Goal: Information Seeking & Learning: Check status

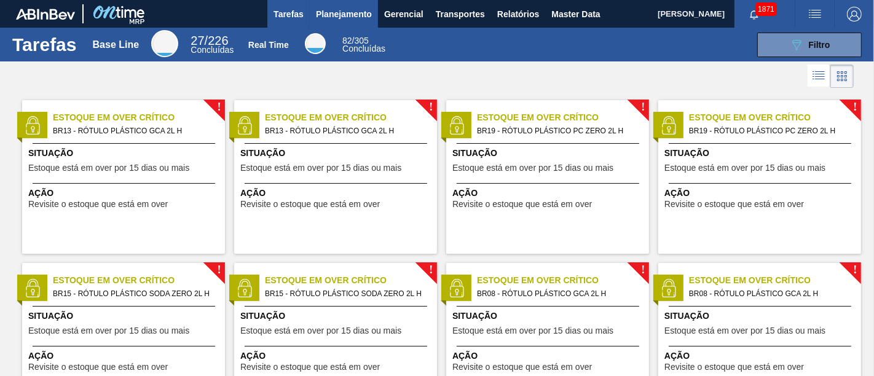
click at [347, 15] on span "Planejamento" at bounding box center [344, 14] width 56 height 15
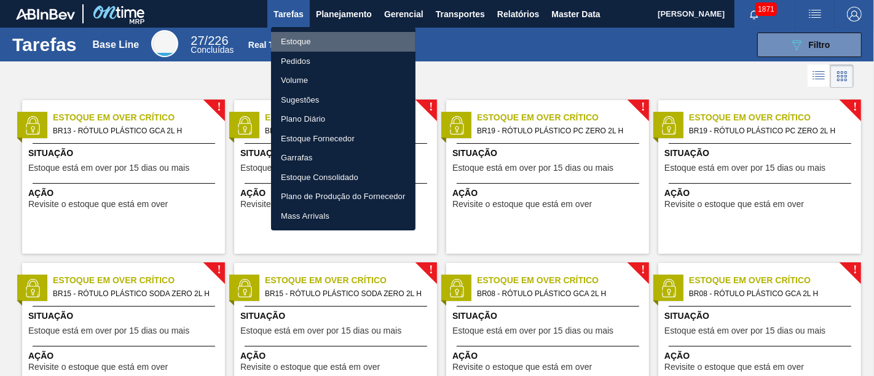
click at [357, 41] on li "Estoque" at bounding box center [343, 42] width 144 height 20
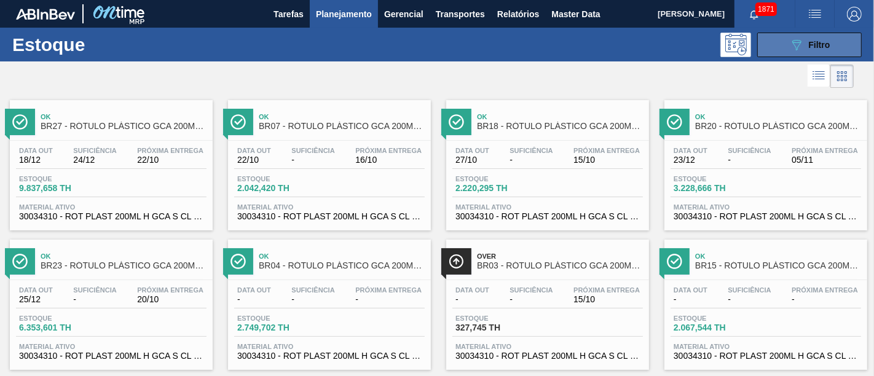
click at [816, 42] on span "Filtro" at bounding box center [820, 45] width 22 height 10
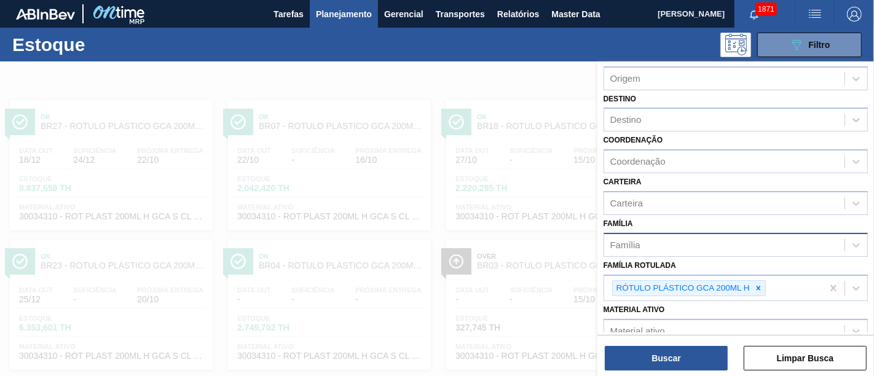
scroll to position [136, 0]
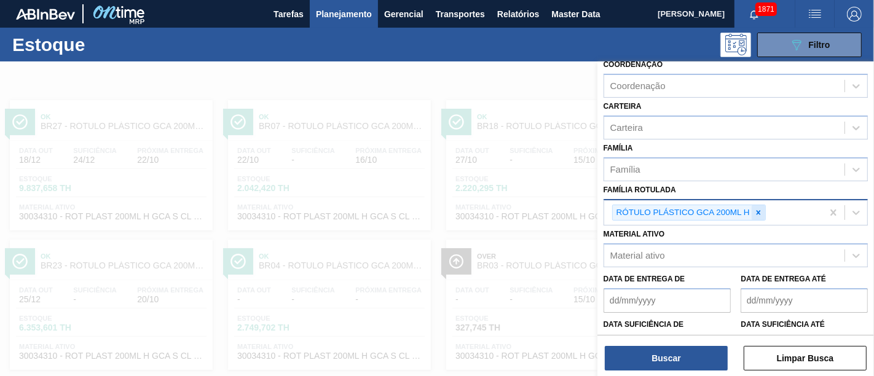
click at [764, 210] on div at bounding box center [759, 212] width 14 height 15
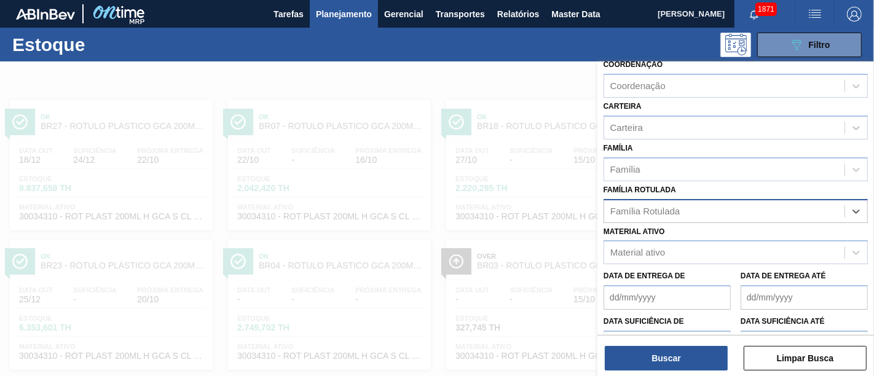
paste Rotulada "RÓTULO PLÁSTICO SUKITA UVA MISTA 200ML H"
type Rotulada "RÓTULO PLÁSTICO SUKITA UVA MISTA 200ML H"
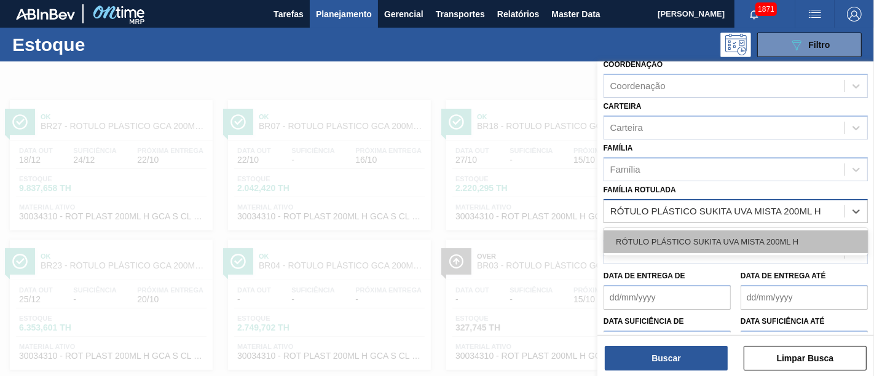
click at [764, 236] on div "RÓTULO PLÁSTICO SUKITA UVA MISTA 200ML H" at bounding box center [736, 242] width 264 height 23
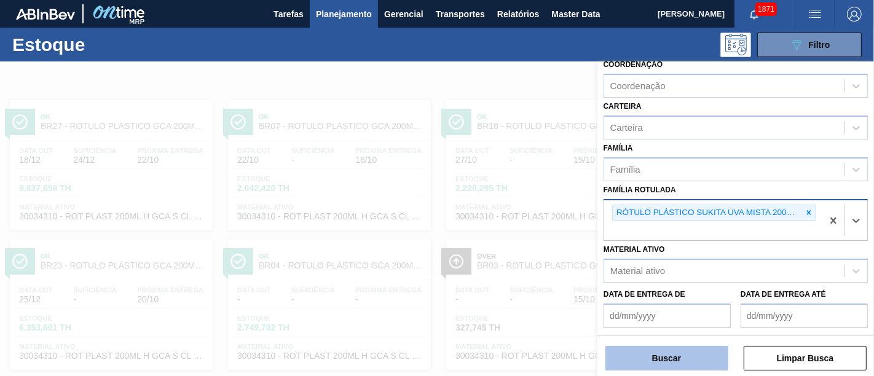
click at [692, 350] on button "Buscar" at bounding box center [667, 358] width 123 height 25
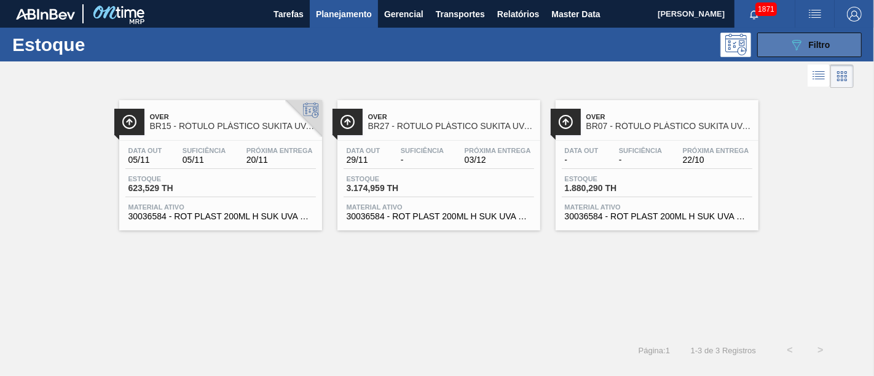
click at [845, 42] on button "089F7B8B-B2A5-4AFE-B5C0-19BA573D28AC Filtro" at bounding box center [809, 45] width 105 height 25
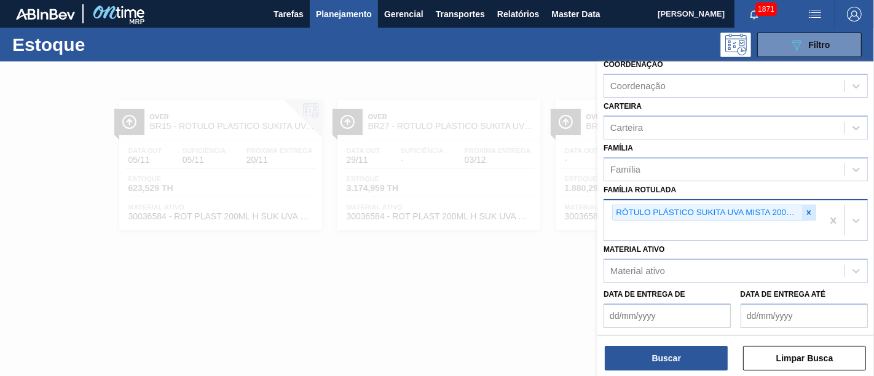
click at [806, 208] on icon at bounding box center [809, 212] width 9 height 9
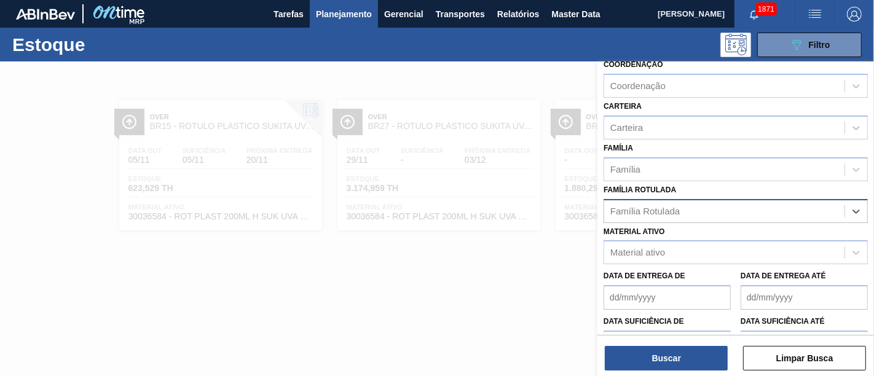
paste Rotulada "RÓTULO PLÁSTICO GCA 1,5L H"
type Rotulada "RÓTULO PLÁSTICO GCA 1,5L H"
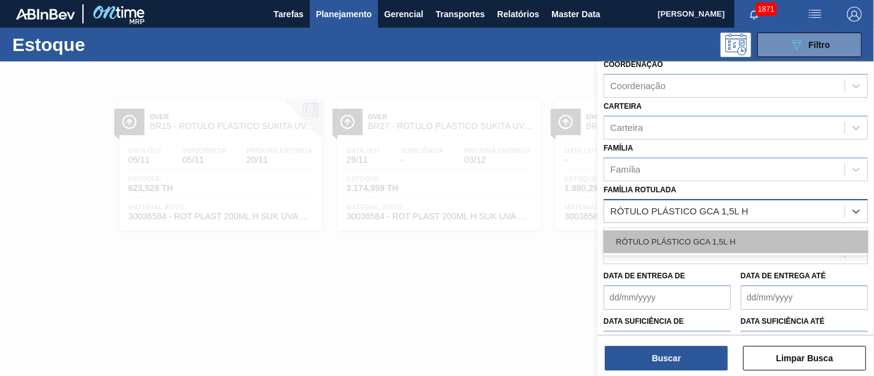
click at [782, 231] on div "RÓTULO PLÁSTICO GCA 1,5L H" at bounding box center [736, 242] width 264 height 23
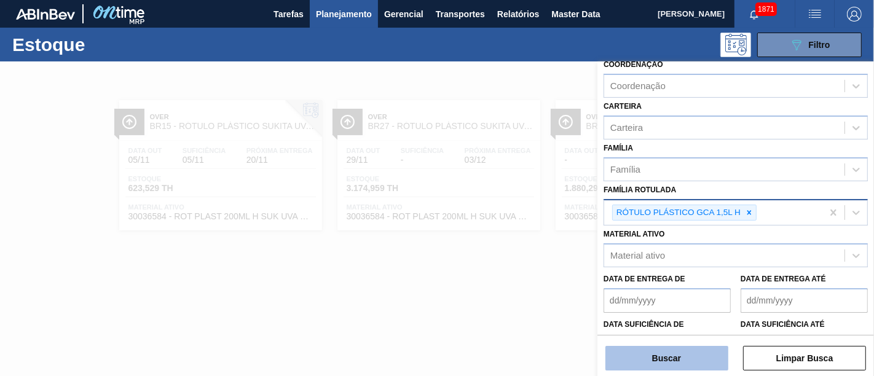
click at [690, 351] on button "Buscar" at bounding box center [667, 358] width 123 height 25
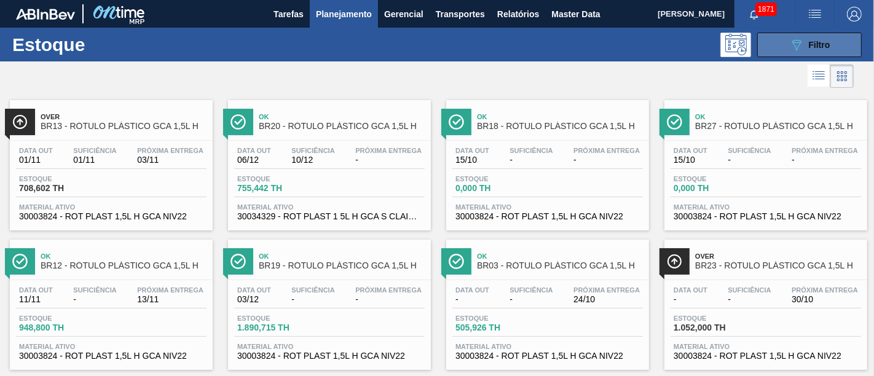
click at [851, 53] on button "089F7B8B-B2A5-4AFE-B5C0-19BA573D28AC Filtro" at bounding box center [809, 45] width 105 height 25
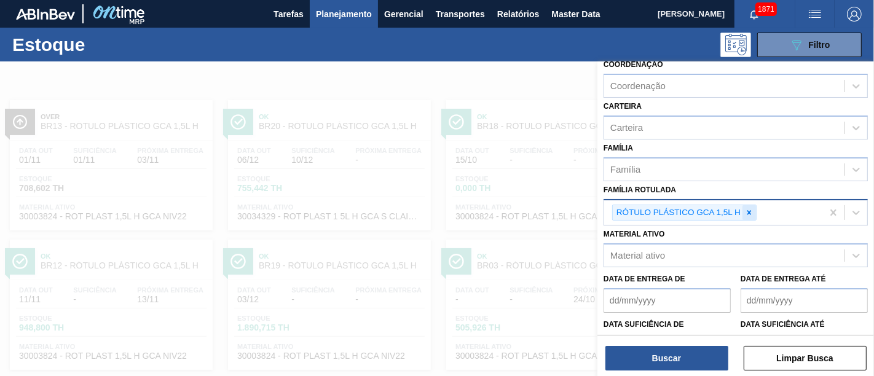
click at [752, 208] on icon at bounding box center [749, 212] width 9 height 9
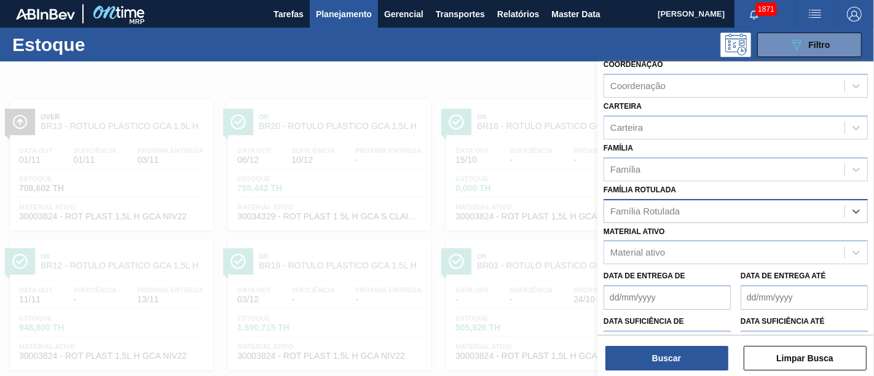
paste Rotulada "RÓTULO PLÁSTICO GCA 2L H"
type Rotulada "RÓTULO PLÁSTICO GCA 2L H"
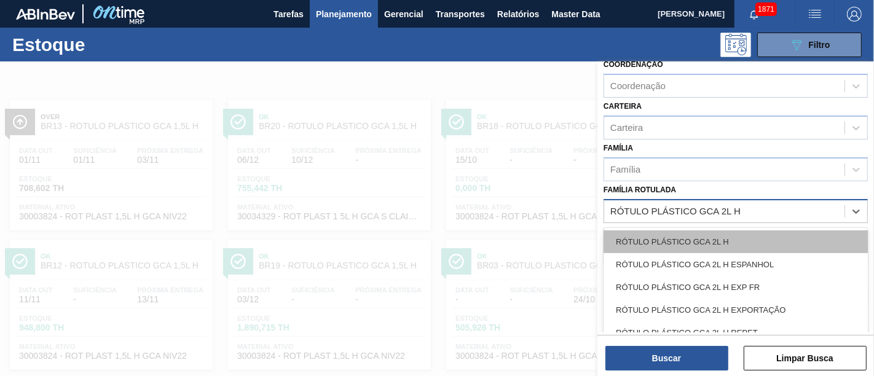
click at [741, 234] on div "RÓTULO PLÁSTICO GCA 2L H" at bounding box center [736, 242] width 264 height 23
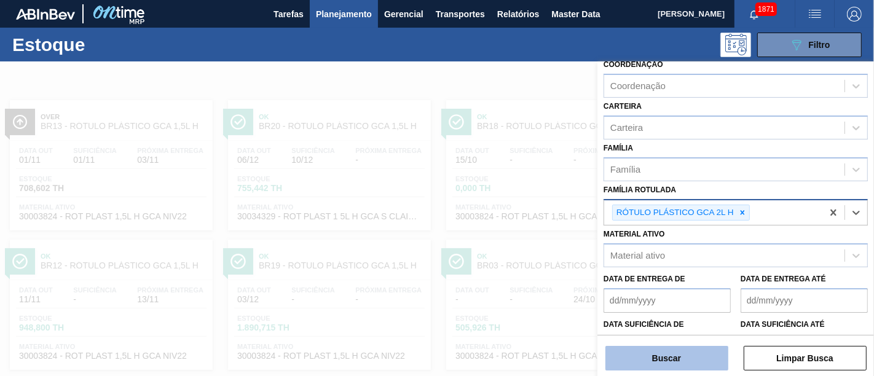
click at [704, 355] on button "Buscar" at bounding box center [667, 358] width 123 height 25
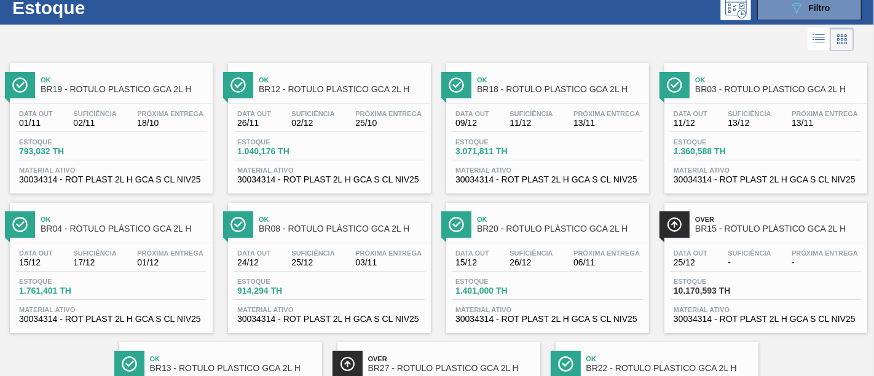
scroll to position [0, 0]
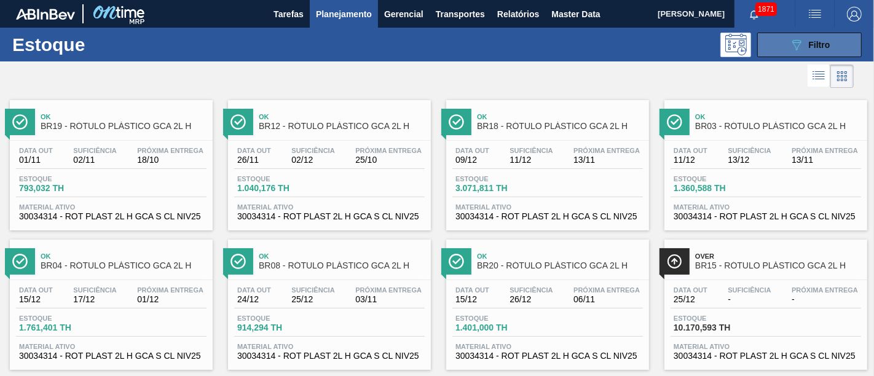
drag, startPoint x: 805, startPoint y: 42, endPoint x: 802, endPoint y: 57, distance: 15.1
click at [805, 42] on div "089F7B8B-B2A5-4AFE-B5C0-19BA573D28AC Filtro" at bounding box center [809, 45] width 41 height 15
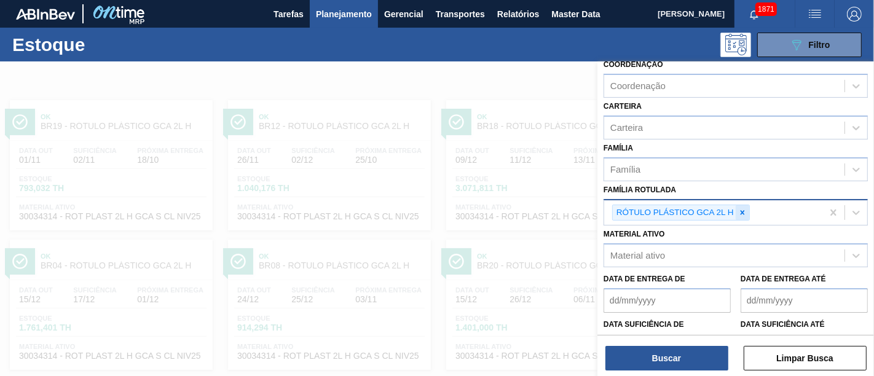
click at [743, 211] on icon at bounding box center [742, 212] width 9 height 9
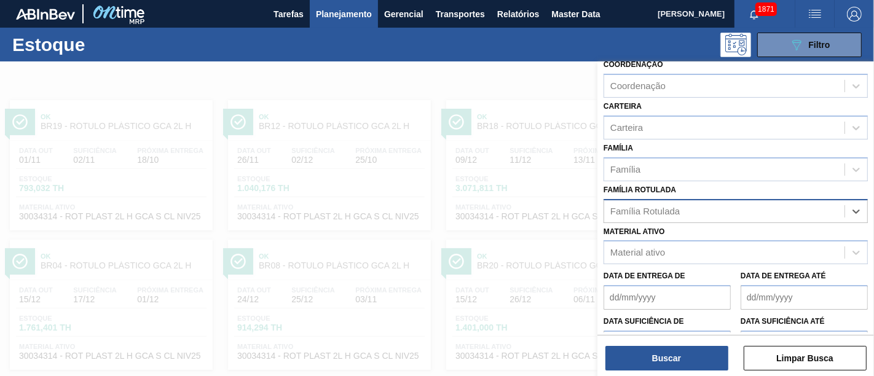
paste Rotulada "RÓTULO PLÁSTICO GCA 1L H"
type Rotulada "RÓTULO PLÁSTICO GCA 1L H"
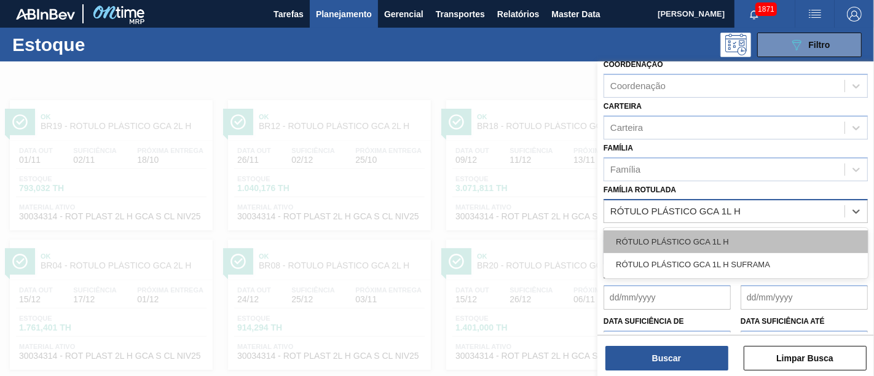
click at [743, 232] on div "RÓTULO PLÁSTICO GCA 1L H" at bounding box center [736, 242] width 264 height 23
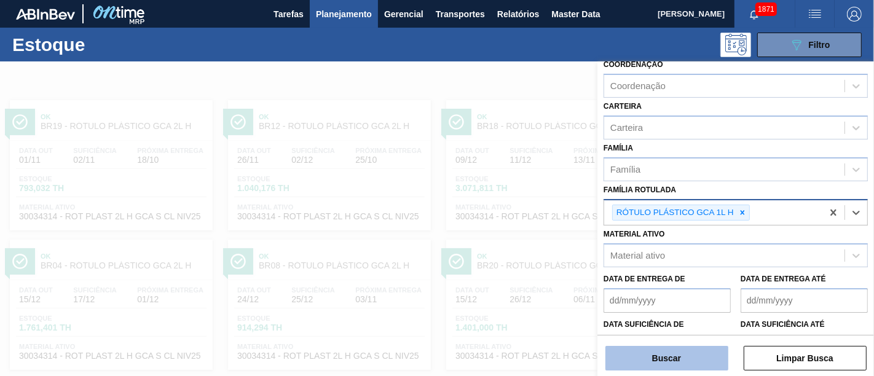
click at [695, 355] on button "Buscar" at bounding box center [667, 358] width 123 height 25
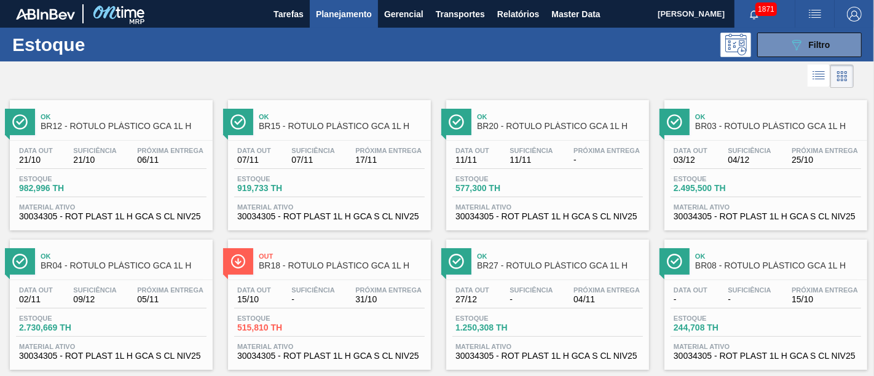
drag, startPoint x: 212, startPoint y: 136, endPoint x: 850, endPoint y: 136, distance: 638.1
click at [850, 136] on div "Ok BR12 - RÓTULO PLÁSTICO GCA 1L H Data out 21/10 Suficiência 21/10 Próxima Ent…" at bounding box center [437, 300] width 874 height 419
click at [824, 38] on div "089F7B8B-B2A5-4AFE-B5C0-19BA573D28AC Filtro" at bounding box center [809, 45] width 41 height 15
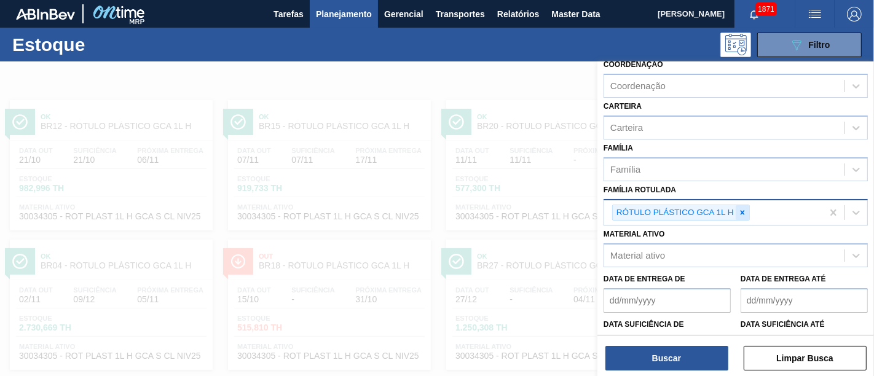
click at [744, 208] on icon at bounding box center [742, 212] width 9 height 9
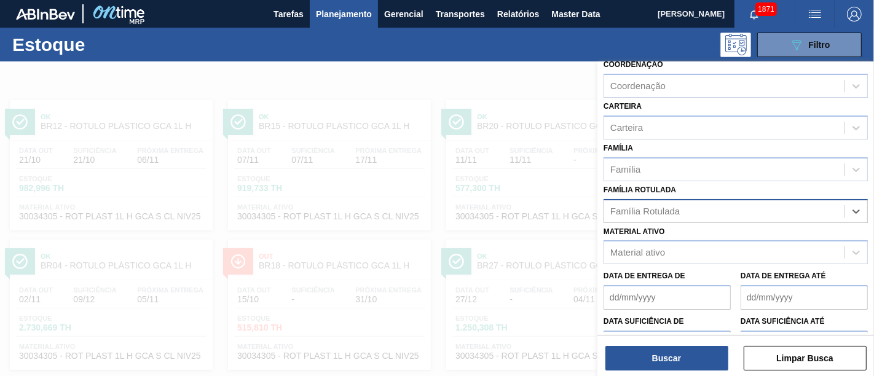
paste Rotulada "RÓTULO PLÁSTICO GCA ZERO 200ML H"
type Rotulada "RÓTULO PLÁSTICO GCA ZERO 200ML H"
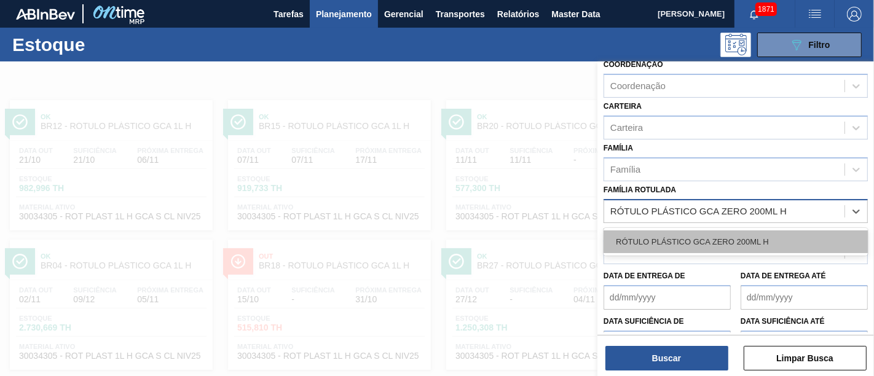
click at [738, 232] on div "RÓTULO PLÁSTICO GCA ZERO 200ML H" at bounding box center [736, 242] width 264 height 23
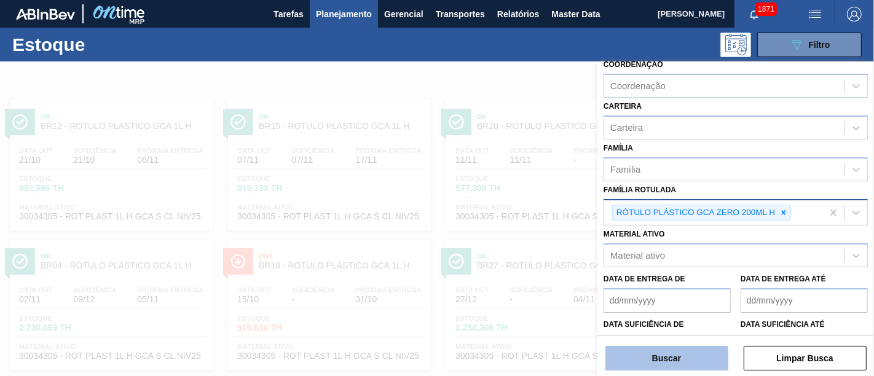
click at [695, 367] on button "Buscar" at bounding box center [667, 358] width 123 height 25
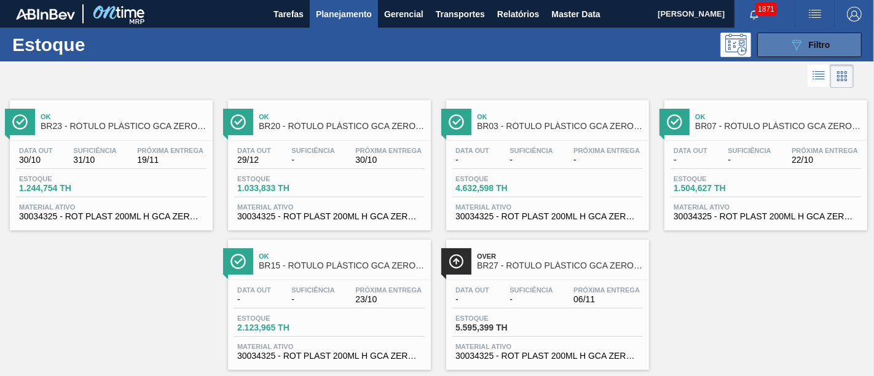
drag, startPoint x: 788, startPoint y: 42, endPoint x: 792, endPoint y: 52, distance: 10.2
click at [789, 42] on icon "089F7B8B-B2A5-4AFE-B5C0-19BA573D28AC" at bounding box center [796, 45] width 15 height 15
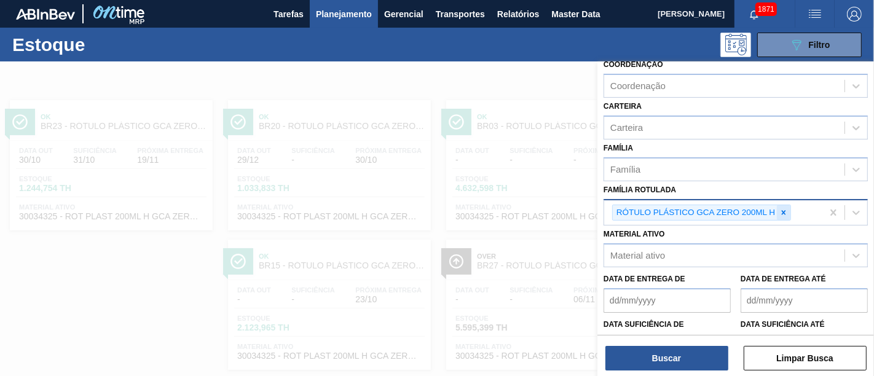
click at [786, 209] on icon at bounding box center [784, 212] width 9 height 9
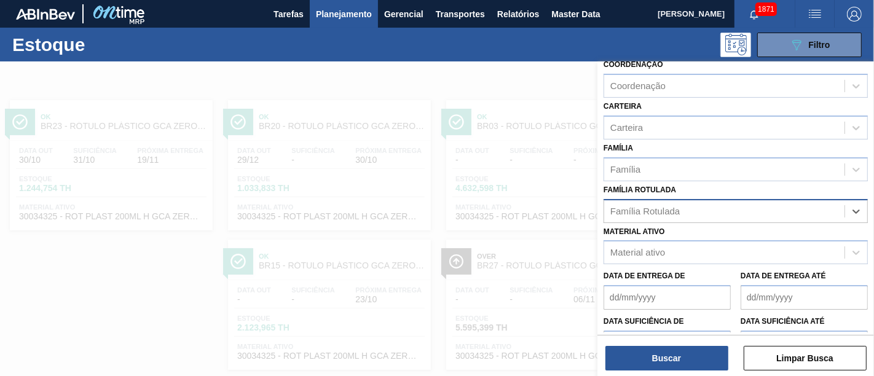
paste Rotulada "RÓTULO PLÁSTICO H2OH LIMÃO 500ML H"
type Rotulada "RÓTULO PLÁSTICO H2OH LIMÃO 500ML H"
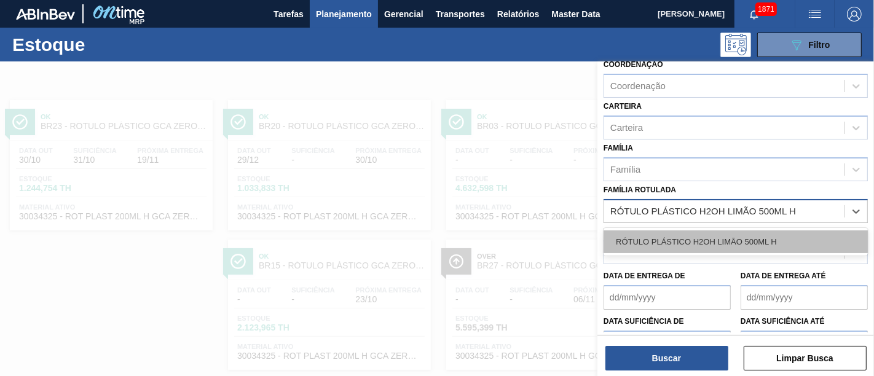
click at [757, 241] on div "RÓTULO PLÁSTICO H2OH LIMÃO 500ML H" at bounding box center [736, 242] width 264 height 23
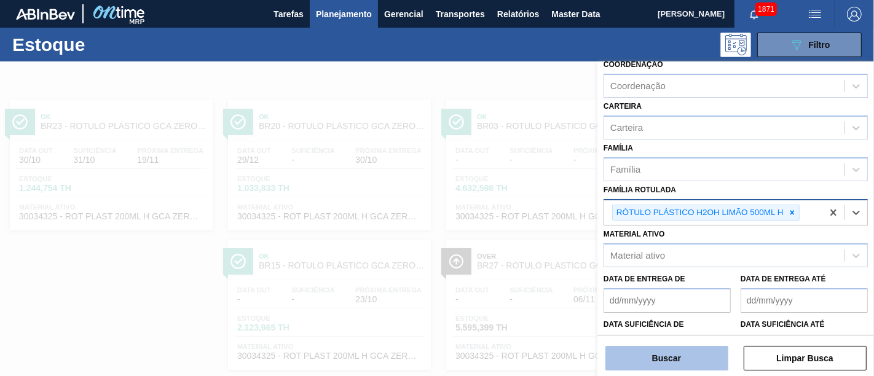
click at [704, 360] on button "Buscar" at bounding box center [667, 358] width 123 height 25
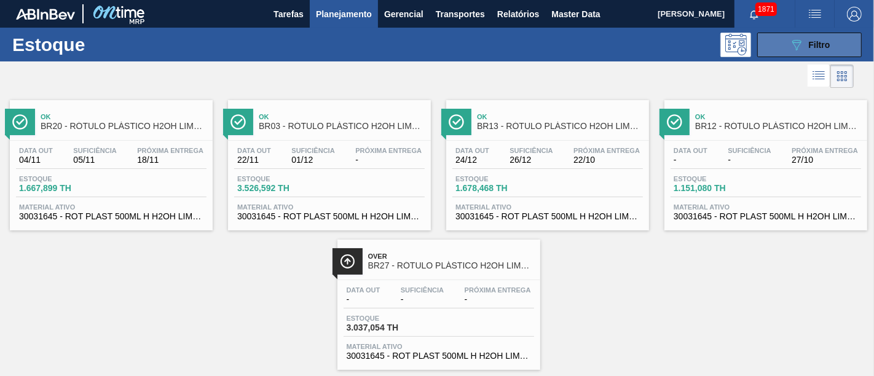
click at [800, 48] on icon "089F7B8B-B2A5-4AFE-B5C0-19BA573D28AC" at bounding box center [796, 45] width 15 height 15
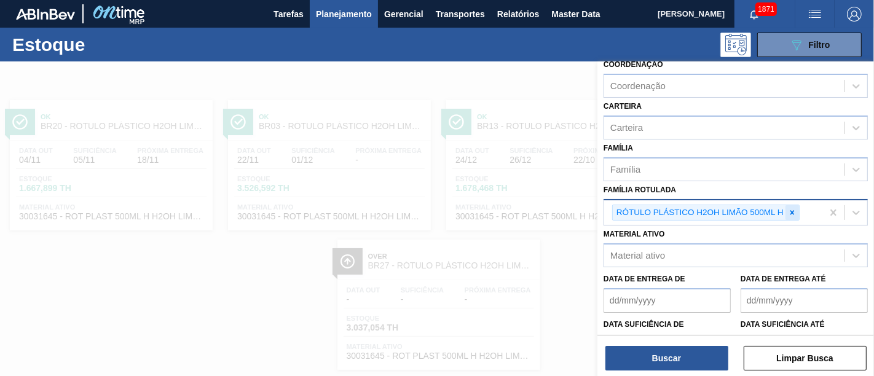
click at [792, 213] on div at bounding box center [793, 212] width 14 height 15
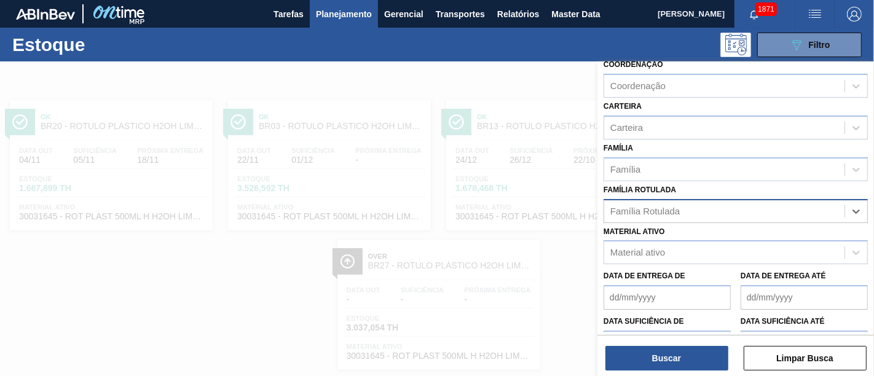
paste Rotulada "RÓTULO PLÁSTICO PC 1L H"
type Rotulada "RÓTULO PLÁSTICO PC 1L H"
drag, startPoint x: 776, startPoint y: 235, endPoint x: 765, endPoint y: 253, distance: 21.2
click at [776, 235] on div "RÓTULO PLÁSTICO PC 1L H" at bounding box center [736, 242] width 264 height 23
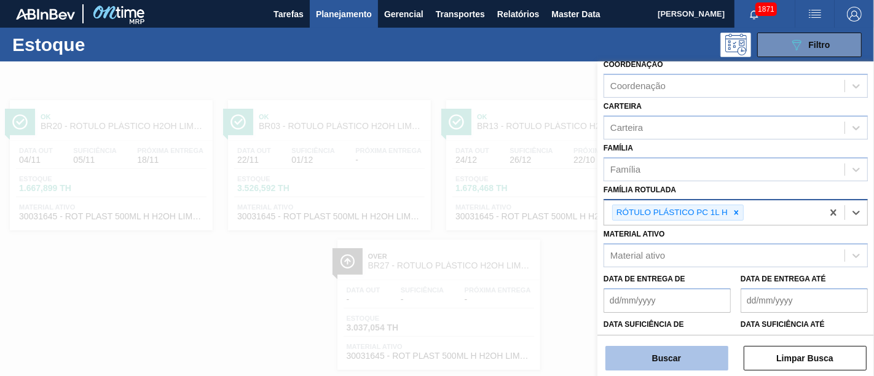
click at [697, 359] on button "Buscar" at bounding box center [667, 358] width 123 height 25
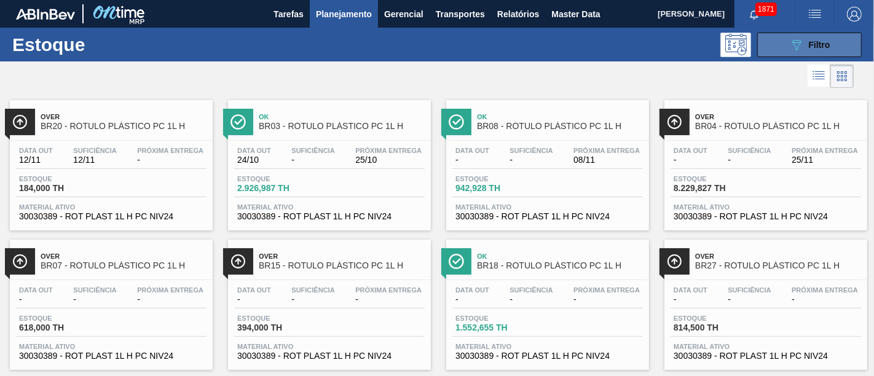
click at [837, 37] on button "089F7B8B-B2A5-4AFE-B5C0-19BA573D28AC Filtro" at bounding box center [809, 45] width 105 height 25
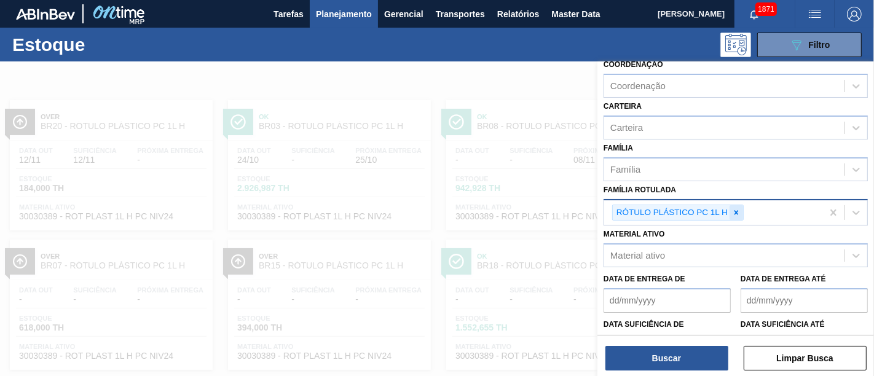
click at [737, 208] on icon at bounding box center [736, 212] width 9 height 9
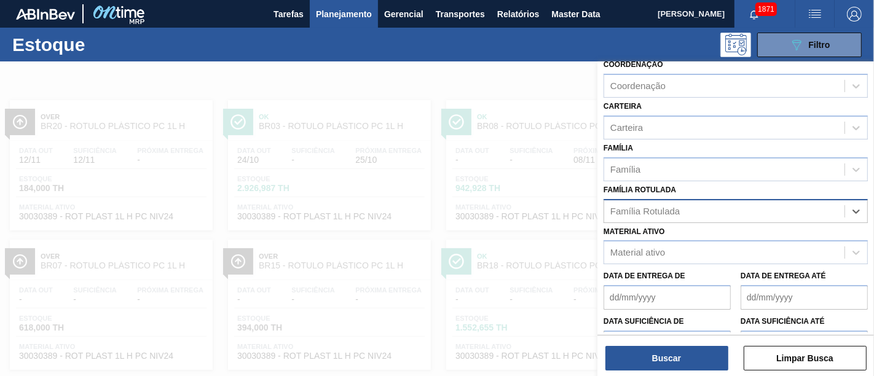
paste Rotulada "RÓTULO PLÁSTICO PC 2,5L H"
type Rotulada "RÓTULO PLÁSTICO PC 2,5L H"
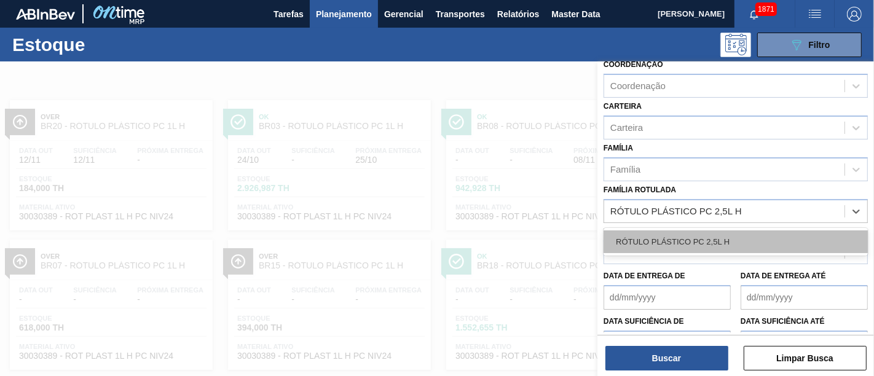
click at [732, 239] on div "RÓTULO PLÁSTICO PC 2,5L H" at bounding box center [736, 242] width 264 height 23
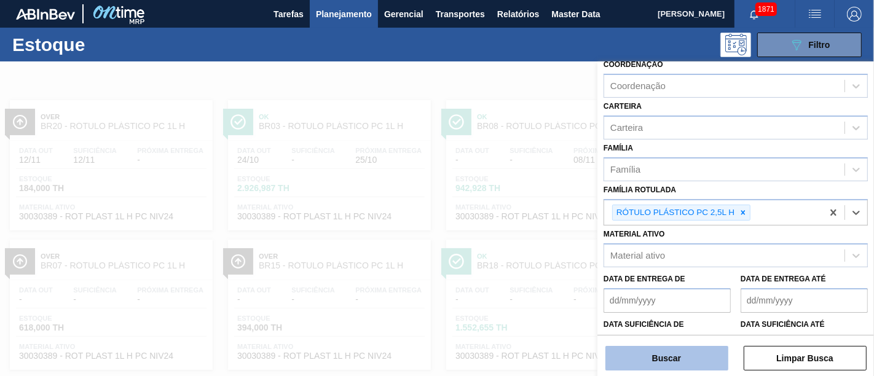
click at [711, 349] on button "Buscar" at bounding box center [667, 358] width 123 height 25
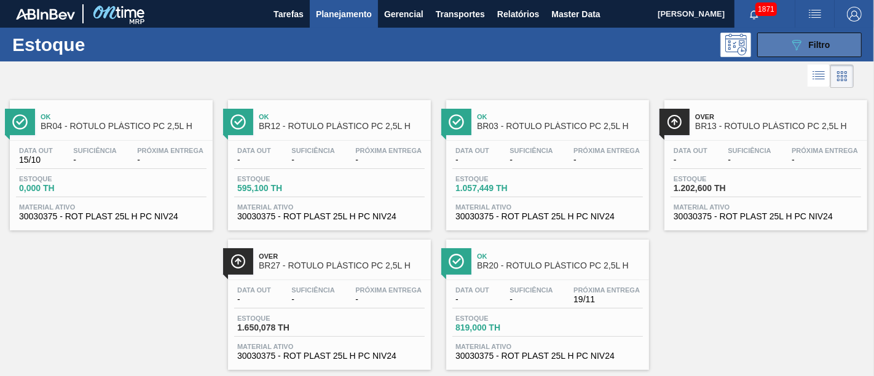
click at [789, 38] on icon "089F7B8B-B2A5-4AFE-B5C0-19BA573D28AC" at bounding box center [796, 45] width 15 height 15
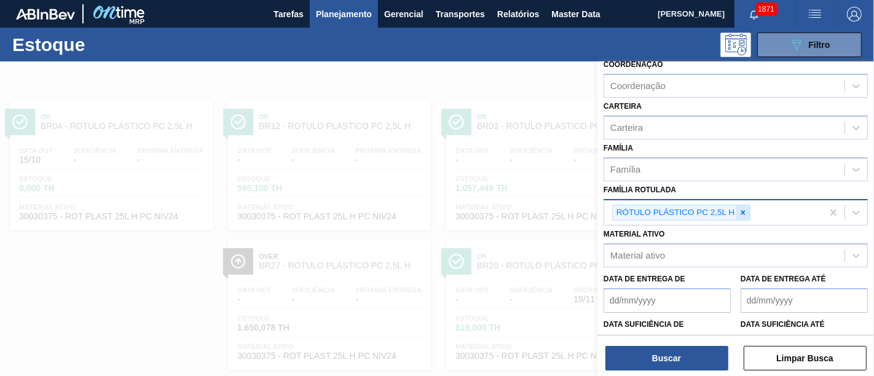
click at [746, 211] on icon at bounding box center [743, 212] width 9 height 9
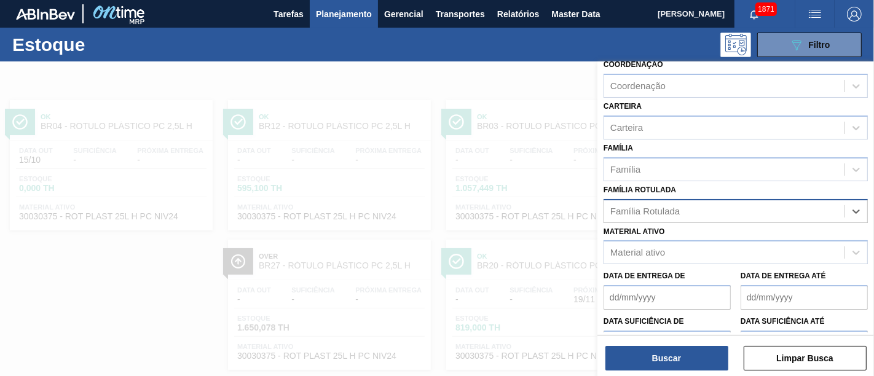
paste Rotulada "RÓTULO PLÁSTICO GCA 1L H"
type Rotulada "RÓTULO PLÁSTICO GCA 1L H"
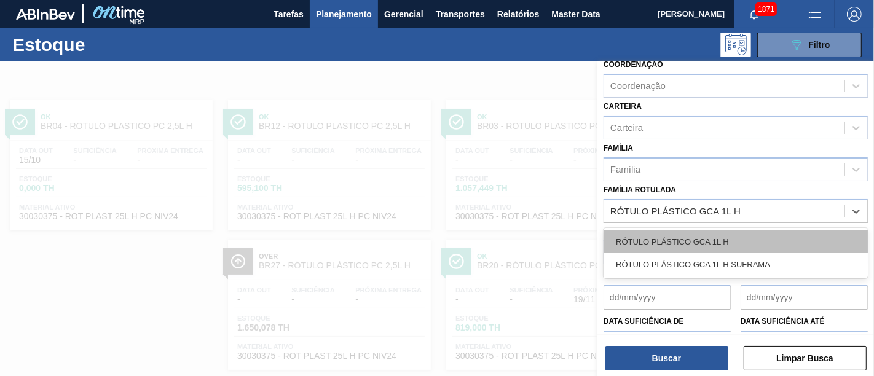
click at [746, 236] on div "RÓTULO PLÁSTICO GCA 1L H" at bounding box center [736, 242] width 264 height 23
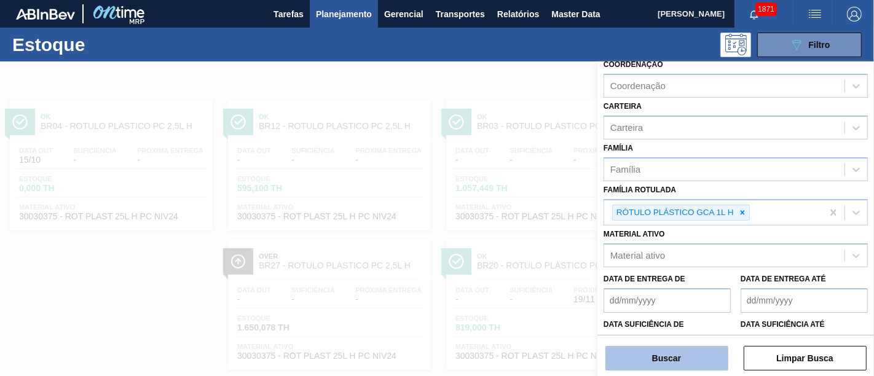
click at [683, 350] on button "Buscar" at bounding box center [667, 358] width 123 height 25
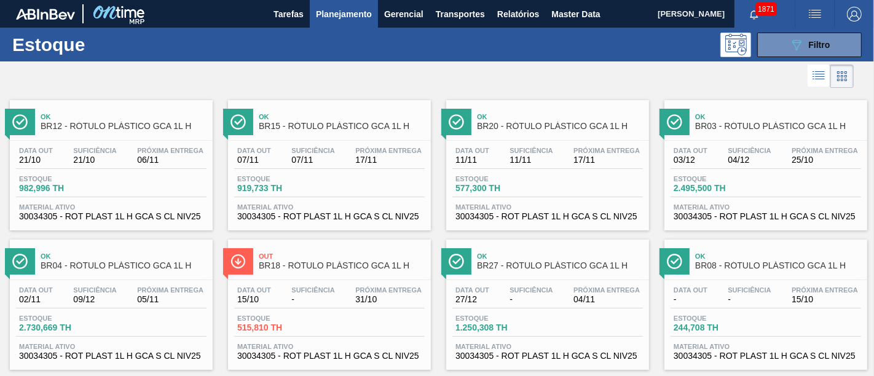
drag, startPoint x: 790, startPoint y: 44, endPoint x: 783, endPoint y: 82, distance: 39.3
click at [790, 44] on icon "089F7B8B-B2A5-4AFE-B5C0-19BA573D28AC" at bounding box center [796, 45] width 15 height 15
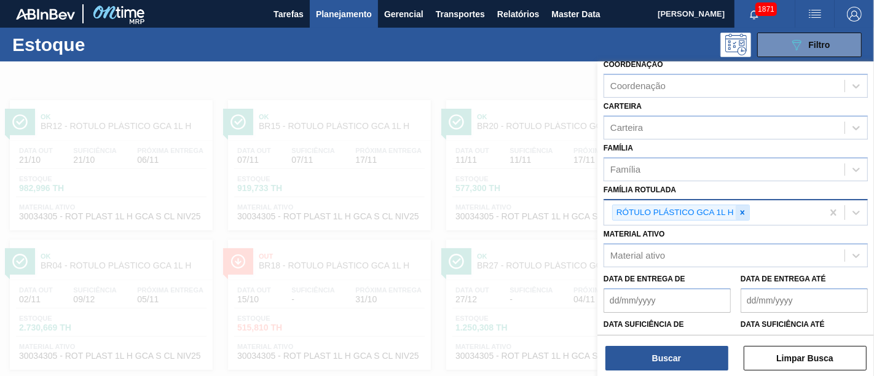
click at [744, 213] on div at bounding box center [743, 212] width 14 height 15
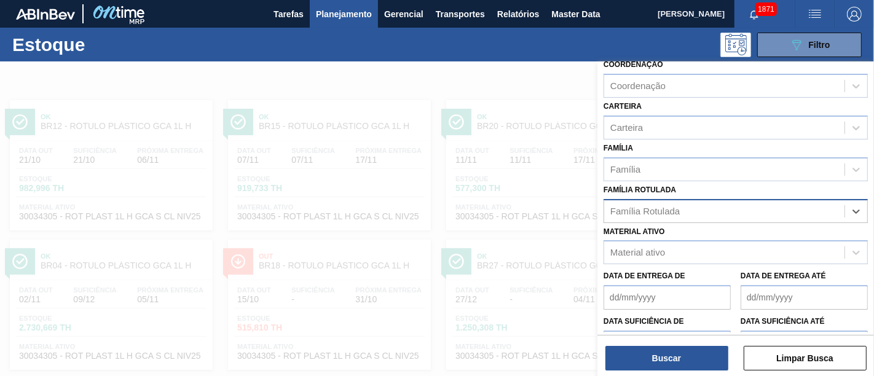
paste Rotulada "RÓTULO PLÁSTICO GCA 2L H"
type Rotulada "RÓTULO PLÁSTICO GCA 2L H"
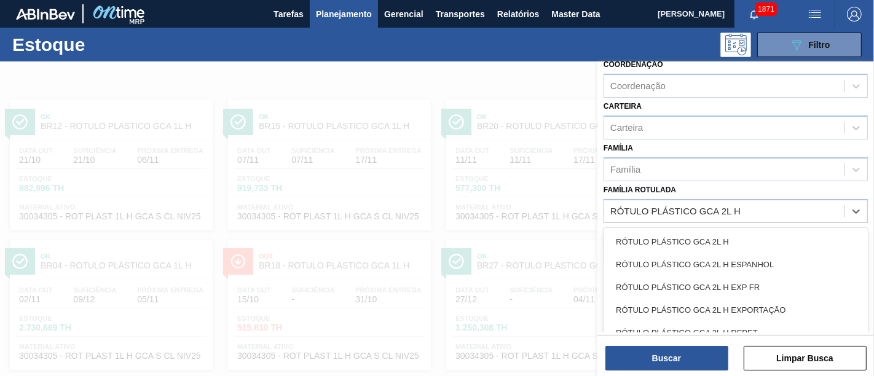
click at [743, 231] on div "RÓTULO PLÁSTICO GCA 2L H" at bounding box center [736, 242] width 264 height 23
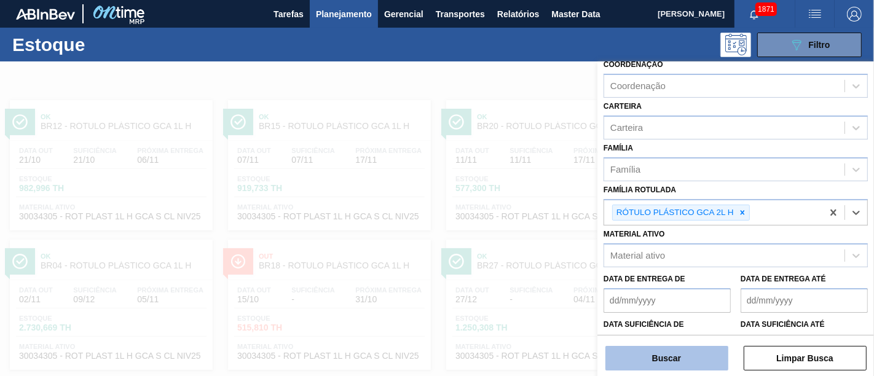
click at [690, 357] on button "Buscar" at bounding box center [667, 358] width 123 height 25
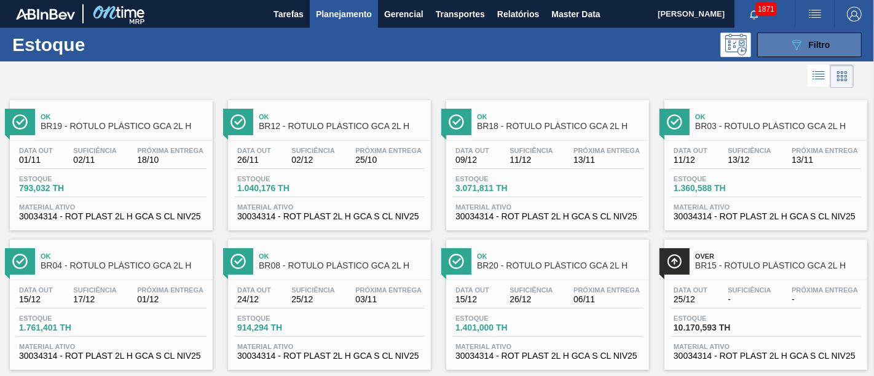
click at [804, 49] on div "089F7B8B-B2A5-4AFE-B5C0-19BA573D28AC Filtro" at bounding box center [809, 45] width 41 height 15
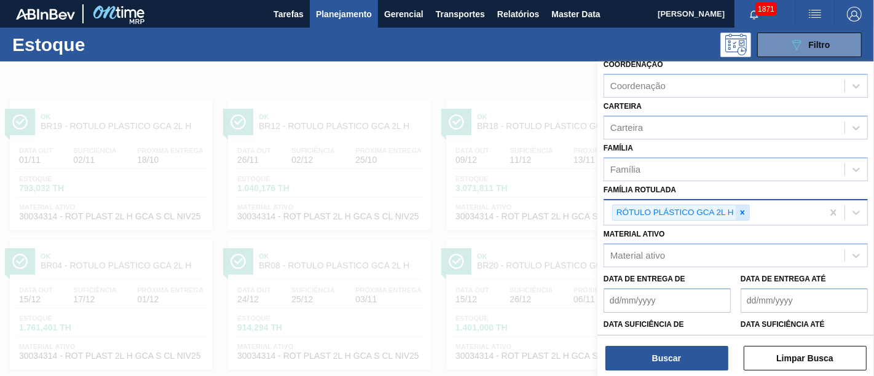
click at [740, 211] on icon at bounding box center [742, 212] width 9 height 9
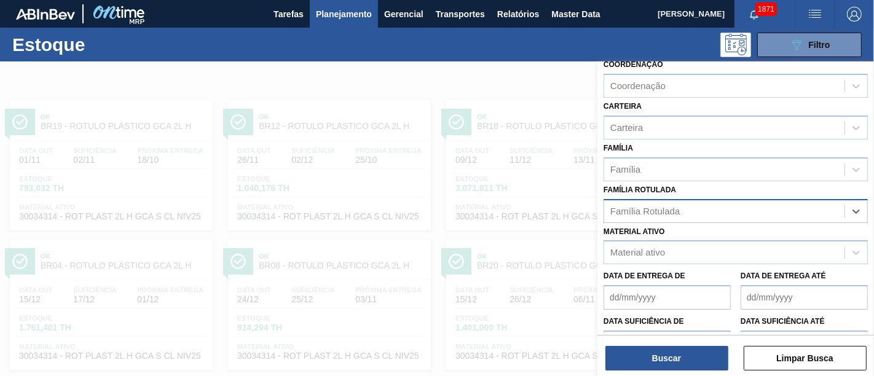
paste Rotulada "RÓTULO PLÁSTICO PC ZERO 2L H"
type Rotulada "RÓTULO PLÁSTICO PC ZERO 2L H"
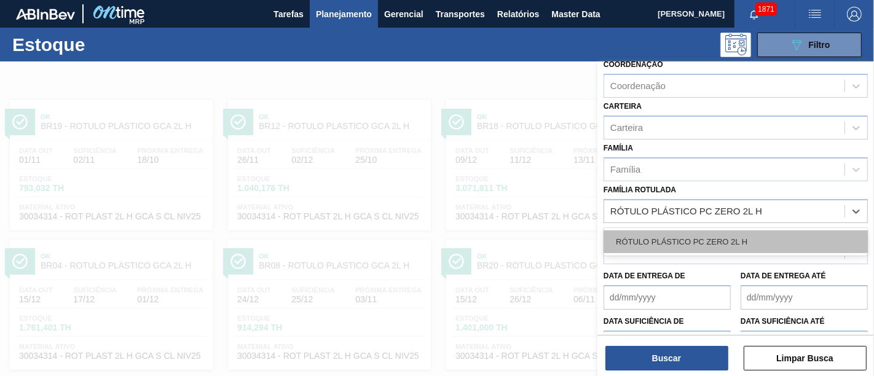
click at [730, 231] on div "RÓTULO PLÁSTICO PC ZERO 2L H" at bounding box center [736, 242] width 264 height 23
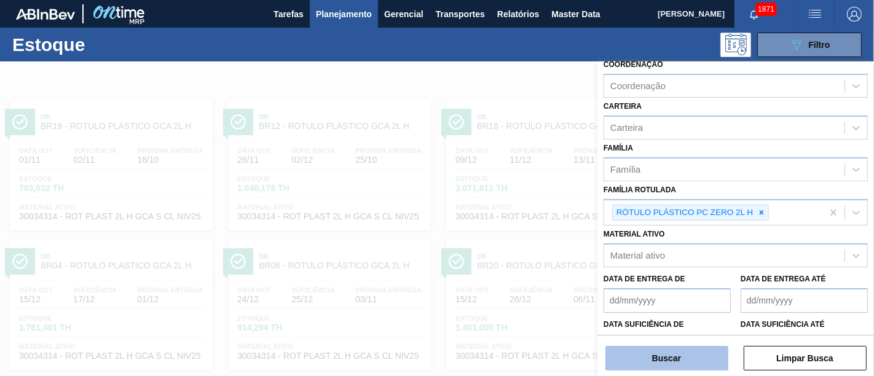
click at [703, 357] on button "Buscar" at bounding box center [667, 358] width 123 height 25
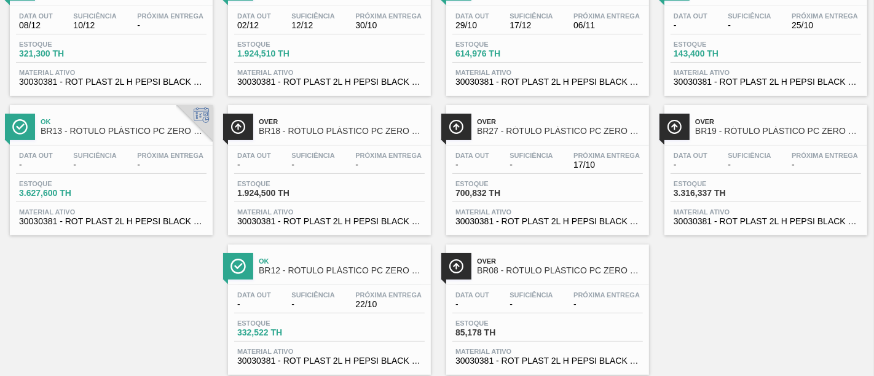
scroll to position [205, 0]
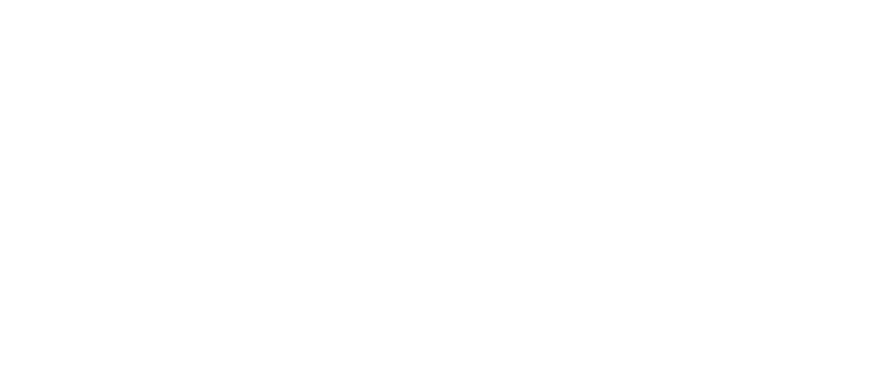
click at [534, 0] on html at bounding box center [437, 0] width 874 height 0
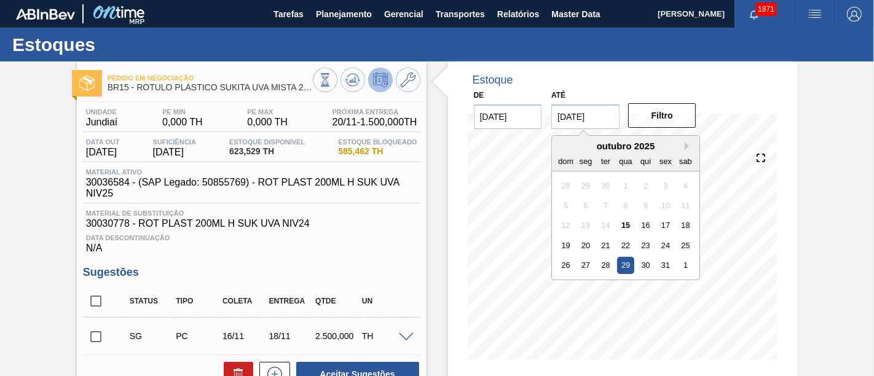
click at [585, 127] on input "29/10/2025" at bounding box center [585, 117] width 68 height 25
click at [687, 145] on button "Next Month" at bounding box center [689, 146] width 9 height 9
click at [671, 264] on div "28" at bounding box center [666, 265] width 17 height 17
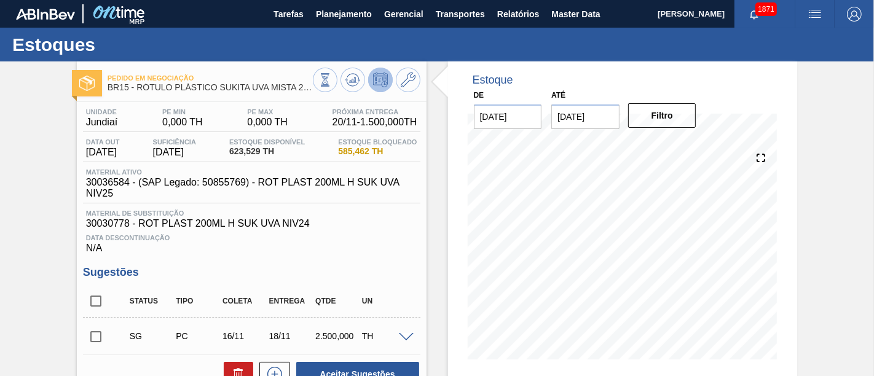
click at [601, 119] on input "28/11/2025" at bounding box center [585, 117] width 68 height 25
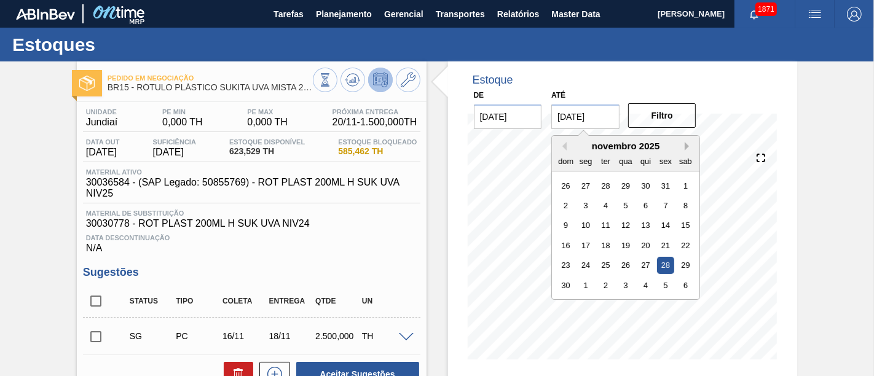
click at [689, 142] on button "Next Month" at bounding box center [689, 146] width 9 height 9
click at [669, 230] on div "19" at bounding box center [666, 225] width 17 height 17
type input "19/12/2025"
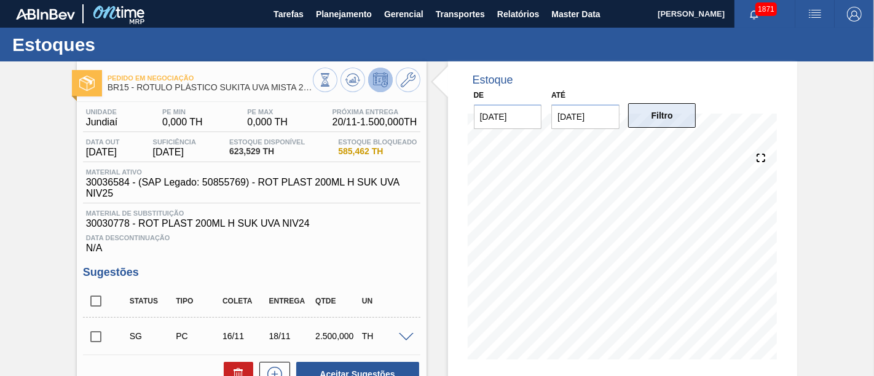
click at [677, 122] on button "Filtro" at bounding box center [662, 115] width 68 height 25
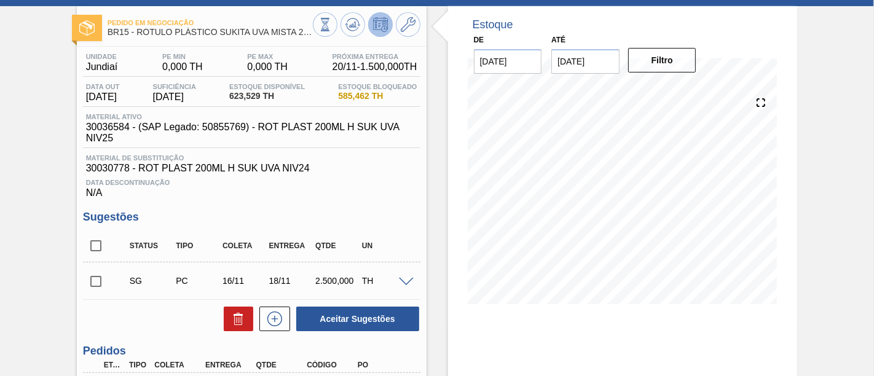
scroll to position [192, 0]
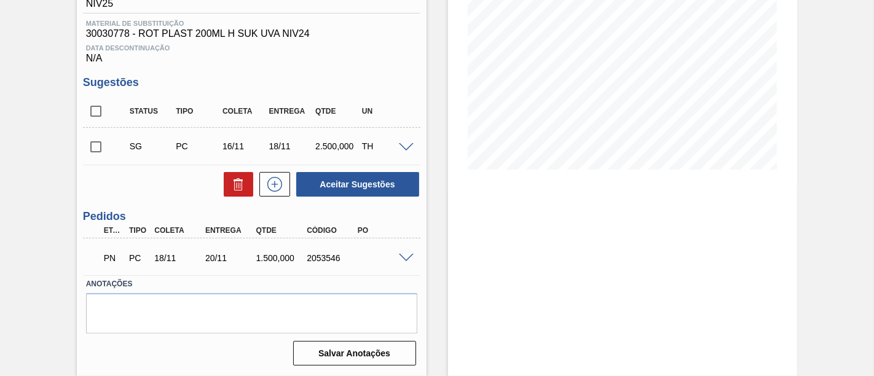
click at [406, 256] on span at bounding box center [406, 258] width 15 height 9
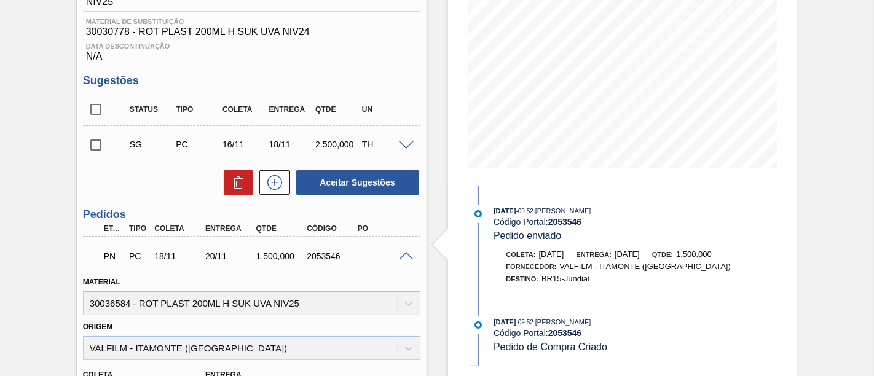
click at [406, 255] on span at bounding box center [406, 256] width 15 height 9
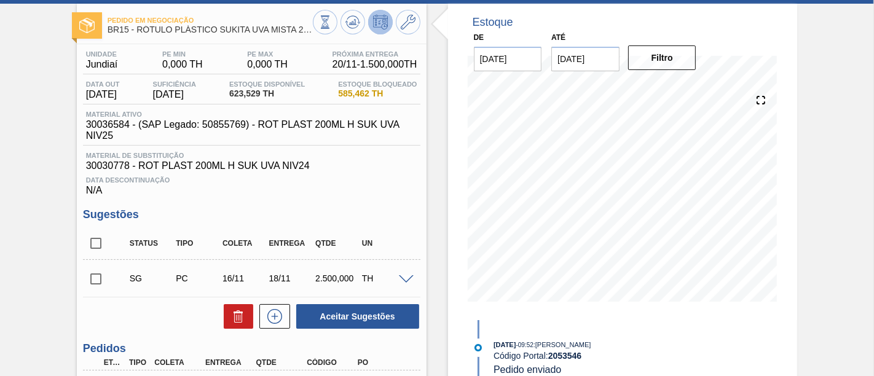
scroll to position [55, 0]
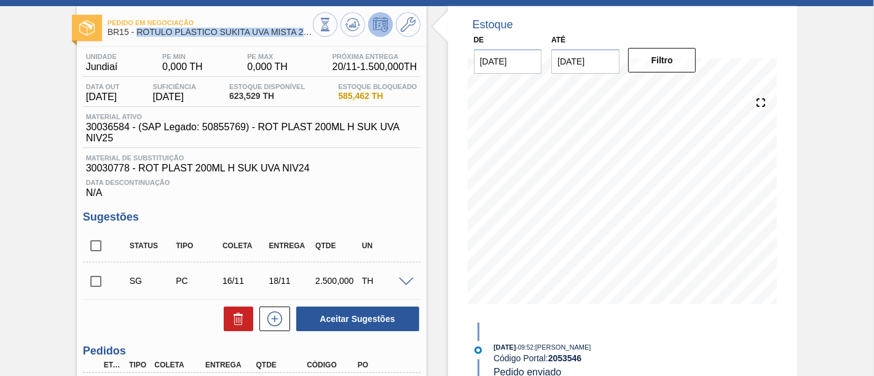
drag, startPoint x: 138, startPoint y: 33, endPoint x: 312, endPoint y: 36, distance: 174.0
click at [312, 36] on div "Pedido em Negociação BR15 - RÓTULO PLÁSTICO SUKITA UVA MISTA 200ML H" at bounding box center [252, 26] width 350 height 28
copy div "RÓTULO PLÁSTICO SUKITA UVA MISTA 200ML H"
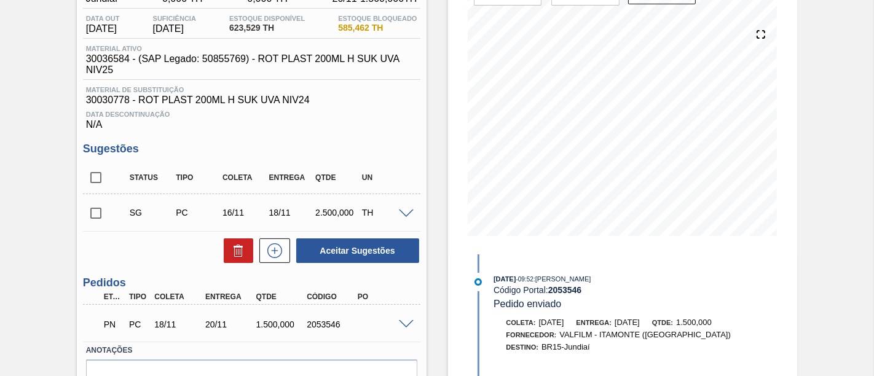
scroll to position [0, 0]
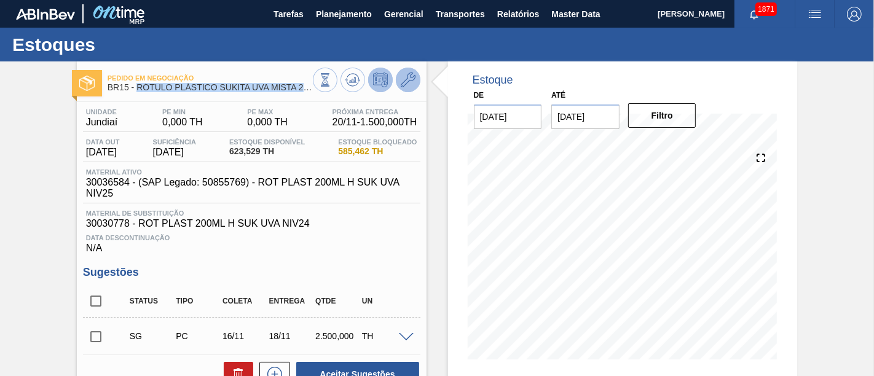
click at [413, 81] on icon at bounding box center [408, 80] width 15 height 15
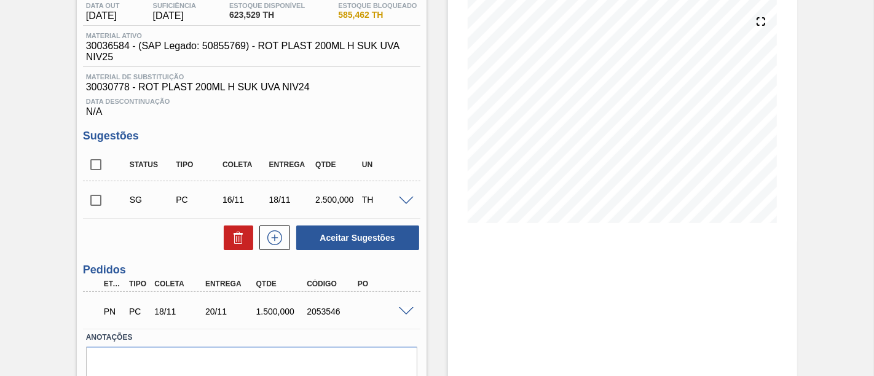
scroll to position [68, 0]
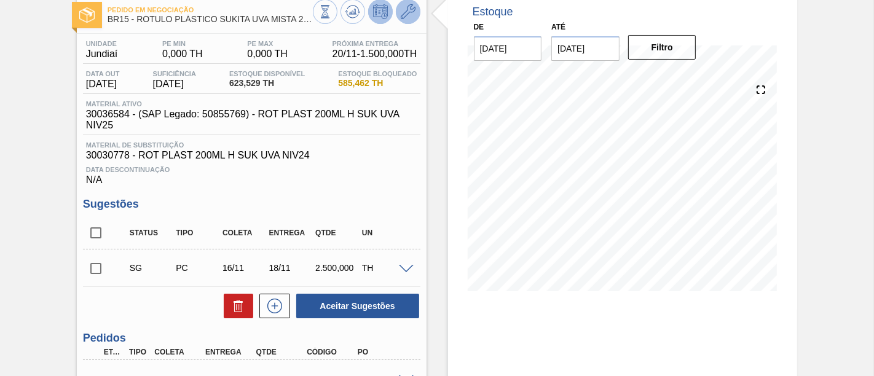
click at [411, 18] on icon at bounding box center [408, 11] width 15 height 15
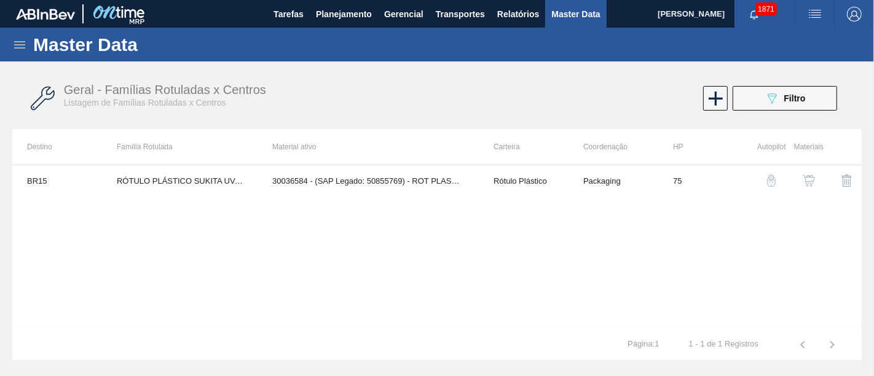
click at [813, 186] on img "button" at bounding box center [809, 181] width 12 height 12
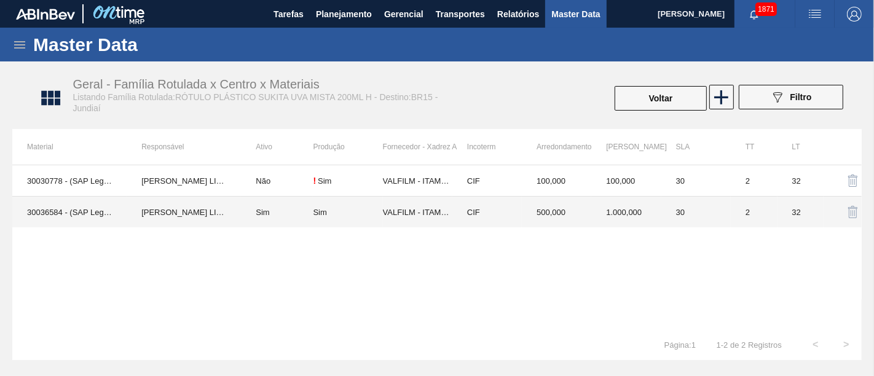
click at [299, 205] on td "Sim" at bounding box center [277, 212] width 72 height 31
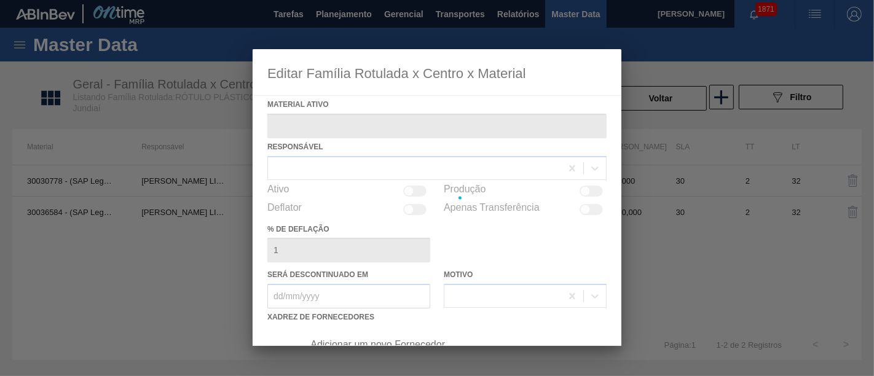
type ativo "30036584 - (SAP Legado: 50855769) - ROT PLAST 200ML H SUK UVA NIV25"
checkbox input "true"
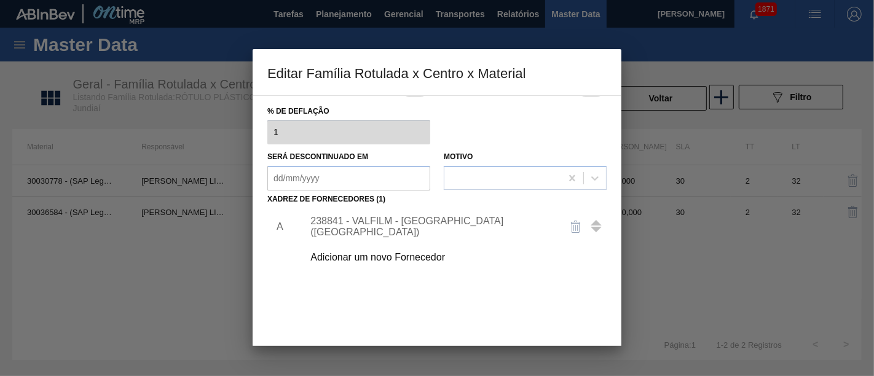
scroll to position [176, 0]
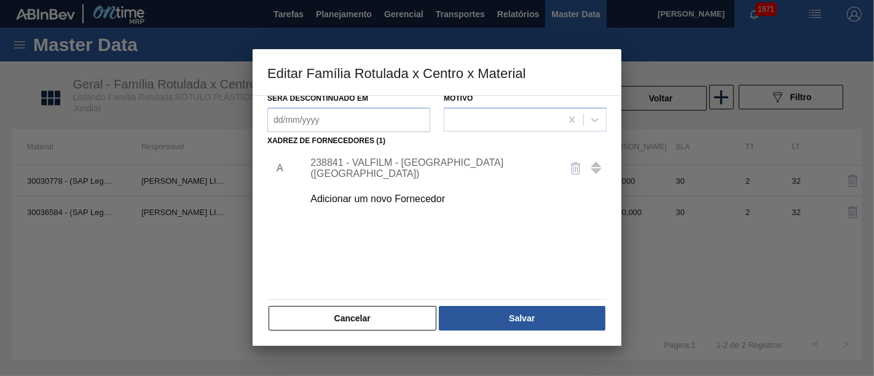
click at [400, 175] on div "238841 - VALFILM - ITAMONTE (MG)" at bounding box center [451, 168] width 310 height 31
click at [401, 165] on div "238841 - VALFILM - ITAMONTE (MG)" at bounding box center [430, 168] width 241 height 22
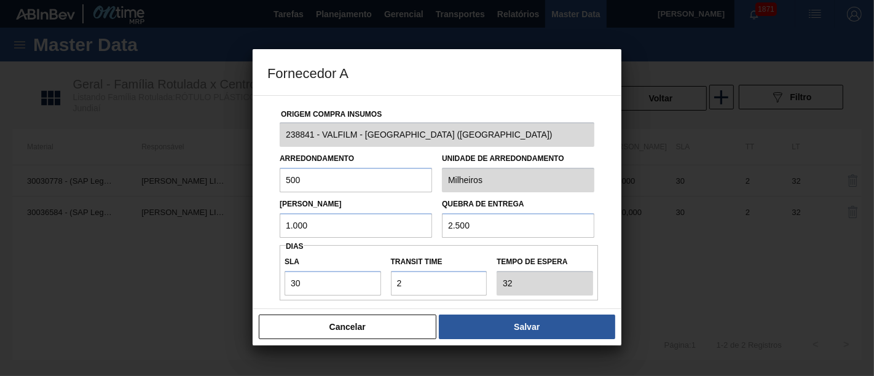
click at [349, 226] on input "1.000" at bounding box center [356, 225] width 152 height 25
type input "1"
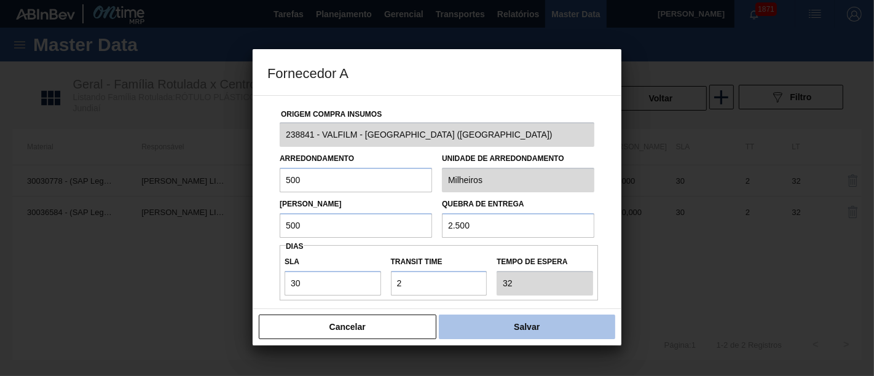
type input "500"
click at [565, 325] on button "Salvar" at bounding box center [527, 327] width 176 height 25
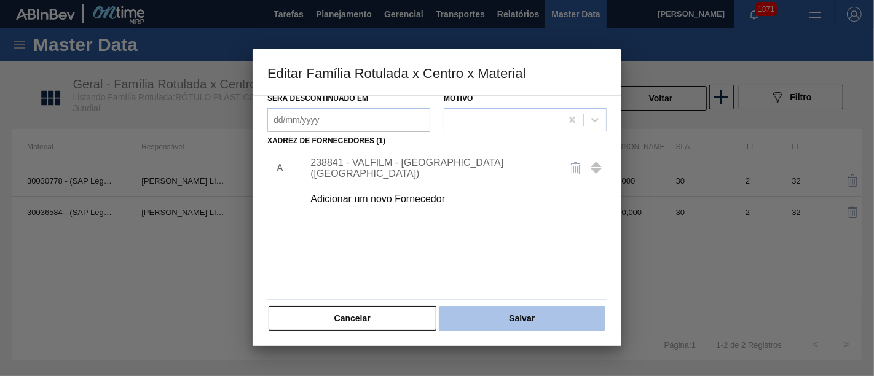
click at [564, 325] on button "Salvar" at bounding box center [522, 318] width 167 height 25
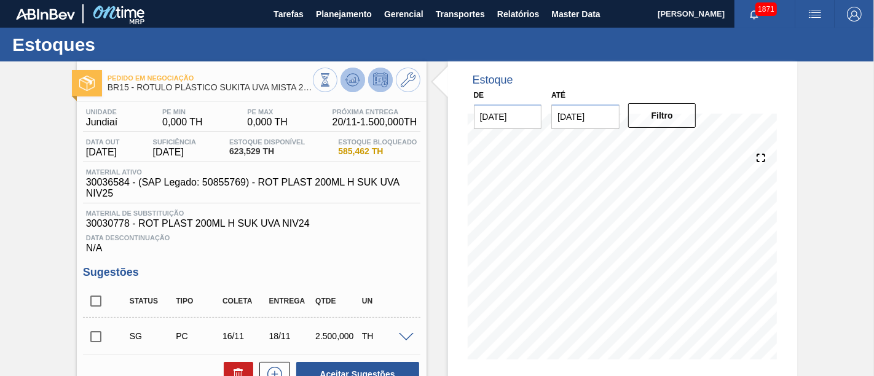
click at [352, 81] on icon at bounding box center [353, 80] width 8 height 6
click at [349, 87] on icon at bounding box center [352, 80] width 15 height 15
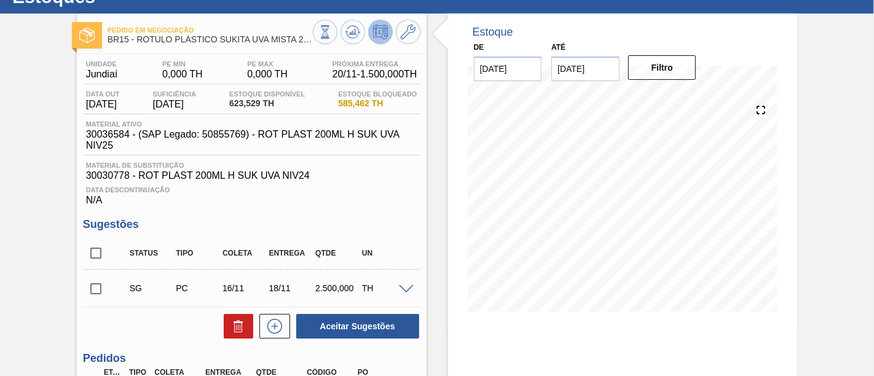
scroll to position [68, 0]
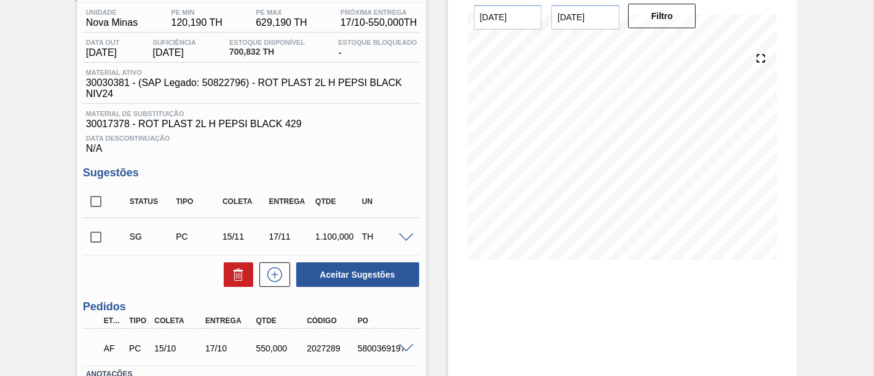
scroll to position [55, 0]
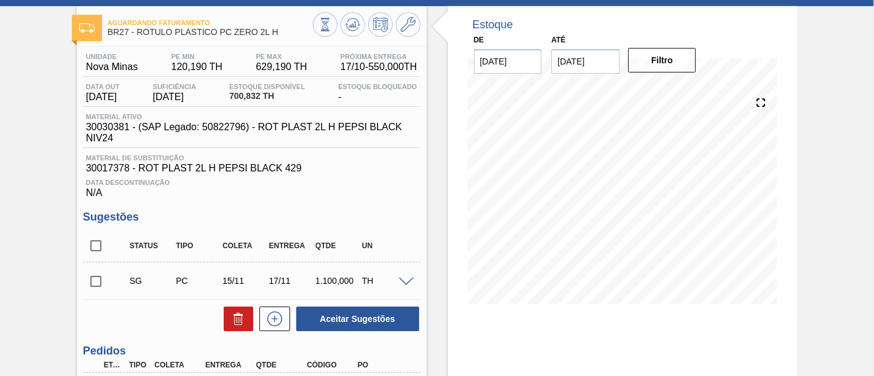
click at [97, 285] on input "checkbox" at bounding box center [96, 282] width 26 height 26
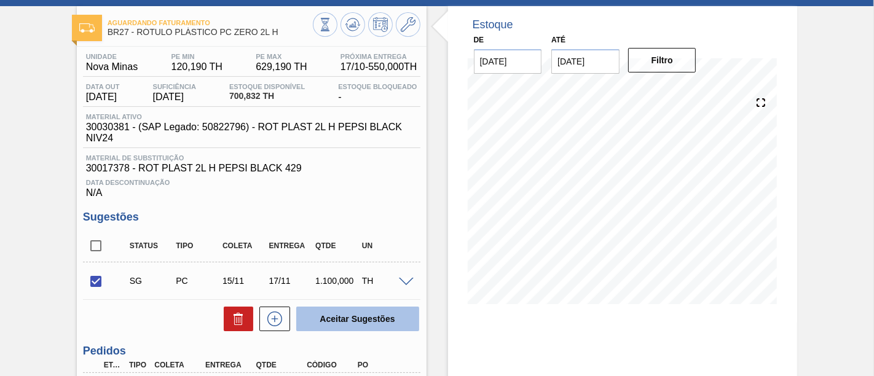
click at [368, 320] on button "Aceitar Sugestões" at bounding box center [357, 319] width 123 height 25
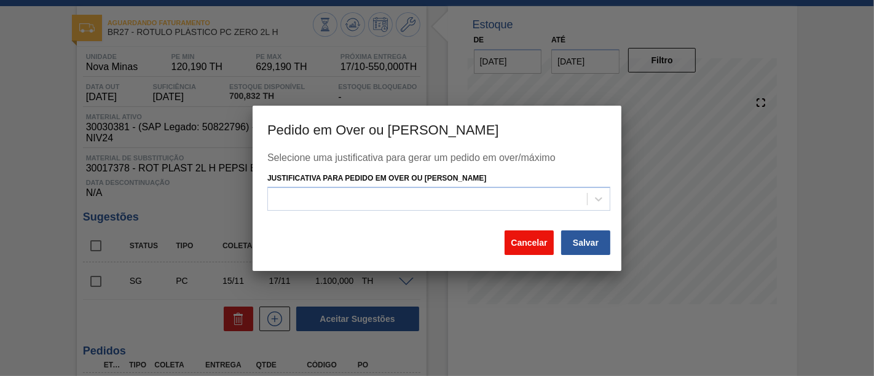
click at [525, 242] on button "Cancelar" at bounding box center [529, 243] width 49 height 25
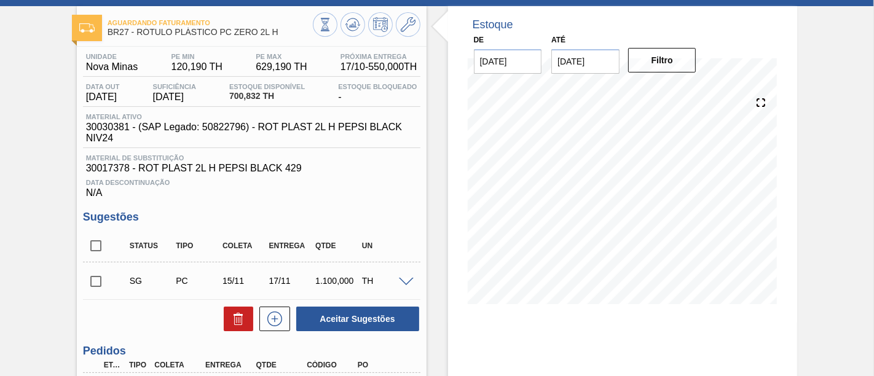
click at [91, 289] on input "checkbox" at bounding box center [96, 282] width 26 height 26
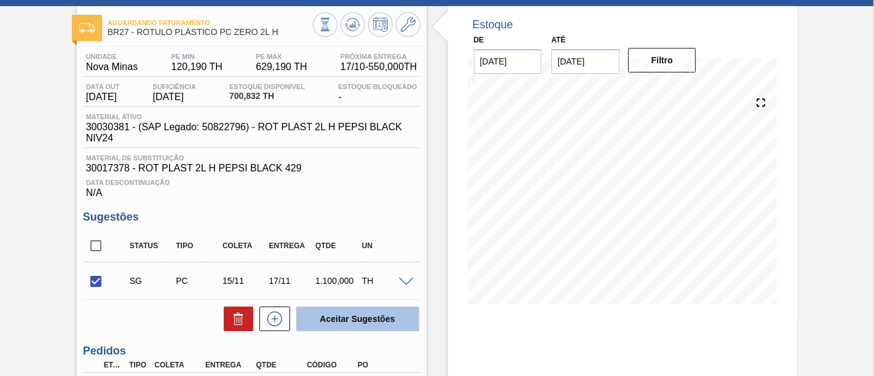
click at [351, 317] on button "Aceitar Sugestões" at bounding box center [357, 319] width 123 height 25
checkbox input "false"
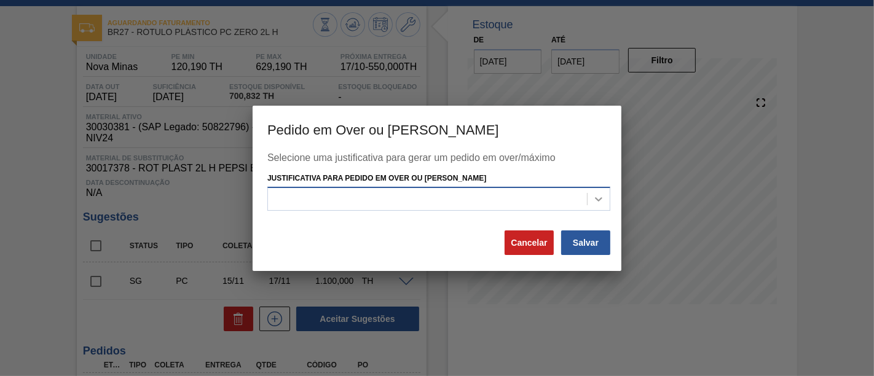
click at [594, 199] on icon at bounding box center [599, 199] width 12 height 12
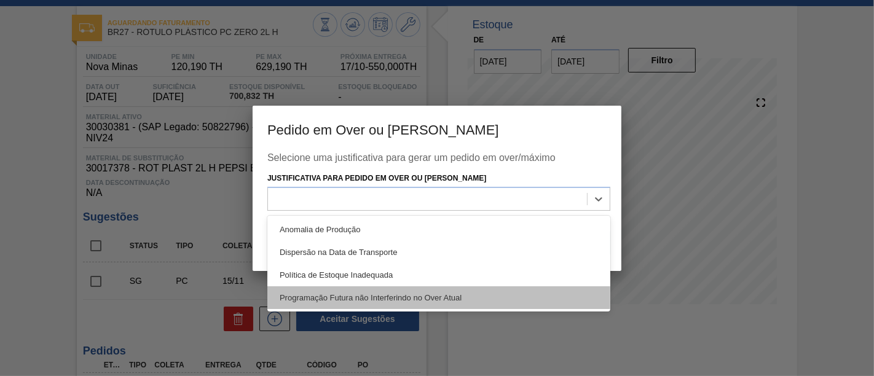
click at [472, 297] on div "Programação Futura não Interferindo no Over Atual" at bounding box center [438, 297] width 343 height 23
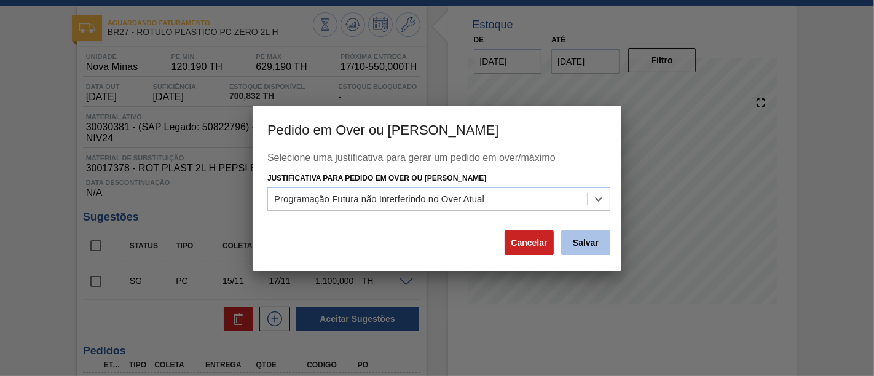
click at [588, 242] on button "Salvar" at bounding box center [585, 243] width 49 height 25
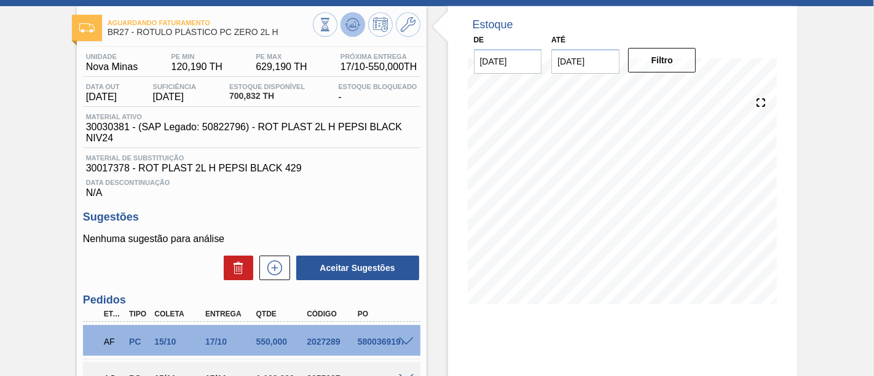
click at [352, 28] on icon at bounding box center [352, 24] width 15 height 15
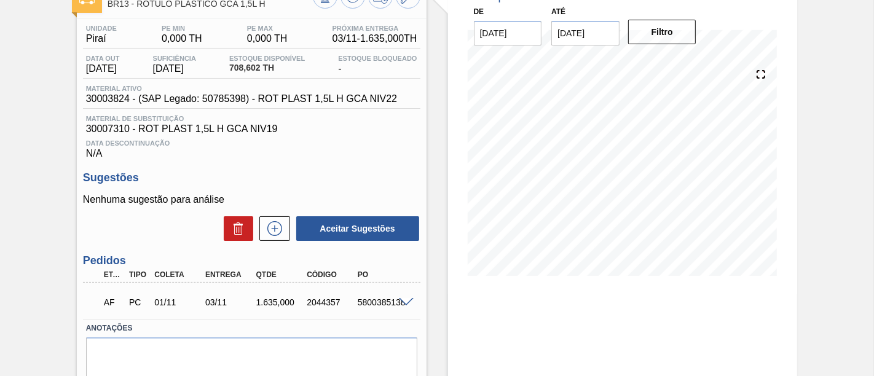
scroll to position [152, 0]
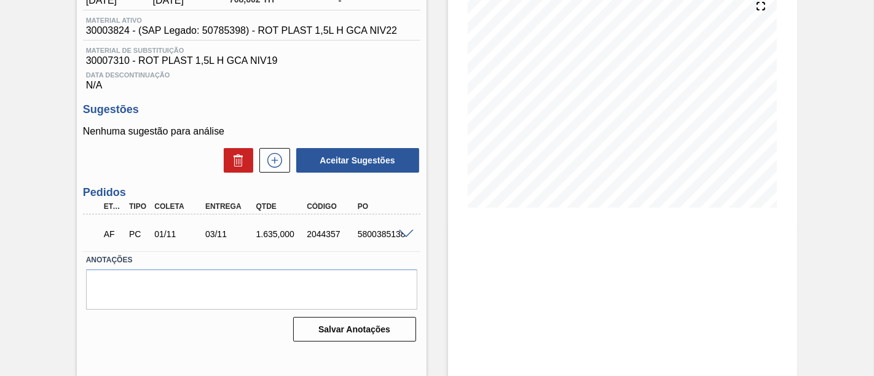
click at [407, 235] on span at bounding box center [406, 234] width 15 height 9
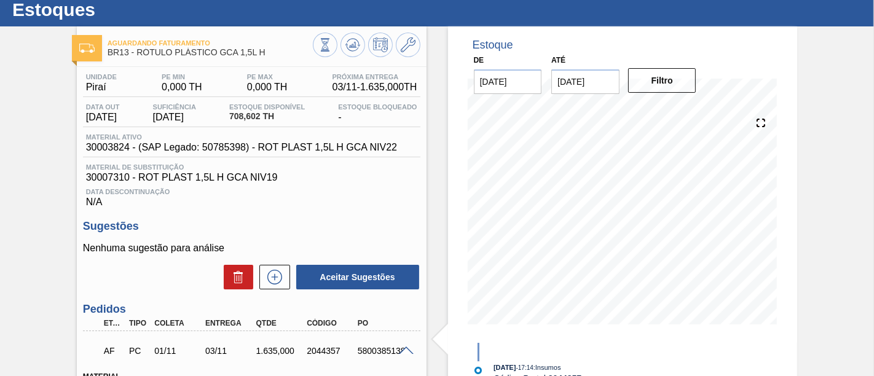
scroll to position [17, 0]
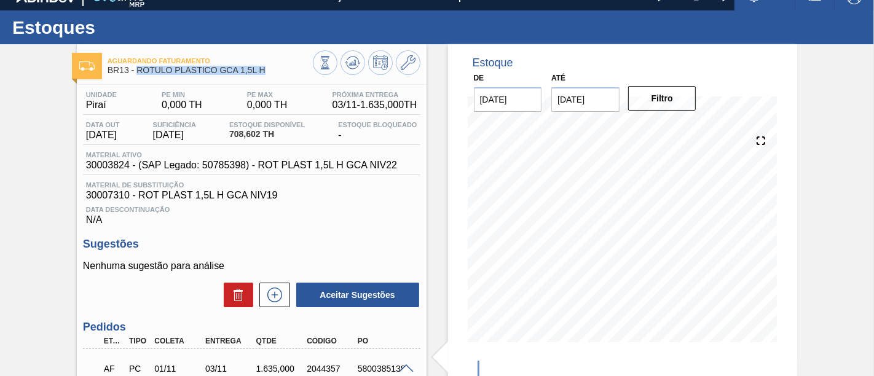
drag, startPoint x: 138, startPoint y: 69, endPoint x: 272, endPoint y: 76, distance: 134.2
click at [272, 76] on div "Aguardando Faturamento BR13 - RÓTULO PLÁSTICO GCA 1,5L H" at bounding box center [210, 66] width 205 height 28
copy span "RÓTULO PLÁSTICO GCA 1,5L H"
drag, startPoint x: 87, startPoint y: 109, endPoint x: 106, endPoint y: 109, distance: 18.4
click at [106, 109] on span "Piraí" at bounding box center [101, 105] width 31 height 11
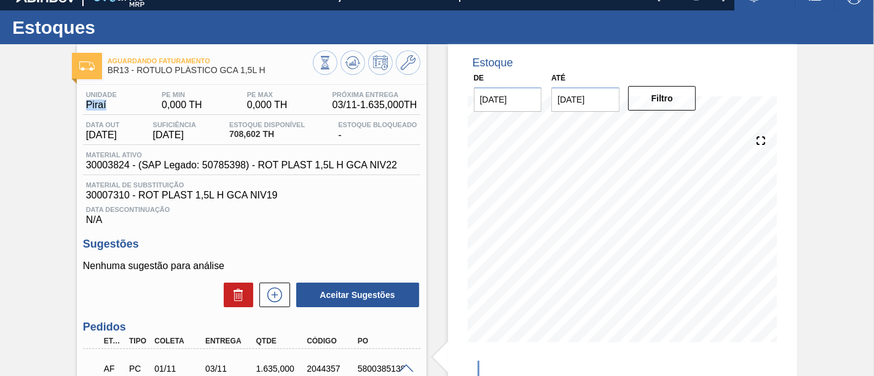
copy span "Piraí"
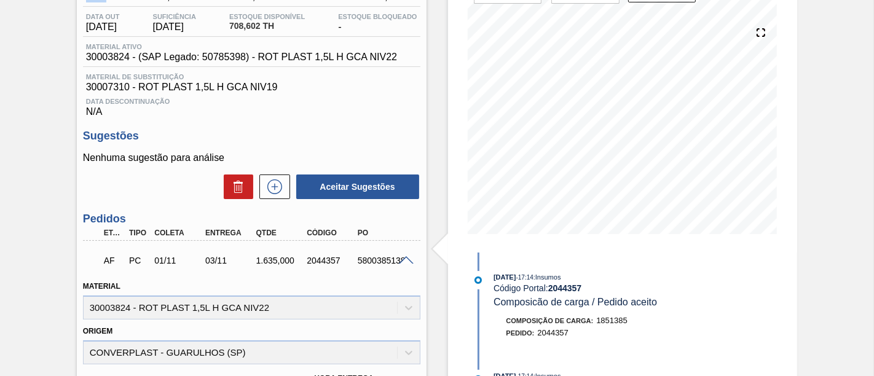
scroll to position [222, 0]
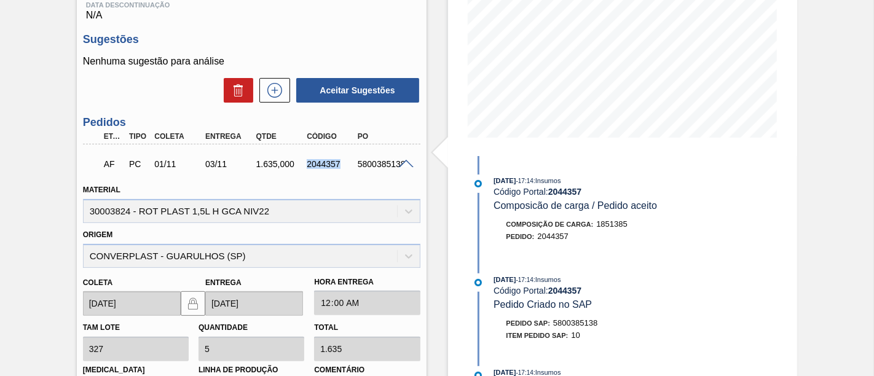
drag, startPoint x: 307, startPoint y: 170, endPoint x: 338, endPoint y: 167, distance: 30.9
click at [338, 167] on div "2044357" at bounding box center [331, 164] width 55 height 10
copy div "2044357"
click at [341, 159] on div "AF PC 01/11 03/11 1.635,000 2044357 5800385138" at bounding box center [248, 163] width 305 height 25
click at [310, 166] on div "2044357" at bounding box center [331, 164] width 55 height 10
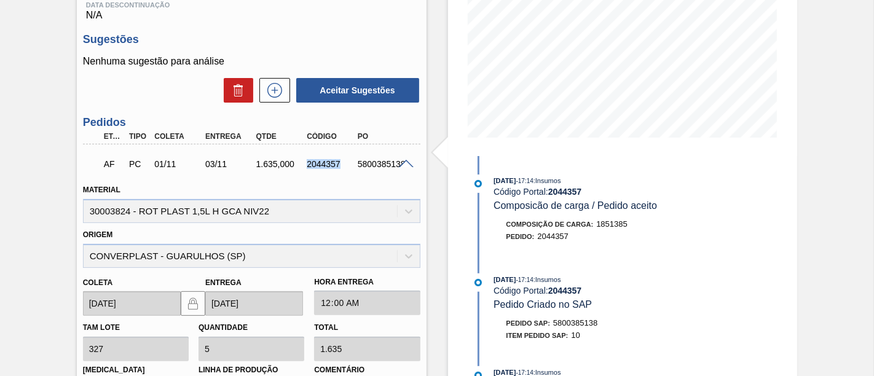
drag, startPoint x: 307, startPoint y: 166, endPoint x: 338, endPoint y: 167, distance: 30.8
click at [338, 167] on div "2044357" at bounding box center [331, 164] width 55 height 10
copy div "2044357"
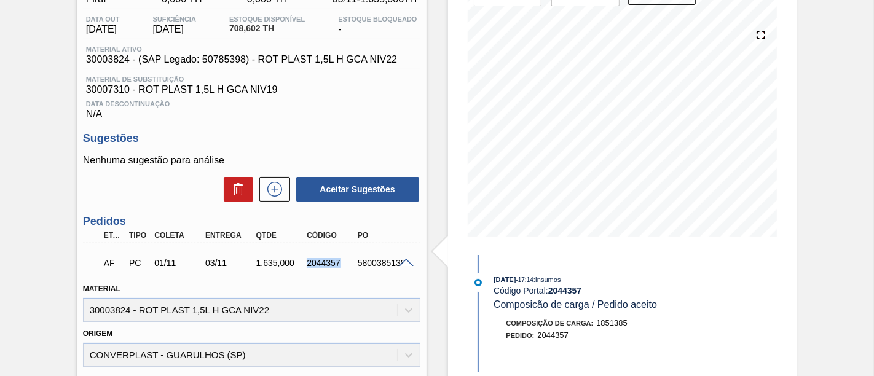
scroll to position [85, 0]
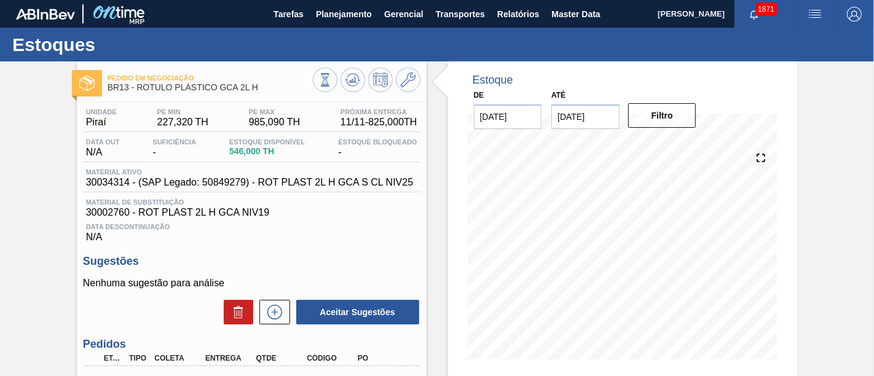
scroll to position [68, 0]
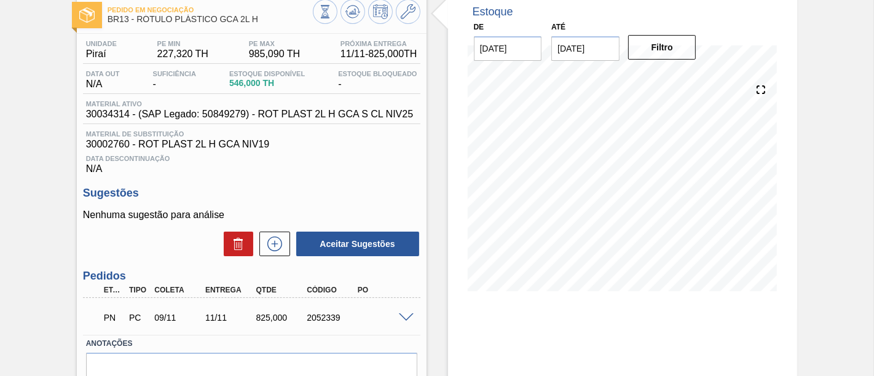
click at [406, 318] on span at bounding box center [406, 318] width 15 height 9
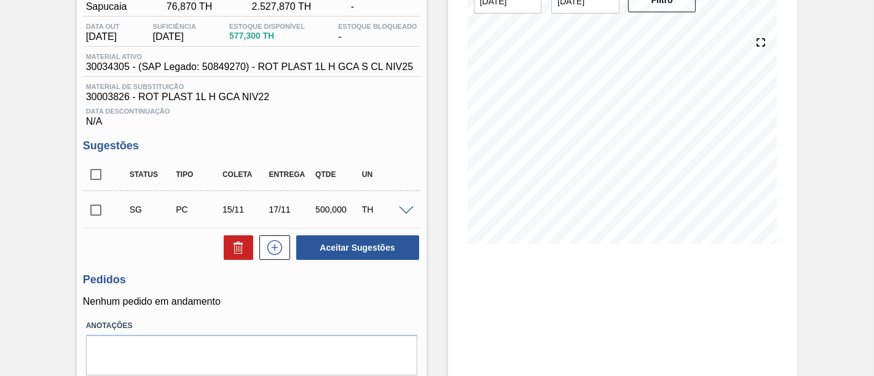
scroll to position [160, 0]
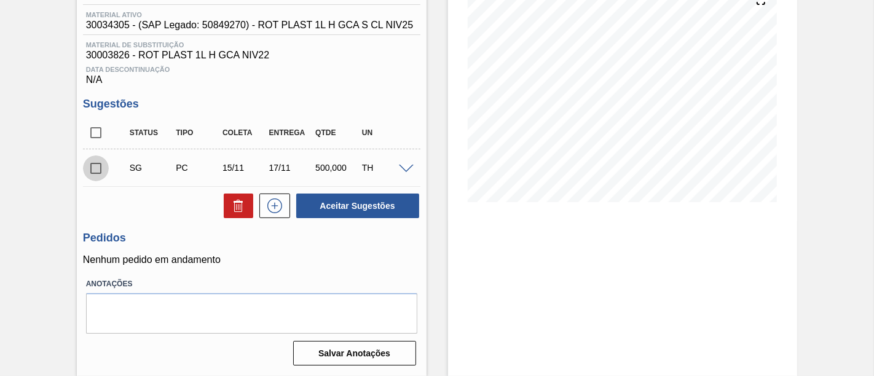
click at [90, 168] on input "checkbox" at bounding box center [96, 169] width 26 height 26
checkbox input "true"
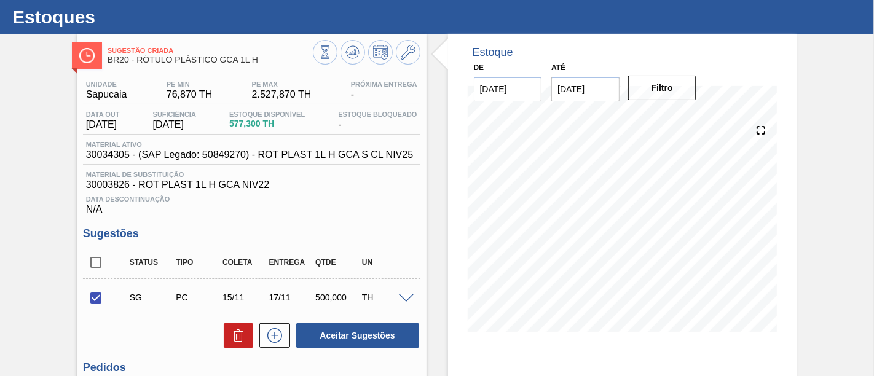
scroll to position [23, 0]
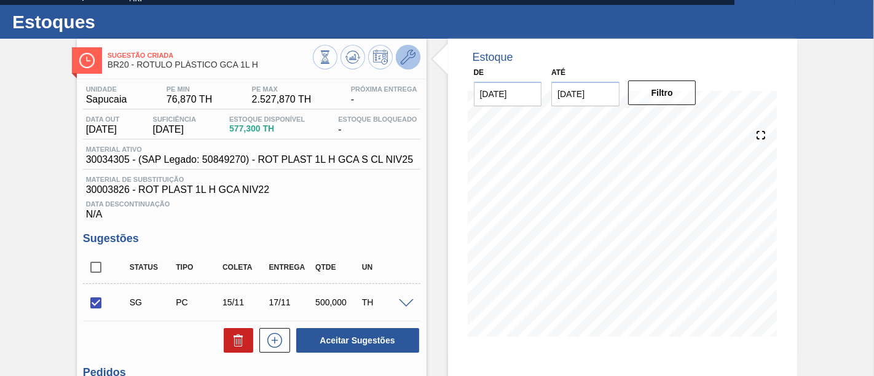
click at [410, 64] on button at bounding box center [408, 57] width 25 height 25
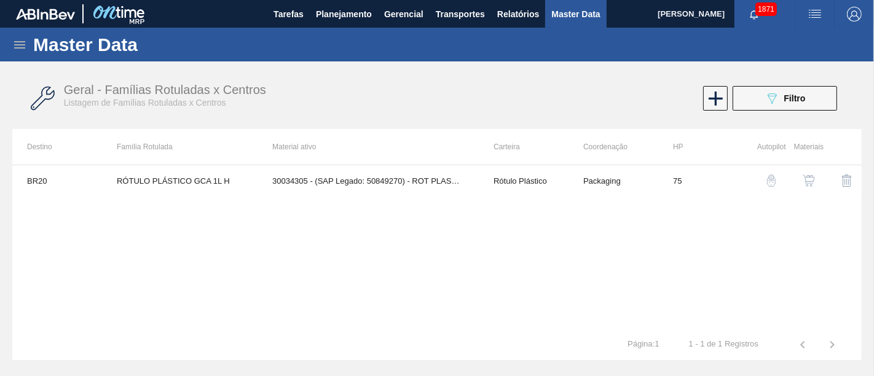
click at [807, 180] on img "button" at bounding box center [809, 181] width 12 height 12
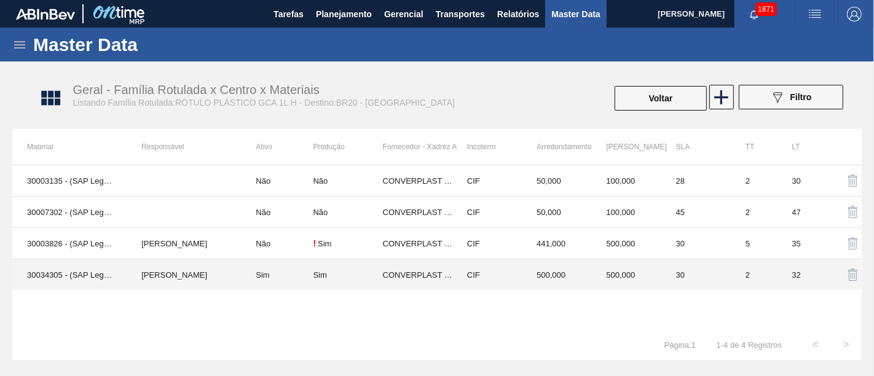
click at [283, 276] on td "Sim" at bounding box center [277, 274] width 72 height 31
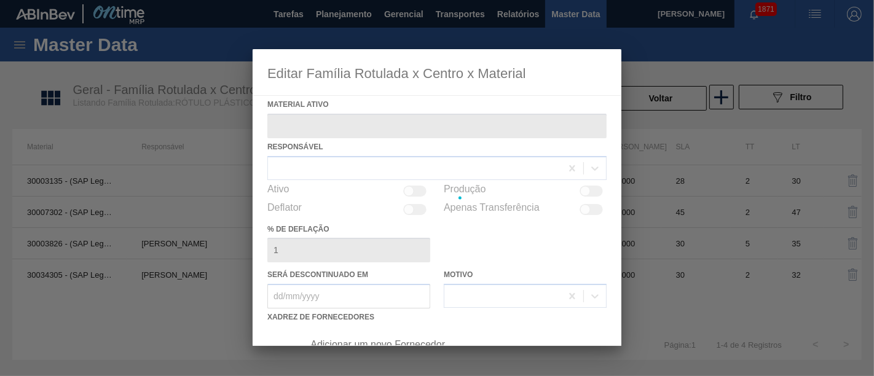
type ativo "30034305 - (SAP Legado: 50849270) - ROT PLAST 1L H GCA S CL NIV25"
checkbox input "true"
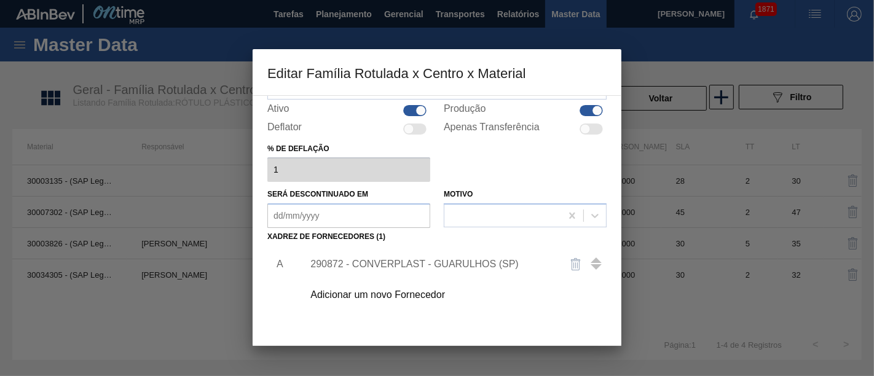
scroll to position [176, 0]
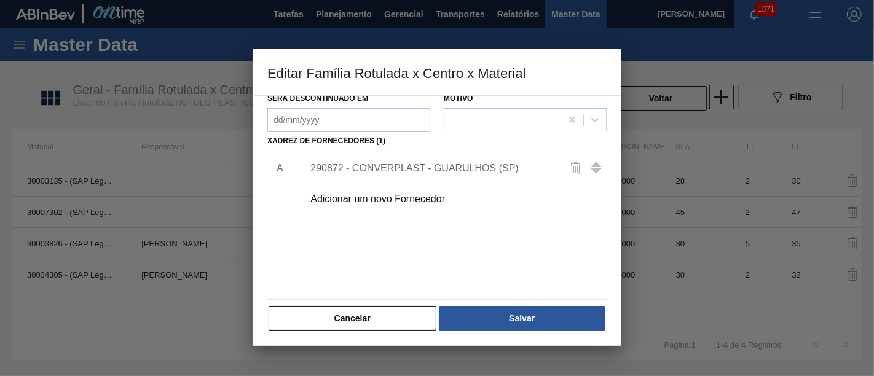
click at [456, 168] on div "290872 - CONVERPLAST - GUARULHOS (SP)" at bounding box center [430, 168] width 241 height 11
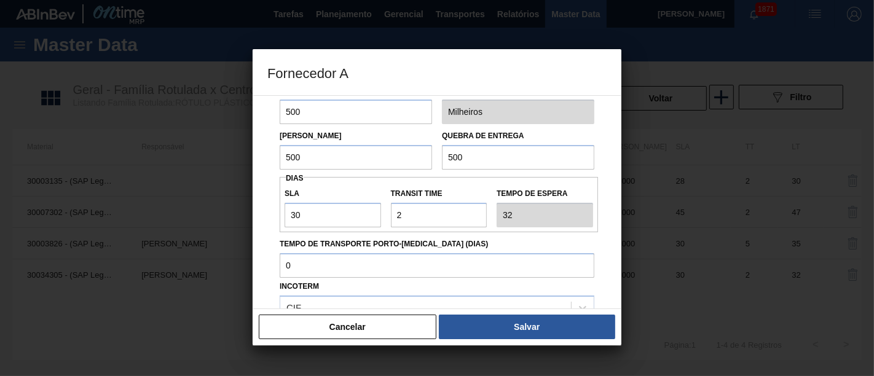
scroll to position [0, 0]
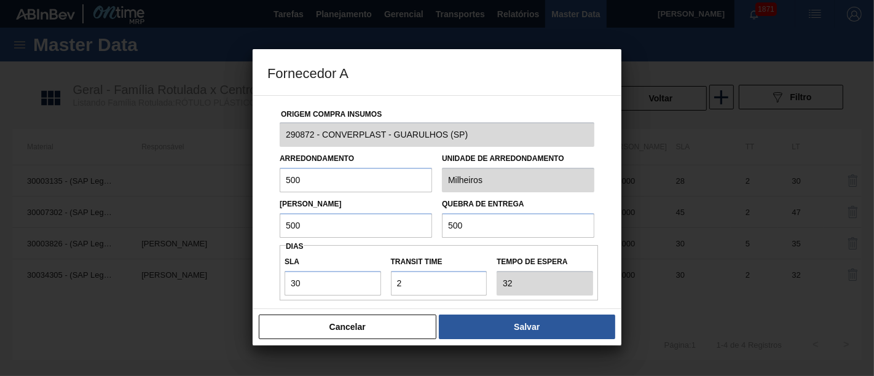
click at [488, 230] on input "500" at bounding box center [518, 225] width 152 height 25
type input "5"
type input "1.000"
click at [398, 225] on input "500" at bounding box center [356, 225] width 152 height 25
type input "5"
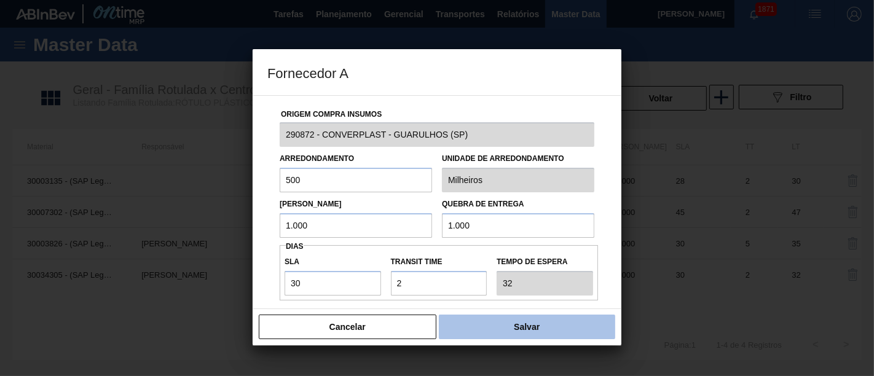
type input "1.000"
click at [580, 327] on button "Salvar" at bounding box center [527, 327] width 176 height 25
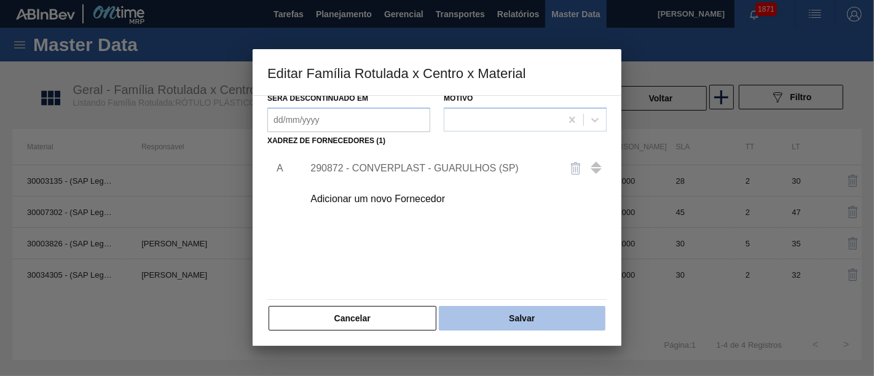
click at [579, 327] on button "Salvar" at bounding box center [522, 318] width 167 height 25
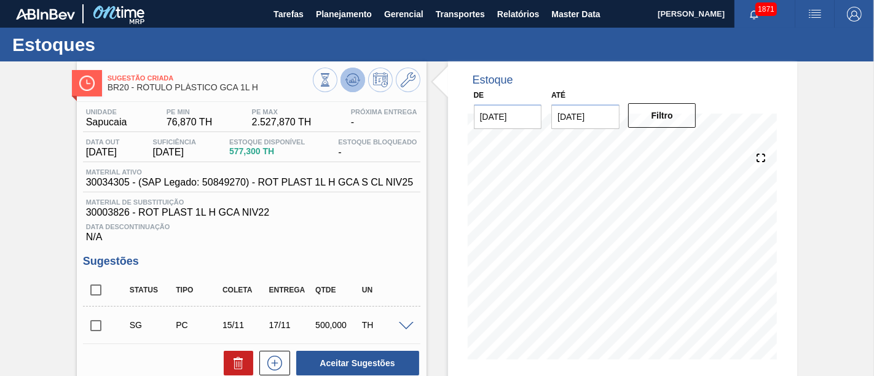
click at [342, 81] on button at bounding box center [353, 80] width 25 height 25
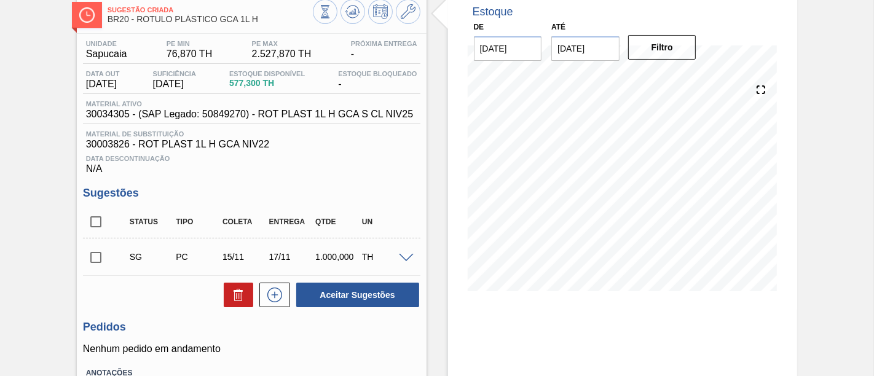
click at [92, 257] on input "checkbox" at bounding box center [96, 258] width 26 height 26
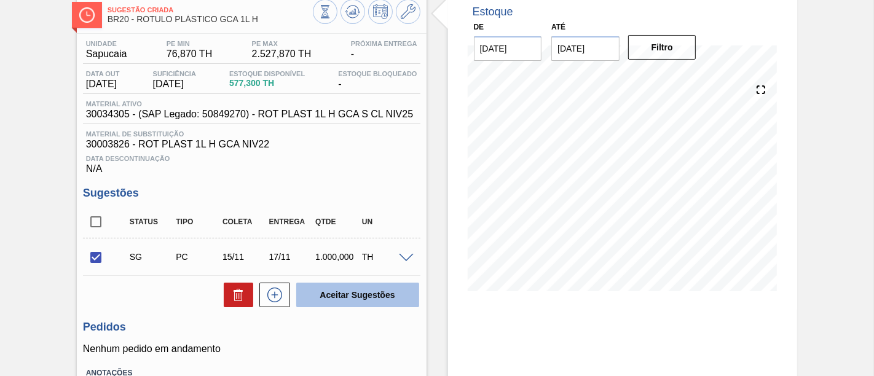
click at [338, 294] on button "Aceitar Sugestões" at bounding box center [357, 295] width 123 height 25
checkbox input "false"
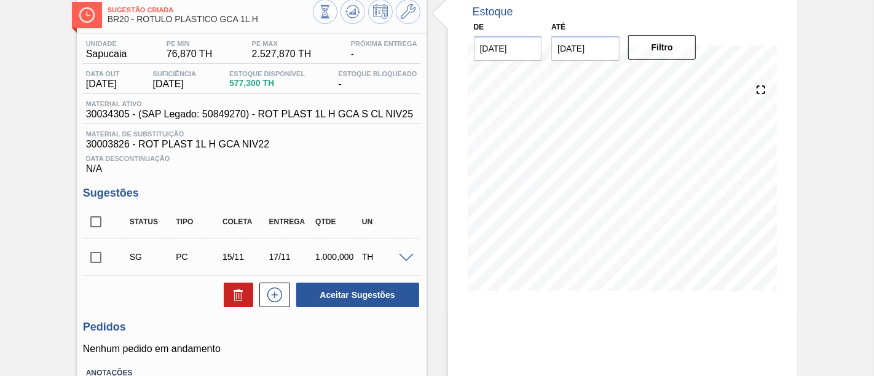
click at [97, 261] on input "checkbox" at bounding box center [96, 258] width 26 height 26
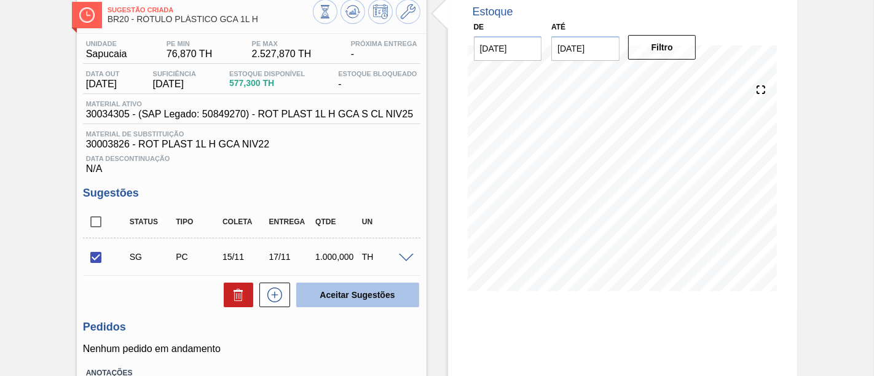
click at [353, 304] on button "Aceitar Sugestões" at bounding box center [357, 295] width 123 height 25
checkbox input "false"
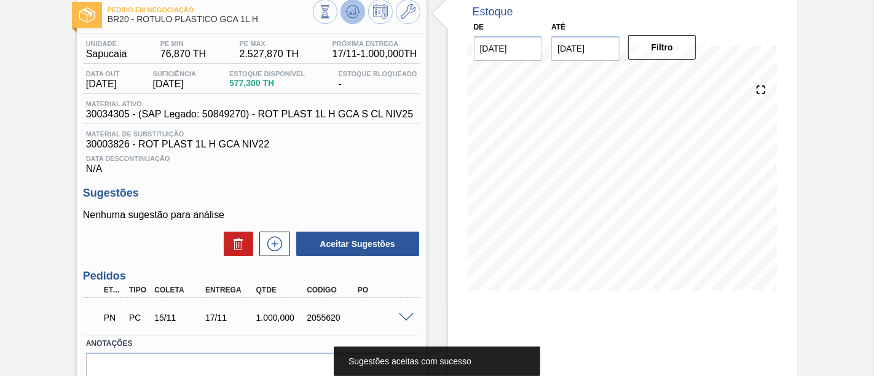
click at [346, 15] on icon at bounding box center [352, 15] width 12 height 6
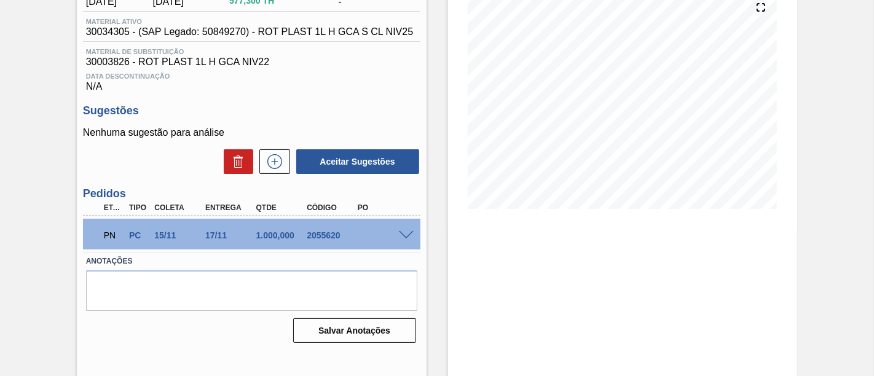
scroll to position [152, 0]
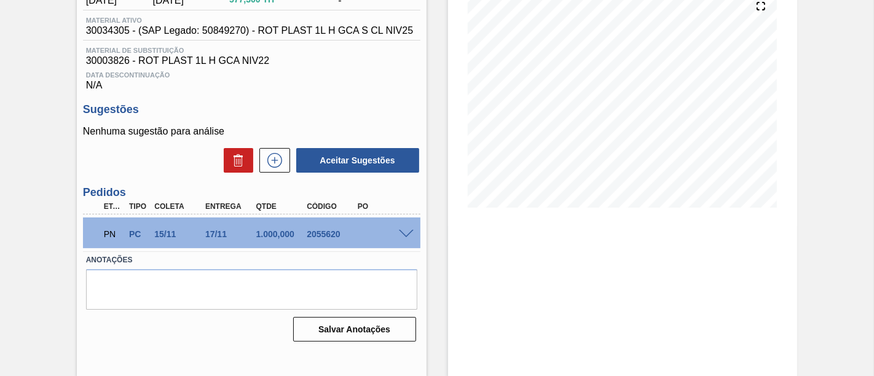
click at [407, 231] on div at bounding box center [408, 233] width 25 height 9
click at [404, 235] on span at bounding box center [406, 234] width 15 height 9
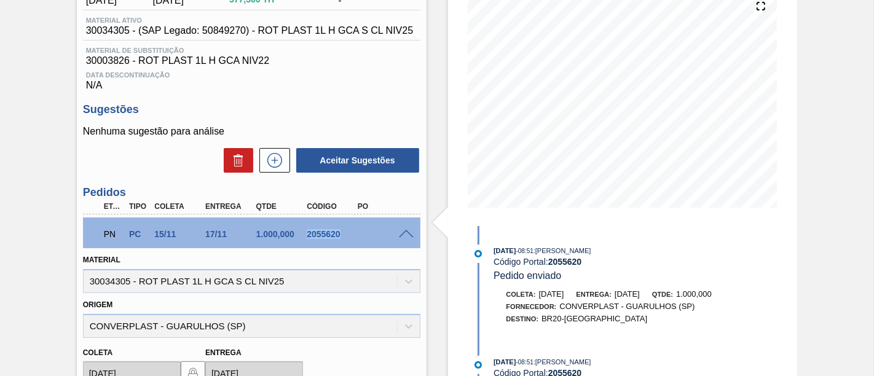
drag, startPoint x: 306, startPoint y: 237, endPoint x: 341, endPoint y: 239, distance: 35.1
click at [341, 239] on div "2055620" at bounding box center [331, 234] width 55 height 10
copy div "2055620"
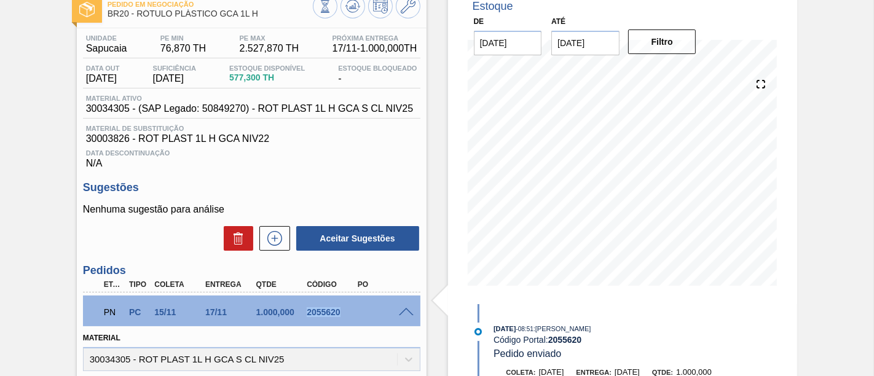
scroll to position [0, 0]
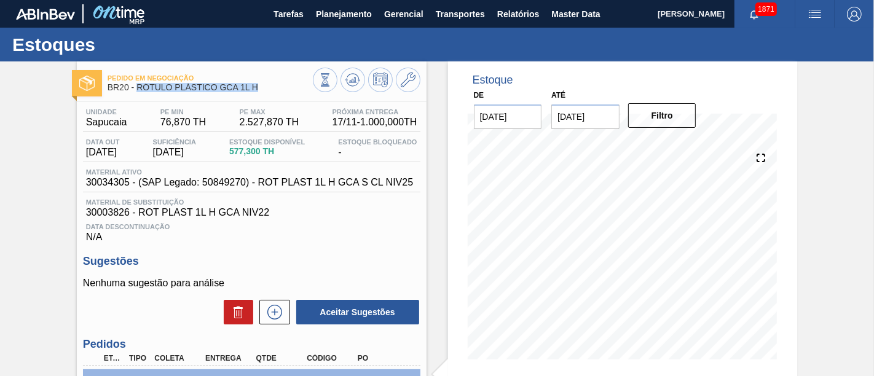
drag, startPoint x: 138, startPoint y: 86, endPoint x: 291, endPoint y: 92, distance: 152.6
click at [291, 92] on div "Pedido em Negociação BR20 - RÓTULO PLÁSTICO GCA 1L H" at bounding box center [210, 83] width 205 height 28
copy span "RÓTULO PLÁSTICO GCA 1L H"
drag, startPoint x: 283, startPoint y: 66, endPoint x: 258, endPoint y: 76, distance: 26.5
click at [283, 66] on div "Pedido em Negociação BR20 - RÓTULO PLÁSTICO GCA 1L H" at bounding box center [252, 78] width 350 height 34
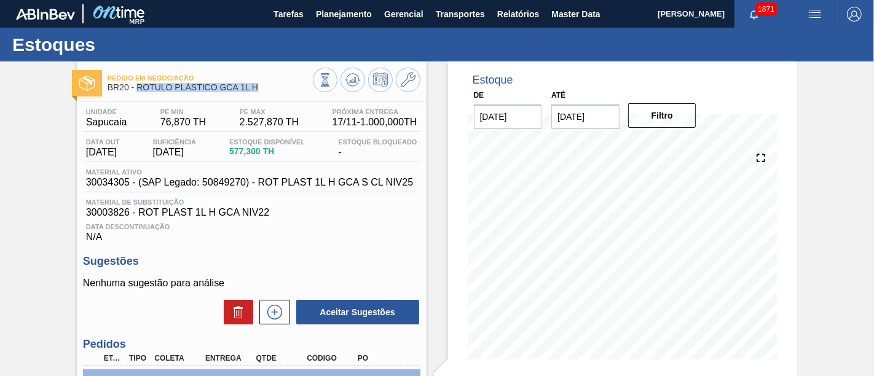
drag, startPoint x: 138, startPoint y: 89, endPoint x: 259, endPoint y: 90, distance: 121.1
click at [259, 90] on span "BR20 - RÓTULO PLÁSTICO GCA 1L H" at bounding box center [210, 87] width 205 height 9
copy span "RÓTULO PLÁSTICO GCA 1L H"
drag, startPoint x: 86, startPoint y: 121, endPoint x: 125, endPoint y: 122, distance: 39.4
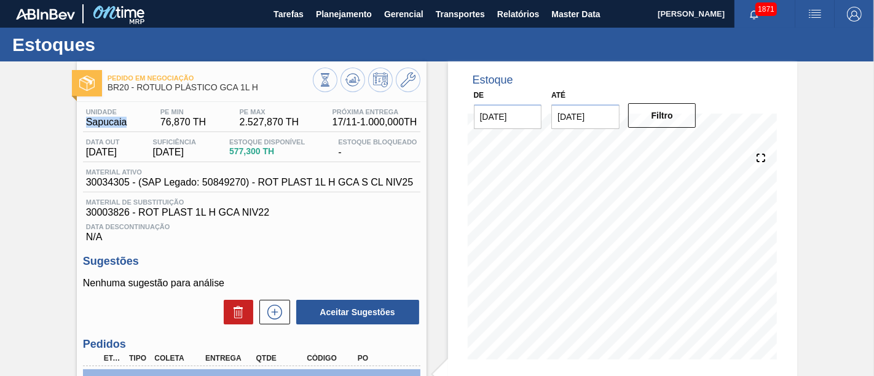
click at [125, 122] on div "Unidade Sapucaia" at bounding box center [106, 118] width 47 height 20
copy span "Sapucaia"
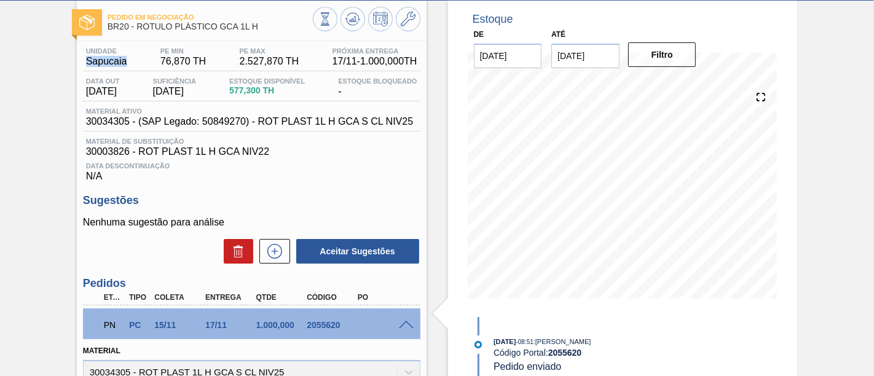
scroll to position [136, 0]
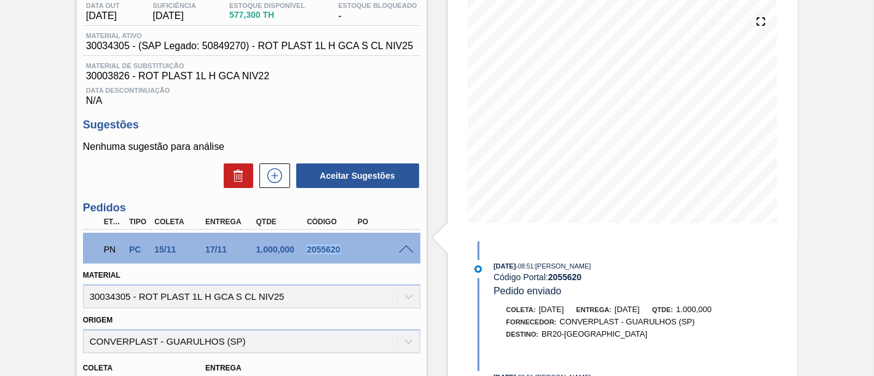
drag, startPoint x: 306, startPoint y: 253, endPoint x: 339, endPoint y: 254, distance: 33.2
click at [339, 254] on div "2055620" at bounding box center [331, 250] width 55 height 10
copy div "2055620"
click at [405, 252] on span at bounding box center [406, 249] width 15 height 9
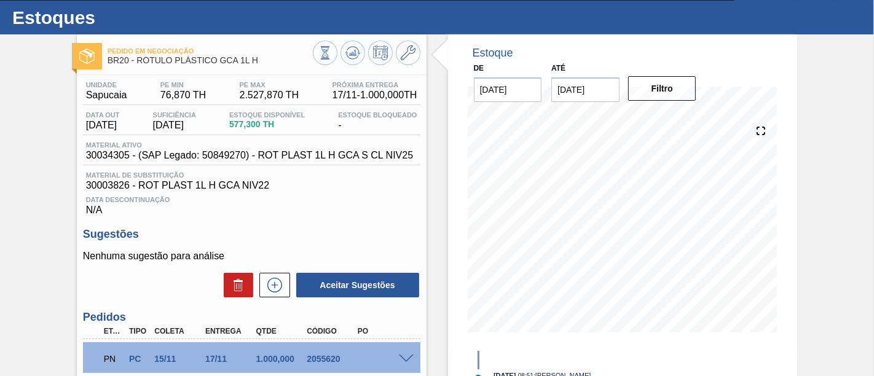
scroll to position [0, 0]
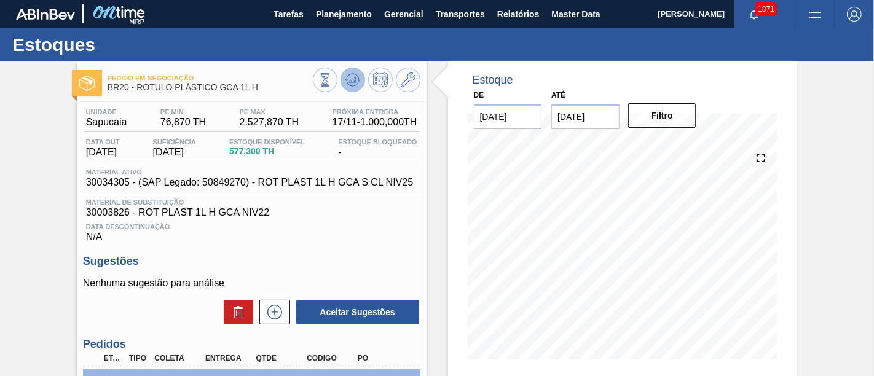
click at [353, 87] on button at bounding box center [353, 80] width 25 height 25
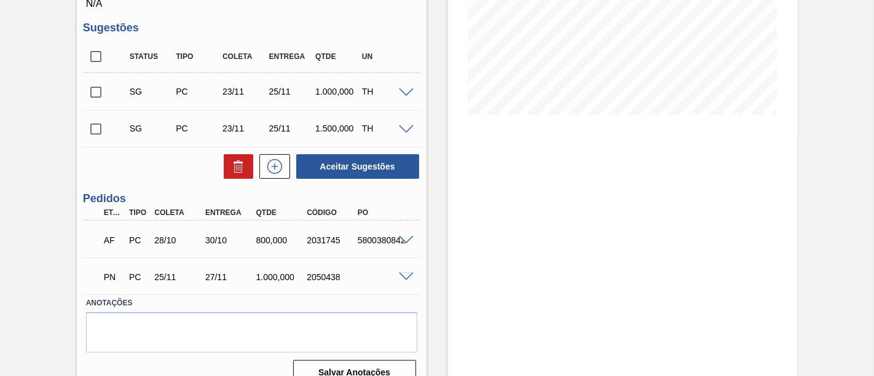
scroll to position [266, 0]
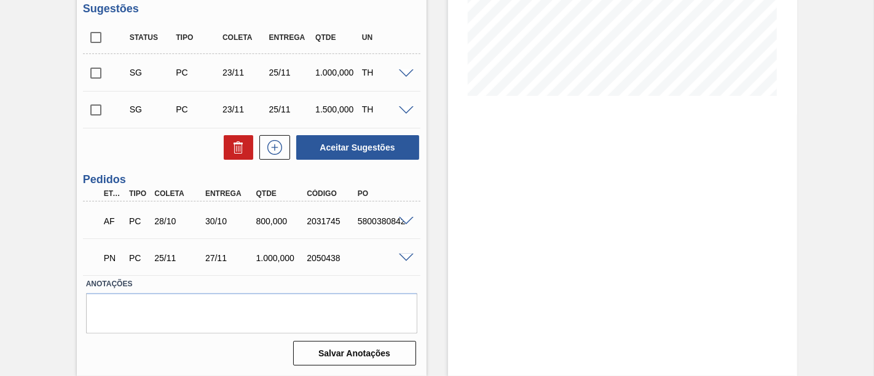
click at [403, 218] on span at bounding box center [406, 221] width 15 height 9
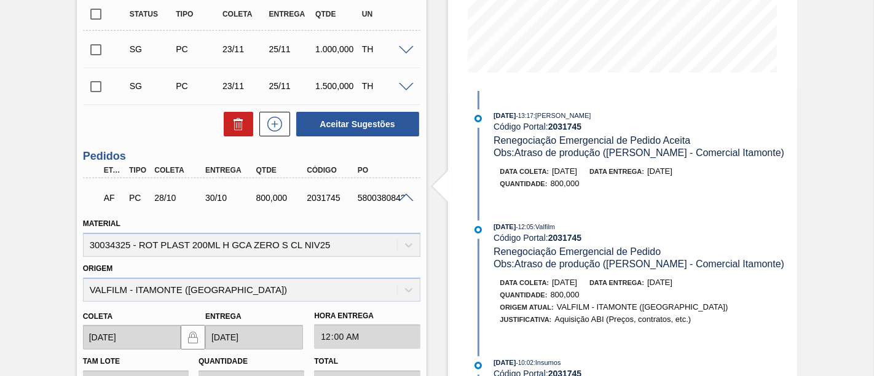
scroll to position [197, 0]
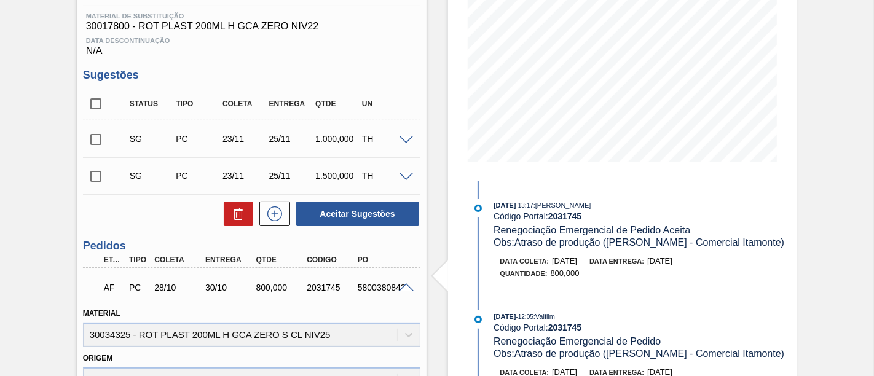
click at [406, 289] on span at bounding box center [406, 287] width 15 height 9
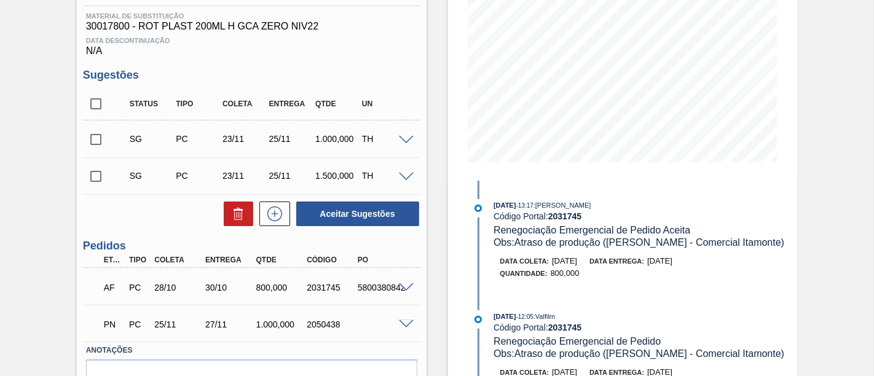
click at [403, 327] on span at bounding box center [406, 324] width 15 height 9
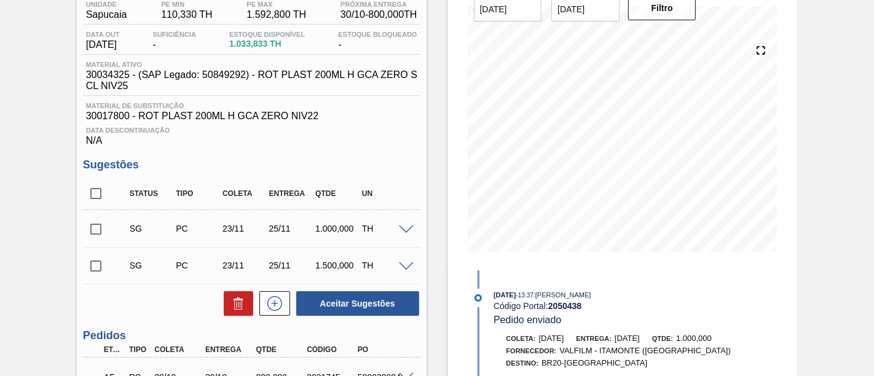
scroll to position [129, 0]
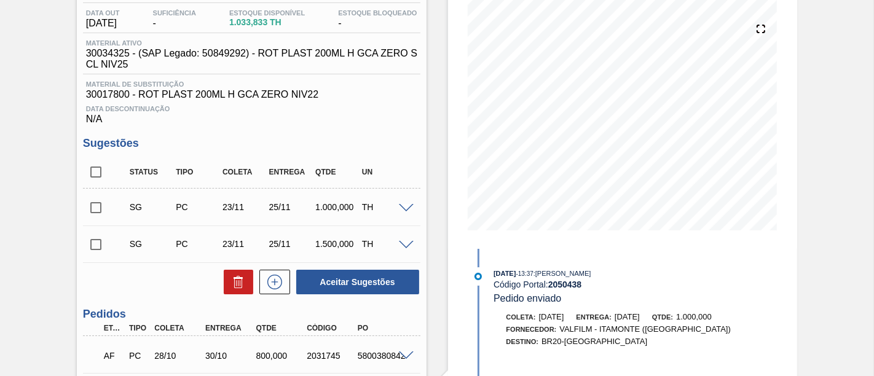
click at [97, 213] on input "checkbox" at bounding box center [96, 208] width 26 height 26
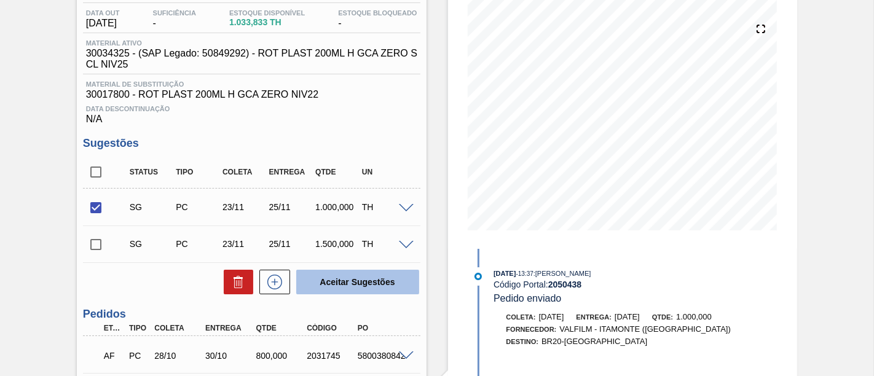
click at [342, 277] on button "Aceitar Sugestões" at bounding box center [357, 282] width 123 height 25
checkbox input "false"
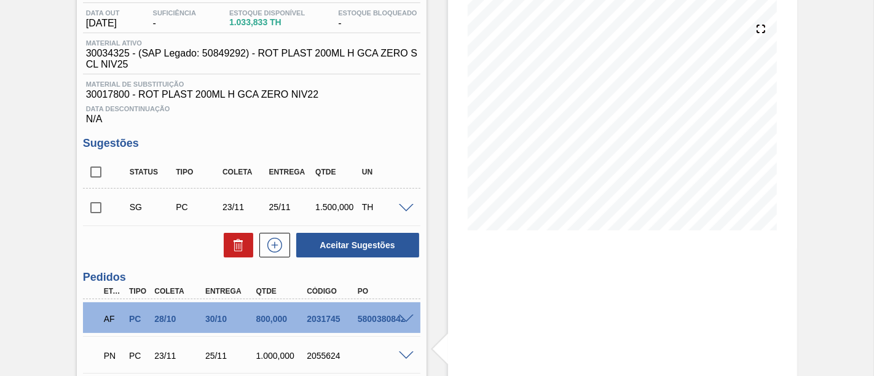
scroll to position [61, 0]
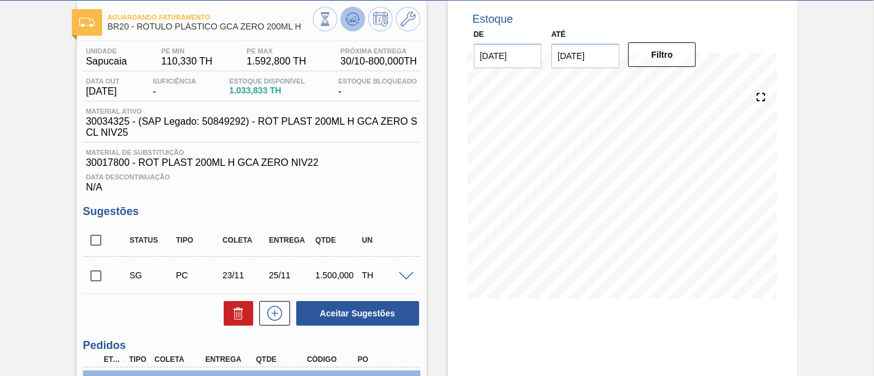
click at [359, 20] on button at bounding box center [353, 19] width 25 height 25
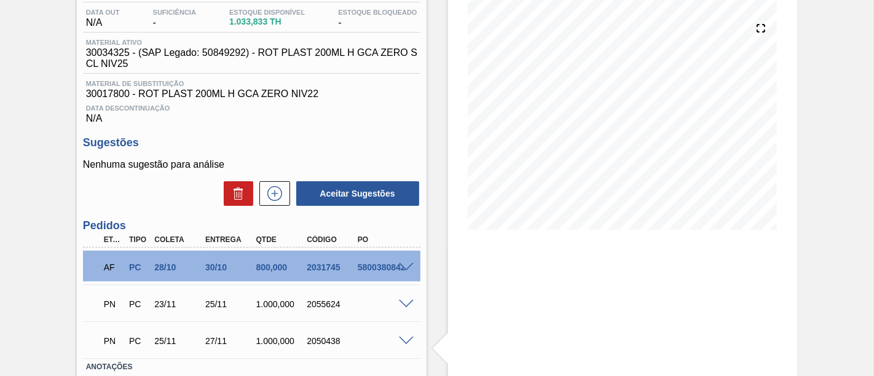
scroll to position [197, 0]
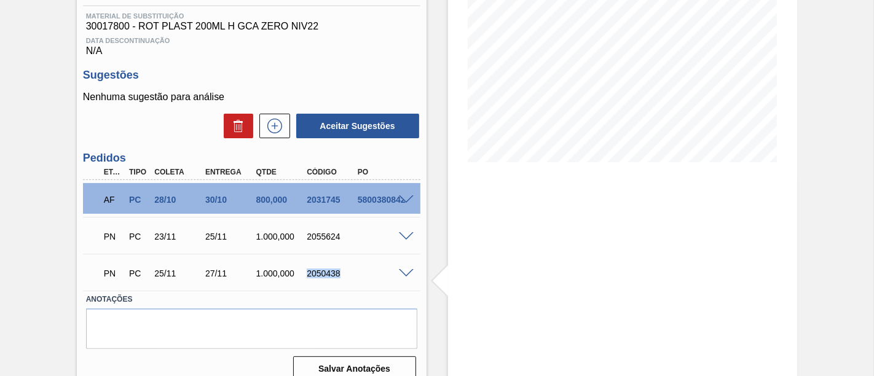
drag, startPoint x: 307, startPoint y: 275, endPoint x: 342, endPoint y: 271, distance: 34.7
click at [342, 271] on div "PN PC 25/11 27/11 1.000,000 2050438" at bounding box center [248, 272] width 305 height 25
copy div "2050438"
drag, startPoint x: 205, startPoint y: 238, endPoint x: 226, endPoint y: 238, distance: 21.5
click at [226, 238] on div "25/11" at bounding box center [229, 237] width 55 height 10
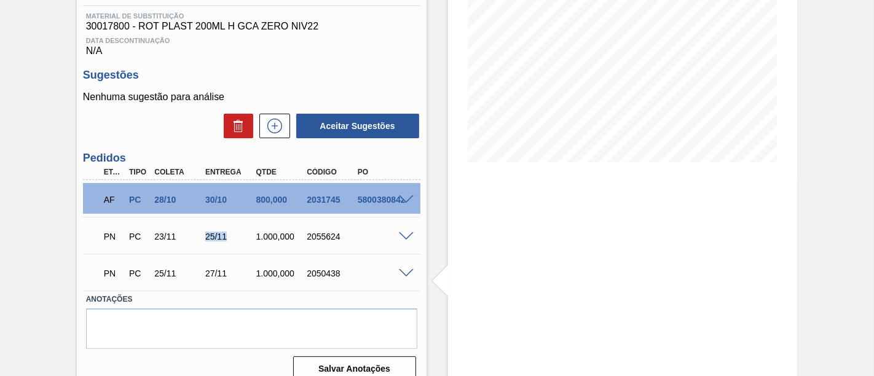
copy div "25/11"
drag, startPoint x: 306, startPoint y: 239, endPoint x: 339, endPoint y: 240, distance: 32.6
click at [339, 240] on div "2055624" at bounding box center [331, 237] width 55 height 10
copy div "2055624"
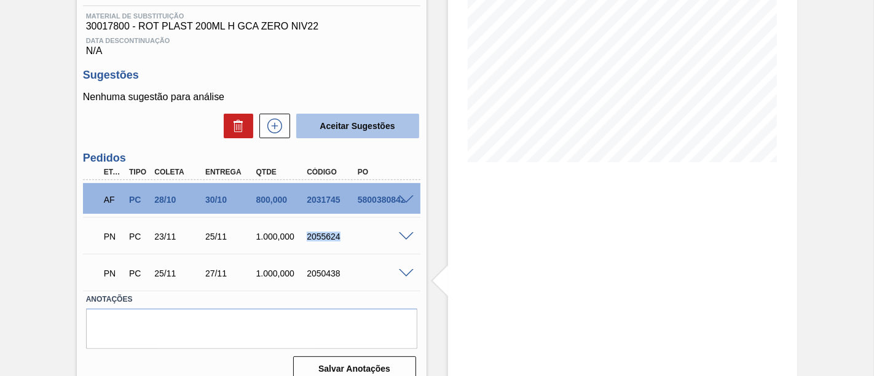
scroll to position [0, 0]
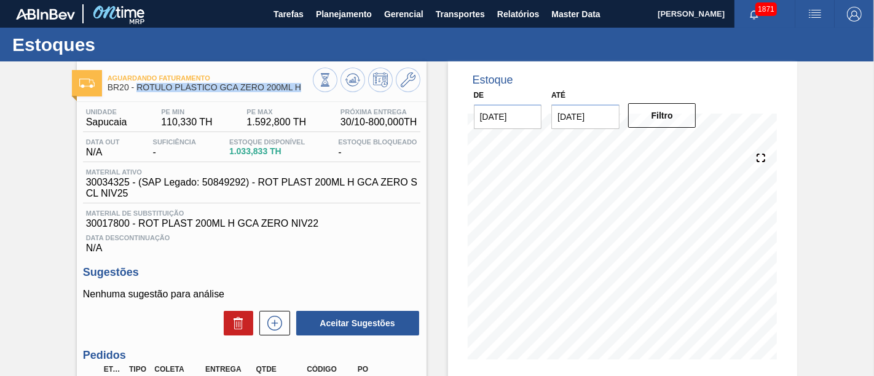
drag, startPoint x: 140, startPoint y: 88, endPoint x: 300, endPoint y: 90, distance: 160.5
click at [300, 90] on span "BR20 - RÓTULO PLÁSTICO GCA ZERO 200ML H" at bounding box center [210, 87] width 205 height 9
copy span "RÓTULO PLÁSTICO GCA ZERO 200ML H"
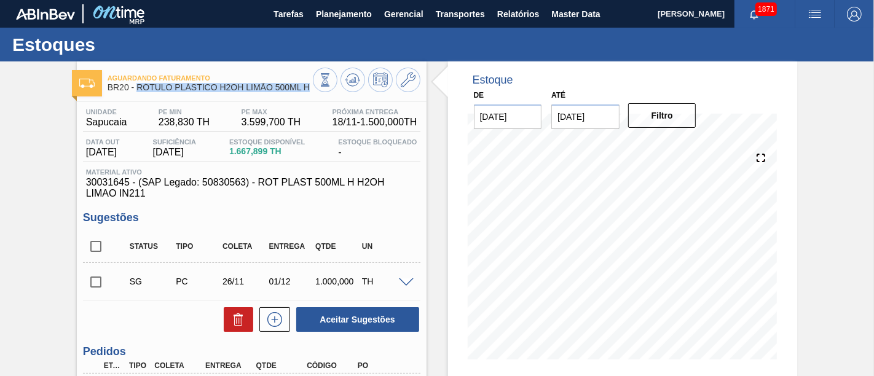
drag, startPoint x: 138, startPoint y: 87, endPoint x: 316, endPoint y: 92, distance: 177.7
click at [316, 92] on div "Aguardando Faturamento BR20 - RÓTULO PLÁSTICO H2OH LIMÃO 500ML H" at bounding box center [252, 82] width 350 height 28
copy div "RÓTULO PLÁSTICO H2OH LIMÃO 500ML H"
drag, startPoint x: 84, startPoint y: 125, endPoint x: 126, endPoint y: 123, distance: 41.8
click at [126, 123] on div "Unidade Sapucaia" at bounding box center [106, 118] width 47 height 20
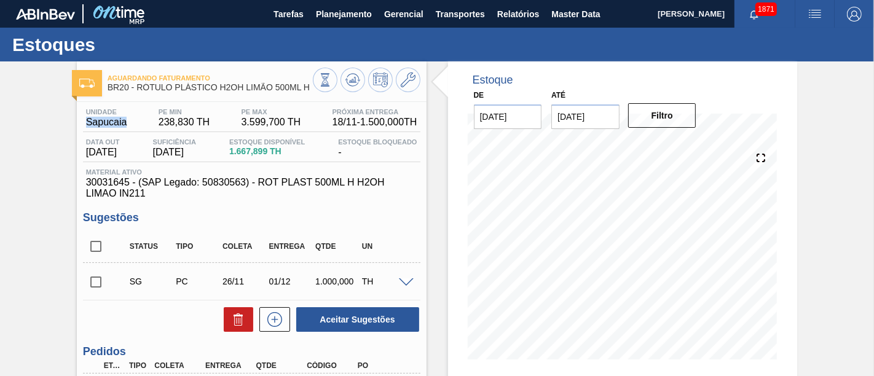
copy span "Sapucaia"
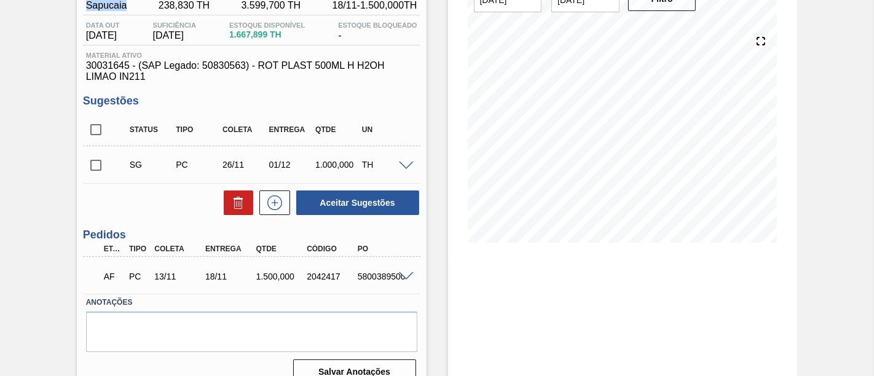
scroll to position [136, 0]
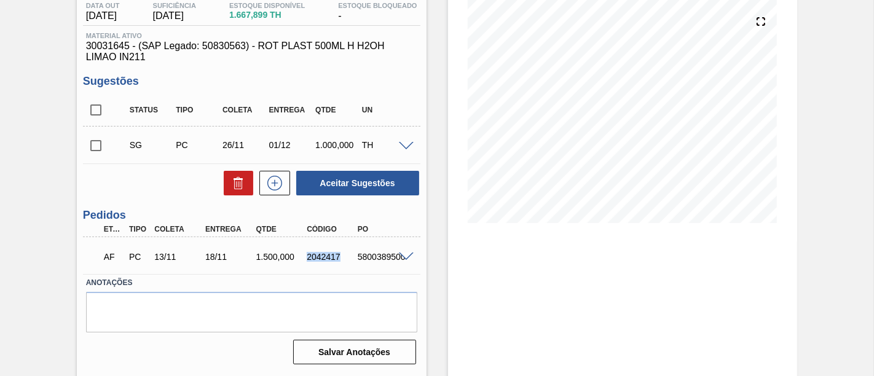
drag, startPoint x: 305, startPoint y: 258, endPoint x: 341, endPoint y: 259, distance: 35.7
click at [341, 259] on div "2042417" at bounding box center [331, 257] width 55 height 10
copy div "2042417"
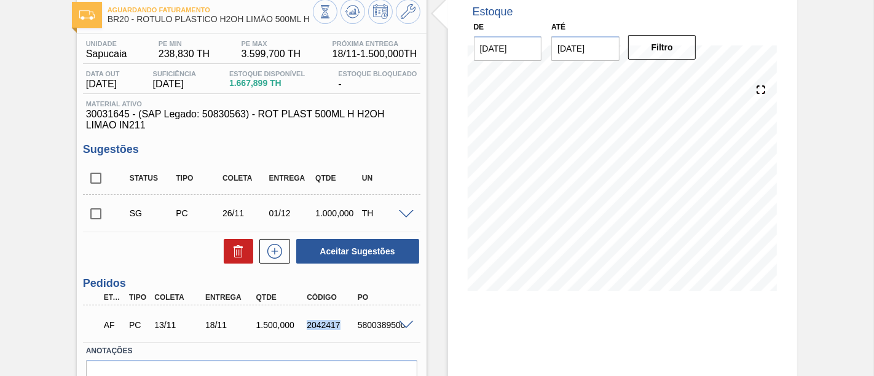
scroll to position [152, 0]
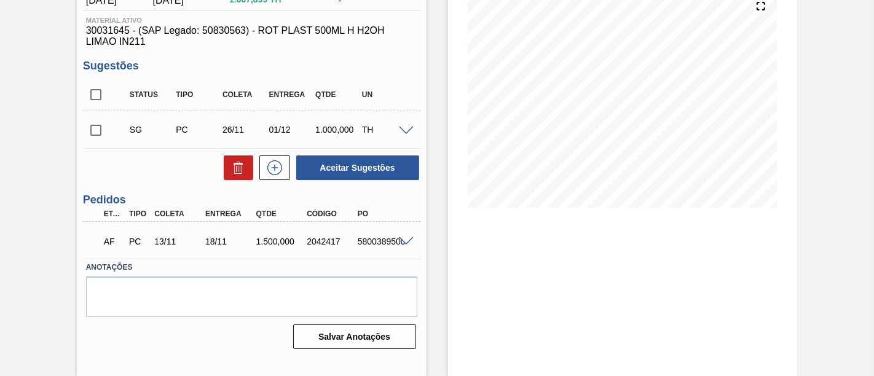
click at [400, 242] on span at bounding box center [406, 241] width 15 height 9
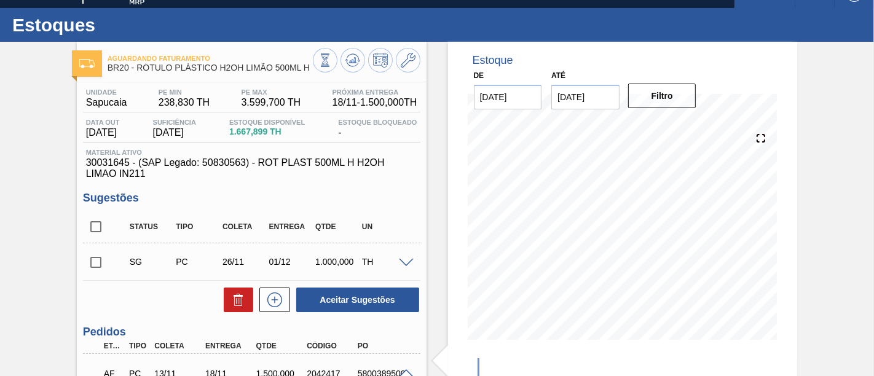
scroll to position [15, 0]
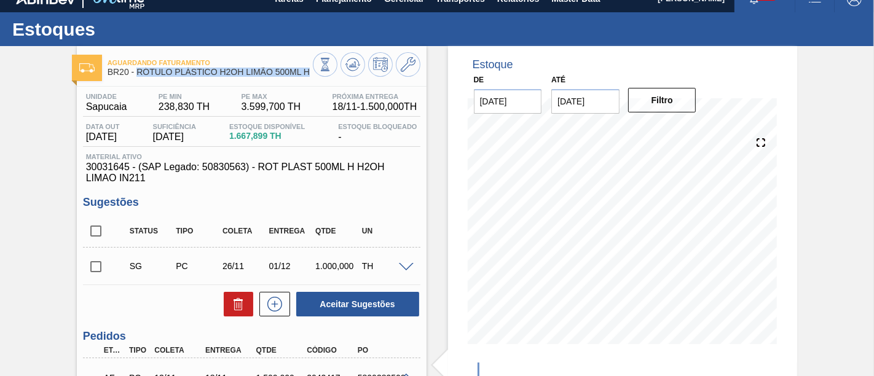
drag, startPoint x: 138, startPoint y: 74, endPoint x: 309, endPoint y: 76, distance: 170.9
click at [309, 76] on div "Aguardando Faturamento BR20 - RÓTULO PLÁSTICO H2OH LIMÃO 500ML H" at bounding box center [210, 68] width 205 height 28
copy span "RÓTULO PLÁSTICO H2OH LIMÃO 500ML H"
drag, startPoint x: 84, startPoint y: 108, endPoint x: 124, endPoint y: 108, distance: 39.3
click at [124, 108] on div "Unidade Sapucaia" at bounding box center [106, 103] width 47 height 20
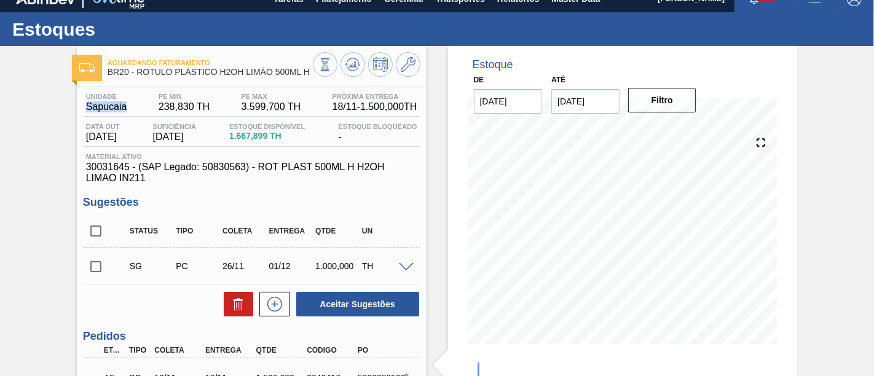
copy span "Sapucaia"
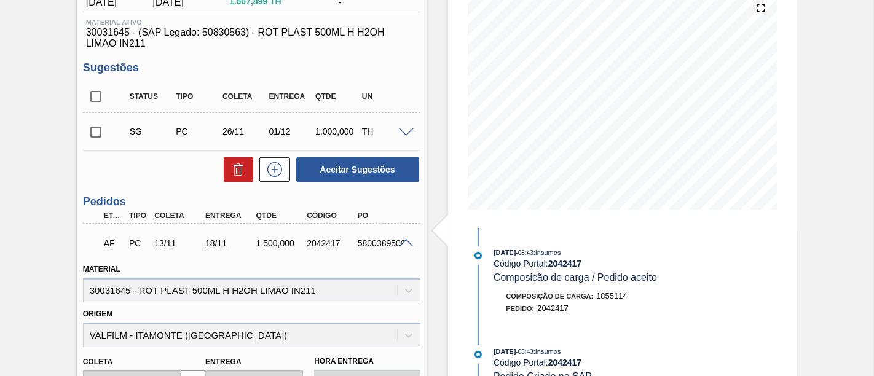
scroll to position [152, 0]
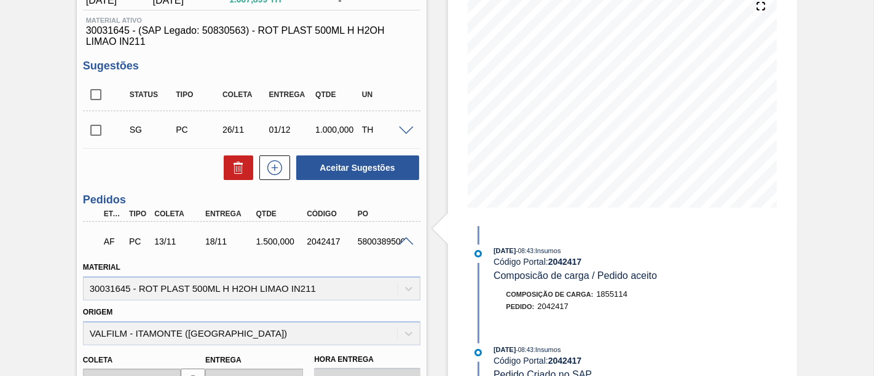
click at [437, 204] on div "Estoque De [DATE] Até [DATE] Filtro 12/11 Projeção de Estoque -785.105 [DOMAIN_…" at bounding box center [612, 284] width 371 height 749
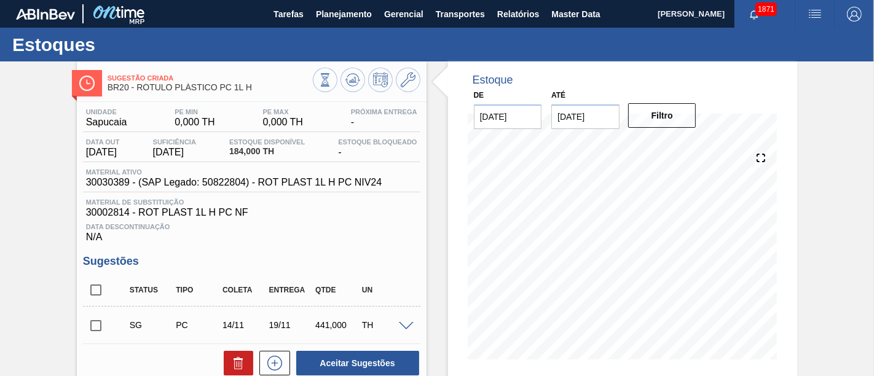
scroll to position [68, 0]
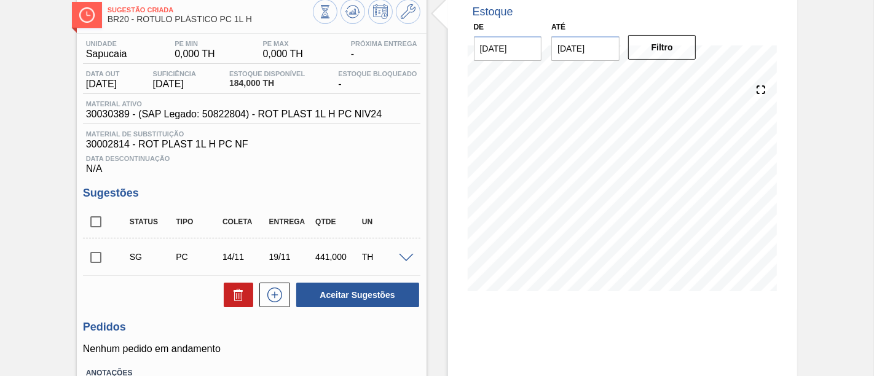
click at [97, 253] on input "checkbox" at bounding box center [96, 258] width 26 height 26
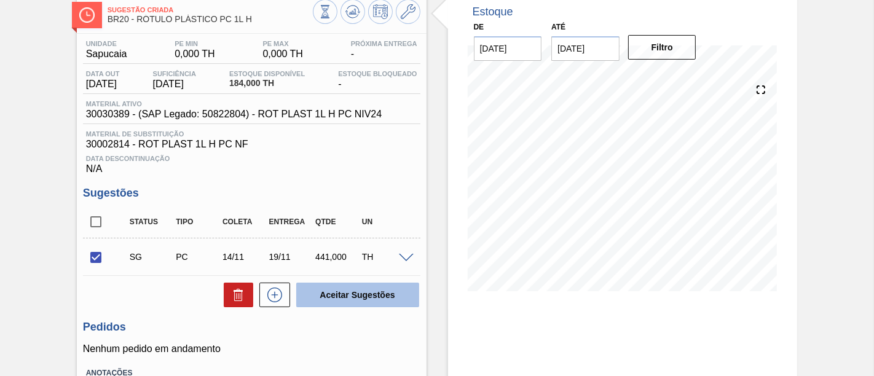
click at [374, 288] on button "Aceitar Sugestões" at bounding box center [357, 295] width 123 height 25
checkbox input "false"
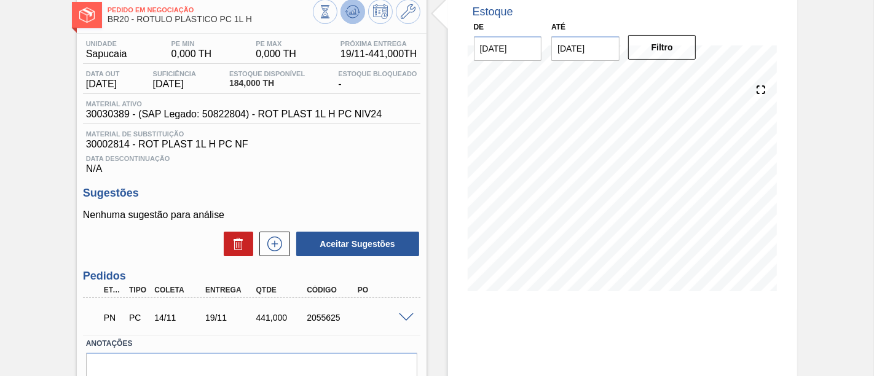
click at [355, 17] on icon at bounding box center [352, 15] width 12 height 6
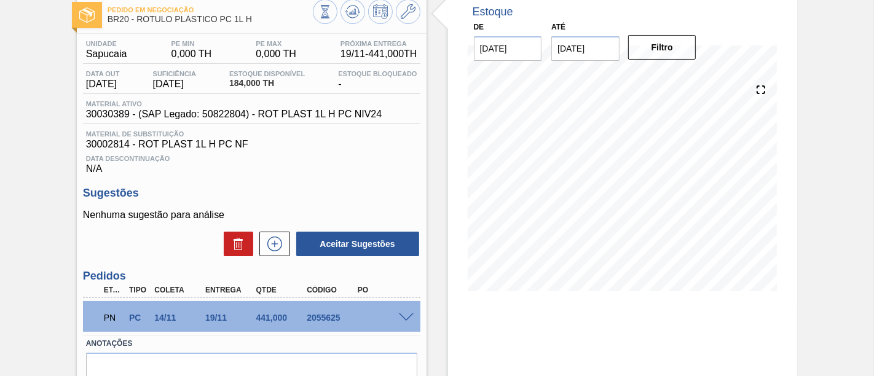
click at [405, 320] on span at bounding box center [406, 318] width 15 height 9
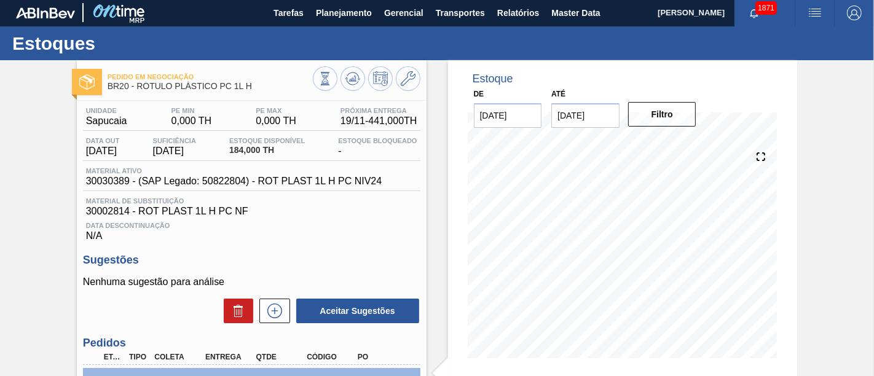
scroll to position [0, 0]
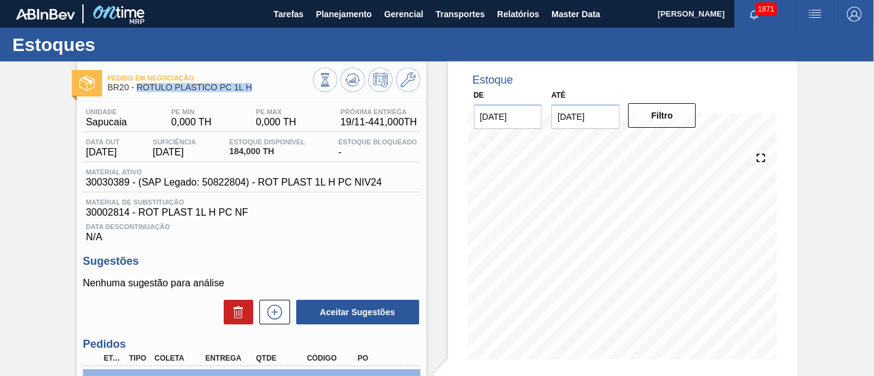
drag, startPoint x: 136, startPoint y: 87, endPoint x: 252, endPoint y: 92, distance: 115.7
click at [252, 92] on div "Pedido em Negociação BR20 - RÓTULO PLÁSTICO PC 1L H" at bounding box center [210, 83] width 205 height 28
copy span "RÓTULO PLÁSTICO PC 1L H"
drag, startPoint x: 89, startPoint y: 124, endPoint x: 127, endPoint y: 125, distance: 38.7
click at [127, 125] on div "Unidade Sapucaia" at bounding box center [106, 118] width 47 height 20
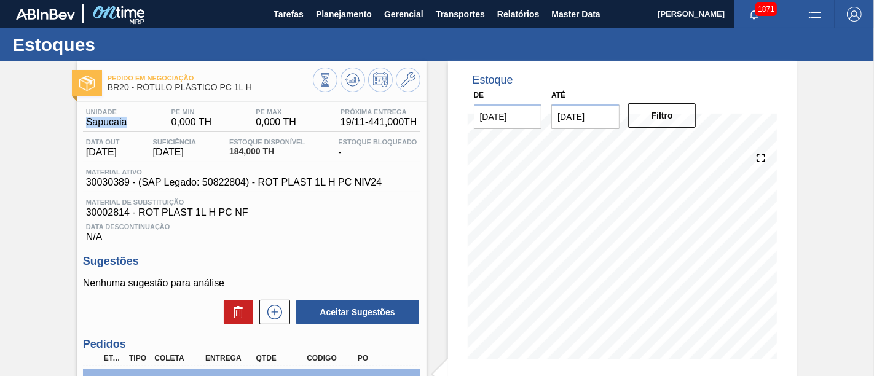
copy span "Sapucaia"
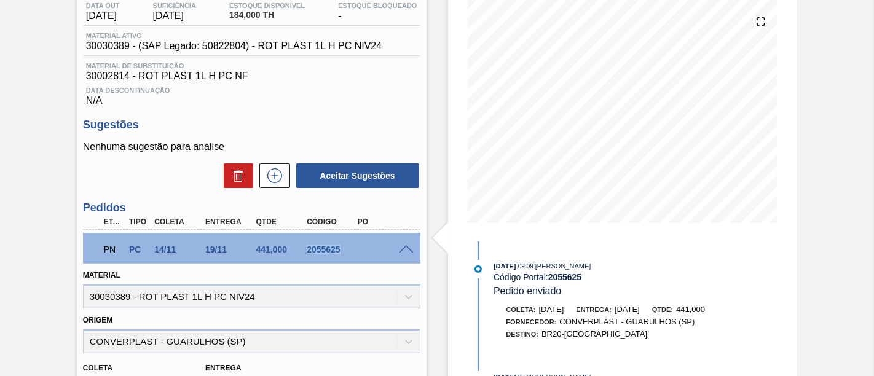
drag, startPoint x: 304, startPoint y: 251, endPoint x: 338, endPoint y: 252, distance: 33.8
click at [338, 252] on div "2055625" at bounding box center [331, 250] width 55 height 10
copy div "2055625"
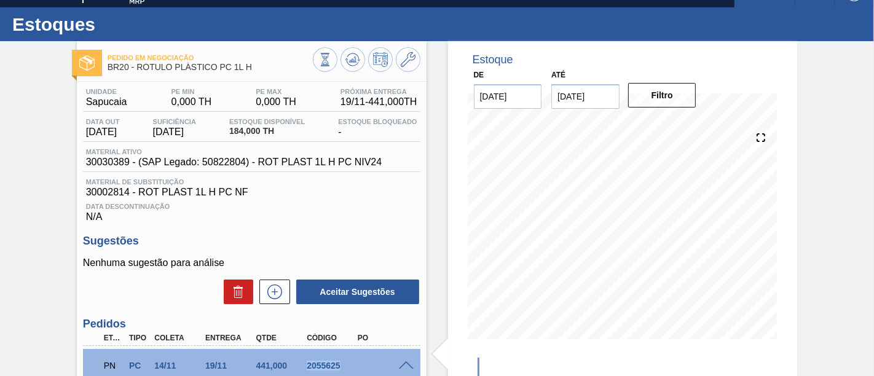
scroll to position [0, 0]
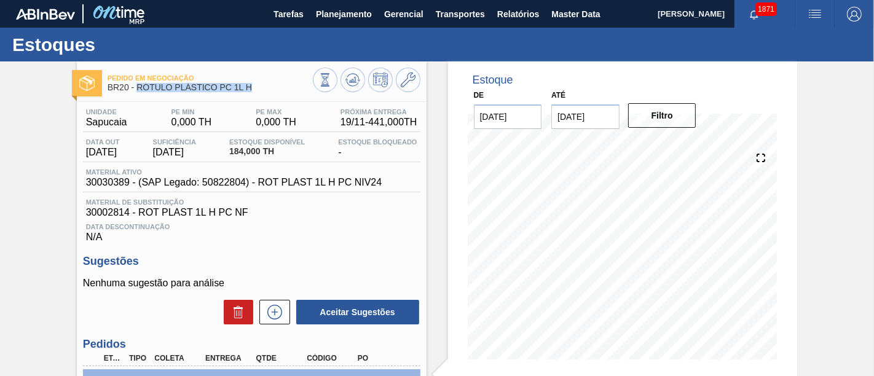
drag, startPoint x: 138, startPoint y: 87, endPoint x: 256, endPoint y: 90, distance: 117.5
click at [256, 90] on span "BR20 - RÓTULO PLÁSTICO PC 1L H" at bounding box center [210, 87] width 205 height 9
copy span "RÓTULO PLÁSTICO PC 1L H"
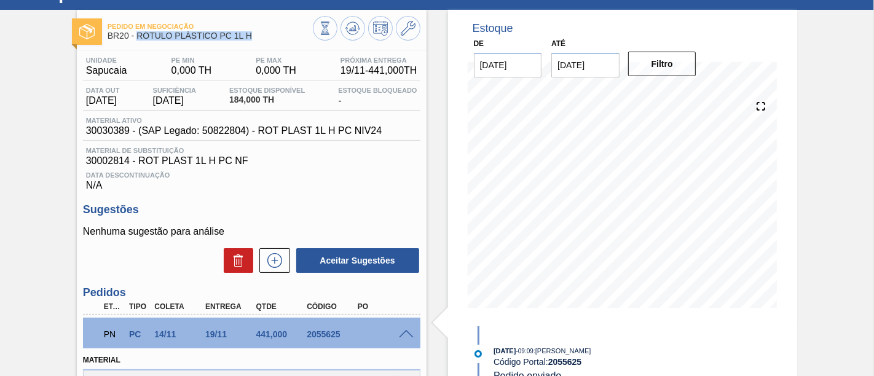
scroll to position [136, 0]
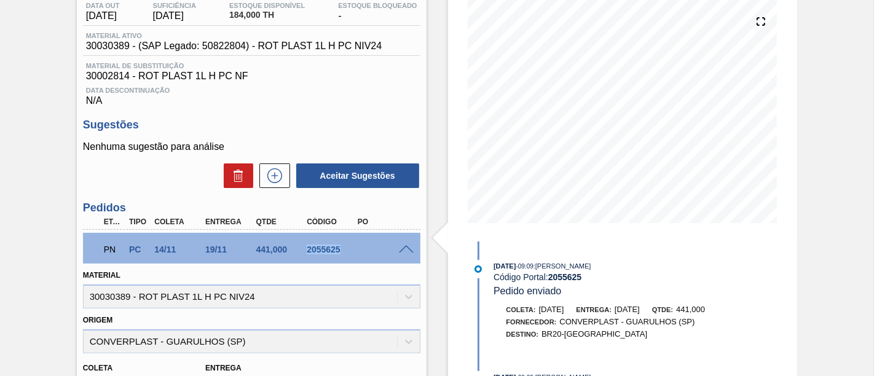
drag, startPoint x: 304, startPoint y: 252, endPoint x: 341, endPoint y: 252, distance: 36.9
click at [341, 252] on div "2055625" at bounding box center [331, 250] width 55 height 10
copy div "2055625"
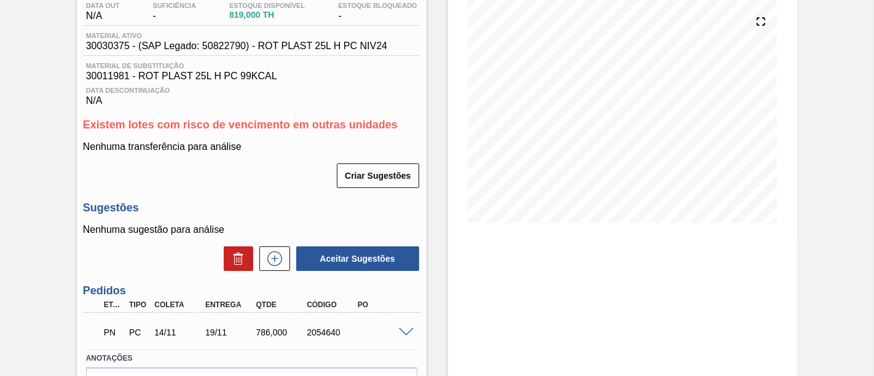
scroll to position [205, 0]
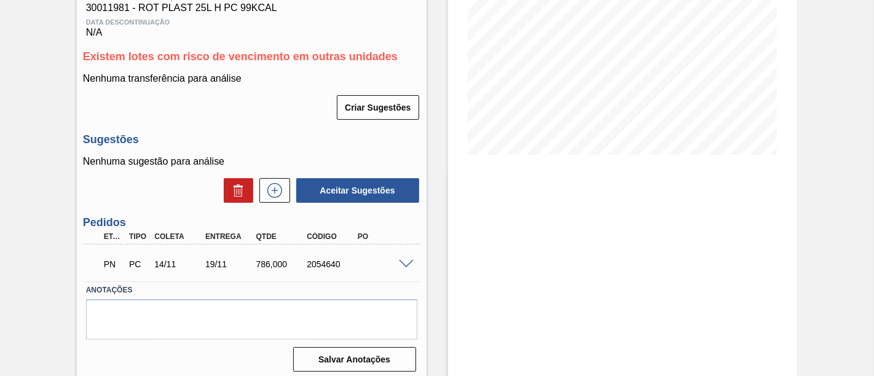
click at [406, 268] on span at bounding box center [406, 264] width 15 height 9
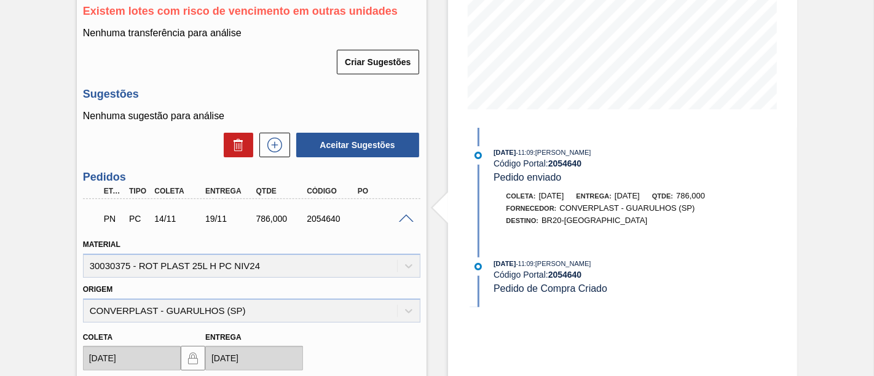
scroll to position [136, 0]
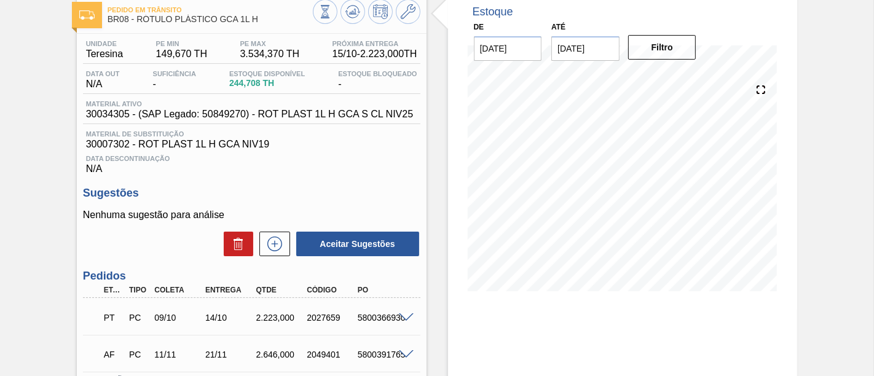
scroll to position [167, 0]
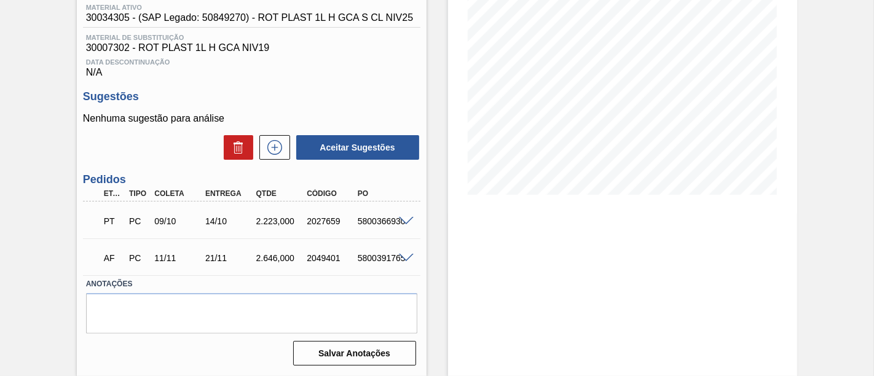
click at [400, 221] on span at bounding box center [406, 221] width 15 height 9
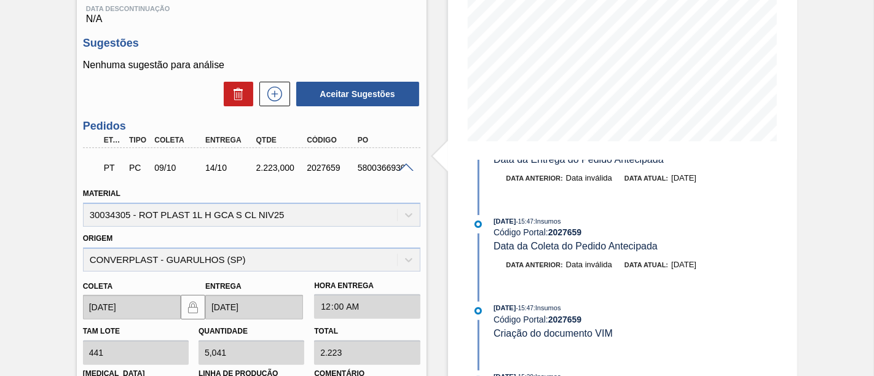
scroll to position [191, 0]
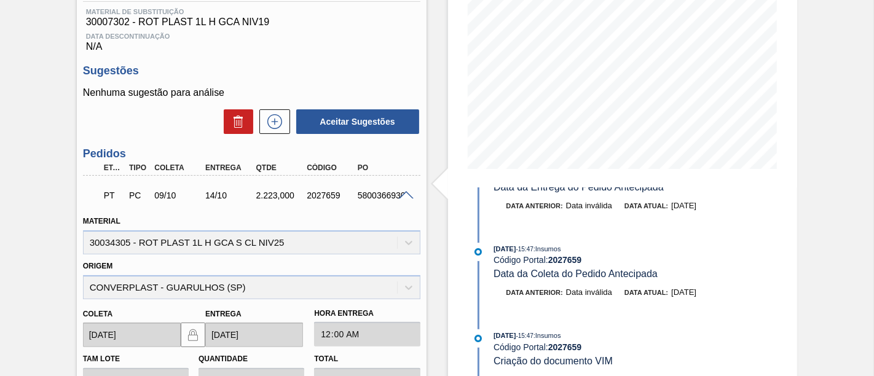
click at [400, 194] on span at bounding box center [406, 195] width 15 height 9
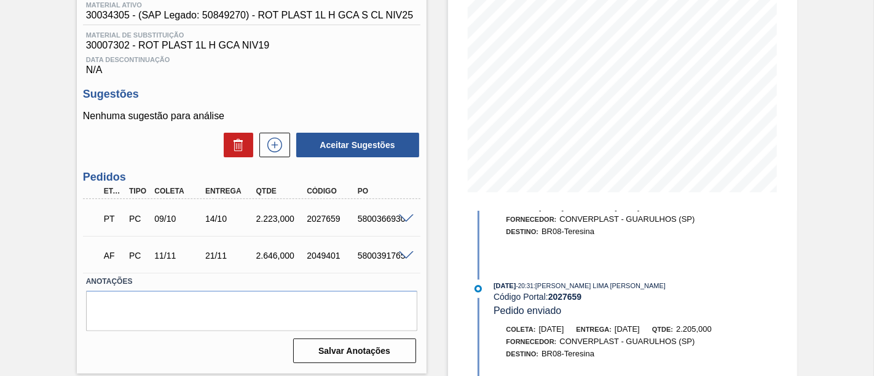
scroll to position [751, 0]
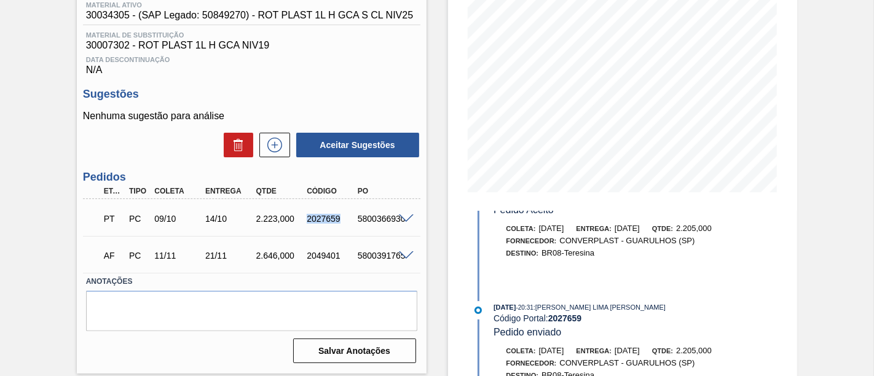
drag, startPoint x: 306, startPoint y: 218, endPoint x: 341, endPoint y: 221, distance: 34.5
click at [341, 221] on div "2027659" at bounding box center [331, 219] width 55 height 10
copy div "2027659"
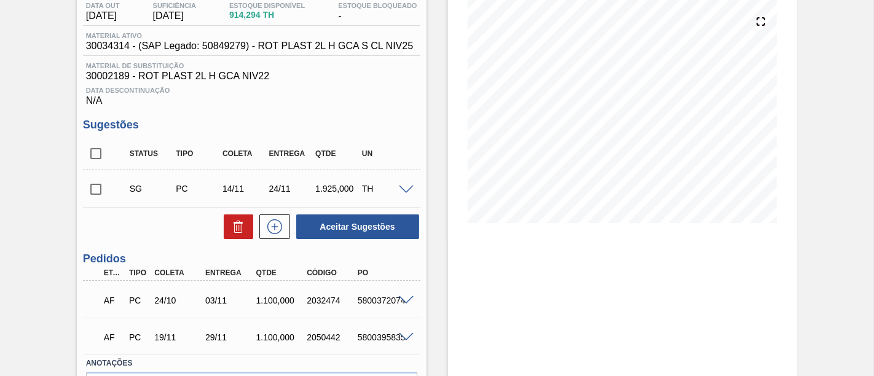
scroll to position [205, 0]
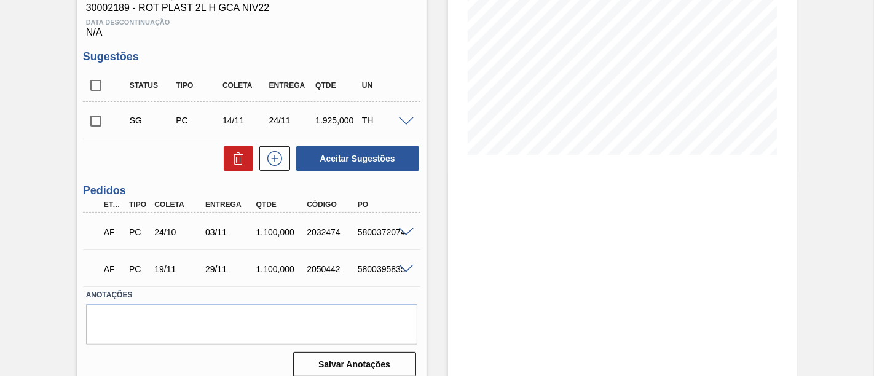
click at [405, 232] on span at bounding box center [406, 232] width 15 height 9
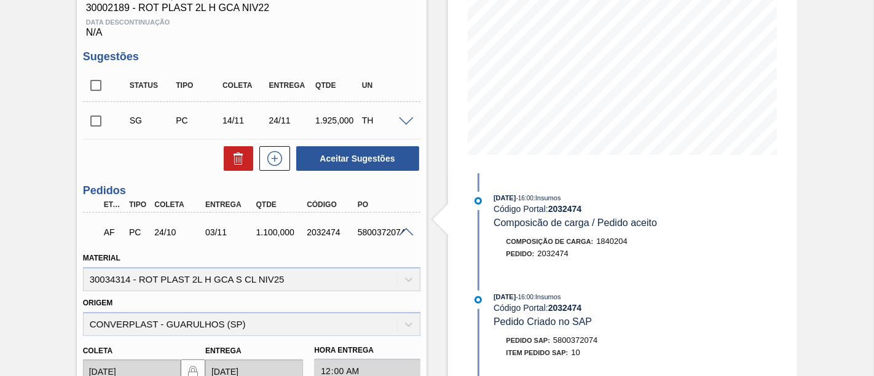
click at [406, 234] on span at bounding box center [406, 232] width 15 height 9
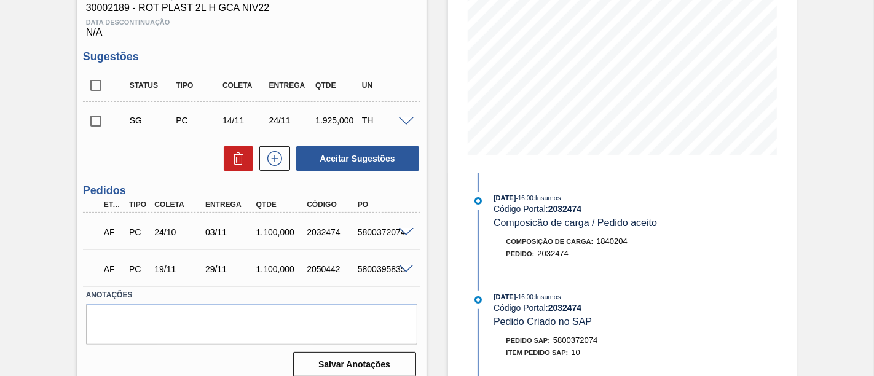
scroll to position [136, 0]
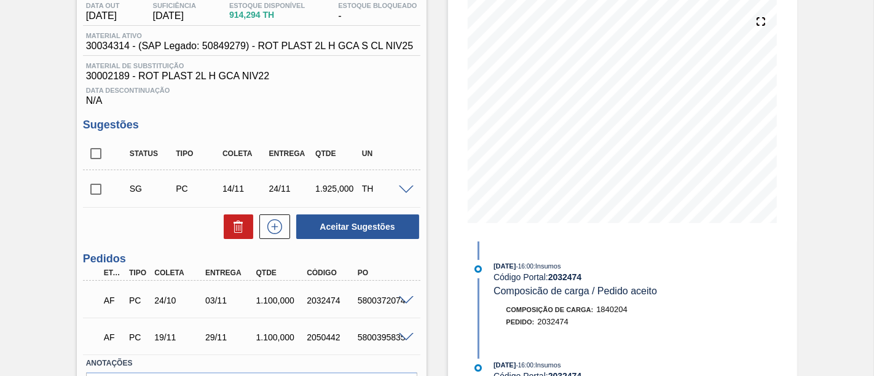
click at [102, 190] on input "checkbox" at bounding box center [96, 189] width 26 height 26
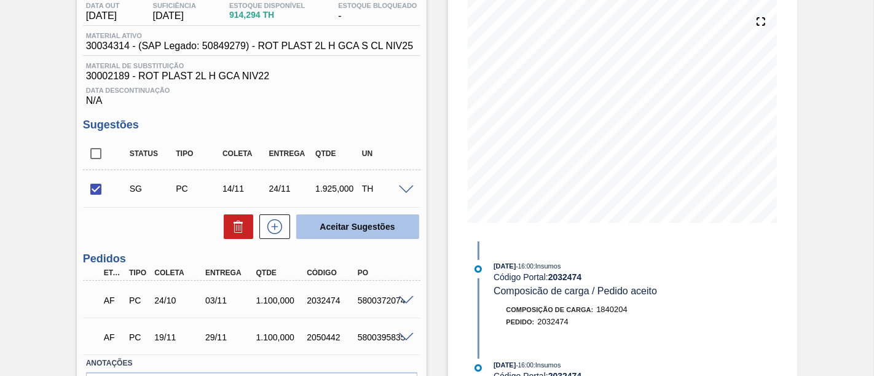
click at [361, 235] on button "Aceitar Sugestões" at bounding box center [357, 227] width 123 height 25
checkbox input "false"
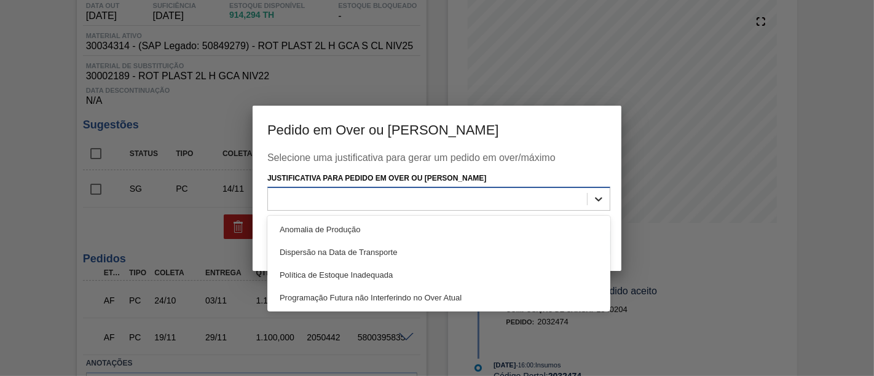
click at [608, 201] on div at bounding box center [599, 199] width 22 height 22
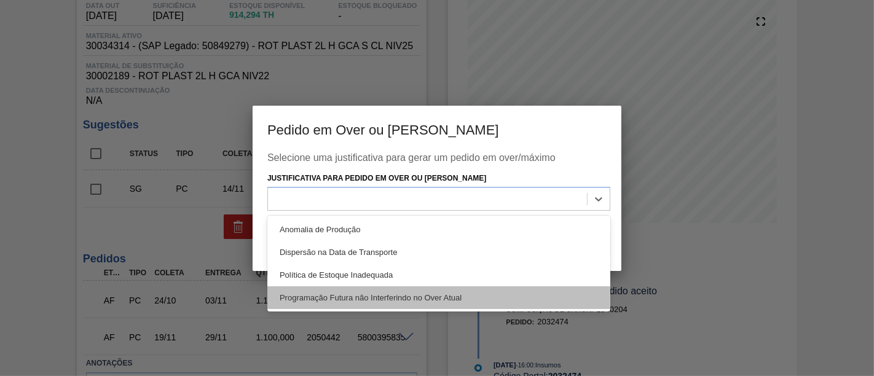
click at [498, 298] on div "Programação Futura não Interferindo no Over Atual" at bounding box center [438, 297] width 343 height 23
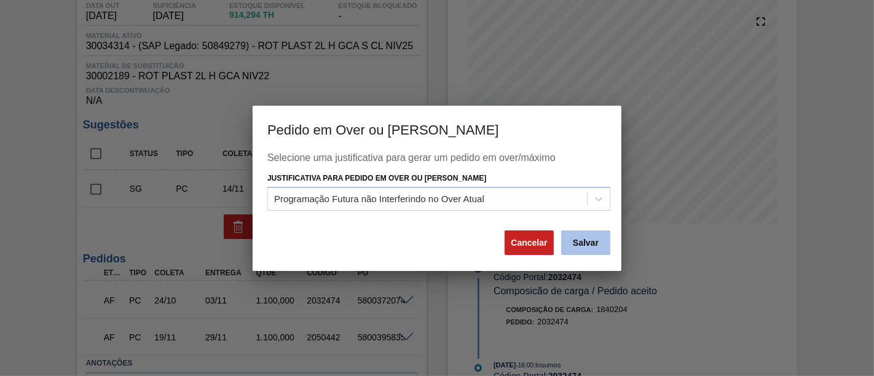
click at [591, 240] on button "Salvar" at bounding box center [585, 243] width 49 height 25
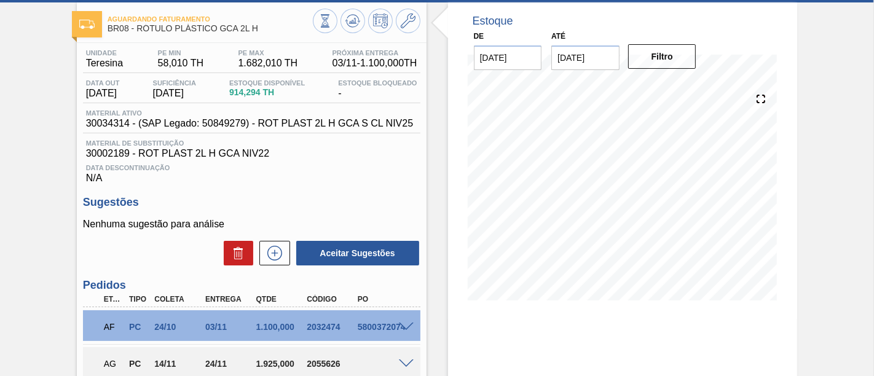
scroll to position [0, 0]
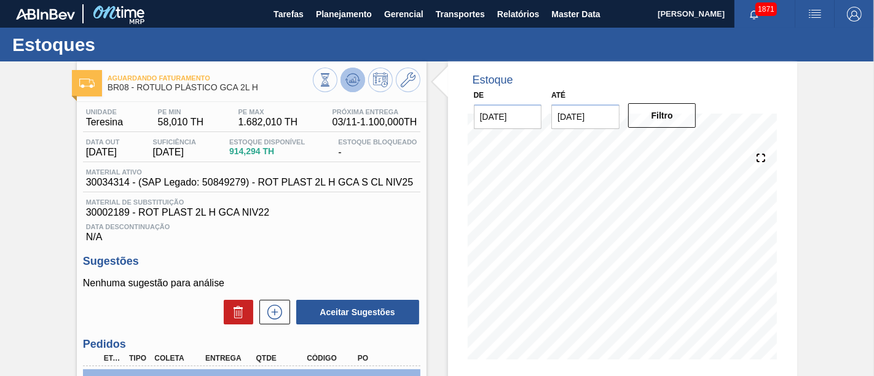
click at [349, 85] on icon at bounding box center [352, 83] width 12 height 6
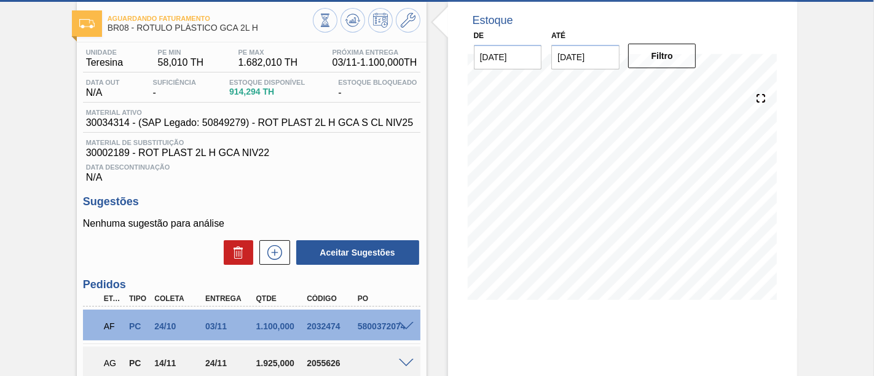
scroll to position [136, 0]
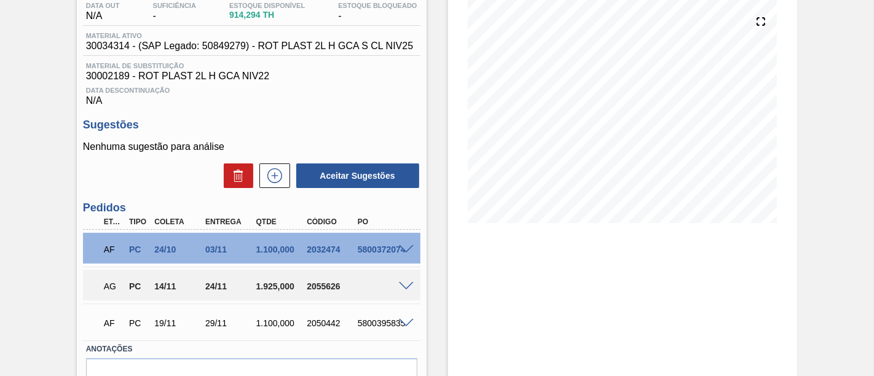
click at [411, 288] on span at bounding box center [406, 286] width 15 height 9
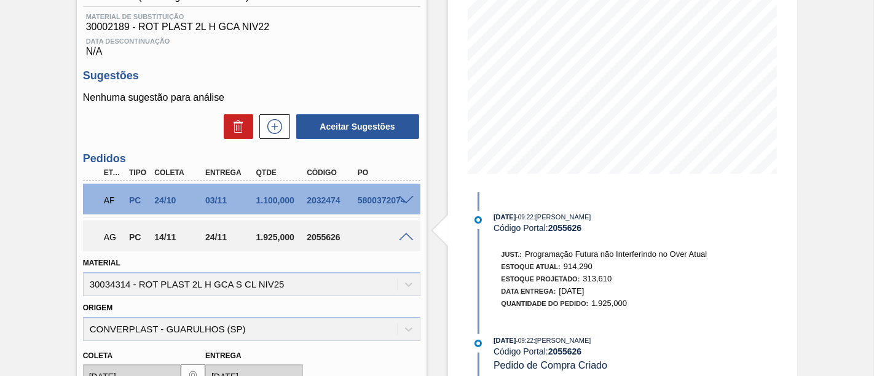
scroll to position [205, 0]
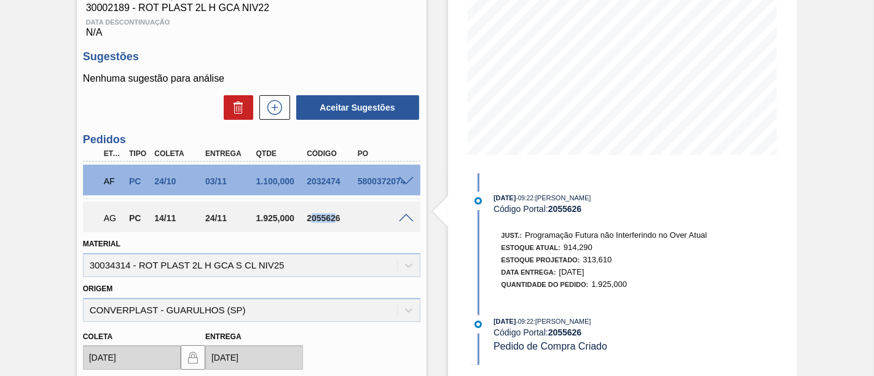
drag, startPoint x: 309, startPoint y: 220, endPoint x: 336, endPoint y: 219, distance: 27.7
click at [336, 219] on div "2055626" at bounding box center [331, 218] width 55 height 10
click at [339, 219] on div "2055626" at bounding box center [331, 218] width 55 height 10
drag, startPoint x: 339, startPoint y: 219, endPoint x: 304, endPoint y: 220, distance: 35.1
click at [304, 220] on div "2055626" at bounding box center [331, 218] width 55 height 10
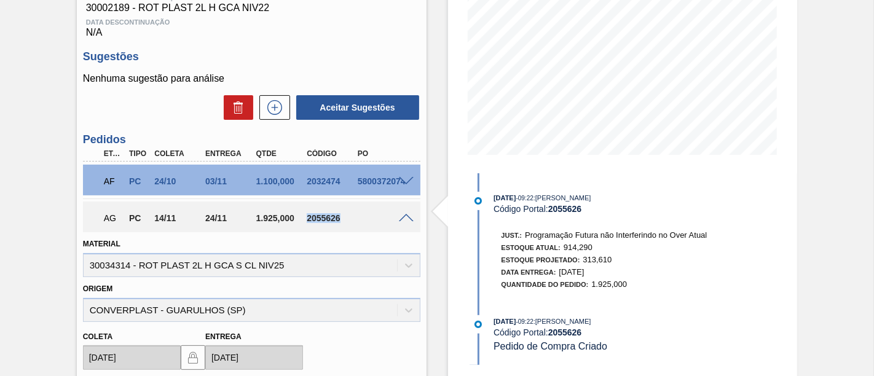
copy div "2055626"
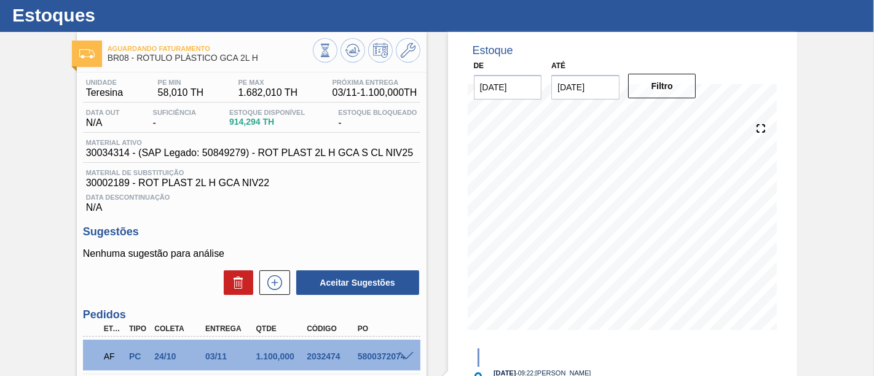
scroll to position [0, 0]
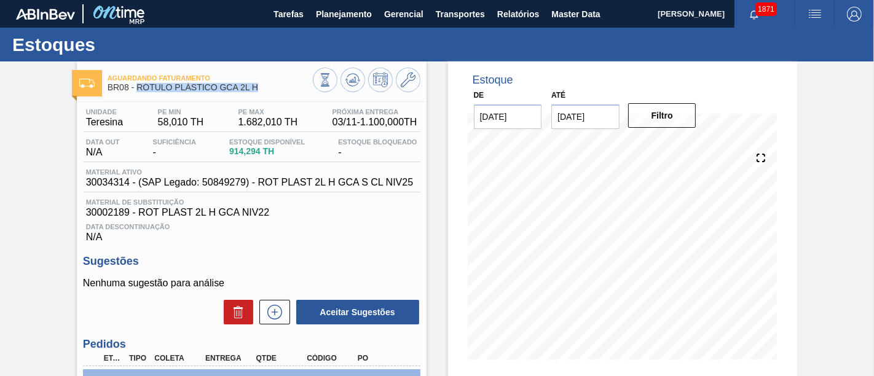
drag, startPoint x: 139, startPoint y: 90, endPoint x: 258, endPoint y: 90, distance: 119.3
click at [258, 90] on span "BR08 - RÓTULO PLÁSTICO GCA 2L H" at bounding box center [210, 87] width 205 height 9
copy span "RÓTULO PLÁSTICO GCA 2L H"
drag, startPoint x: 86, startPoint y: 125, endPoint x: 124, endPoint y: 124, distance: 38.2
click at [125, 124] on div "Unidade Teresina" at bounding box center [104, 118] width 43 height 20
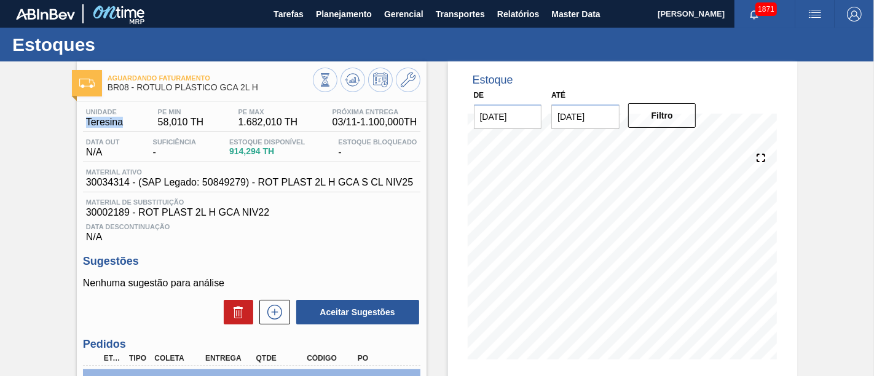
copy span "Teresina"
drag, startPoint x: 107, startPoint y: 89, endPoint x: 127, endPoint y: 91, distance: 19.8
click at [127, 91] on span "BR08 - RÓTULO PLÁSTICO GCA 2L H" at bounding box center [210, 87] width 205 height 9
copy span "BR08"
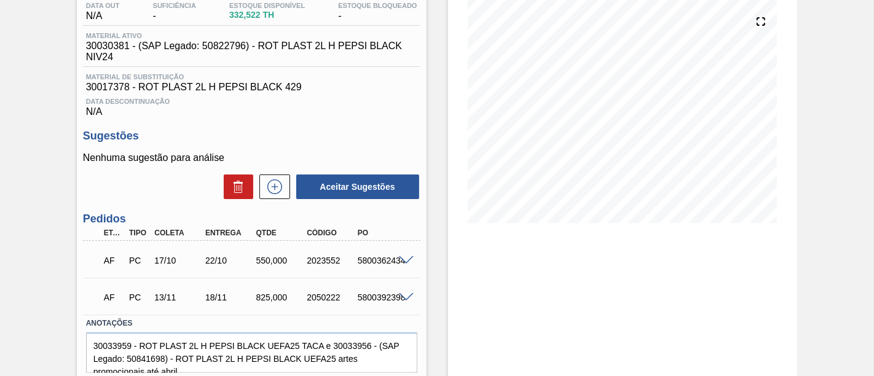
scroll to position [179, 0]
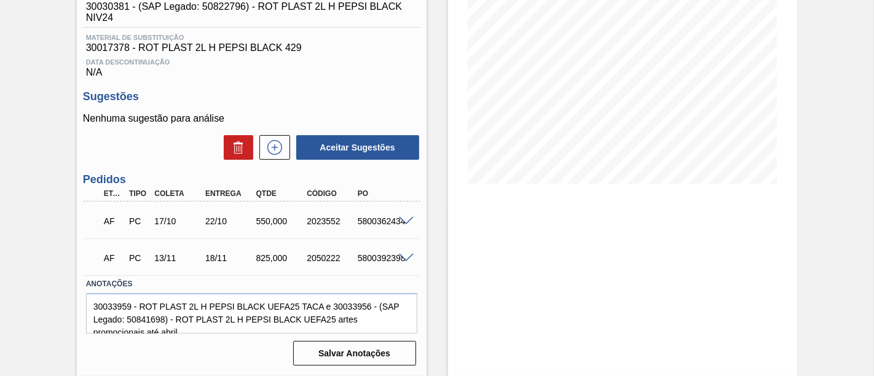
click at [400, 222] on span at bounding box center [406, 221] width 15 height 9
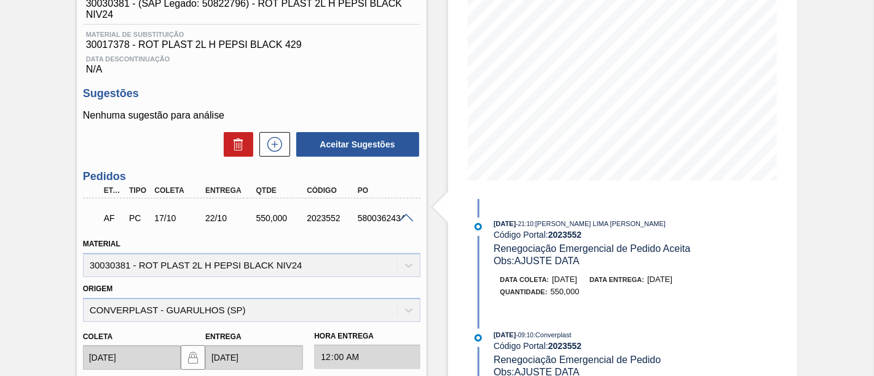
click at [406, 221] on span at bounding box center [406, 218] width 15 height 9
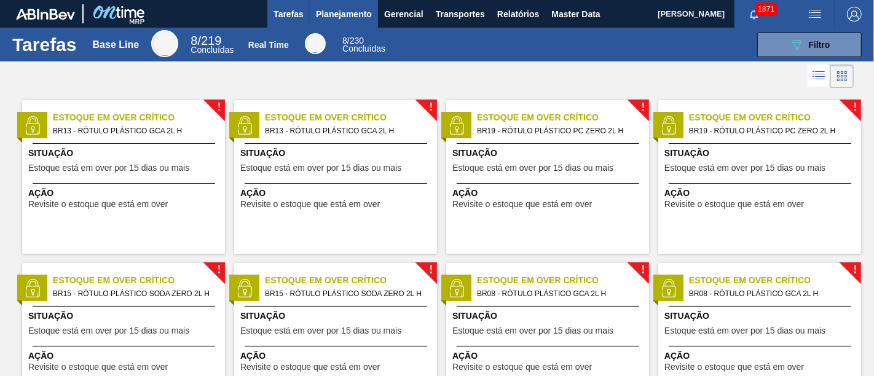
click at [349, 22] on button "Planejamento" at bounding box center [344, 14] width 68 height 28
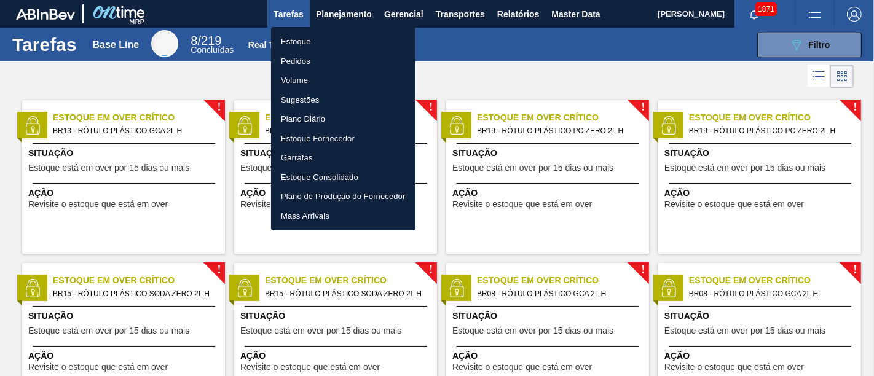
click at [316, 55] on li "Pedidos" at bounding box center [343, 62] width 144 height 20
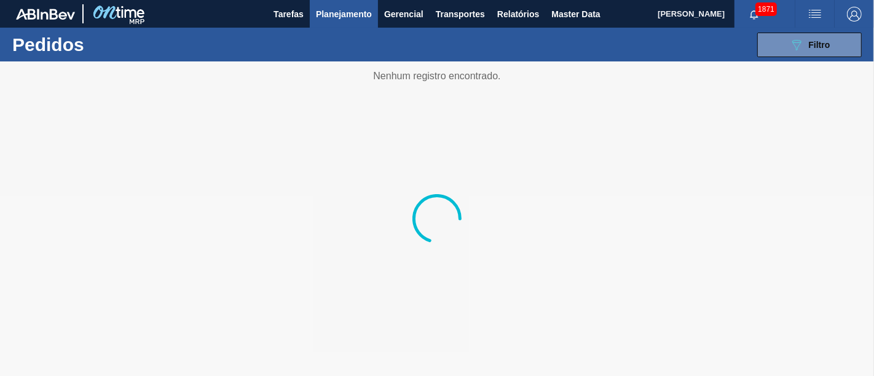
click at [335, 19] on span "Planejamento" at bounding box center [344, 14] width 56 height 15
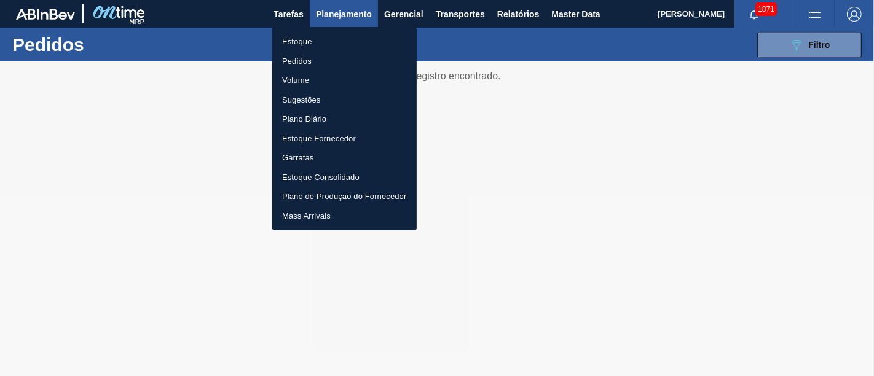
click at [317, 41] on li "Estoque" at bounding box center [344, 42] width 144 height 20
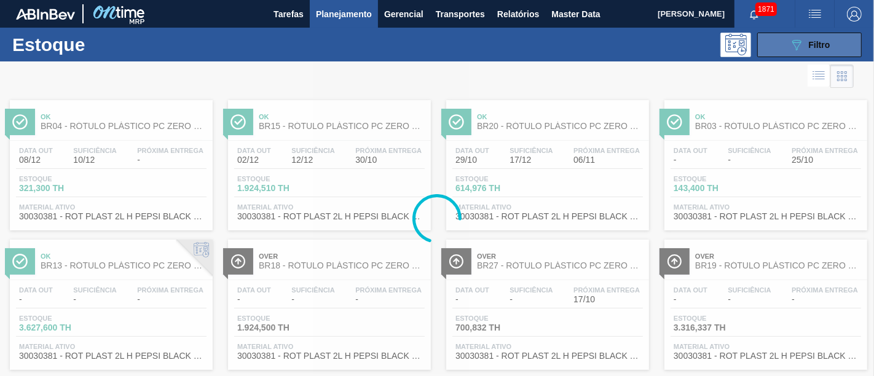
click at [830, 39] on button "089F7B8B-B2A5-4AFE-B5C0-19BA573D28AC Filtro" at bounding box center [809, 45] width 105 height 25
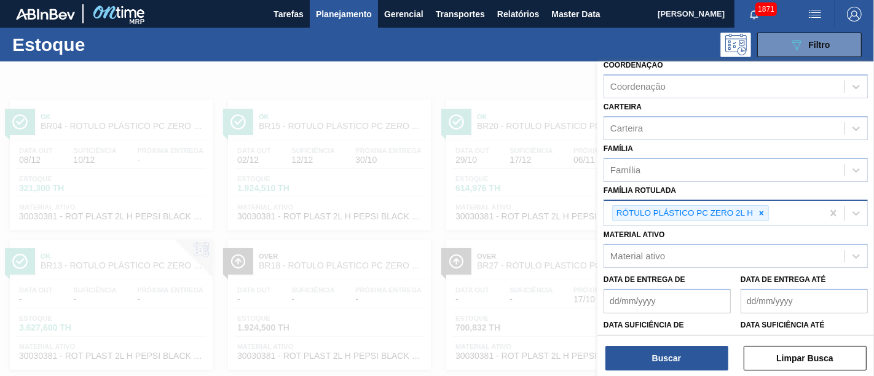
scroll to position [136, 0]
click at [760, 211] on icon at bounding box center [761, 212] width 9 height 9
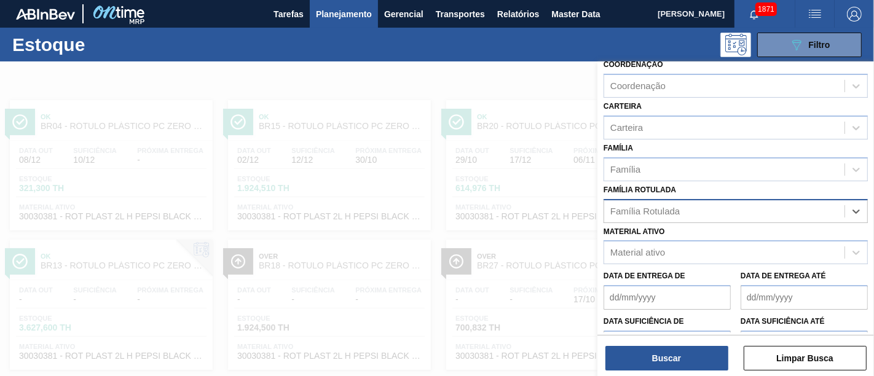
paste Rotulada "RÓTULO PLÁSTICO SUKITA 2L H"
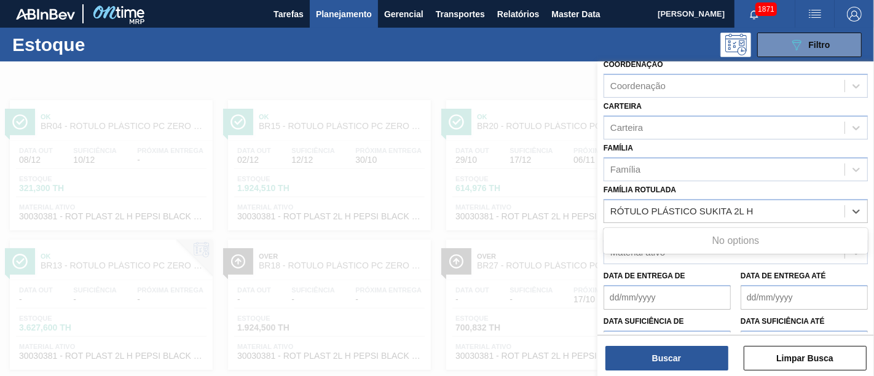
type Rotulada "RÓTULO PLÁSTICO SUKITA 2L H"
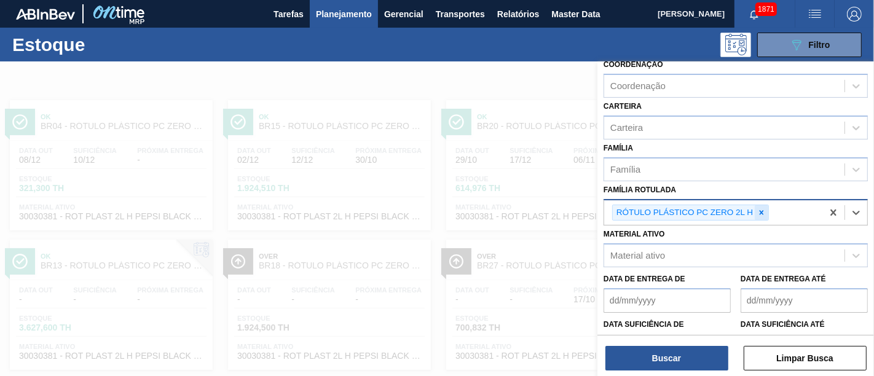
click at [762, 210] on icon at bounding box center [762, 212] width 4 height 4
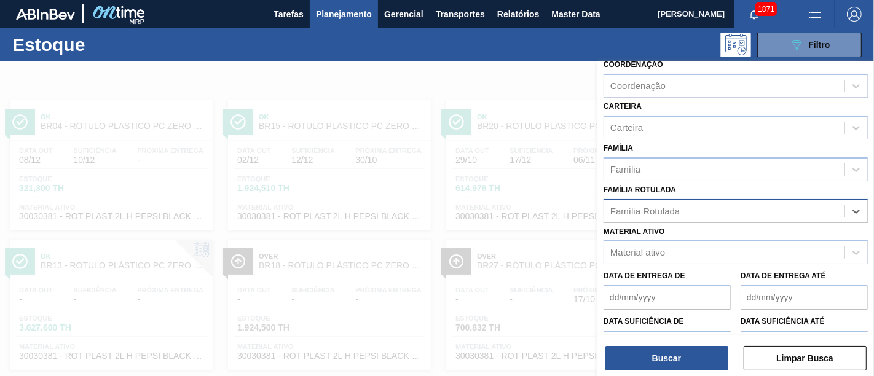
paste Rotulada "RÓTULO PLÁSTICO SUKITA 2L H"
type Rotulada "RÓTULO PLÁSTICO SUKITA 2L H"
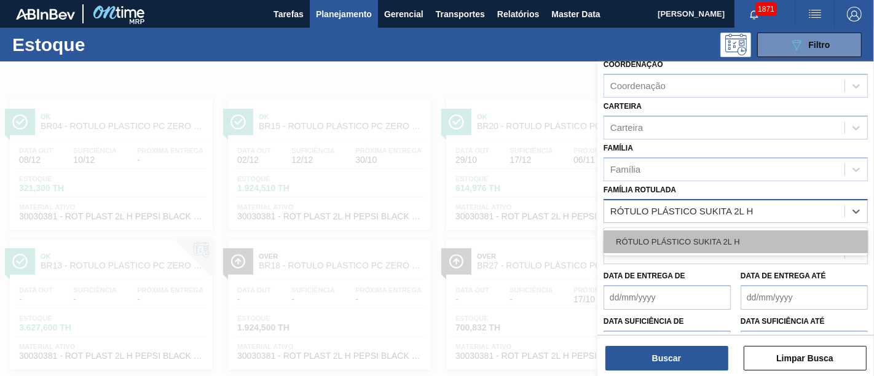
click at [744, 243] on div "RÓTULO PLÁSTICO SUKITA 2L H" at bounding box center [736, 242] width 264 height 23
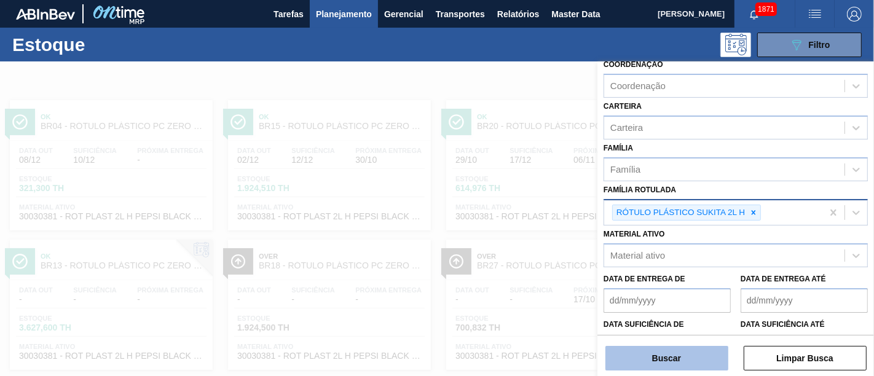
click at [708, 352] on button "Buscar" at bounding box center [667, 358] width 123 height 25
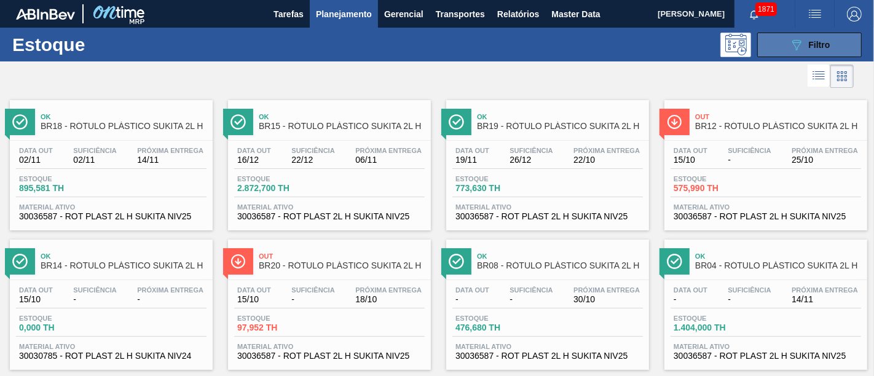
click at [851, 48] on button "089F7B8B-B2A5-4AFE-B5C0-19BA573D28AC Filtro" at bounding box center [809, 45] width 105 height 25
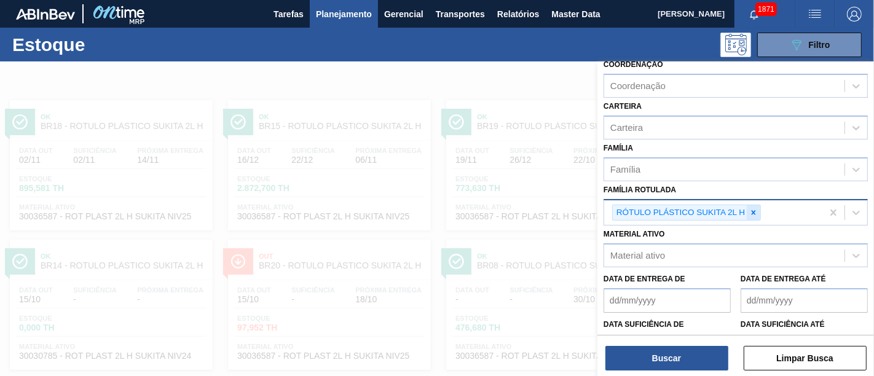
click at [754, 215] on div at bounding box center [754, 212] width 14 height 15
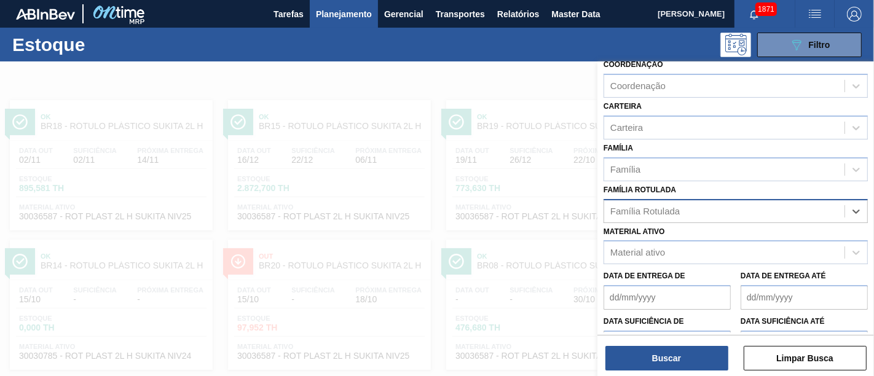
paste Rotulada "RÓTULO PLÁSTICO SUKITA UVA MISTA 2L AH SW"
type Rotulada "RÓTULO PLÁSTICO SUKITA UVA MISTA 2L AH SW"
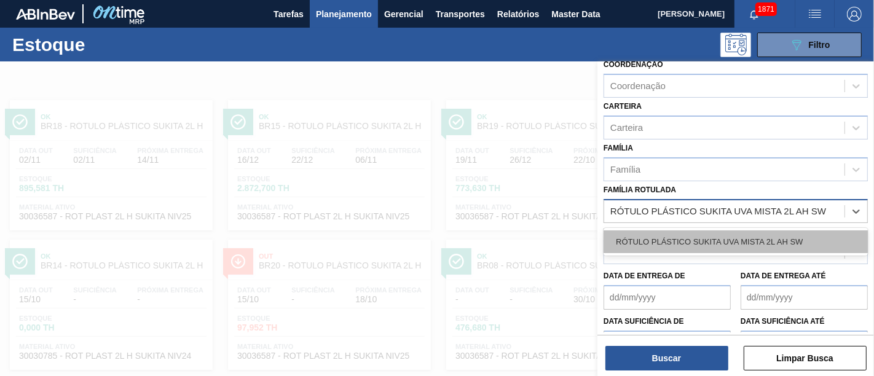
click at [748, 231] on div "RÓTULO PLÁSTICO SUKITA UVA MISTA 2L AH SW" at bounding box center [736, 242] width 264 height 23
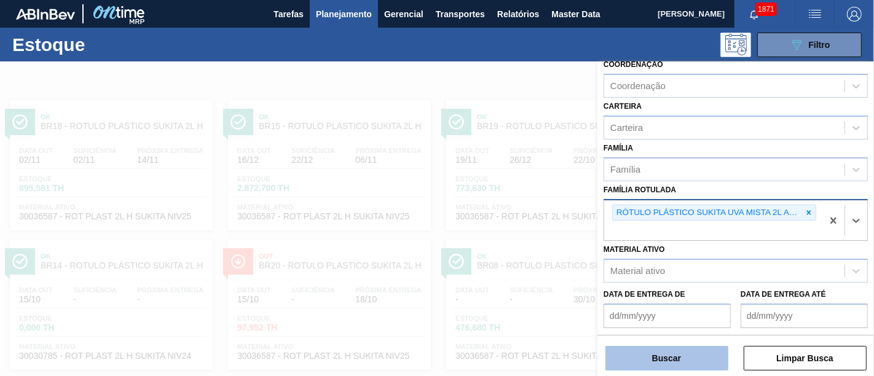
click at [671, 357] on button "Buscar" at bounding box center [667, 358] width 123 height 25
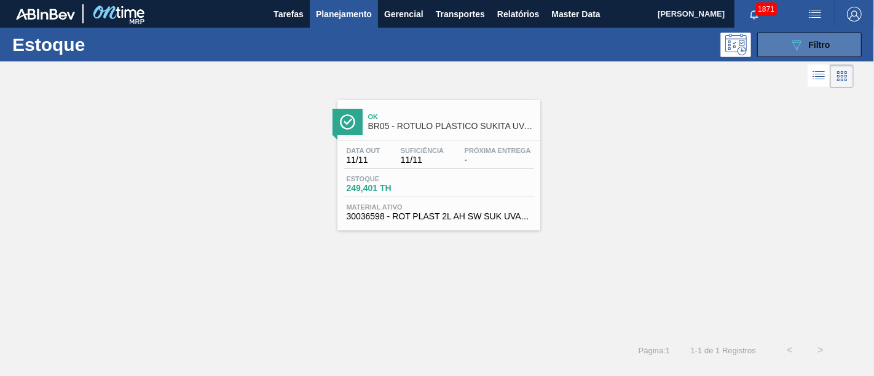
click at [773, 46] on button "089F7B8B-B2A5-4AFE-B5C0-19BA573D28AC Filtro" at bounding box center [809, 45] width 105 height 25
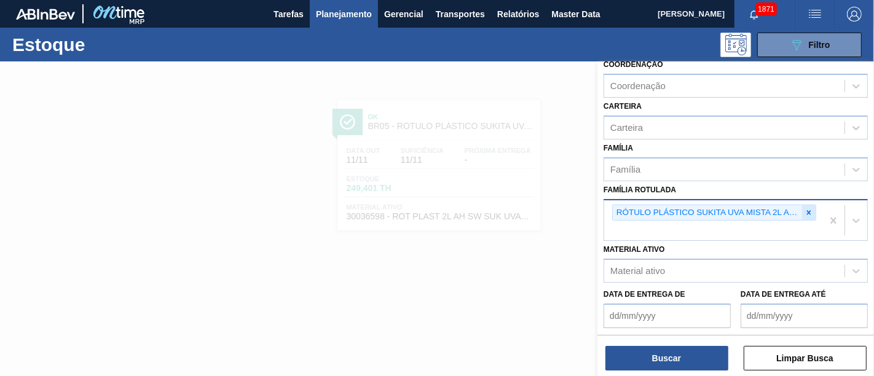
click at [810, 210] on icon at bounding box center [809, 212] width 9 height 9
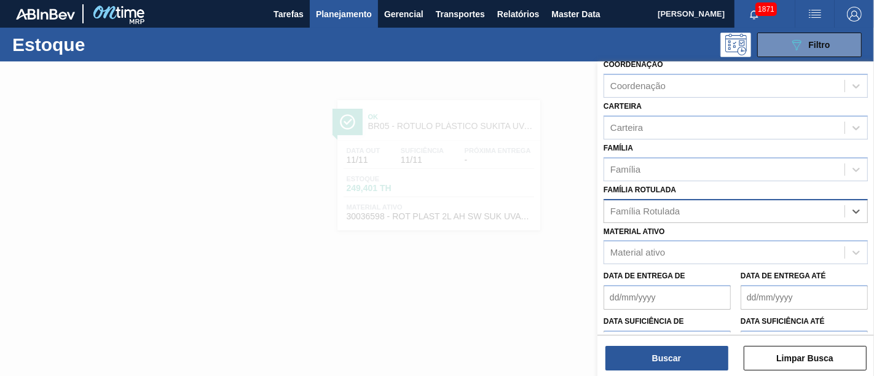
paste Rotulada "RÓTULO PLÁSTICO GCA 200ML AH"
type Rotulada "RÓTULO PLÁSTICO GCA 200ML AH"
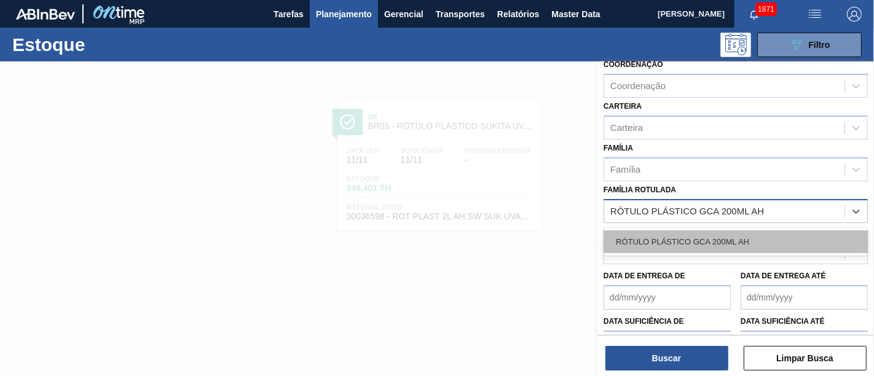
click at [767, 237] on div "RÓTULO PLÁSTICO GCA 200ML AH" at bounding box center [736, 242] width 264 height 23
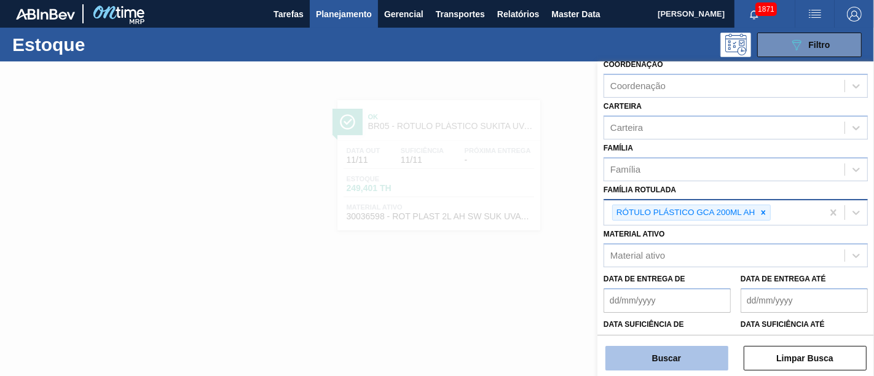
click at [708, 355] on button "Buscar" at bounding box center [667, 358] width 123 height 25
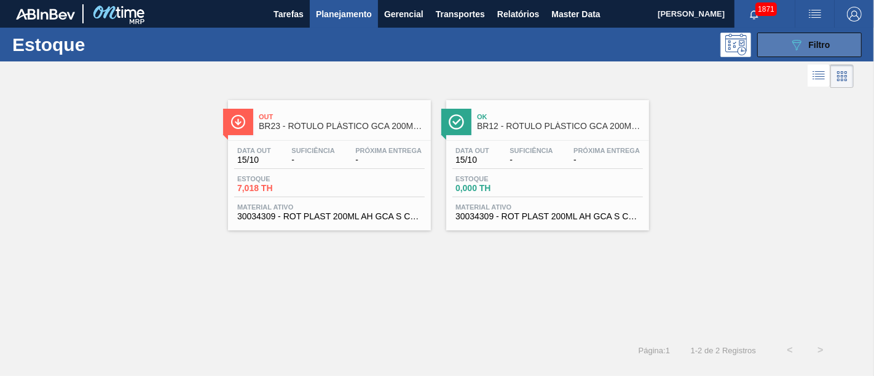
click at [839, 55] on button "089F7B8B-B2A5-4AFE-B5C0-19BA573D28AC Filtro" at bounding box center [809, 45] width 105 height 25
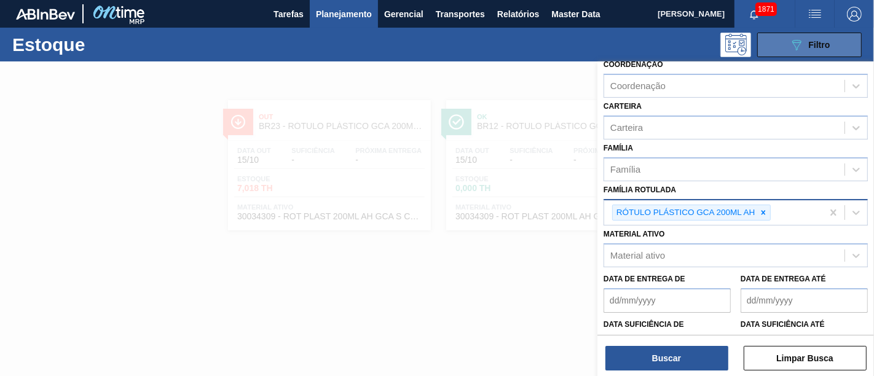
click at [837, 50] on button "089F7B8B-B2A5-4AFE-B5C0-19BA573D28AC Filtro" at bounding box center [809, 45] width 105 height 25
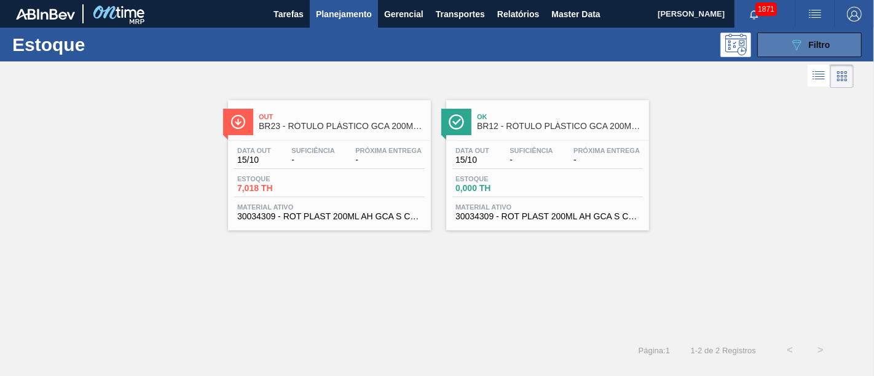
click at [837, 50] on button "089F7B8B-B2A5-4AFE-B5C0-19BA573D28AC Filtro" at bounding box center [809, 45] width 105 height 25
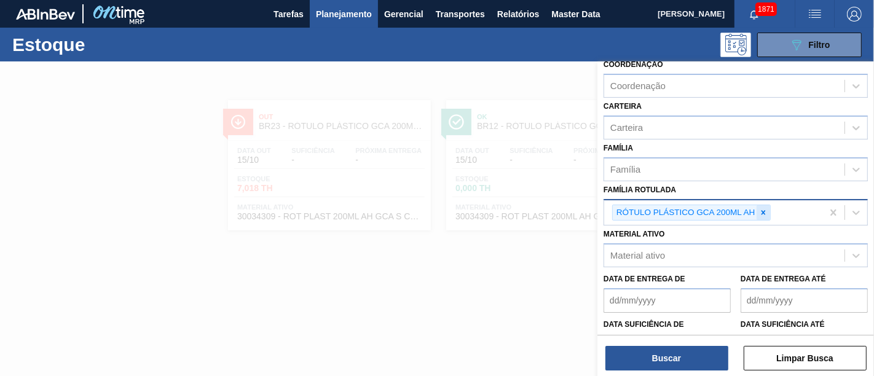
click at [764, 210] on icon at bounding box center [764, 212] width 4 height 4
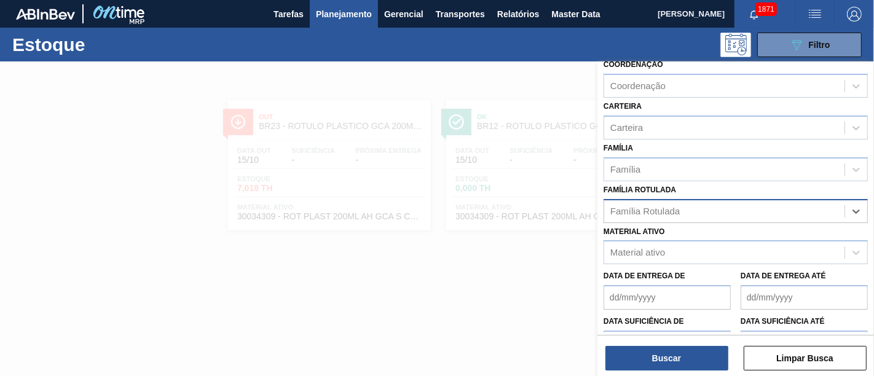
paste Rotulada "RÓTULO PLÁSTICO GCA 200ML H"
type Rotulada "RÓTULO PLÁSTICO GCA 200ML H"
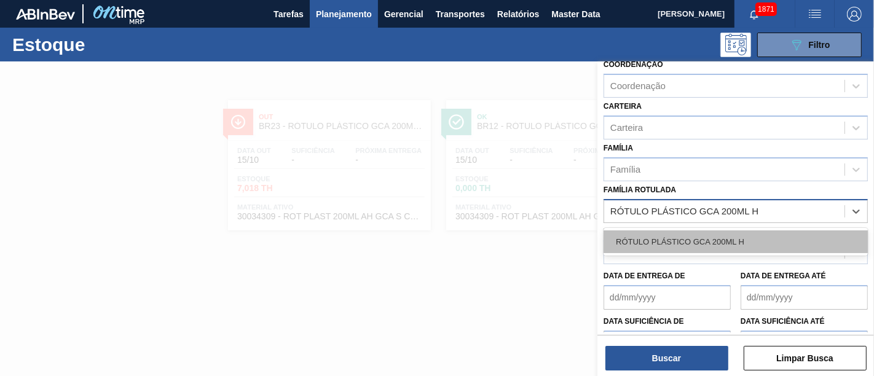
click at [760, 238] on div "RÓTULO PLÁSTICO GCA 200ML H" at bounding box center [736, 242] width 264 height 23
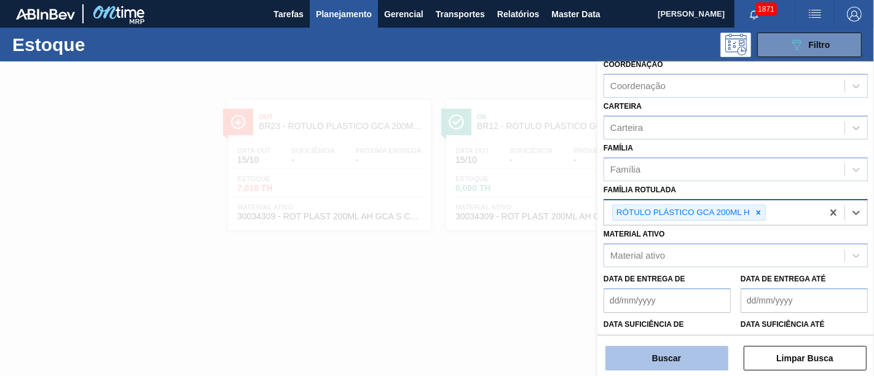
click at [679, 346] on button "Buscar" at bounding box center [667, 358] width 123 height 25
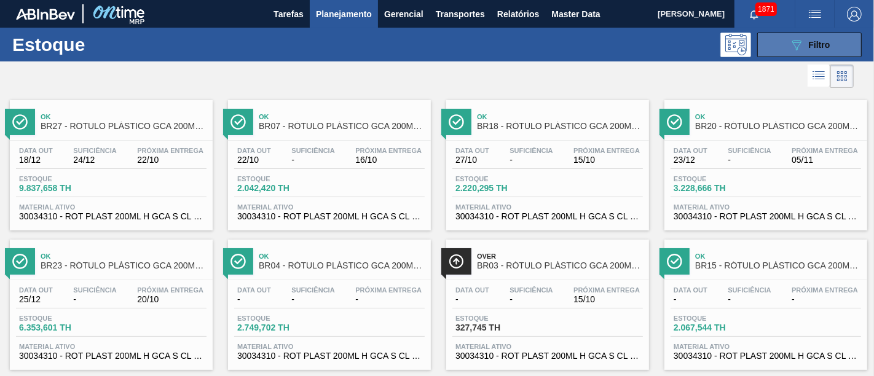
click at [802, 44] on div "089F7B8B-B2A5-4AFE-B5C0-19BA573D28AC Filtro" at bounding box center [809, 45] width 41 height 15
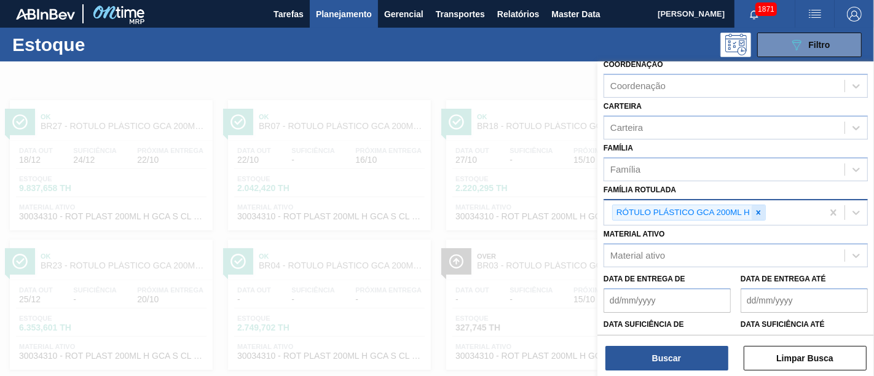
click at [754, 211] on icon at bounding box center [758, 212] width 9 height 9
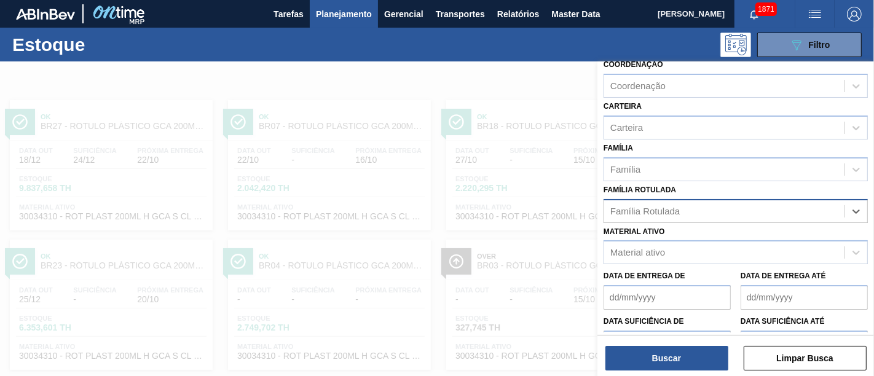
paste Rotulada "RÓTULO PLÁSTICO GCA ZERO 1,5L H"
type Rotulada "RÓTULO PLÁSTICO GCA ZERO 1,5L H"
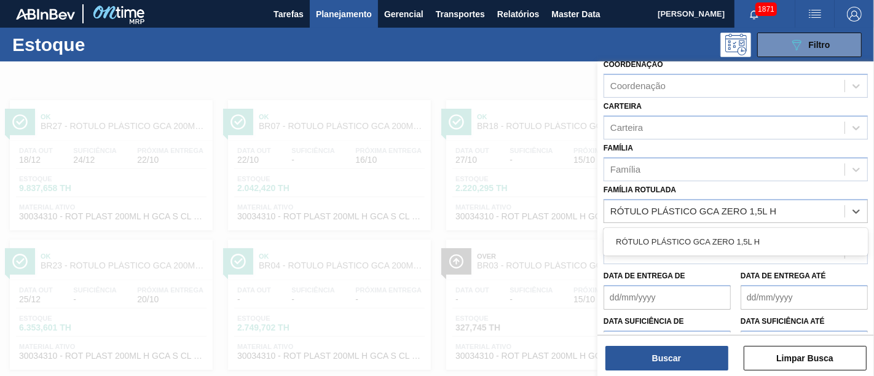
click at [750, 236] on div "RÓTULO PLÁSTICO GCA ZERO 1,5L H" at bounding box center [736, 242] width 264 height 23
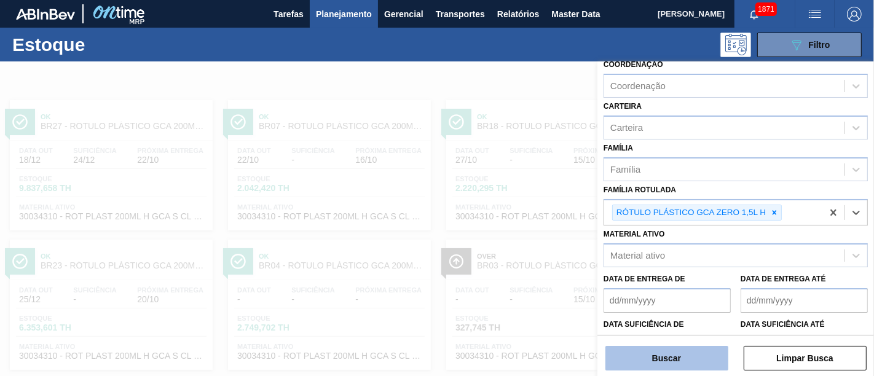
click at [668, 350] on button "Buscar" at bounding box center [667, 358] width 123 height 25
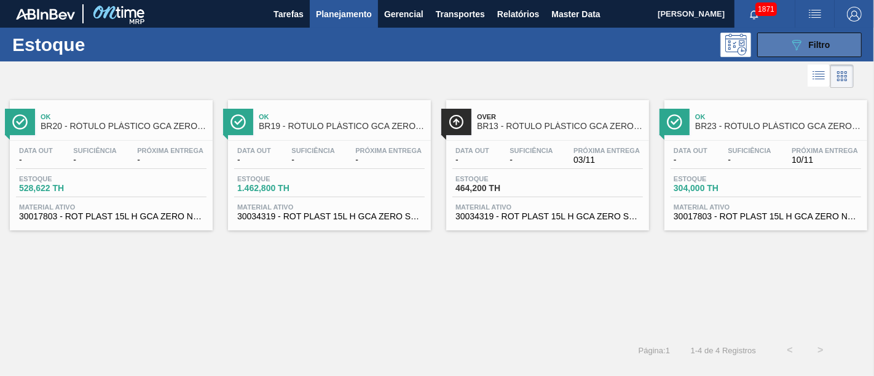
click at [803, 39] on icon "089F7B8B-B2A5-4AFE-B5C0-19BA573D28AC" at bounding box center [796, 45] width 15 height 15
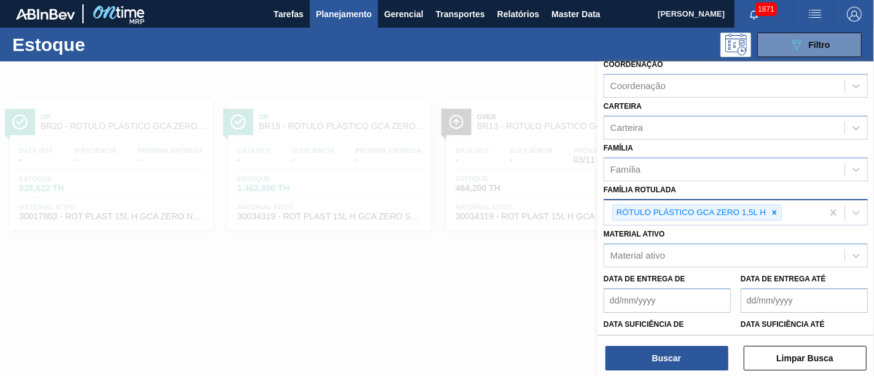
click at [773, 205] on div at bounding box center [775, 212] width 14 height 15
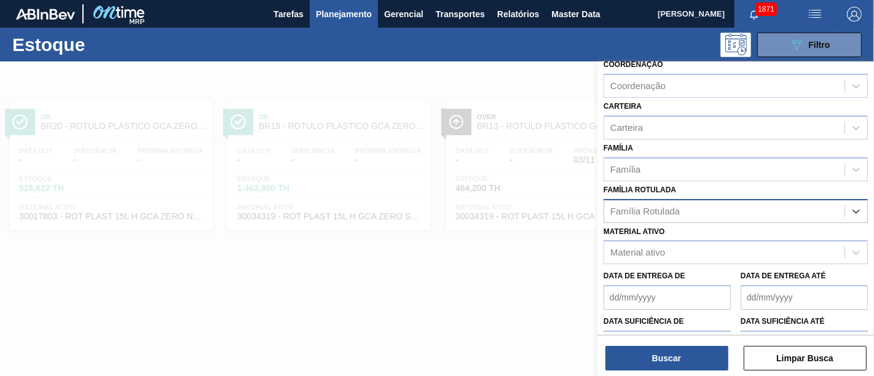
paste Rotulada "RÓTULO PLÁSTICO GCA ZERO 200ML H"
type Rotulada "RÓTULO PLÁSTICO GCA ZERO 200ML H"
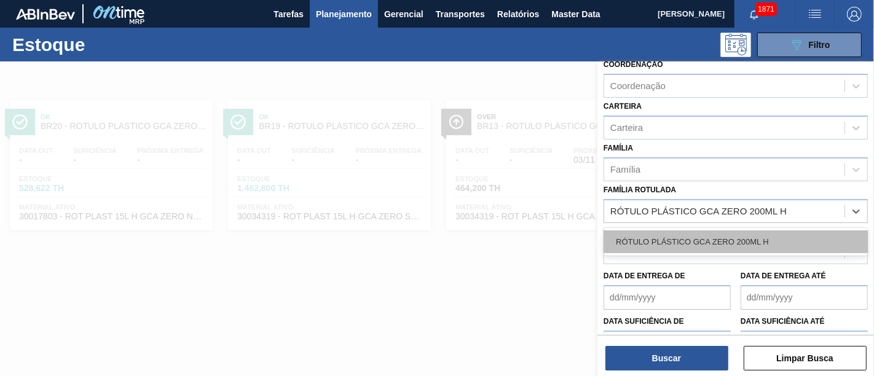
click at [761, 237] on div "RÓTULO PLÁSTICO GCA ZERO 200ML H" at bounding box center [736, 242] width 264 height 23
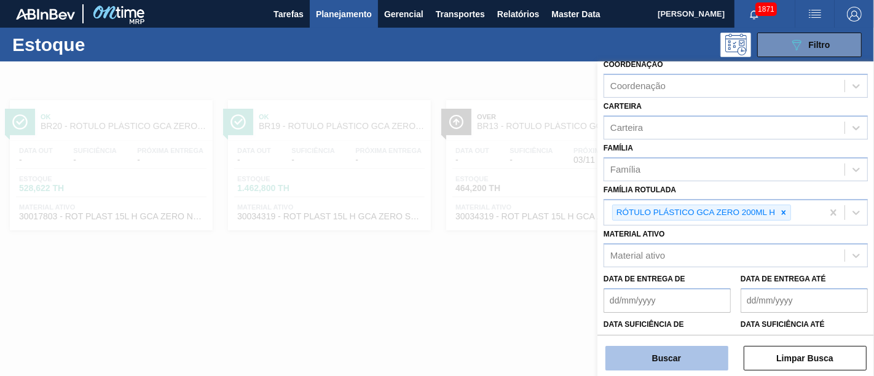
click at [703, 355] on button "Buscar" at bounding box center [667, 358] width 123 height 25
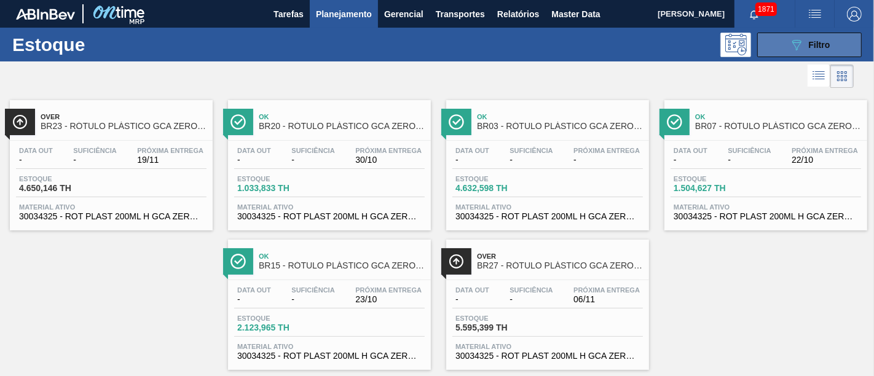
click at [853, 38] on button "089F7B8B-B2A5-4AFE-B5C0-19BA573D28AC Filtro" at bounding box center [809, 45] width 105 height 25
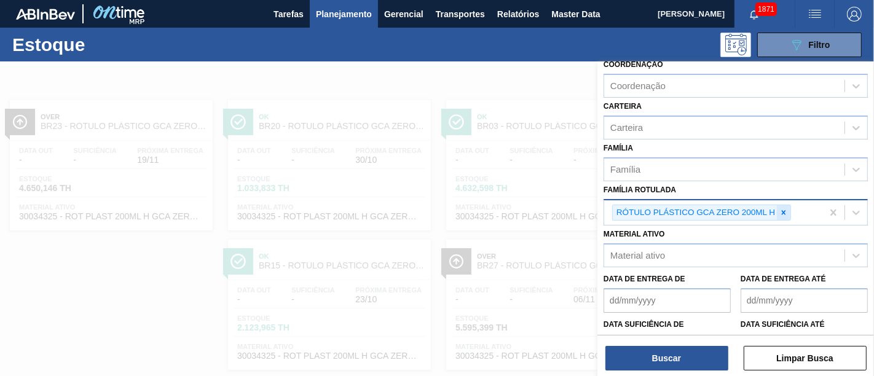
click at [780, 208] on icon at bounding box center [784, 212] width 9 height 9
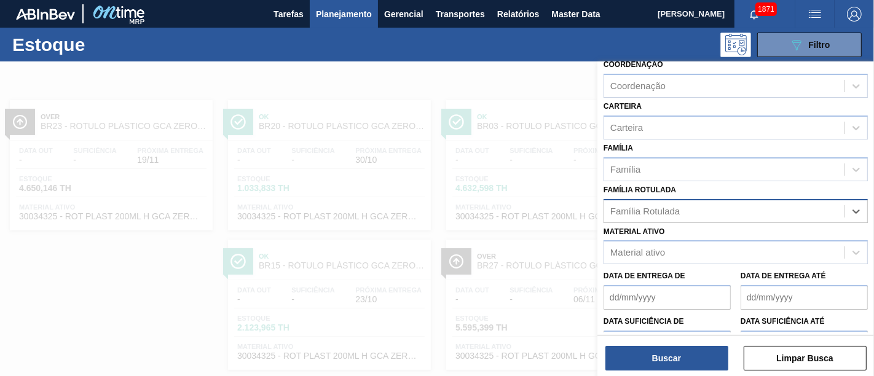
paste Rotulada "RÓTULO PLÁSTICO H2OH LIMÃO 500ML AH"
type Rotulada "RÓTULO PLÁSTICO H2OH LIMÃO 500ML AH"
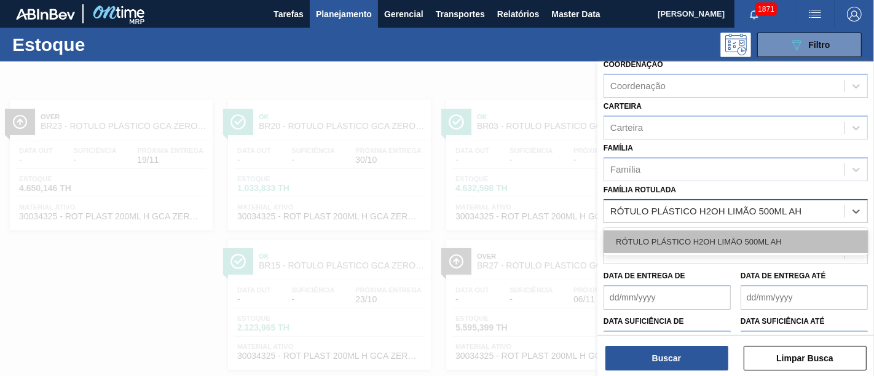
click at [755, 235] on div "RÓTULO PLÁSTICO H2OH LIMÃO 500ML AH" at bounding box center [736, 242] width 264 height 23
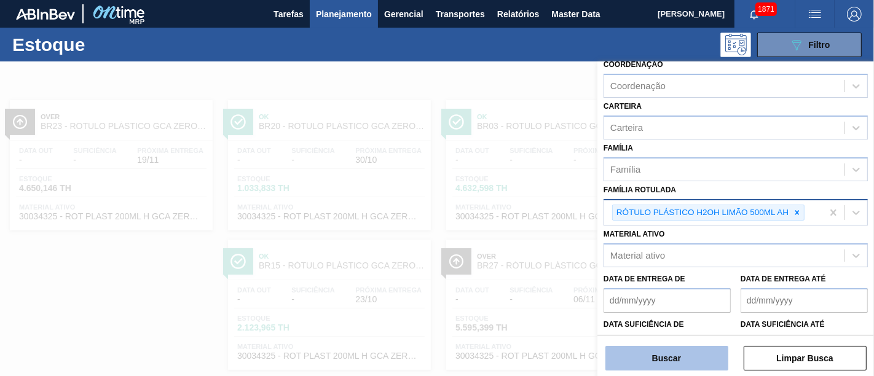
click at [716, 350] on button "Buscar" at bounding box center [667, 358] width 123 height 25
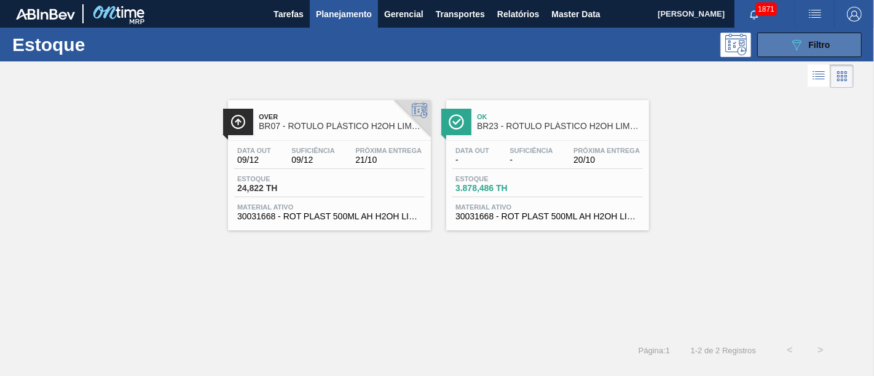
click at [849, 37] on button "089F7B8B-B2A5-4AFE-B5C0-19BA573D28AC Filtro" at bounding box center [809, 45] width 105 height 25
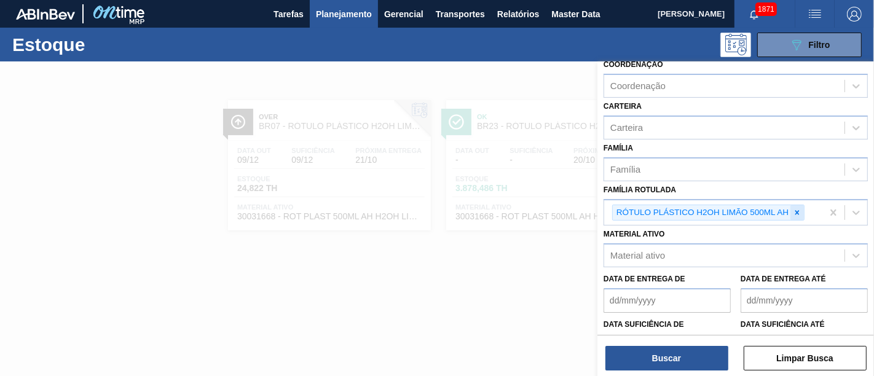
click at [792, 213] on div at bounding box center [798, 212] width 14 height 15
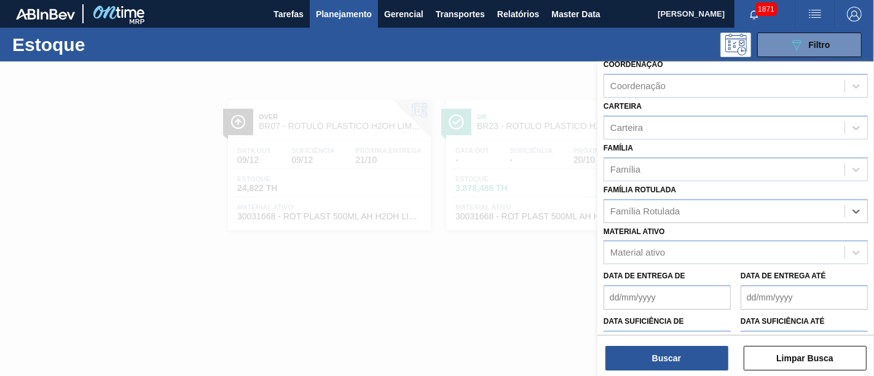
paste Rotulada "RÓTULO PLÁSTICO H2OH LIMONETO 500ML AH"
type Rotulada "RÓTULO PLÁSTICO H2OH LIMONETO 500ML AH"
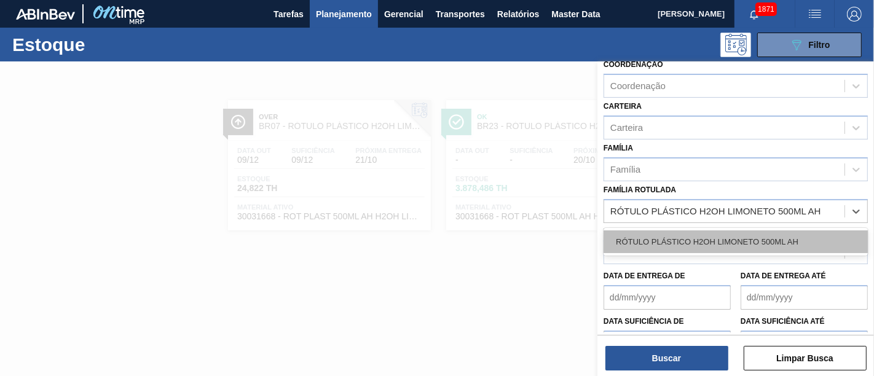
click at [774, 231] on div "RÓTULO PLÁSTICO H2OH LIMONETO 500ML AH" at bounding box center [736, 242] width 264 height 23
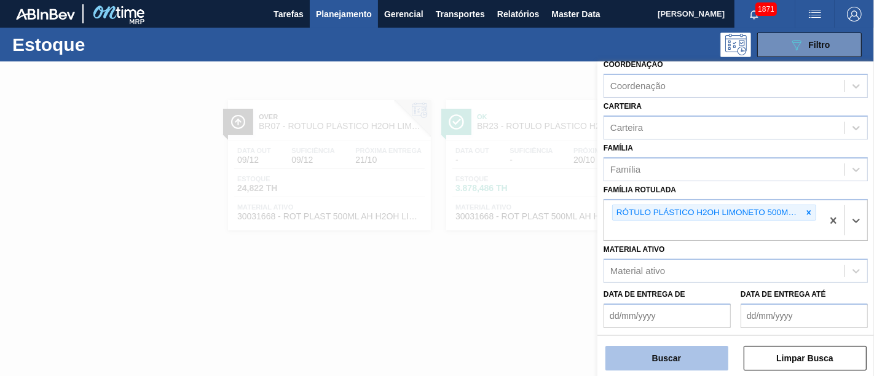
click at [699, 355] on button "Buscar" at bounding box center [667, 358] width 123 height 25
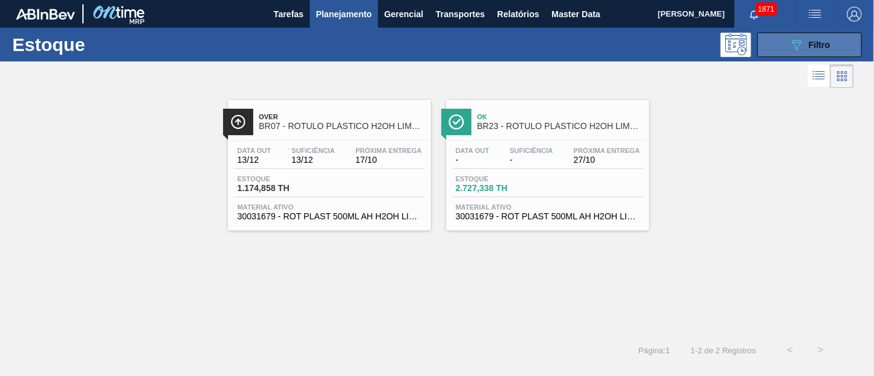
click at [804, 52] on button "089F7B8B-B2A5-4AFE-B5C0-19BA573D28AC Filtro" at bounding box center [809, 45] width 105 height 25
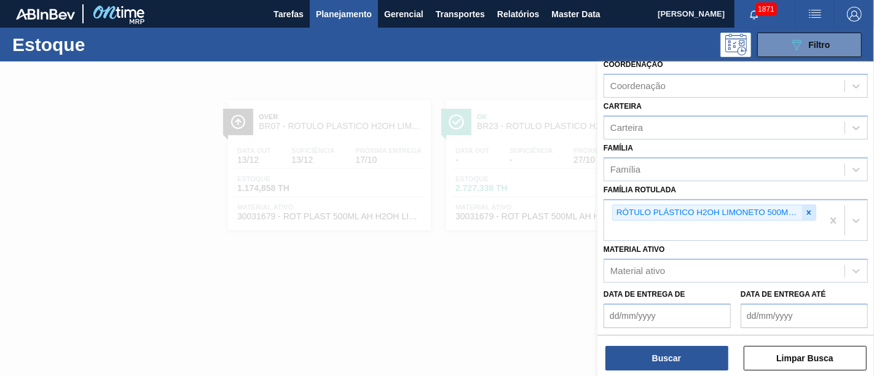
click at [808, 208] on icon at bounding box center [809, 212] width 9 height 9
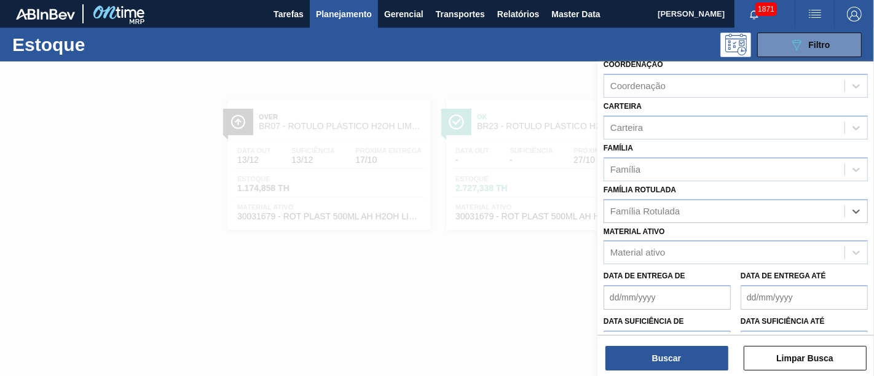
paste Rotulada "RÓTULO PLÁSTICO LIPTON PÊSSEGO 1,5 AH"
type Rotulada "RÓTULO PLÁSTICO LIPTON PÊSSEGO 1,5 AH"
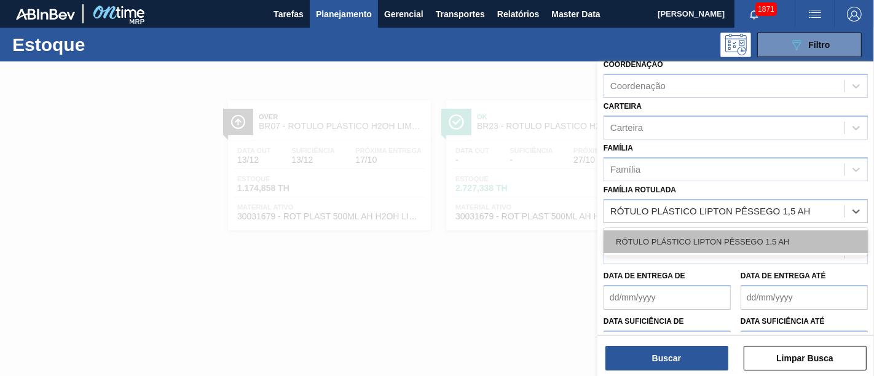
click at [738, 231] on div "RÓTULO PLÁSTICO LIPTON PÊSSEGO 1,5 AH" at bounding box center [736, 242] width 264 height 23
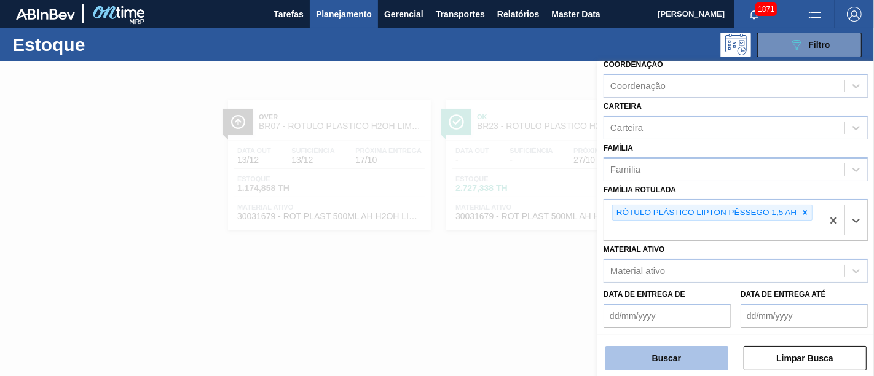
click at [679, 353] on button "Buscar" at bounding box center [667, 358] width 123 height 25
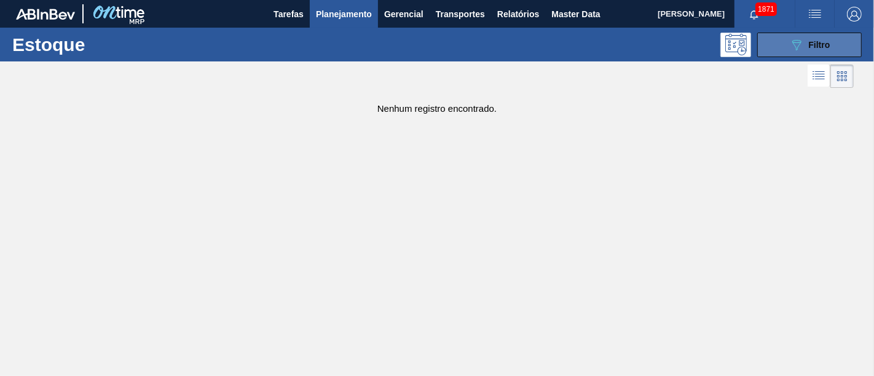
click at [792, 41] on icon "089F7B8B-B2A5-4AFE-B5C0-19BA573D28AC" at bounding box center [796, 45] width 15 height 15
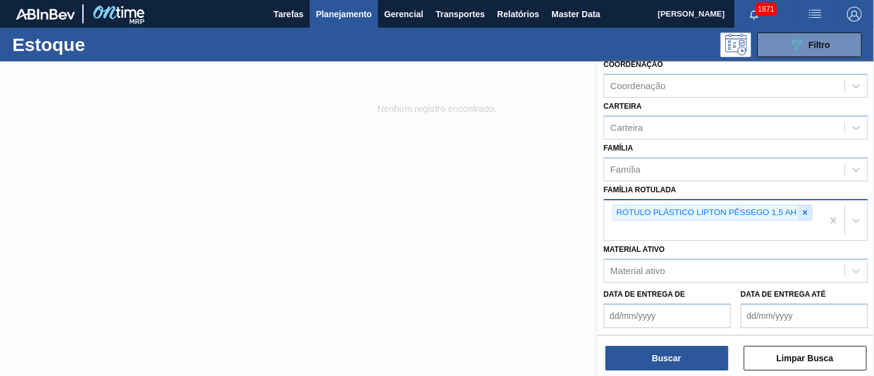
click at [807, 208] on icon at bounding box center [805, 212] width 9 height 9
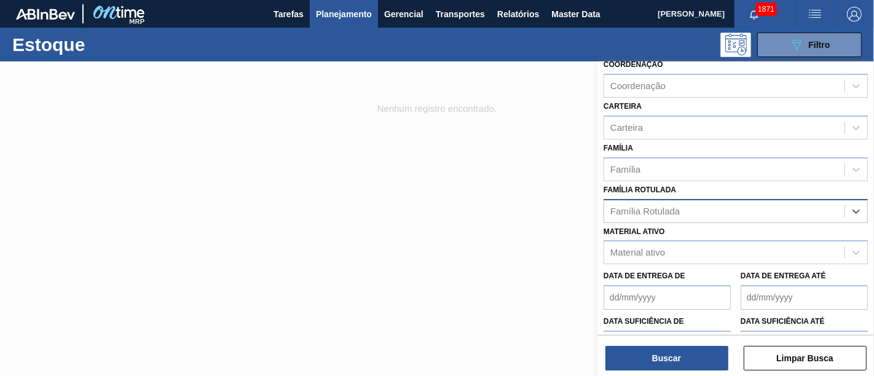
paste Rotulada "RÓTULO PLÁSTICO LIPTON PÊSSEGO 1,5 AH"
type Rotulada "RÓTULO PLÁSTICO LIPTON PÊSSEGO 1,5 AH"
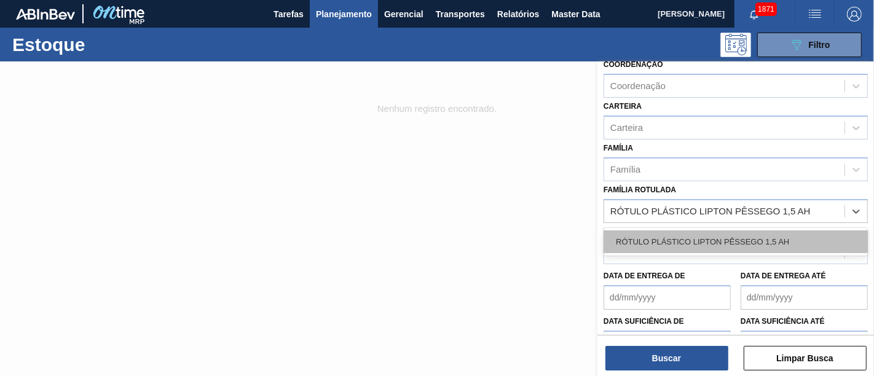
click at [773, 241] on div "RÓTULO PLÁSTICO LIPTON PÊSSEGO 1,5 AH" at bounding box center [736, 242] width 264 height 23
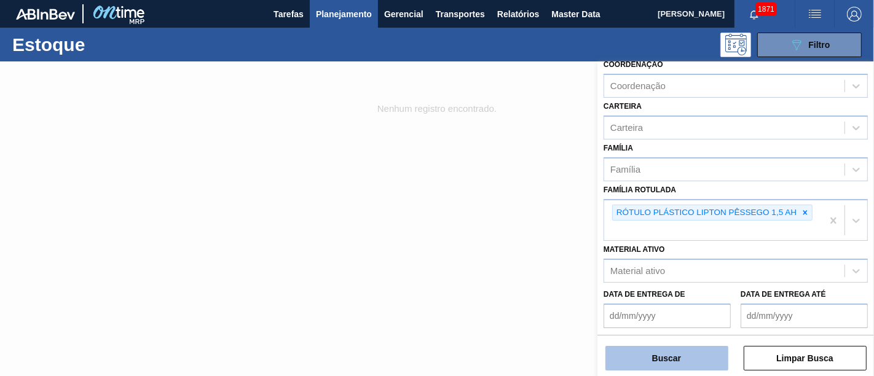
click at [700, 352] on button "Buscar" at bounding box center [667, 358] width 123 height 25
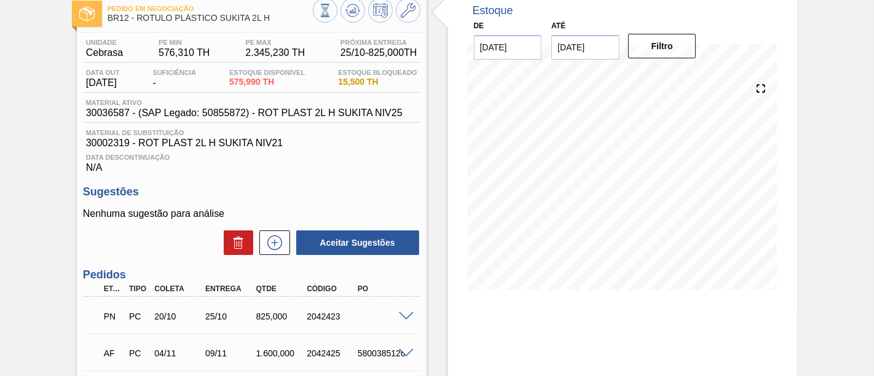
scroll to position [136, 0]
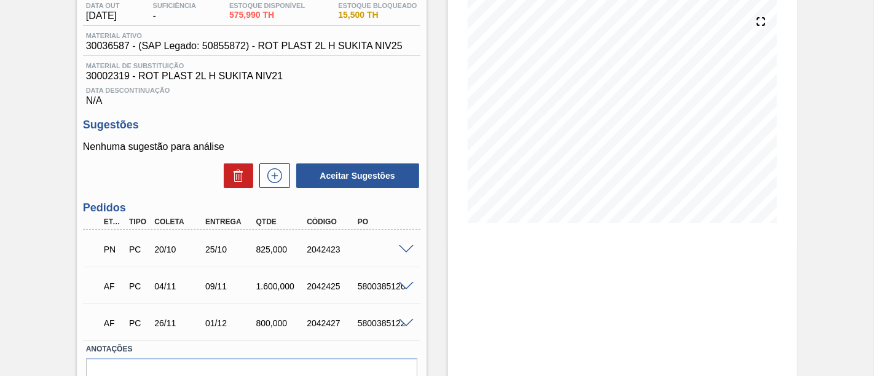
click at [407, 248] on span at bounding box center [406, 249] width 15 height 9
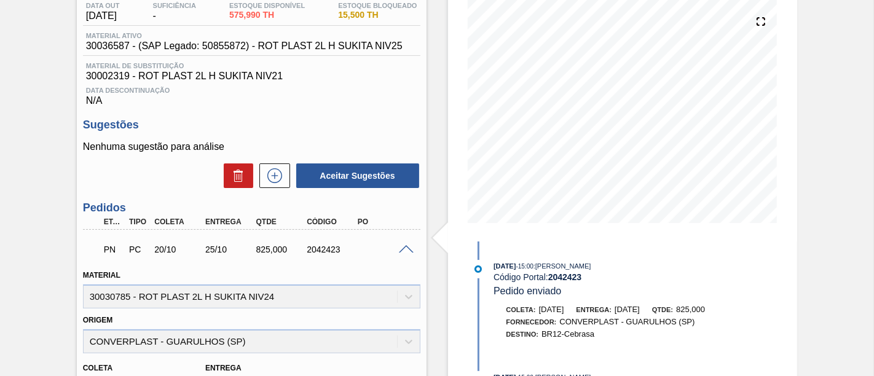
click at [407, 248] on span at bounding box center [406, 249] width 15 height 9
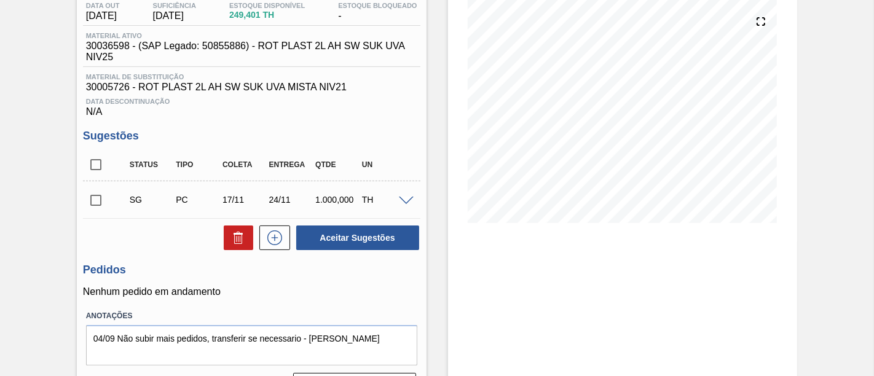
scroll to position [68, 0]
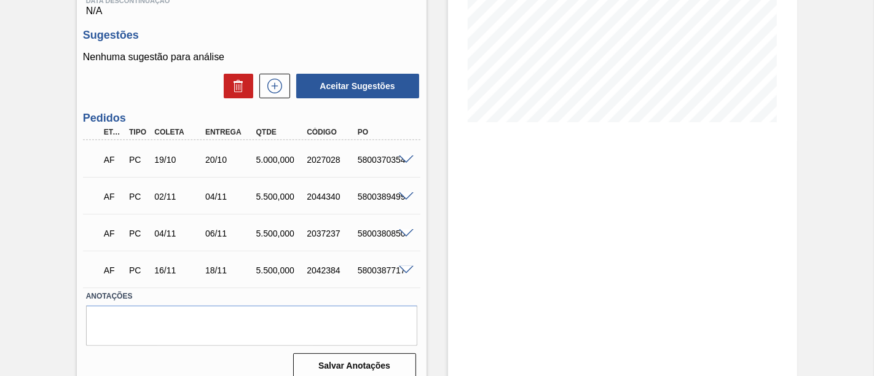
scroll to position [253, 0]
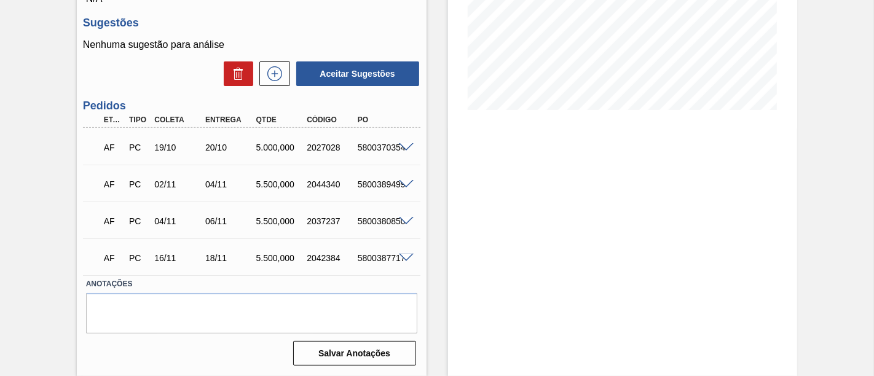
click at [404, 151] on span at bounding box center [406, 147] width 15 height 9
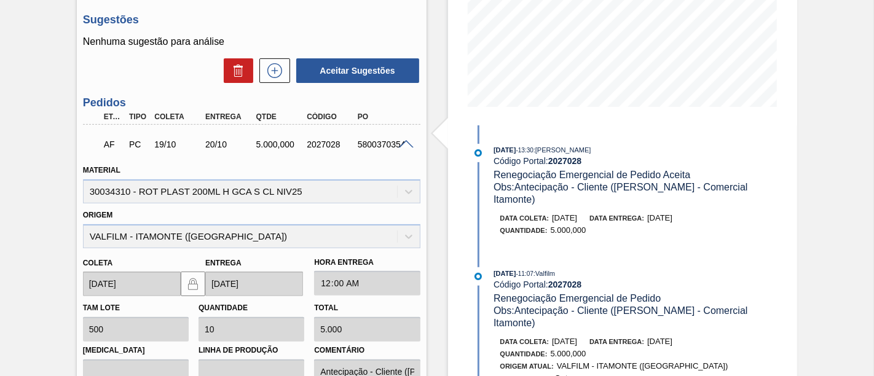
click at [404, 149] on span at bounding box center [406, 144] width 15 height 9
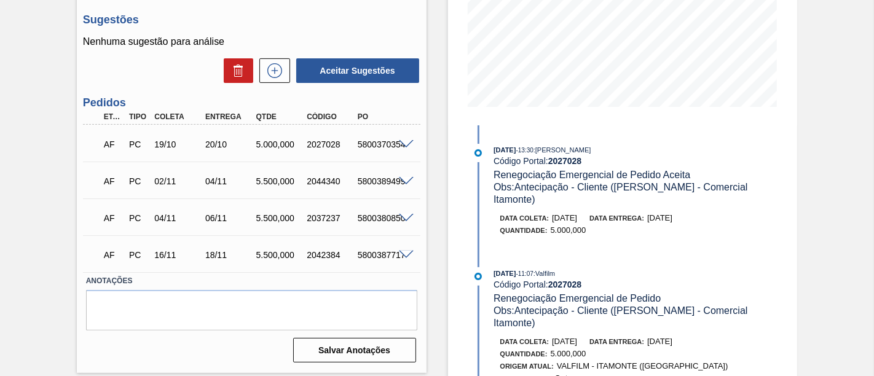
click at [407, 183] on span at bounding box center [406, 181] width 15 height 9
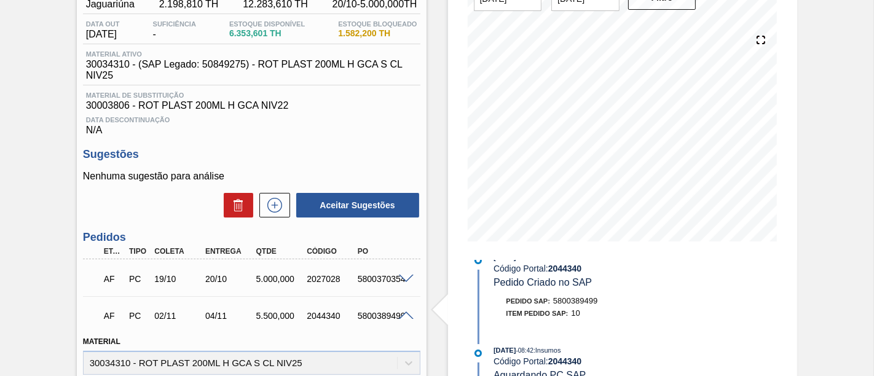
scroll to position [116, 0]
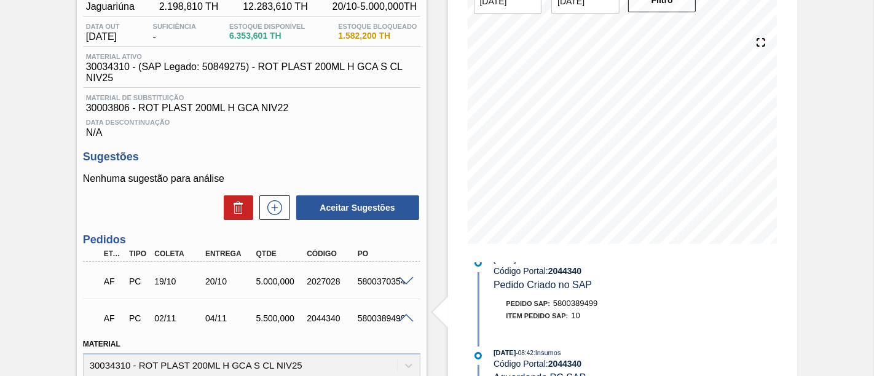
click at [407, 320] on span at bounding box center [406, 318] width 15 height 9
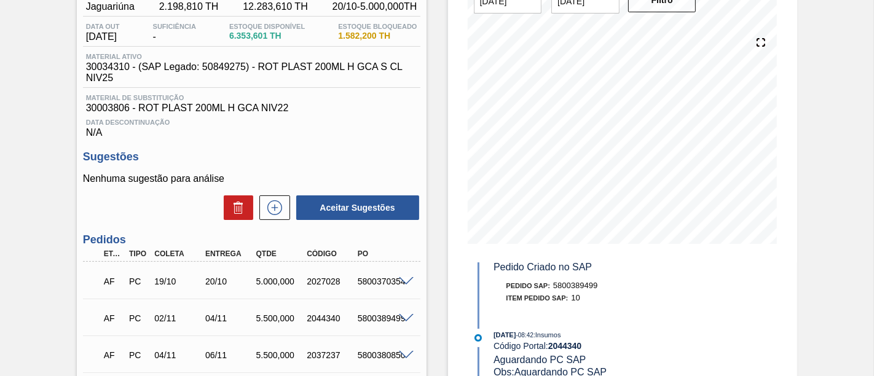
click at [403, 285] on span at bounding box center [406, 281] width 15 height 9
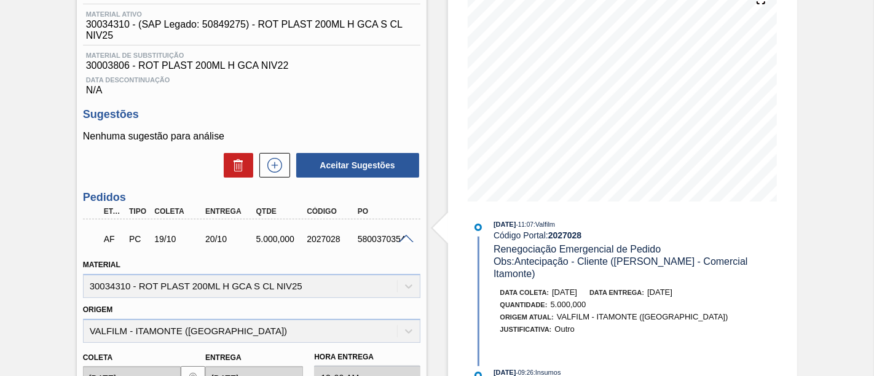
scroll to position [253, 0]
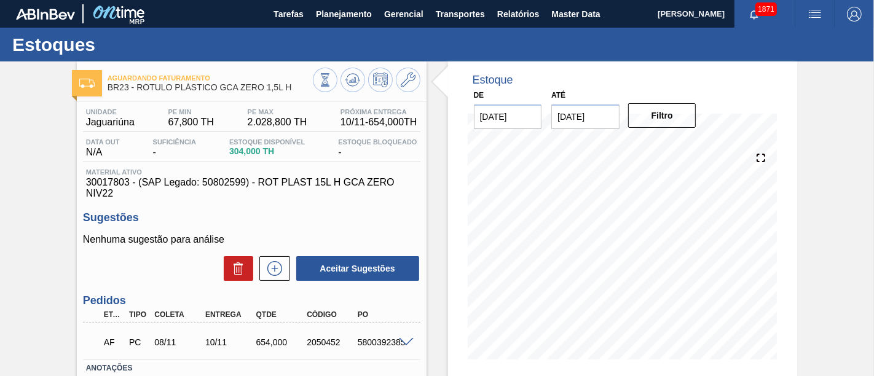
scroll to position [68, 0]
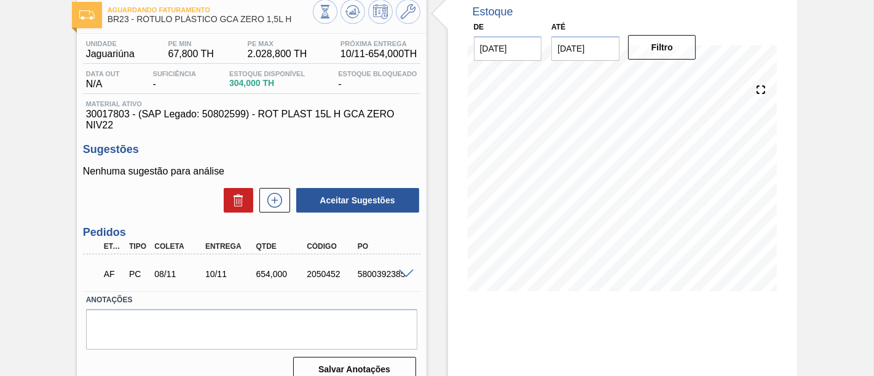
click at [406, 274] on span at bounding box center [406, 274] width 15 height 9
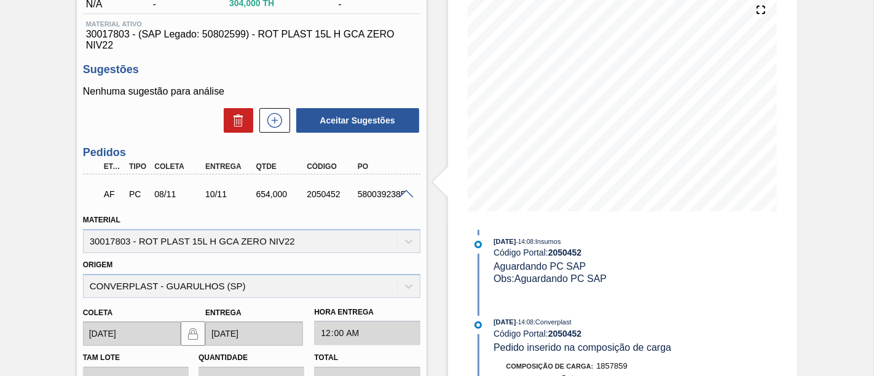
scroll to position [109, 0]
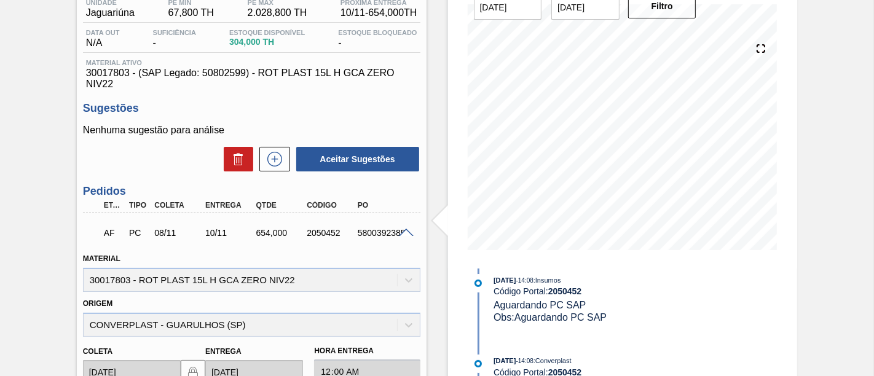
click at [403, 238] on span at bounding box center [406, 233] width 15 height 9
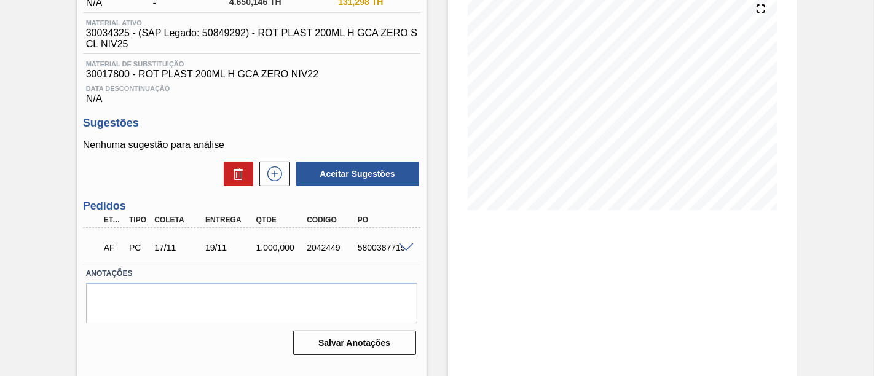
scroll to position [152, 0]
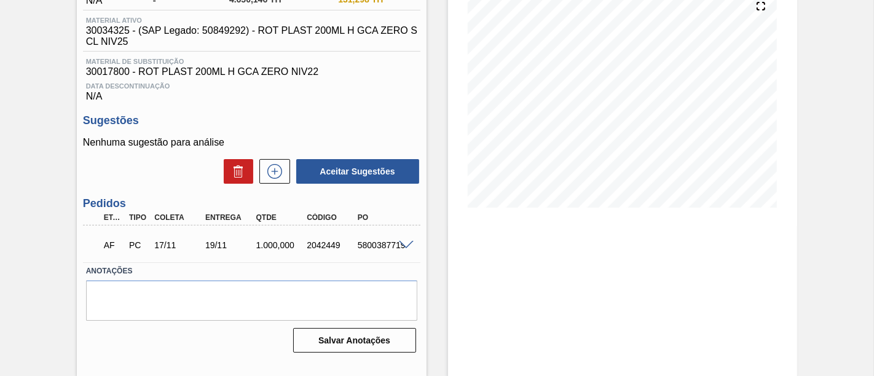
click at [409, 250] on span at bounding box center [406, 245] width 15 height 9
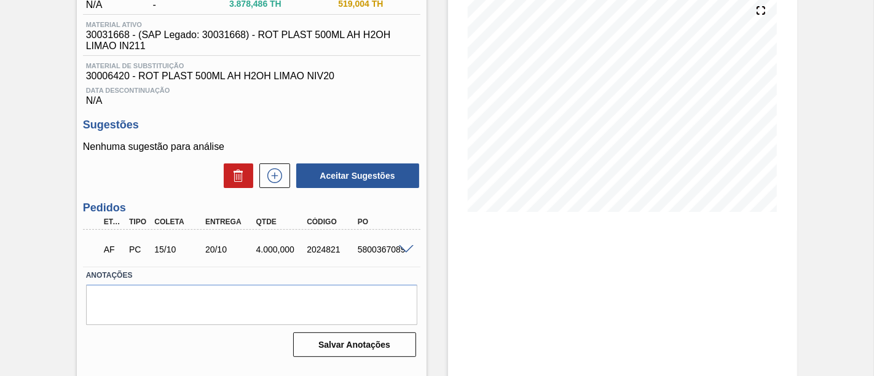
scroll to position [152, 0]
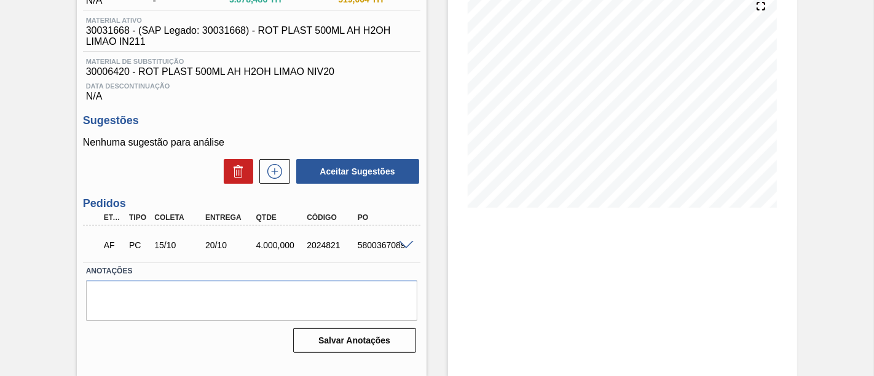
click at [404, 250] on div "5800367089" at bounding box center [382, 245] width 55 height 10
click at [404, 250] on span at bounding box center [406, 245] width 15 height 9
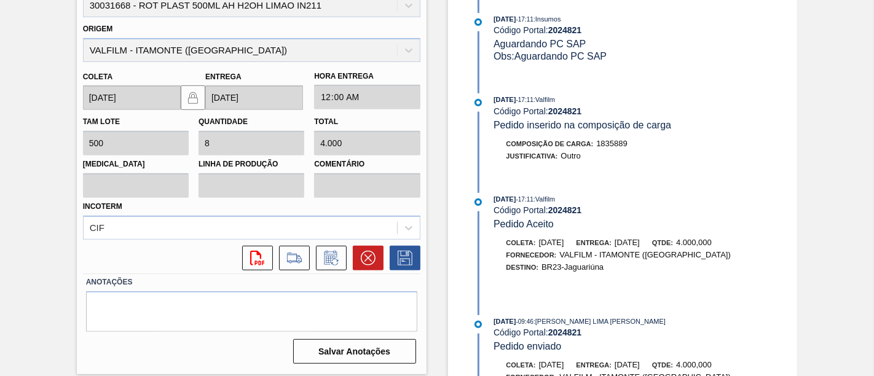
scroll to position [205, 0]
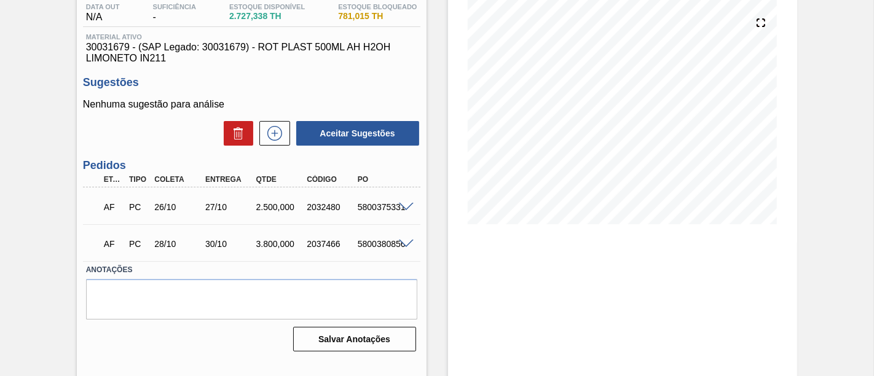
scroll to position [136, 0]
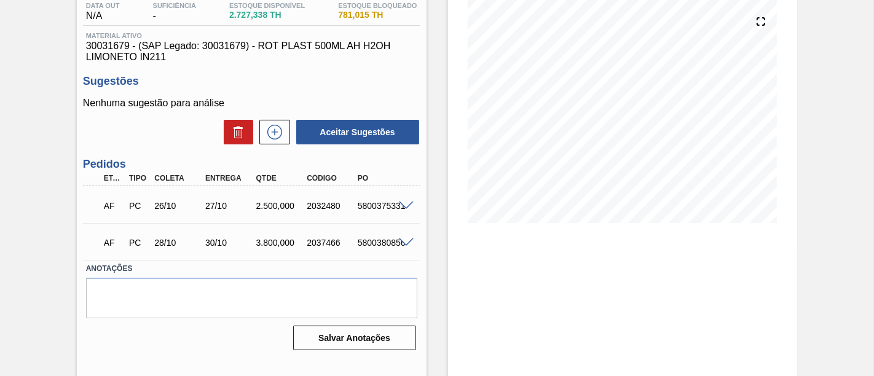
click at [403, 205] on span at bounding box center [406, 206] width 15 height 9
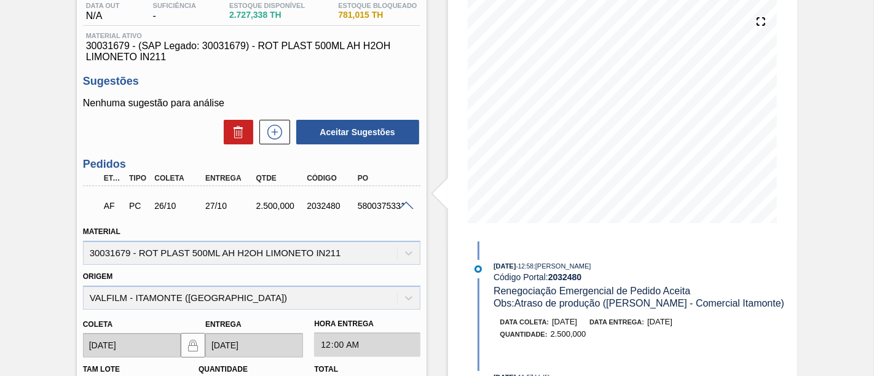
click at [403, 211] on div "5800375331" at bounding box center [382, 206] width 55 height 10
click at [404, 208] on span at bounding box center [406, 206] width 15 height 9
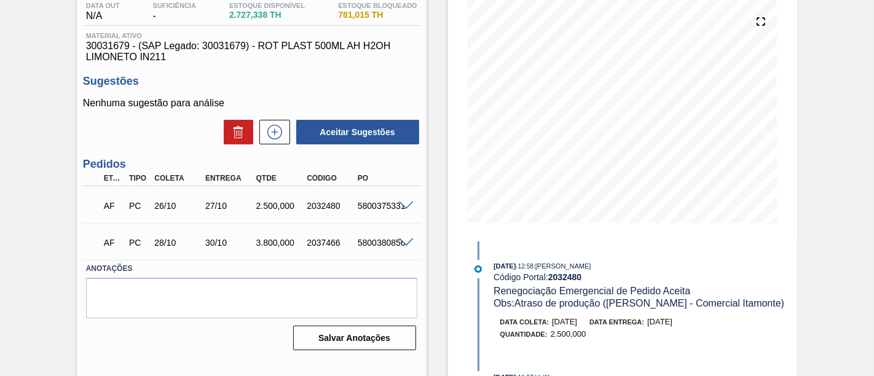
click at [402, 242] on span at bounding box center [406, 243] width 15 height 9
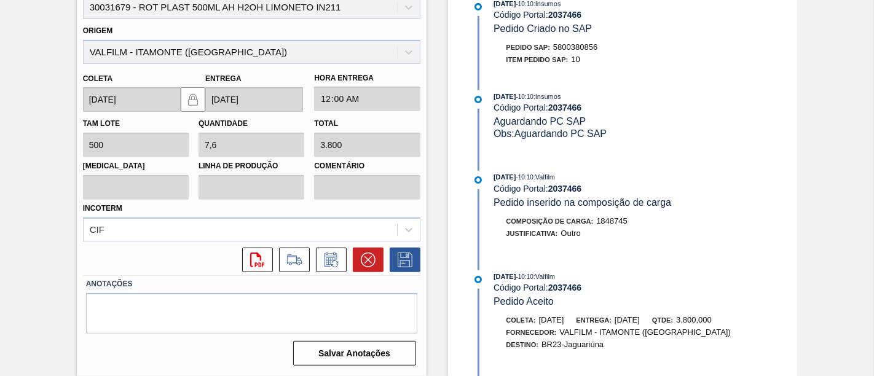
scroll to position [205, 0]
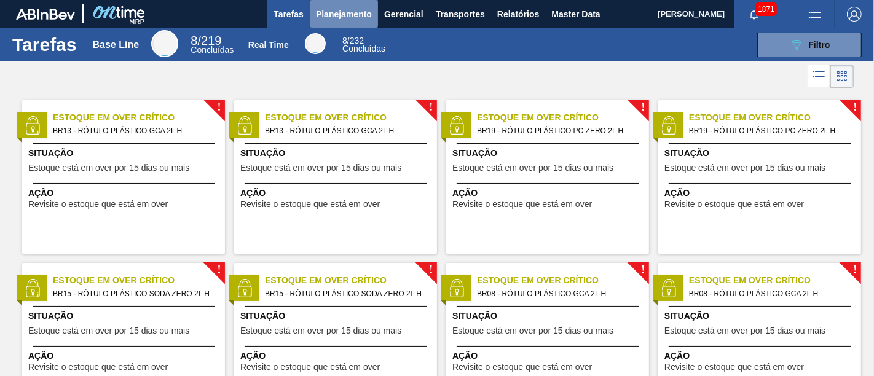
click at [353, 12] on span "Planejamento" at bounding box center [344, 14] width 56 height 15
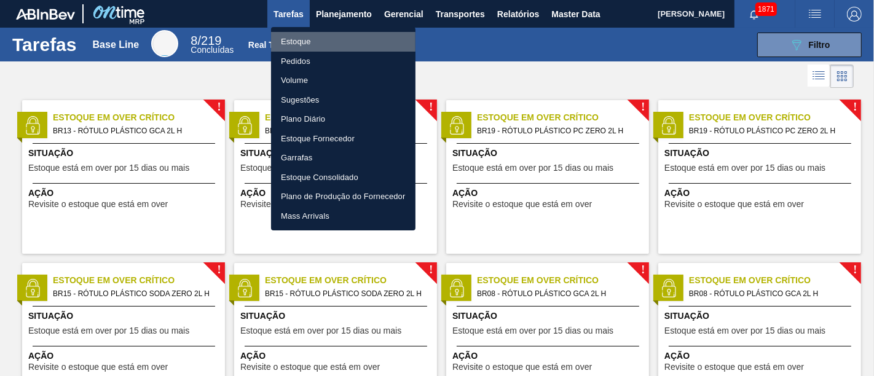
click at [361, 40] on li "Estoque" at bounding box center [343, 42] width 144 height 20
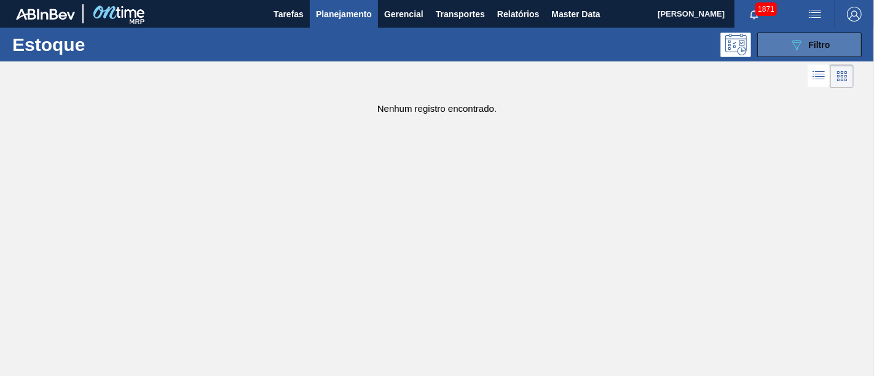
click at [809, 43] on span "Filtro" at bounding box center [820, 45] width 22 height 10
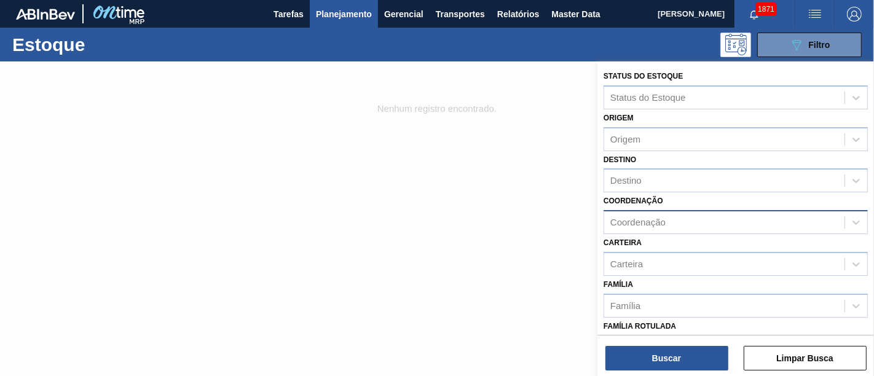
scroll to position [136, 0]
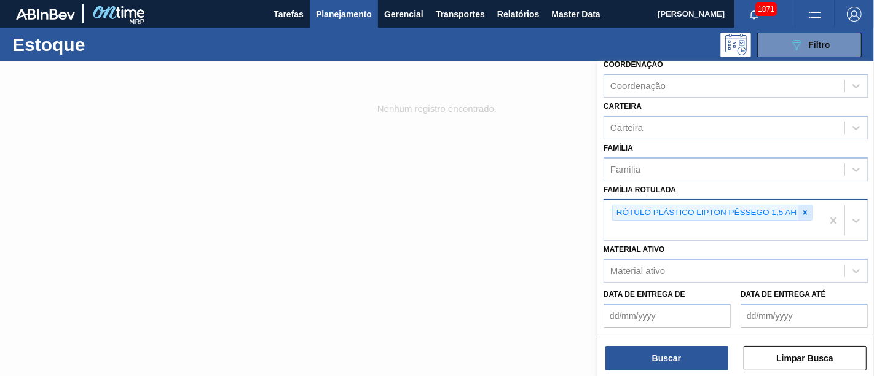
click at [805, 210] on icon at bounding box center [805, 212] width 4 height 4
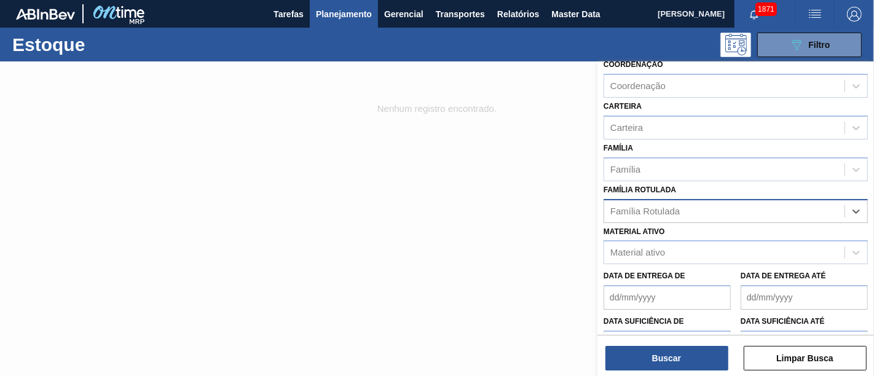
paste Rotulada "RÓTULO PLÁSTICO LIPTON PÊSSEGO 1,5 H"
type Rotulada "RÓTULO PLÁSTICO LIPTON PÊSSEGO 1,5 H"
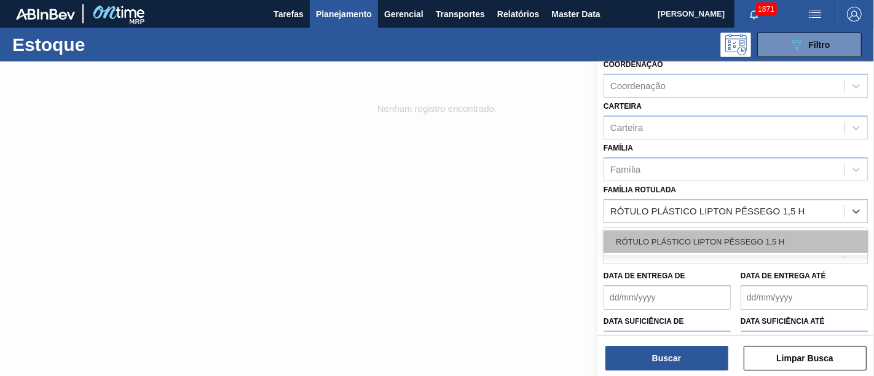
click at [780, 231] on div "RÓTULO PLÁSTICO LIPTON PÊSSEGO 1,5 H" at bounding box center [736, 242] width 264 height 23
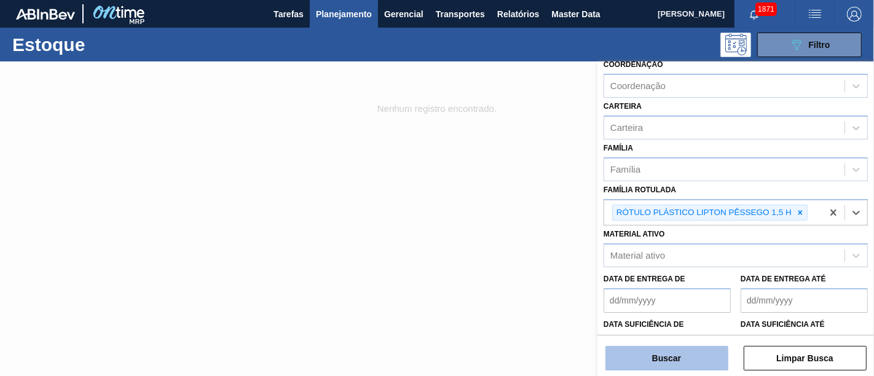
click at [697, 353] on button "Buscar" at bounding box center [667, 358] width 123 height 25
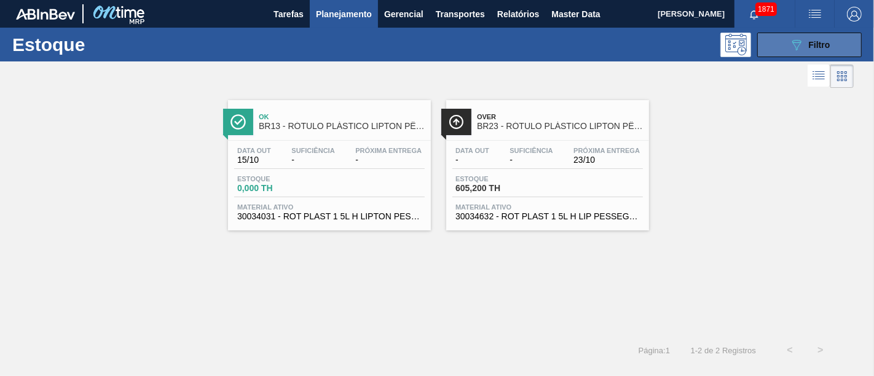
click at [807, 46] on div "089F7B8B-B2A5-4AFE-B5C0-19BA573D28AC Filtro" at bounding box center [809, 45] width 41 height 15
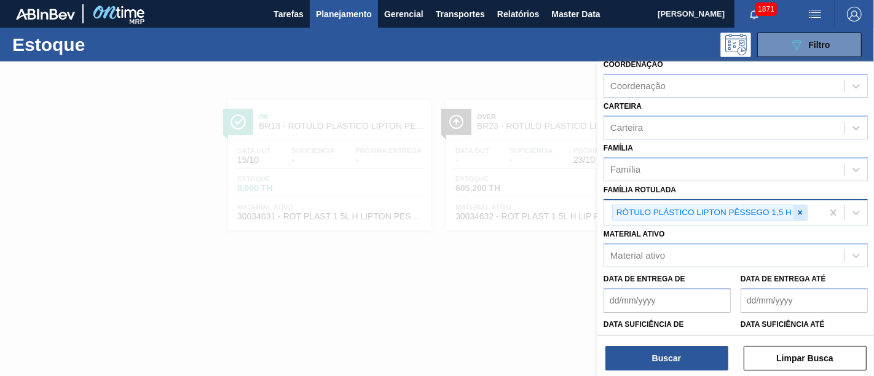
click at [796, 213] on icon at bounding box center [800, 212] width 9 height 9
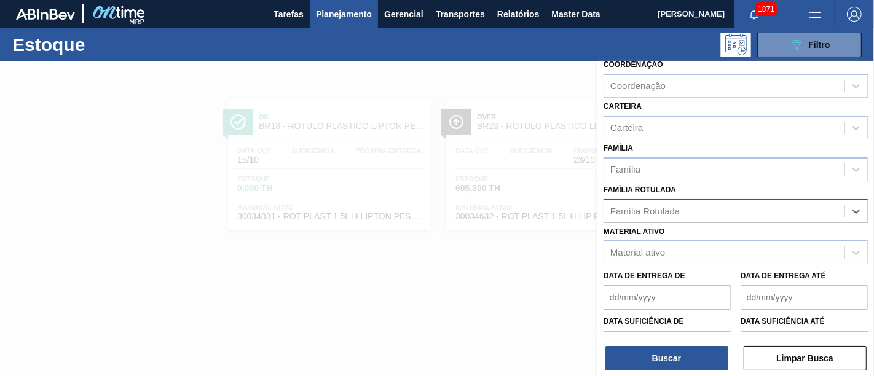
paste Rotulada "RÓTULO PLÁSTICO PC 200ML AH"
type Rotulada "RÓTULO PLÁSTICO PC 200ML AH"
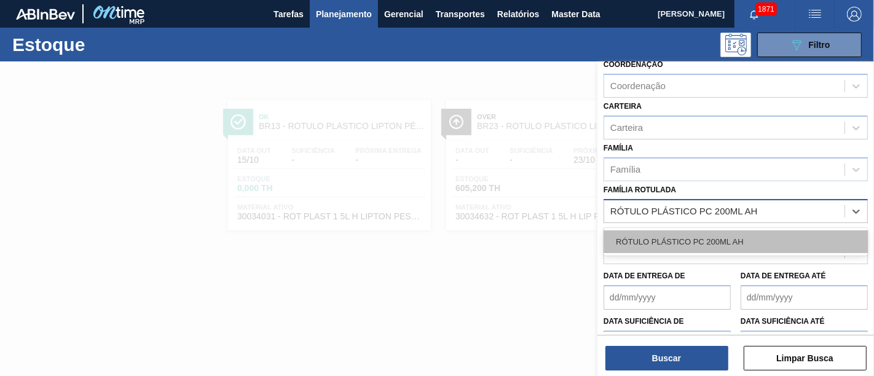
click at [793, 238] on div "RÓTULO PLÁSTICO PC 200ML AH" at bounding box center [736, 242] width 264 height 23
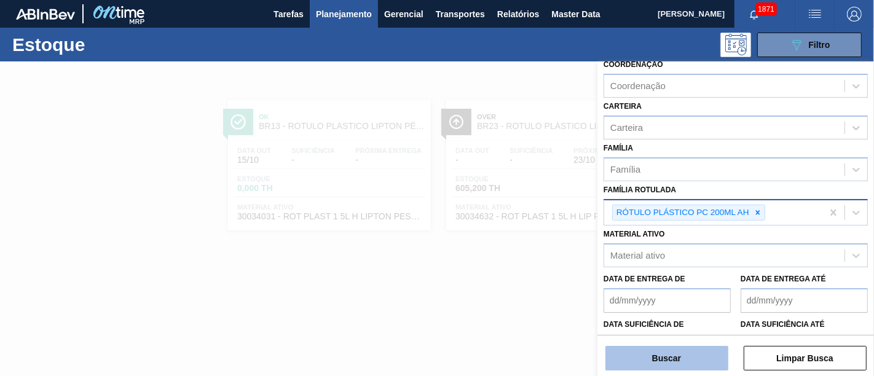
click at [689, 368] on button "Buscar" at bounding box center [667, 358] width 123 height 25
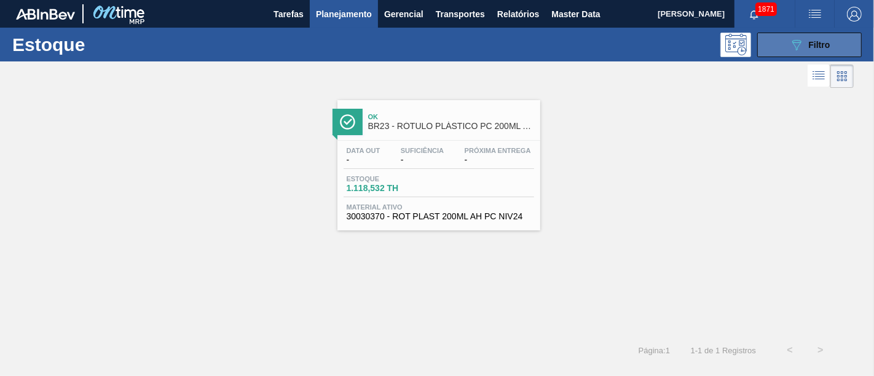
click at [780, 46] on button "089F7B8B-B2A5-4AFE-B5C0-19BA573D28AC Filtro" at bounding box center [809, 45] width 105 height 25
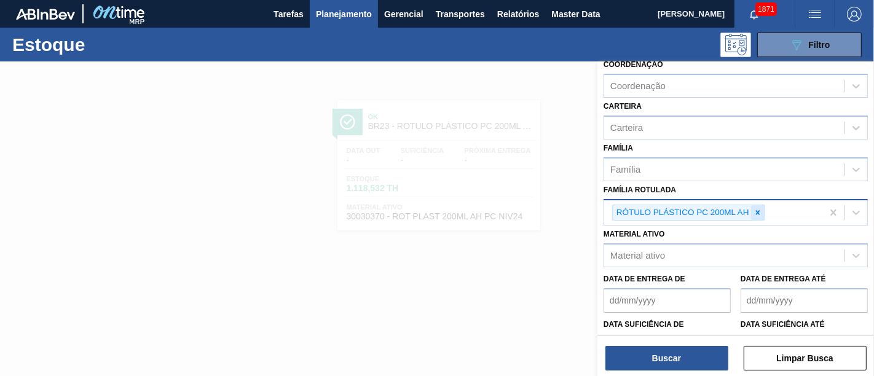
click at [757, 211] on icon at bounding box center [758, 212] width 9 height 9
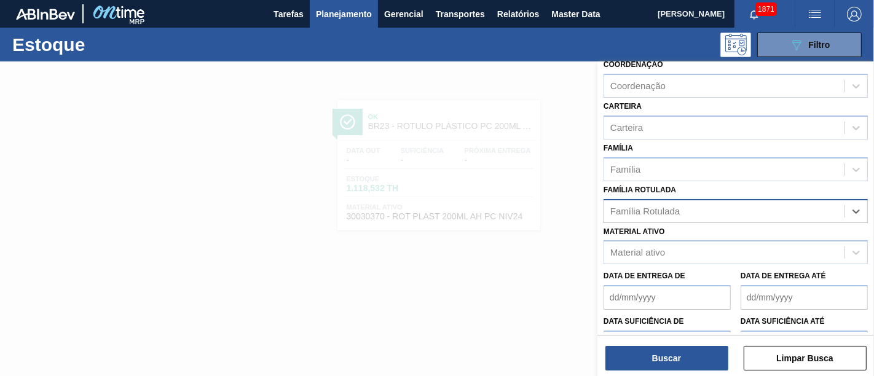
paste Rotulada "RÓTULO PLÁSTICO SUKITA 1L H"
type Rotulada "RÓTULO PLÁSTICO SUKITA 1L H"
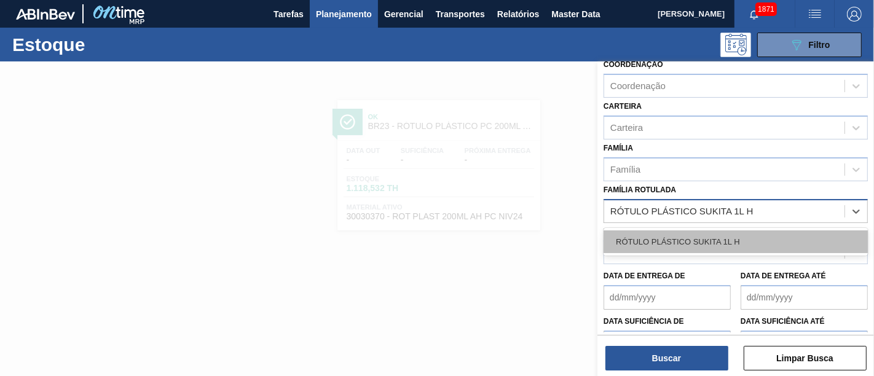
click at [753, 232] on div "RÓTULO PLÁSTICO SUKITA 1L H" at bounding box center [736, 242] width 264 height 23
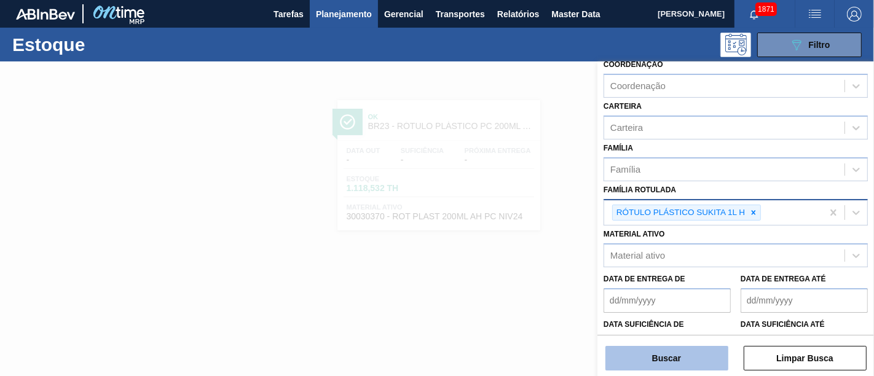
click at [679, 363] on button "Buscar" at bounding box center [667, 358] width 123 height 25
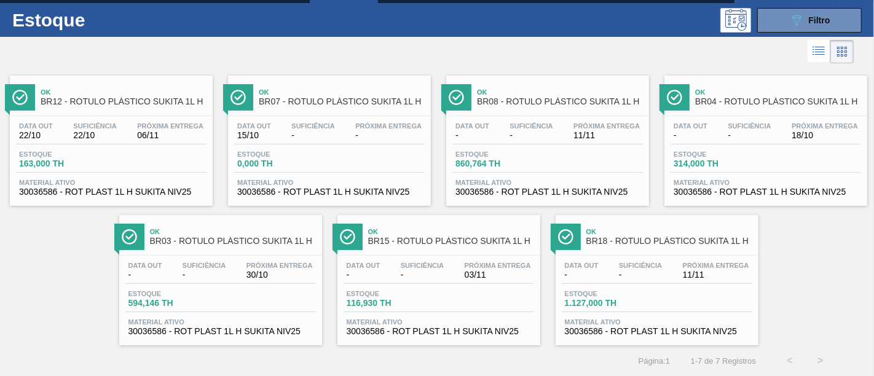
scroll to position [0, 0]
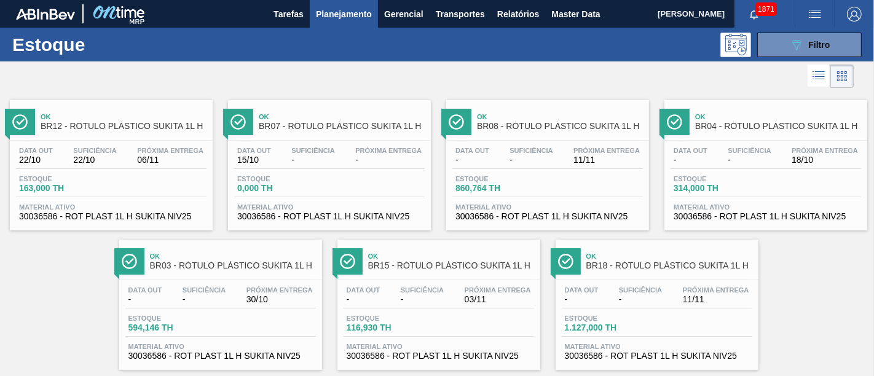
click at [827, 28] on div "Estoque 089F7B8B-B2A5-4AFE-B5C0-19BA573D28AC Filtro" at bounding box center [437, 45] width 874 height 34
click at [825, 44] on span "Filtro" at bounding box center [820, 45] width 22 height 10
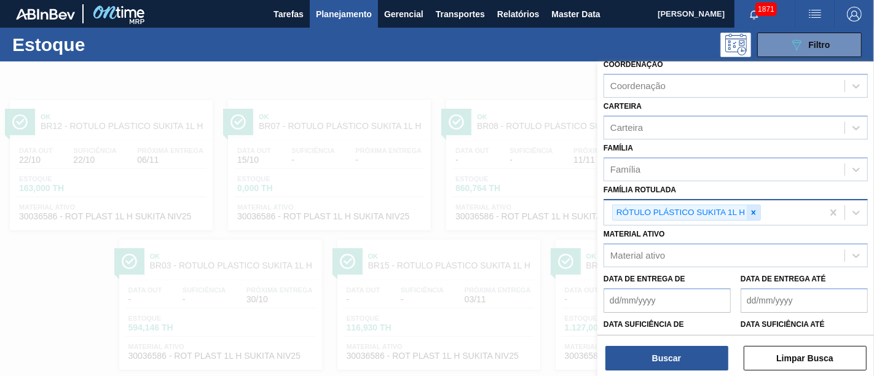
click at [758, 208] on div at bounding box center [754, 212] width 14 height 15
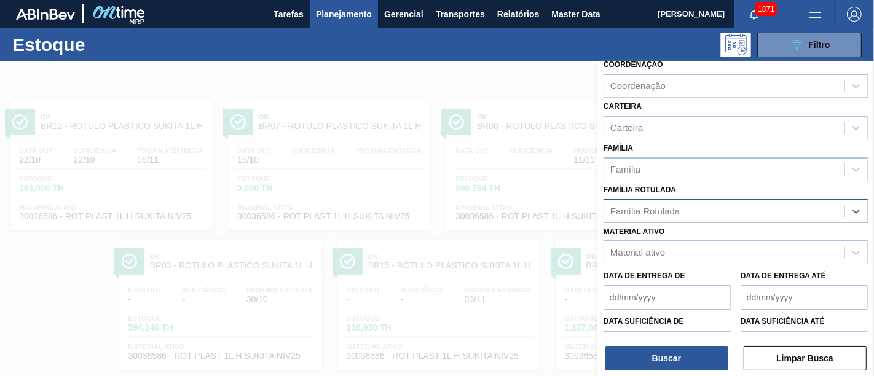
paste Rotulada "RÓTULO PLÁSTICO SUKITA UVA MISTA 200ML H"
type Rotulada "RÓTULO PLÁSTICO SUKITA UVA MISTA 200ML H"
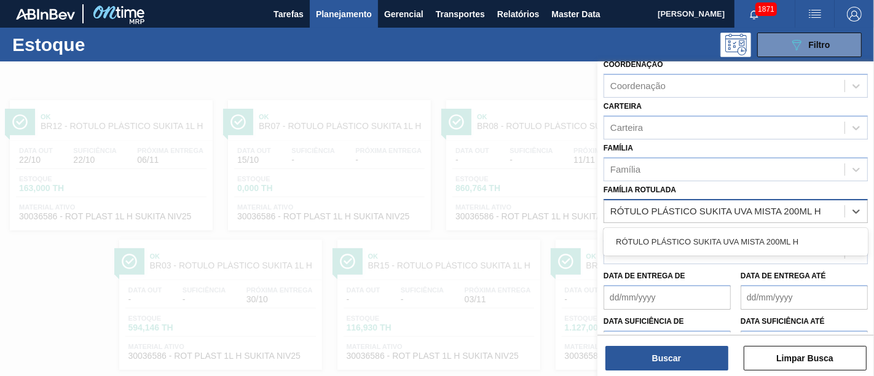
click at [759, 239] on div "RÓTULO PLÁSTICO SUKITA UVA MISTA 200ML H" at bounding box center [736, 242] width 264 height 23
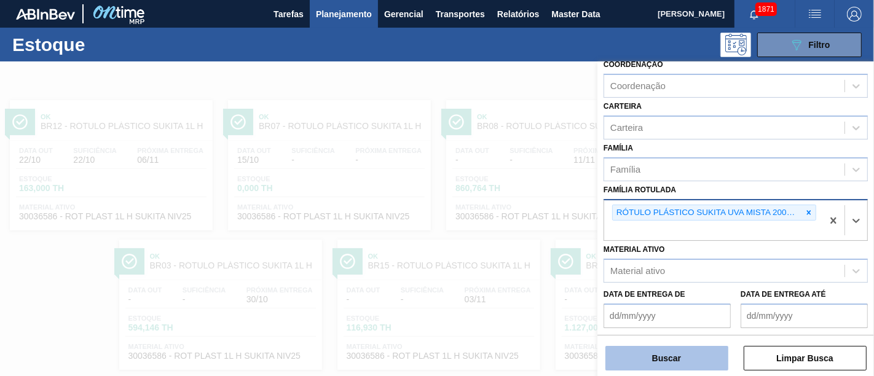
click at [685, 357] on button "Buscar" at bounding box center [667, 358] width 123 height 25
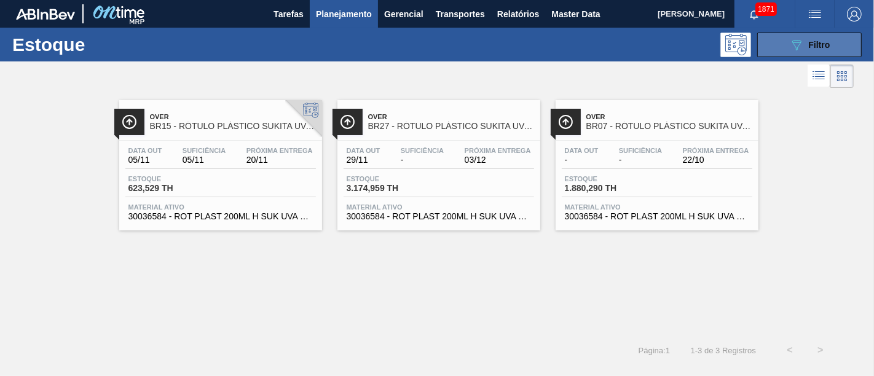
click at [805, 41] on div "089F7B8B-B2A5-4AFE-B5C0-19BA573D28AC Filtro" at bounding box center [809, 45] width 41 height 15
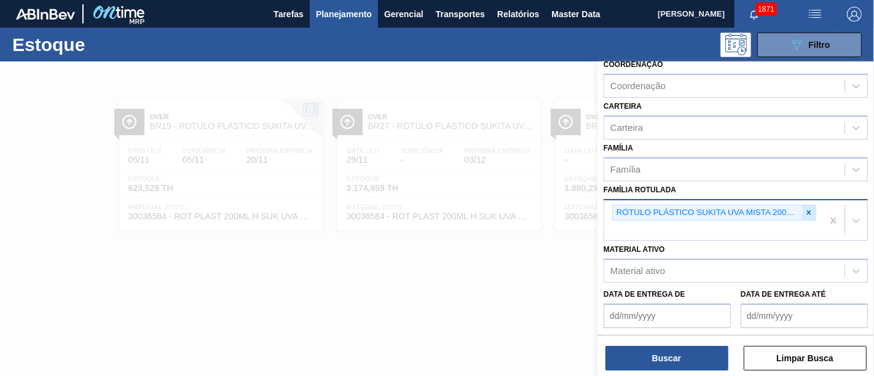
click at [810, 208] on icon at bounding box center [809, 212] width 9 height 9
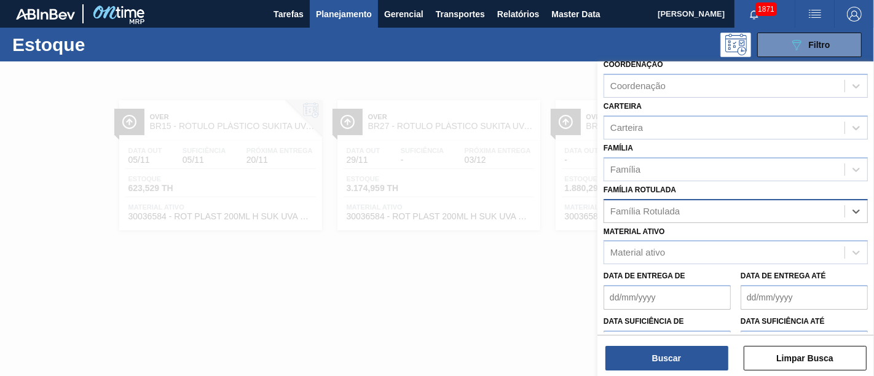
paste Rotulada "RÓTULO PLÁSTICO SUKITA UVA MISTA 2L H"
type Rotulada "RÓTULO PLÁSTICO SUKITA UVA MISTA 2L H"
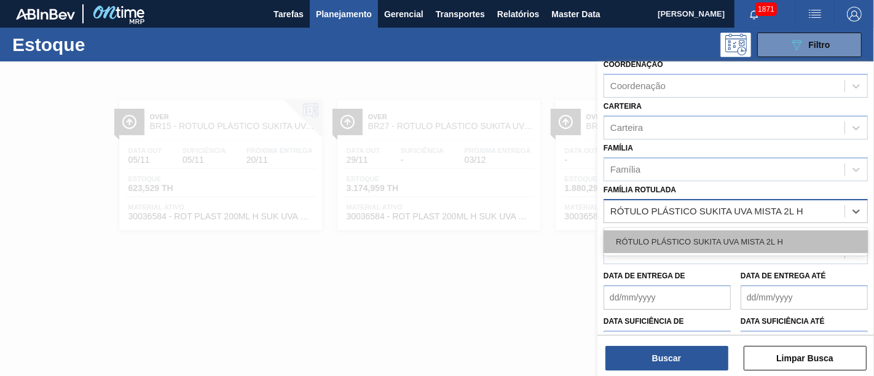
click at [786, 235] on div "RÓTULO PLÁSTICO SUKITA UVA MISTA 2L H" at bounding box center [736, 242] width 264 height 23
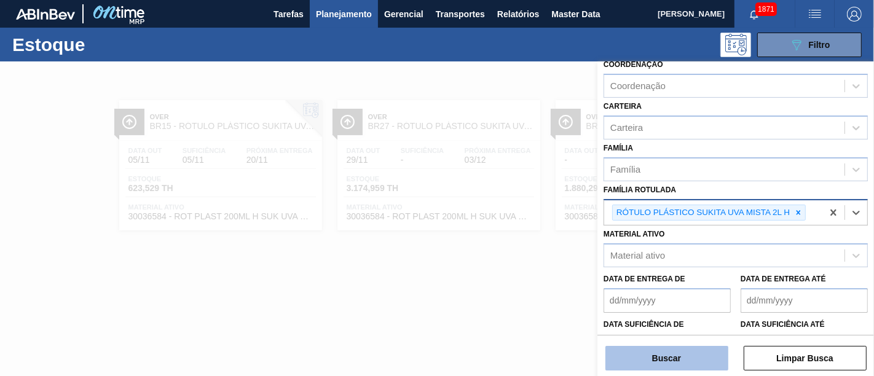
click at [698, 358] on button "Buscar" at bounding box center [667, 358] width 123 height 25
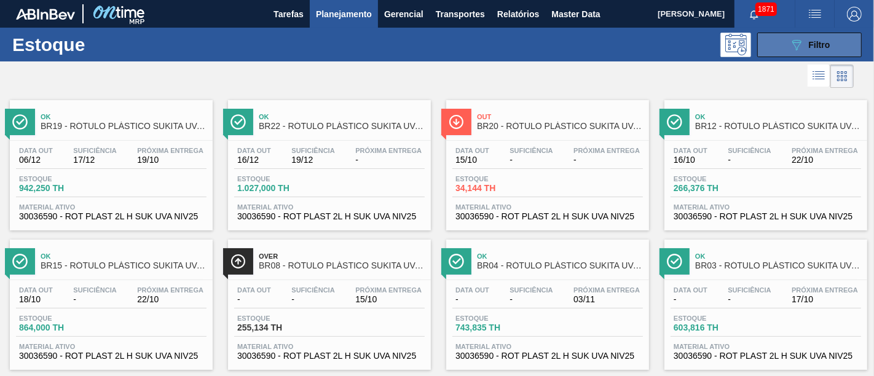
click at [784, 48] on button "089F7B8B-B2A5-4AFE-B5C0-19BA573D28AC Filtro" at bounding box center [809, 45] width 105 height 25
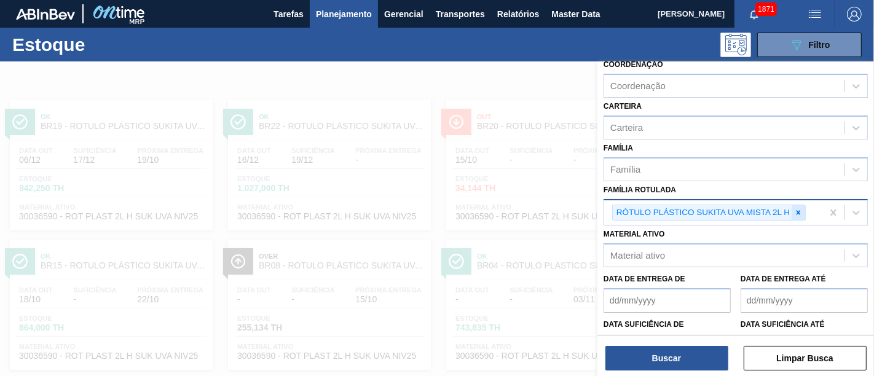
click at [796, 208] on icon at bounding box center [798, 212] width 9 height 9
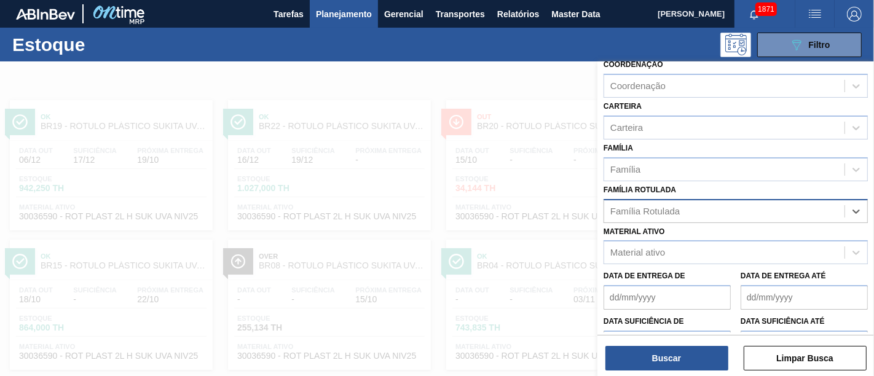
paste Rotulada "RÓTULO PLÁSTICO SODA 200ML H"
type Rotulada "RÓTULO PLÁSTICO SODA 200ML H"
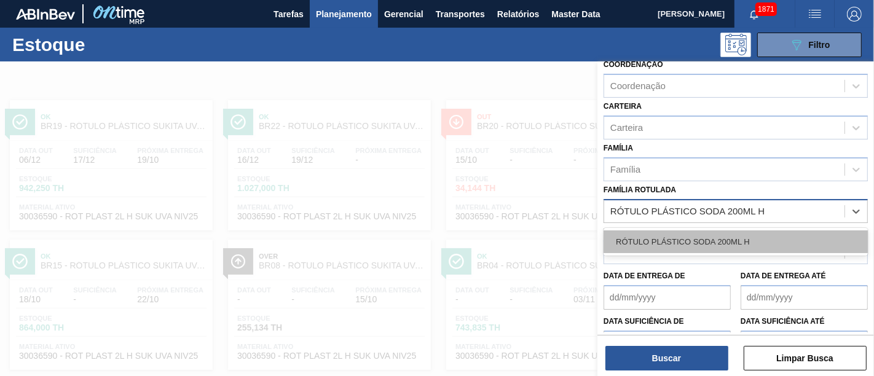
click at [783, 242] on div "RÓTULO PLÁSTICO SODA 200ML H" at bounding box center [736, 242] width 264 height 23
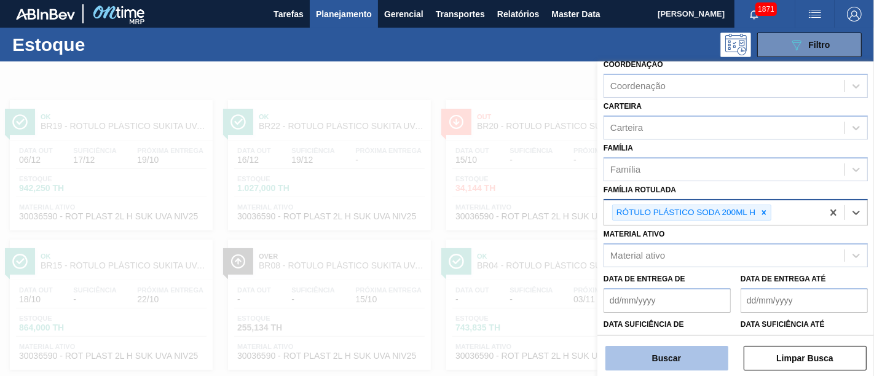
click at [698, 353] on button "Buscar" at bounding box center [667, 358] width 123 height 25
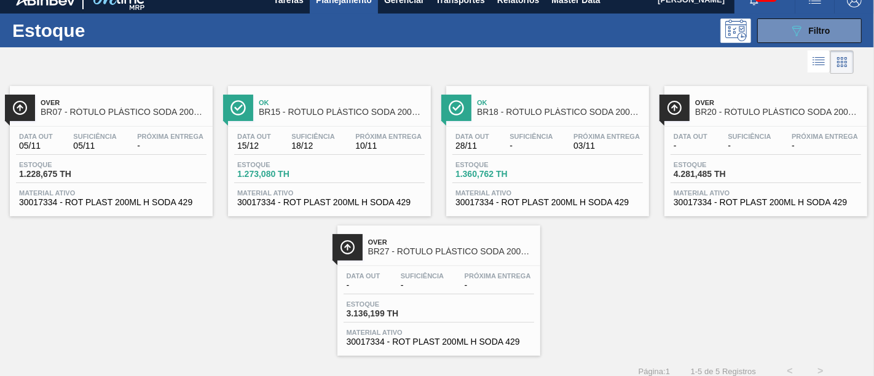
scroll to position [22, 0]
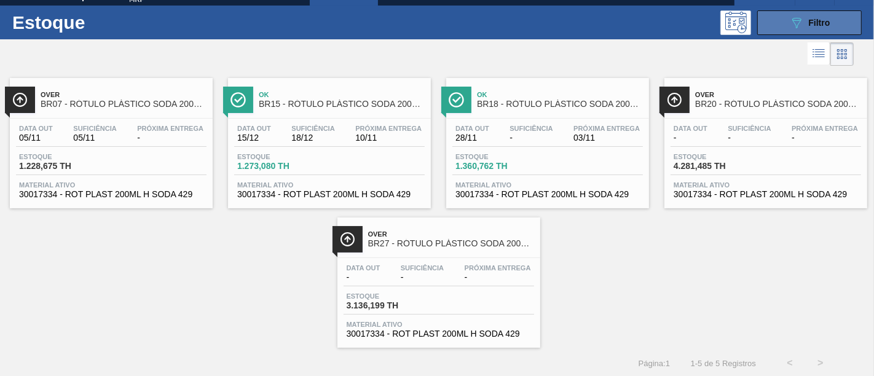
click at [821, 20] on span "Filtro" at bounding box center [820, 23] width 22 height 10
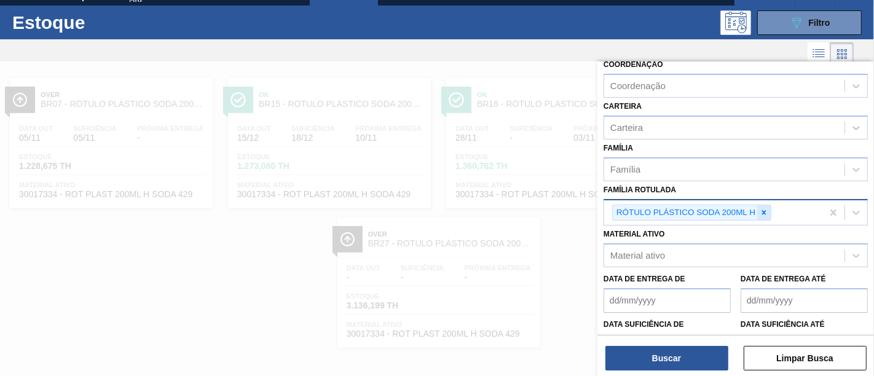
click at [764, 210] on icon at bounding box center [764, 212] width 4 height 4
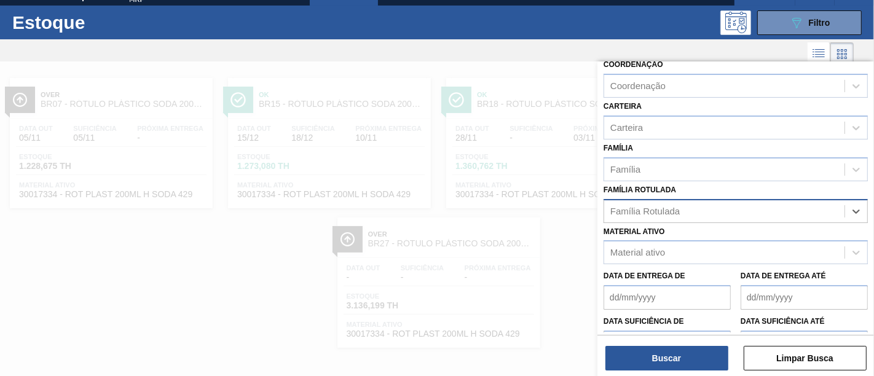
paste Rotulada "RÓTULO PLÁSTICO PC 1L H"
type Rotulada "RÓTULO PLÁSTICO PC 1L H"
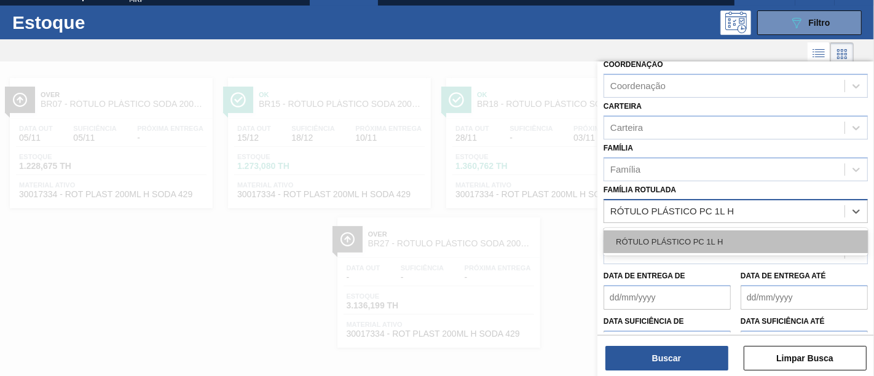
click at [752, 231] on div "RÓTULO PLÁSTICO PC 1L H" at bounding box center [736, 242] width 264 height 23
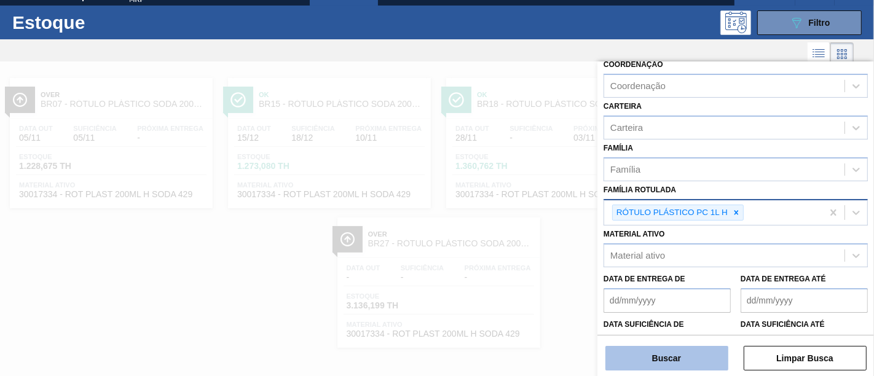
click at [694, 352] on button "Buscar" at bounding box center [667, 358] width 123 height 25
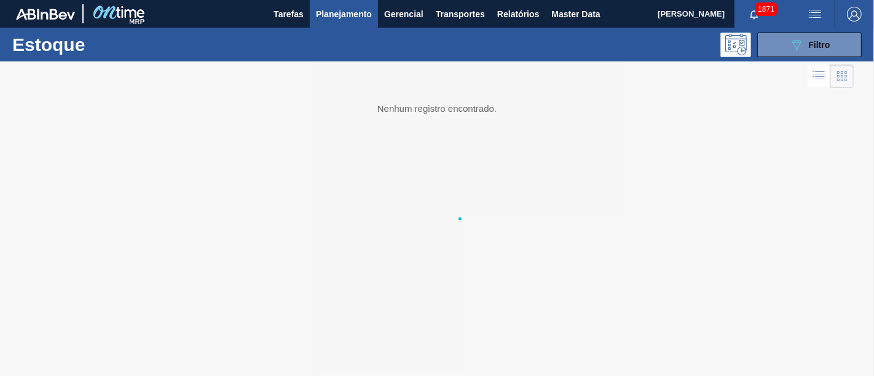
scroll to position [0, 0]
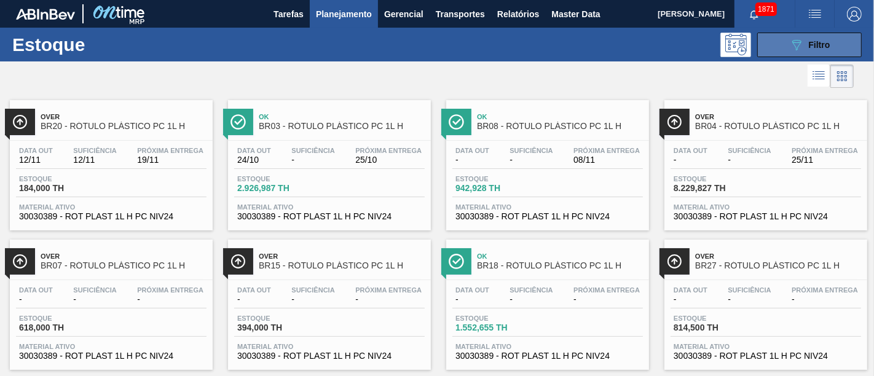
click at [803, 47] on div "089F7B8B-B2A5-4AFE-B5C0-19BA573D28AC Filtro" at bounding box center [809, 45] width 41 height 15
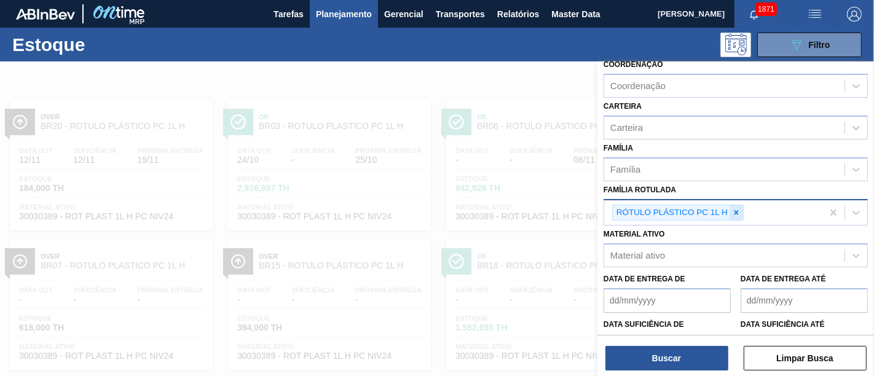
click at [738, 208] on icon at bounding box center [736, 212] width 9 height 9
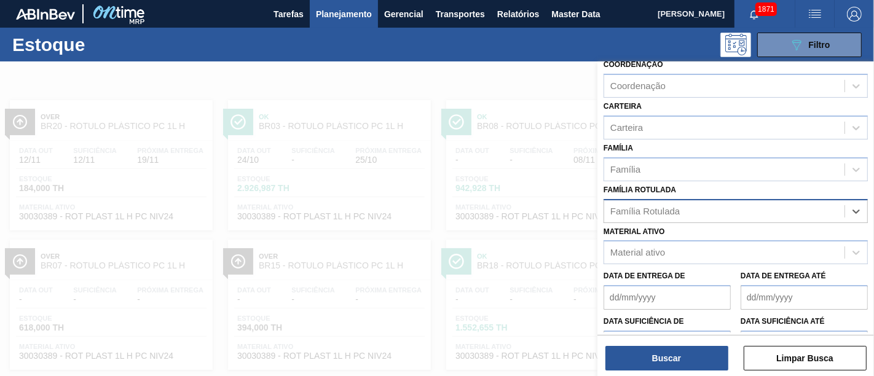
paste Rotulada "RÓTULO PLÁSTICO H2OH LIMÃO 500ML H"
type Rotulada "RÓTULO PLÁSTICO H2OH LIMÃO 500ML H"
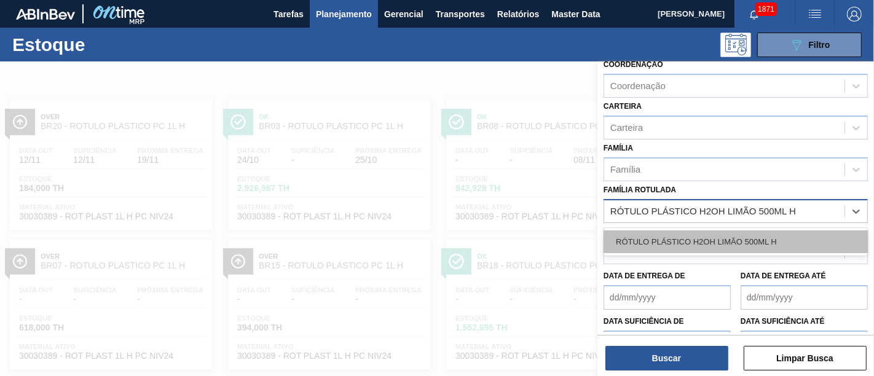
click at [729, 240] on div "RÓTULO PLÁSTICO H2OH LIMÃO 500ML H" at bounding box center [736, 242] width 264 height 23
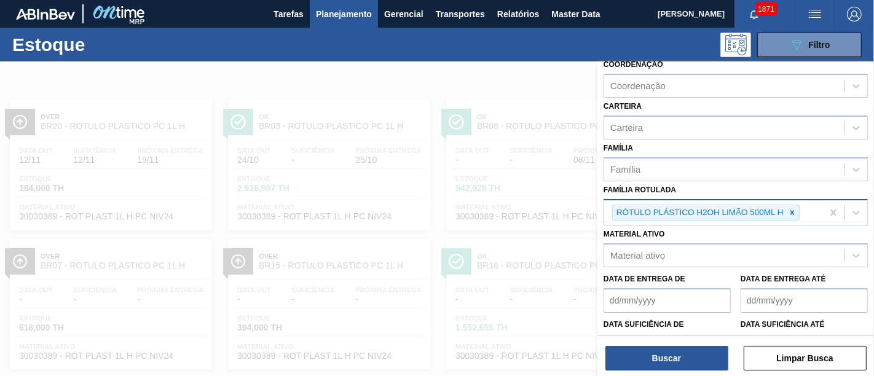
click at [698, 373] on div "Status do Estoque Status do Estoque Origem Origem Destino Destino Coordenação C…" at bounding box center [736, 219] width 277 height 317
click at [697, 366] on button "Buscar" at bounding box center [667, 358] width 123 height 25
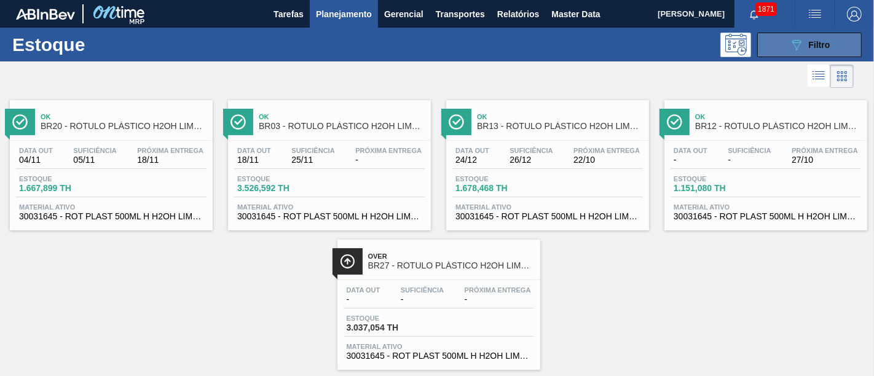
click at [812, 49] on span "Filtro" at bounding box center [820, 45] width 22 height 10
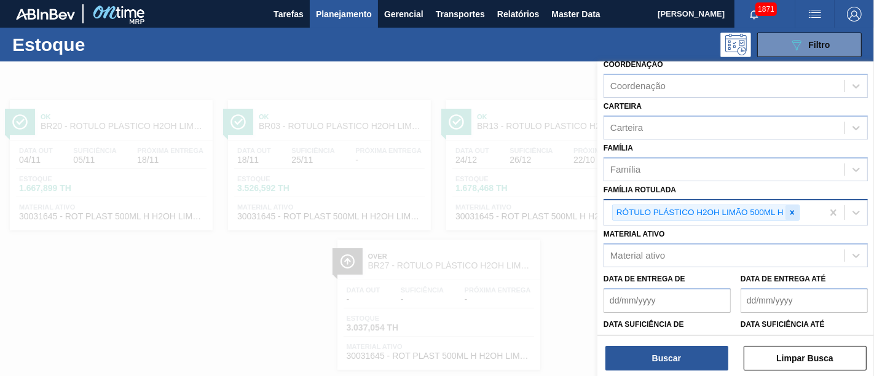
click at [792, 208] on icon at bounding box center [792, 212] width 9 height 9
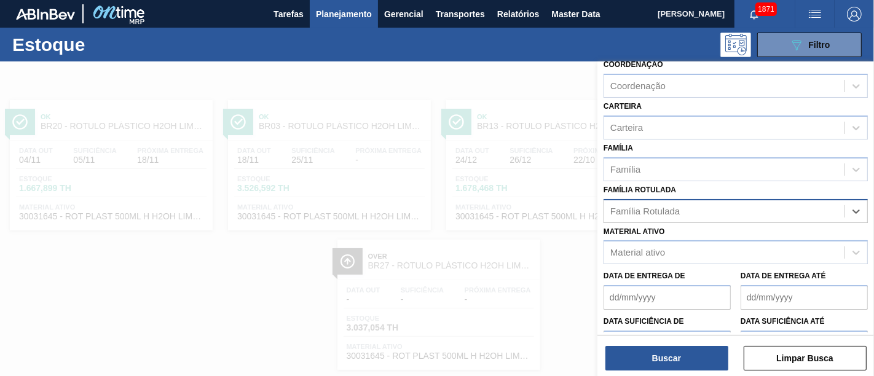
paste Rotulada "RÓTULO PLÁSTICO GCA 1L H"
type Rotulada "RÓTULO PLÁSTICO GCA 1L H"
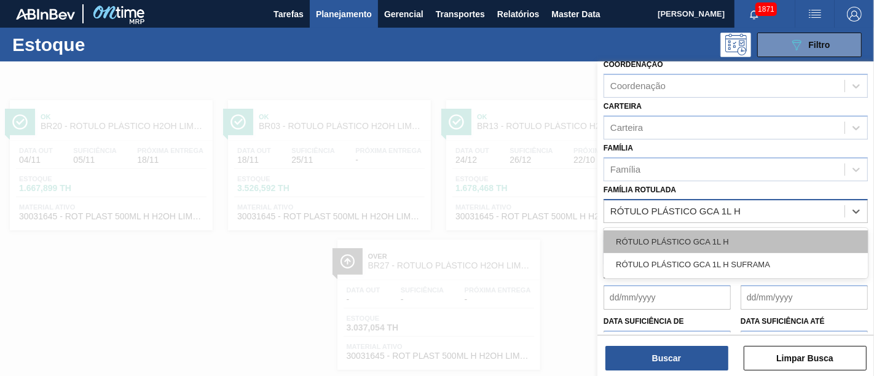
click at [776, 237] on div "RÓTULO PLÁSTICO GCA 1L H" at bounding box center [736, 242] width 264 height 23
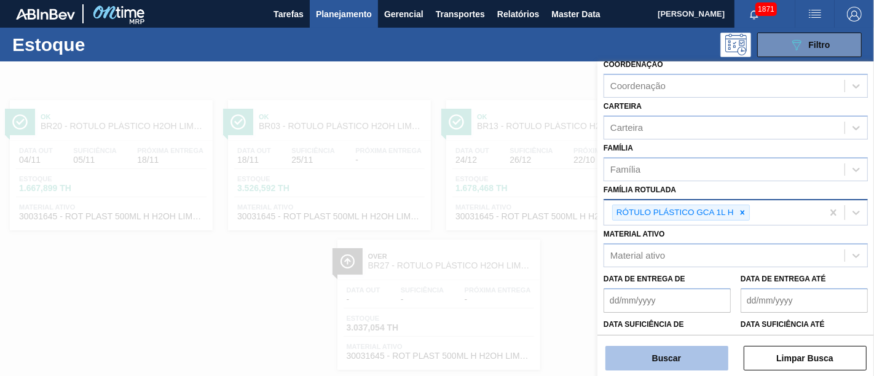
click at [692, 349] on button "Buscar" at bounding box center [667, 358] width 123 height 25
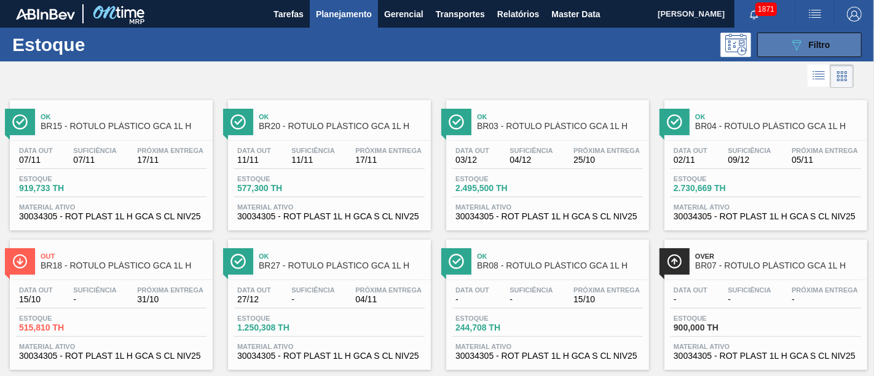
click at [792, 41] on icon "089F7B8B-B2A5-4AFE-B5C0-19BA573D28AC" at bounding box center [796, 45] width 15 height 15
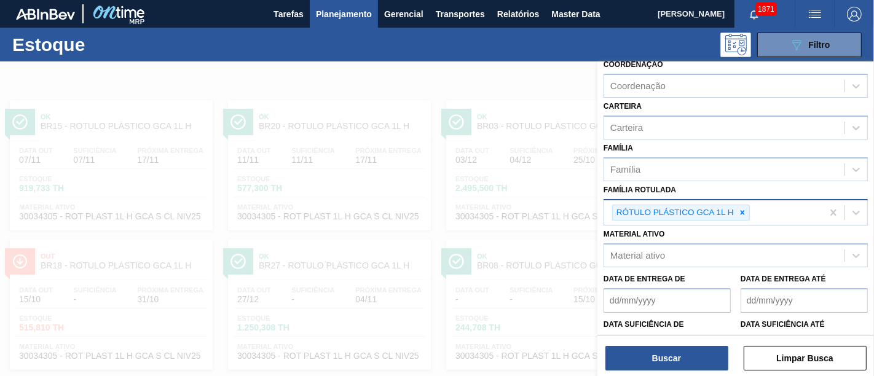
click at [744, 208] on icon at bounding box center [742, 212] width 9 height 9
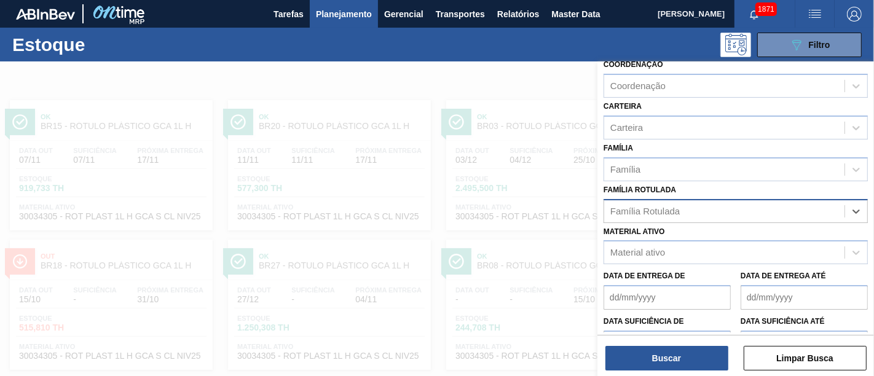
paste Rotulada "RÓTULO PLÁSTICO GCA ZERO 2L AH SUFRAMA"
type Rotulada "RÓTULO PLÁSTICO GCA ZERO 2L AH SUFRAMA"
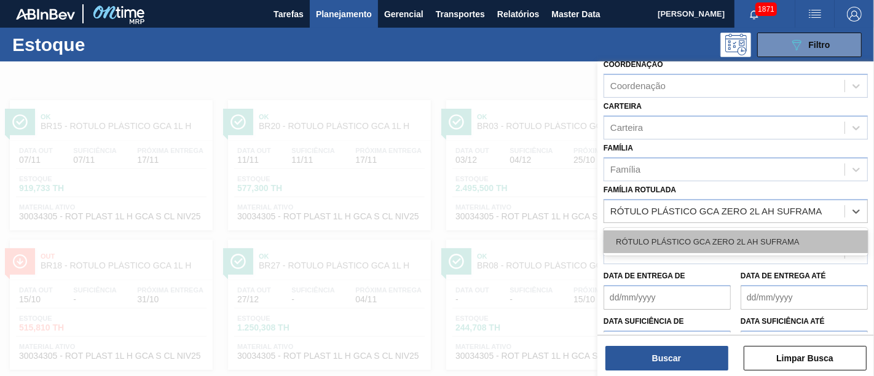
click at [739, 240] on div "RÓTULO PLÁSTICO GCA ZERO 2L AH SUFRAMA" at bounding box center [736, 242] width 264 height 23
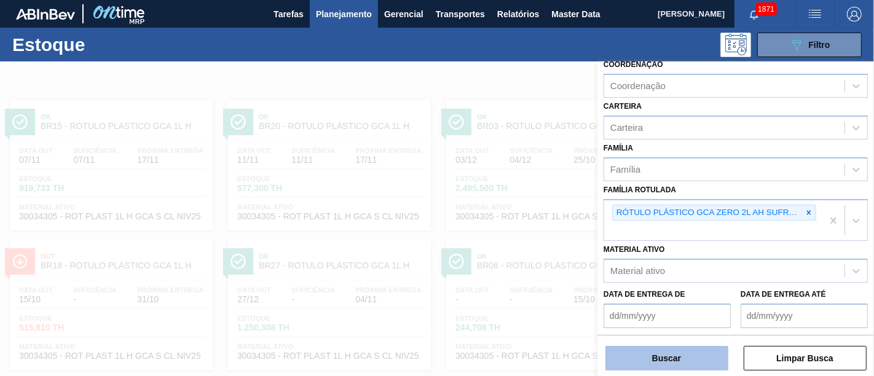
click at [687, 353] on button "Buscar" at bounding box center [667, 358] width 123 height 25
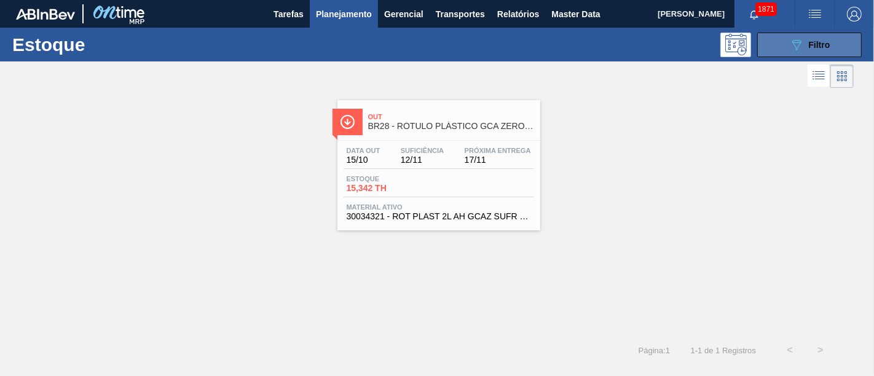
click at [800, 48] on icon "089F7B8B-B2A5-4AFE-B5C0-19BA573D28AC" at bounding box center [796, 45] width 15 height 15
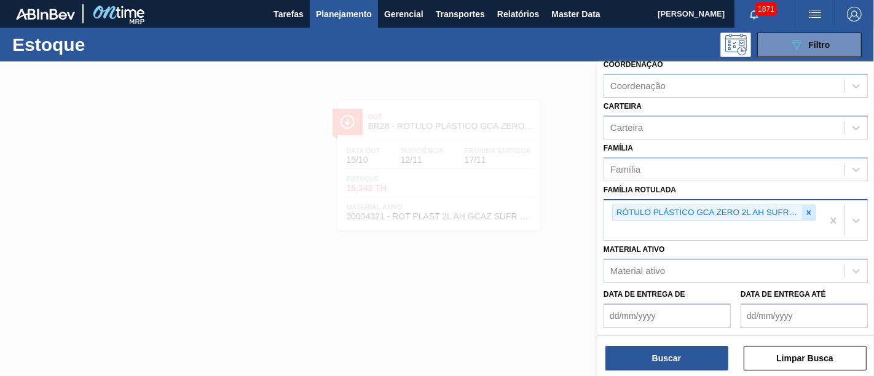
click at [808, 208] on icon at bounding box center [809, 212] width 9 height 9
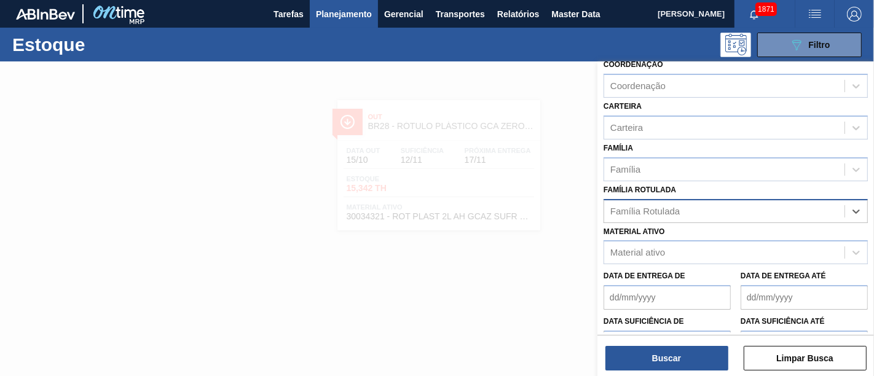
paste Rotulada "RÓTULO PLÁSTICO PC 200ML H"
type Rotulada "RÓTULO PLÁSTICO PC 200ML H"
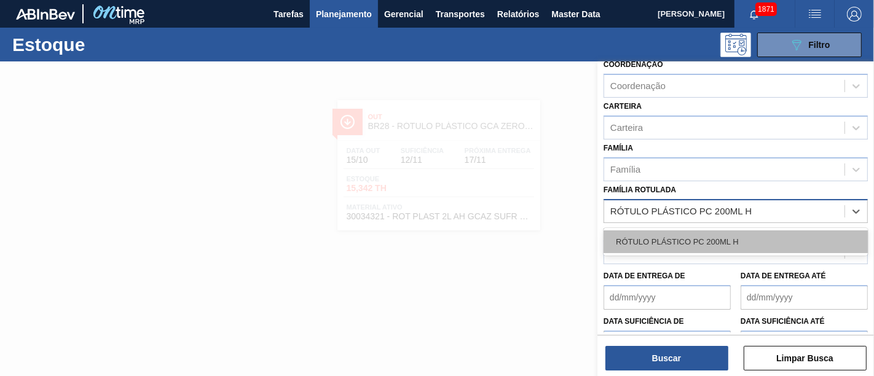
click at [775, 232] on div "RÓTULO PLÁSTICO PC 200ML H" at bounding box center [736, 242] width 264 height 23
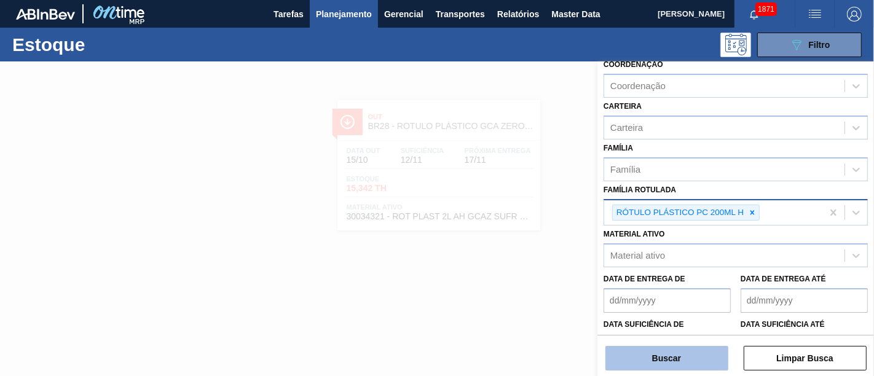
click at [705, 350] on button "Buscar" at bounding box center [667, 358] width 123 height 25
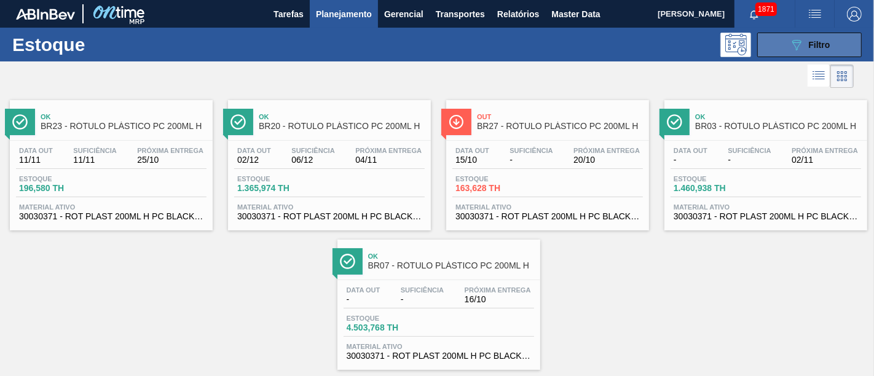
click at [775, 33] on button "089F7B8B-B2A5-4AFE-B5C0-19BA573D28AC Filtro" at bounding box center [809, 45] width 105 height 25
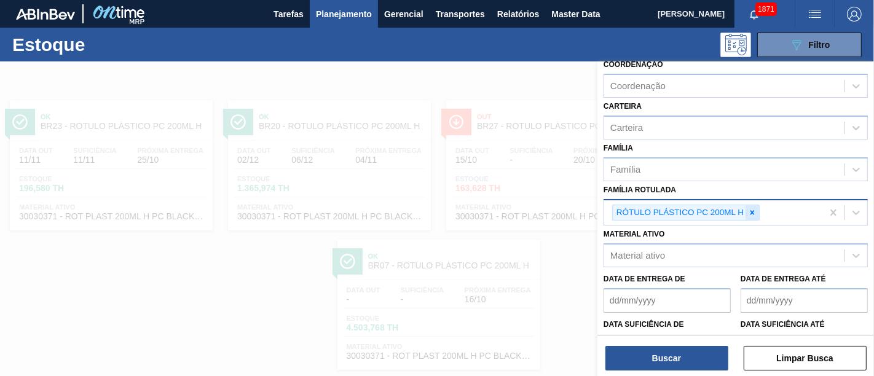
click at [751, 208] on icon at bounding box center [752, 212] width 9 height 9
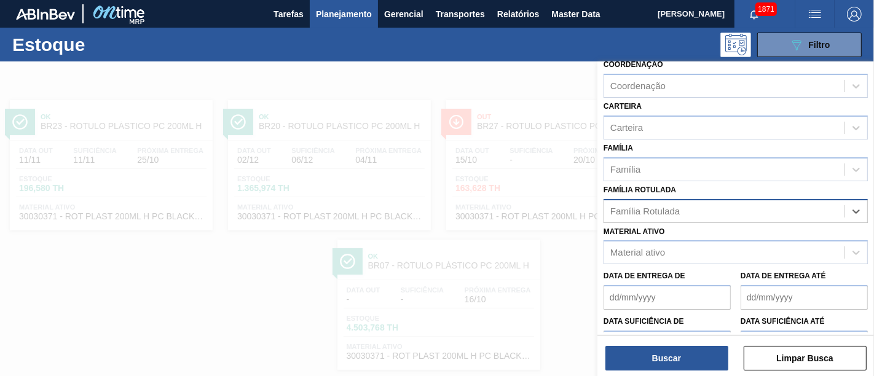
paste Rotulada "RÓTULO PLÁSTICO SUKITA 2L H"
type Rotulada "RÓTULO PLÁSTICO SUKITA 2L H"
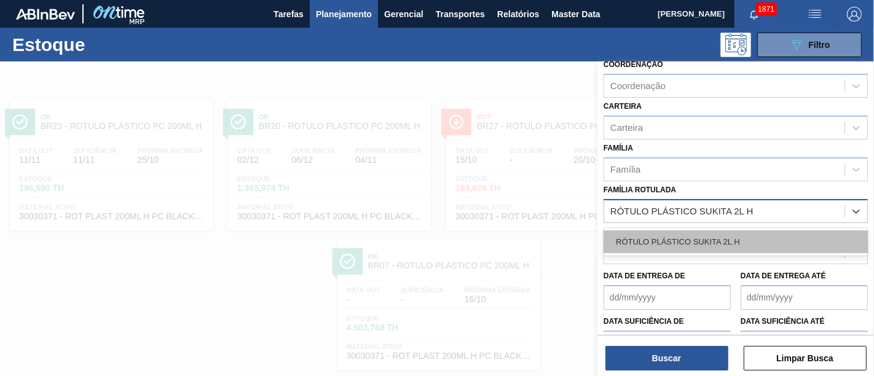
click at [743, 233] on div "RÓTULO PLÁSTICO SUKITA 2L H" at bounding box center [736, 242] width 264 height 23
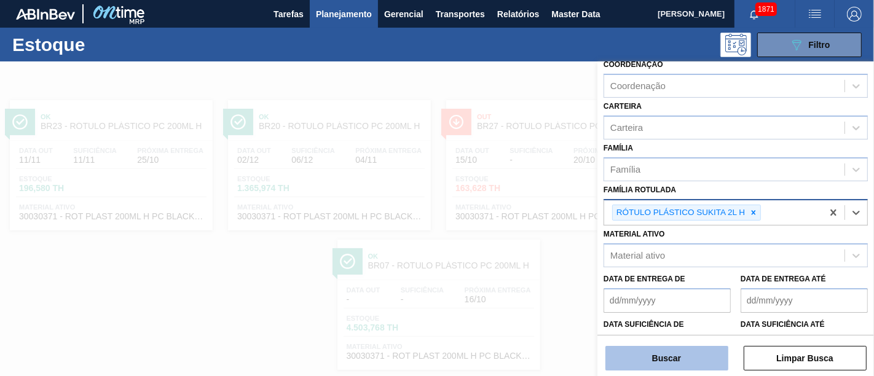
click at [696, 360] on button "Buscar" at bounding box center [667, 358] width 123 height 25
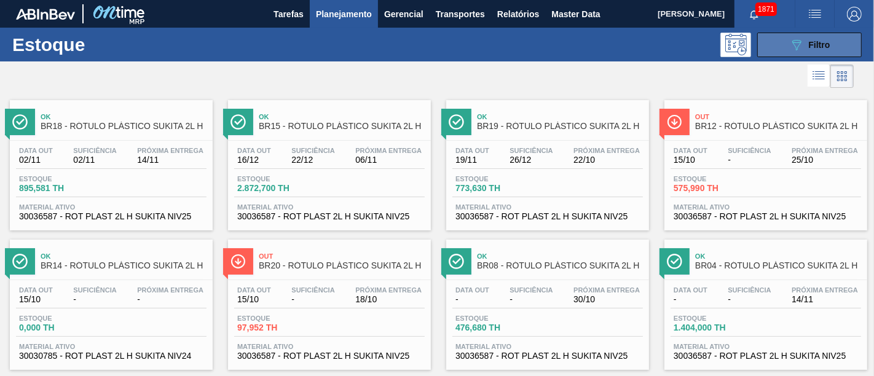
click at [810, 47] on span "Filtro" at bounding box center [820, 45] width 22 height 10
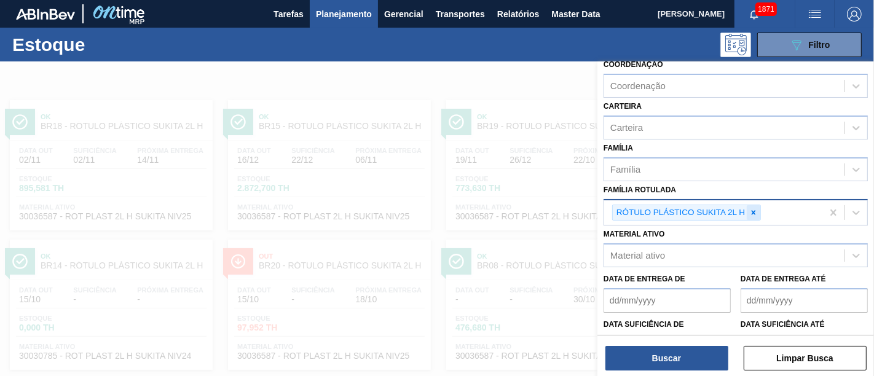
click at [755, 208] on icon at bounding box center [753, 212] width 9 height 9
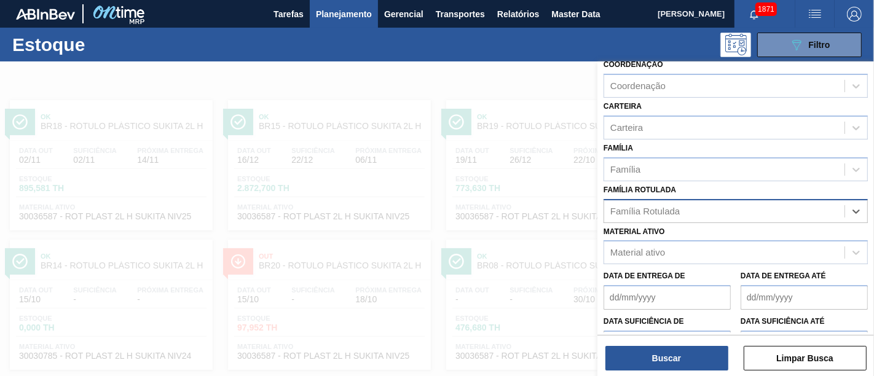
paste Rotulada "RÓTULO PLÁSTICO SUKITA 200ML H"
type Rotulada "RÓTULO PLÁSTICO SUKITA 200ML H"
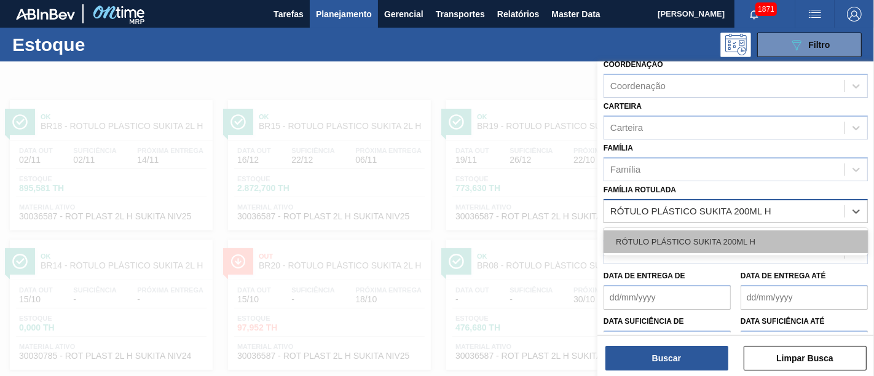
click at [749, 231] on div "RÓTULO PLÁSTICO SUKITA 200ML H" at bounding box center [736, 242] width 264 height 23
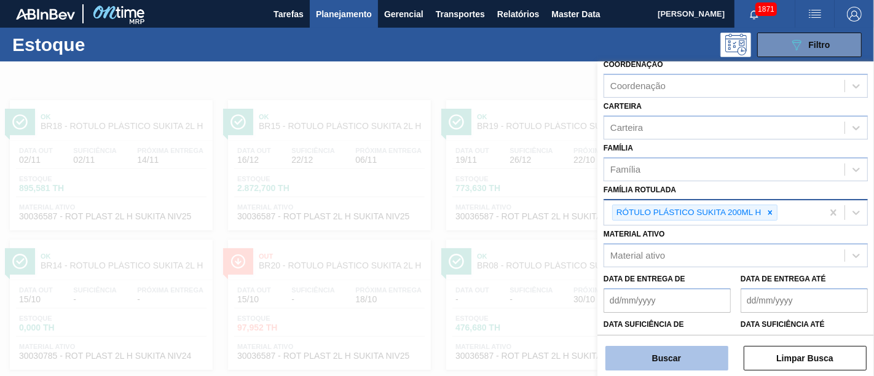
click at [701, 358] on button "Buscar" at bounding box center [667, 358] width 123 height 25
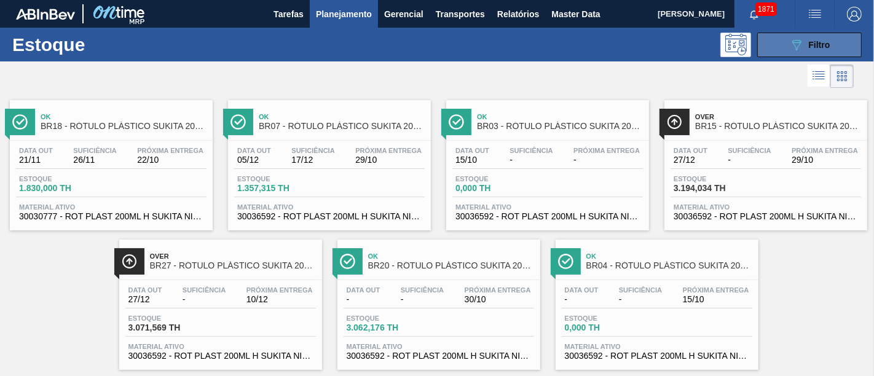
click at [835, 45] on button "089F7B8B-B2A5-4AFE-B5C0-19BA573D28AC Filtro" at bounding box center [809, 45] width 105 height 25
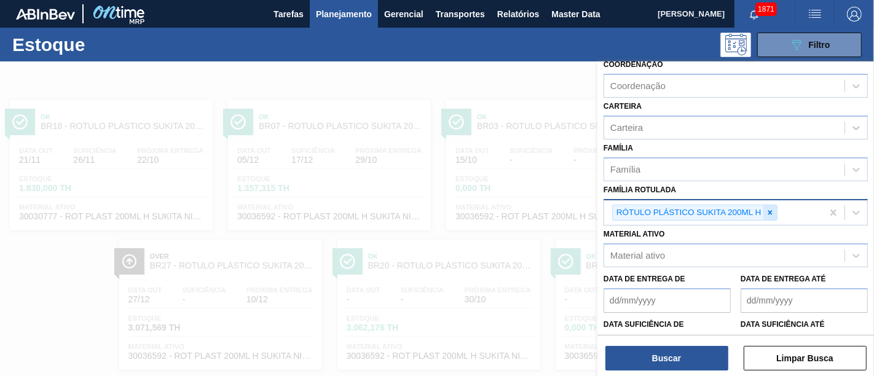
click at [768, 211] on icon at bounding box center [770, 212] width 9 height 9
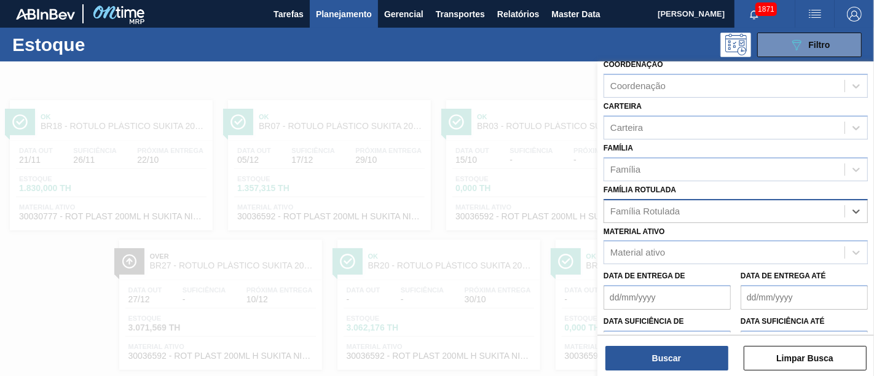
paste Rotulada "RÓTULO PLÁSTICO H2OH LIMONETO 500ML H"
type Rotulada "RÓTULO PLÁSTICO H2OH LIMONETO 500ML H"
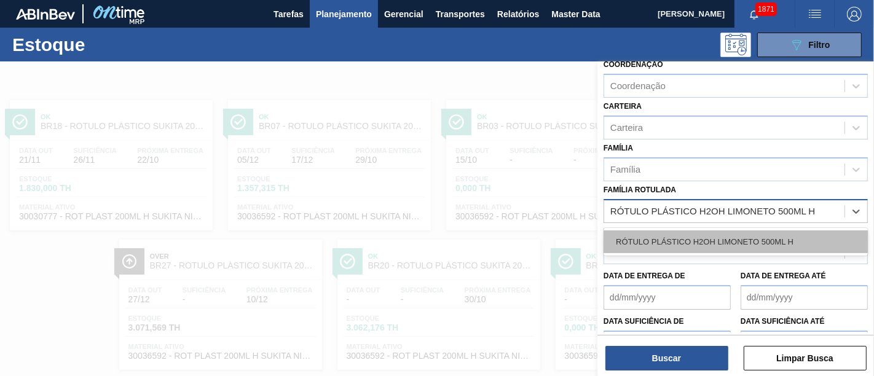
click at [755, 236] on div "RÓTULO PLÁSTICO H2OH LIMONETO 500ML H" at bounding box center [736, 242] width 264 height 23
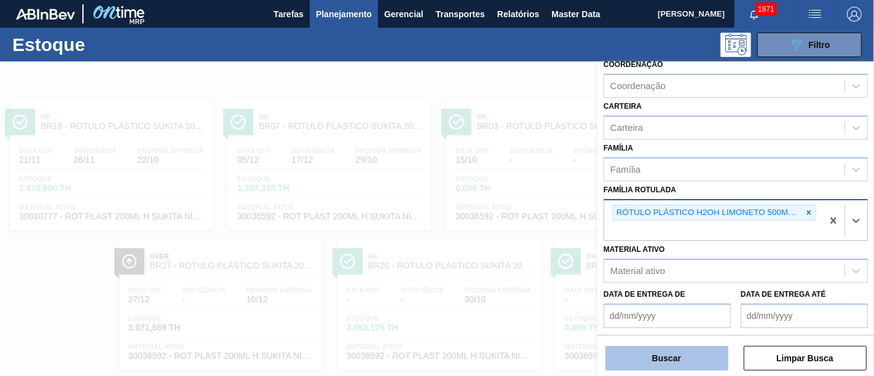
click at [700, 358] on button "Buscar" at bounding box center [667, 358] width 123 height 25
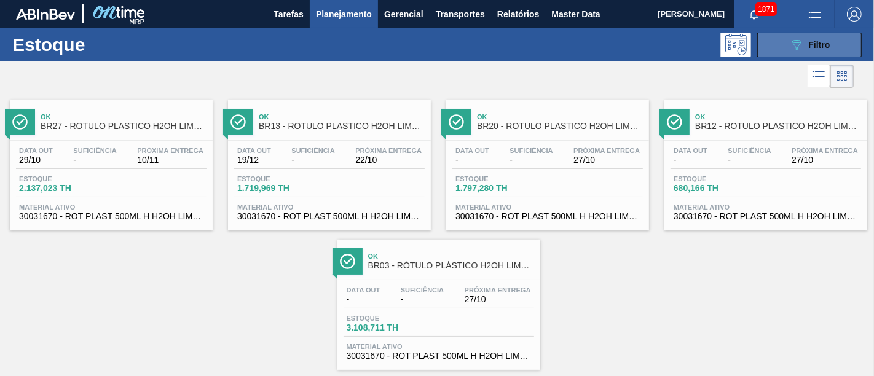
click at [827, 35] on button "089F7B8B-B2A5-4AFE-B5C0-19BA573D28AC Filtro" at bounding box center [809, 45] width 105 height 25
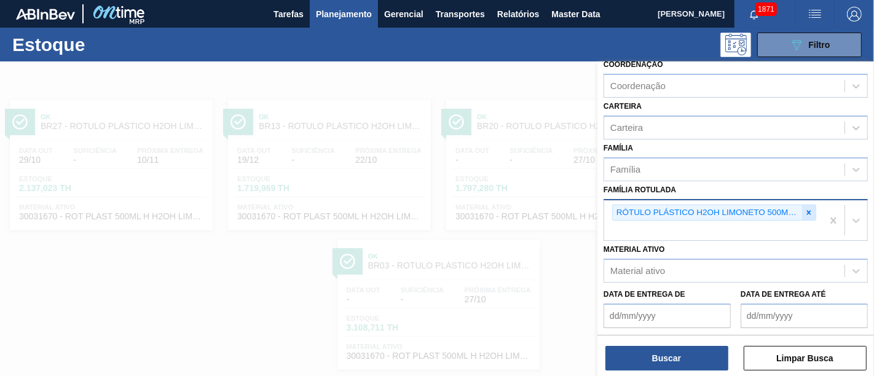
click at [806, 211] on icon at bounding box center [809, 212] width 9 height 9
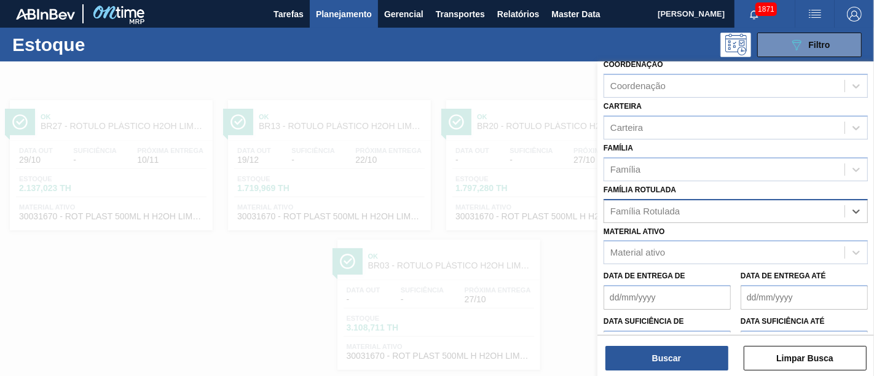
paste Rotulada "RÓTULO PLÁSTICO PC 600ML H"
type Rotulada "RÓTULO PLÁSTICO PC 600ML H"
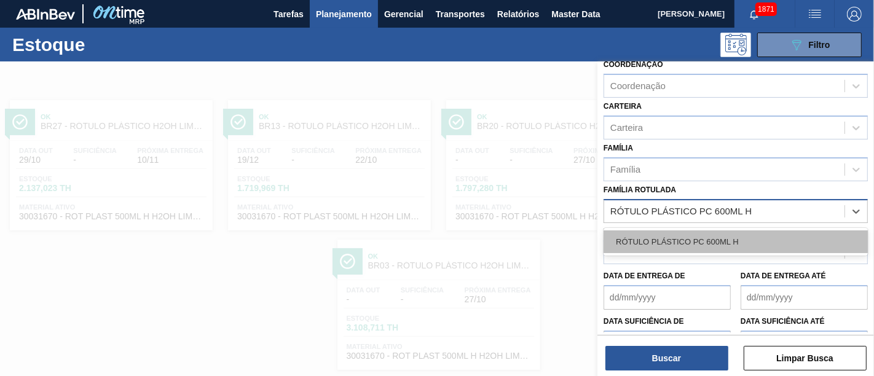
click at [744, 242] on div "RÓTULO PLÁSTICO PC 600ML H" at bounding box center [736, 242] width 264 height 23
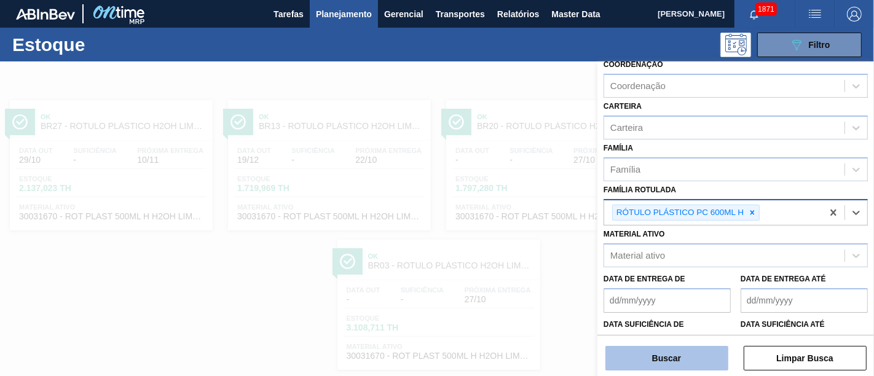
click at [714, 356] on button "Buscar" at bounding box center [667, 358] width 123 height 25
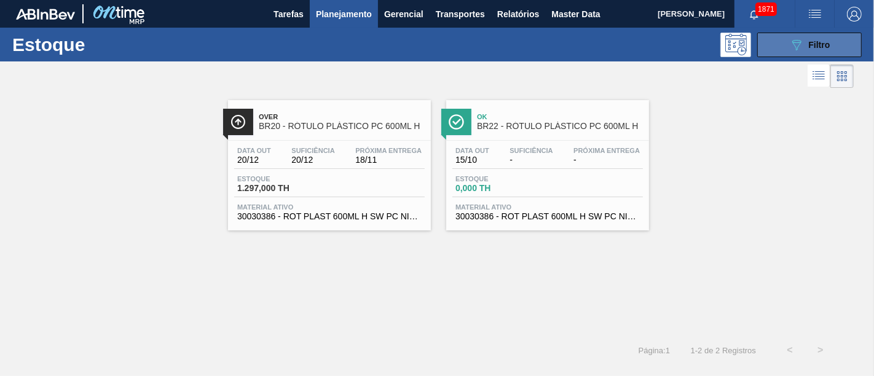
click at [839, 44] on button "089F7B8B-B2A5-4AFE-B5C0-19BA573D28AC Filtro" at bounding box center [809, 45] width 105 height 25
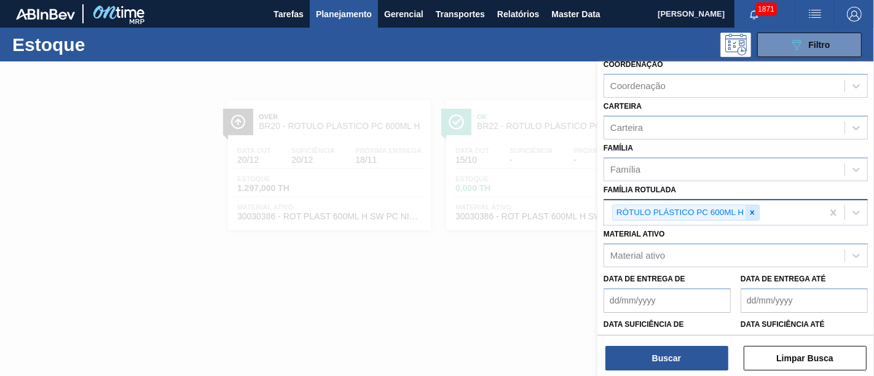
click at [751, 208] on icon at bounding box center [752, 212] width 9 height 9
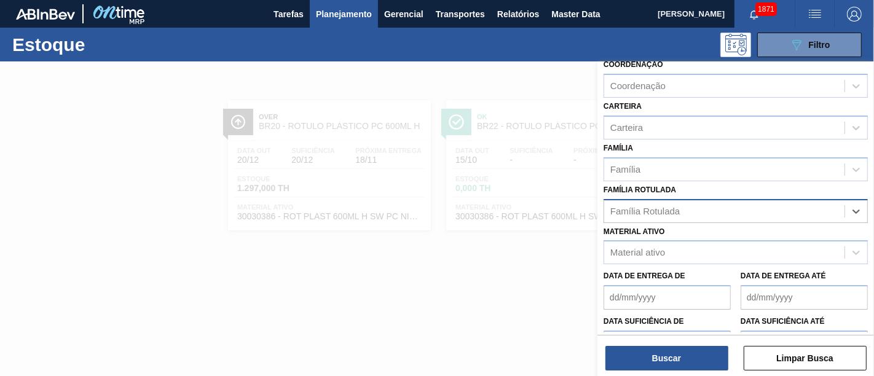
paste Rotulada "RÓTULO PLÁSTICO PC 200ML H"
type Rotulada "RÓTULO PLÁSTICO PC 200ML H"
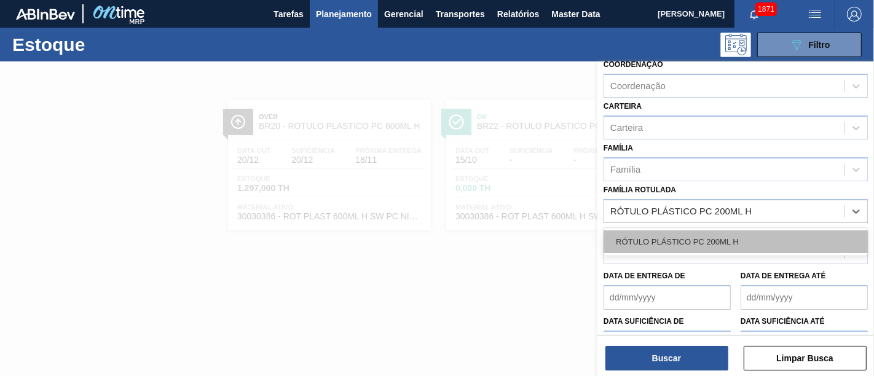
click at [739, 231] on div "RÓTULO PLÁSTICO PC 200ML H" at bounding box center [736, 242] width 264 height 23
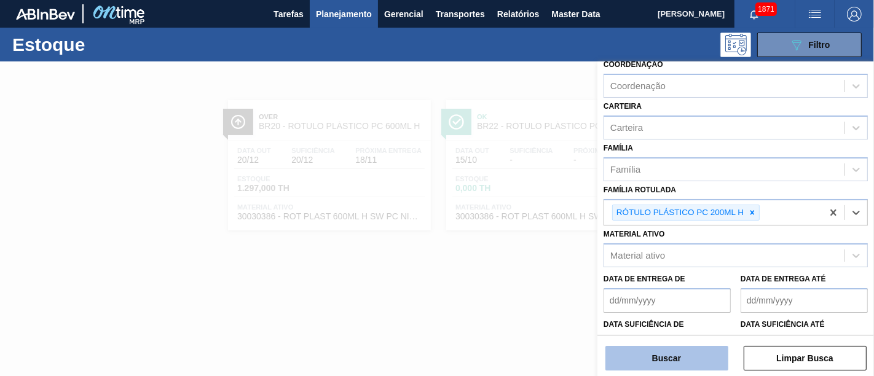
click at [696, 353] on button "Buscar" at bounding box center [667, 358] width 123 height 25
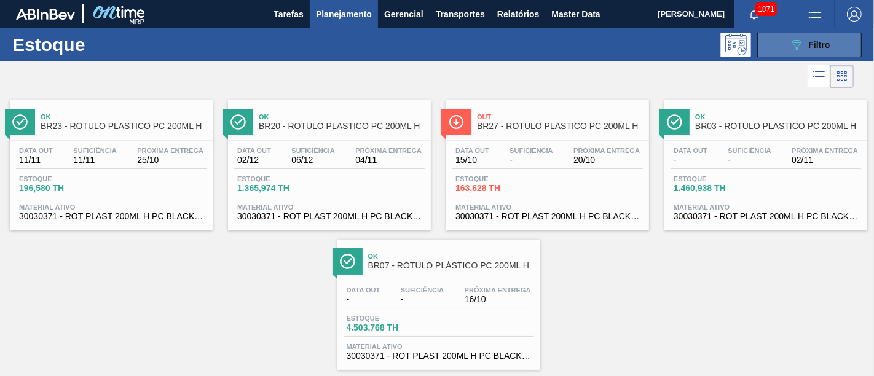
click at [797, 49] on icon "089F7B8B-B2A5-4AFE-B5C0-19BA573D28AC" at bounding box center [796, 45] width 15 height 15
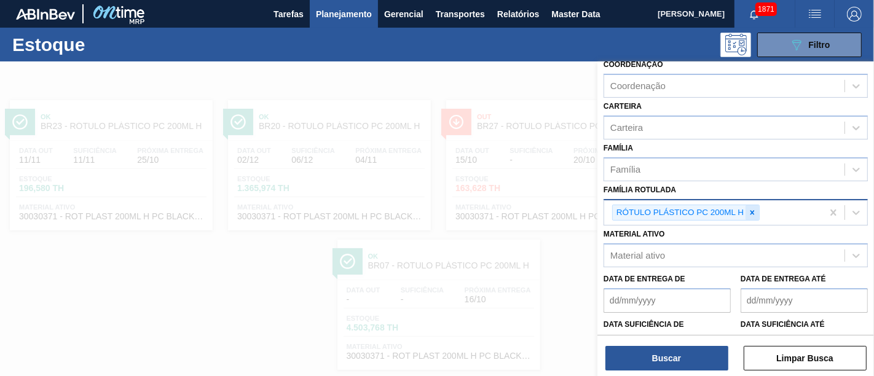
click at [757, 205] on div at bounding box center [753, 212] width 14 height 15
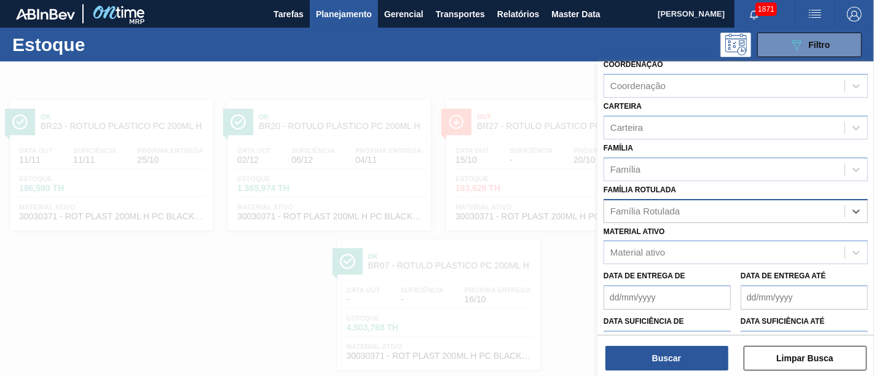
paste Rotulada "RÓTULO PLÁSTICO SUKITA 200ML H"
type Rotulada "RÓTULO PLÁSTICO SUKITA 200ML H"
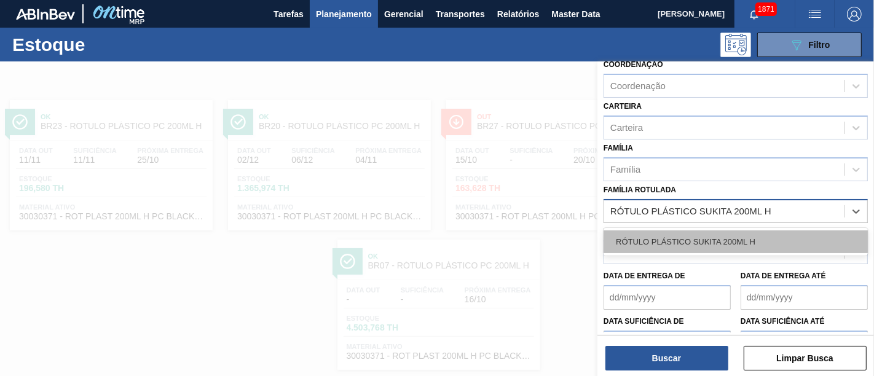
click at [738, 231] on div "RÓTULO PLÁSTICO SUKITA 200ML H" at bounding box center [736, 242] width 264 height 23
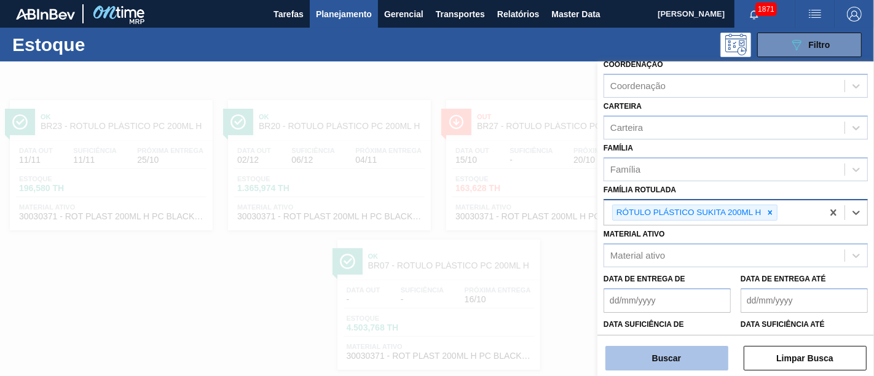
click at [707, 355] on button "Buscar" at bounding box center [667, 358] width 123 height 25
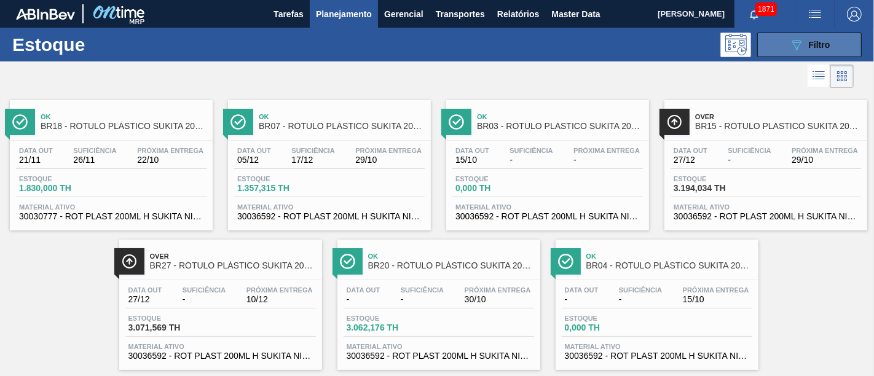
click at [783, 44] on button "089F7B8B-B2A5-4AFE-B5C0-19BA573D28AC Filtro" at bounding box center [809, 45] width 105 height 25
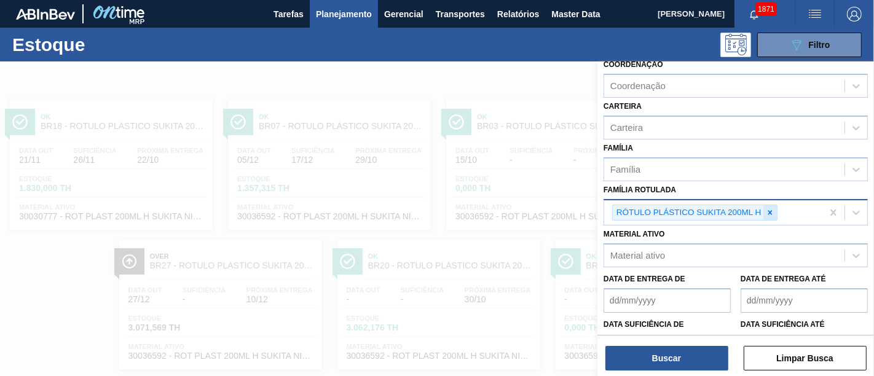
click at [773, 208] on icon at bounding box center [770, 212] width 9 height 9
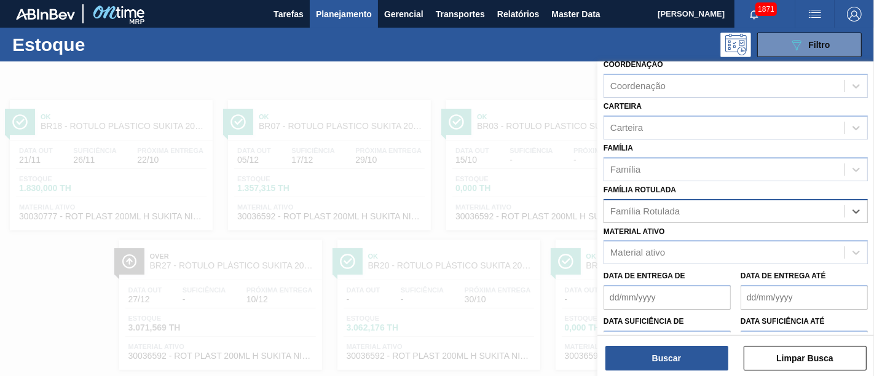
paste Rotulada "RÓTULO PLÁSTICO SUKITA 2L H"
type Rotulada "RÓTULO PLÁSTICO SUKITA 2L H"
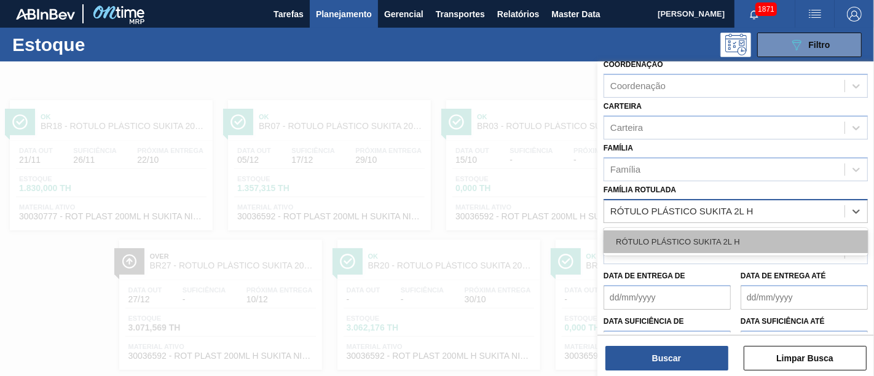
click at [757, 234] on div "RÓTULO PLÁSTICO SUKITA 2L H" at bounding box center [736, 242] width 264 height 23
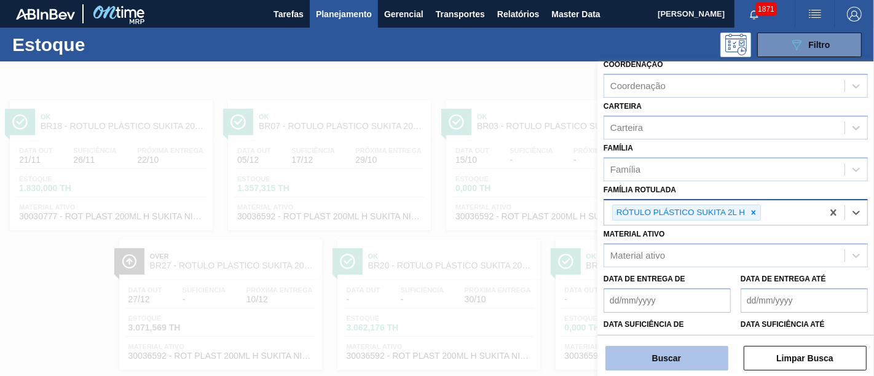
click at [700, 358] on button "Buscar" at bounding box center [667, 358] width 123 height 25
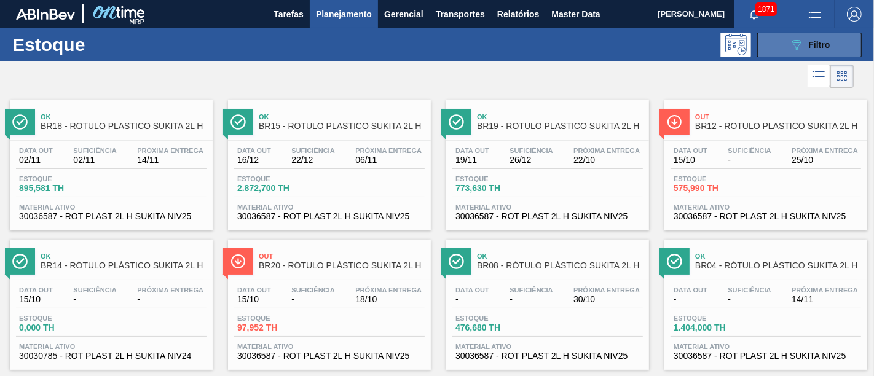
click at [772, 52] on button "089F7B8B-B2A5-4AFE-B5C0-19BA573D28AC Filtro" at bounding box center [809, 45] width 105 height 25
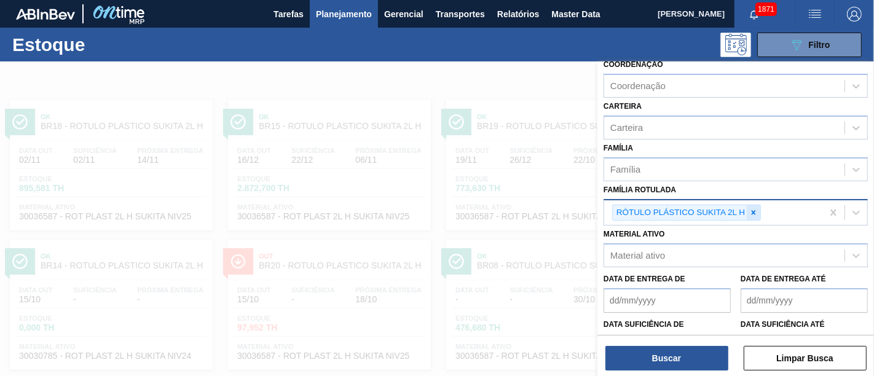
click at [756, 210] on icon at bounding box center [753, 212] width 9 height 9
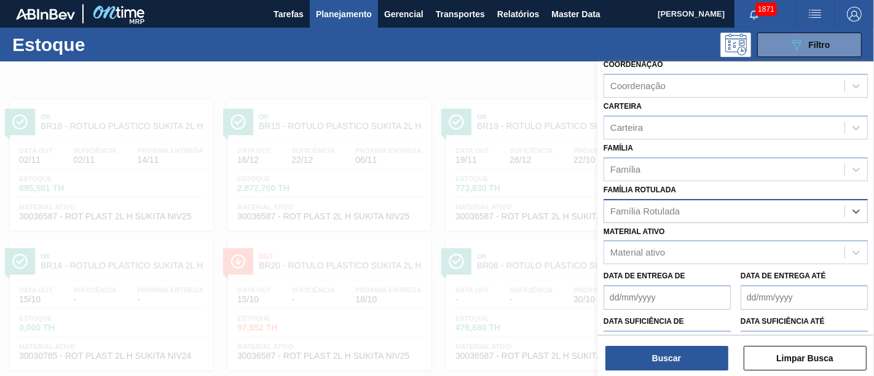
paste Rotulada "RÓTULO PLÁSTICO 1L PC ZERO SUFRAMA AH"
type Rotulada "RÓTULO PLÁSTICO 1L PC ZERO SUFRAMA AH"
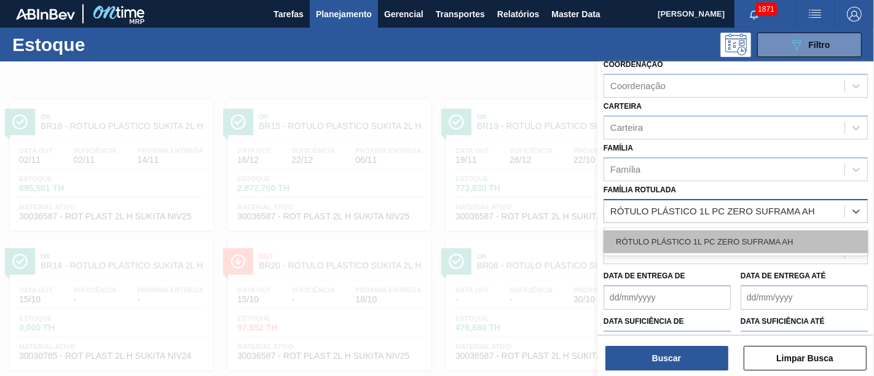
drag, startPoint x: 752, startPoint y: 232, endPoint x: 753, endPoint y: 238, distance: 6.2
click at [752, 232] on div "RÓTULO PLÁSTICO 1L PC ZERO SUFRAMA AH" at bounding box center [736, 242] width 264 height 23
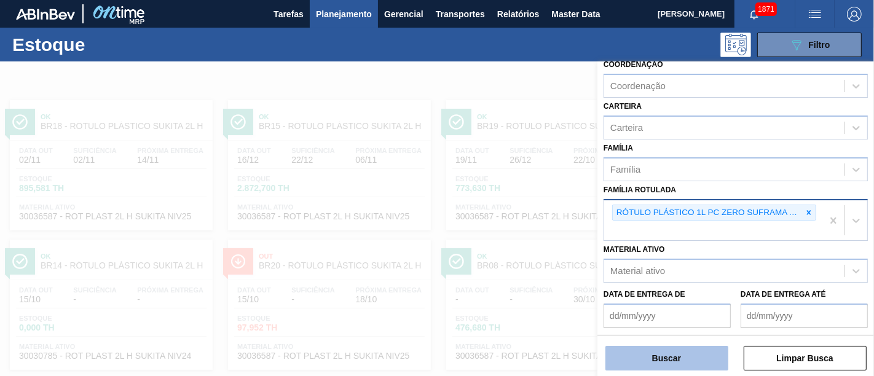
click at [683, 355] on button "Buscar" at bounding box center [667, 358] width 123 height 25
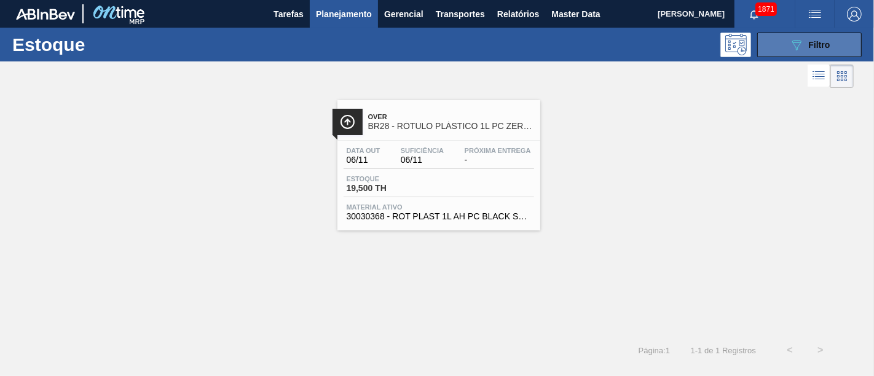
click at [827, 38] on div "089F7B8B-B2A5-4AFE-B5C0-19BA573D28AC Filtro" at bounding box center [809, 45] width 41 height 15
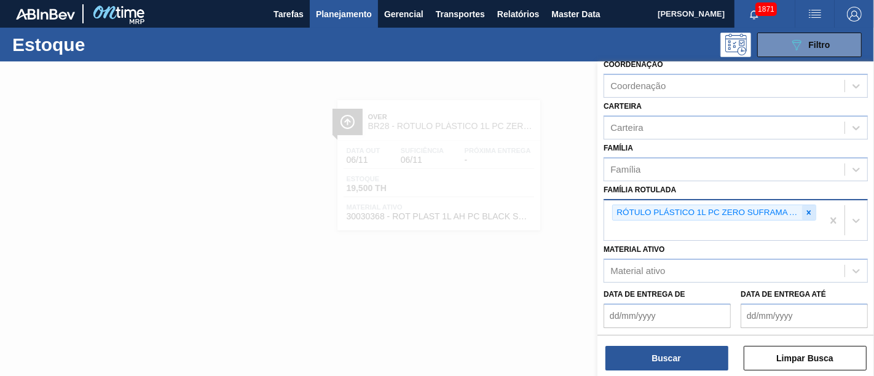
click at [808, 211] on icon at bounding box center [809, 212] width 9 height 9
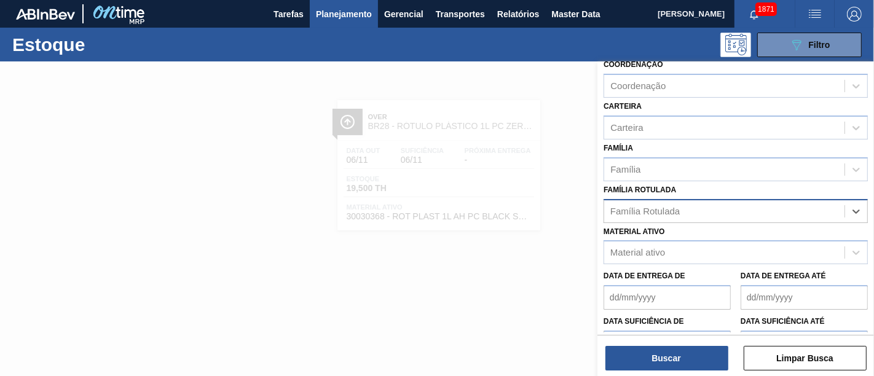
paste Rotulada "RÓTULO PLÁSTICO GATORADE MORANGO 500ML AH"
type Rotulada "RÓTULO PLÁSTICO GATORADE MORANGO 500ML AH"
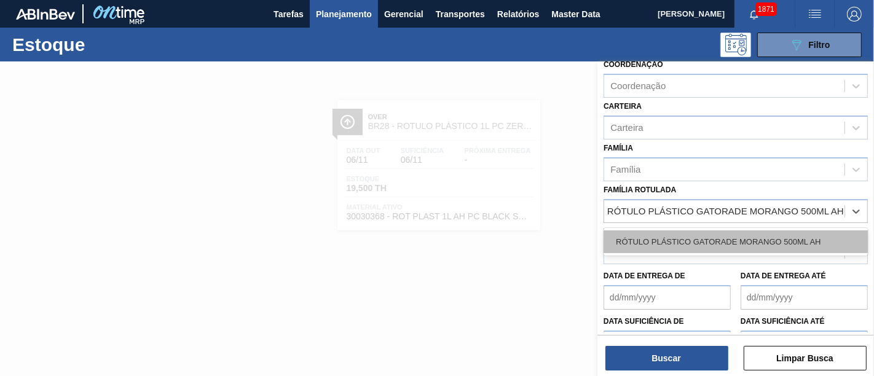
click at [789, 238] on div "RÓTULO PLÁSTICO GATORADE MORANGO 500ML AH" at bounding box center [736, 242] width 264 height 23
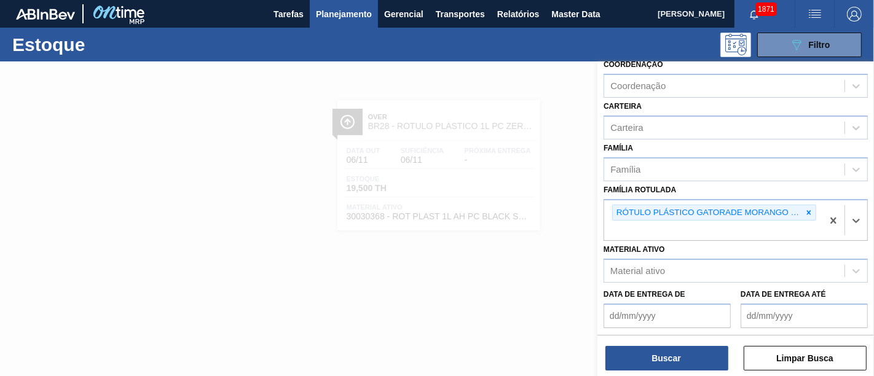
scroll to position [0, 0]
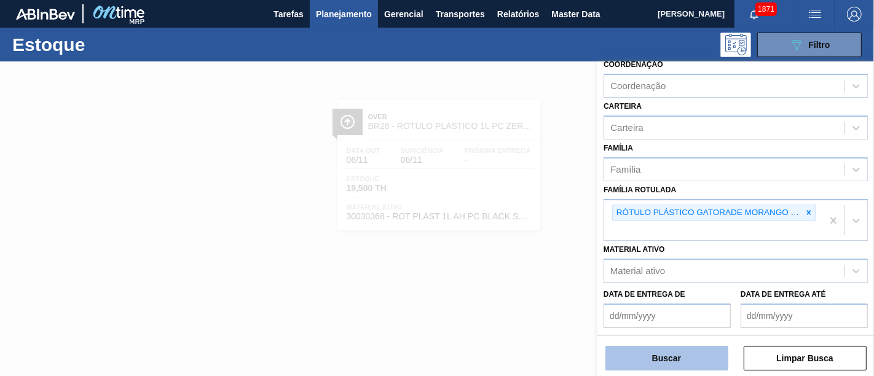
click at [713, 366] on button "Buscar" at bounding box center [667, 358] width 123 height 25
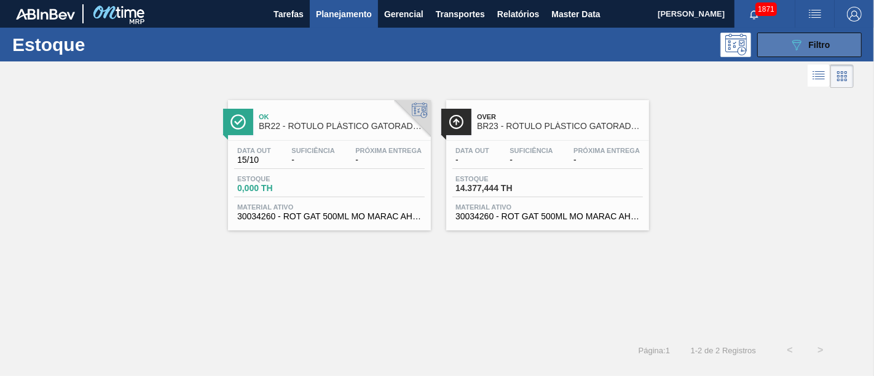
drag, startPoint x: 801, startPoint y: 41, endPoint x: 797, endPoint y: 81, distance: 40.7
click at [801, 41] on icon "089F7B8B-B2A5-4AFE-B5C0-19BA573D28AC" at bounding box center [796, 45] width 15 height 15
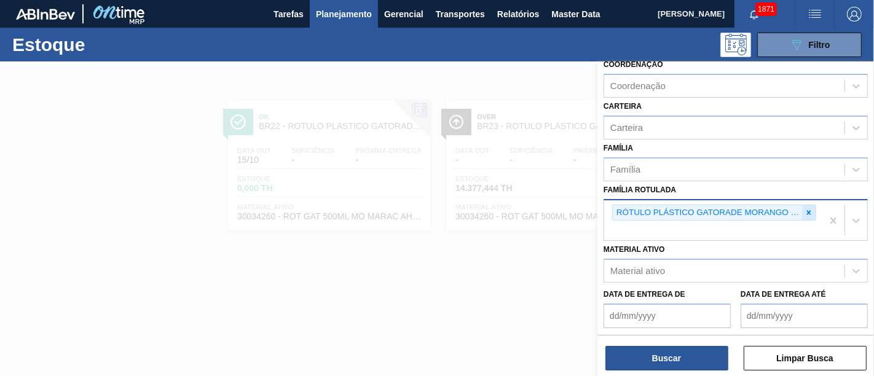
click at [802, 215] on div at bounding box center [809, 212] width 14 height 15
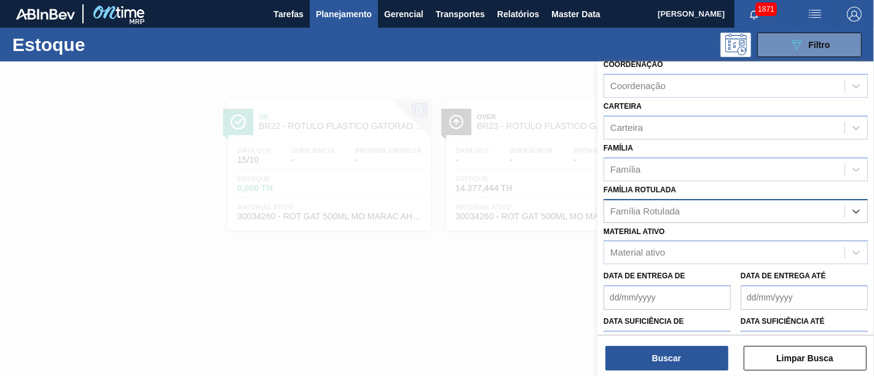
paste Rotulada "RÓTULO PLÁSTICO H2OH LIMÃO 500ML AH"
type Rotulada "RÓTULO PLÁSTICO H2OH LIMÃO 500ML AH"
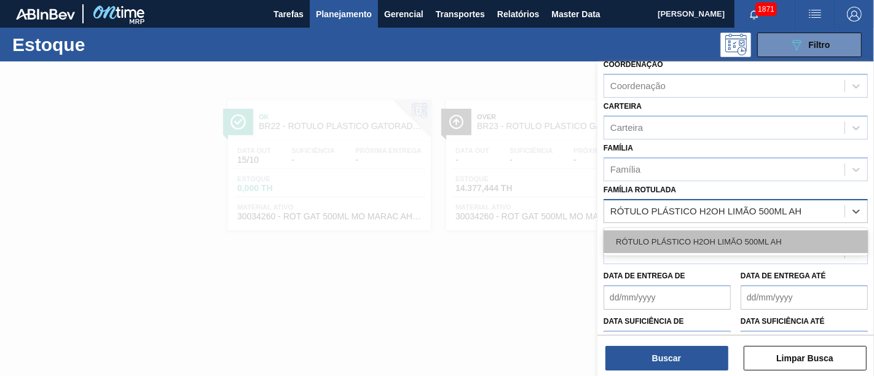
click at [797, 232] on div "RÓTULO PLÁSTICO H2OH LIMÃO 500ML AH" at bounding box center [736, 242] width 264 height 23
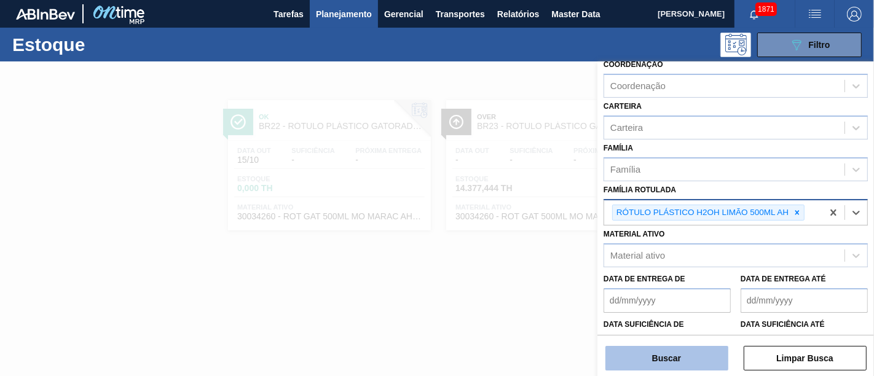
click at [704, 359] on button "Buscar" at bounding box center [667, 358] width 123 height 25
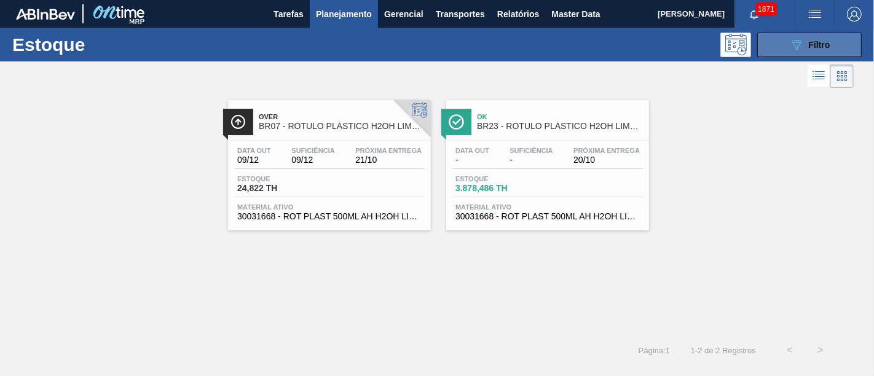
drag, startPoint x: 794, startPoint y: 38, endPoint x: 794, endPoint y: 45, distance: 7.4
click at [794, 38] on icon "089F7B8B-B2A5-4AFE-B5C0-19BA573D28AC" at bounding box center [796, 45] width 15 height 15
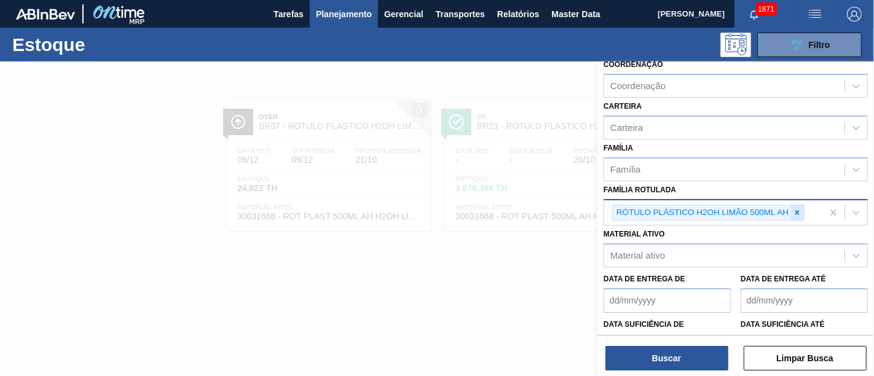
click at [797, 208] on icon at bounding box center [797, 212] width 9 height 9
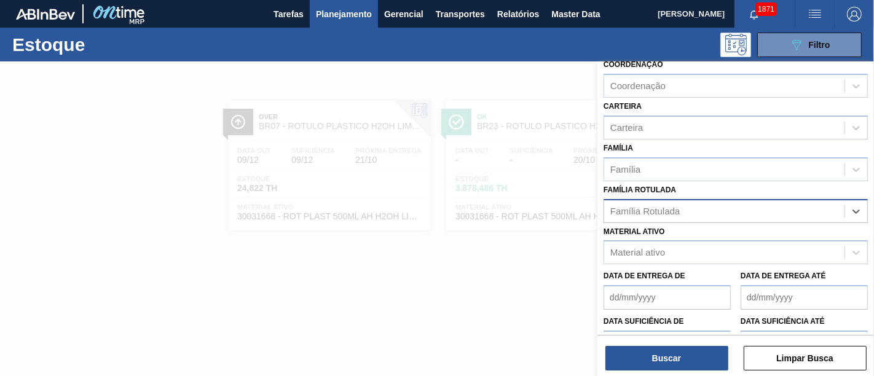
paste Rotulada "RÓTULO PLÁSTICO SUKITA UVA MISTA 2L H"
type Rotulada "RÓTULO PLÁSTICO SUKITA UVA MISTA 2L H"
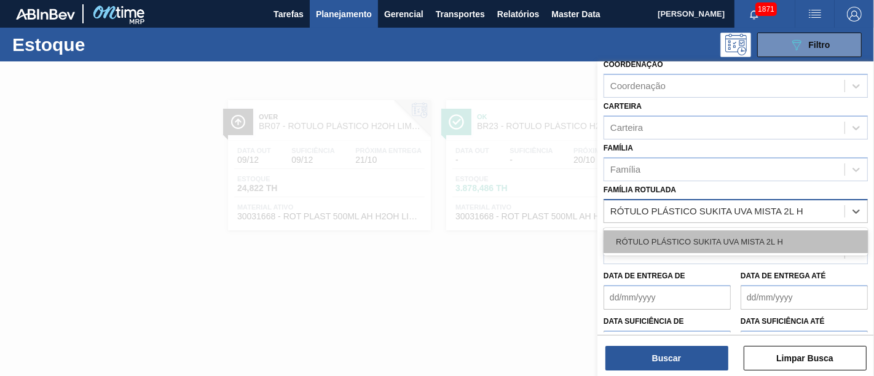
click at [752, 235] on div "RÓTULO PLÁSTICO SUKITA UVA MISTA 2L H" at bounding box center [736, 242] width 264 height 23
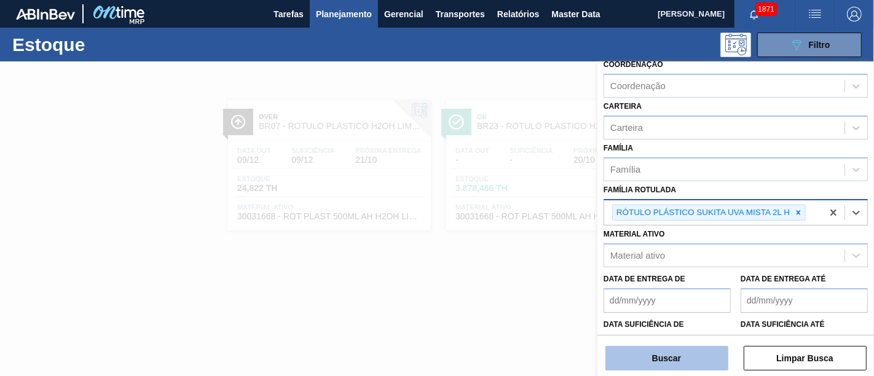
click at [662, 366] on button "Buscar" at bounding box center [667, 358] width 123 height 25
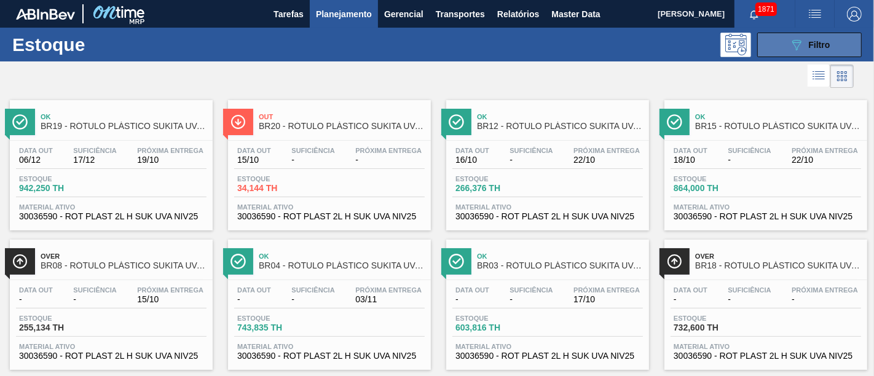
click at [843, 49] on button "089F7B8B-B2A5-4AFE-B5C0-19BA573D28AC Filtro" at bounding box center [809, 45] width 105 height 25
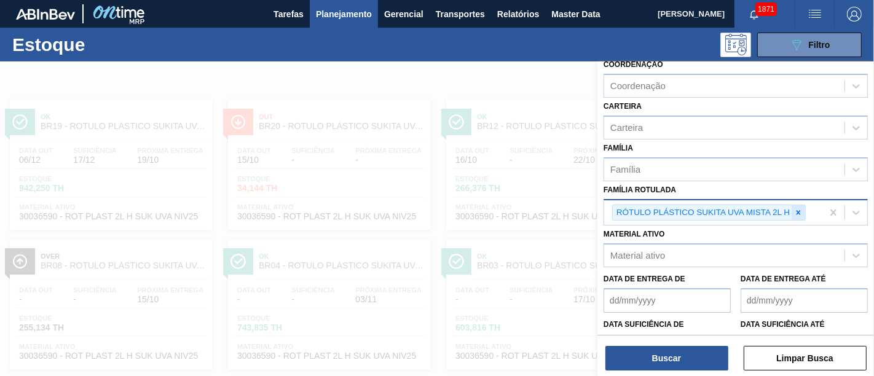
click at [799, 209] on icon at bounding box center [798, 212] width 9 height 9
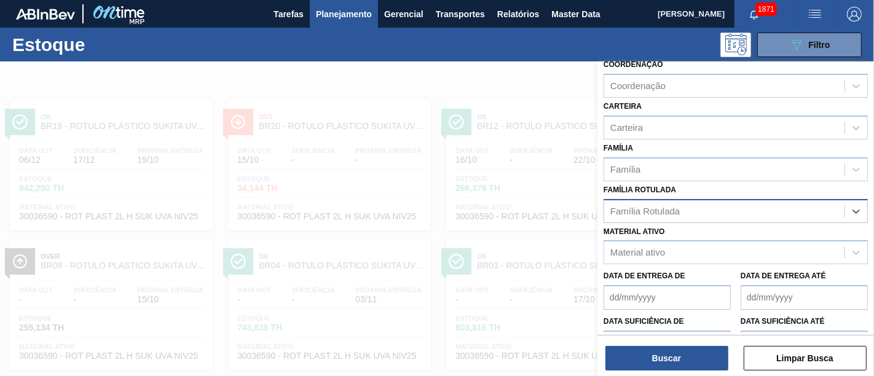
paste Rotulada "RÓTULO PLÁSTICO GCA 2PACK1L H"
type Rotulada "RÓTULO PLÁSTICO GCA 2PACK1L H"
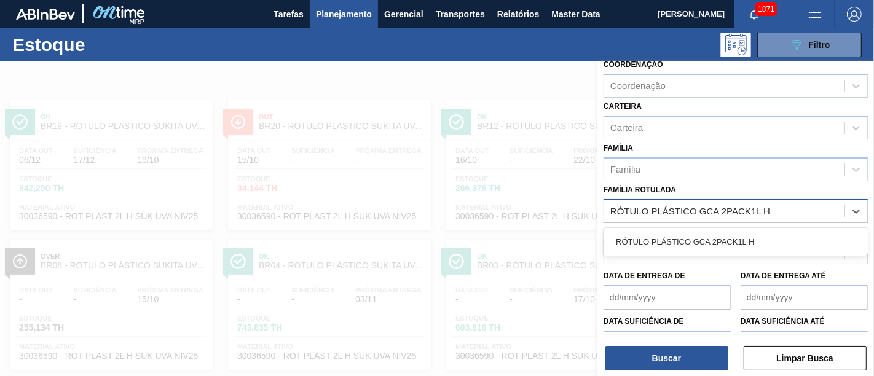
click at [752, 242] on div "RÓTULO PLÁSTICO GCA 2PACK1L H" at bounding box center [736, 242] width 264 height 23
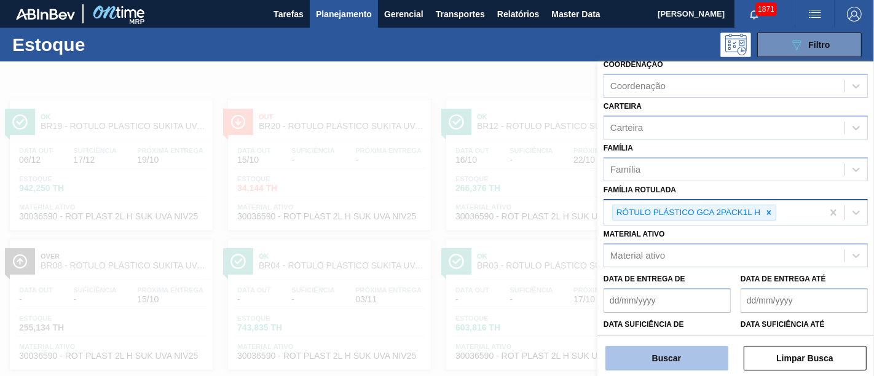
click at [706, 365] on button "Buscar" at bounding box center [667, 358] width 123 height 25
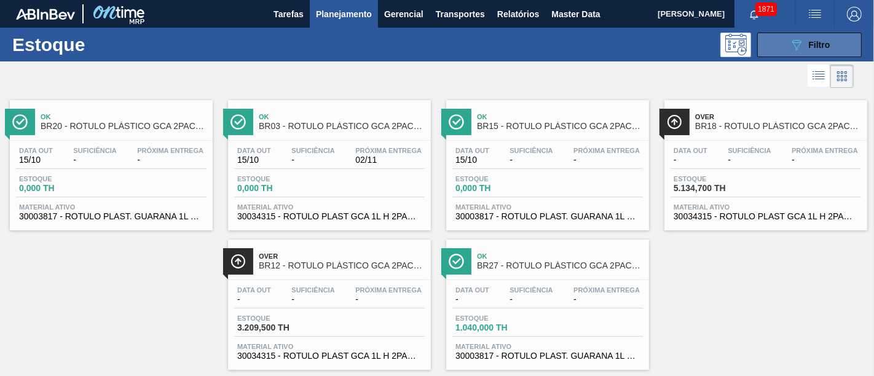
click at [781, 44] on button "089F7B8B-B2A5-4AFE-B5C0-19BA573D28AC Filtro" at bounding box center [809, 45] width 105 height 25
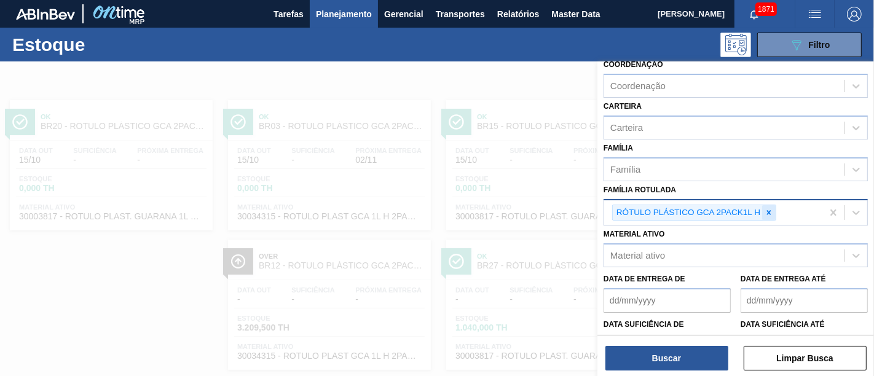
click at [766, 208] on icon at bounding box center [769, 212] width 9 height 9
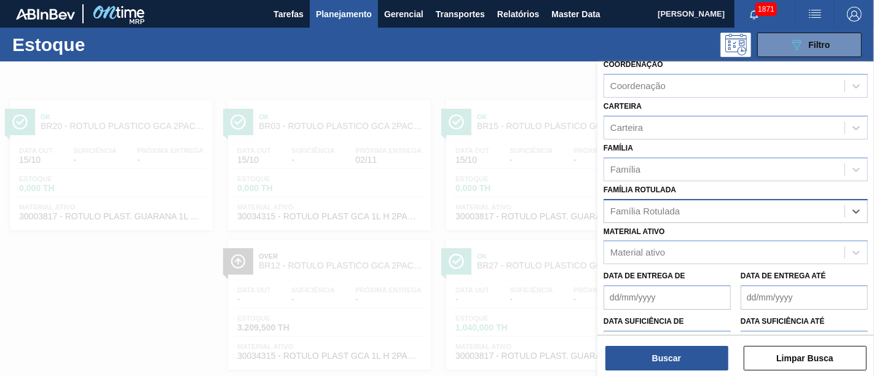
paste Rotulada "ROT PLAST. 1.5L AH PC BLACK"
type Rotulada "ROT PLAST. 1.5L AH PC BLACK"
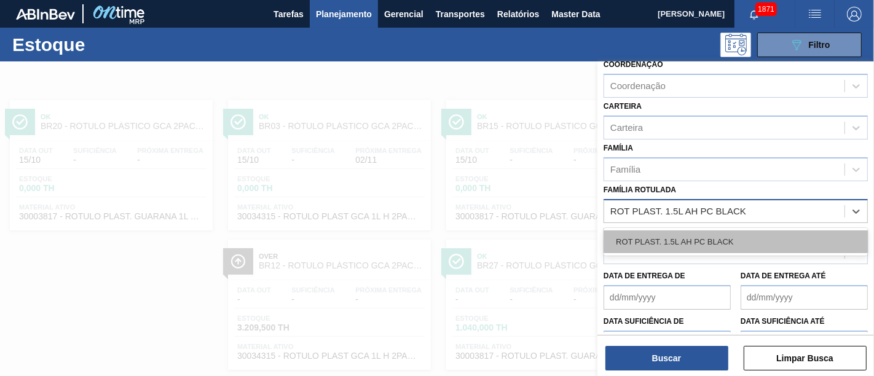
click at [757, 231] on div "ROT PLAST. 1.5L AH PC BLACK" at bounding box center [736, 242] width 264 height 23
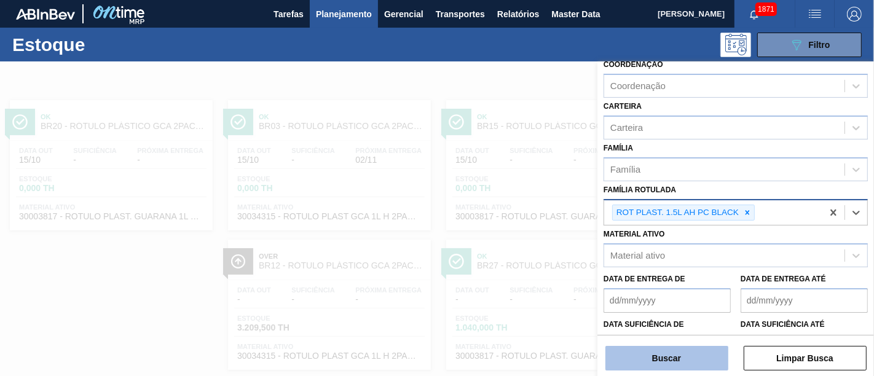
click at [692, 347] on button "Buscar" at bounding box center [667, 358] width 123 height 25
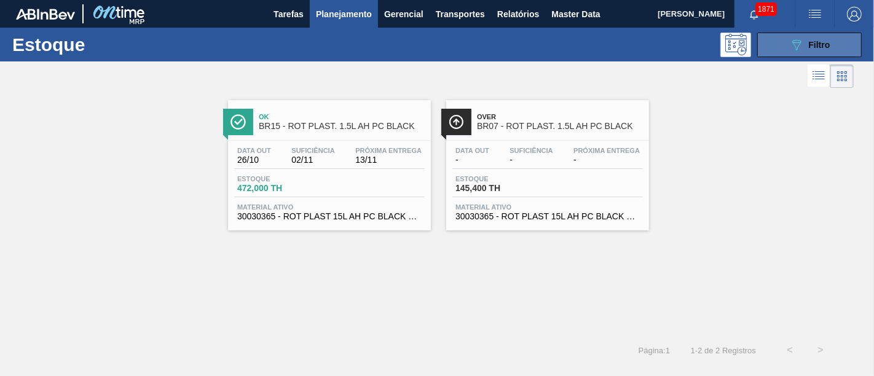
click at [775, 48] on button "089F7B8B-B2A5-4AFE-B5C0-19BA573D28AC Filtro" at bounding box center [809, 45] width 105 height 25
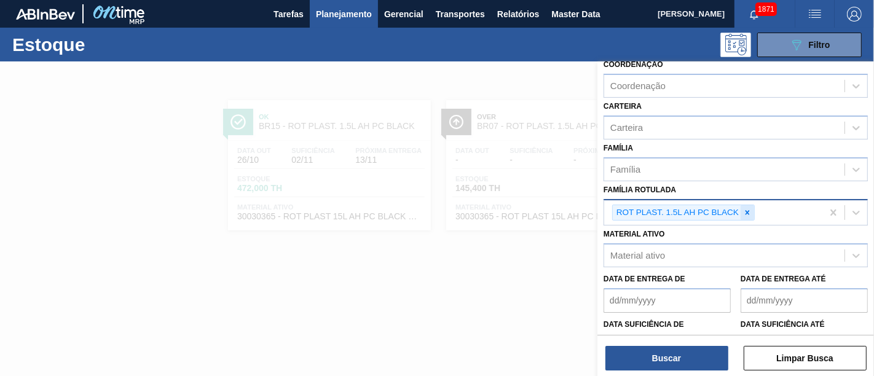
click at [751, 208] on icon at bounding box center [747, 212] width 9 height 9
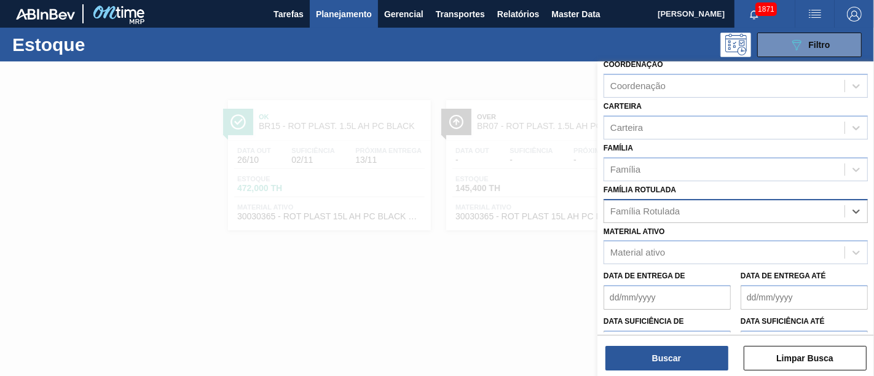
paste Rotulada "RÓTULO PLÁSTICO GCA ZERO 1,5L AH"
type Rotulada "RÓTULO PLÁSTICO GCA ZERO 1,5L AH"
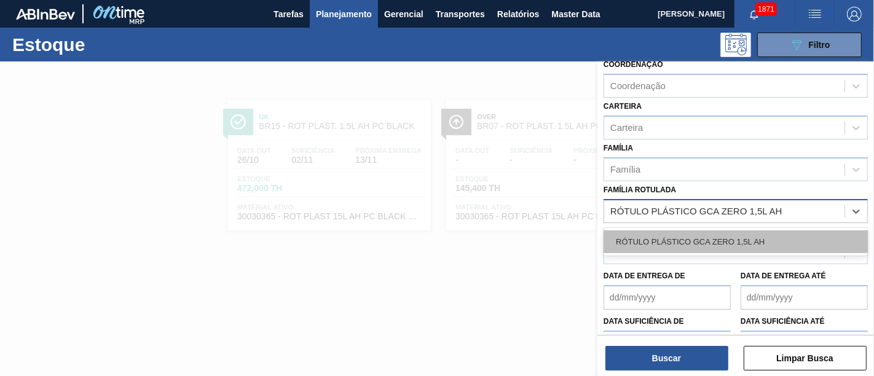
click at [739, 232] on div "RÓTULO PLÁSTICO GCA ZERO 1,5L AH" at bounding box center [736, 242] width 264 height 23
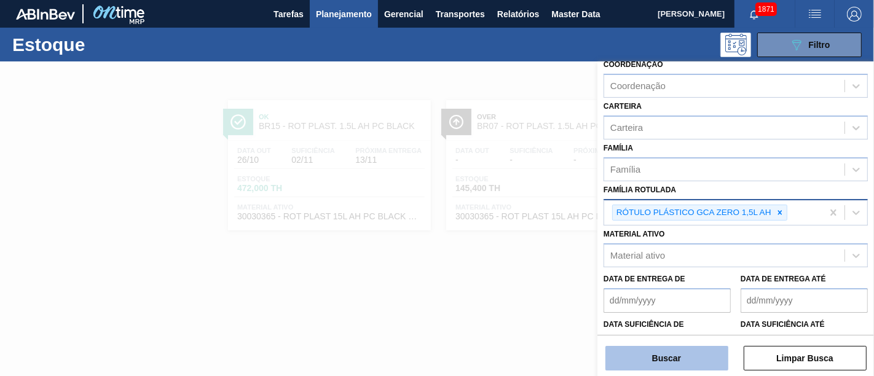
click at [687, 365] on button "Buscar" at bounding box center [667, 358] width 123 height 25
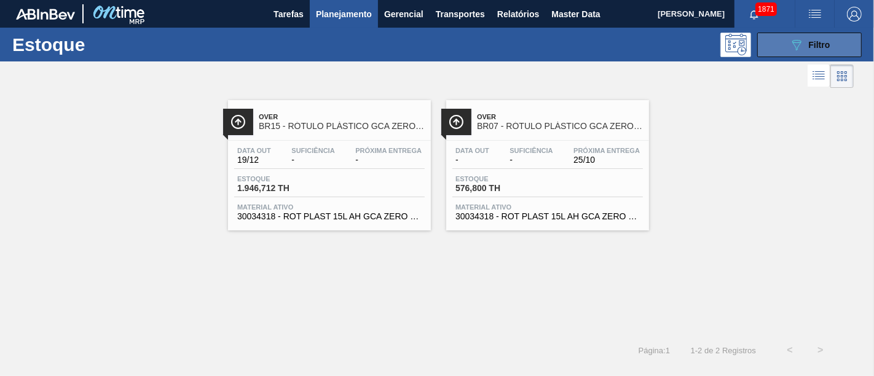
click at [808, 38] on div "089F7B8B-B2A5-4AFE-B5C0-19BA573D28AC Filtro" at bounding box center [809, 45] width 41 height 15
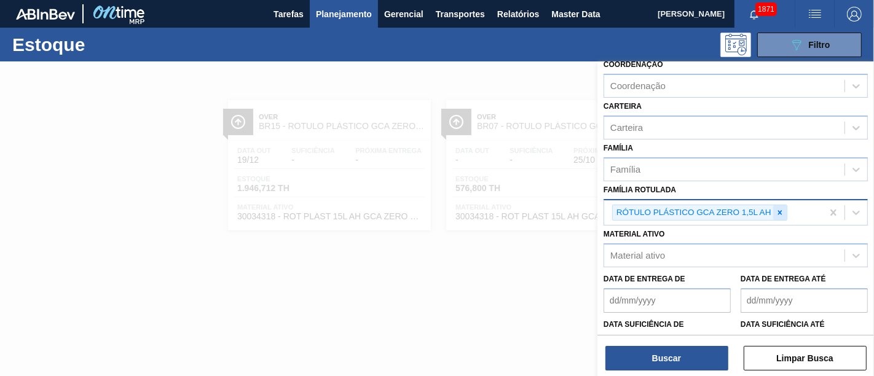
click at [781, 213] on icon at bounding box center [780, 212] width 9 height 9
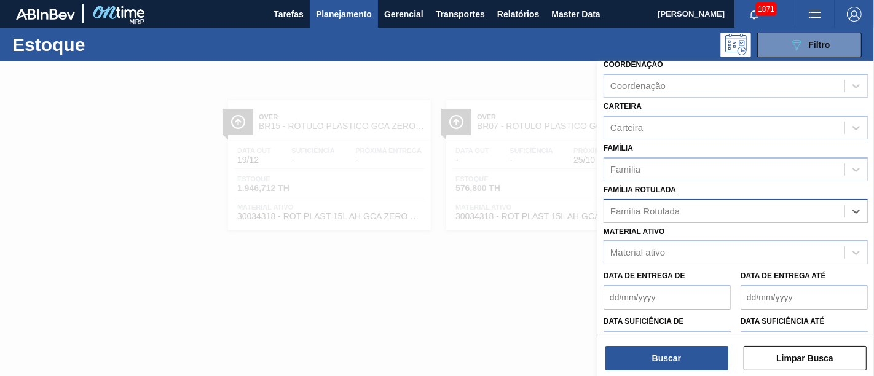
paste Rotulada "RÓTULO PLÁSTICO PC 1,5L AH"
type Rotulada "RÓTULO PLÁSTICO PC 1,5L AH"
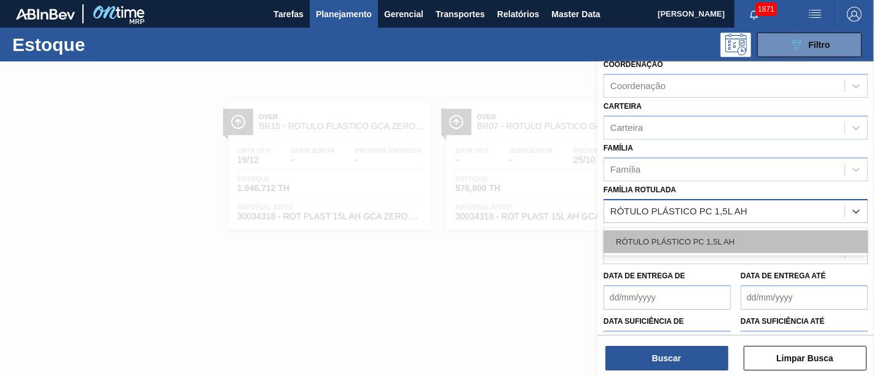
click at [778, 232] on div "RÓTULO PLÁSTICO PC 1,5L AH" at bounding box center [736, 242] width 264 height 23
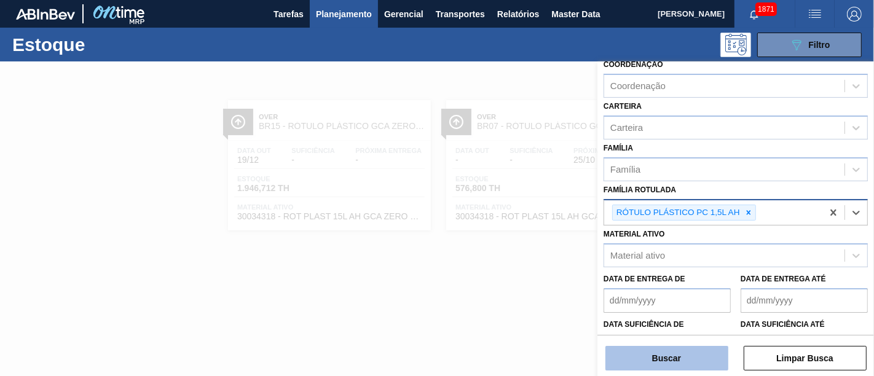
click at [662, 367] on button "Buscar" at bounding box center [667, 358] width 123 height 25
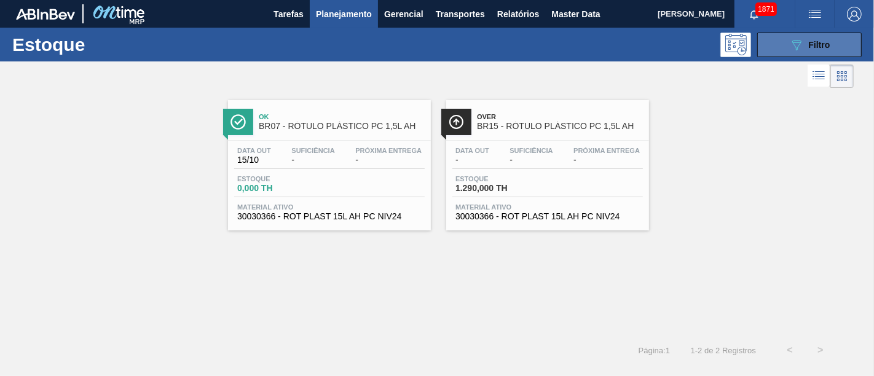
click at [799, 46] on icon "089F7B8B-B2A5-4AFE-B5C0-19BA573D28AC" at bounding box center [796, 45] width 15 height 15
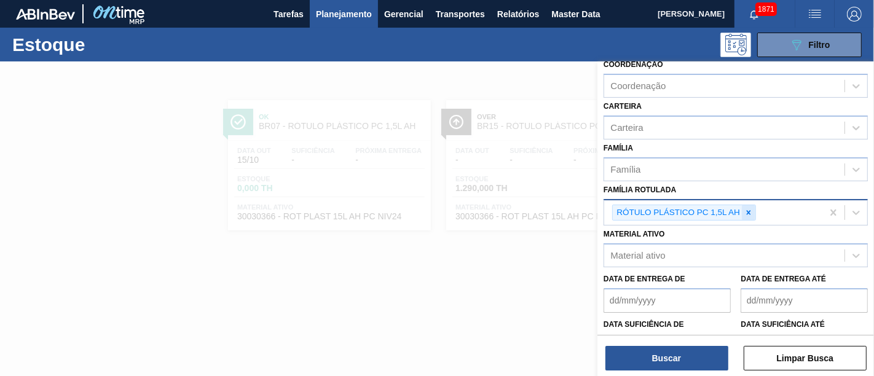
click at [748, 208] on icon at bounding box center [748, 212] width 9 height 9
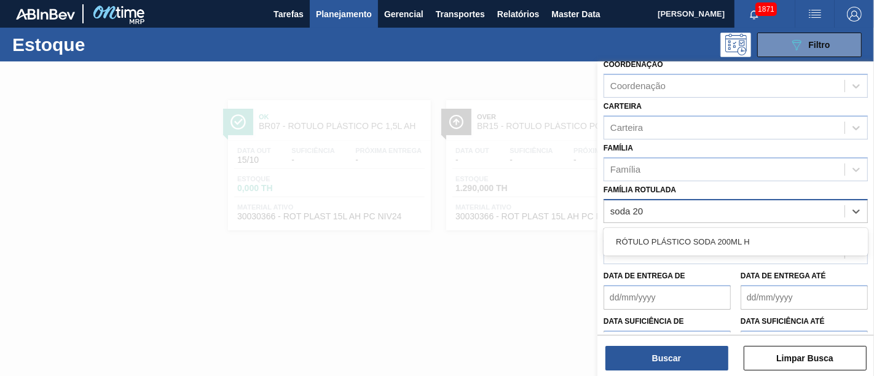
type Rotulada "soda 200"
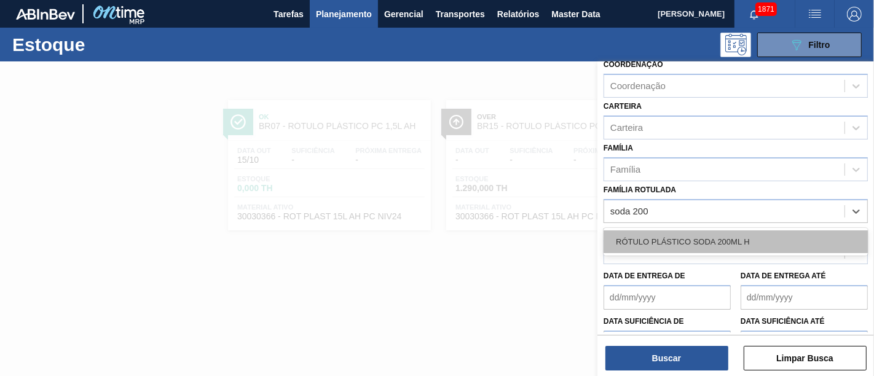
click at [706, 231] on div "RÓTULO PLÁSTICO SODA 200ML H" at bounding box center [736, 242] width 264 height 23
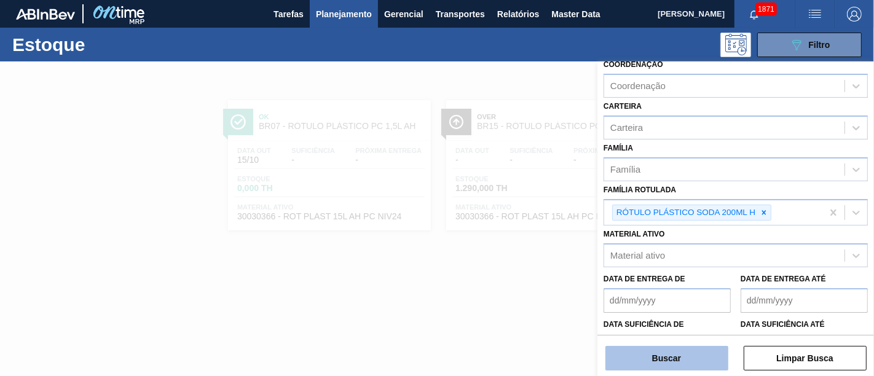
click at [693, 350] on button "Buscar" at bounding box center [667, 358] width 123 height 25
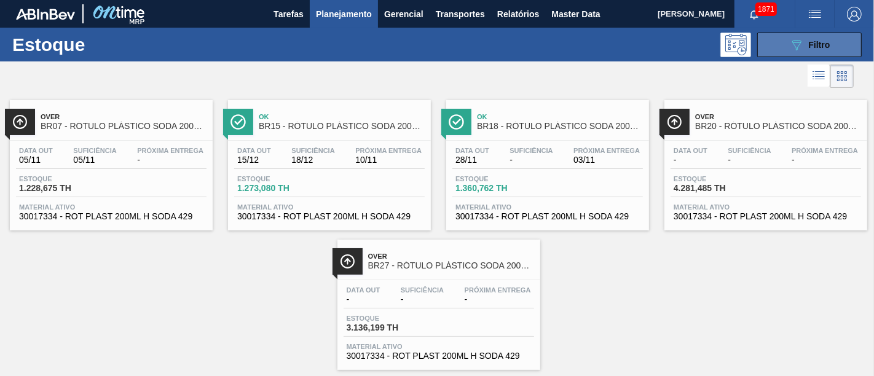
click at [841, 50] on button "089F7B8B-B2A5-4AFE-B5C0-19BA573D28AC Filtro" at bounding box center [809, 45] width 105 height 25
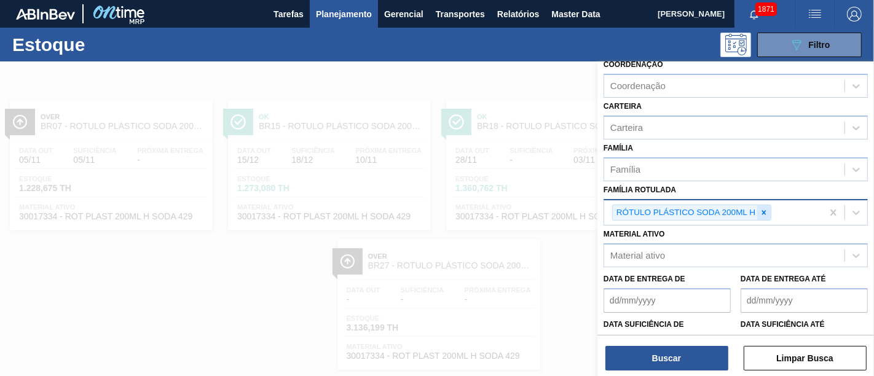
click at [765, 208] on icon at bounding box center [764, 212] width 9 height 9
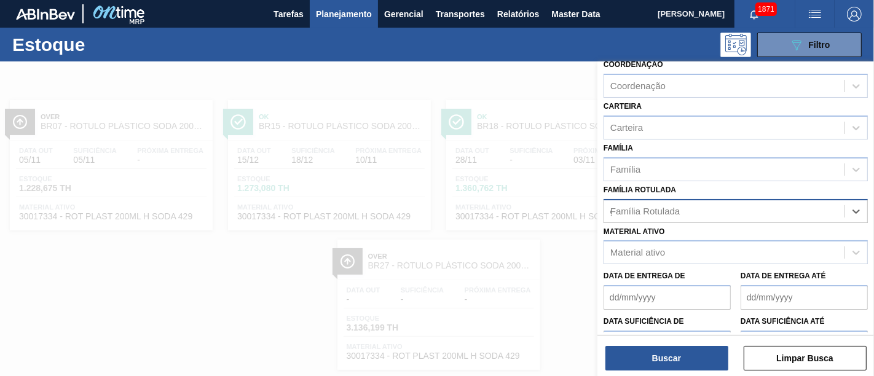
scroll to position [22, 0]
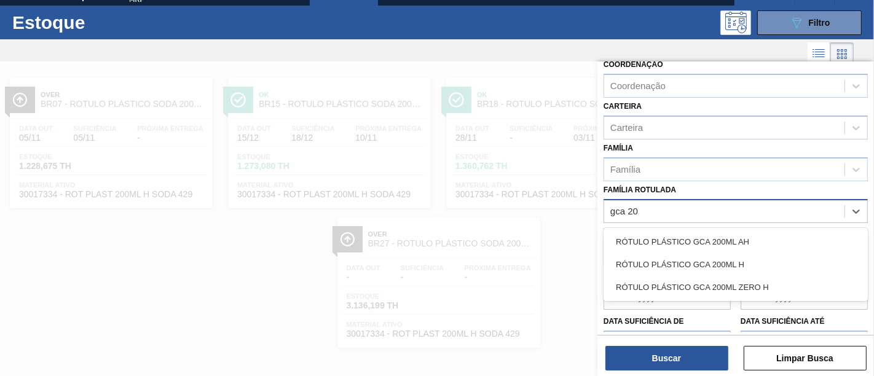
type Rotulada "gca 200"
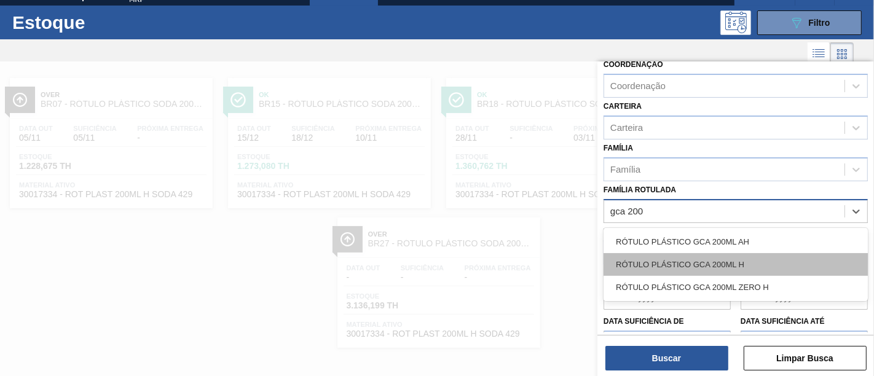
click at [738, 253] on div "RÓTULO PLÁSTICO GCA 200ML H" at bounding box center [736, 264] width 264 height 23
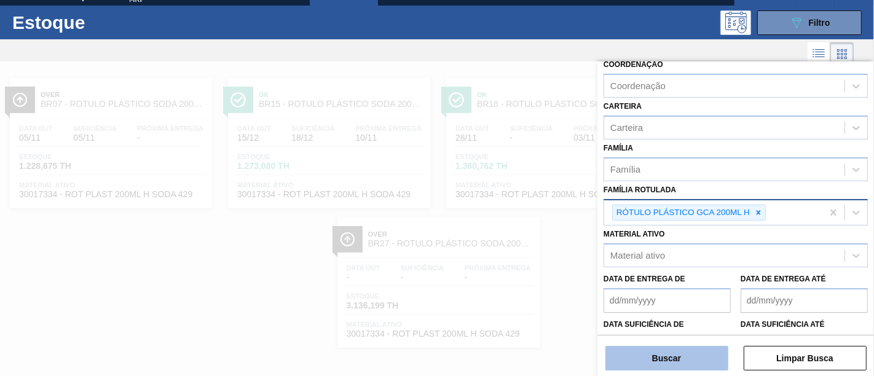
click at [718, 355] on button "Buscar" at bounding box center [667, 358] width 123 height 25
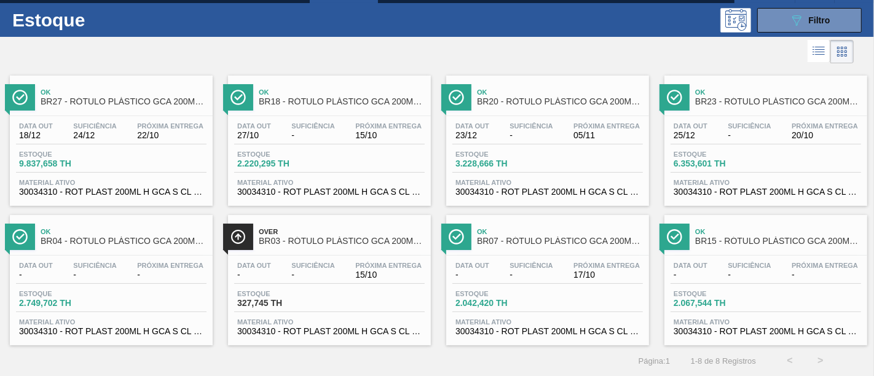
scroll to position [0, 0]
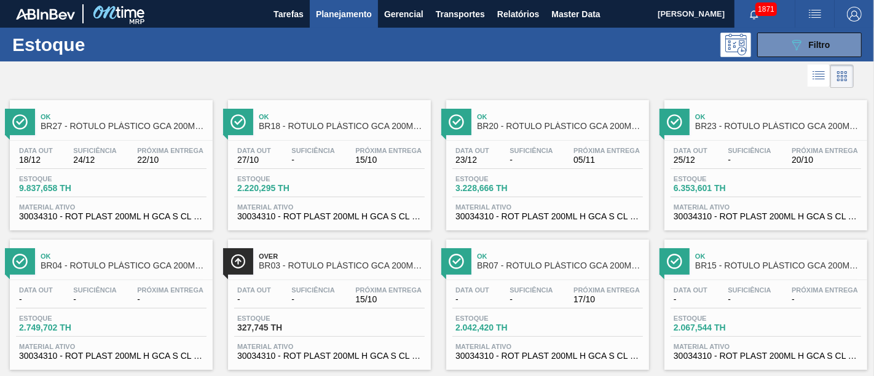
click at [337, 12] on span "Planejamento" at bounding box center [344, 14] width 56 height 15
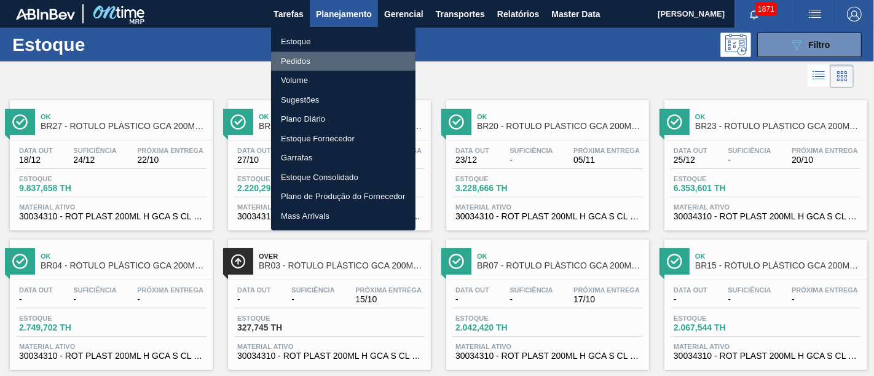
click at [342, 61] on li "Pedidos" at bounding box center [343, 62] width 144 height 20
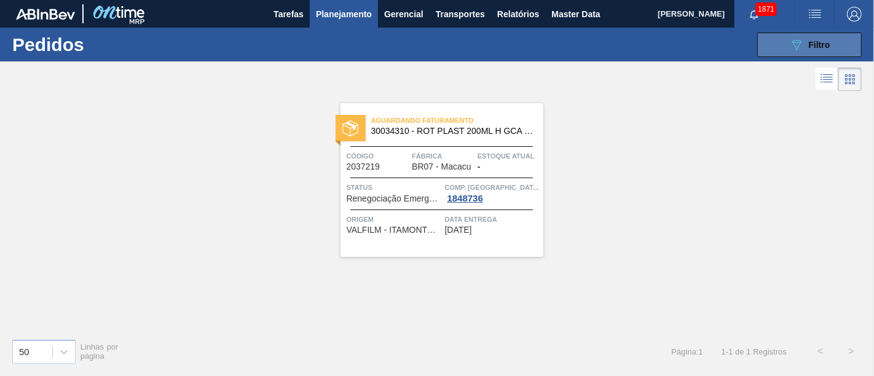
click at [796, 41] on icon "089F7B8B-B2A5-4AFE-B5C0-19BA573D28AC" at bounding box center [796, 45] width 15 height 15
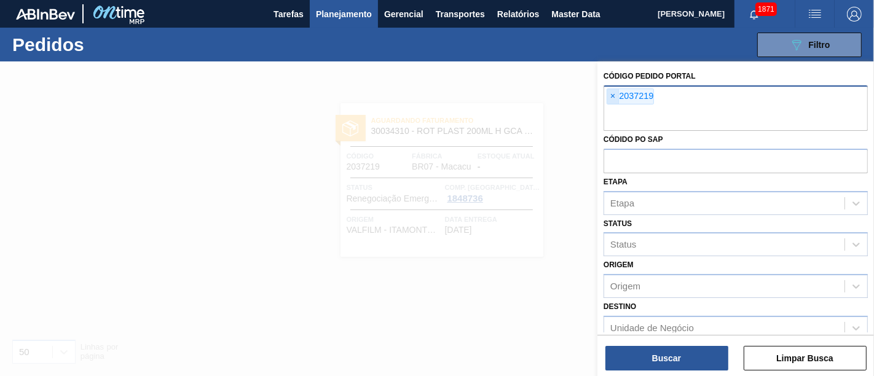
click at [609, 98] on span "×" at bounding box center [613, 96] width 12 height 15
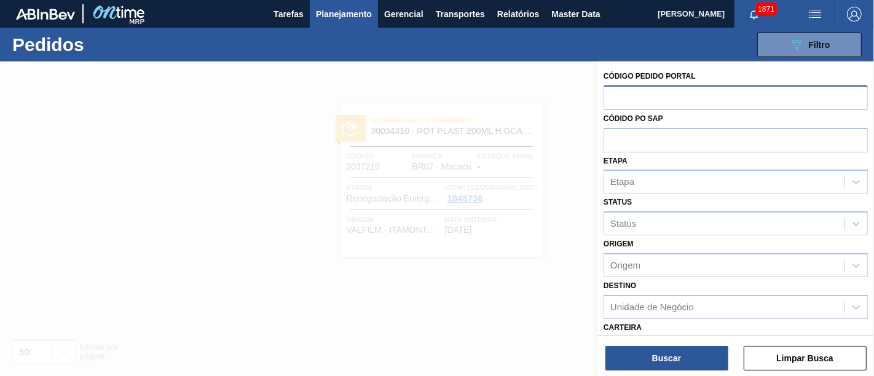
paste input "2050406"
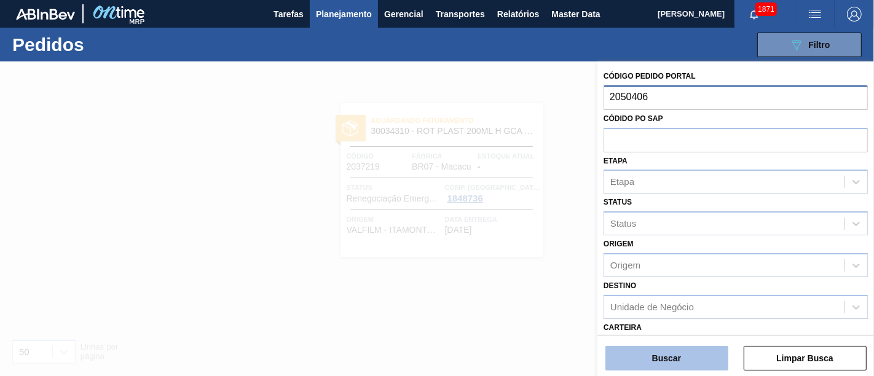
type input "2050406"
click at [669, 353] on button "Buscar" at bounding box center [667, 358] width 123 height 25
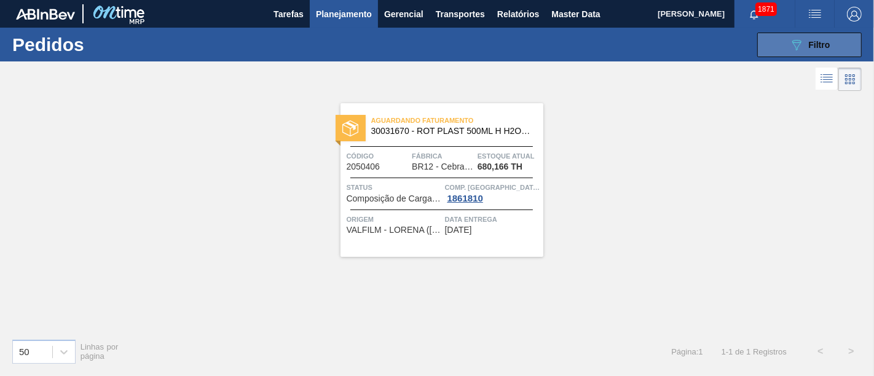
click at [778, 41] on button "089F7B8B-B2A5-4AFE-B5C0-19BA573D28AC Filtro" at bounding box center [809, 45] width 105 height 25
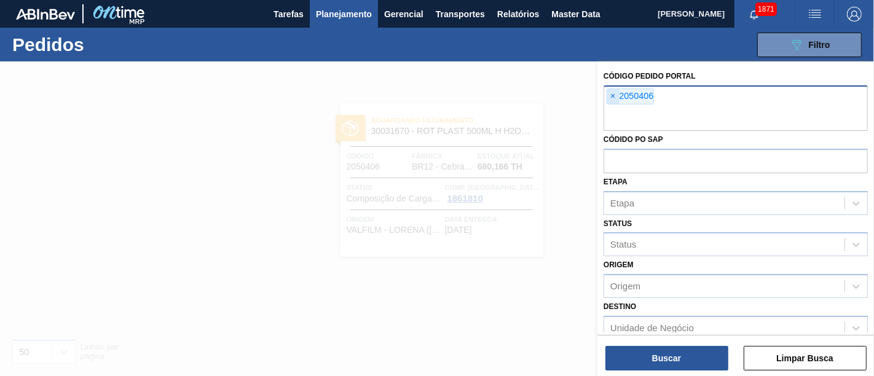
click at [616, 93] on span "×" at bounding box center [613, 96] width 12 height 15
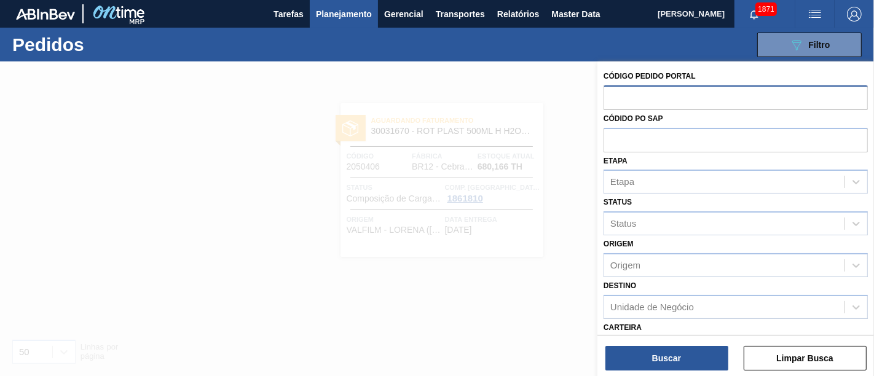
paste input "2050427"
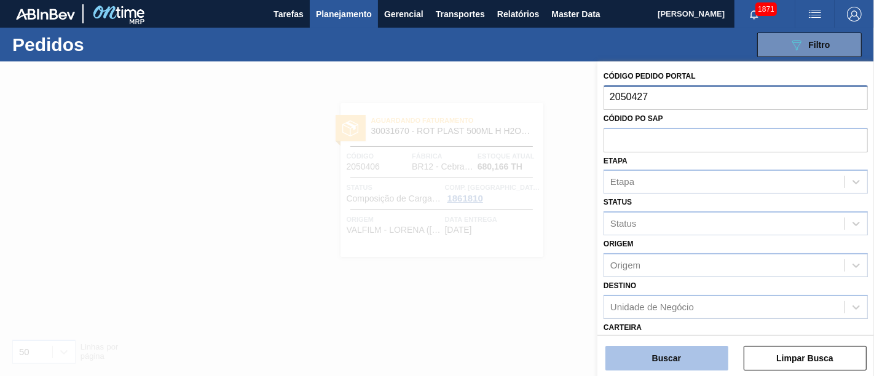
type input "2050427"
click at [668, 353] on button "Buscar" at bounding box center [667, 358] width 123 height 25
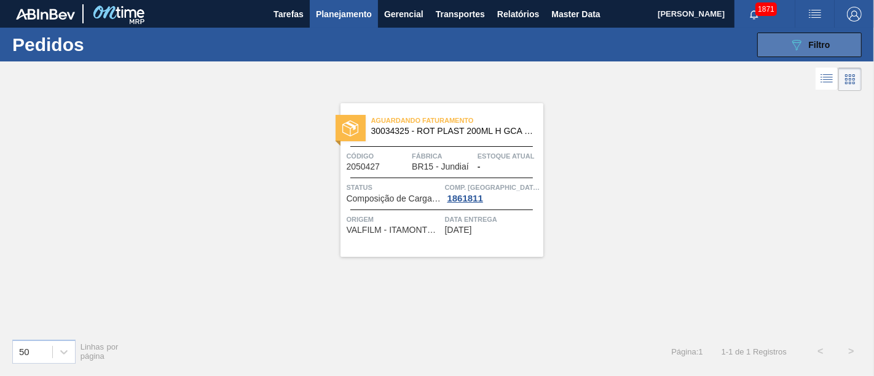
click at [815, 43] on span "Filtro" at bounding box center [820, 45] width 22 height 10
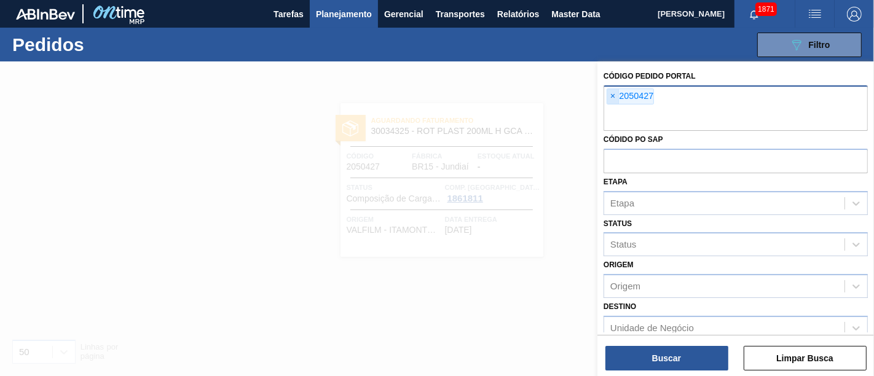
click at [611, 97] on span "×" at bounding box center [613, 96] width 12 height 15
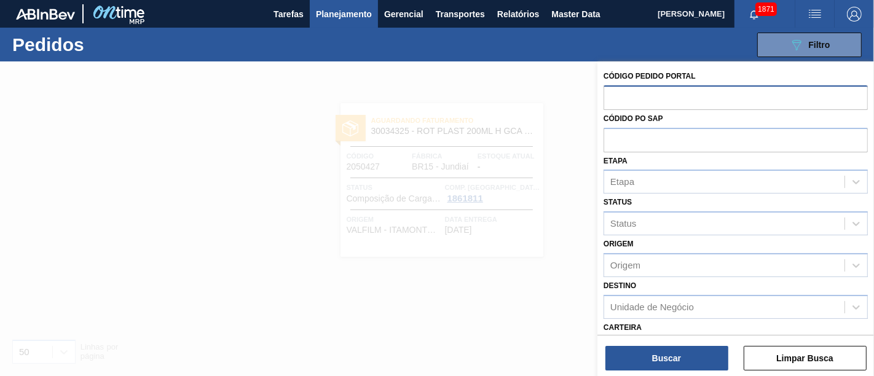
paste input "2050438"
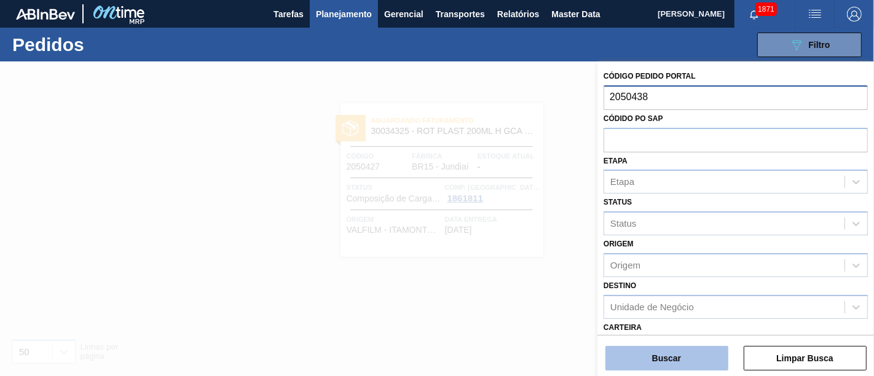
type input "2050438"
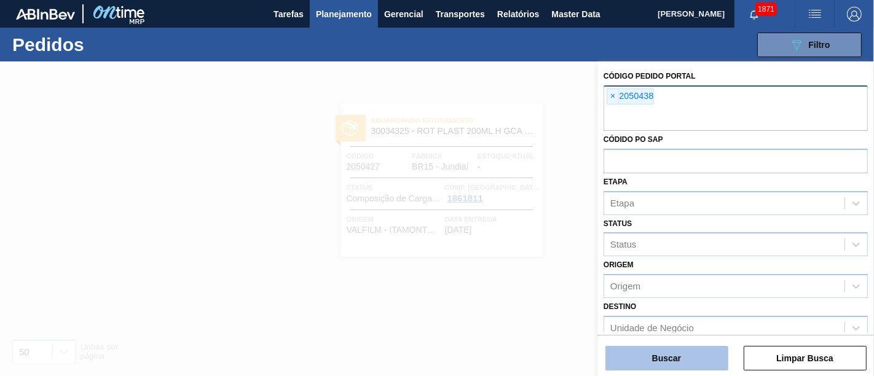
click at [671, 359] on button "Buscar" at bounding box center [667, 358] width 123 height 25
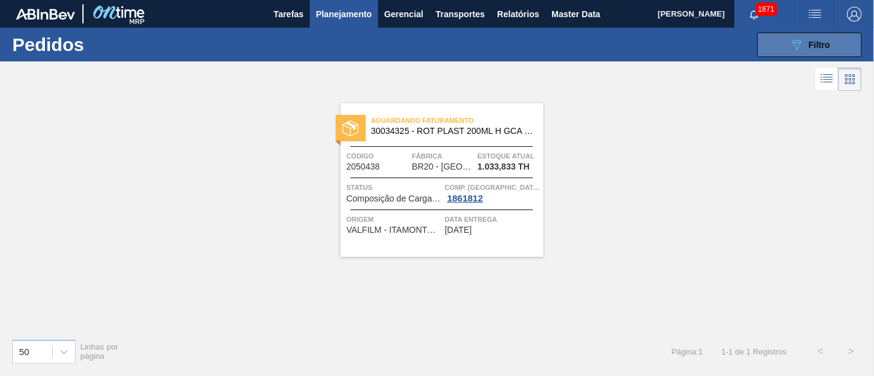
click at [765, 46] on button "089F7B8B-B2A5-4AFE-B5C0-19BA573D28AC Filtro" at bounding box center [809, 45] width 105 height 25
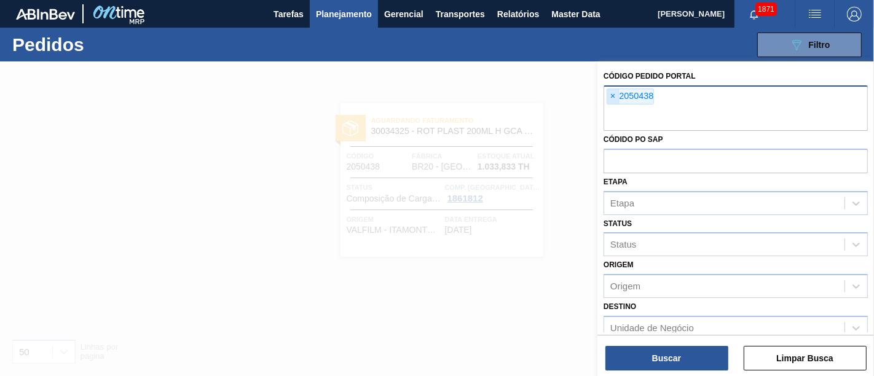
click at [612, 93] on span "×" at bounding box center [613, 96] width 12 height 15
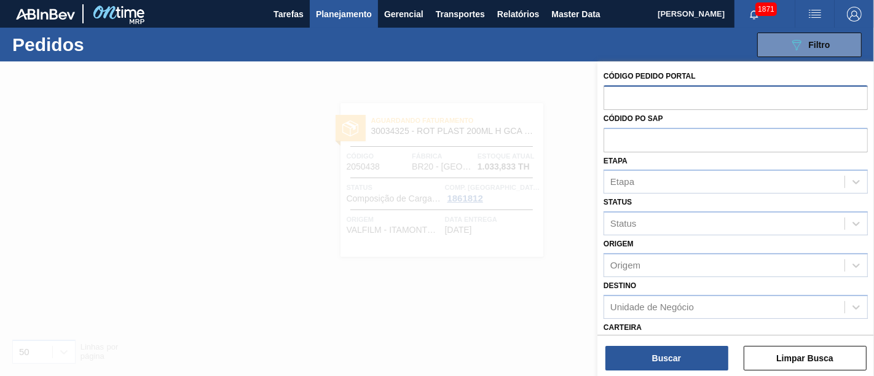
paste input "2050439"
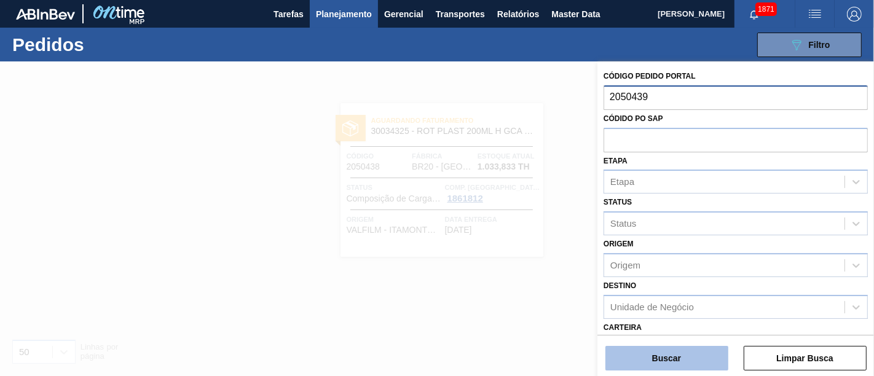
type input "2050439"
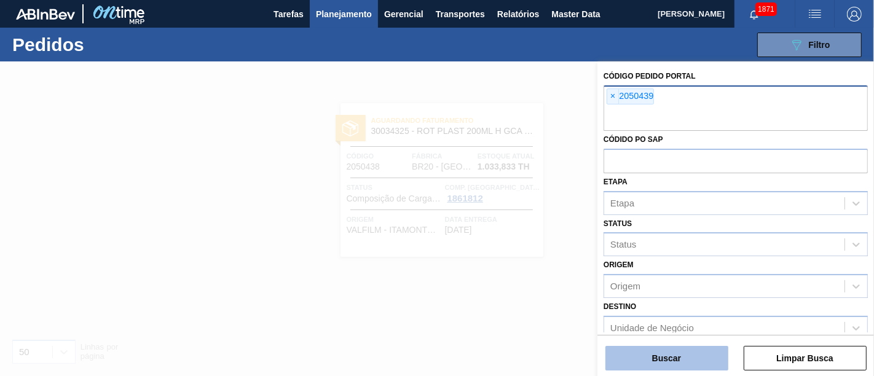
click at [663, 355] on button "Buscar" at bounding box center [667, 358] width 123 height 25
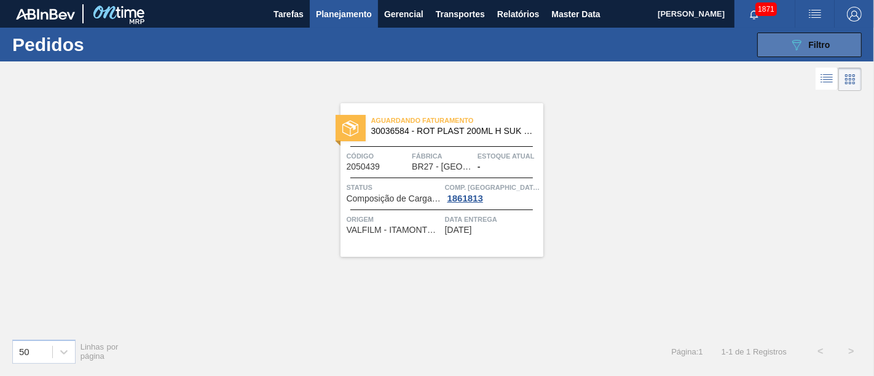
click at [786, 38] on button "089F7B8B-B2A5-4AFE-B5C0-19BA573D28AC Filtro" at bounding box center [809, 45] width 105 height 25
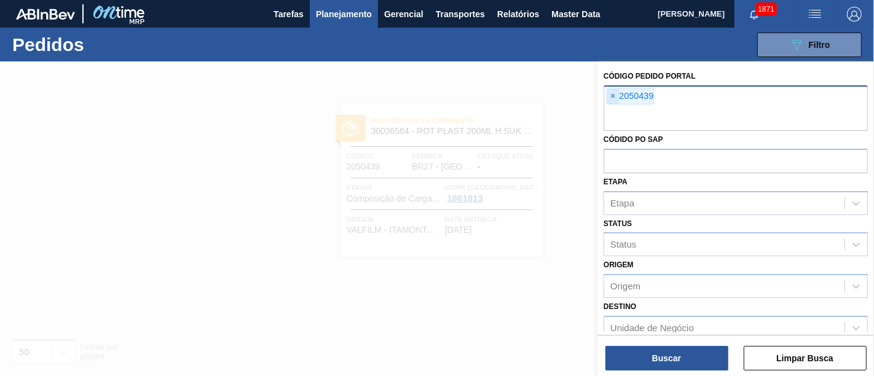
click at [611, 92] on span "×" at bounding box center [613, 96] width 12 height 15
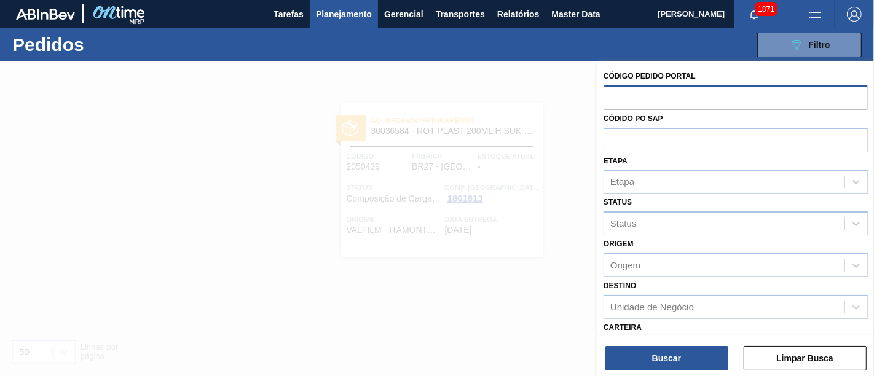
paste input "2050455"
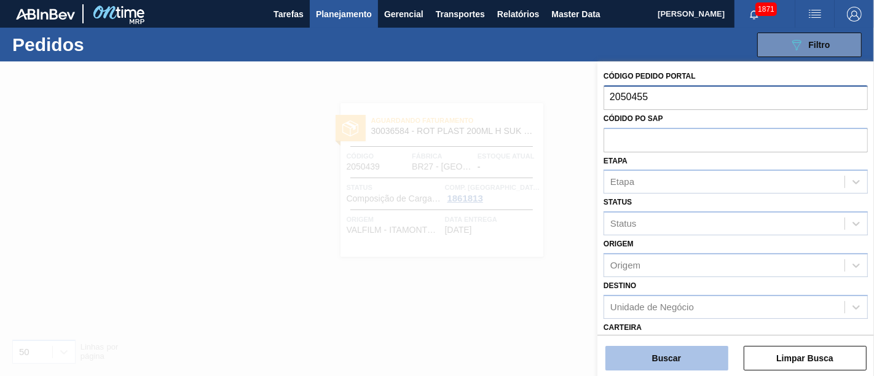
type input "2050455"
click at [665, 347] on button "Buscar" at bounding box center [667, 358] width 123 height 25
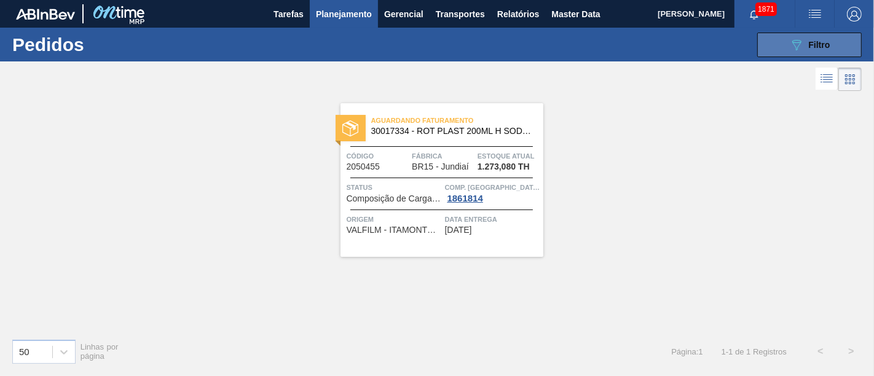
click at [812, 47] on span "Filtro" at bounding box center [820, 45] width 22 height 10
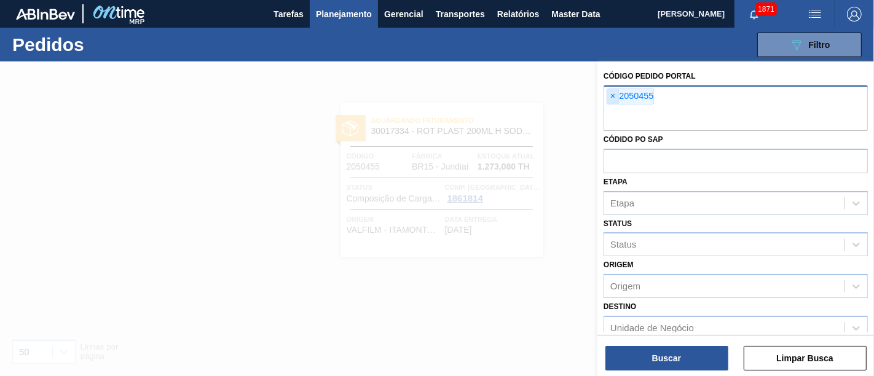
click at [616, 99] on span "×" at bounding box center [613, 96] width 12 height 15
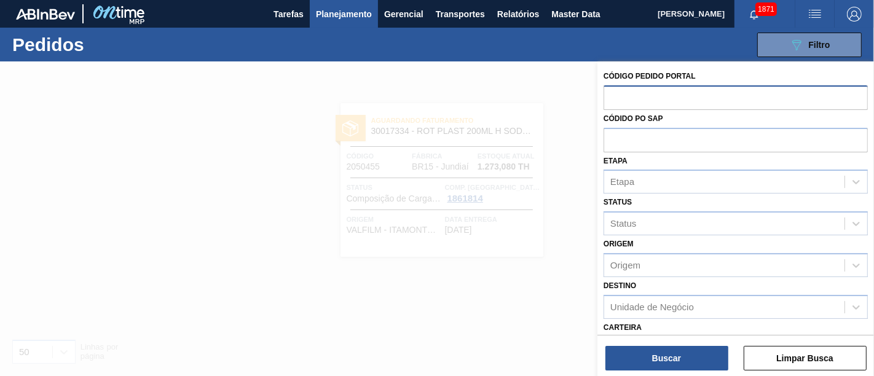
paste input "2050673"
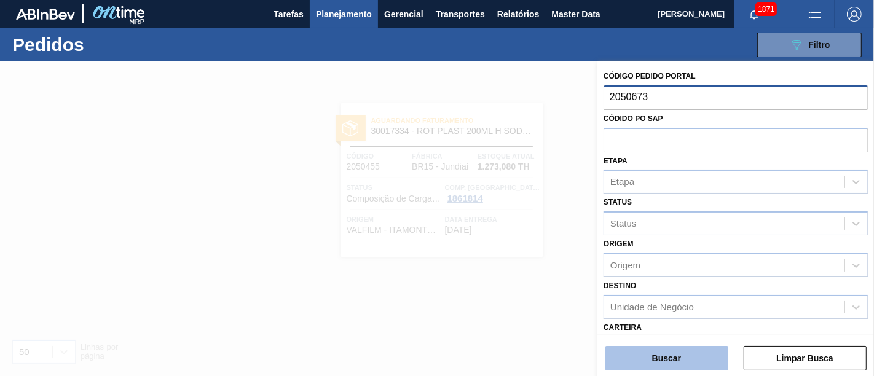
type input "2050673"
click at [685, 347] on button "Buscar" at bounding box center [667, 358] width 123 height 25
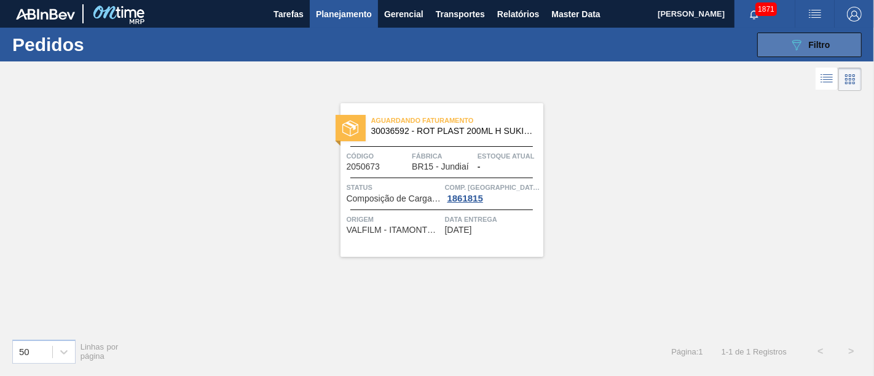
click at [801, 42] on icon "089F7B8B-B2A5-4AFE-B5C0-19BA573D28AC" at bounding box center [796, 45] width 15 height 15
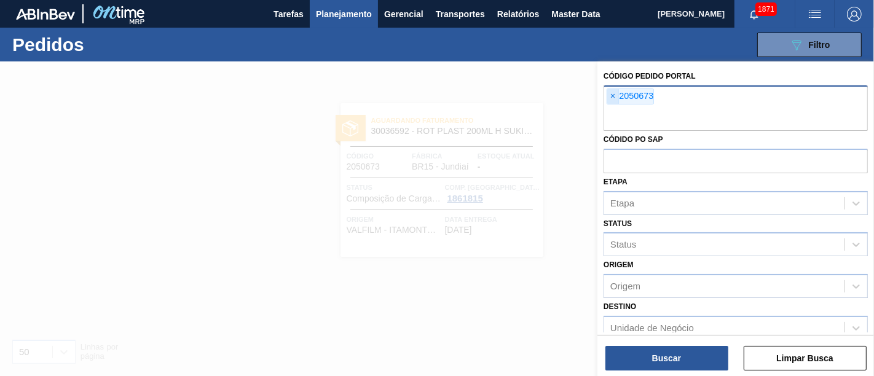
click at [616, 100] on span "×" at bounding box center [613, 96] width 12 height 15
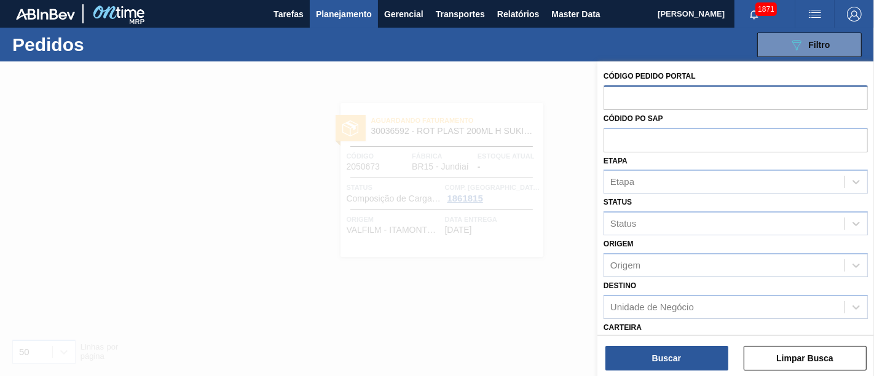
paste input "2050807"
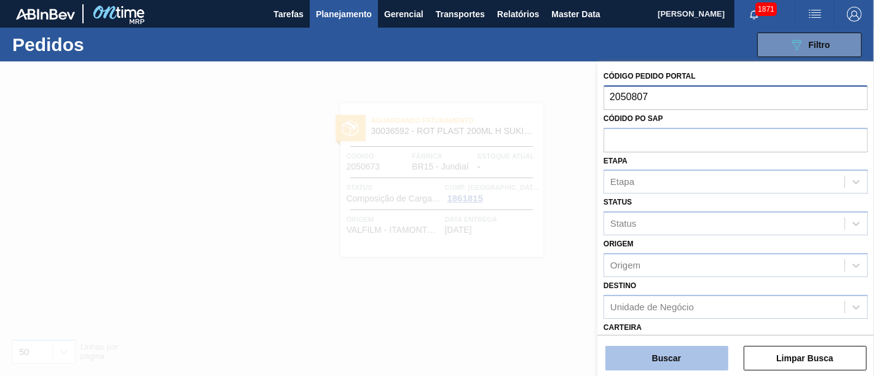
type input "2050807"
click at [697, 350] on button "Buscar" at bounding box center [667, 358] width 123 height 25
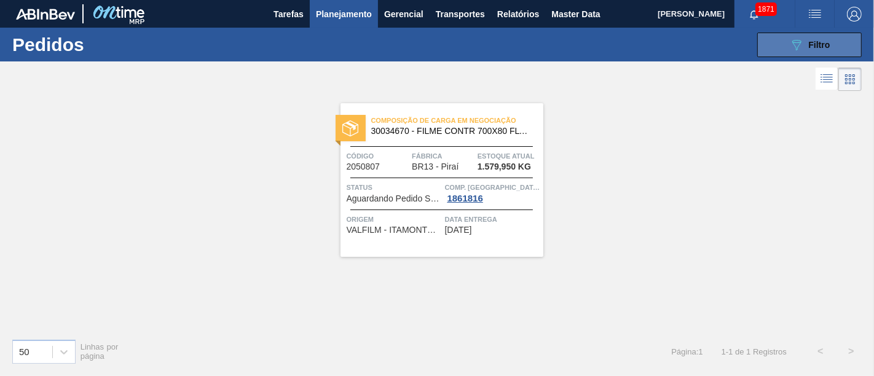
click at [790, 49] on icon "089F7B8B-B2A5-4AFE-B5C0-19BA573D28AC" at bounding box center [796, 45] width 15 height 15
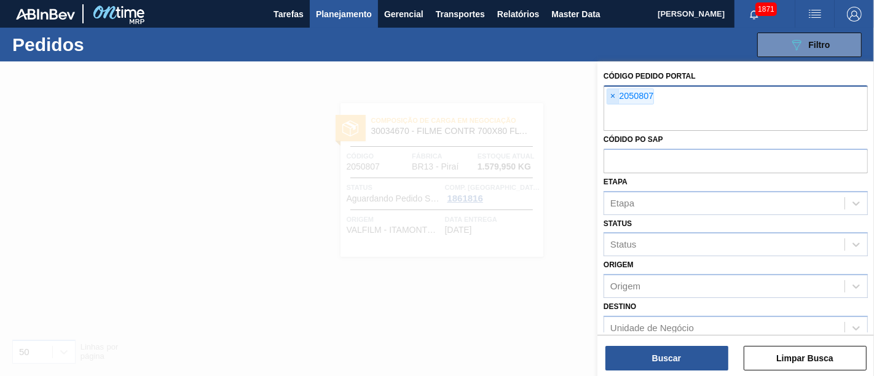
click at [610, 101] on span "×" at bounding box center [613, 96] width 12 height 15
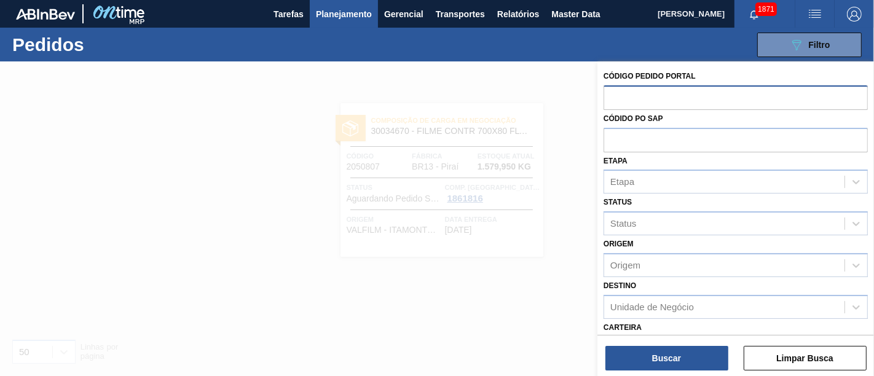
paste input "2052467"
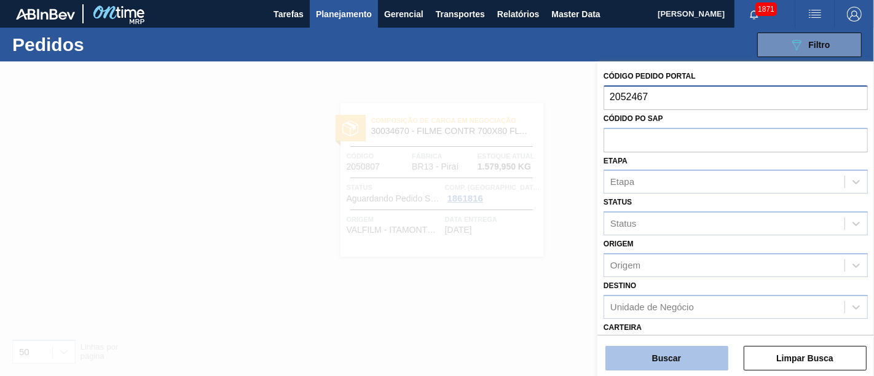
type input "2052467"
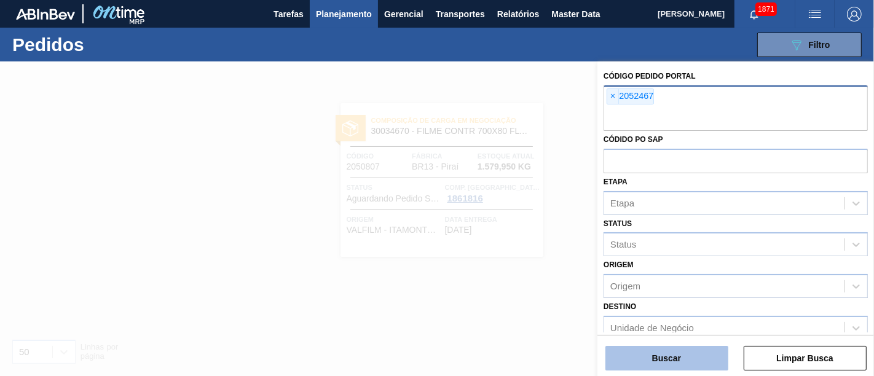
click at [673, 347] on button "Buscar" at bounding box center [667, 358] width 123 height 25
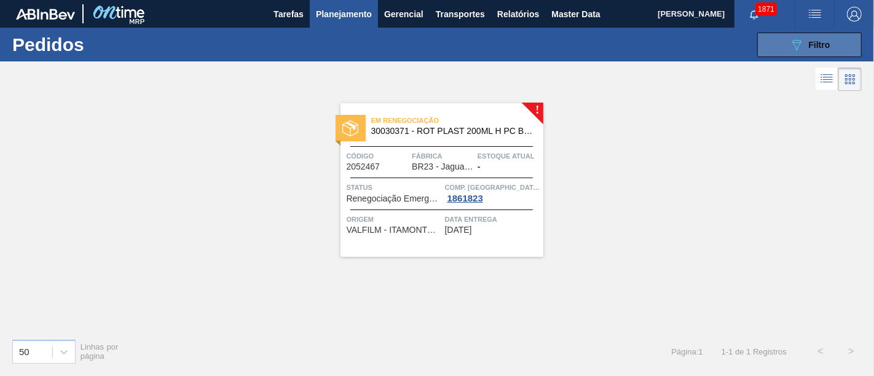
click at [818, 44] on span "Filtro" at bounding box center [820, 45] width 22 height 10
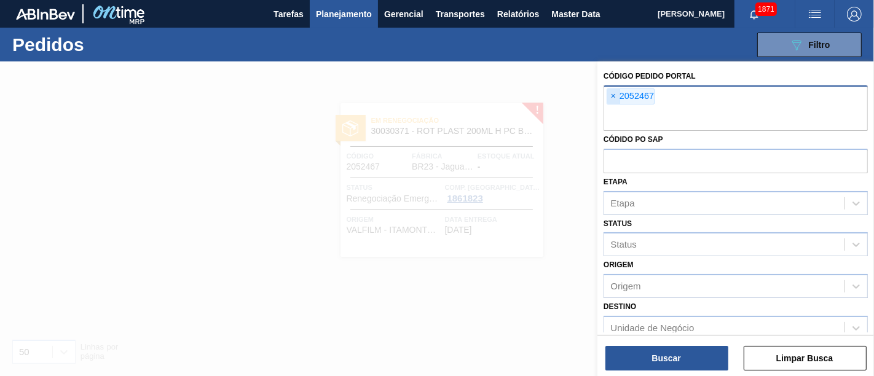
click at [610, 94] on span "×" at bounding box center [613, 96] width 12 height 15
paste input "2053546"
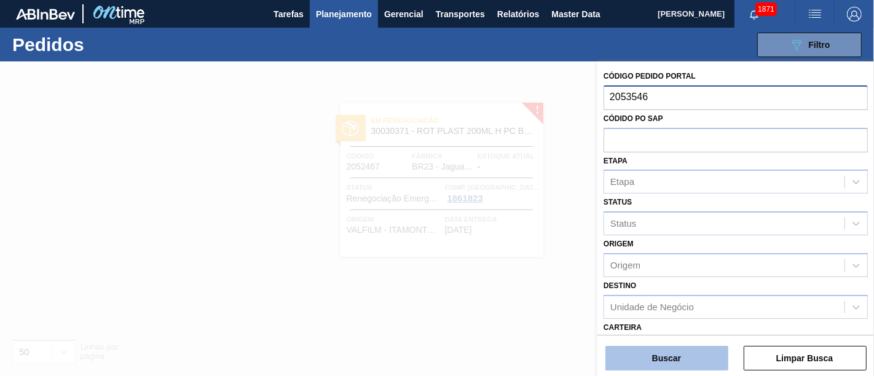
type input "2053546"
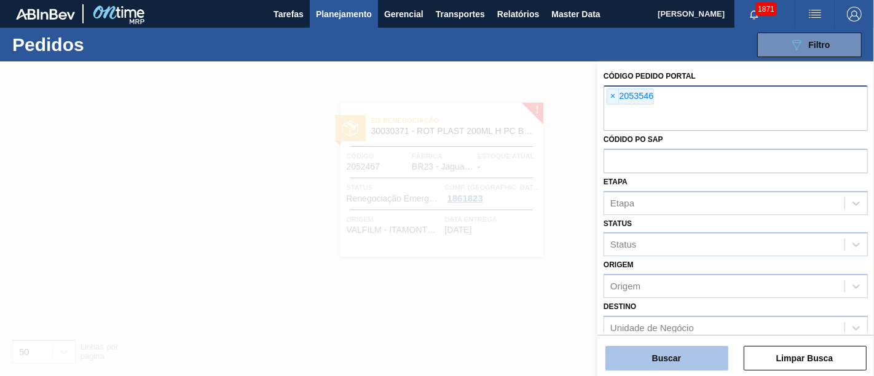
click at [664, 349] on button "Buscar" at bounding box center [667, 358] width 123 height 25
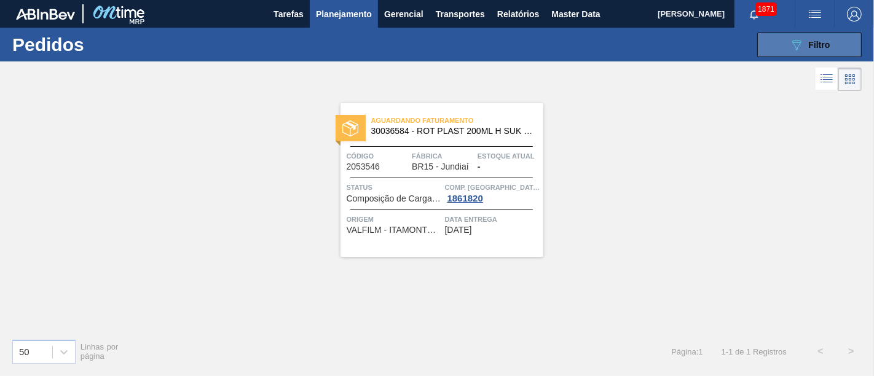
click at [821, 52] on div "089F7B8B-B2A5-4AFE-B5C0-19BA573D28AC Filtro" at bounding box center [809, 45] width 41 height 15
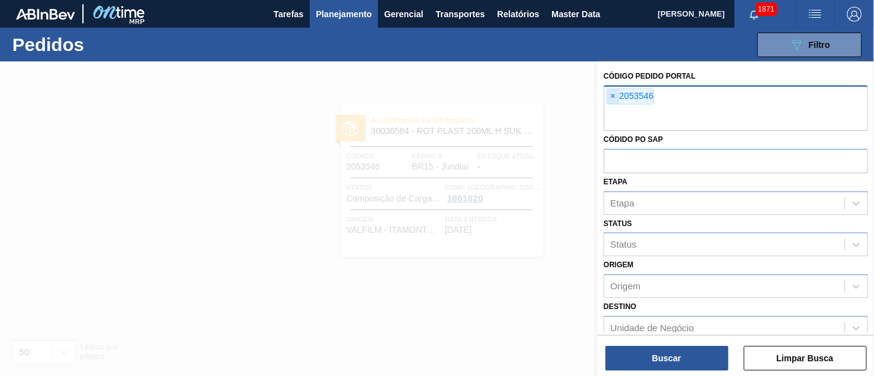
click at [609, 97] on span "×" at bounding box center [613, 96] width 12 height 15
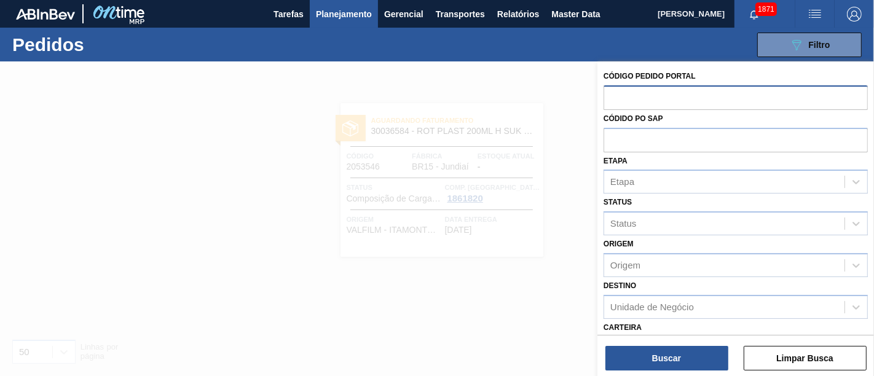
paste input "2048896"
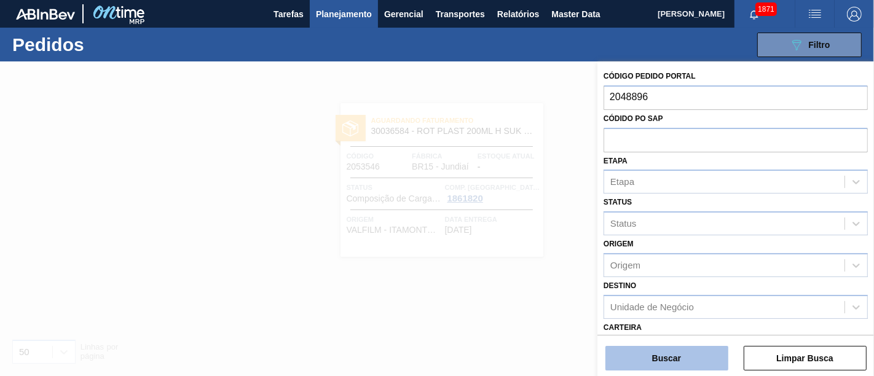
type input "2048896"
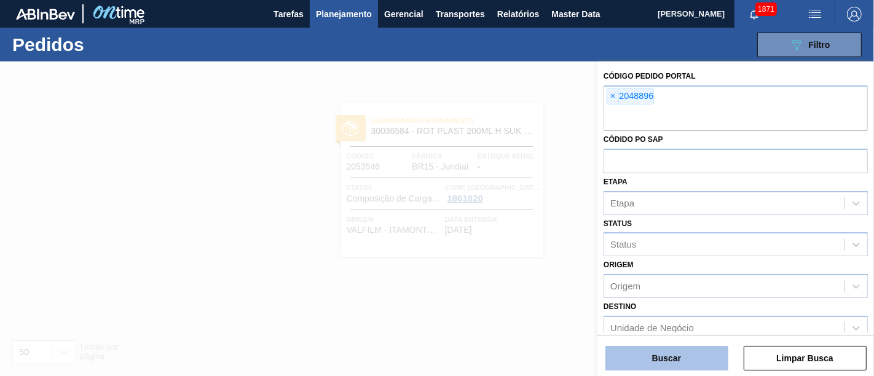
click at [648, 356] on button "Buscar" at bounding box center [667, 358] width 123 height 25
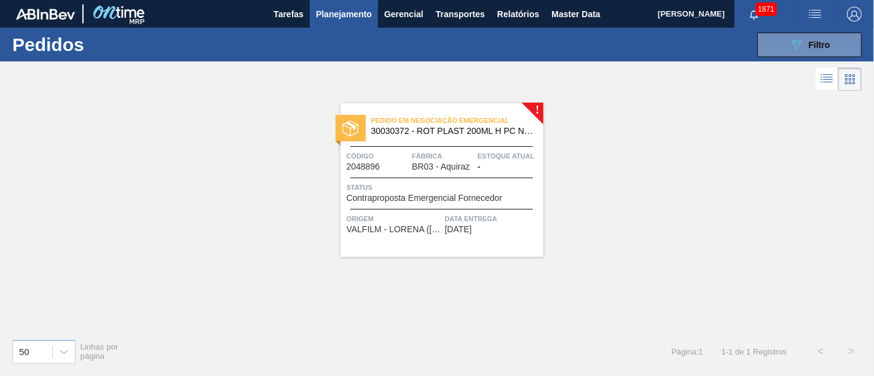
drag, startPoint x: 829, startPoint y: 53, endPoint x: 822, endPoint y: 57, distance: 8.0
click at [829, 52] on button "089F7B8B-B2A5-4AFE-B5C0-19BA573D28AC Filtro" at bounding box center [809, 45] width 105 height 25
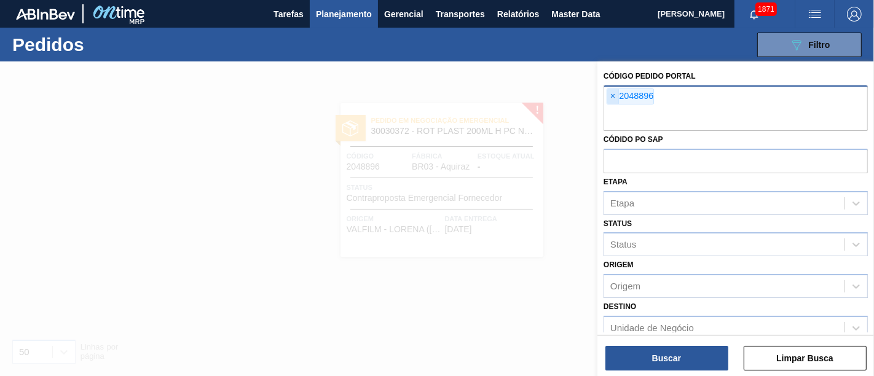
click at [616, 95] on span "×" at bounding box center [613, 96] width 12 height 15
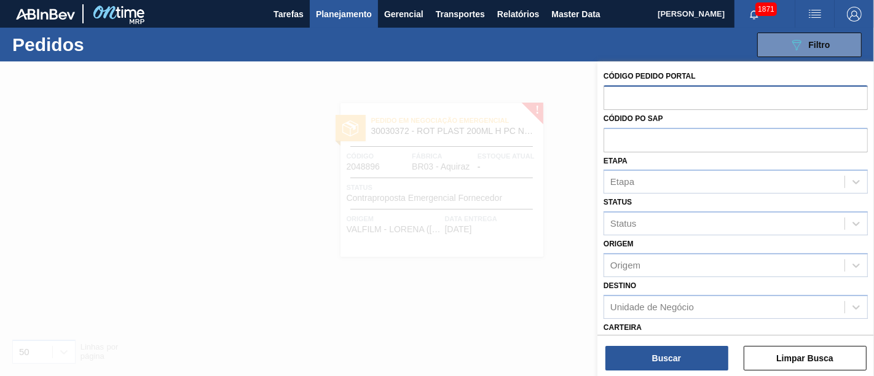
paste input "2048940"
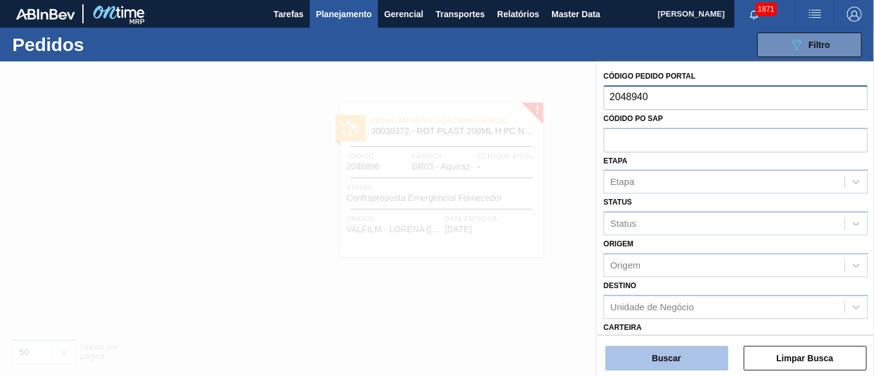
type input "2048940"
click at [677, 363] on button "Buscar" at bounding box center [667, 358] width 123 height 25
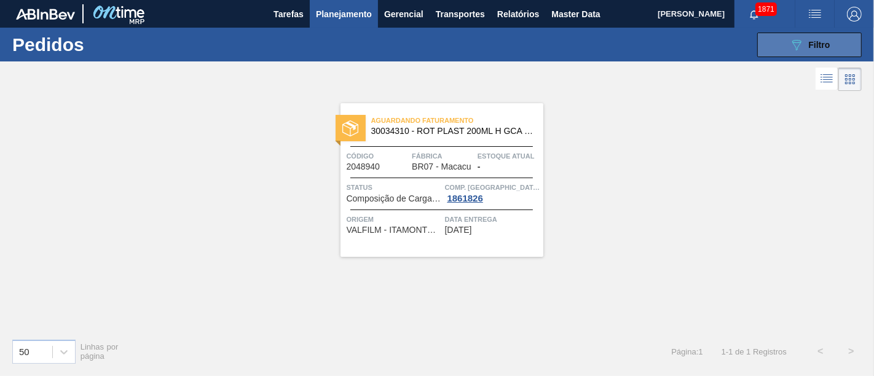
click at [802, 50] on icon "089F7B8B-B2A5-4AFE-B5C0-19BA573D28AC" at bounding box center [796, 45] width 15 height 15
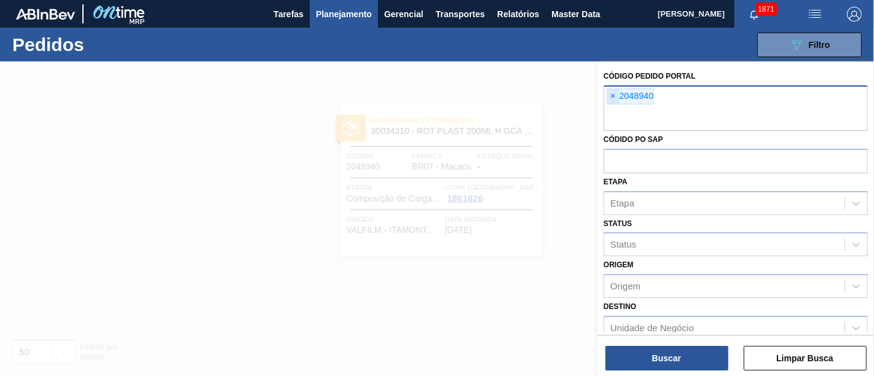
click at [610, 97] on span "×" at bounding box center [613, 96] width 12 height 15
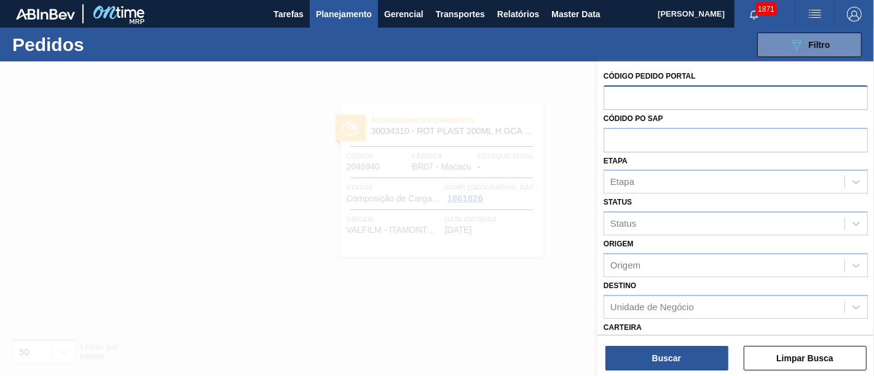
paste input "2048941"
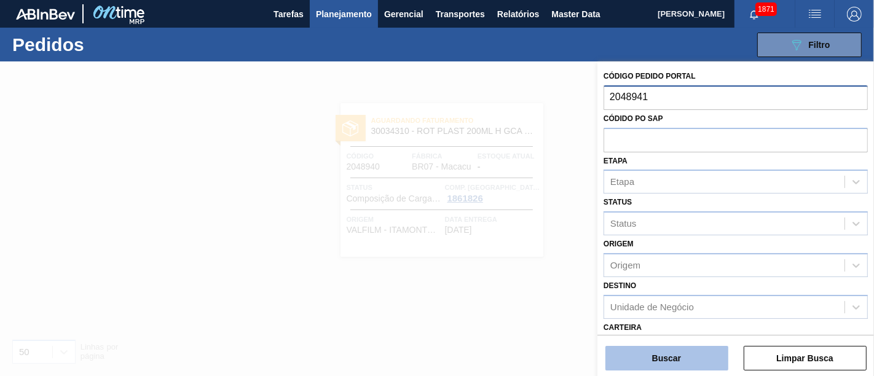
type input "2048941"
click at [642, 347] on button "Buscar" at bounding box center [667, 358] width 123 height 25
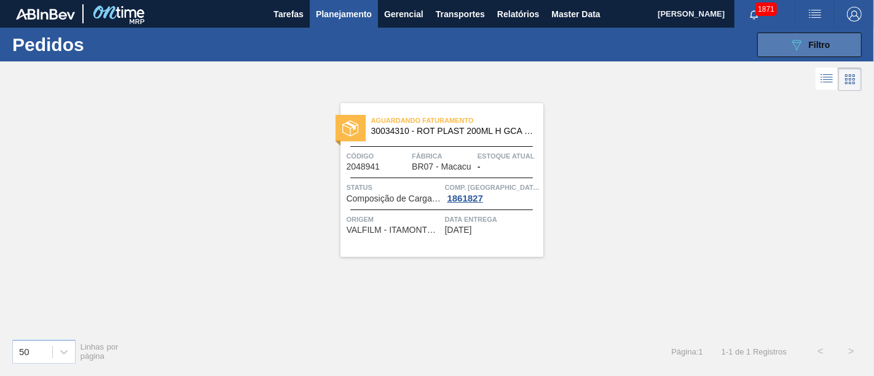
click at [816, 53] on button "089F7B8B-B2A5-4AFE-B5C0-19BA573D28AC Filtro" at bounding box center [809, 45] width 105 height 25
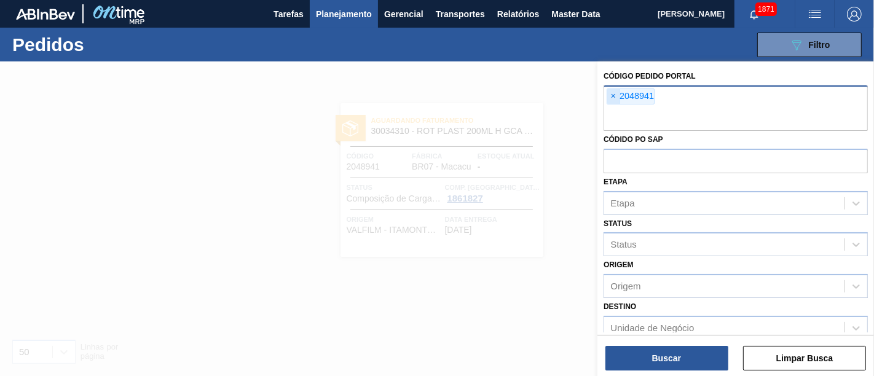
click at [612, 97] on span "×" at bounding box center [613, 96] width 12 height 15
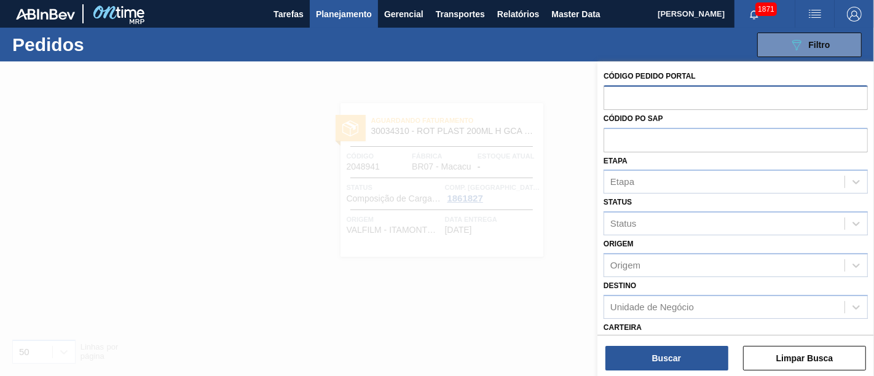
paste input "2049398"
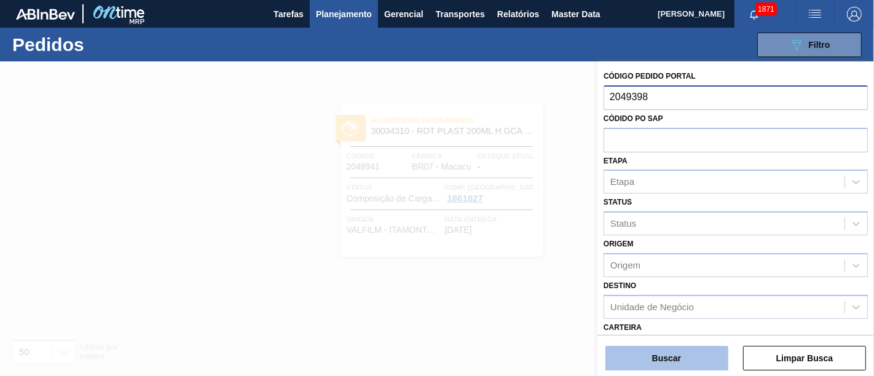
type input "2049398"
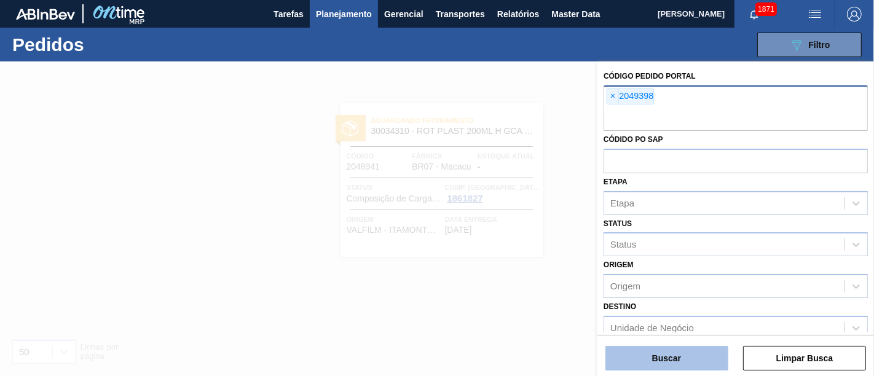
click at [677, 349] on button "Buscar" at bounding box center [667, 358] width 123 height 25
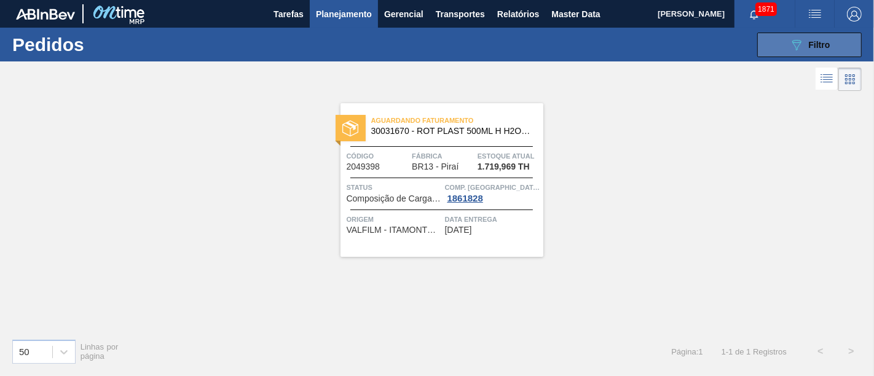
click at [855, 50] on button "089F7B8B-B2A5-4AFE-B5C0-19BA573D28AC Filtro" at bounding box center [809, 45] width 105 height 25
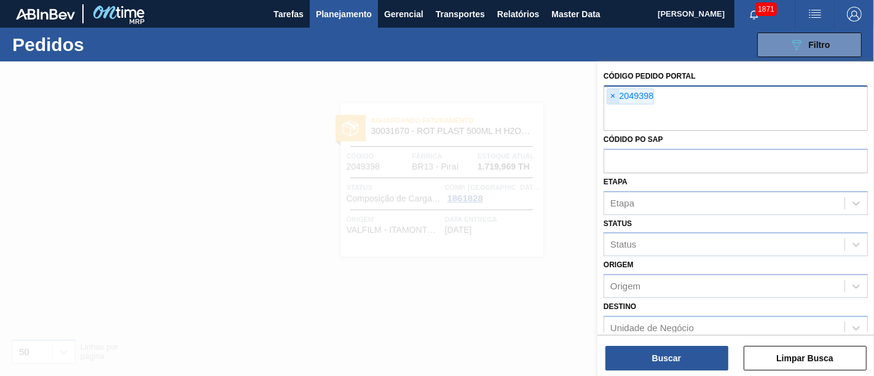
click at [616, 96] on span "×" at bounding box center [613, 96] width 12 height 15
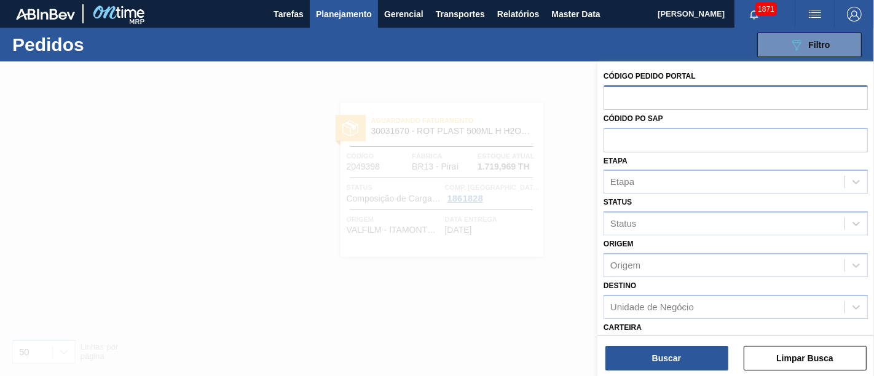
paste input "2050246"
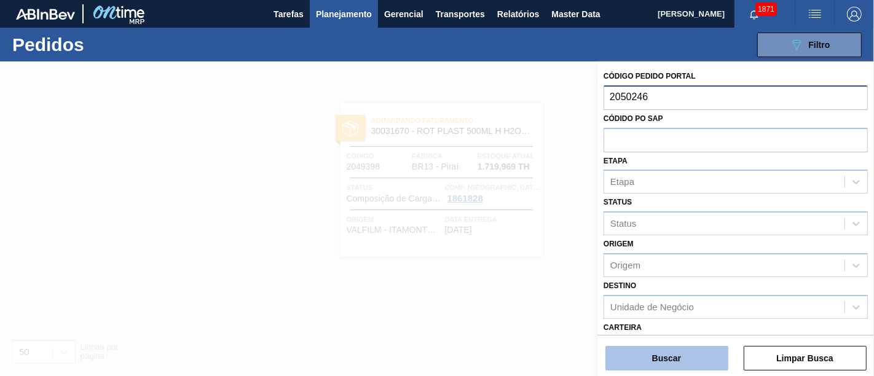
type input "2050246"
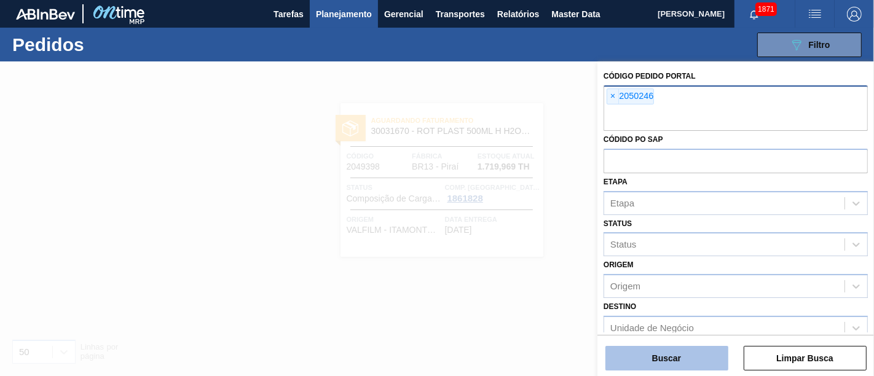
click at [669, 349] on button "Buscar" at bounding box center [667, 358] width 123 height 25
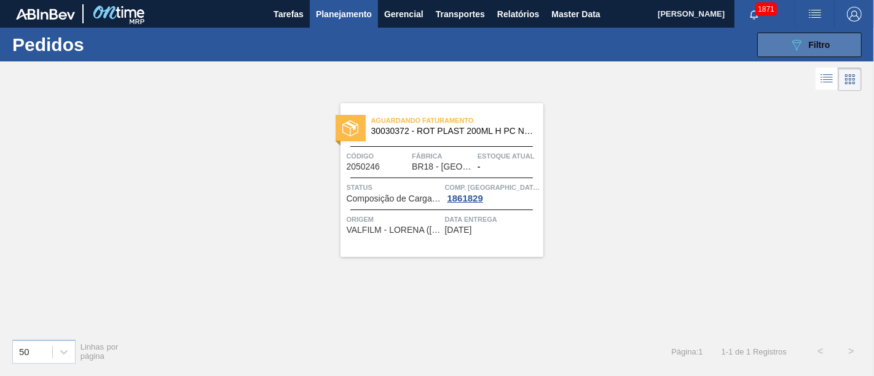
drag, startPoint x: 821, startPoint y: 60, endPoint x: 818, endPoint y: 44, distance: 16.9
click at [821, 60] on div "089F7B8B-B2A5-4AFE-B5C0-19BA573D28AC Filtro Código Pedido Portal × 2050246 Códi…" at bounding box center [527, 44] width 682 height 37
click at [815, 34] on button "089F7B8B-B2A5-4AFE-B5C0-19BA573D28AC Filtro" at bounding box center [809, 45] width 105 height 25
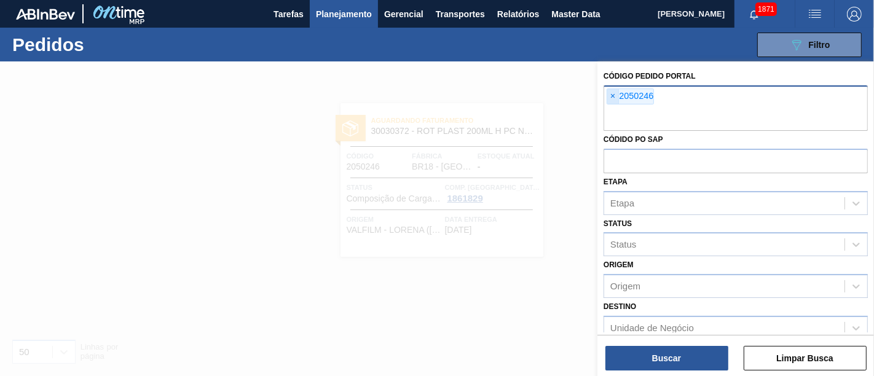
click at [616, 96] on span "×" at bounding box center [613, 96] width 12 height 15
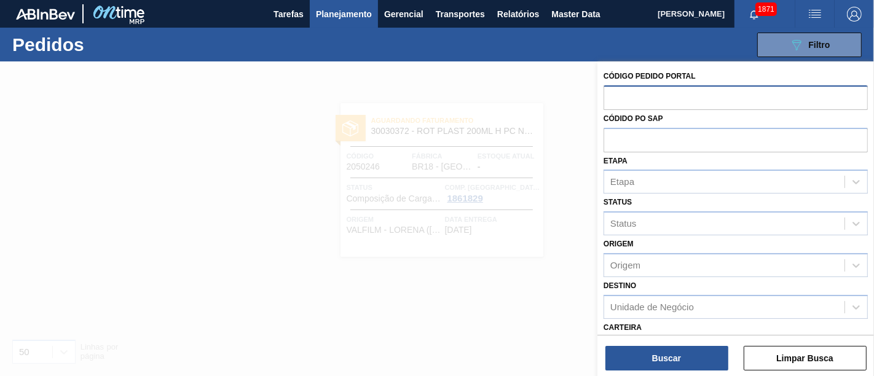
paste input "2050347"
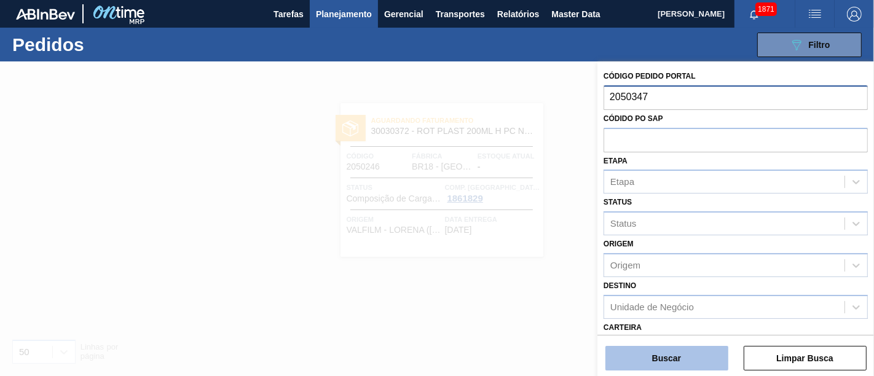
type input "2050347"
click at [682, 353] on button "Buscar" at bounding box center [667, 358] width 123 height 25
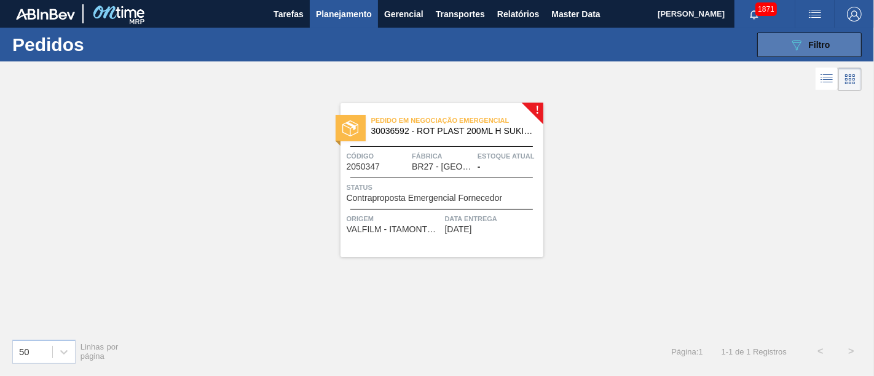
click at [826, 43] on span "Filtro" at bounding box center [820, 45] width 22 height 10
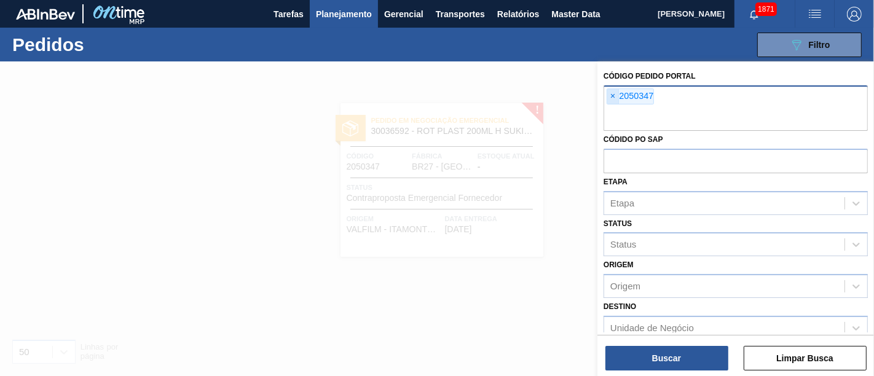
click at [616, 97] on span "×" at bounding box center [613, 96] width 12 height 15
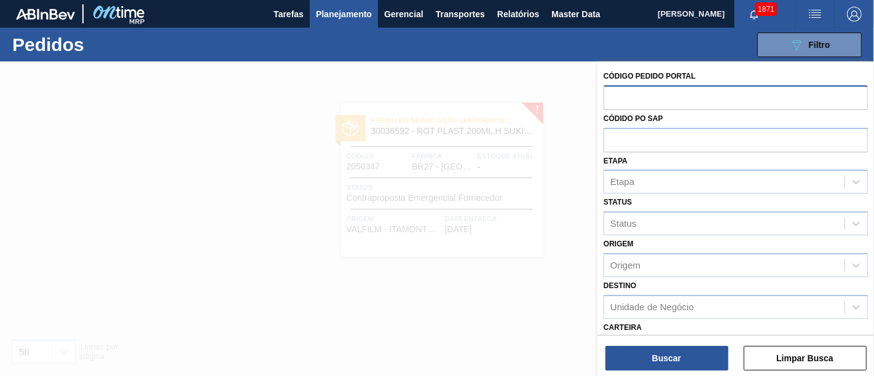
paste input "2050439"
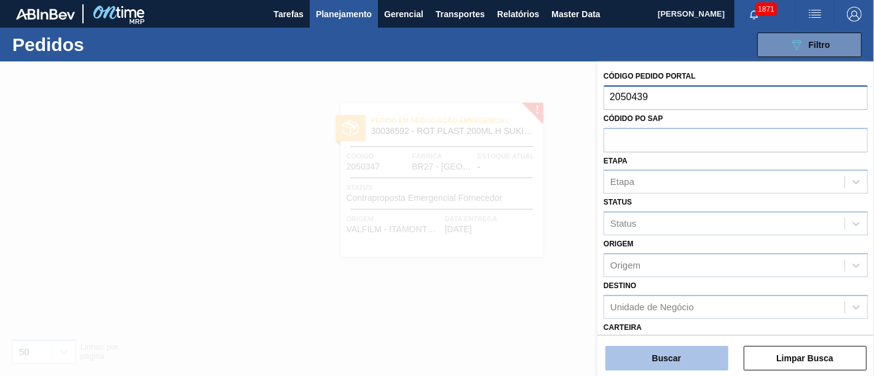
type input "2050439"
click at [713, 368] on button "Buscar" at bounding box center [667, 358] width 123 height 25
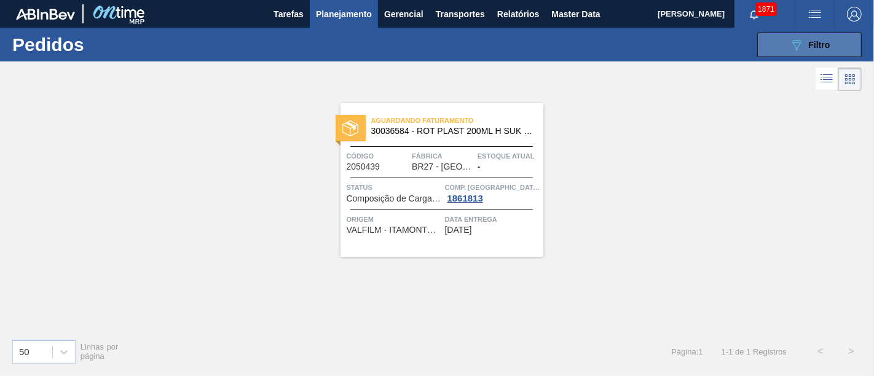
click at [776, 43] on button "089F7B8B-B2A5-4AFE-B5C0-19BA573D28AC Filtro" at bounding box center [809, 45] width 105 height 25
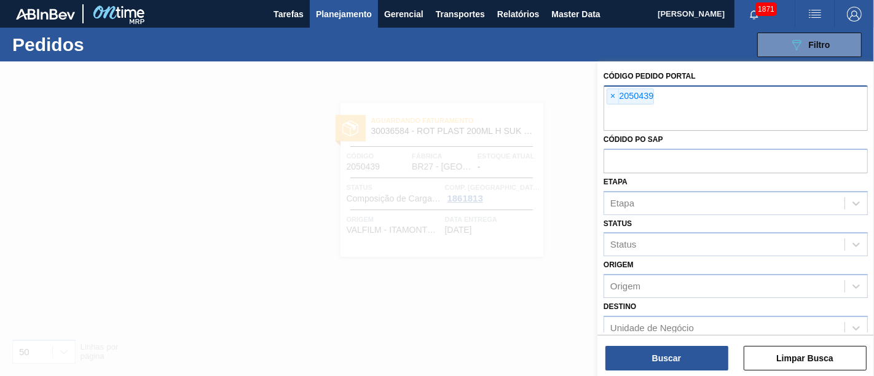
click at [619, 100] on div "× 2050439" at bounding box center [630, 97] width 47 height 16
paste input "2050673"
type input "2050673"
click at [615, 95] on span "×" at bounding box center [613, 96] width 12 height 15
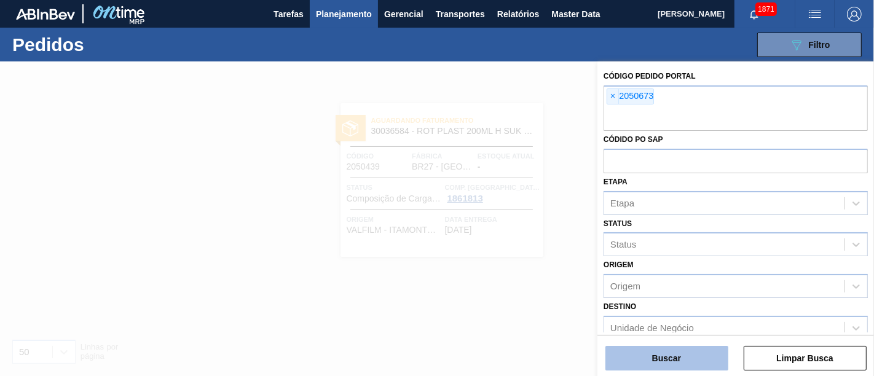
click at [683, 364] on button "Buscar" at bounding box center [667, 358] width 123 height 25
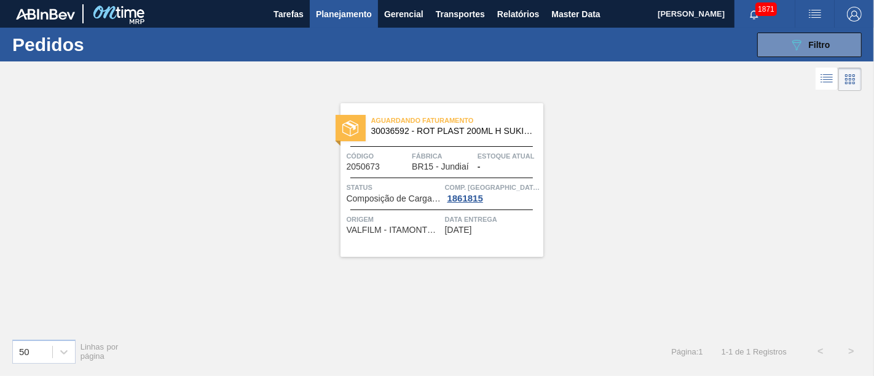
click at [353, 16] on span "Planejamento" at bounding box center [344, 14] width 56 height 15
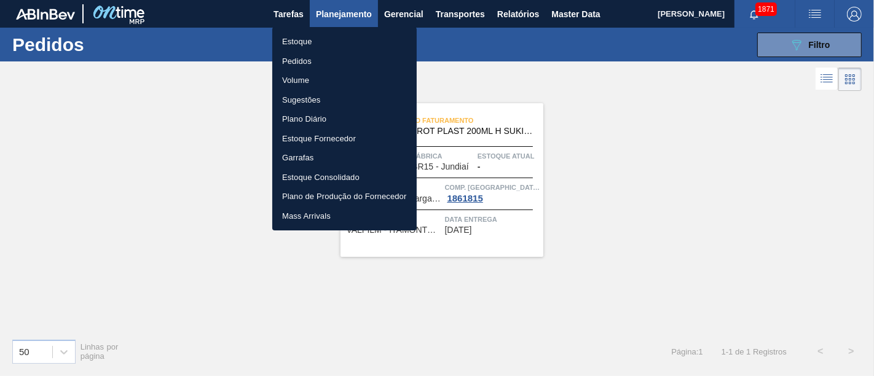
click at [342, 57] on li "Pedidos" at bounding box center [344, 62] width 144 height 20
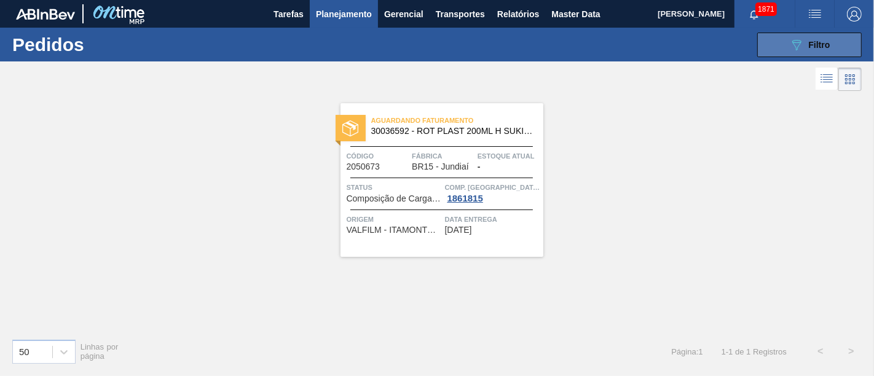
click at [783, 46] on button "089F7B8B-B2A5-4AFE-B5C0-19BA573D28AC Filtro" at bounding box center [809, 45] width 105 height 25
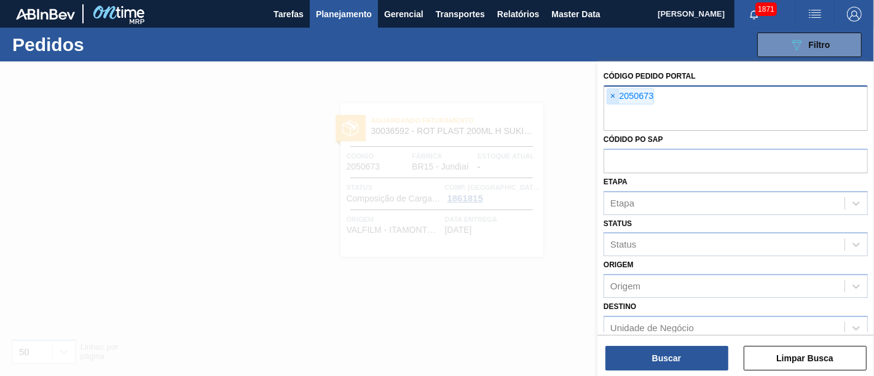
click at [615, 100] on span "×" at bounding box center [613, 96] width 12 height 15
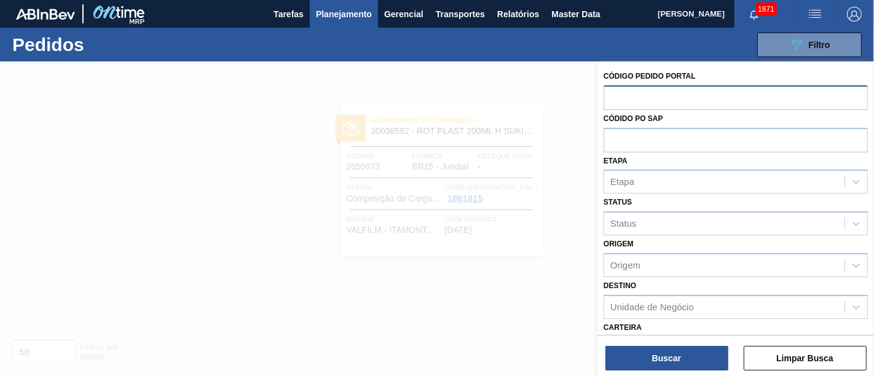
paste input "2042417"
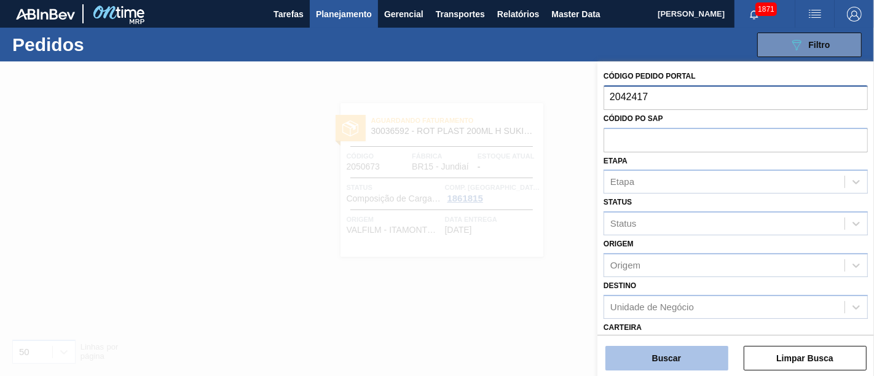
type input "2042417"
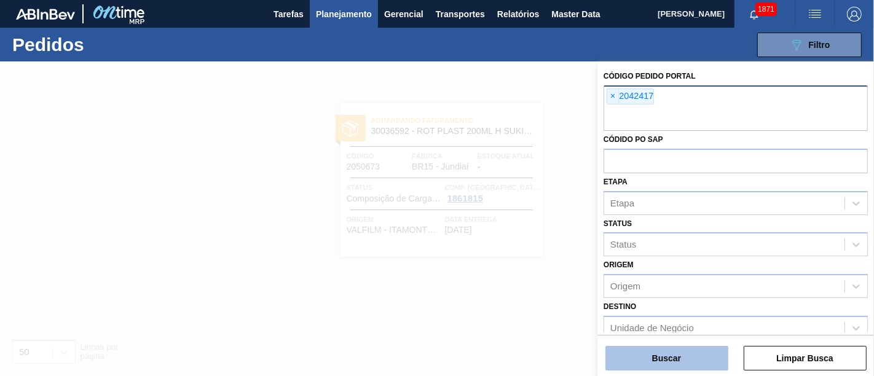
click at [688, 353] on button "Buscar" at bounding box center [667, 358] width 123 height 25
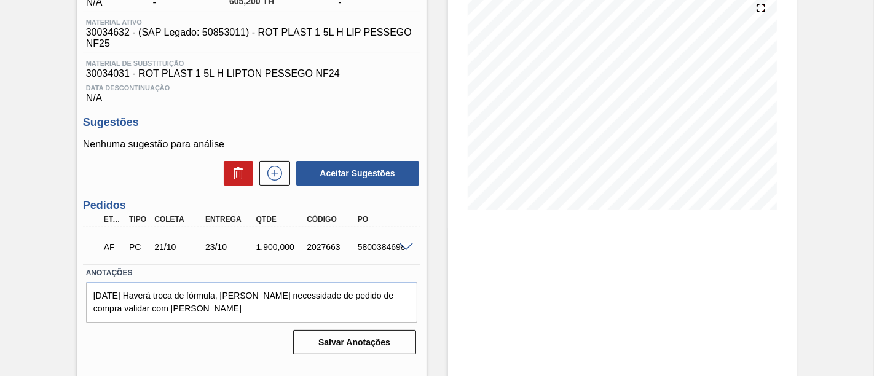
scroll to position [152, 0]
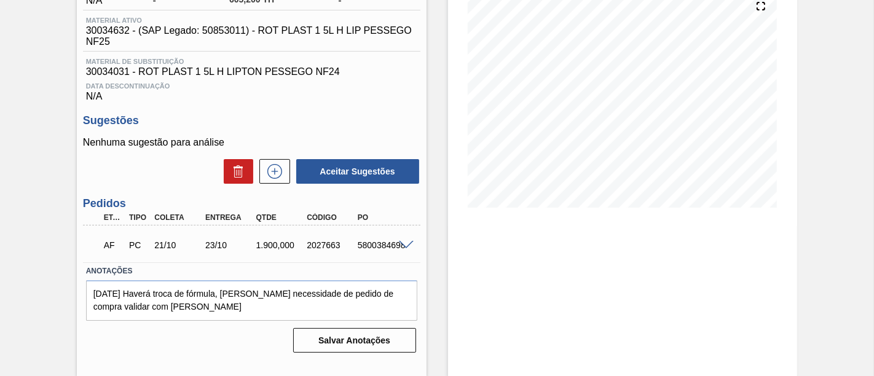
click at [404, 247] on span at bounding box center [406, 245] width 15 height 9
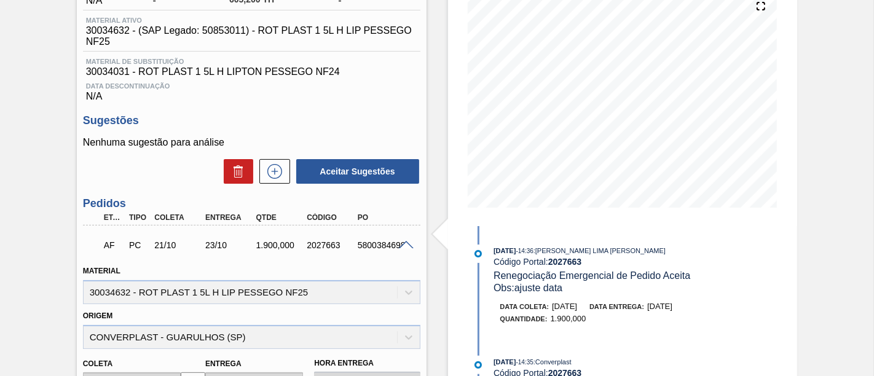
scroll to position [220, 0]
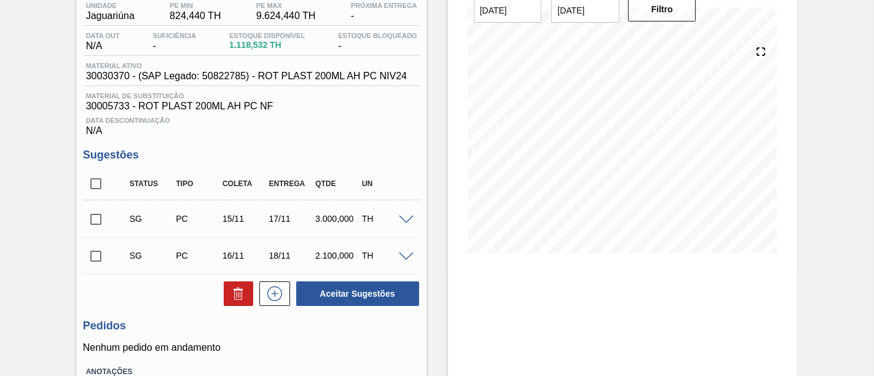
scroll to position [60, 0]
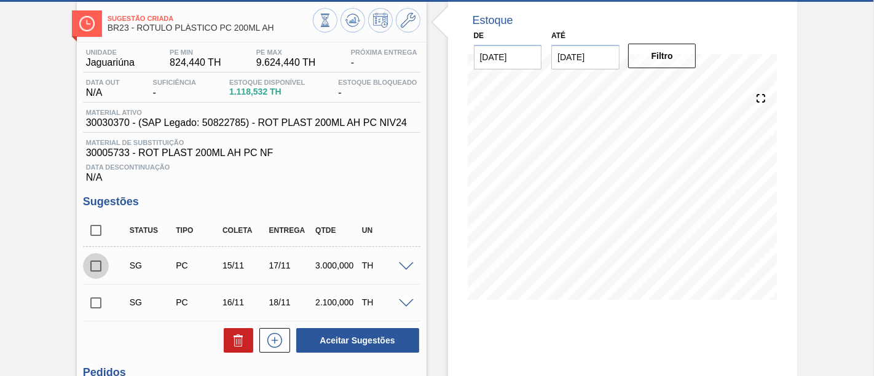
click at [89, 269] on input "checkbox" at bounding box center [96, 266] width 26 height 26
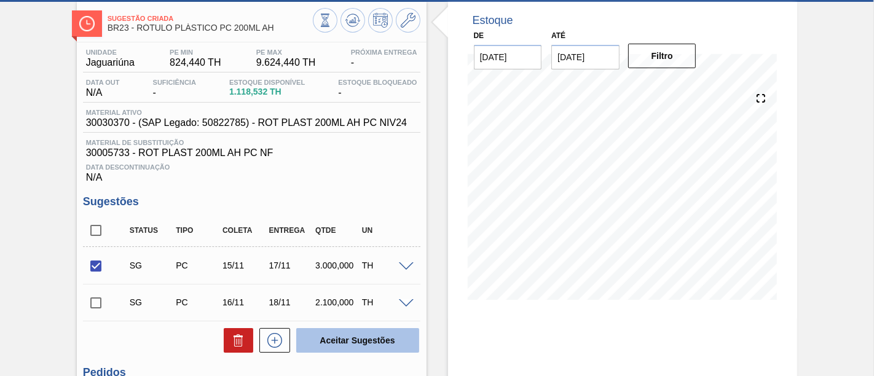
click at [357, 334] on button "Aceitar Sugestões" at bounding box center [357, 340] width 123 height 25
checkbox input "false"
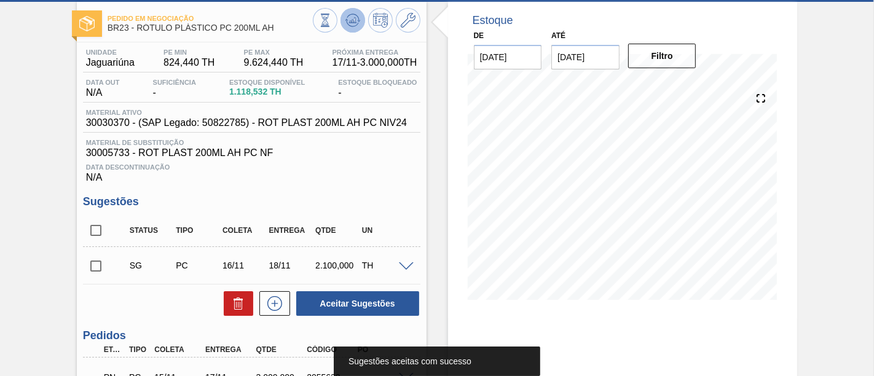
click at [357, 20] on icon at bounding box center [358, 21] width 2 height 2
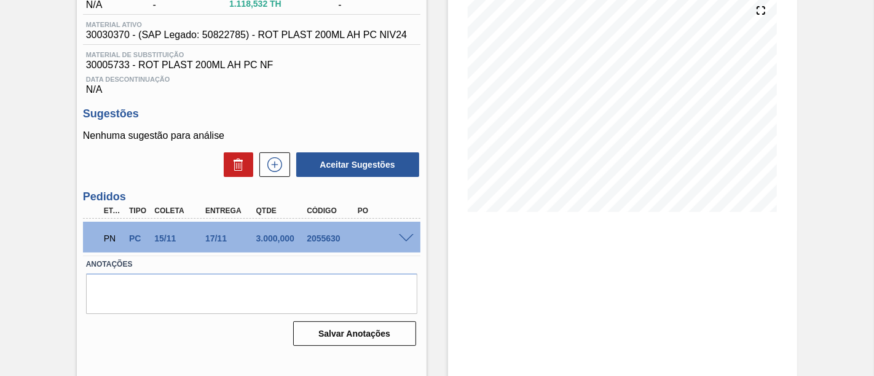
scroll to position [152, 0]
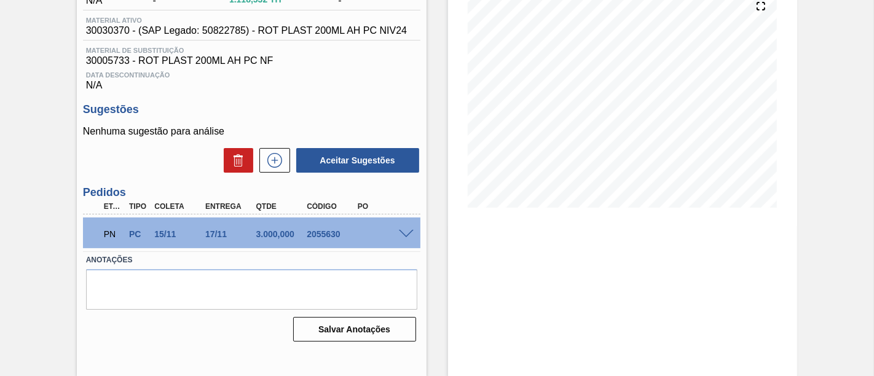
click at [401, 237] on span at bounding box center [406, 234] width 15 height 9
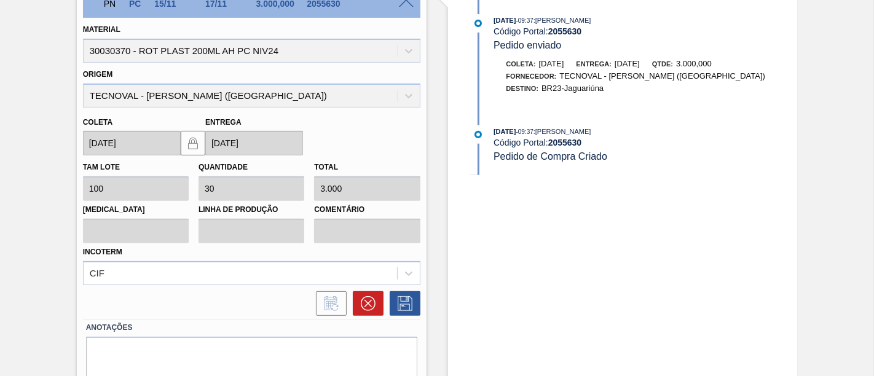
scroll to position [357, 0]
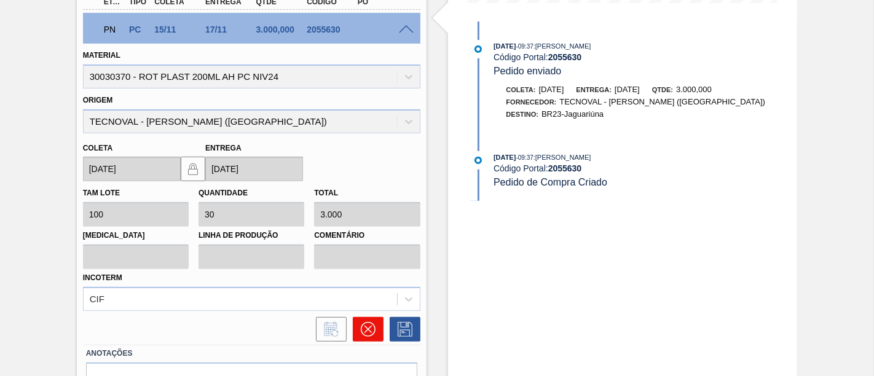
click at [363, 322] on button at bounding box center [368, 329] width 31 height 25
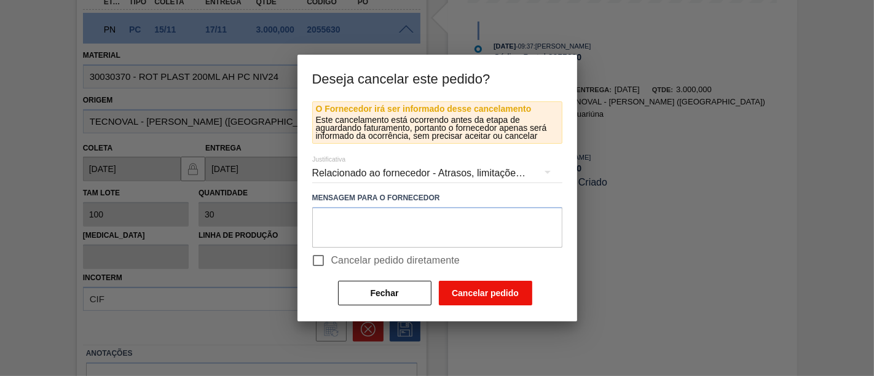
click at [467, 296] on button "Cancelar pedido" at bounding box center [485, 293] width 93 height 25
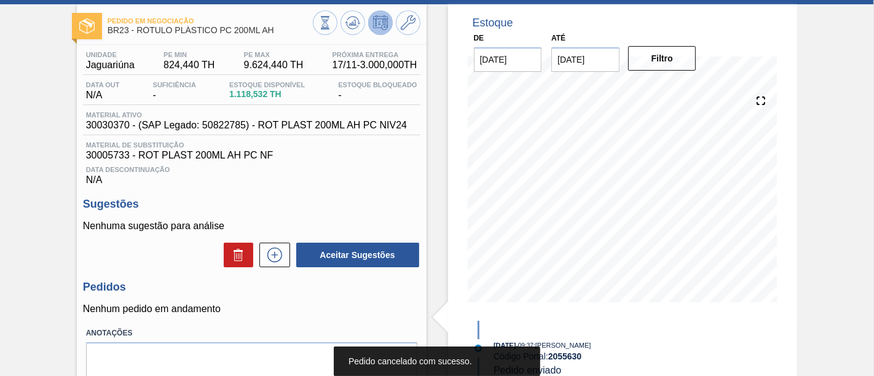
scroll to position [15, 0]
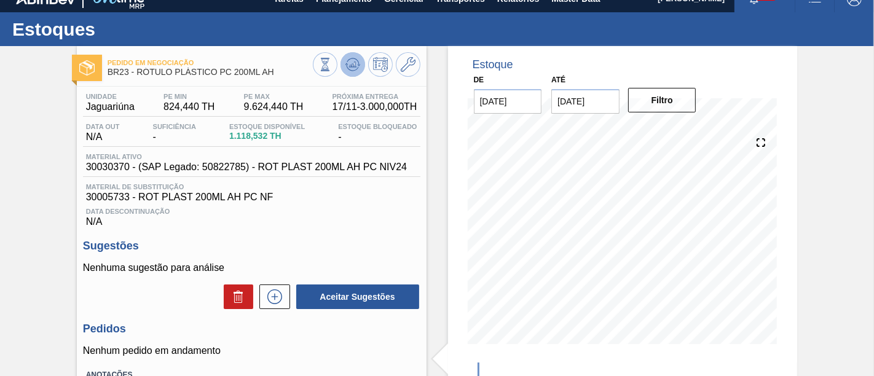
click at [350, 66] on icon at bounding box center [350, 66] width 1 height 2
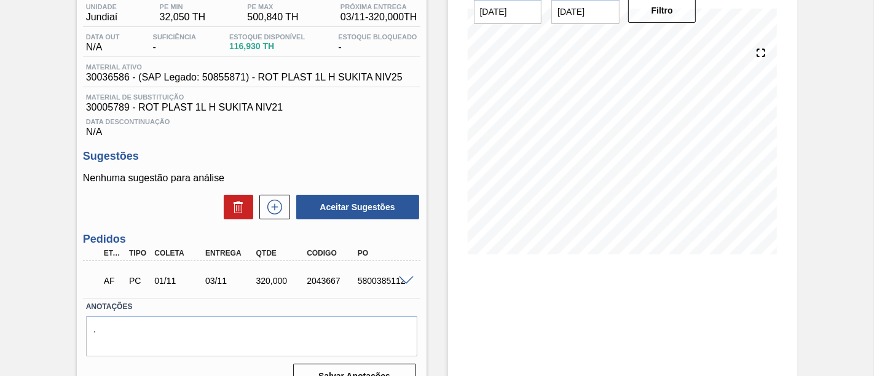
scroll to position [136, 0]
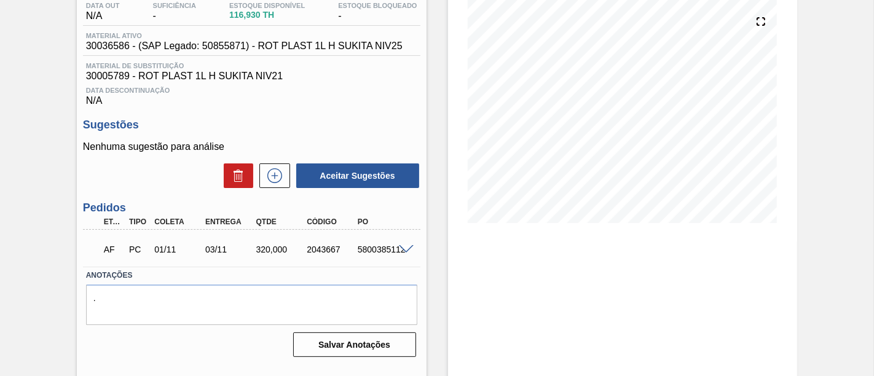
click at [401, 252] on span at bounding box center [406, 249] width 15 height 9
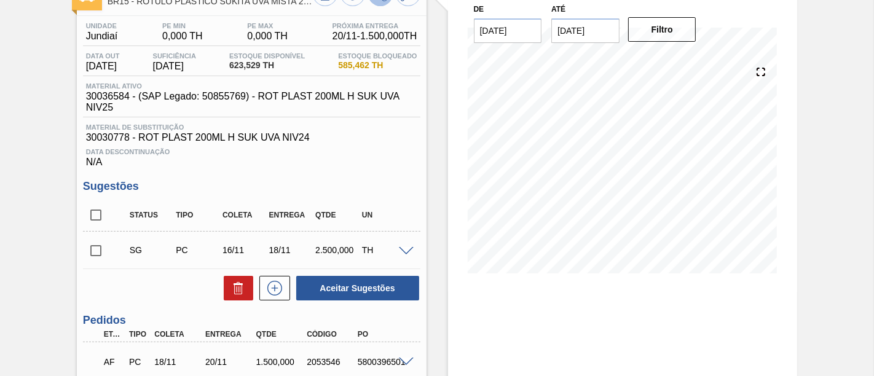
scroll to position [68, 0]
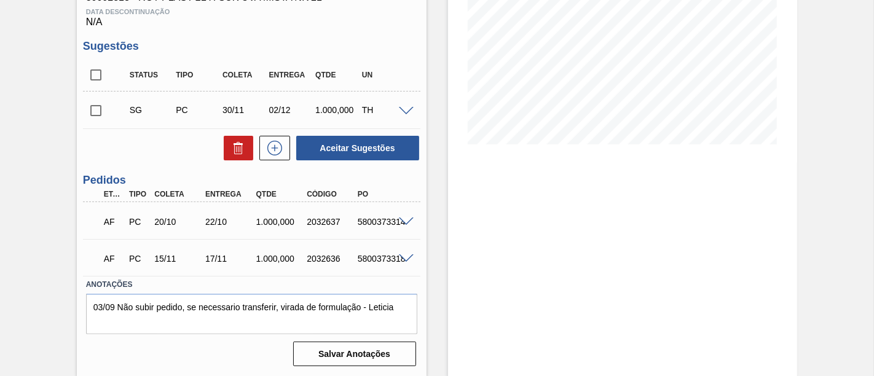
scroll to position [217, 0]
click at [403, 218] on span at bounding box center [406, 221] width 15 height 9
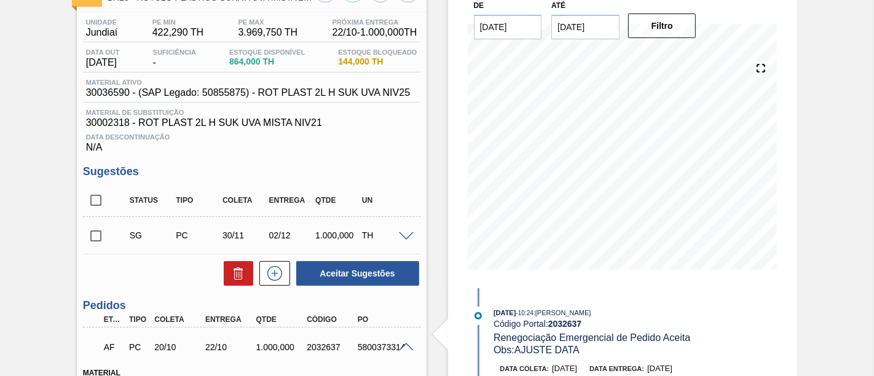
scroll to position [81, 0]
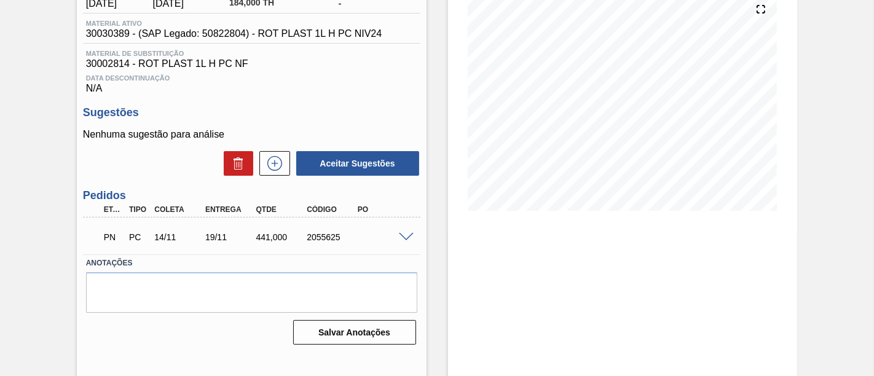
scroll to position [152, 0]
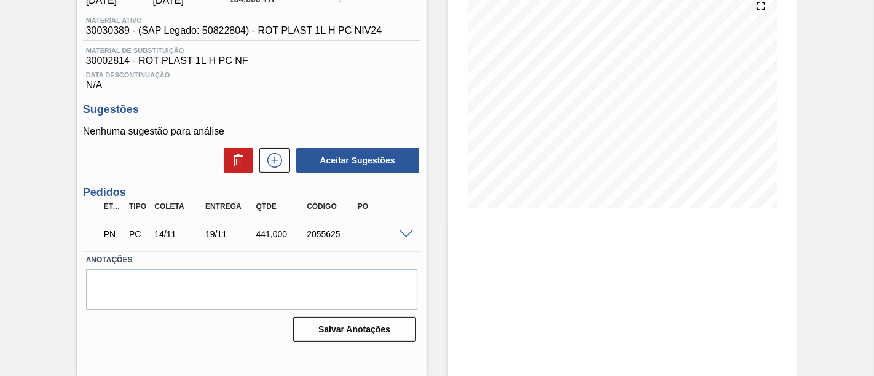
click at [408, 232] on span at bounding box center [406, 234] width 15 height 9
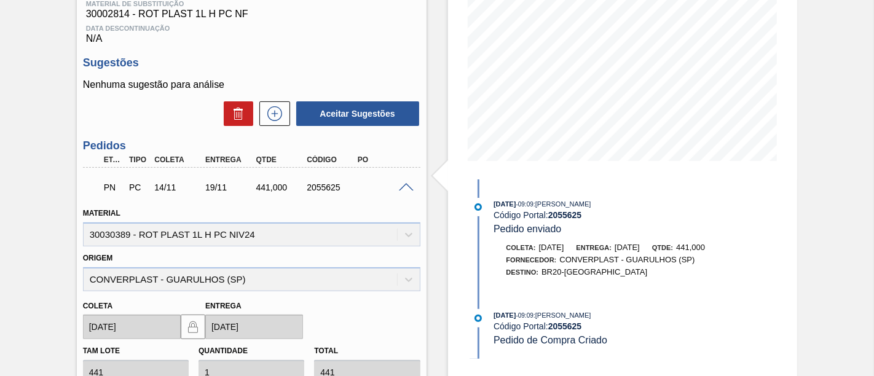
scroll to position [220, 0]
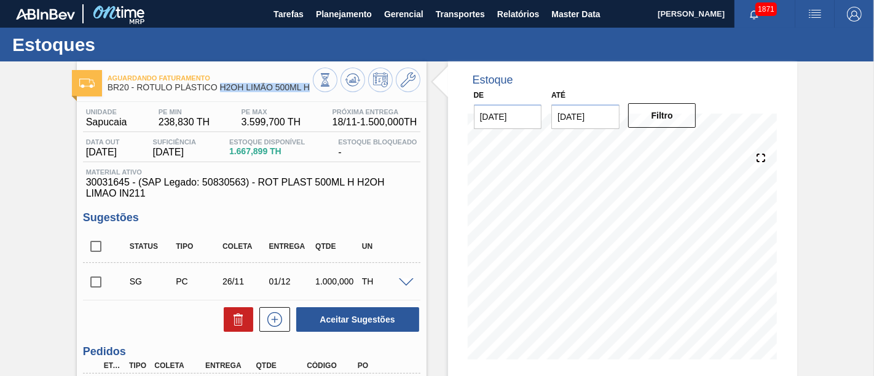
drag, startPoint x: 221, startPoint y: 89, endPoint x: 312, endPoint y: 92, distance: 90.4
click at [312, 92] on div "Aguardando Faturamento BR20 - RÓTULO PLÁSTICO H2OH LIMÃO 500ML H" at bounding box center [252, 82] width 350 height 28
copy div "H2OH LIMÃO 500ML H"
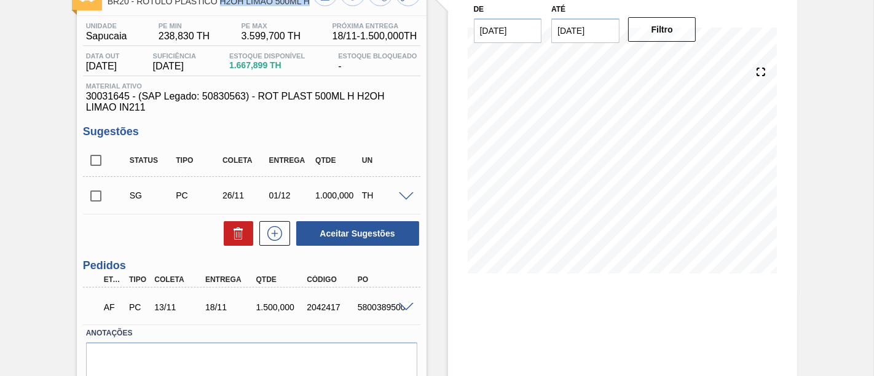
scroll to position [68, 0]
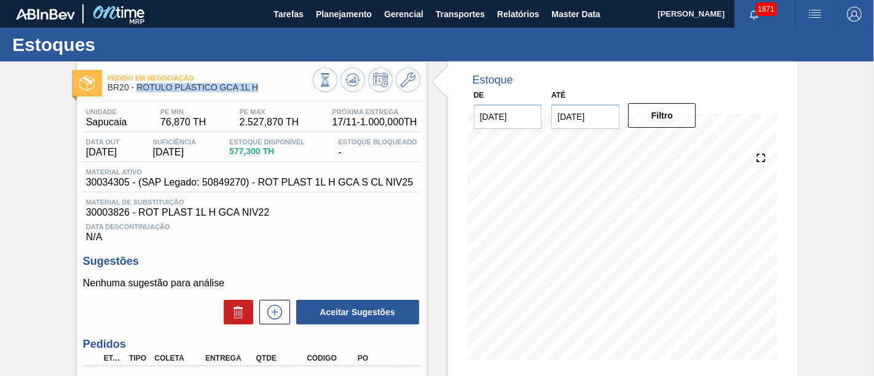
drag, startPoint x: 138, startPoint y: 87, endPoint x: 256, endPoint y: 91, distance: 118.1
click at [256, 91] on span "BR20 - RÓTULO PLÁSTICO GCA 1L H" at bounding box center [210, 87] width 205 height 9
copy span "RÓTULO PLÁSTICO GCA 1L H"
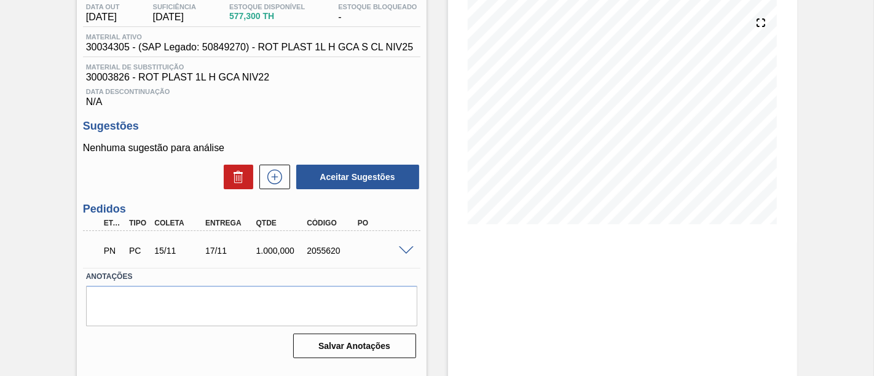
scroll to position [136, 0]
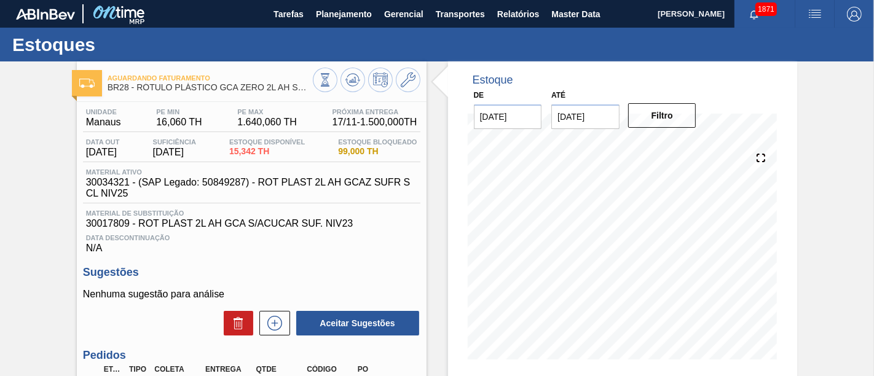
scroll to position [136, 0]
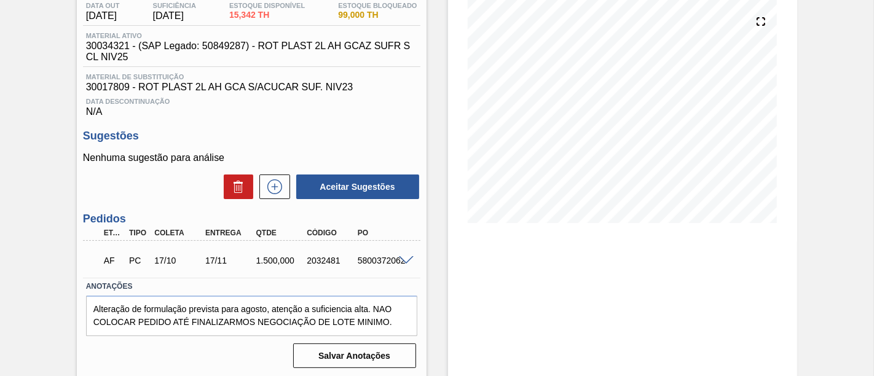
click at [400, 263] on span at bounding box center [406, 260] width 15 height 9
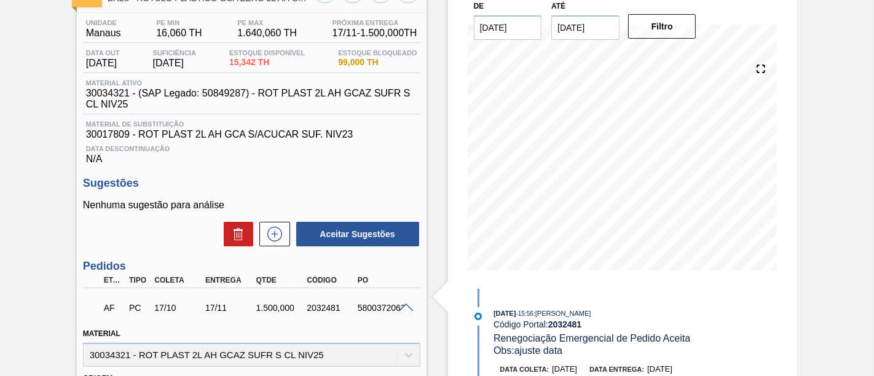
scroll to position [68, 0]
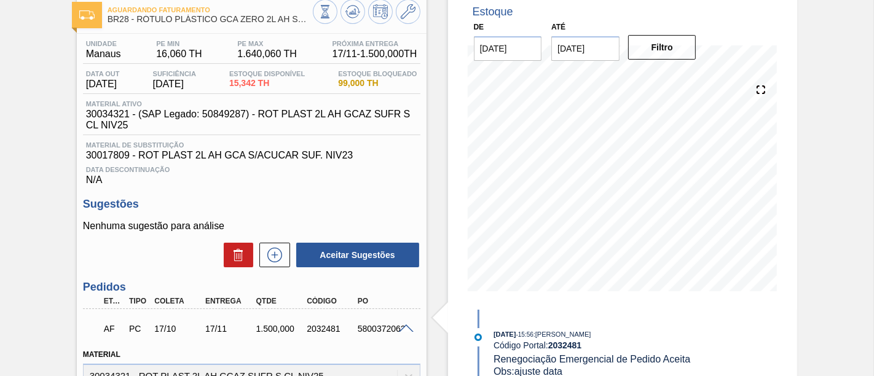
click at [802, 149] on div "Aguardando Faturamento BR28 - RÓTULO PLÁSTICO GCA ZERO 2L AH SUFRAMA Unidade Ma…" at bounding box center [437, 370] width 874 height 754
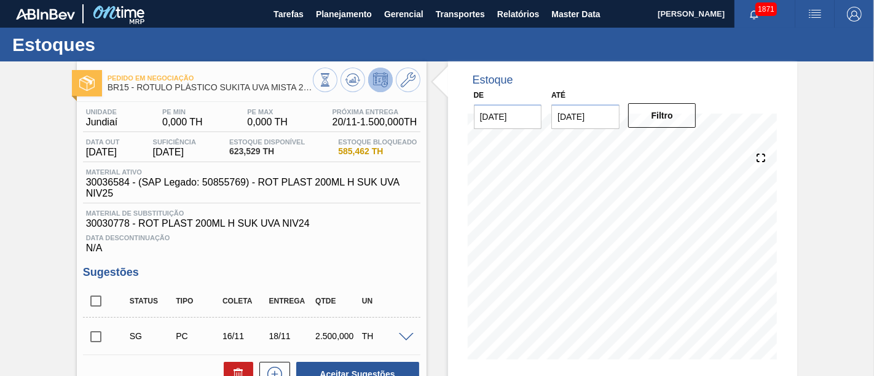
scroll to position [68, 0]
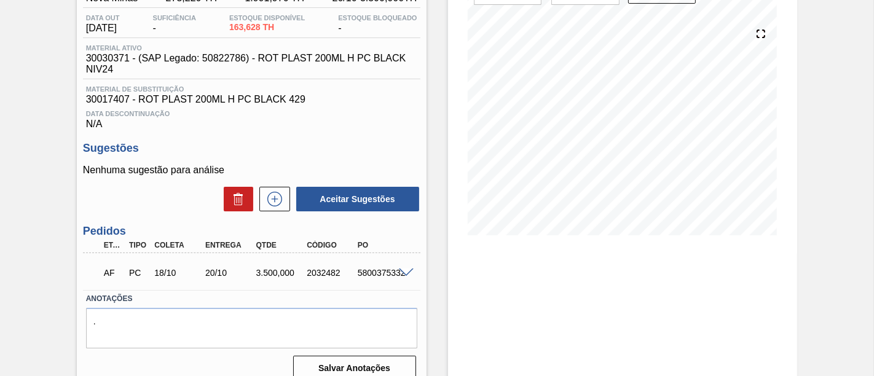
scroll to position [136, 0]
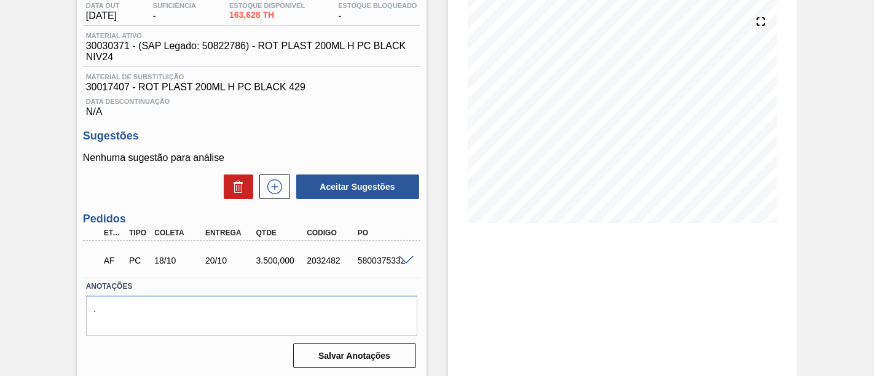
click at [400, 264] on span at bounding box center [406, 260] width 15 height 9
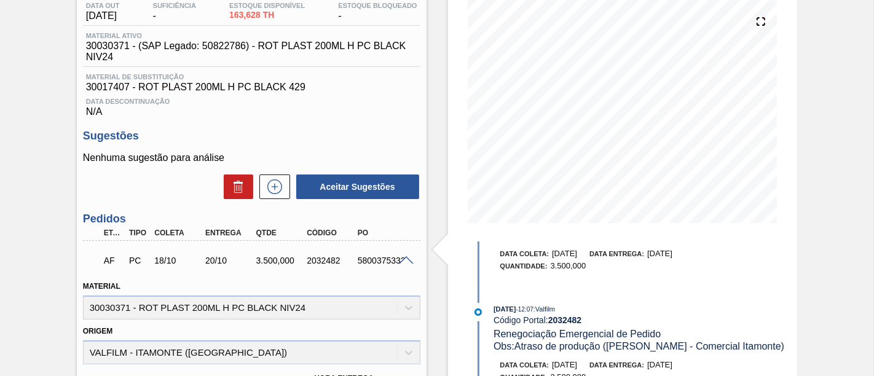
click at [403, 264] on span at bounding box center [406, 260] width 15 height 9
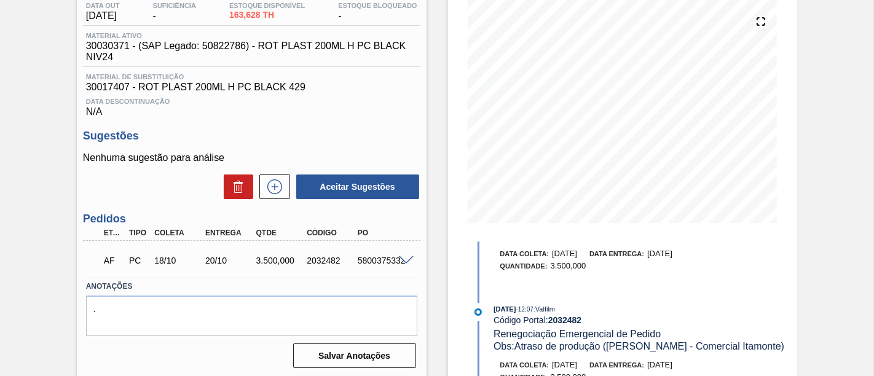
scroll to position [68, 0]
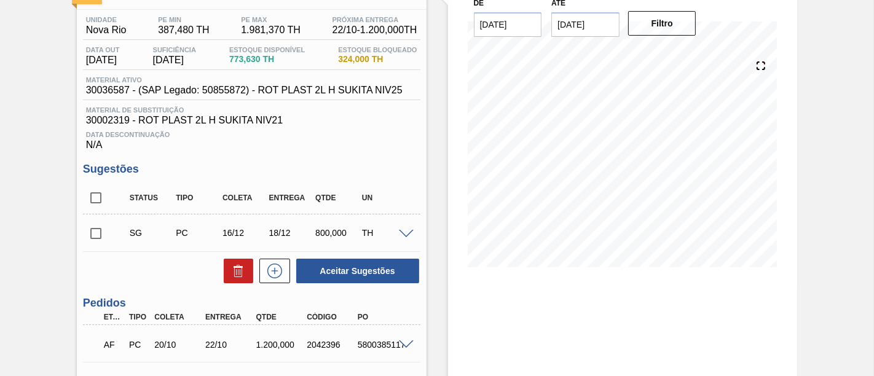
scroll to position [136, 0]
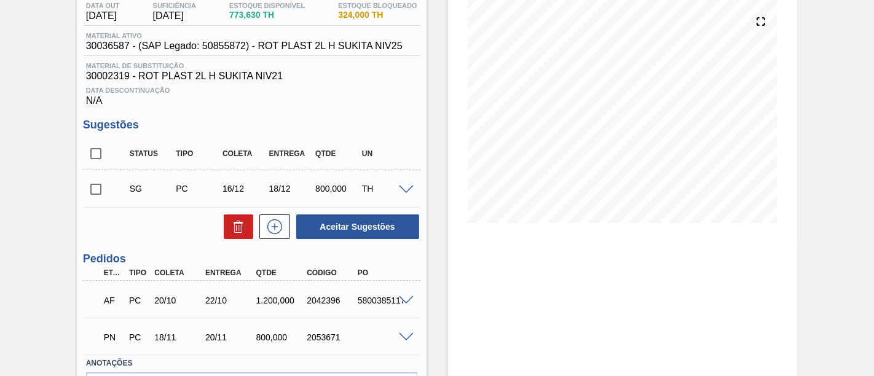
click at [408, 304] on span at bounding box center [406, 300] width 15 height 9
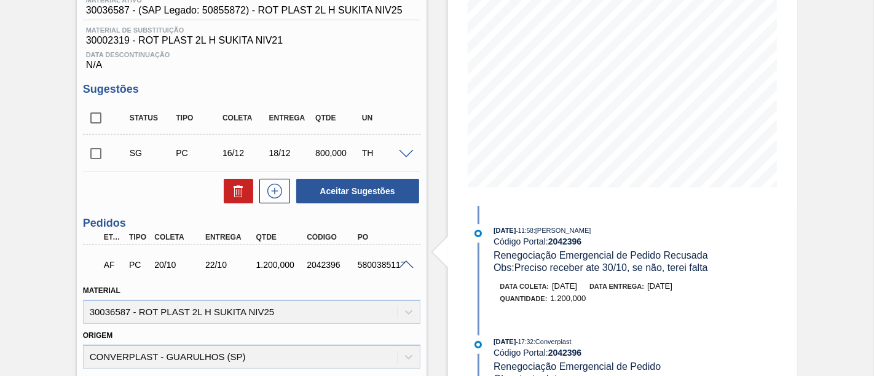
scroll to position [205, 0]
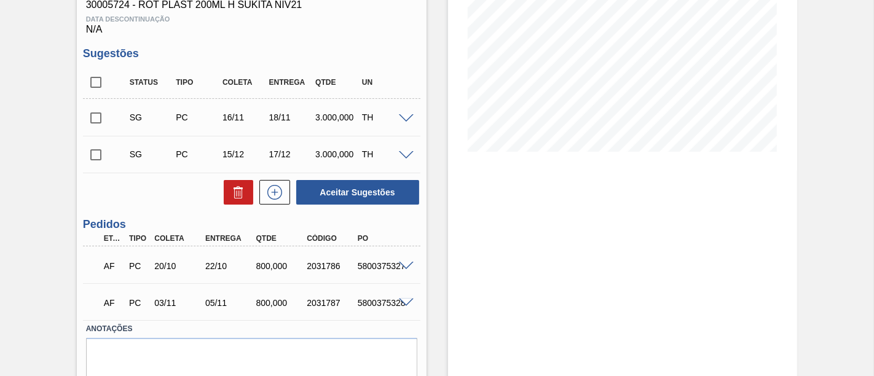
scroll to position [254, 0]
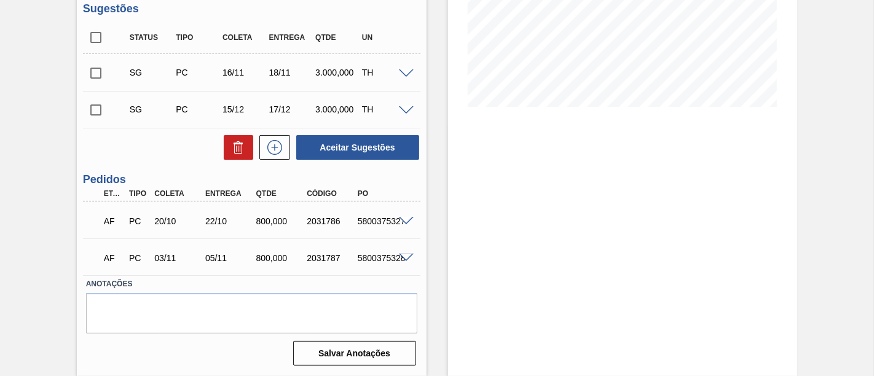
click at [406, 219] on span at bounding box center [406, 221] width 15 height 9
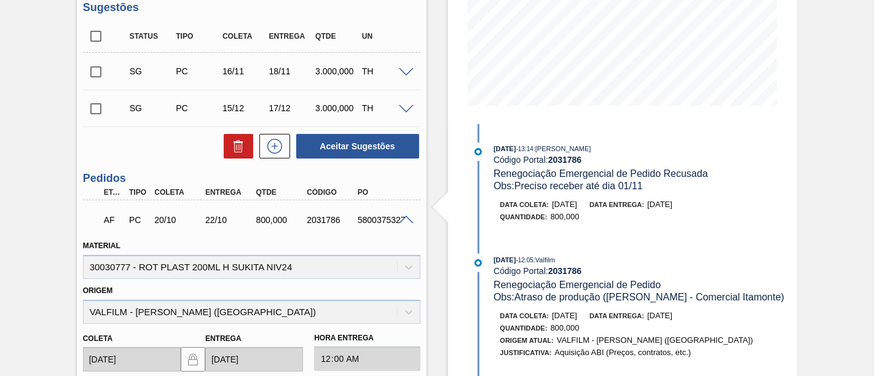
click at [406, 219] on span at bounding box center [406, 220] width 15 height 9
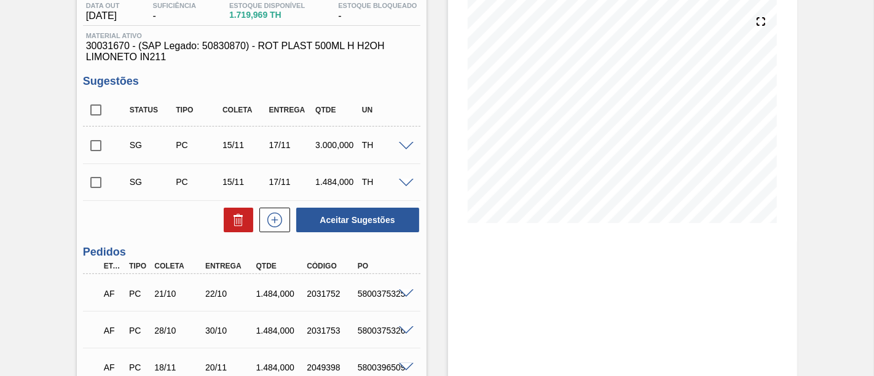
scroll to position [205, 0]
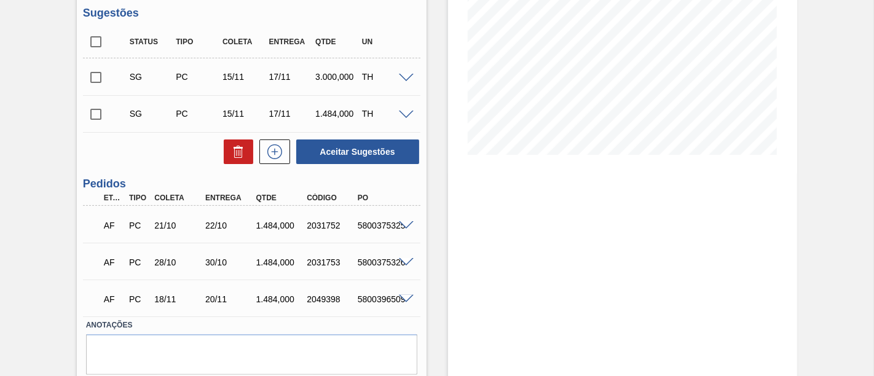
click at [406, 222] on span at bounding box center [406, 225] width 15 height 9
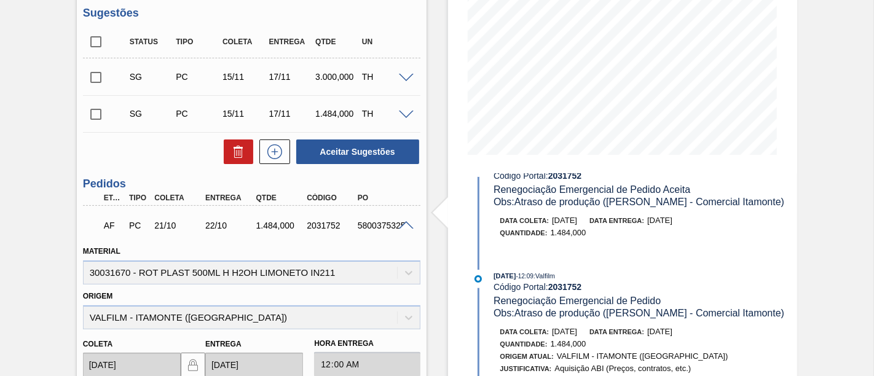
scroll to position [0, 0]
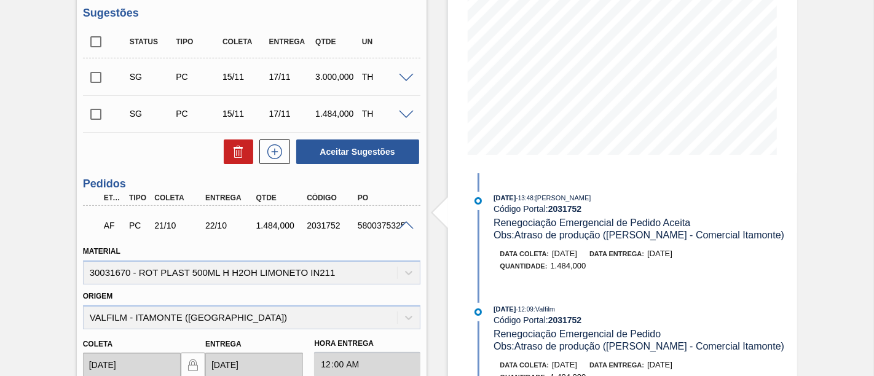
click at [406, 227] on span at bounding box center [406, 225] width 15 height 9
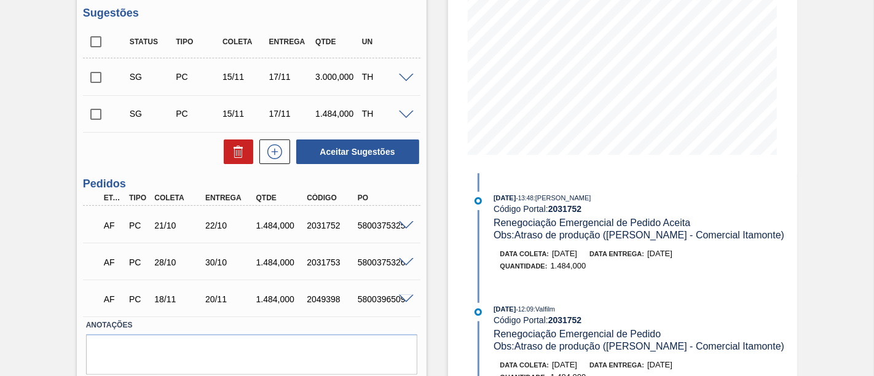
click at [402, 264] on span at bounding box center [406, 262] width 15 height 9
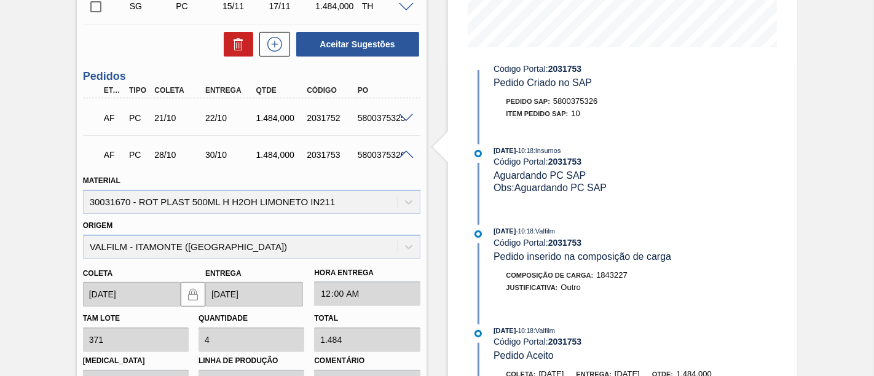
scroll to position [273, 0]
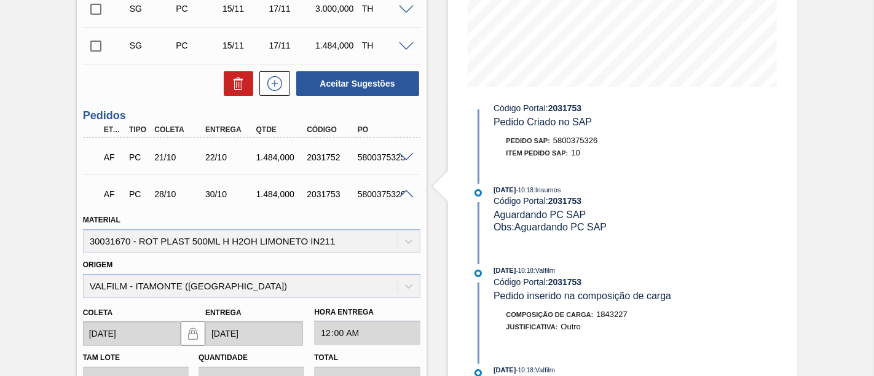
click at [407, 154] on span at bounding box center [406, 157] width 15 height 9
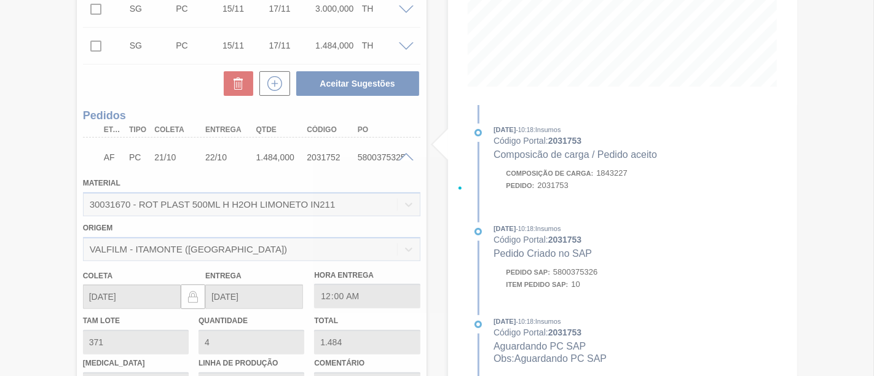
scroll to position [0, 0]
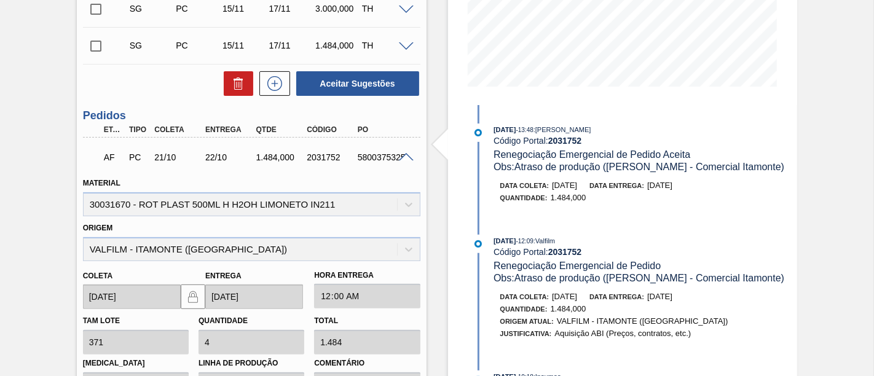
click at [405, 159] on span at bounding box center [406, 157] width 15 height 9
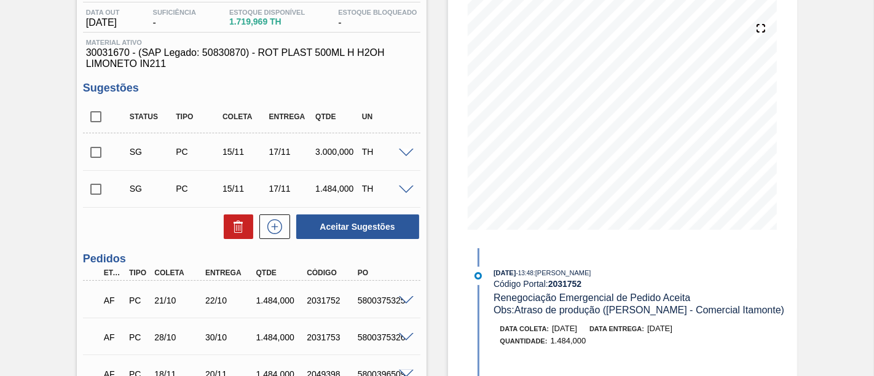
scroll to position [111, 0]
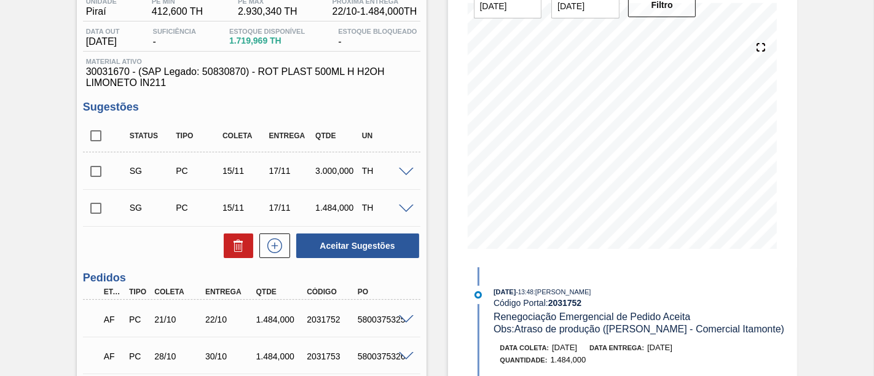
click at [98, 176] on input "checkbox" at bounding box center [96, 172] width 26 height 26
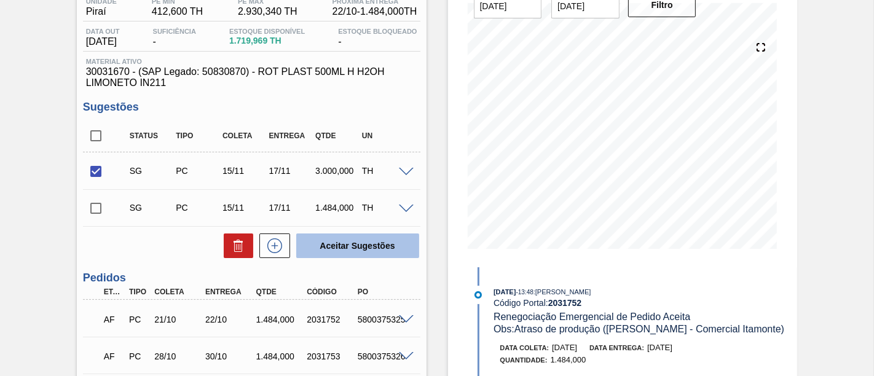
click at [330, 243] on button "Aceitar Sugestões" at bounding box center [357, 246] width 123 height 25
checkbox input "false"
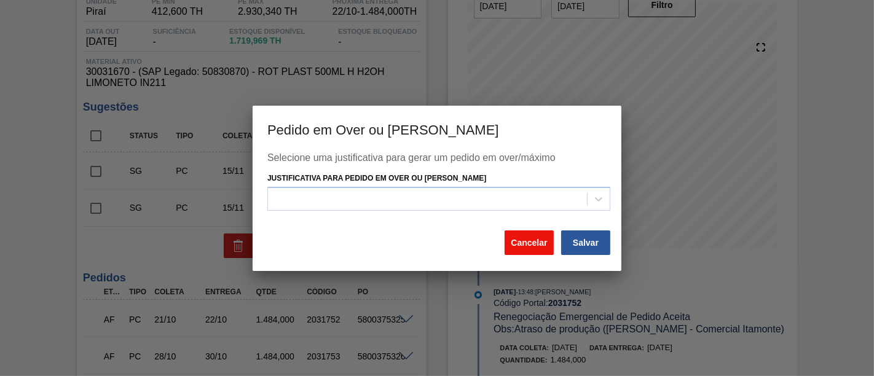
click at [537, 246] on button "Cancelar" at bounding box center [529, 243] width 49 height 25
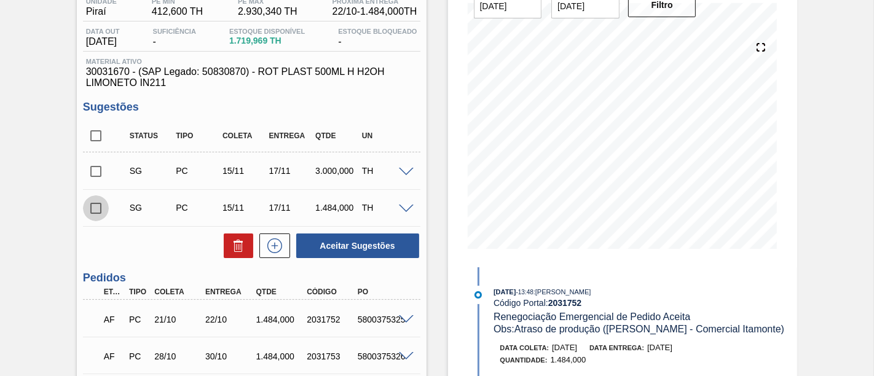
click at [103, 209] on input "checkbox" at bounding box center [96, 208] width 26 height 26
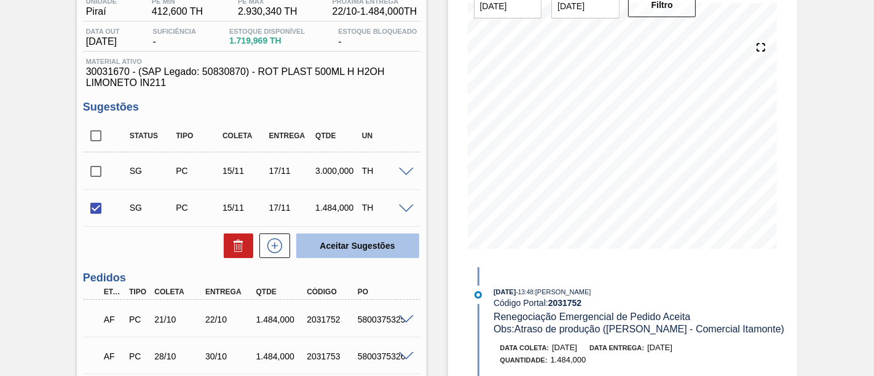
click at [374, 245] on button "Aceitar Sugestões" at bounding box center [357, 246] width 123 height 25
checkbox input "false"
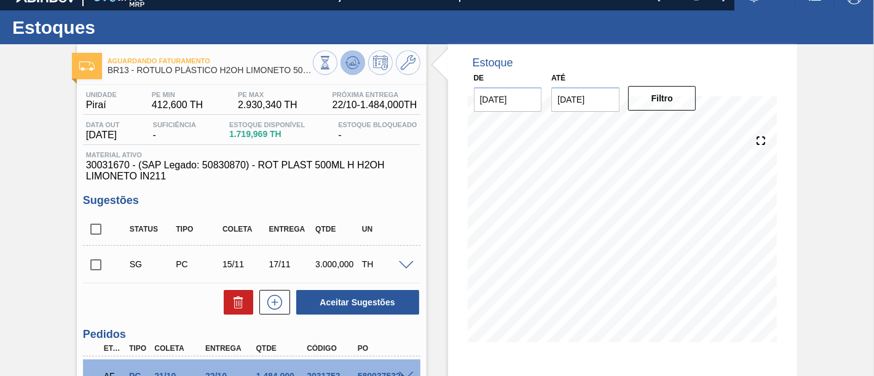
scroll to position [0, 0]
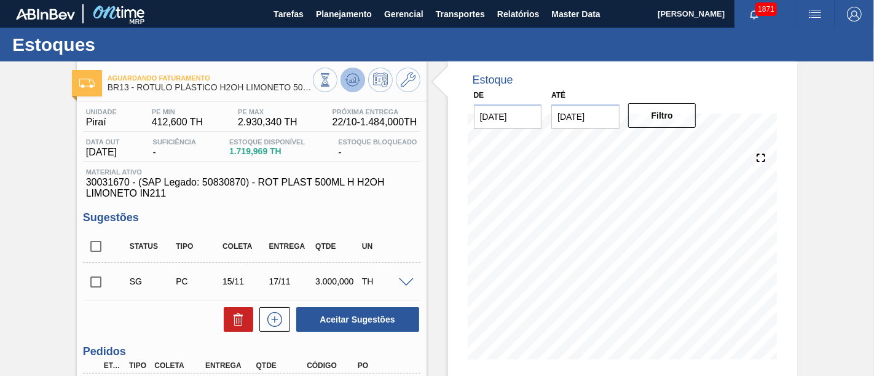
click at [355, 76] on icon at bounding box center [352, 80] width 15 height 15
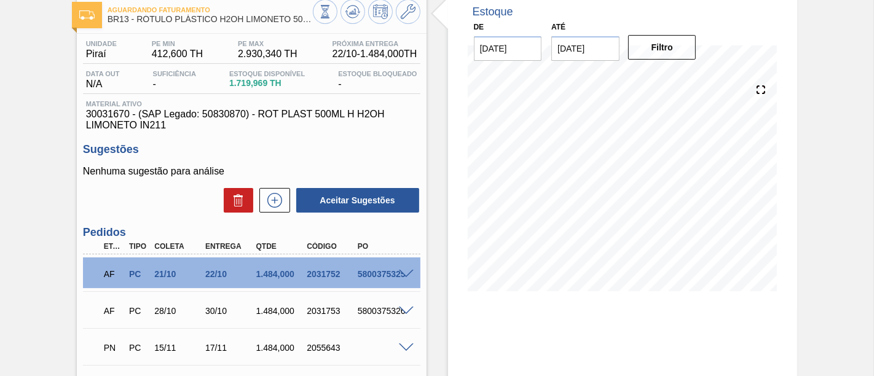
scroll to position [136, 0]
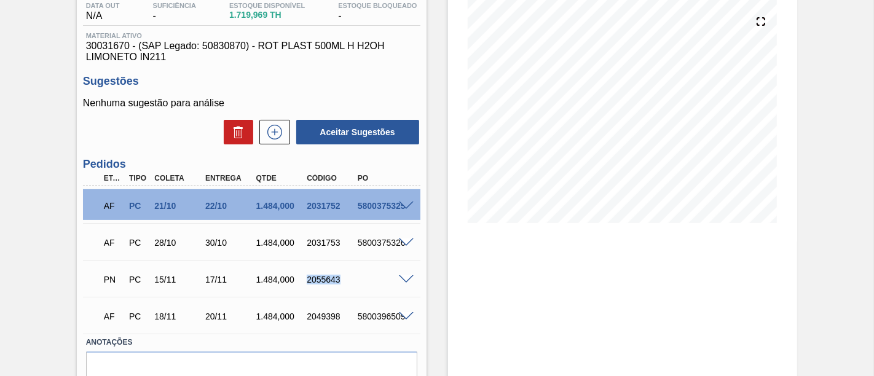
drag, startPoint x: 307, startPoint y: 278, endPoint x: 339, endPoint y: 281, distance: 32.1
click at [339, 281] on div "2055643" at bounding box center [331, 280] width 55 height 10
copy div "2055643"
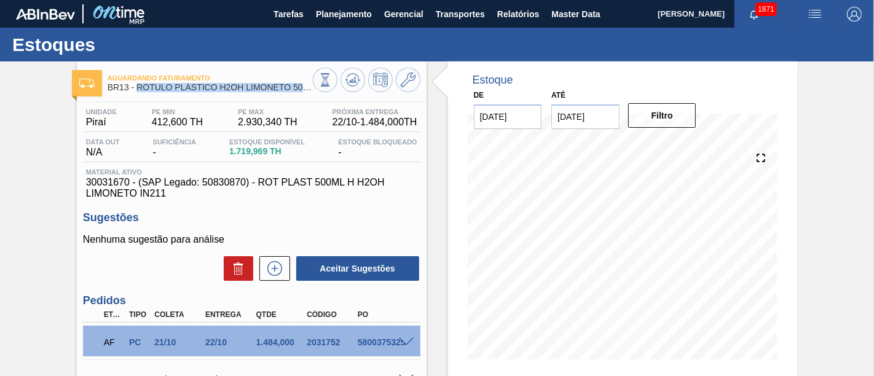
drag, startPoint x: 138, startPoint y: 87, endPoint x: 310, endPoint y: 89, distance: 171.5
click at [307, 89] on span "BR13 - RÓTULO PLÁSTICO H2OH LIMONETO 500ML H" at bounding box center [210, 87] width 205 height 9
copy span "RÓTULO PLÁSTICO H2OH LIMONETO 500"
drag, startPoint x: 86, startPoint y: 119, endPoint x: 108, endPoint y: 120, distance: 22.2
click at [108, 120] on span "Piraí" at bounding box center [101, 122] width 31 height 11
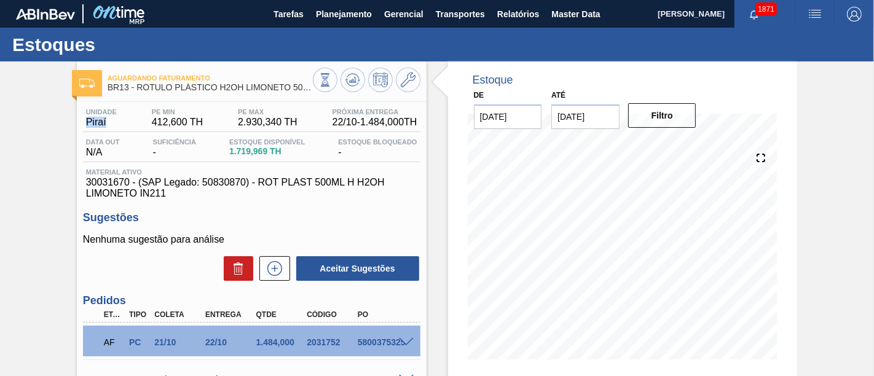
copy span "Piraí"
click at [117, 122] on div "Unidade Piraí" at bounding box center [101, 118] width 37 height 20
drag, startPoint x: 106, startPoint y: 125, endPoint x: 85, endPoint y: 125, distance: 20.9
click at [86, 125] on span "Piraí" at bounding box center [101, 122] width 31 height 11
copy span "Piraí"
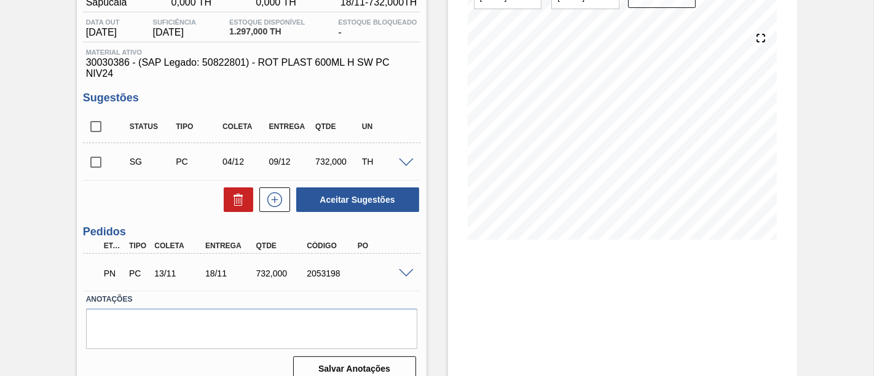
scroll to position [136, 0]
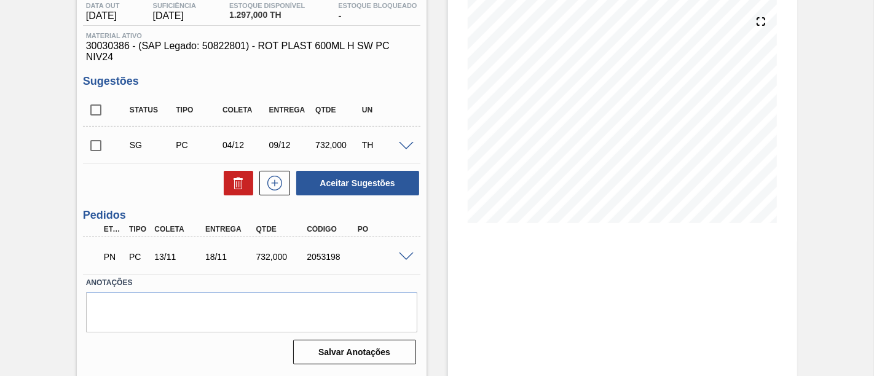
click at [407, 256] on span at bounding box center [406, 257] width 15 height 9
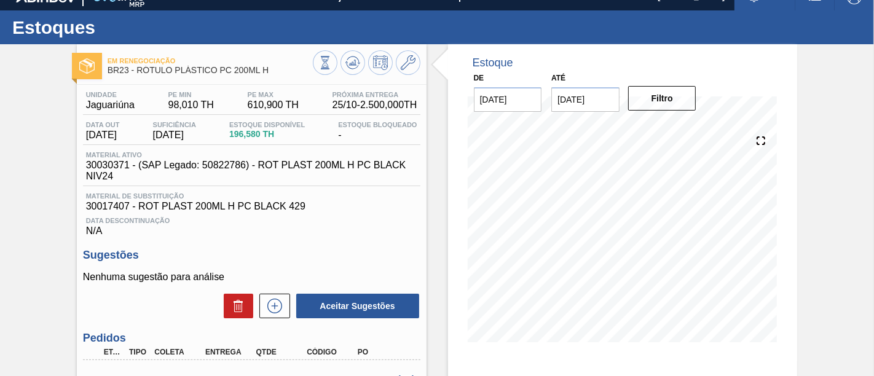
scroll to position [15, 0]
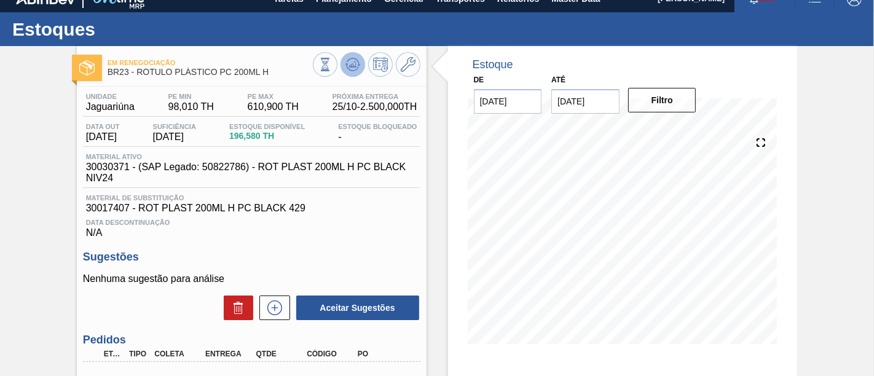
click at [361, 70] on button at bounding box center [353, 64] width 25 height 25
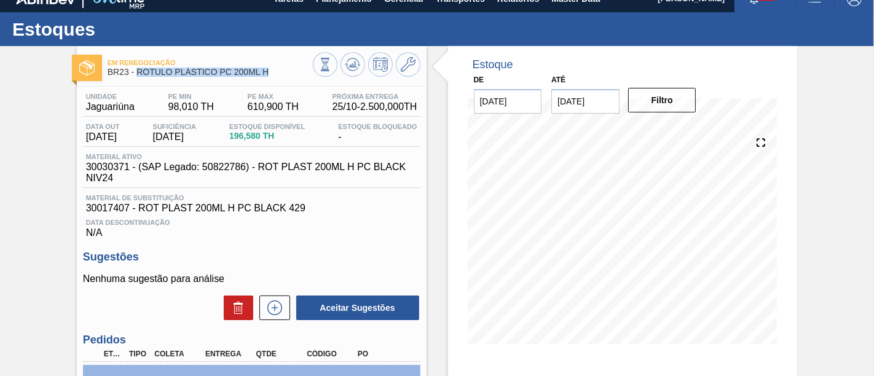
drag, startPoint x: 136, startPoint y: 74, endPoint x: 270, endPoint y: 79, distance: 134.1
click at [270, 79] on div "Em Renegociação BR23 - RÓTULO PLÁSTICO PC 200ML H" at bounding box center [210, 68] width 205 height 28
copy span "RÓTULO PLÁSTICO PC 200ML H"
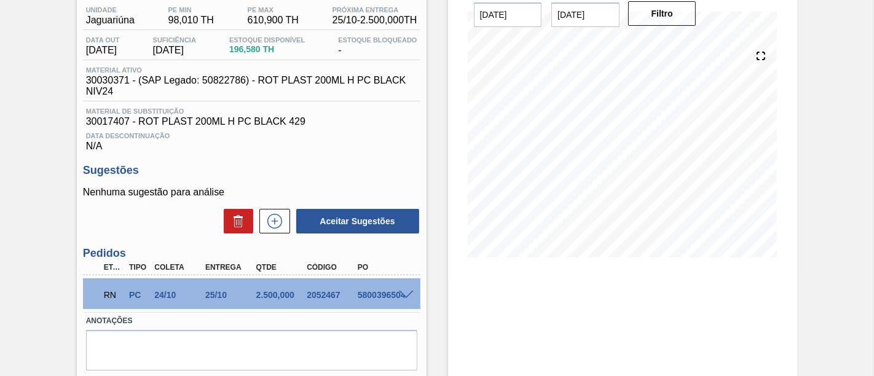
scroll to position [152, 0]
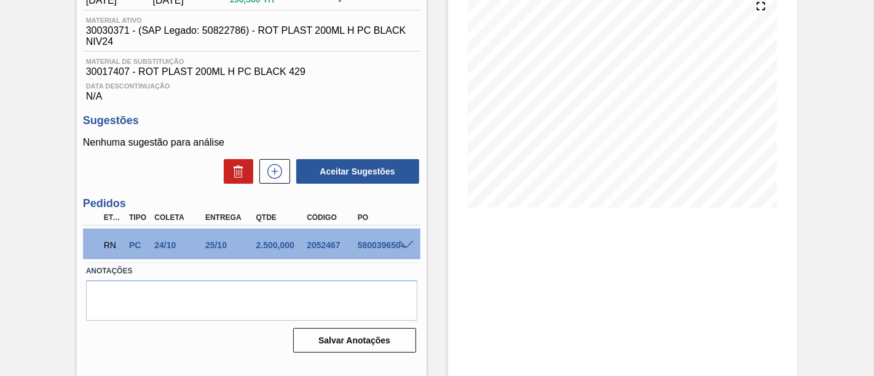
click at [409, 248] on span at bounding box center [406, 245] width 15 height 9
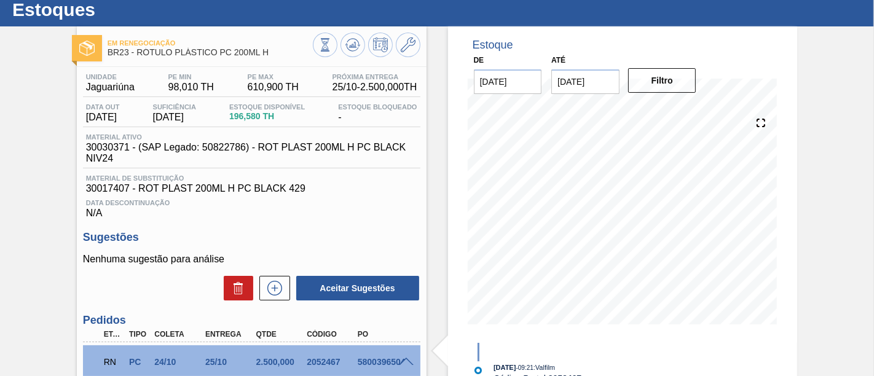
scroll to position [15, 0]
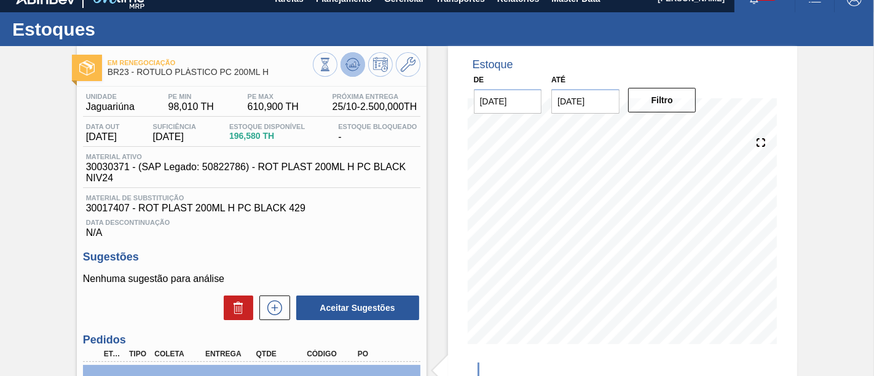
click at [358, 72] on button at bounding box center [353, 64] width 25 height 25
click at [140, 71] on span "BR23 - RÓTULO PLÁSTICO PC 200ML H" at bounding box center [210, 72] width 205 height 9
drag, startPoint x: 138, startPoint y: 72, endPoint x: 267, endPoint y: 75, distance: 128.5
click at [267, 75] on span "BR23 - RÓTULO PLÁSTICO PC 200ML H" at bounding box center [210, 72] width 205 height 9
copy span "RÓTULO PLÁSTICO PC 200ML H"
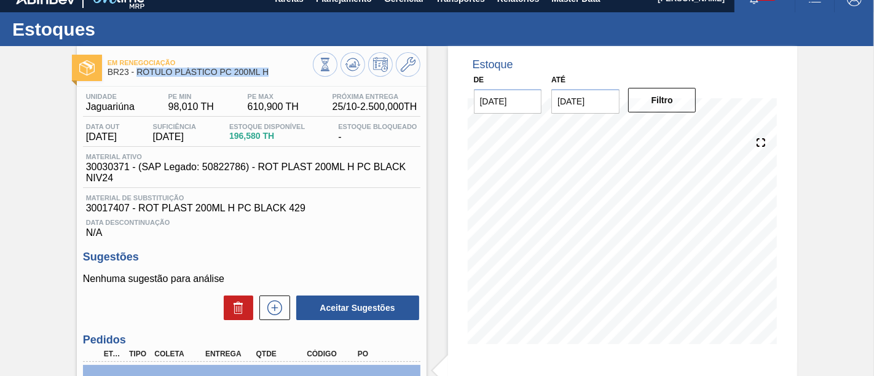
scroll to position [152, 0]
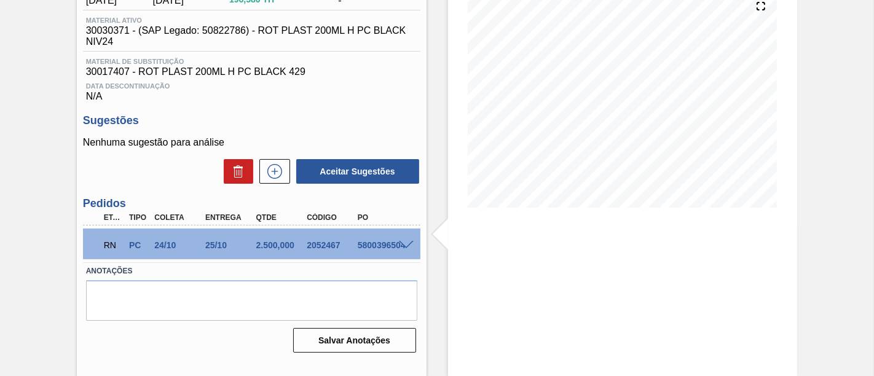
click at [409, 244] on span at bounding box center [406, 245] width 15 height 9
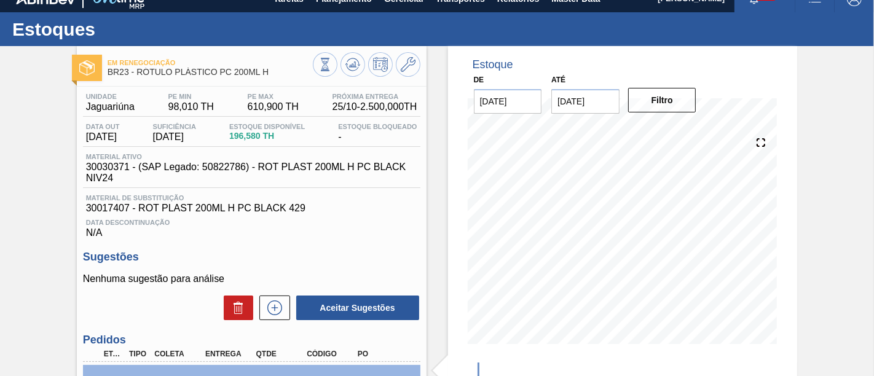
scroll to position [84, 0]
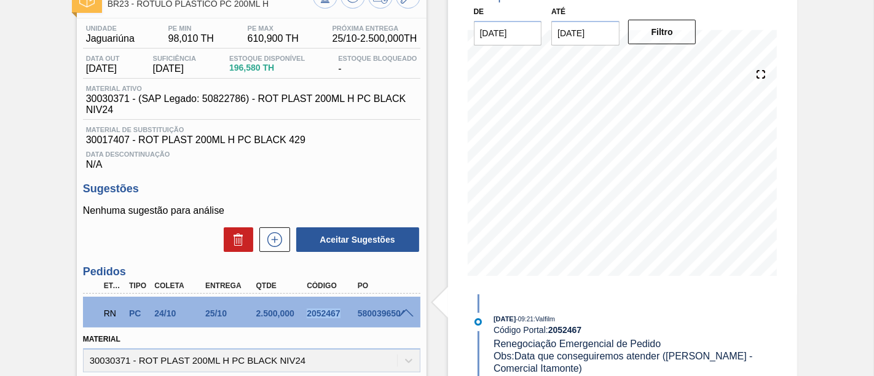
drag, startPoint x: 307, startPoint y: 314, endPoint x: 346, endPoint y: 314, distance: 38.7
click at [346, 314] on div "2052467" at bounding box center [331, 314] width 55 height 10
copy div "2052467"
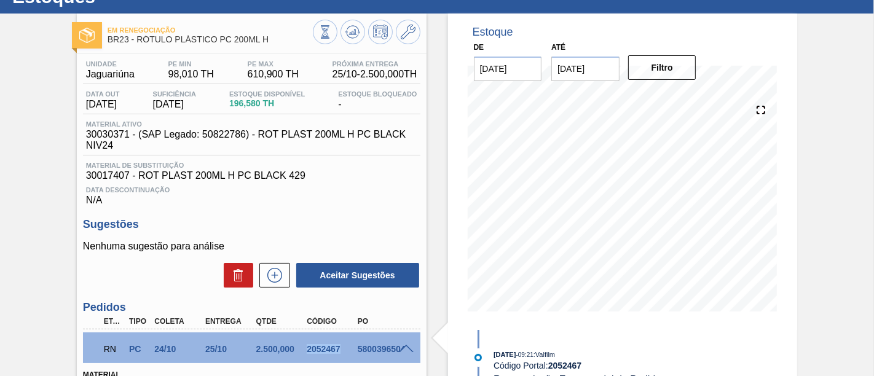
scroll to position [0, 0]
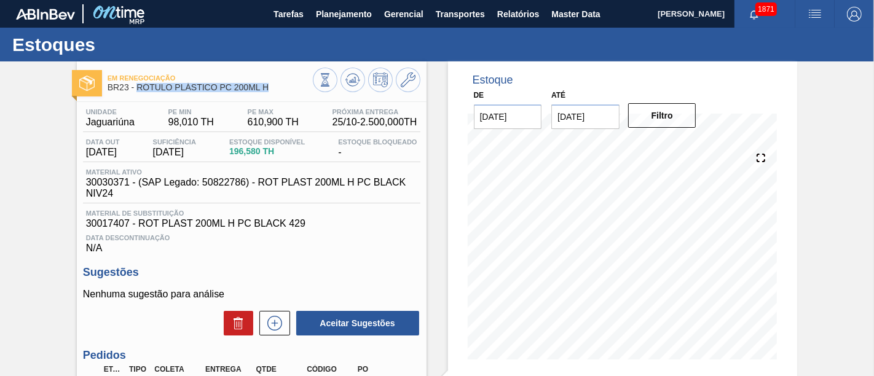
drag, startPoint x: 138, startPoint y: 85, endPoint x: 269, endPoint y: 90, distance: 130.4
click at [269, 90] on span "BR23 - RÓTULO PLÁSTICO PC 200ML H" at bounding box center [210, 87] width 205 height 9
copy span "RÓTULO PLÁSTICO PC 200ML H"
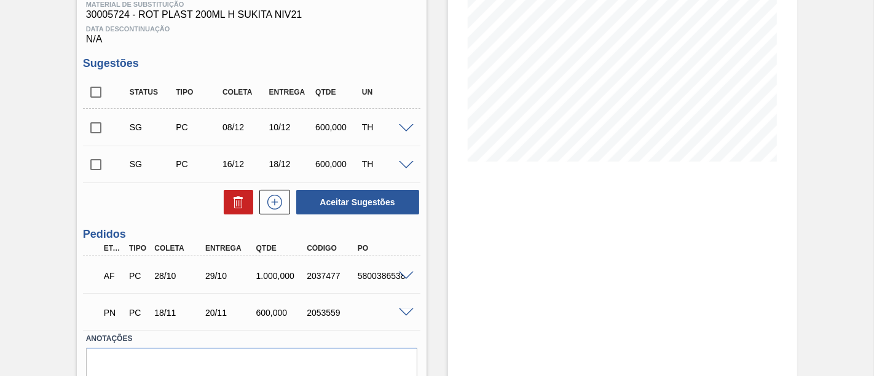
scroll to position [205, 0]
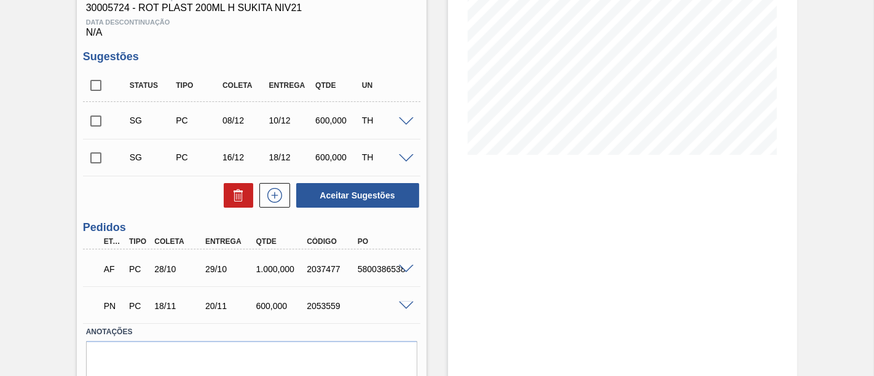
click at [403, 266] on span at bounding box center [406, 269] width 15 height 9
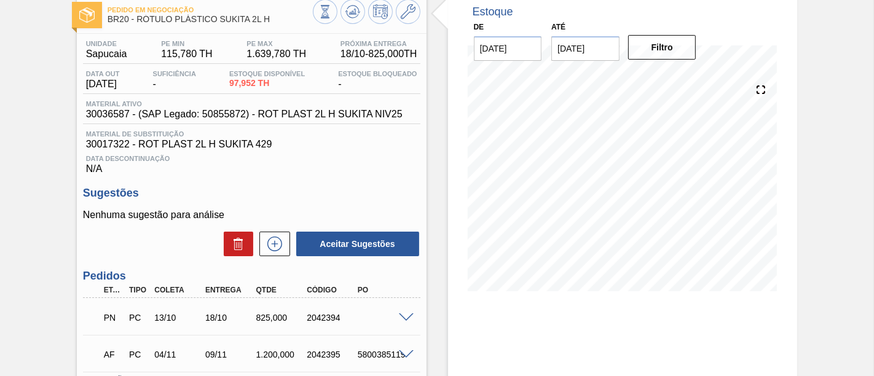
scroll to position [136, 0]
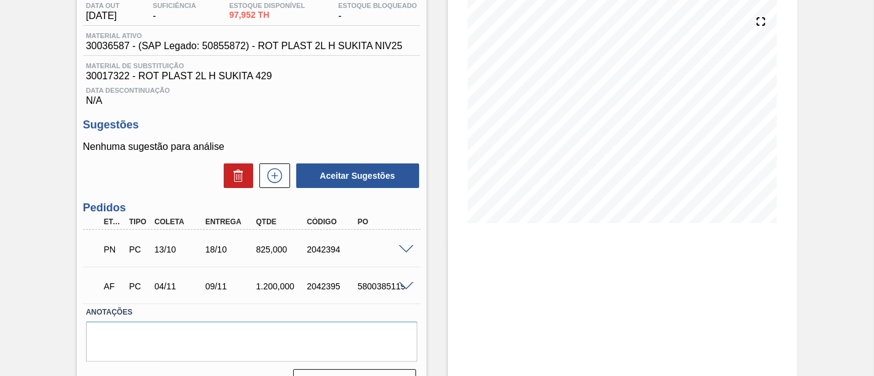
click at [399, 249] on span at bounding box center [406, 249] width 15 height 9
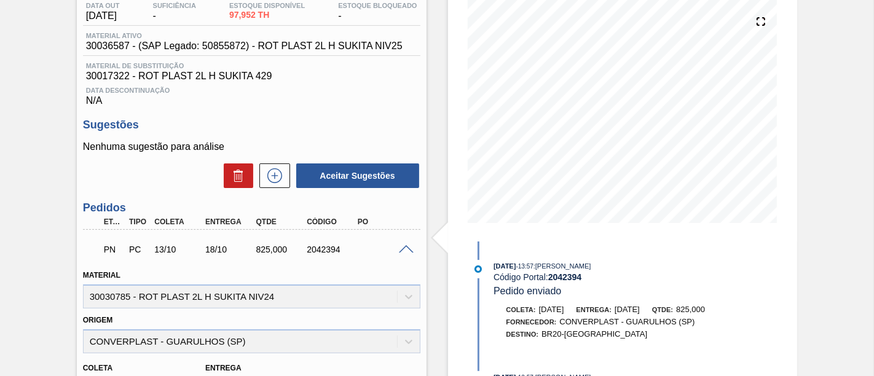
click at [403, 253] on span at bounding box center [406, 249] width 15 height 9
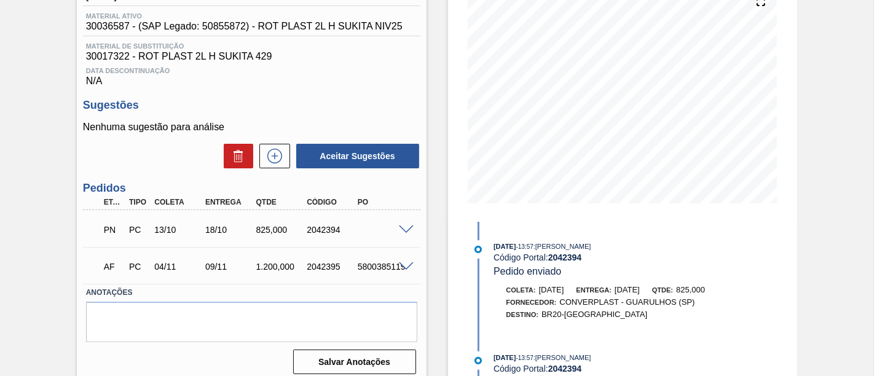
scroll to position [167, 0]
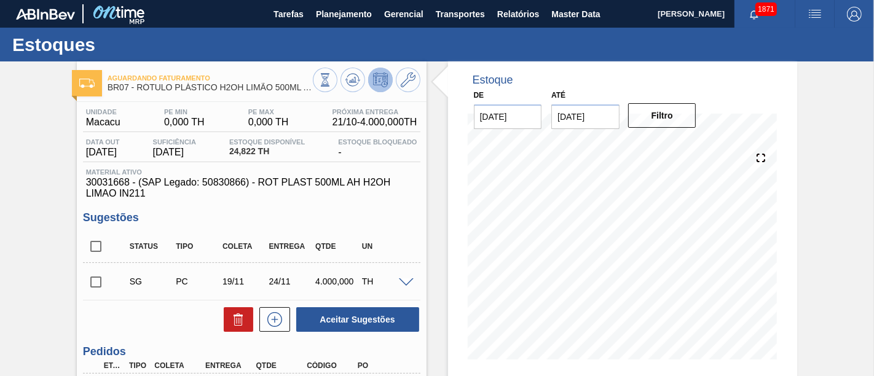
scroll to position [68, 0]
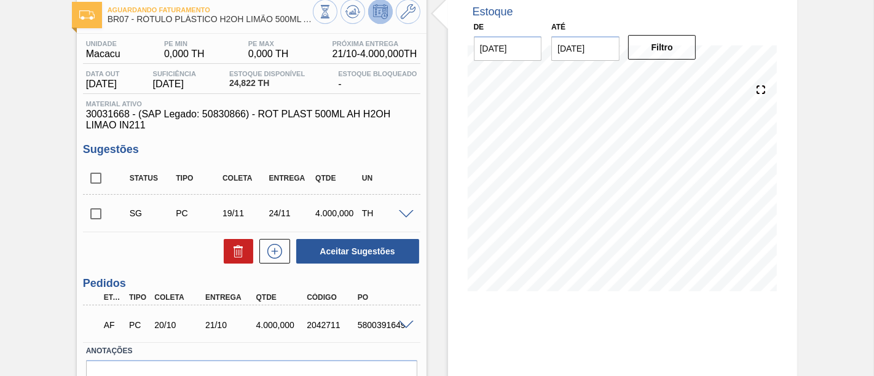
click at [402, 324] on span at bounding box center [406, 325] width 15 height 9
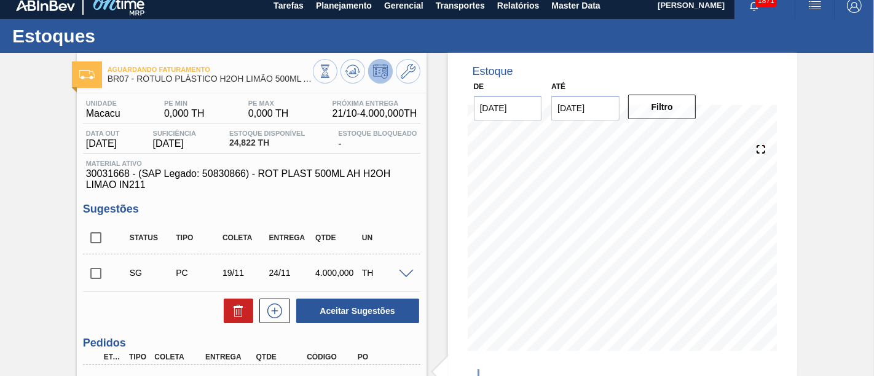
scroll to position [0, 0]
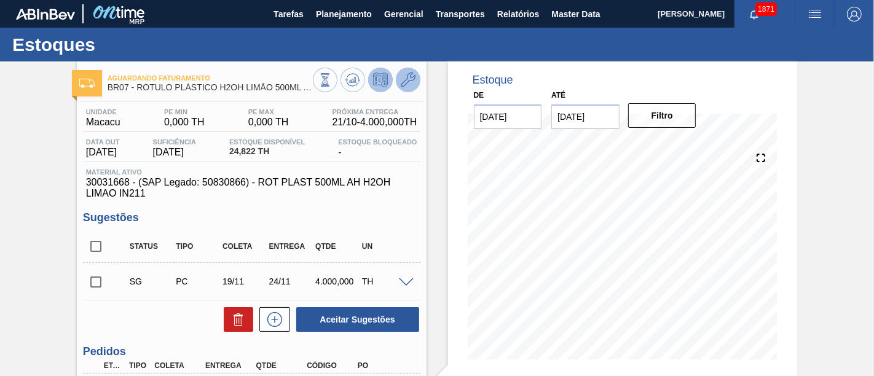
click at [404, 84] on icon at bounding box center [408, 80] width 15 height 15
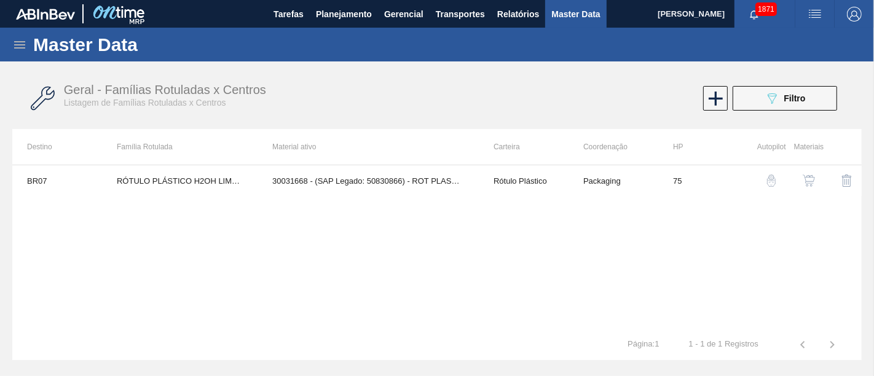
click at [816, 177] on div "button" at bounding box center [809, 181] width 15 height 12
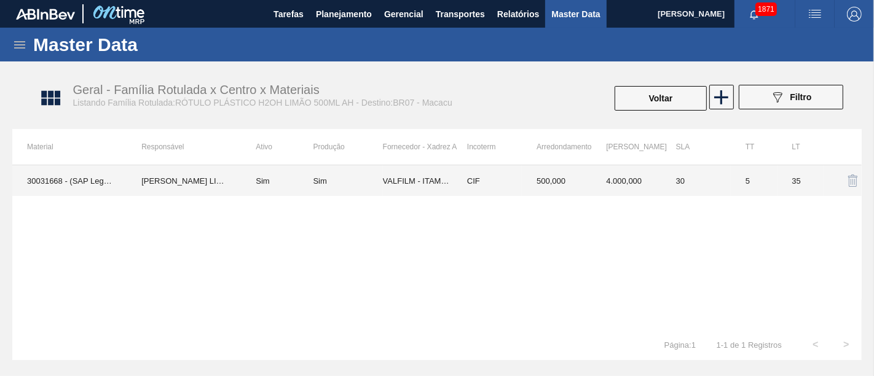
click at [432, 182] on td "VALFILM - ITAMONTE ([GEOGRAPHIC_DATA])" at bounding box center [417, 180] width 69 height 31
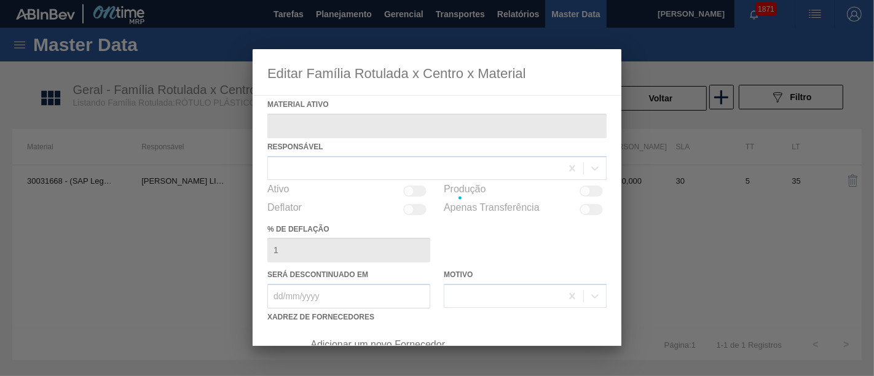
type ativo "30031668 - (SAP Legado: 50830866) - ROT PLAST 500ML AH H2OH LIMAO IN211"
checkbox input "true"
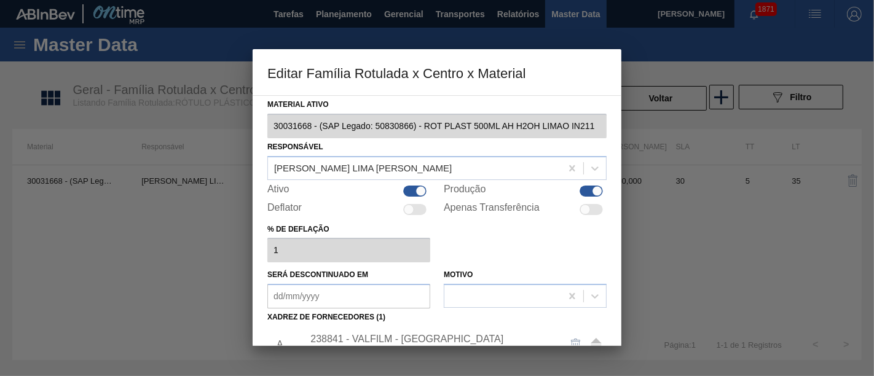
scroll to position [176, 0]
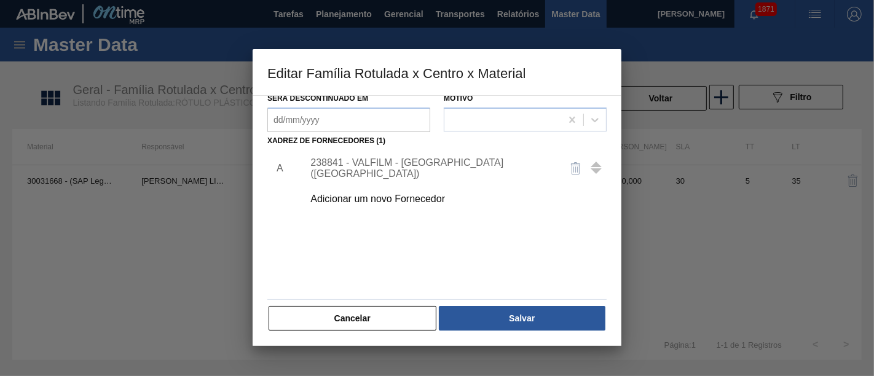
click at [425, 169] on div "238841 - VALFILM - [GEOGRAPHIC_DATA] ([GEOGRAPHIC_DATA])" at bounding box center [430, 168] width 241 height 22
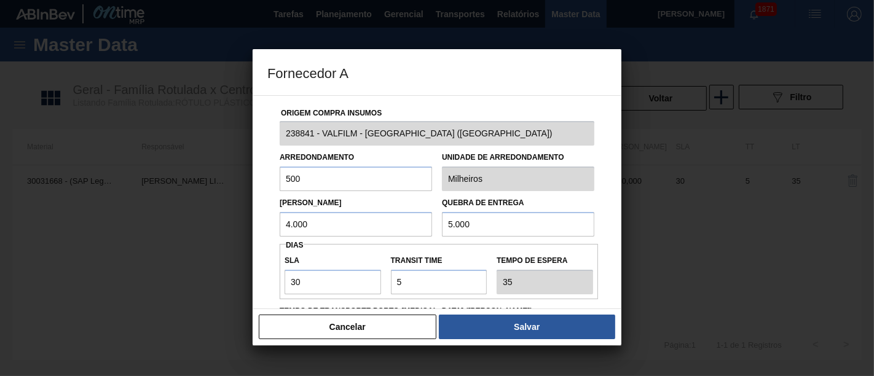
scroll to position [0, 0]
click at [371, 232] on input "4.000" at bounding box center [356, 225] width 152 height 25
type input "4"
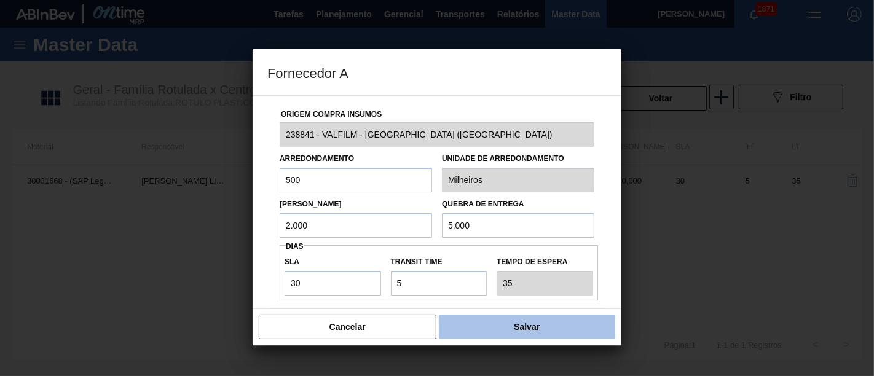
type input "2.000"
click at [480, 322] on button "Salvar" at bounding box center [527, 327] width 176 height 25
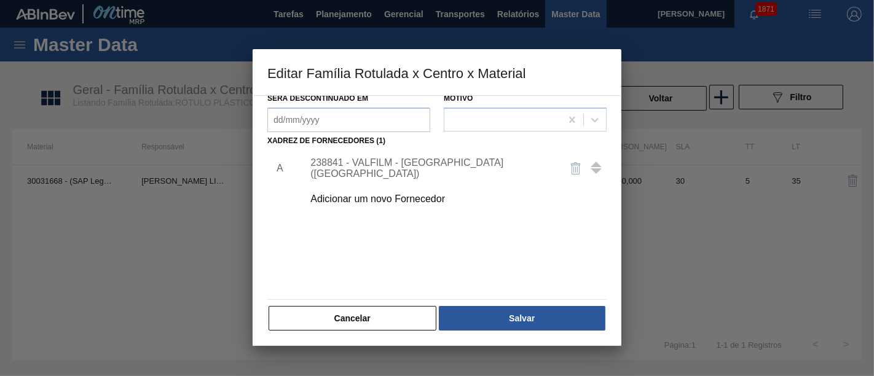
click at [480, 322] on button "Salvar" at bounding box center [522, 318] width 167 height 25
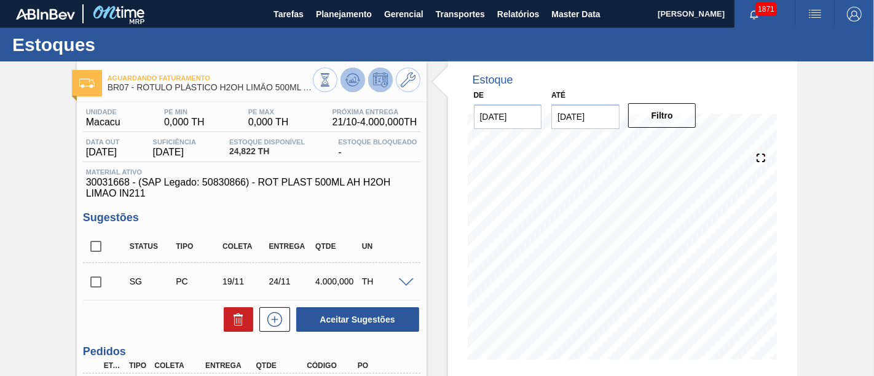
click at [342, 85] on button at bounding box center [353, 80] width 25 height 25
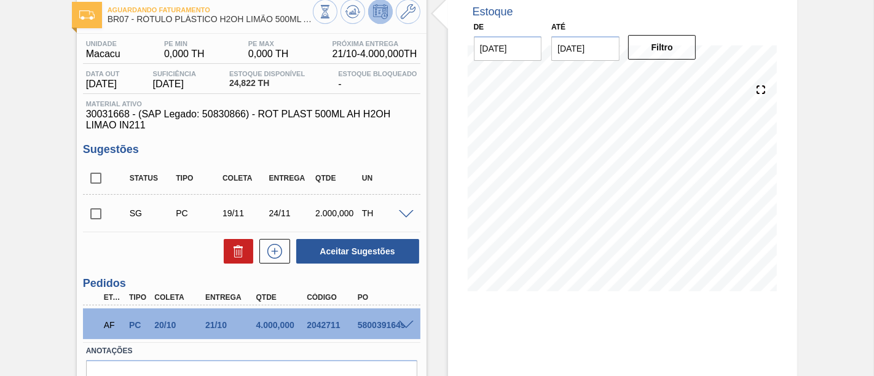
click at [101, 215] on input "checkbox" at bounding box center [96, 214] width 26 height 26
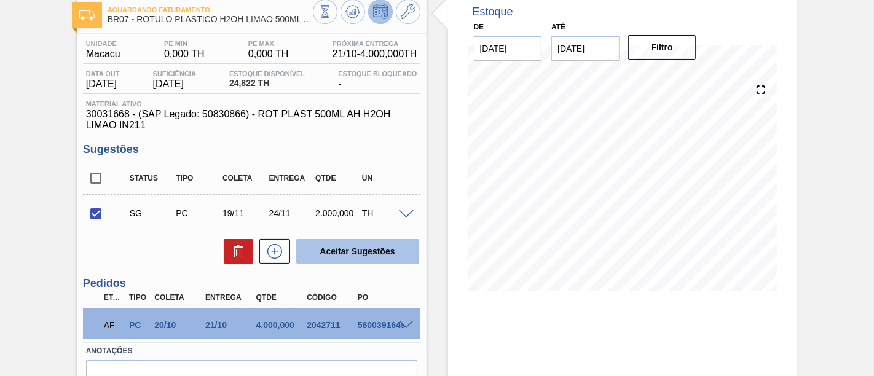
click at [331, 251] on button "Aceitar Sugestões" at bounding box center [357, 251] width 123 height 25
checkbox input "false"
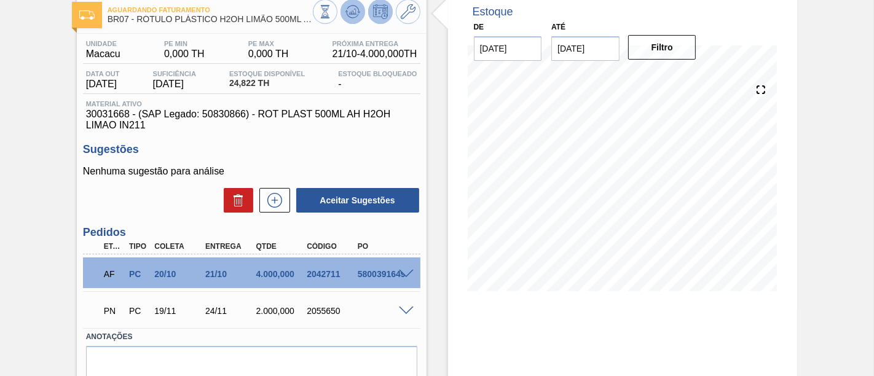
click at [349, 17] on icon at bounding box center [352, 11] width 15 height 15
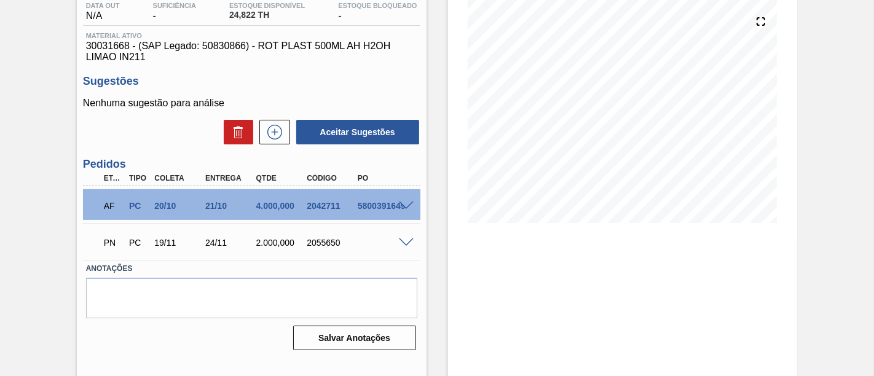
click at [407, 241] on span at bounding box center [406, 243] width 15 height 9
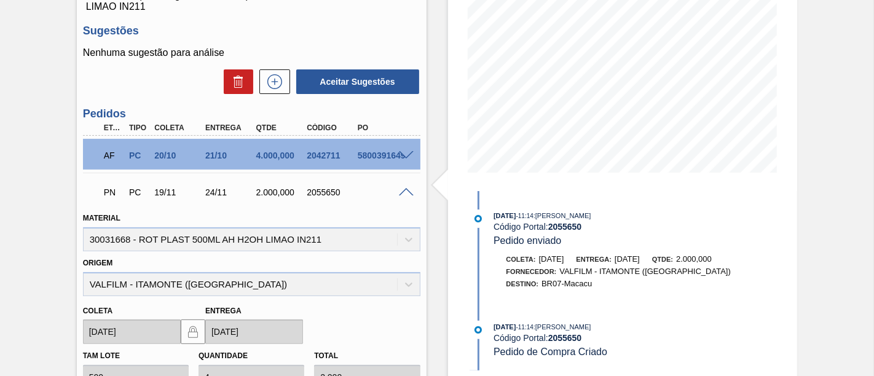
scroll to position [205, 0]
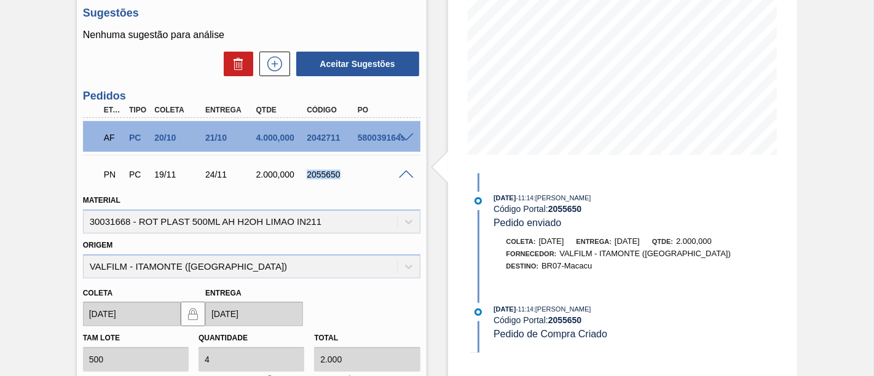
drag, startPoint x: 305, startPoint y: 177, endPoint x: 339, endPoint y: 177, distance: 33.8
click at [339, 177] on div "2055650" at bounding box center [331, 175] width 55 height 10
copy div "2055650"
drag, startPoint x: 205, startPoint y: 179, endPoint x: 224, endPoint y: 179, distance: 18.4
click at [224, 179] on div "24/11" at bounding box center [229, 175] width 55 height 10
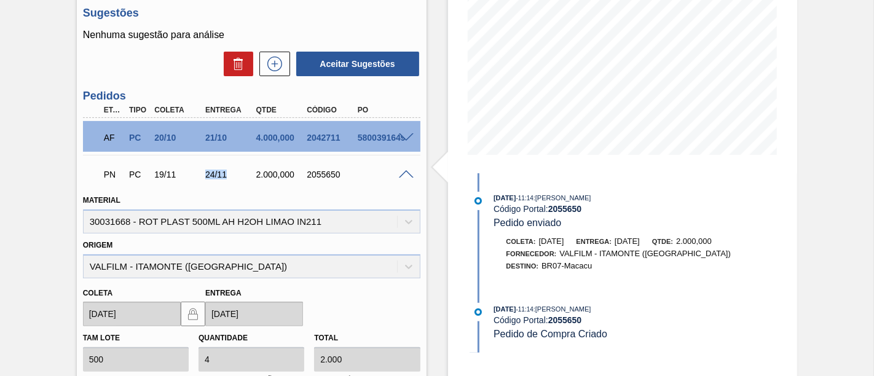
copy div "24/11"
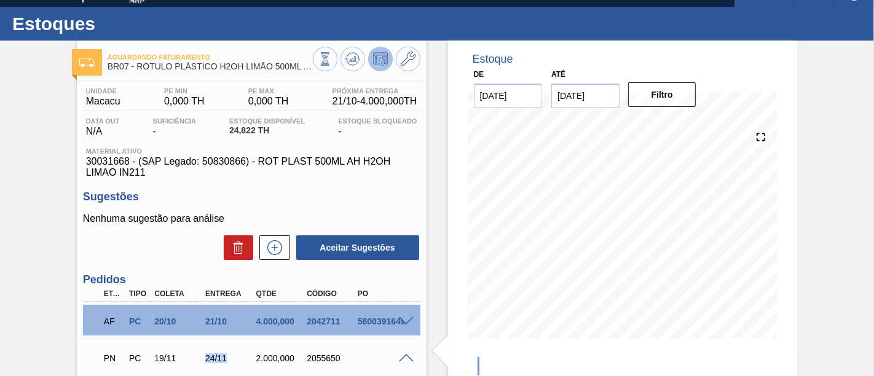
scroll to position [0, 0]
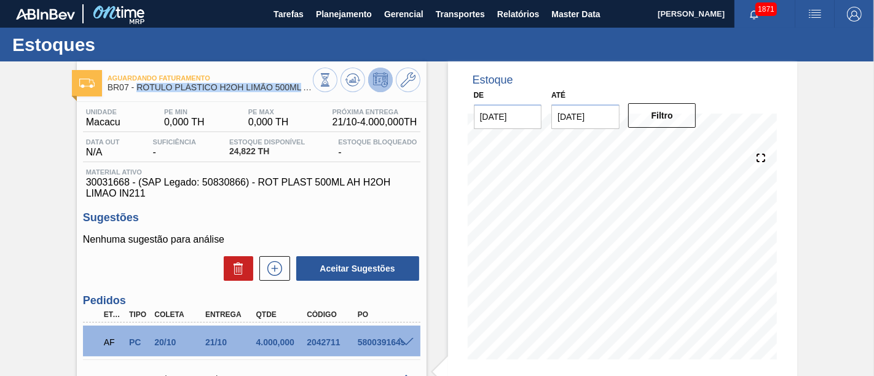
drag, startPoint x: 140, startPoint y: 89, endPoint x: 301, endPoint y: 90, distance: 161.1
click at [301, 90] on span "BR07 - RÓTULO PLÁSTICO H2OH LIMÃO 500ML AH" at bounding box center [210, 87] width 205 height 9
copy span "RÓTULO PLÁSTICO H2OH LIMÃO 500ML"
drag, startPoint x: 84, startPoint y: 124, endPoint x: 122, endPoint y: 127, distance: 38.2
click at [122, 127] on div "Unidade Macacu" at bounding box center [103, 118] width 41 height 20
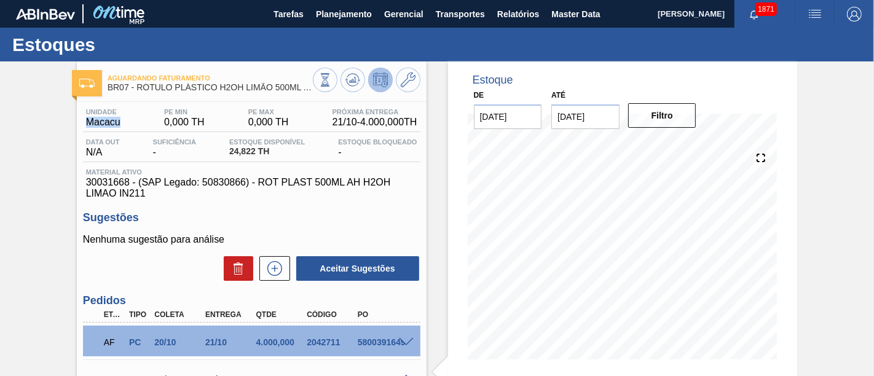
copy span "Macacu"
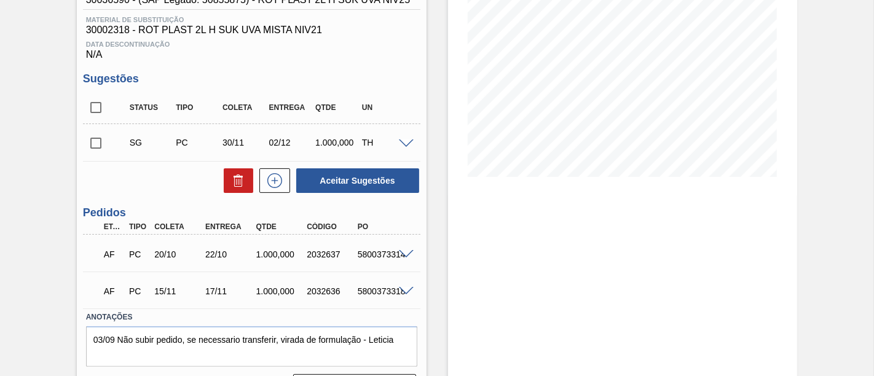
scroll to position [205, 0]
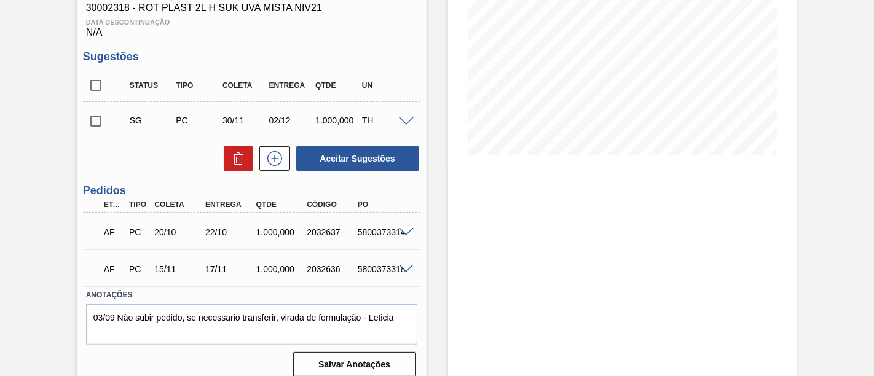
click at [403, 237] on div "5800373314" at bounding box center [382, 232] width 55 height 10
click at [407, 234] on span at bounding box center [406, 232] width 15 height 9
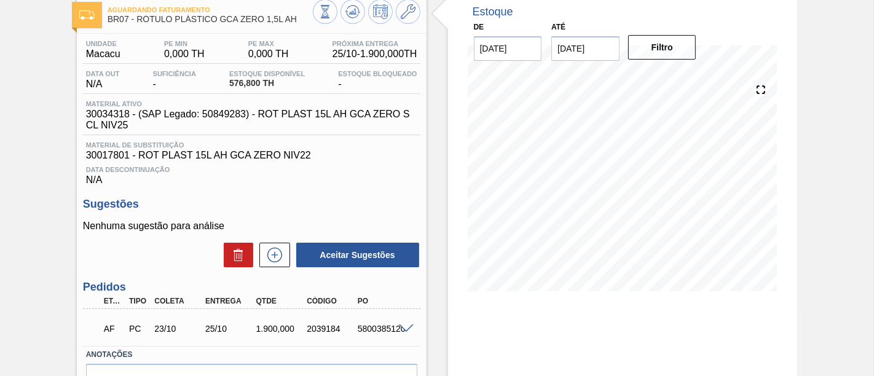
scroll to position [136, 0]
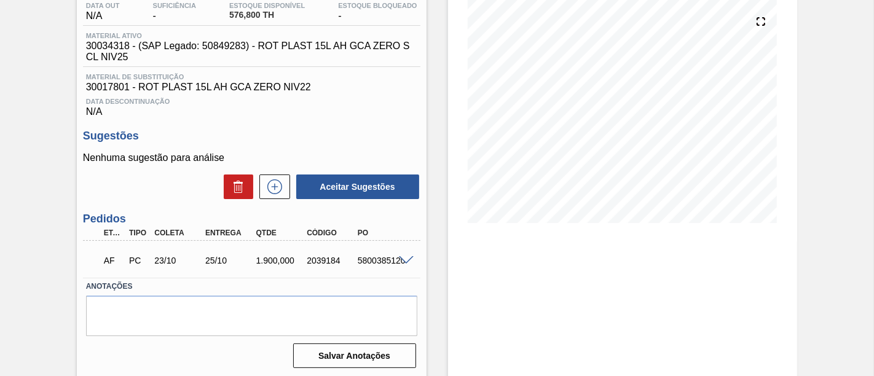
click at [406, 261] on span at bounding box center [406, 260] width 15 height 9
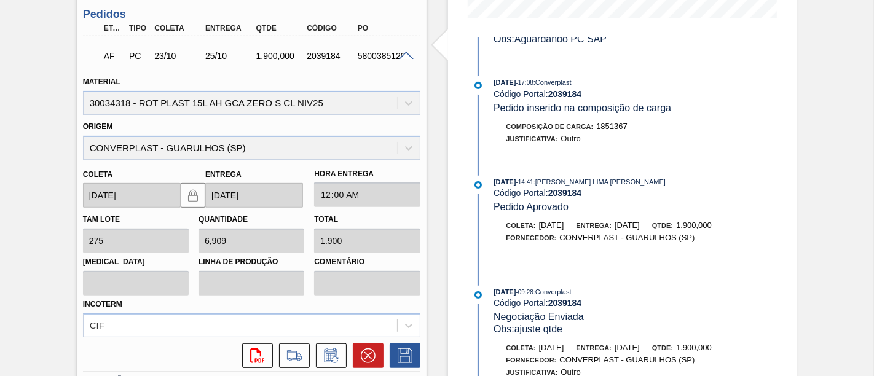
scroll to position [273, 0]
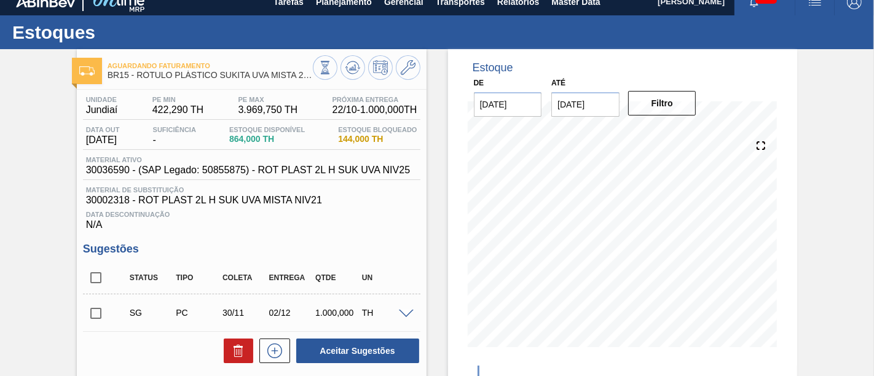
scroll to position [81, 0]
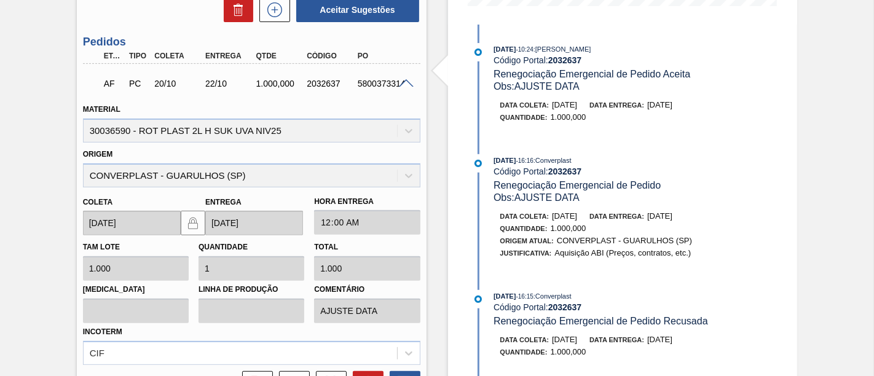
scroll to position [285, 0]
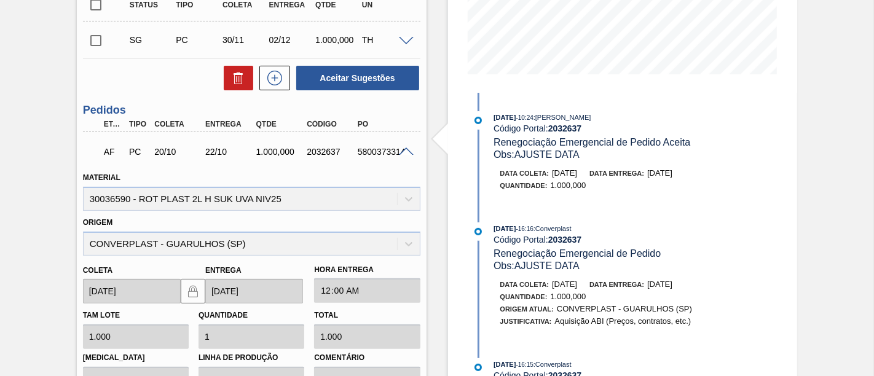
click at [401, 152] on span at bounding box center [406, 152] width 15 height 9
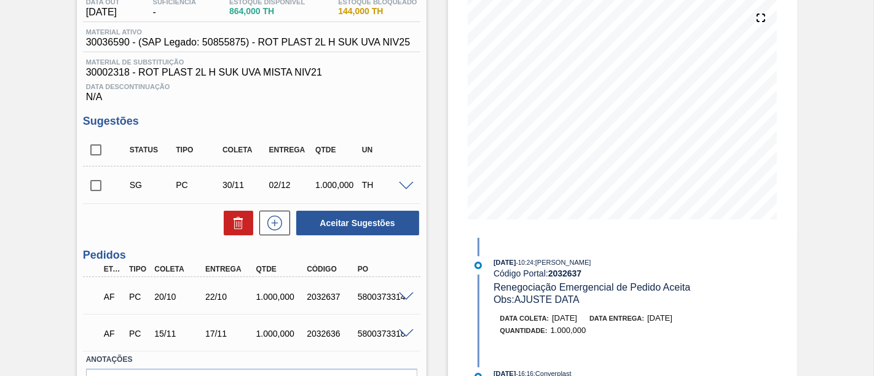
scroll to position [12, 0]
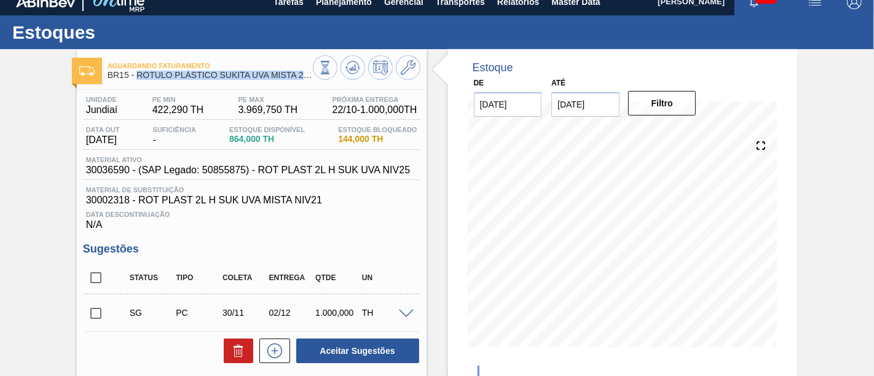
drag, startPoint x: 138, startPoint y: 74, endPoint x: 305, endPoint y: 74, distance: 166.6
click at [305, 74] on span "BR15 - RÓTULO PLÁSTICO SUKITA UVA MISTA 2L H" at bounding box center [210, 75] width 205 height 9
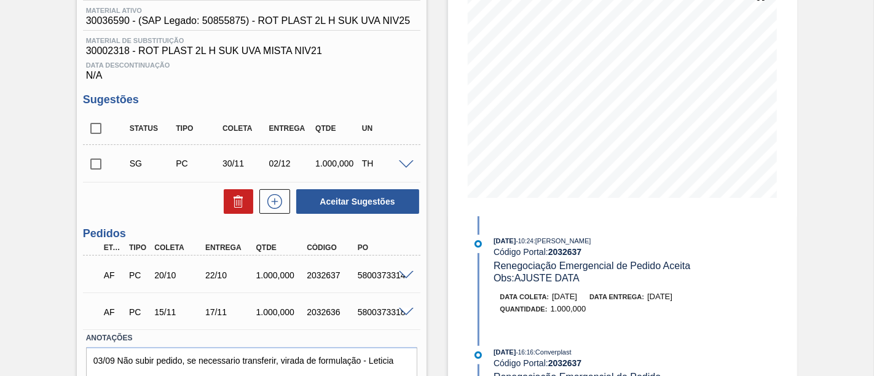
scroll to position [81, 0]
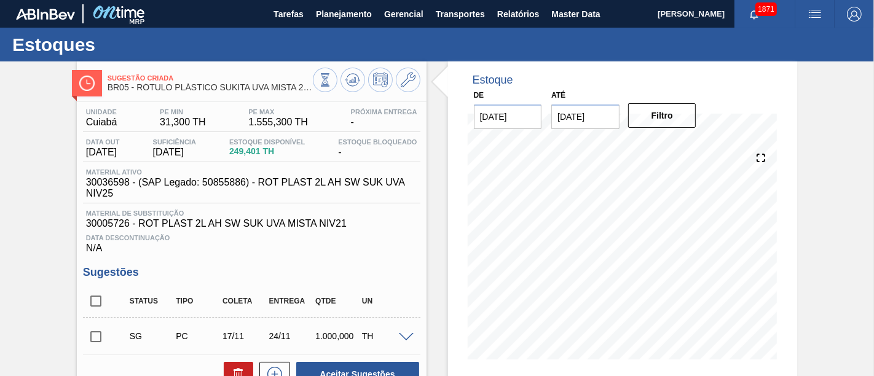
scroll to position [68, 0]
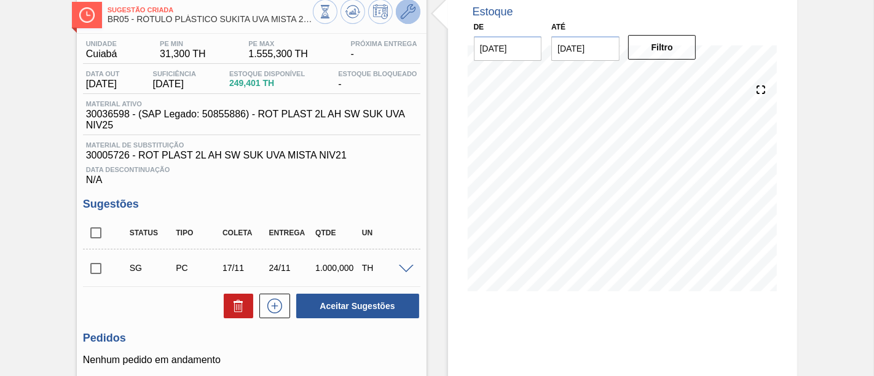
click at [407, 22] on button at bounding box center [408, 11] width 25 height 25
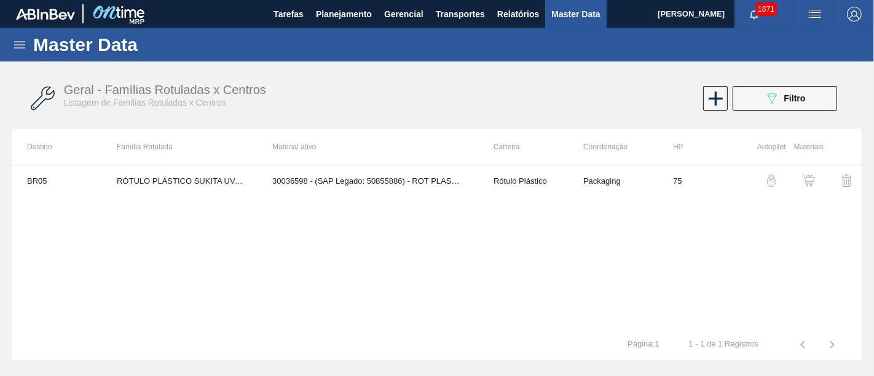
click at [807, 180] on img "button" at bounding box center [809, 181] width 12 height 12
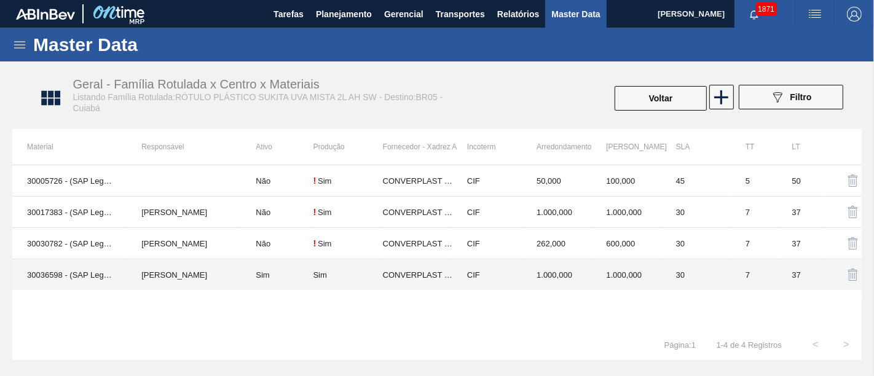
click at [278, 267] on td "Sim" at bounding box center [277, 274] width 72 height 31
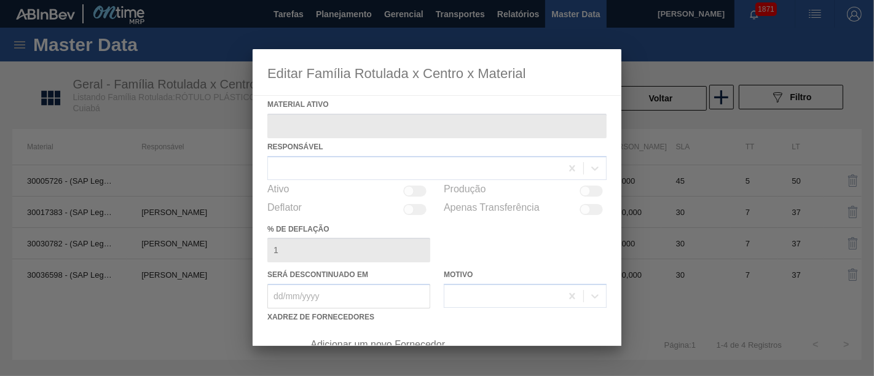
type ativo "30036598 - (SAP Legado: 50855886) - ROT PLAST 2L AH SW SUK UVA NIV25"
checkbox input "true"
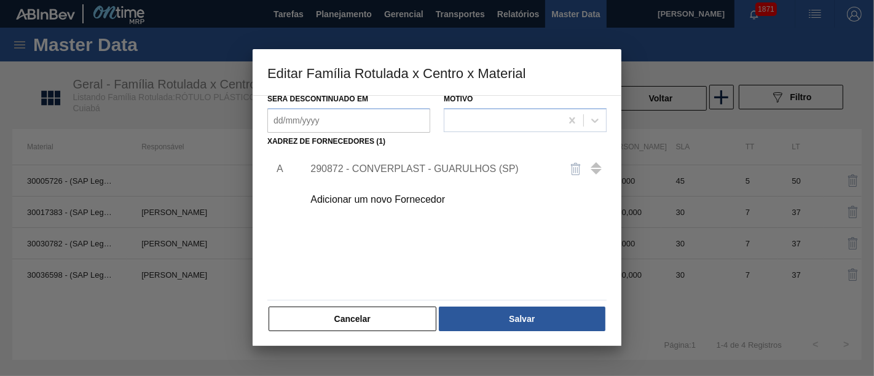
scroll to position [176, 0]
click at [474, 170] on div "290872 - CONVERPLAST - GUARULHOS (SP)" at bounding box center [430, 168] width 241 height 11
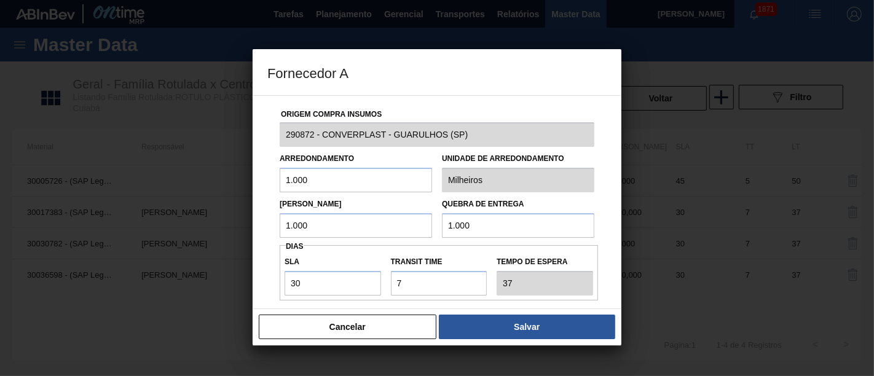
click at [376, 181] on input "1.000" at bounding box center [356, 180] width 152 height 25
type input "1"
type input "500"
click at [381, 232] on input "1.000" at bounding box center [356, 225] width 152 height 25
type input "1"
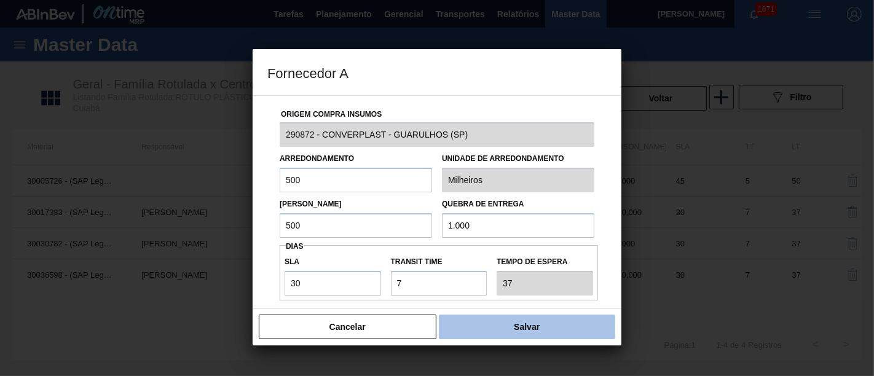
type input "500"
click at [524, 331] on button "Salvar" at bounding box center [527, 327] width 176 height 25
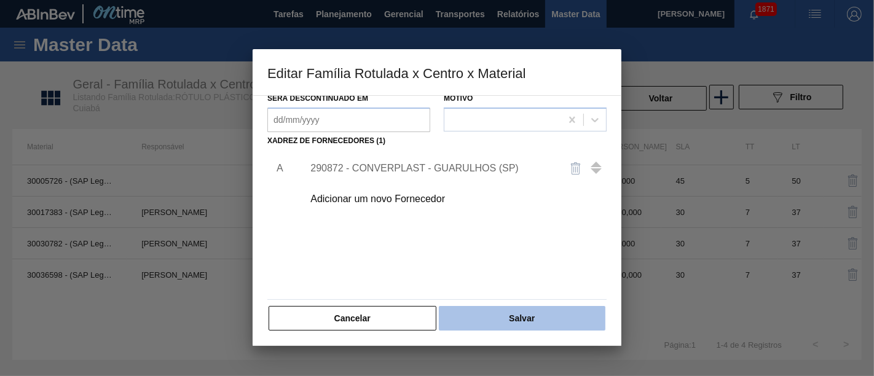
click at [524, 317] on button "Salvar" at bounding box center [522, 318] width 167 height 25
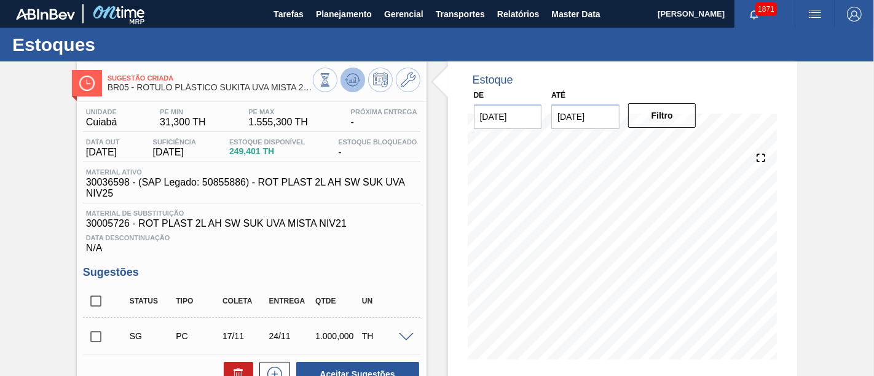
click at [358, 87] on icon at bounding box center [352, 80] width 15 height 15
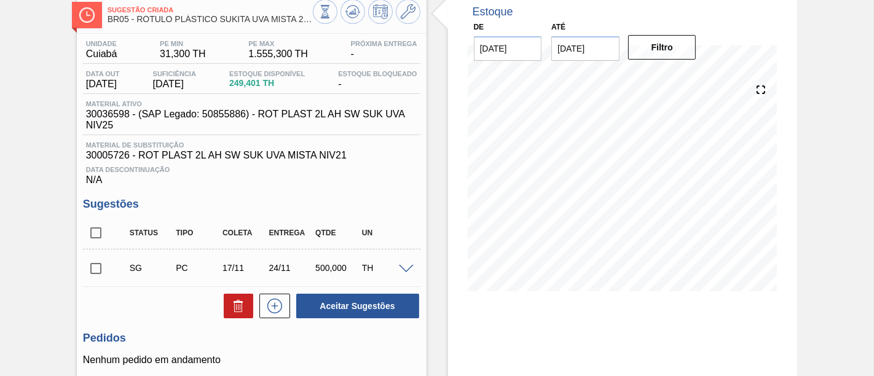
click at [92, 272] on input "checkbox" at bounding box center [96, 269] width 26 height 26
click at [95, 269] on input "checkbox" at bounding box center [96, 269] width 26 height 26
checkbox input "false"
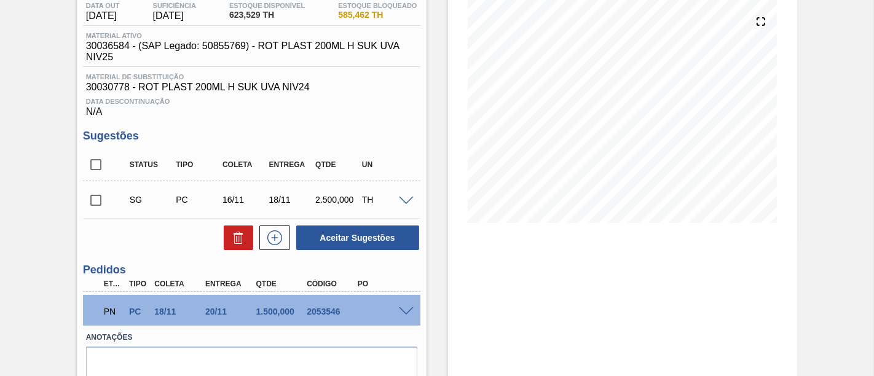
scroll to position [68, 0]
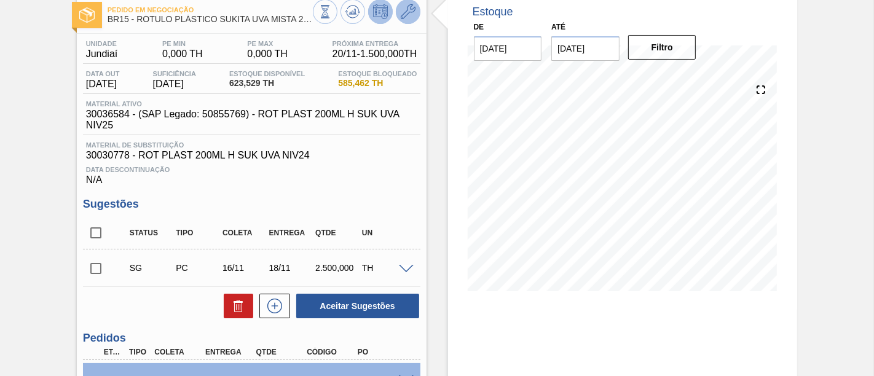
click at [406, 15] on icon at bounding box center [408, 11] width 15 height 15
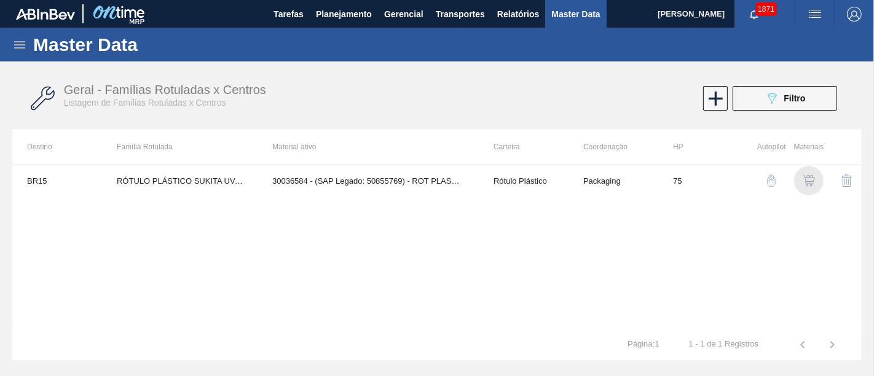
click at [815, 175] on div "button" at bounding box center [809, 181] width 15 height 12
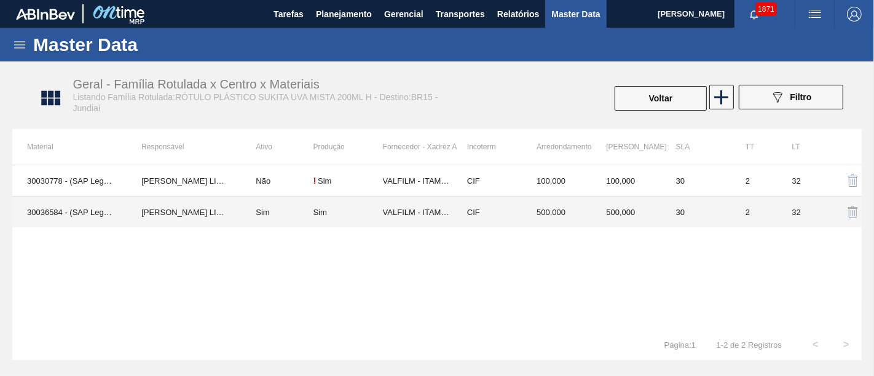
click at [285, 208] on td "Sim" at bounding box center [277, 212] width 72 height 31
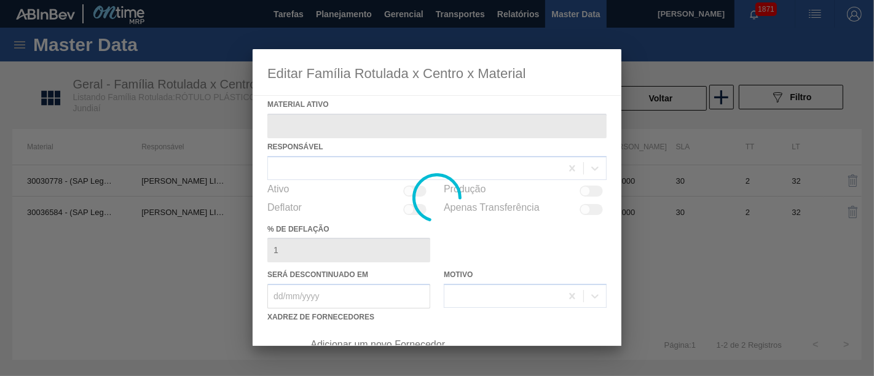
type ativo "30036584 - (SAP Legado: 50855769) - ROT PLAST 200ML H SUK UVA NIV25"
checkbox input "true"
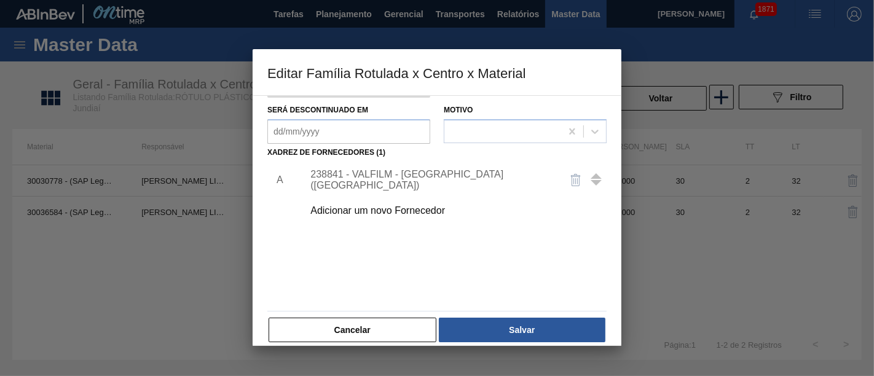
scroll to position [176, 0]
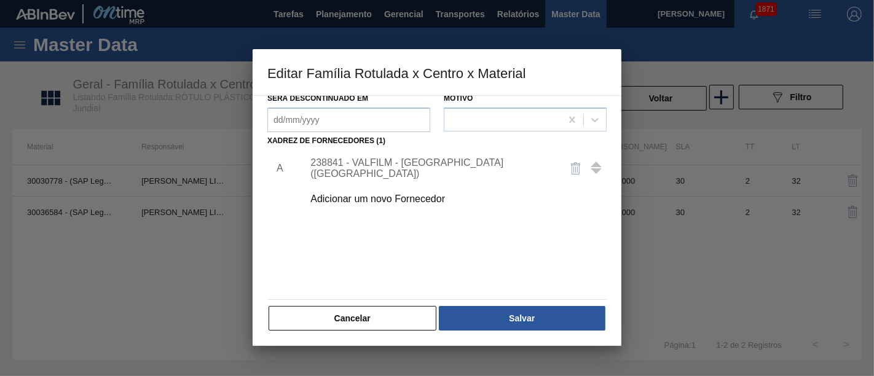
click at [472, 170] on div "238841 - VALFILM - [GEOGRAPHIC_DATA] ([GEOGRAPHIC_DATA])" at bounding box center [430, 168] width 241 height 22
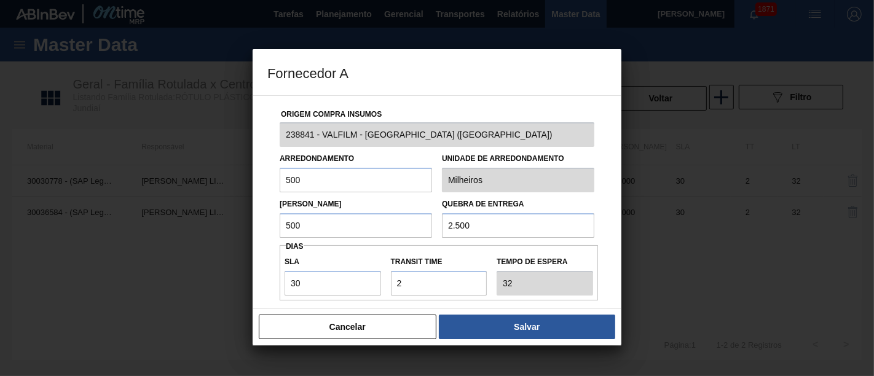
drag, startPoint x: 530, startPoint y: 209, endPoint x: 569, endPoint y: 195, distance: 41.2
click at [563, 196] on div "Quebra de entrega 2.500" at bounding box center [518, 216] width 152 height 42
click at [373, 224] on input "500" at bounding box center [356, 225] width 152 height 25
type input "5"
type input "1.800"
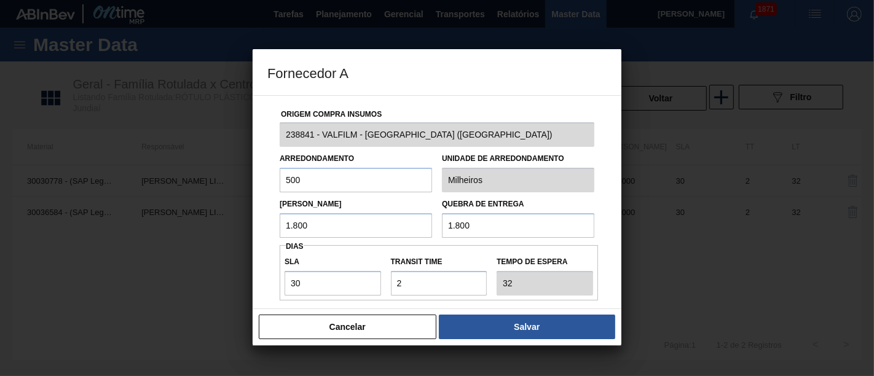
type input "1.800"
click at [351, 183] on input "500" at bounding box center [356, 180] width 152 height 25
type input "5"
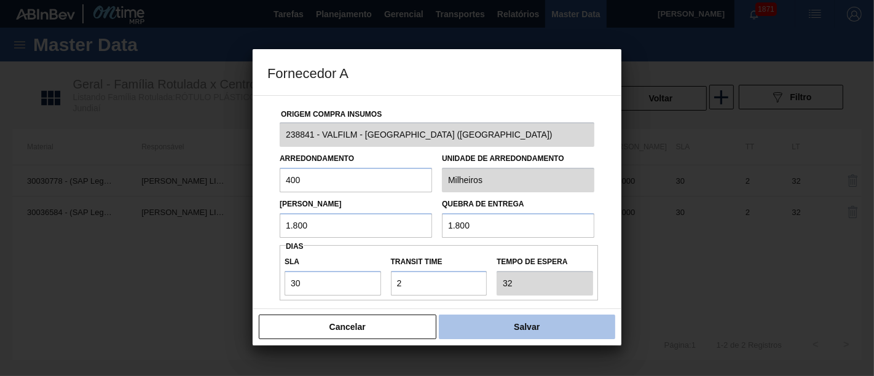
type input "400"
click at [470, 334] on button "Salvar" at bounding box center [527, 327] width 176 height 25
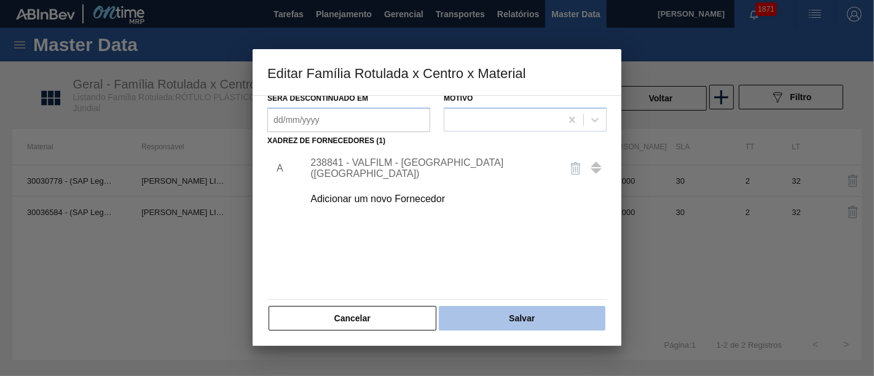
click at [476, 317] on button "Salvar" at bounding box center [522, 318] width 167 height 25
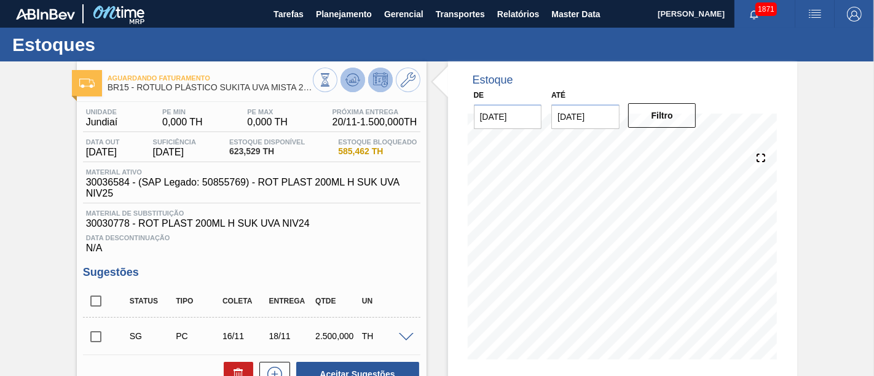
click at [355, 77] on icon at bounding box center [352, 80] width 15 height 15
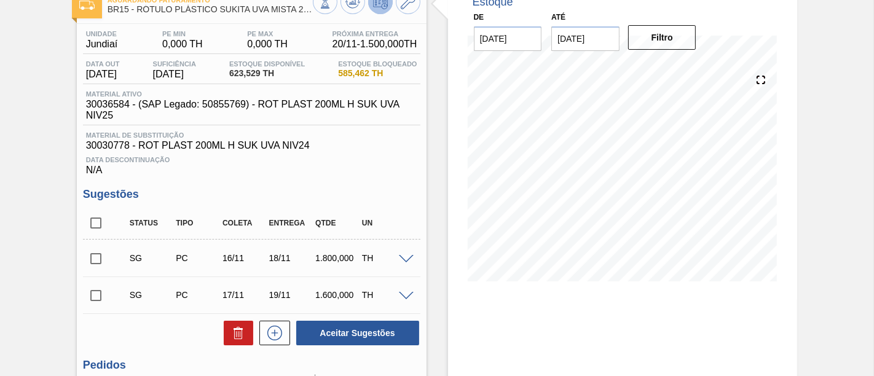
scroll to position [136, 0]
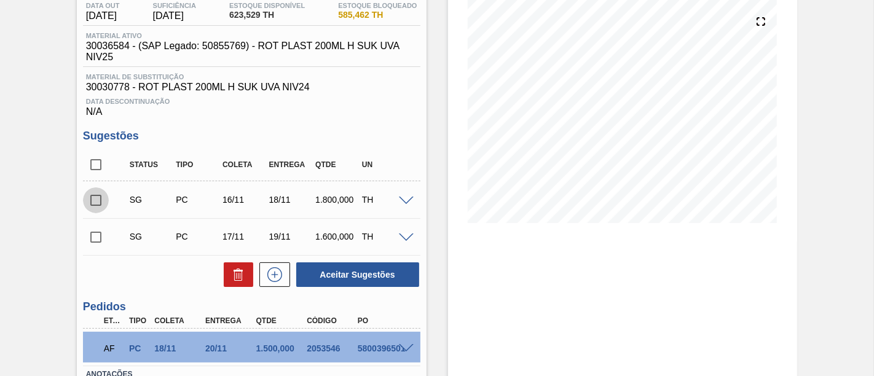
click at [99, 204] on input "checkbox" at bounding box center [96, 201] width 26 height 26
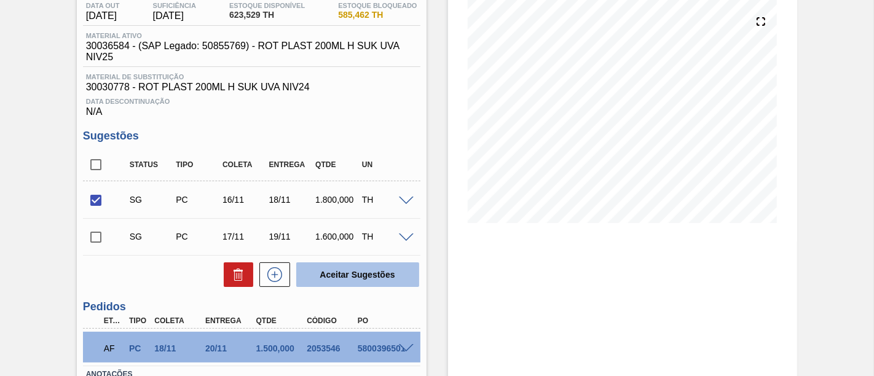
click at [313, 281] on button "Aceitar Sugestões" at bounding box center [357, 275] width 123 height 25
checkbox input "false"
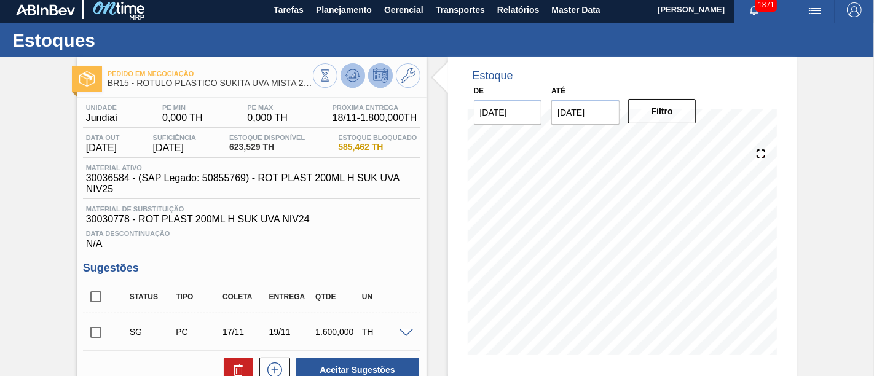
scroll to position [0, 0]
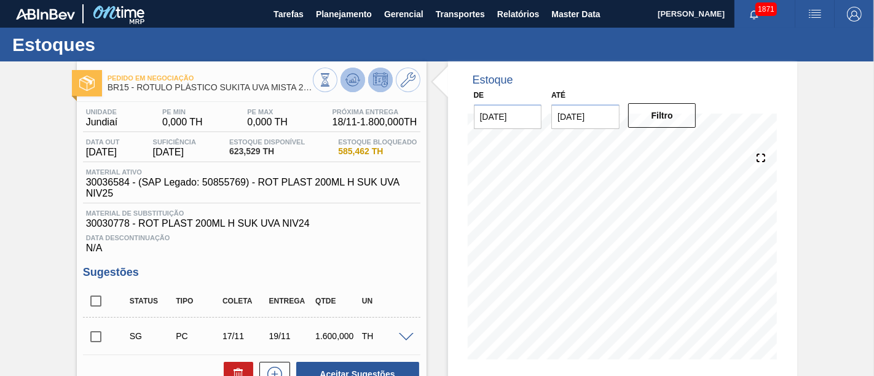
click at [357, 78] on icon at bounding box center [352, 80] width 15 height 15
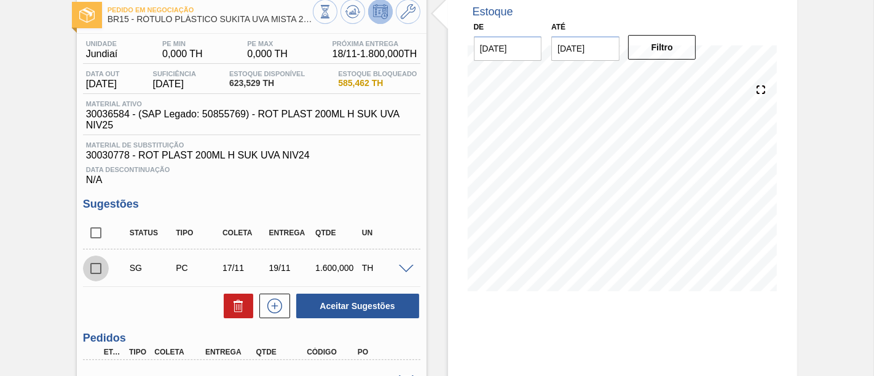
click at [105, 265] on input "checkbox" at bounding box center [96, 269] width 26 height 26
click at [237, 317] on button at bounding box center [239, 306] width 30 height 25
checkbox input "false"
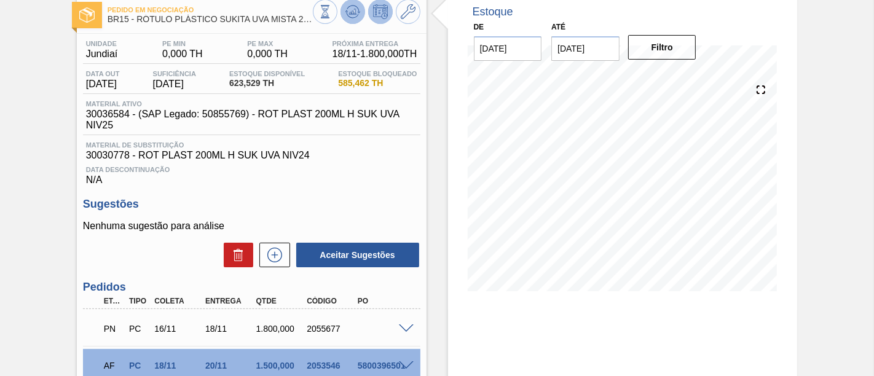
click at [351, 6] on icon at bounding box center [353, 9] width 12 height 7
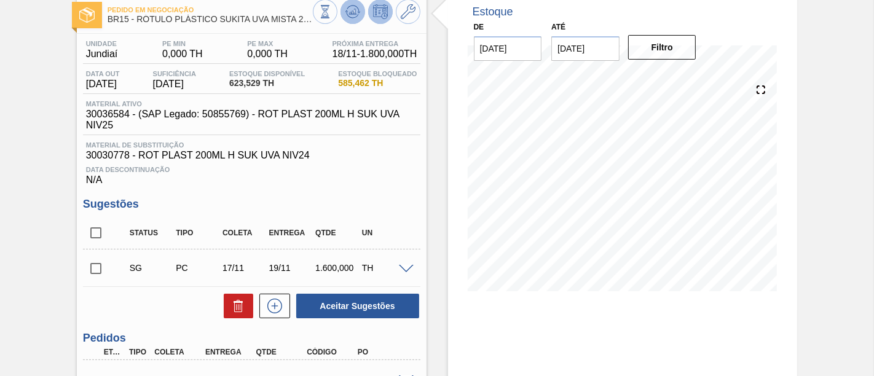
click at [351, 15] on icon at bounding box center [352, 11] width 15 height 15
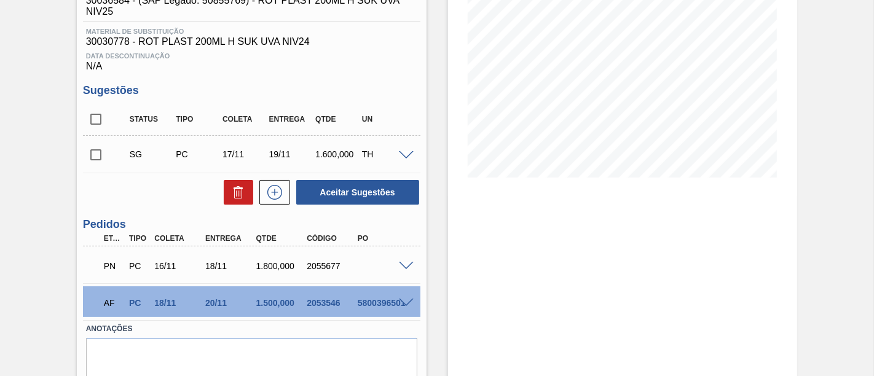
scroll to position [205, 0]
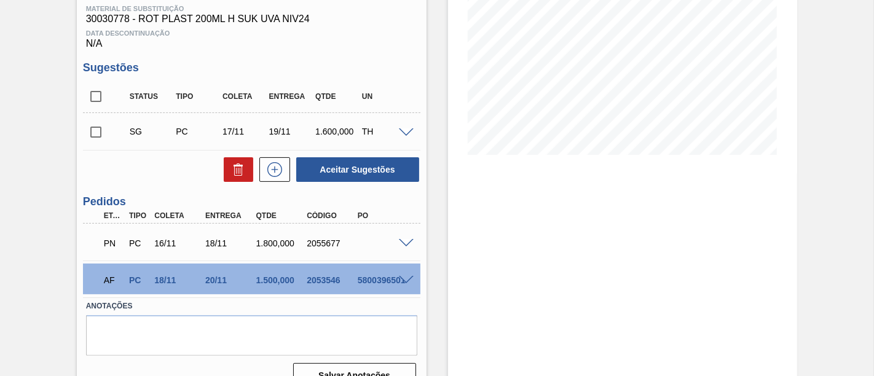
click at [407, 243] on span at bounding box center [406, 243] width 15 height 9
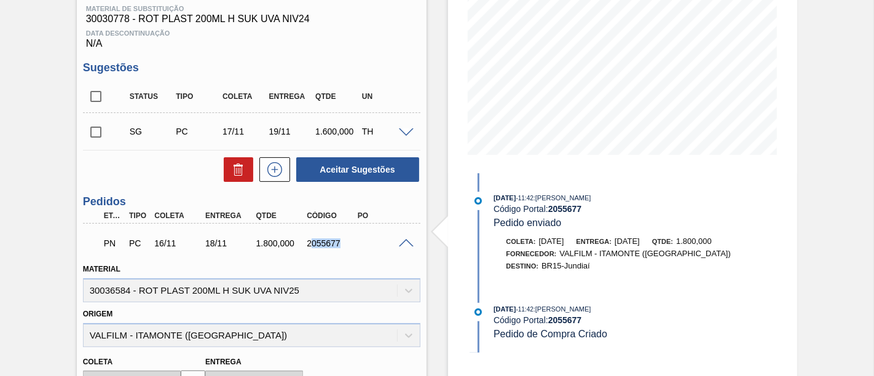
drag, startPoint x: 309, startPoint y: 248, endPoint x: 339, endPoint y: 248, distance: 30.1
click at [339, 248] on div "2055677" at bounding box center [331, 244] width 55 height 10
drag, startPoint x: 340, startPoint y: 248, endPoint x: 308, endPoint y: 247, distance: 32.0
click at [308, 247] on div "2055677" at bounding box center [331, 244] width 55 height 10
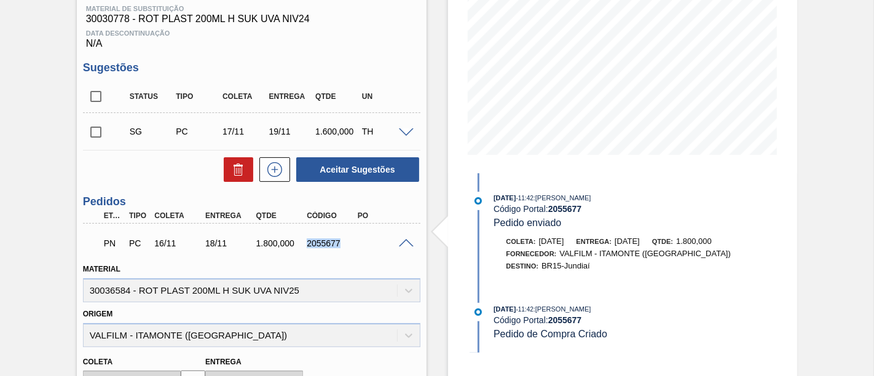
copy div "2055677"
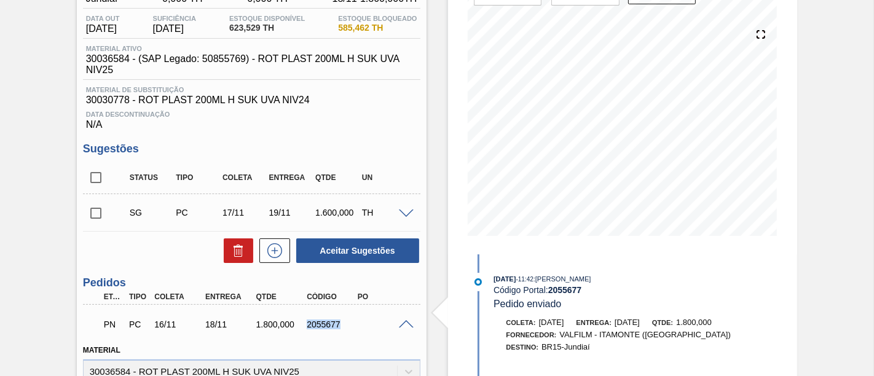
scroll to position [0, 0]
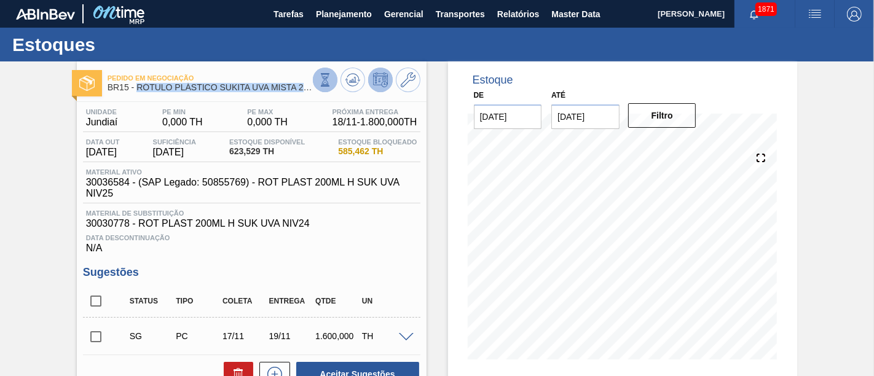
drag, startPoint x: 138, startPoint y: 85, endPoint x: 325, endPoint y: 87, distance: 186.3
click at [325, 87] on div "Pedido em Negociação BR15 - RÓTULO PLÁSTICO SUKITA UVA MISTA 200ML H" at bounding box center [252, 82] width 350 height 28
copy div "RÓTULO PLÁSTICO SUKITA UVA MISTA 200ML H"
drag, startPoint x: 87, startPoint y: 122, endPoint x: 119, endPoint y: 124, distance: 31.4
click at [119, 124] on div "Unidade Jundiaí" at bounding box center [102, 118] width 38 height 20
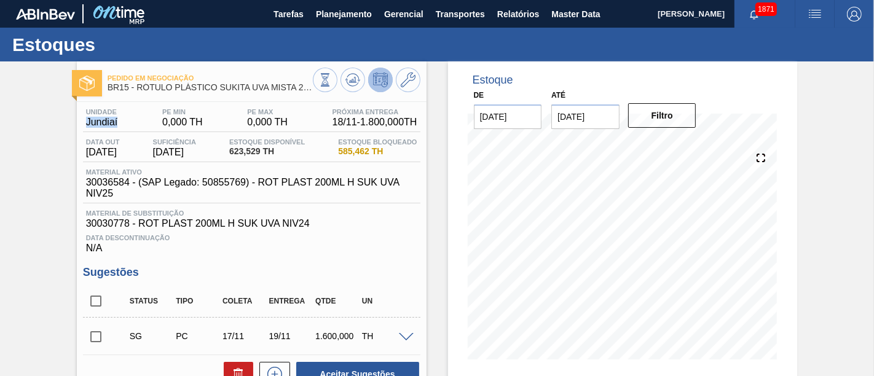
copy span "Jundiaí"
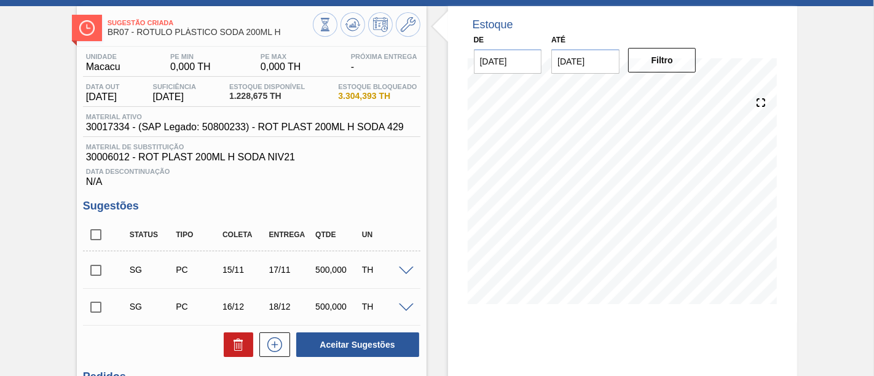
scroll to position [68, 0]
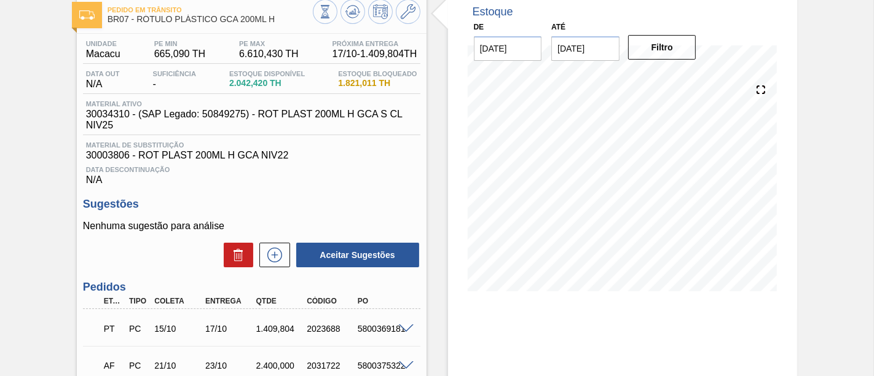
scroll to position [136, 0]
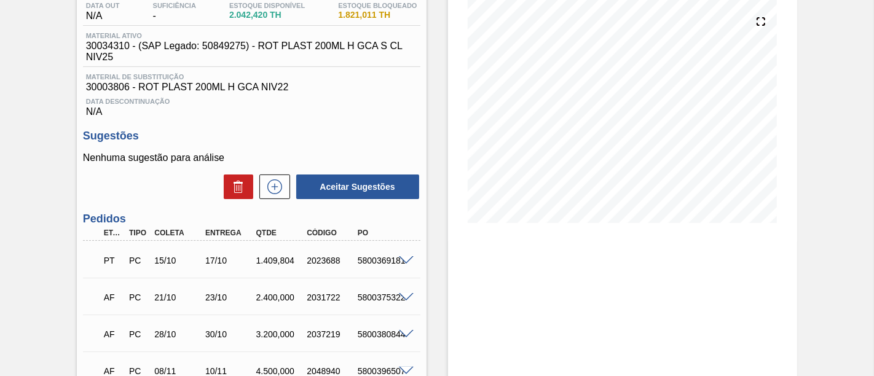
click at [404, 300] on span at bounding box center [406, 297] width 15 height 9
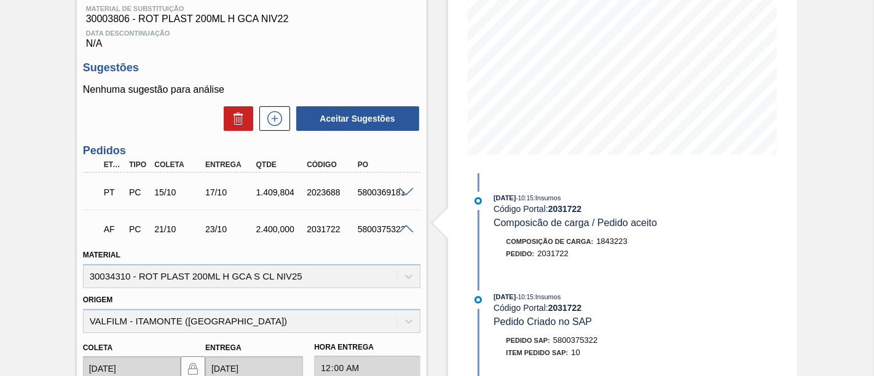
scroll to position [0, 0]
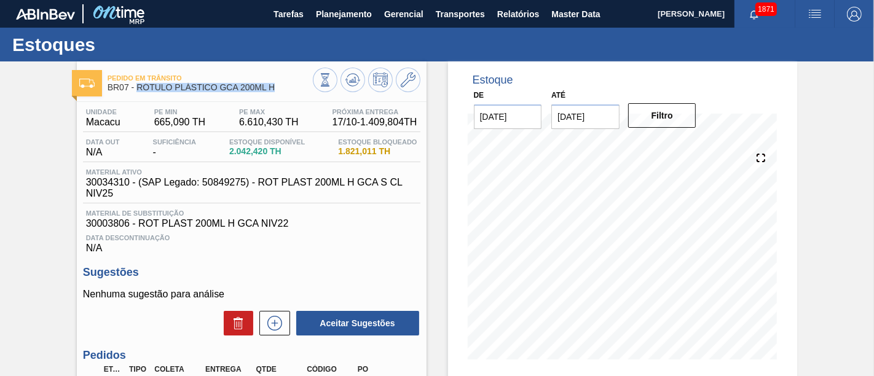
drag, startPoint x: 138, startPoint y: 87, endPoint x: 276, endPoint y: 90, distance: 137.8
click at [276, 90] on span "BR07 - RÓTULO PLÁSTICO GCA 200ML H" at bounding box center [210, 87] width 205 height 9
copy span "RÓTULO PLÁSTICO GCA 200ML H"
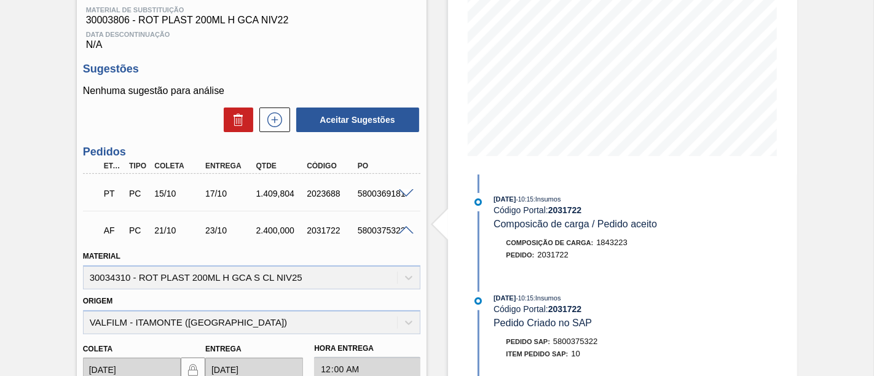
scroll to position [205, 0]
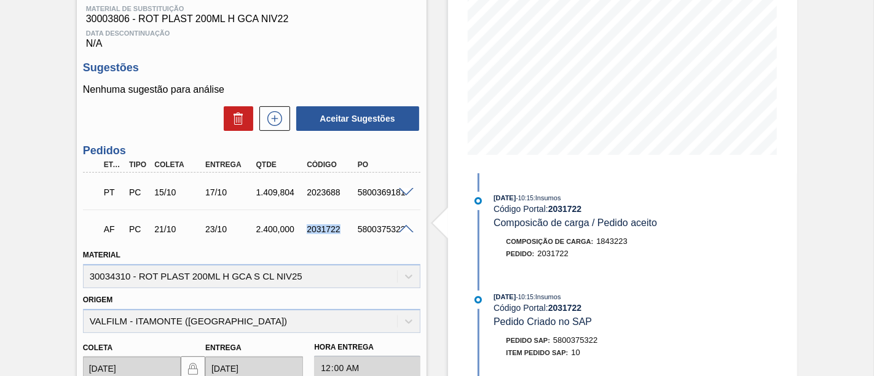
drag, startPoint x: 306, startPoint y: 234, endPoint x: 338, endPoint y: 235, distance: 32.0
click at [338, 234] on div "2031722" at bounding box center [331, 229] width 55 height 10
copy div "2031722"
click at [308, 233] on div "2031722" at bounding box center [331, 229] width 55 height 10
drag, startPoint x: 305, startPoint y: 232, endPoint x: 339, endPoint y: 232, distance: 33.8
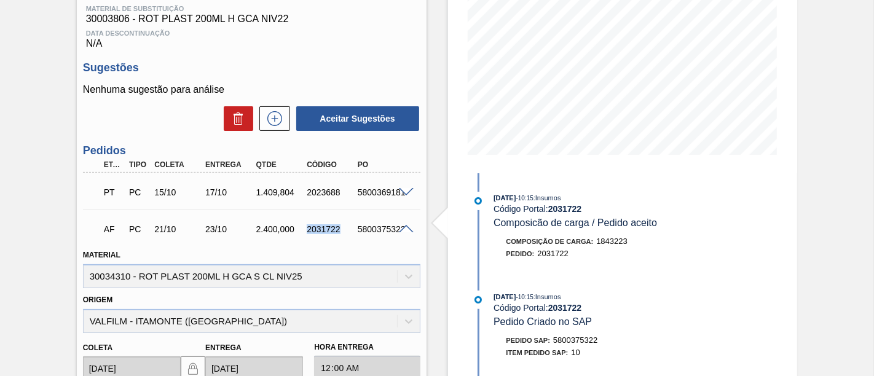
click at [339, 232] on div "2031722" at bounding box center [331, 229] width 55 height 10
copy div "2031722"
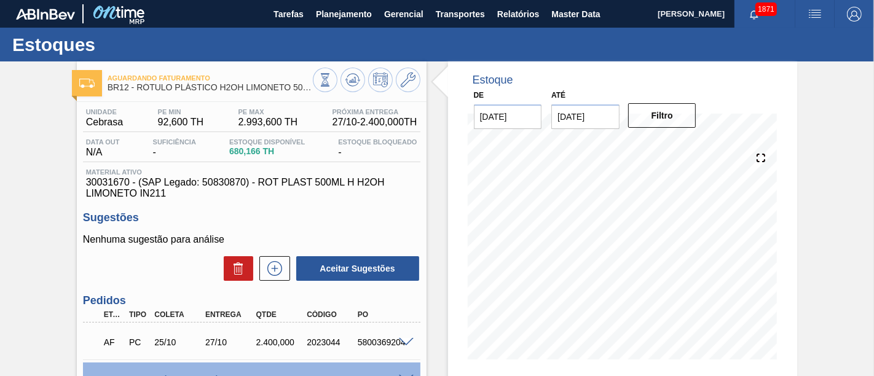
scroll to position [68, 0]
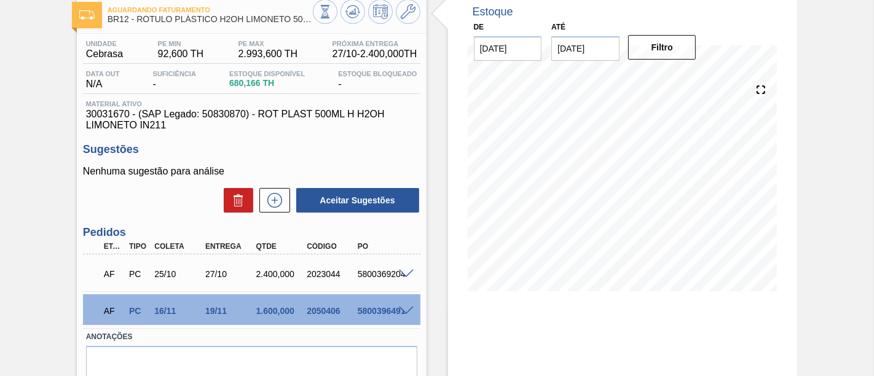
click at [406, 311] on span at bounding box center [406, 311] width 15 height 9
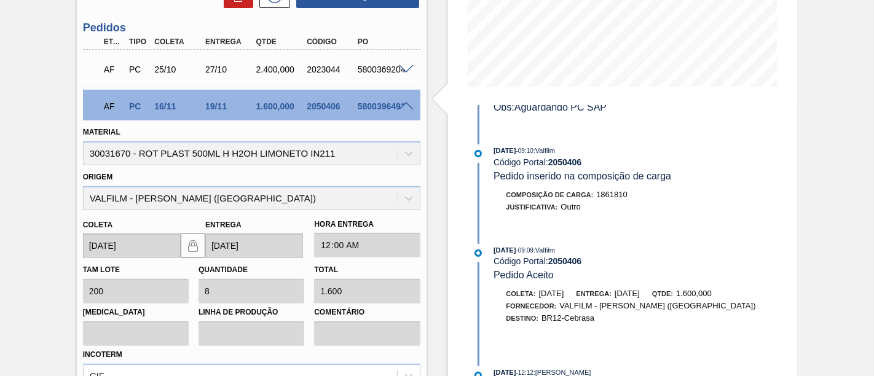
scroll to position [273, 0]
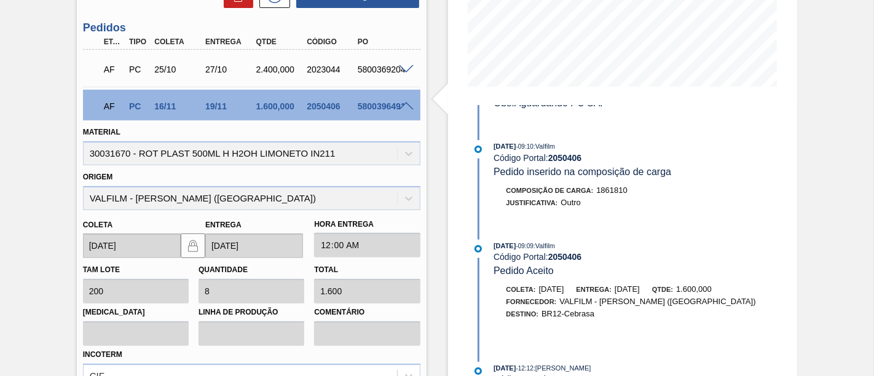
click at [408, 109] on span at bounding box center [406, 106] width 15 height 9
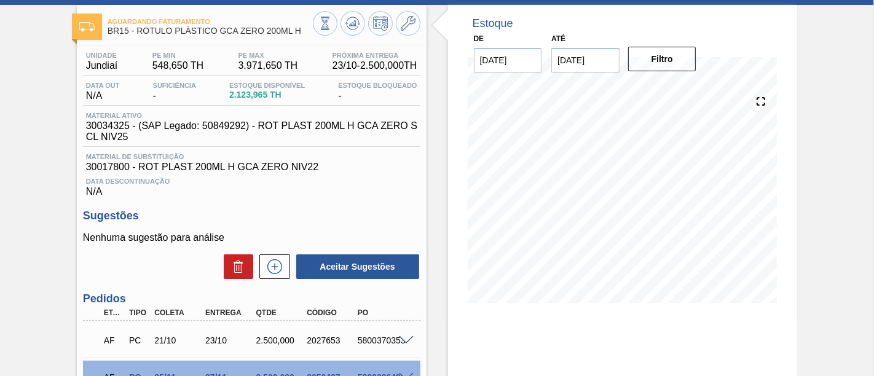
scroll to position [136, 0]
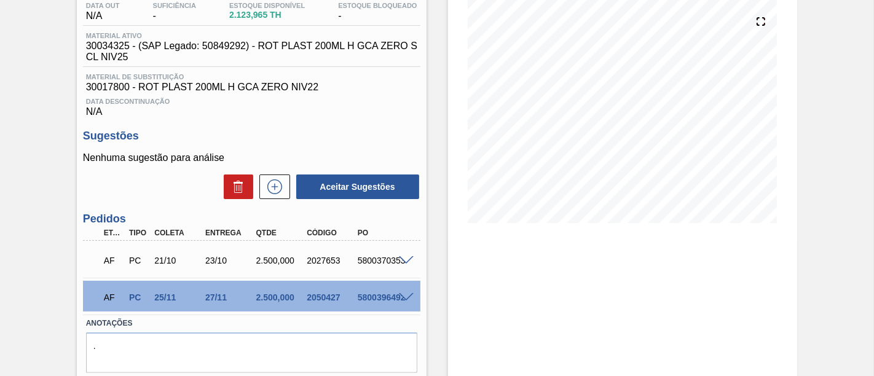
click at [405, 296] on div at bounding box center [408, 296] width 25 height 9
click at [406, 300] on span at bounding box center [406, 297] width 15 height 9
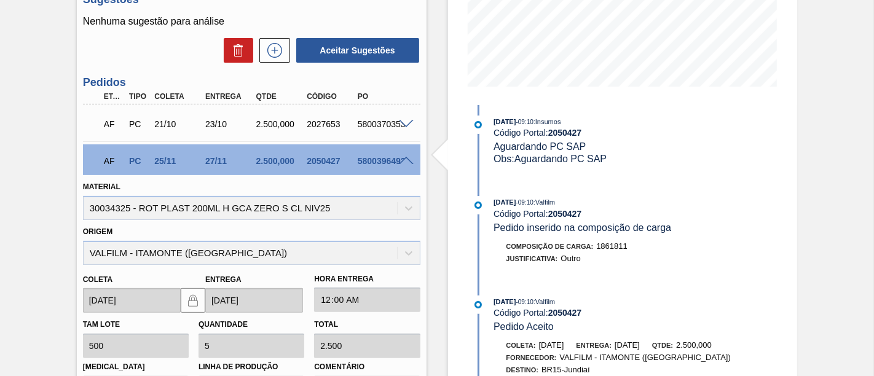
scroll to position [409, 0]
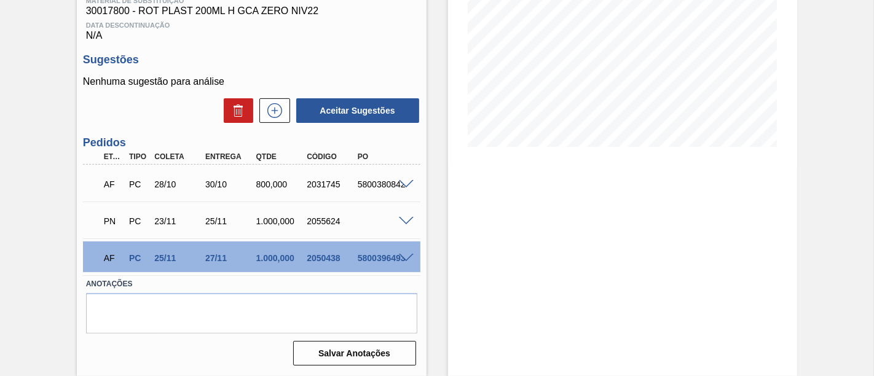
scroll to position [216, 0]
click at [399, 256] on span at bounding box center [406, 258] width 15 height 9
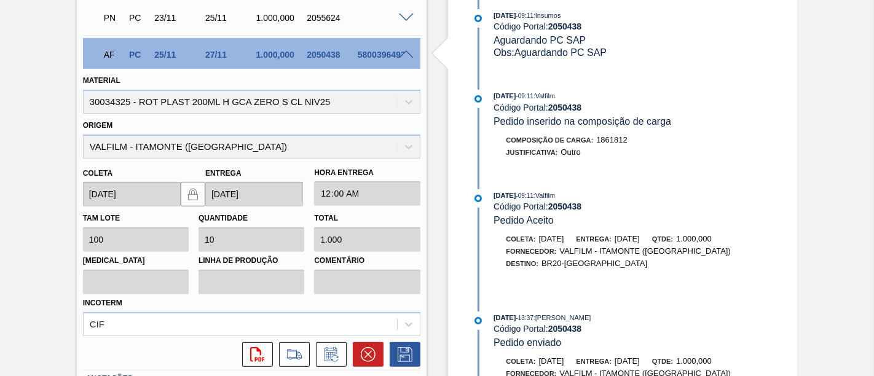
scroll to position [420, 0]
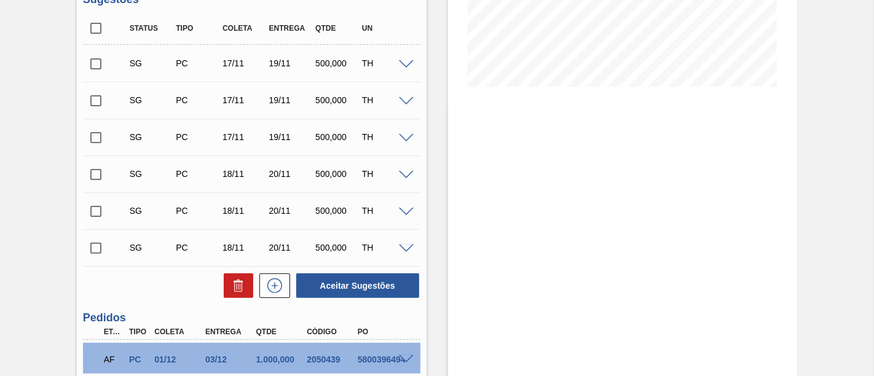
scroll to position [376, 0]
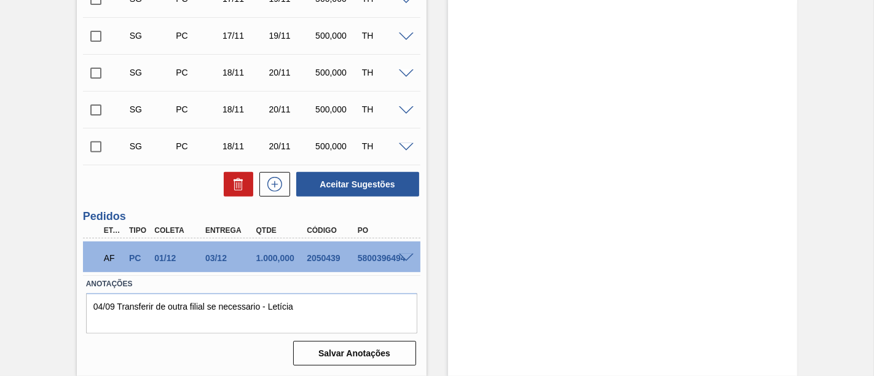
click at [407, 259] on span at bounding box center [406, 258] width 15 height 9
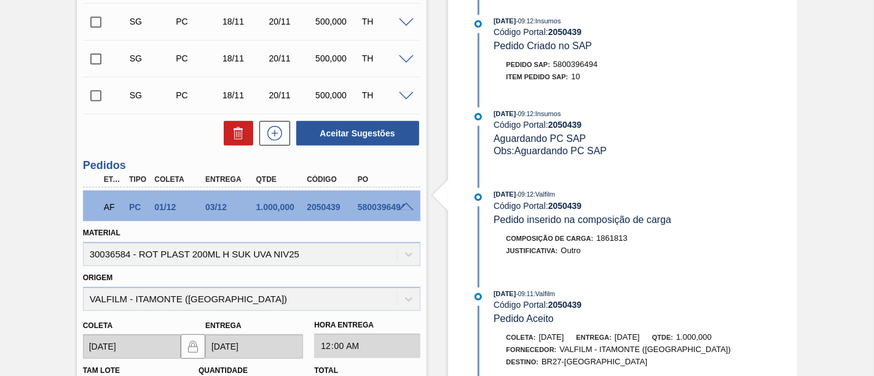
scroll to position [444, 0]
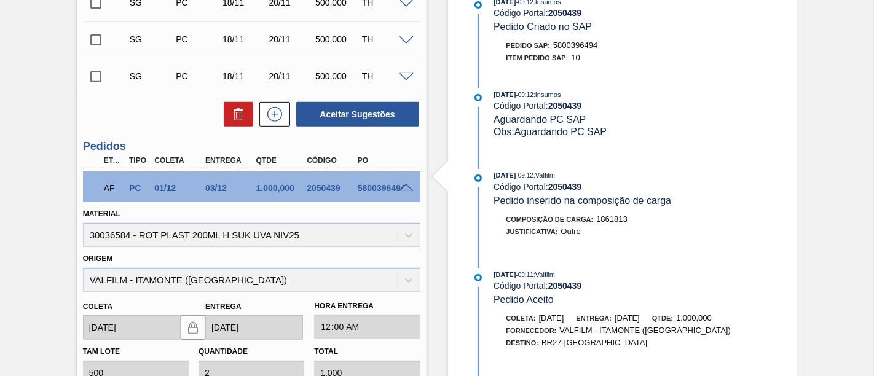
click at [399, 189] on span at bounding box center [406, 188] width 15 height 9
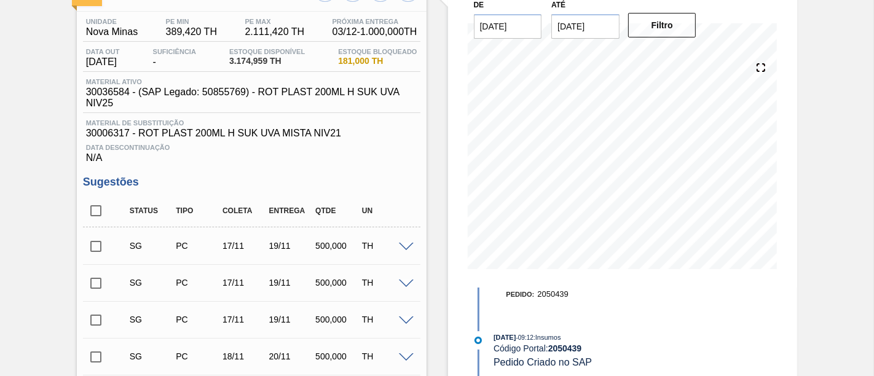
scroll to position [103, 0]
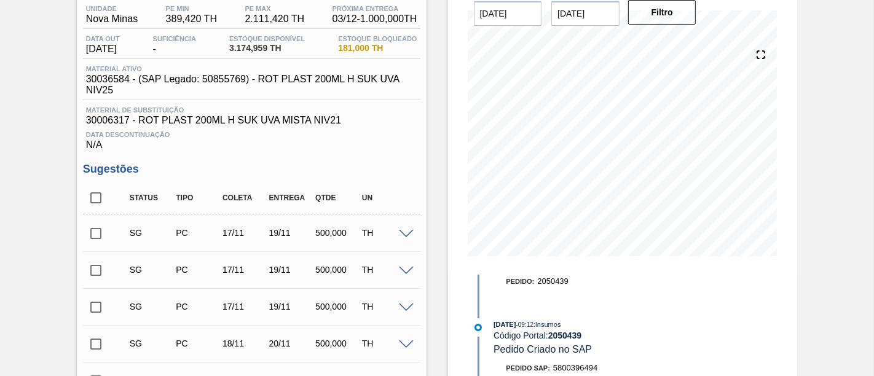
click at [100, 239] on input "checkbox" at bounding box center [96, 234] width 26 height 26
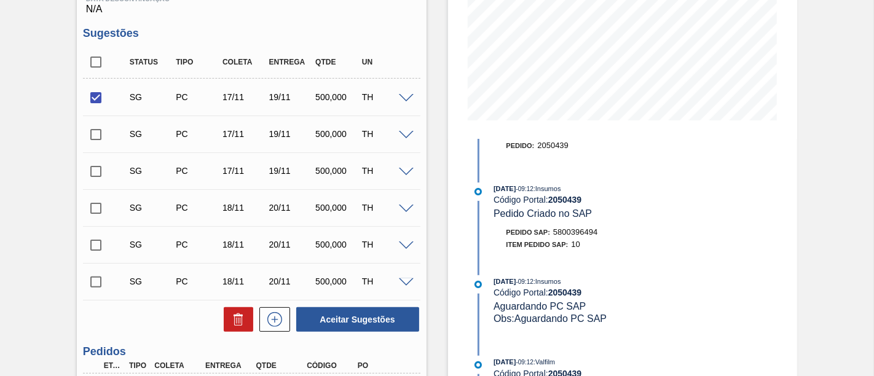
scroll to position [240, 0]
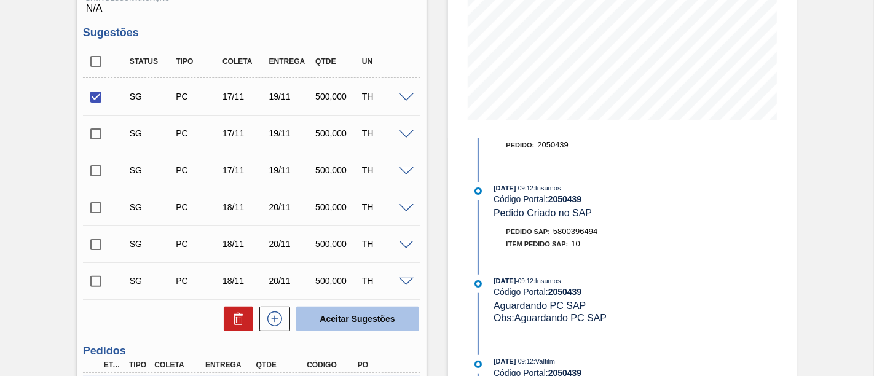
click at [376, 318] on button "Aceitar Sugestões" at bounding box center [357, 319] width 123 height 25
checkbox input "false"
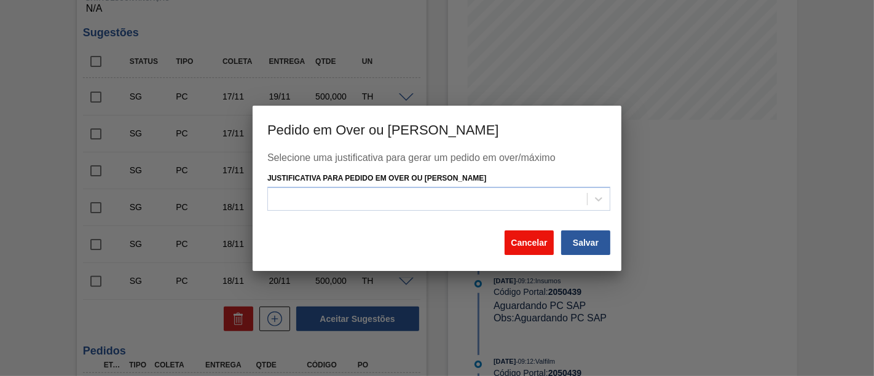
click at [531, 250] on button "Cancelar" at bounding box center [529, 243] width 49 height 25
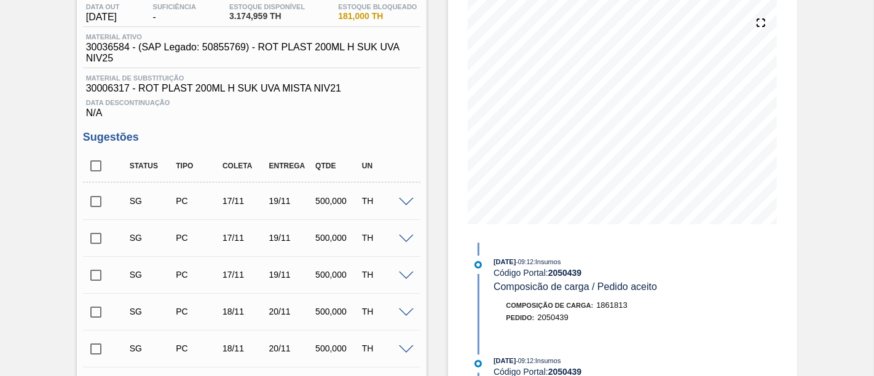
scroll to position [103, 0]
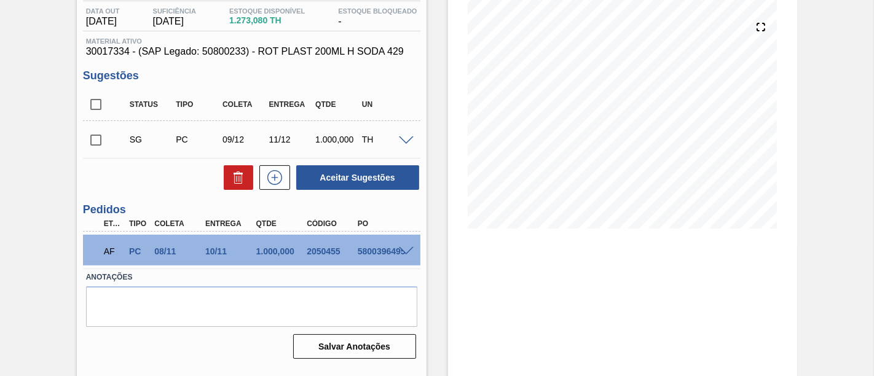
scroll to position [136, 0]
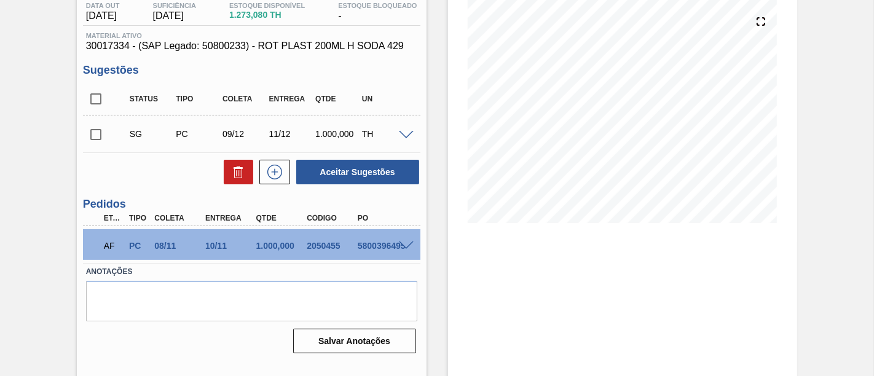
click at [400, 246] on span at bounding box center [406, 246] width 15 height 9
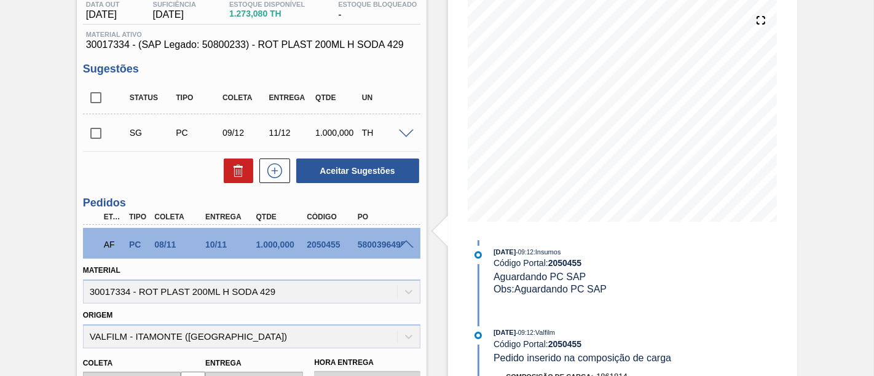
scroll to position [79, 0]
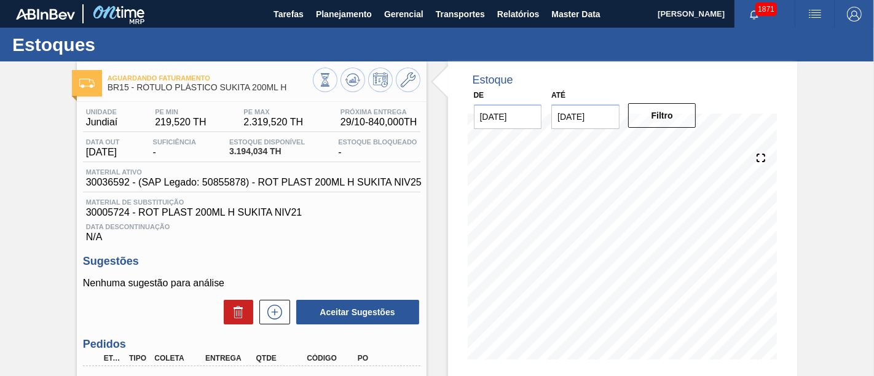
scroll to position [136, 0]
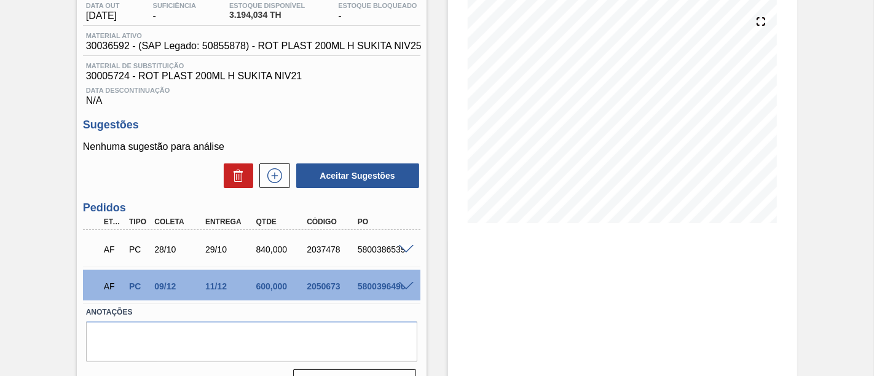
click at [402, 289] on span at bounding box center [406, 286] width 15 height 9
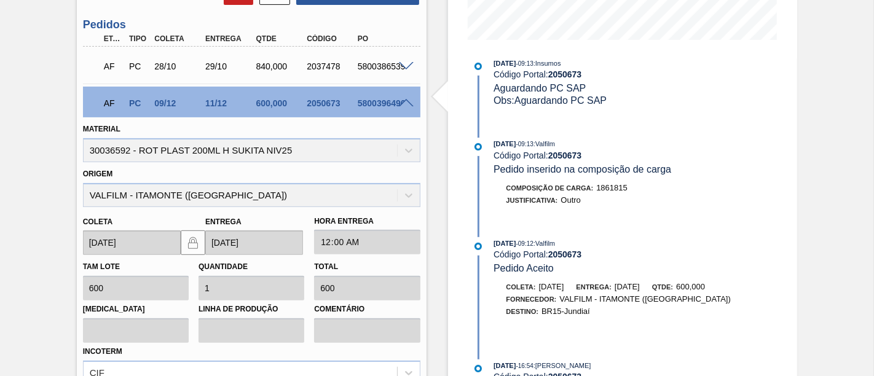
scroll to position [341, 0]
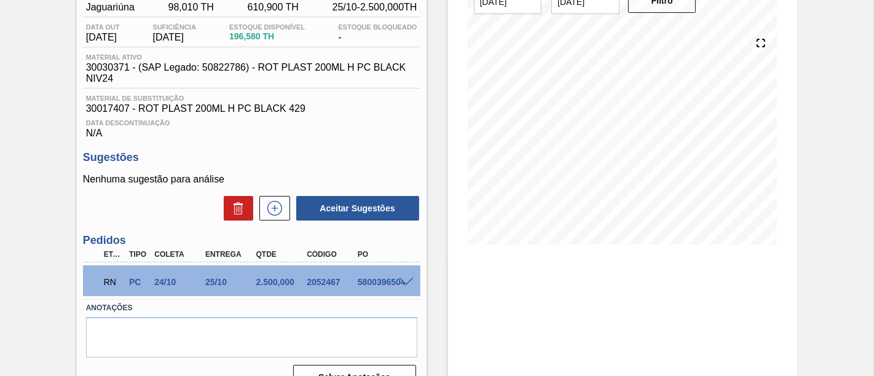
scroll to position [136, 0]
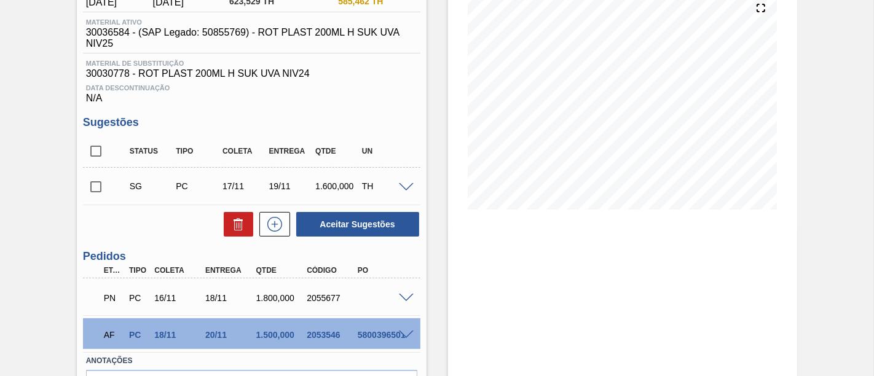
scroll to position [205, 0]
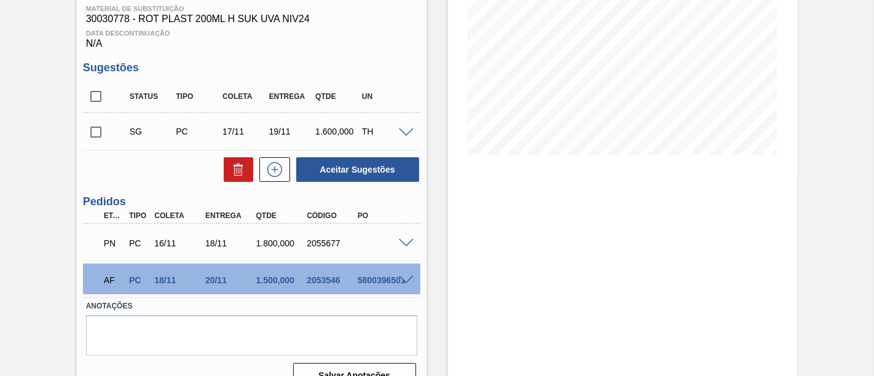
click at [407, 278] on span at bounding box center [406, 280] width 15 height 9
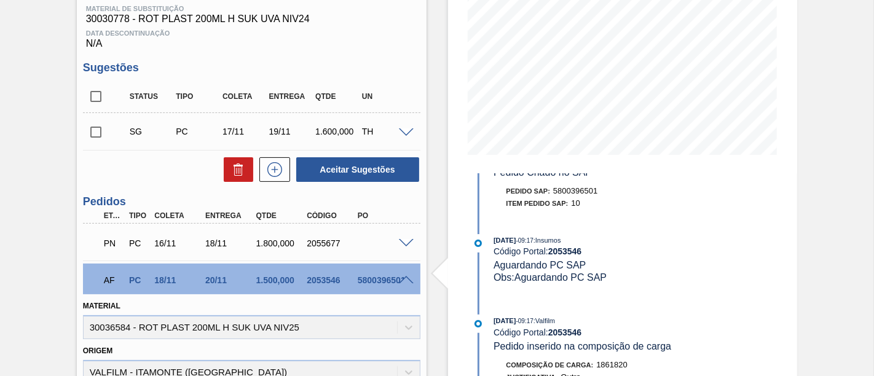
scroll to position [341, 0]
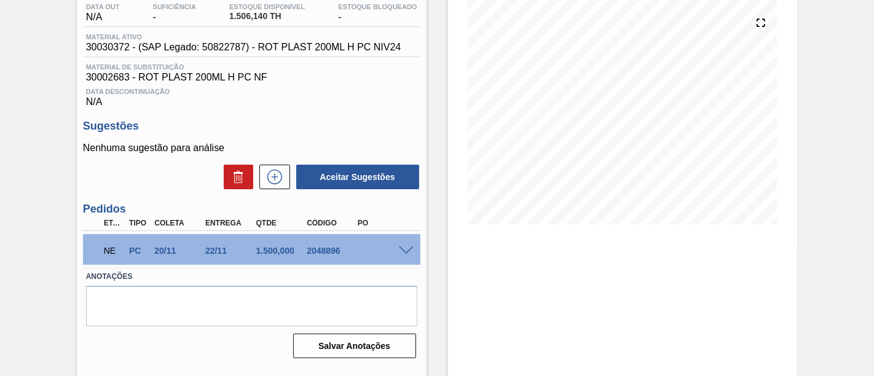
scroll to position [136, 0]
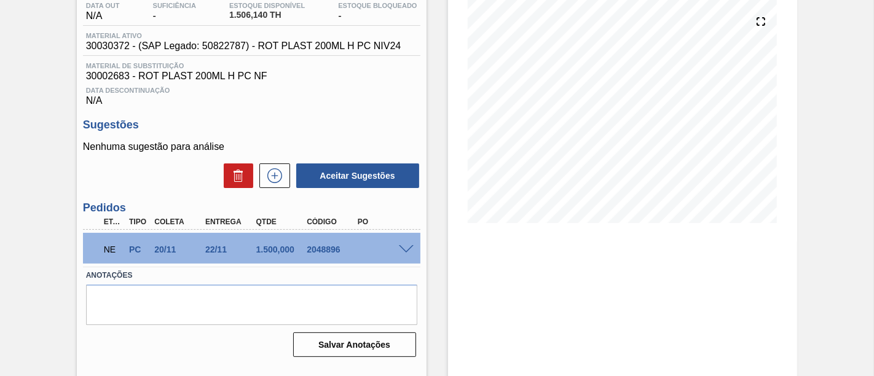
click at [400, 251] on span at bounding box center [406, 249] width 15 height 9
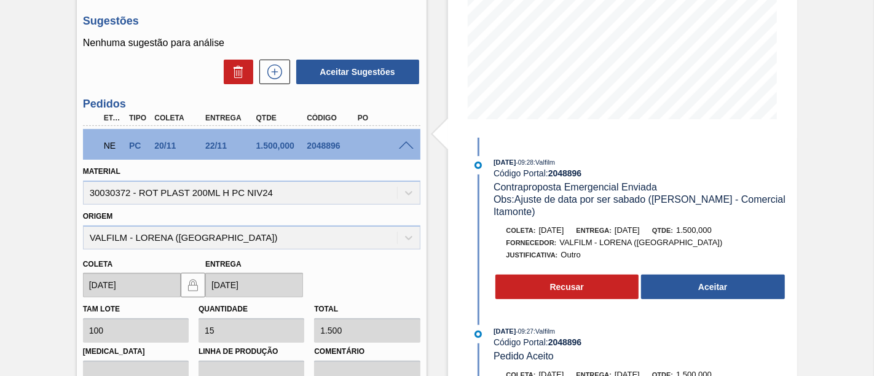
scroll to position [273, 0]
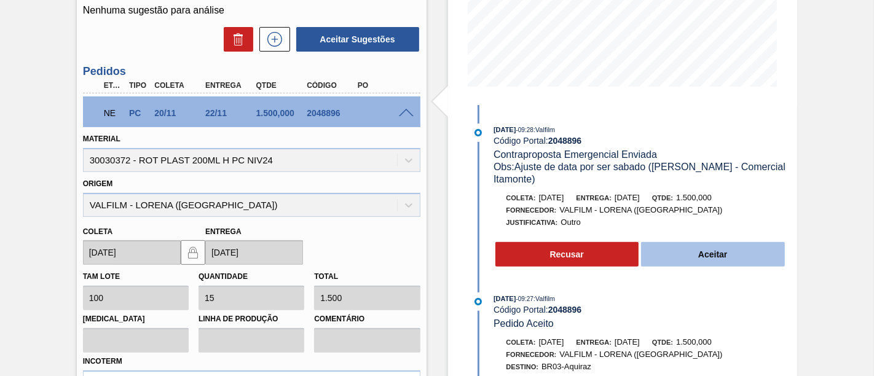
click at [751, 250] on button "Aceitar" at bounding box center [713, 254] width 144 height 25
click at [718, 257] on button "Aceitar" at bounding box center [713, 254] width 144 height 25
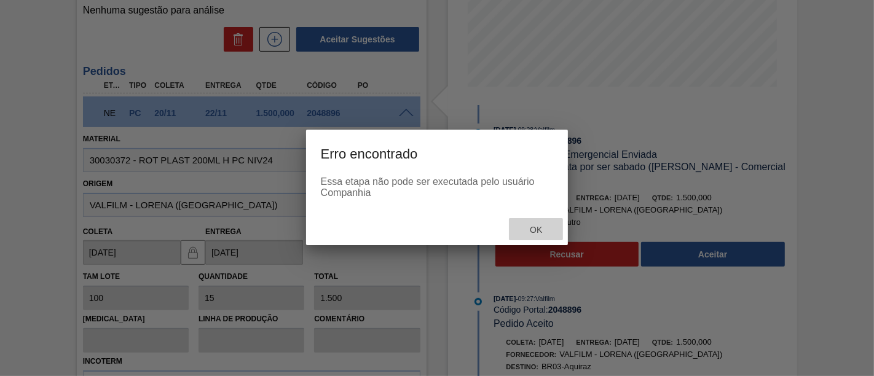
click at [541, 227] on span "Ok" at bounding box center [536, 230] width 32 height 10
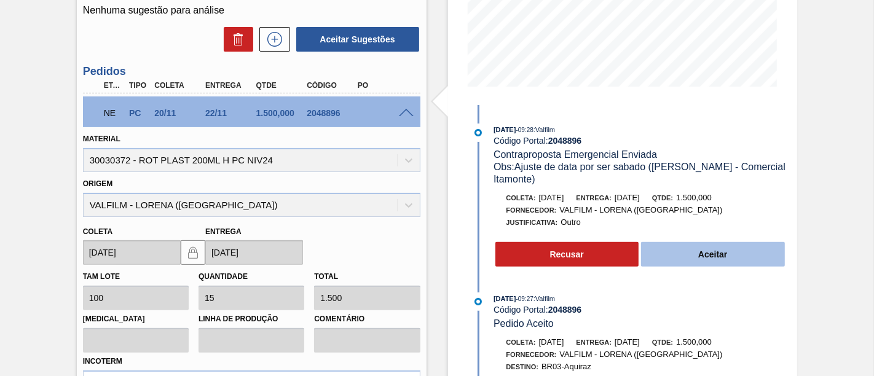
click at [699, 260] on button "Aceitar" at bounding box center [713, 254] width 144 height 25
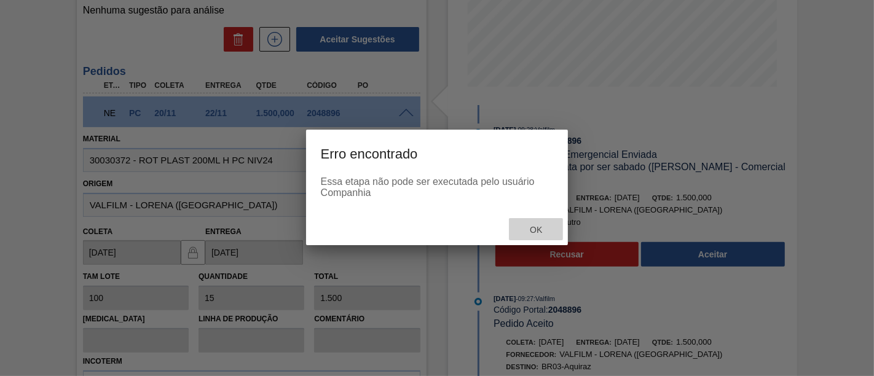
click at [532, 222] on div "Ok" at bounding box center [536, 229] width 54 height 23
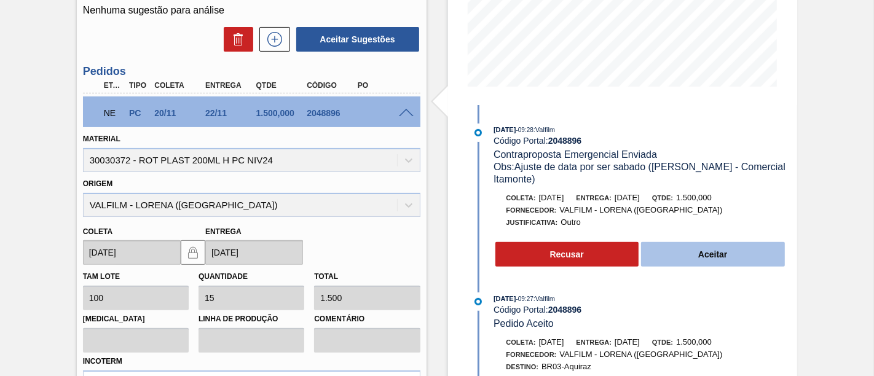
click at [740, 262] on button "Aceitar" at bounding box center [713, 254] width 144 height 25
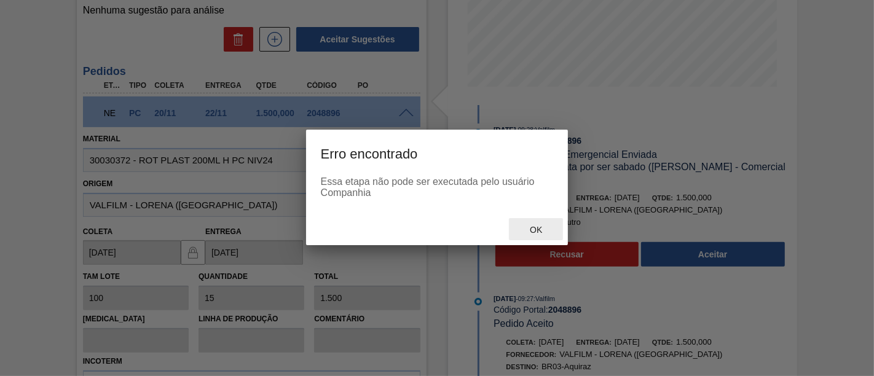
click at [523, 227] on span "Ok" at bounding box center [536, 230] width 32 height 10
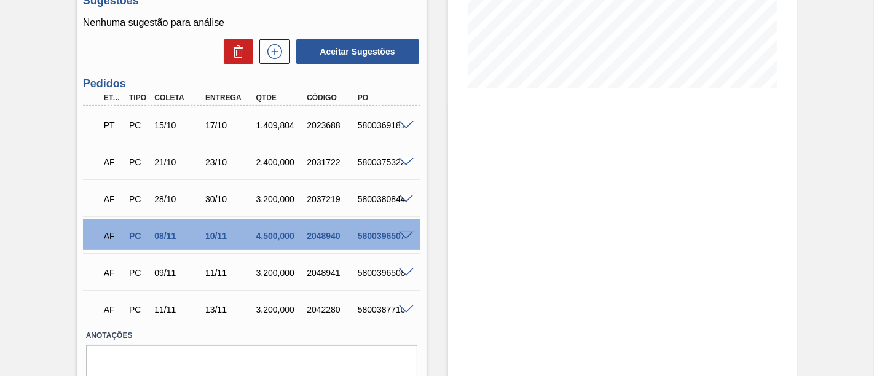
scroll to position [273, 0]
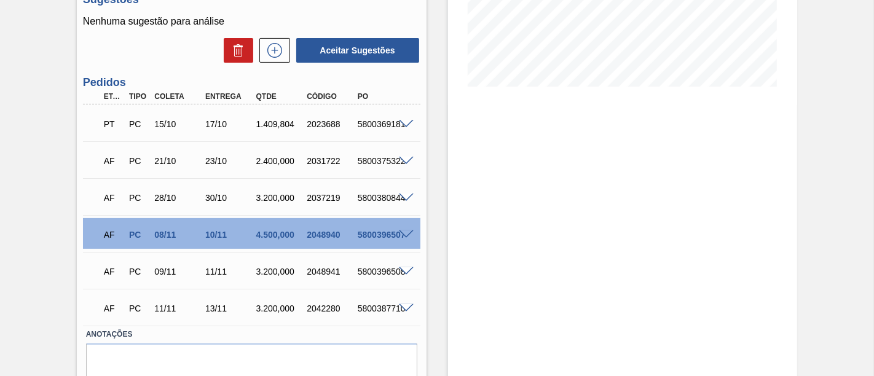
click at [406, 234] on span at bounding box center [406, 235] width 15 height 9
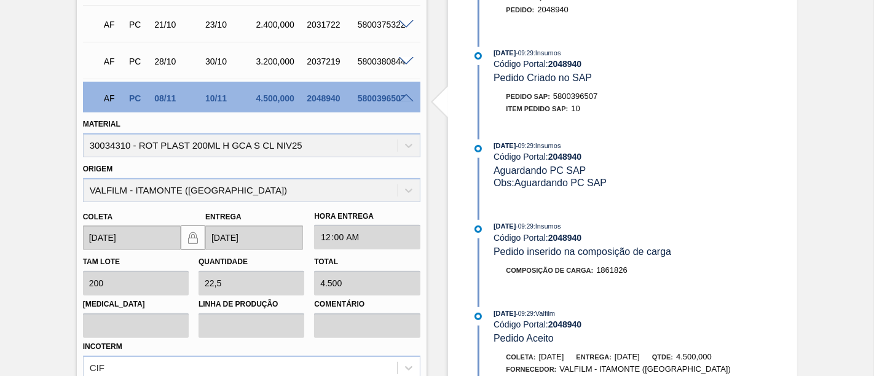
scroll to position [623, 0]
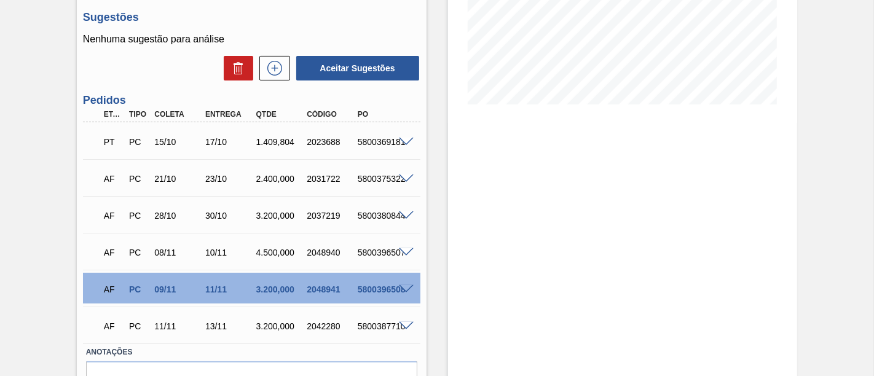
scroll to position [273, 0]
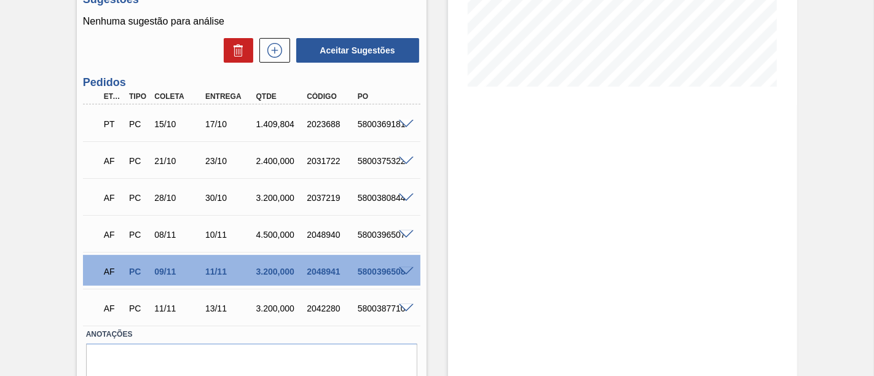
click at [407, 272] on span at bounding box center [406, 271] width 15 height 9
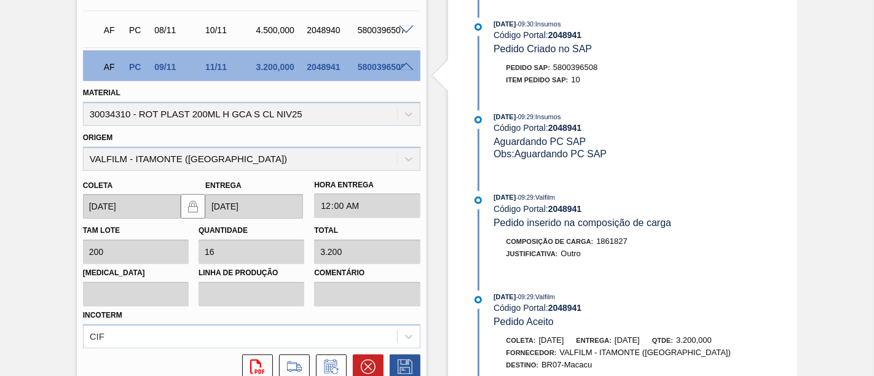
scroll to position [0, 0]
click at [402, 69] on span at bounding box center [406, 67] width 15 height 9
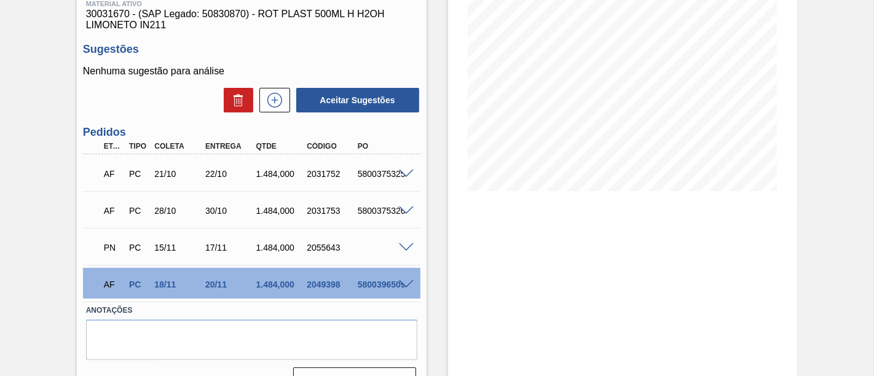
scroll to position [197, 0]
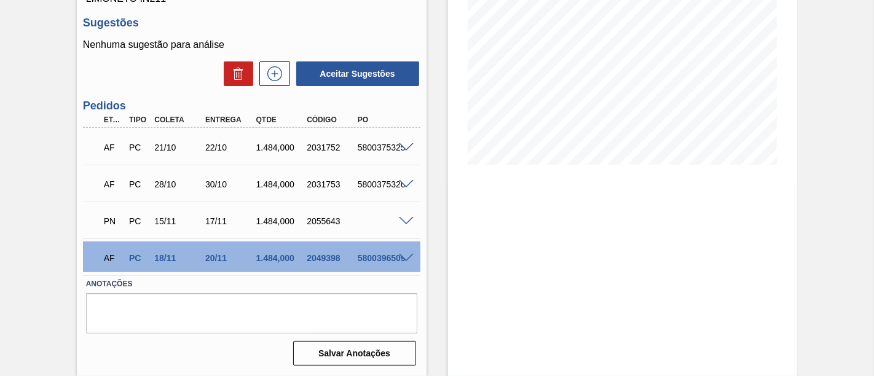
click at [403, 259] on span at bounding box center [406, 258] width 15 height 9
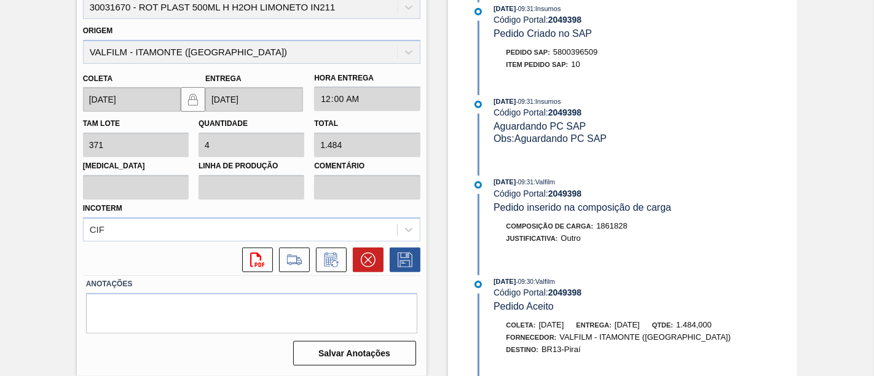
scroll to position [493, 0]
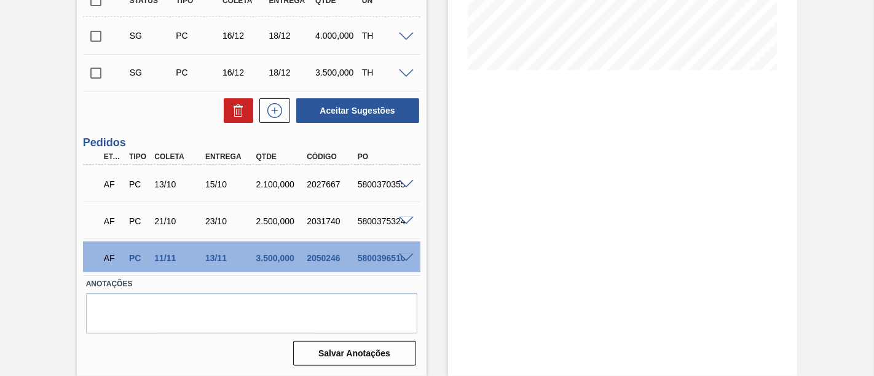
scroll to position [291, 0]
click at [409, 261] on span at bounding box center [406, 258] width 15 height 9
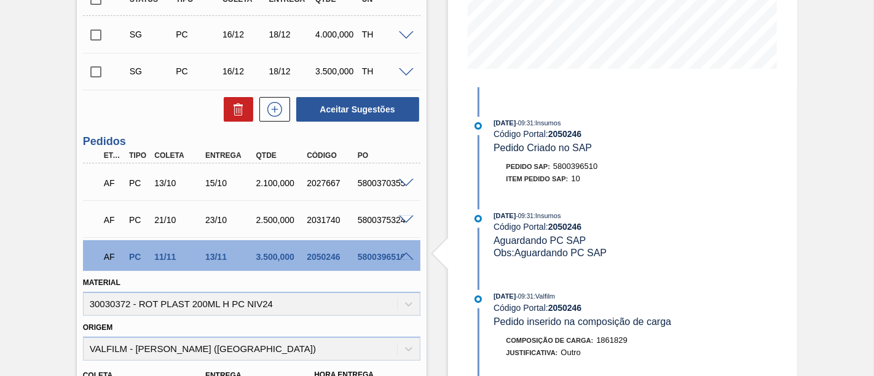
scroll to position [495, 0]
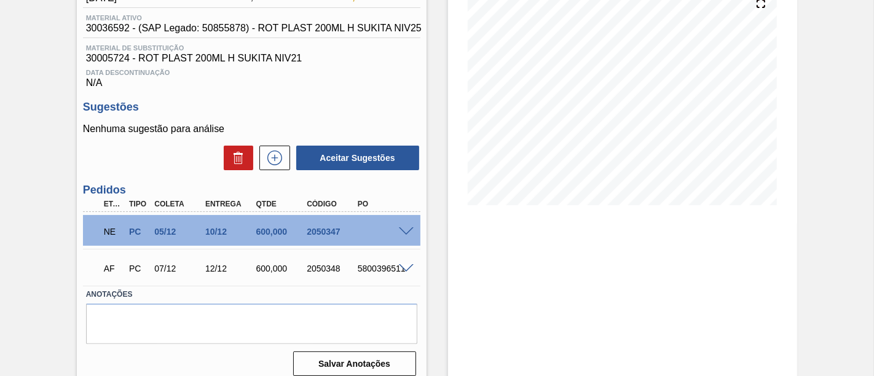
scroll to position [167, 0]
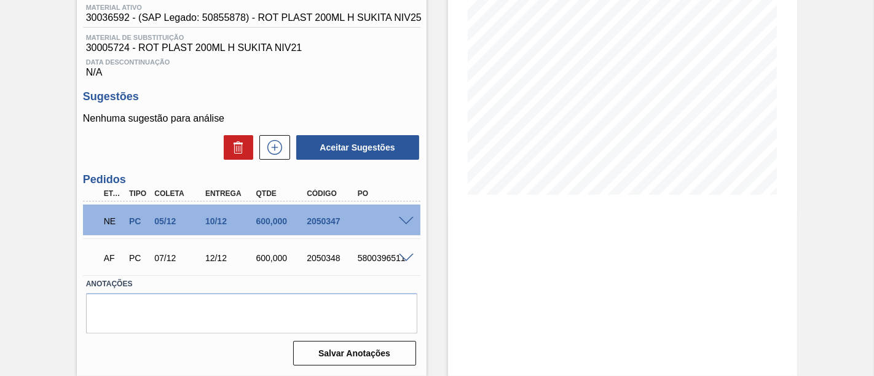
click at [407, 219] on span at bounding box center [406, 221] width 15 height 9
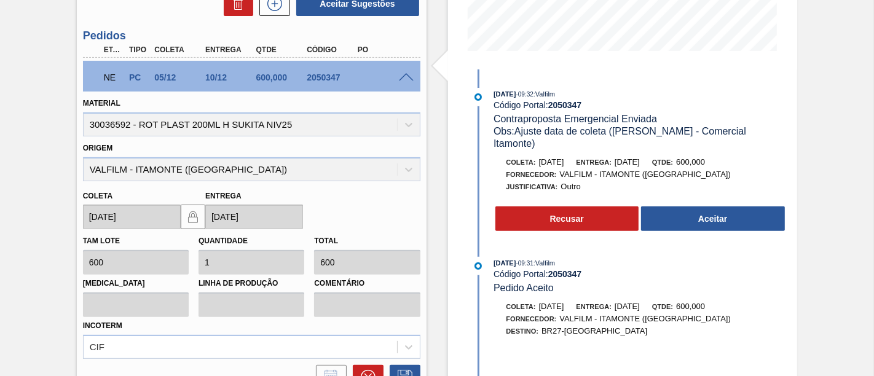
scroll to position [304, 0]
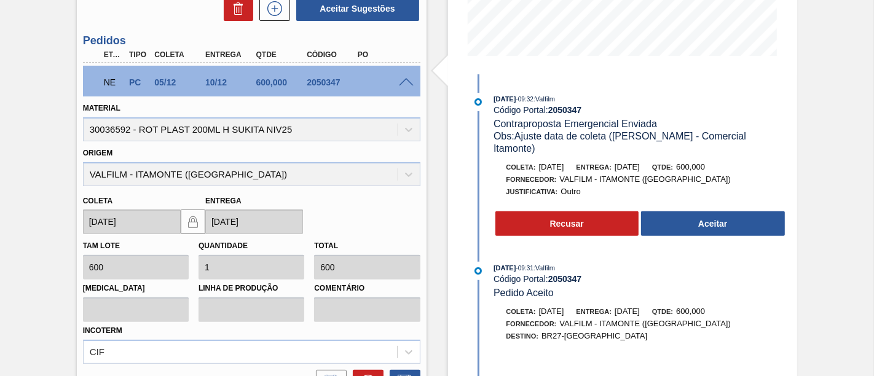
click at [411, 81] on span at bounding box center [406, 82] width 15 height 9
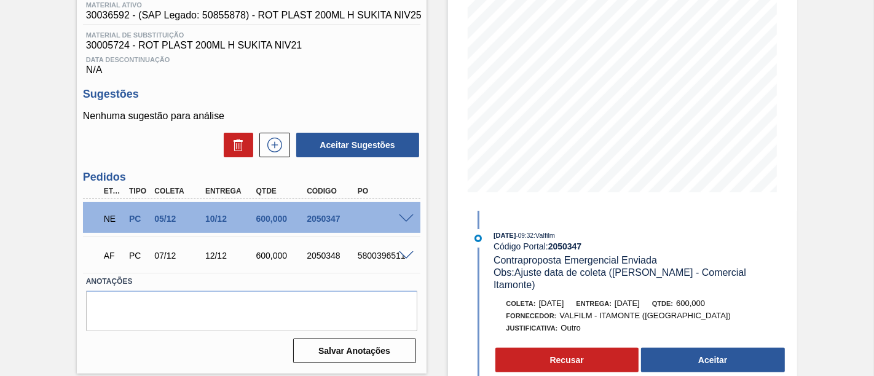
click at [396, 250] on div "AF PC 07/12 12/12 600,000 2050348 5800396511" at bounding box center [248, 254] width 305 height 25
click at [404, 261] on span at bounding box center [406, 255] width 15 height 9
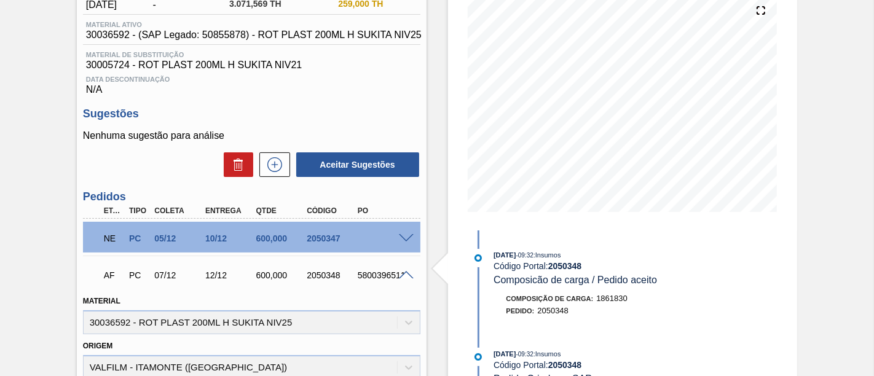
scroll to position [98, 0]
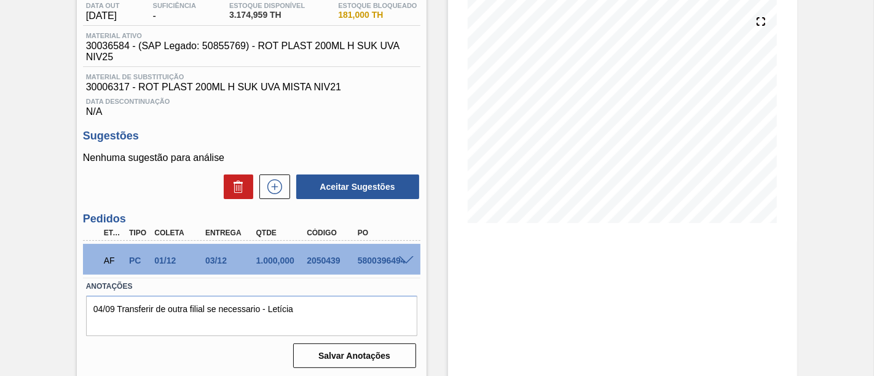
scroll to position [68, 0]
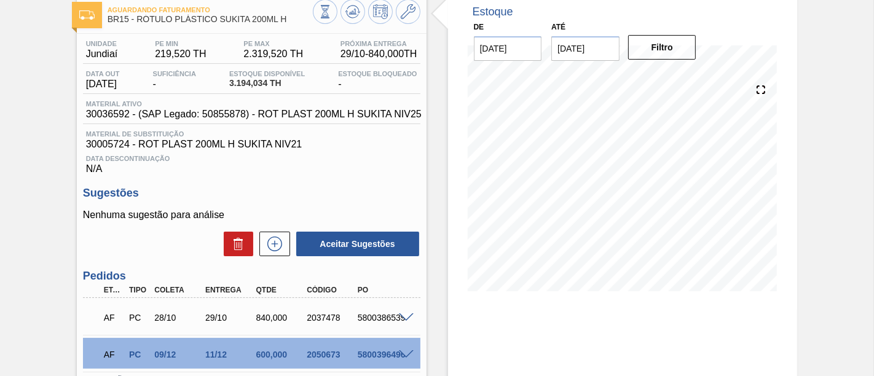
scroll to position [136, 0]
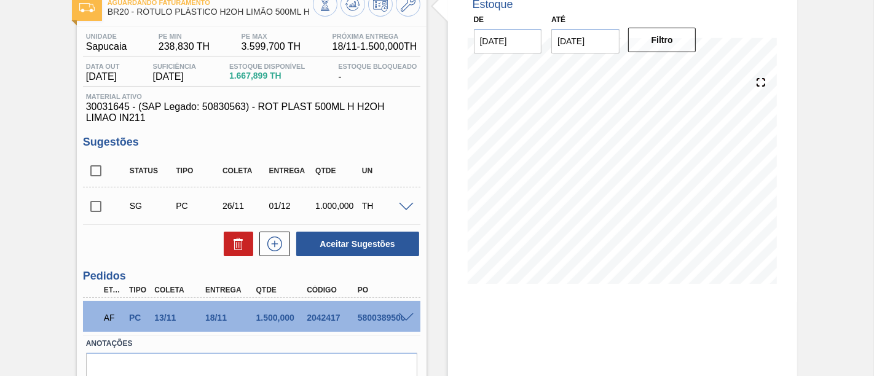
scroll to position [136, 0]
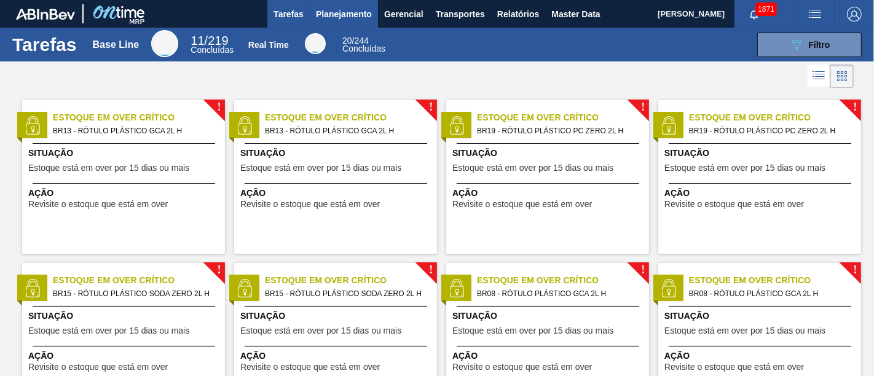
click at [326, 15] on span "Planejamento" at bounding box center [344, 14] width 56 height 15
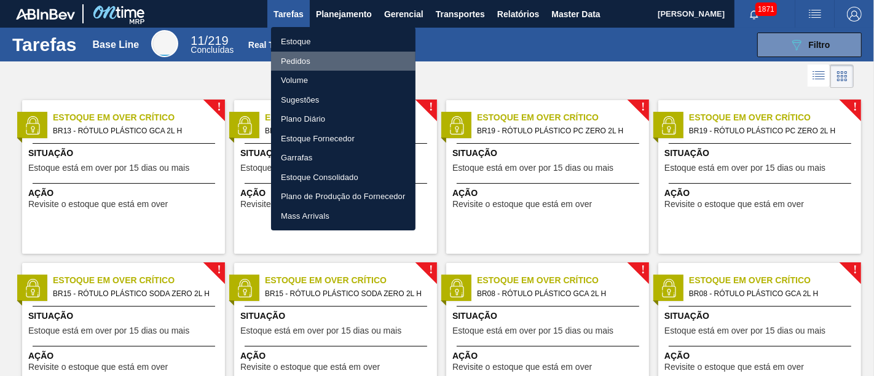
click at [347, 58] on li "Pedidos" at bounding box center [343, 62] width 144 height 20
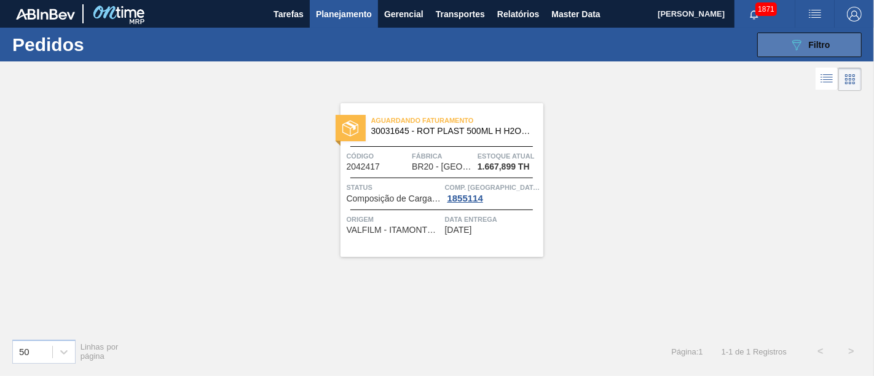
click at [788, 55] on button "089F7B8B-B2A5-4AFE-B5C0-19BA573D28AC Filtro" at bounding box center [809, 45] width 105 height 25
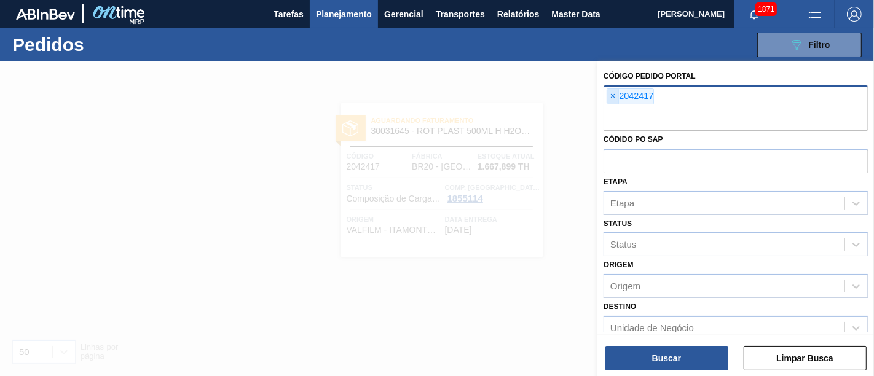
click at [616, 95] on span "×" at bounding box center [613, 96] width 12 height 15
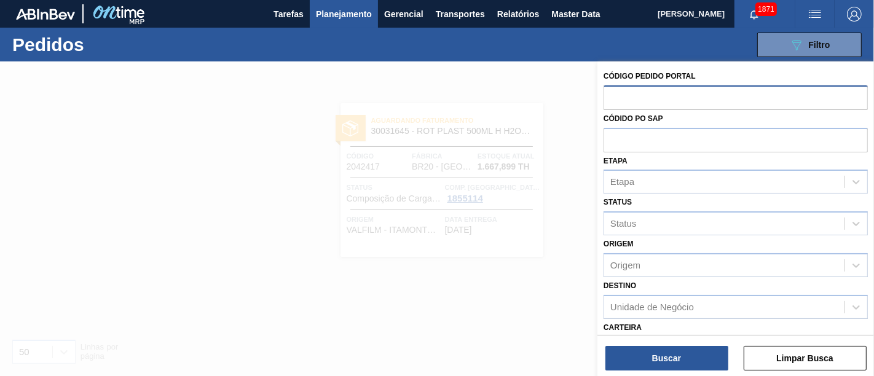
paste input "2028401"
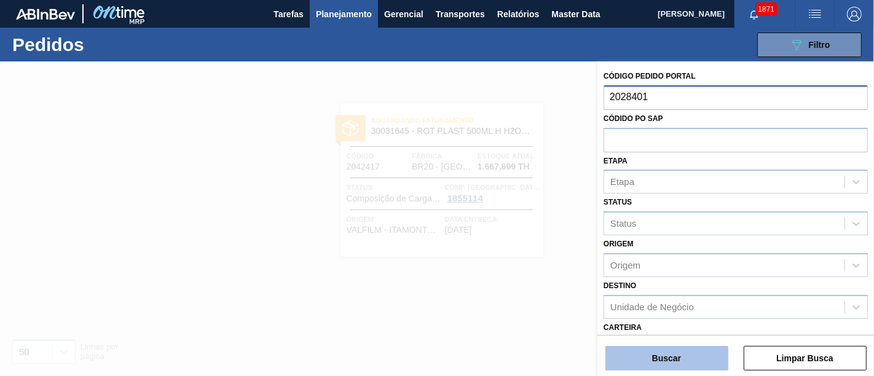
type input "2028401"
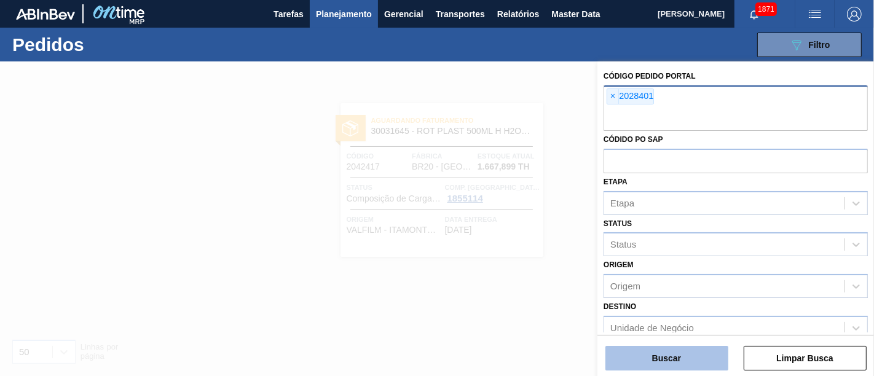
click at [658, 357] on button "Buscar" at bounding box center [667, 358] width 123 height 25
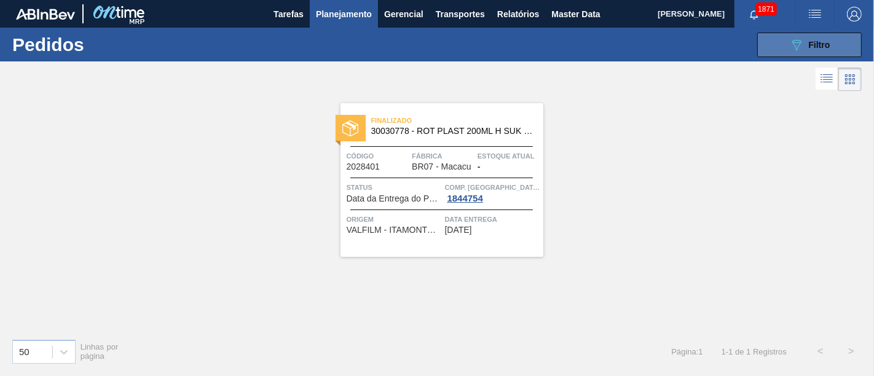
click at [810, 55] on button "089F7B8B-B2A5-4AFE-B5C0-19BA573D28AC Filtro" at bounding box center [809, 45] width 105 height 25
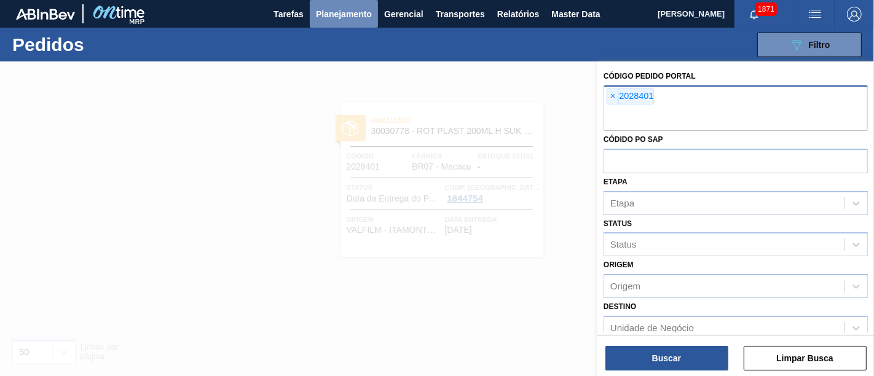
click at [354, 9] on span "Planejamento" at bounding box center [344, 14] width 56 height 15
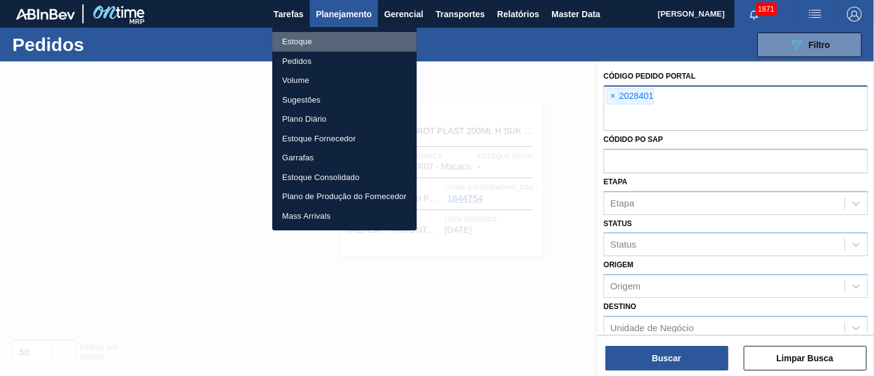
click at [355, 40] on li "Estoque" at bounding box center [344, 42] width 144 height 20
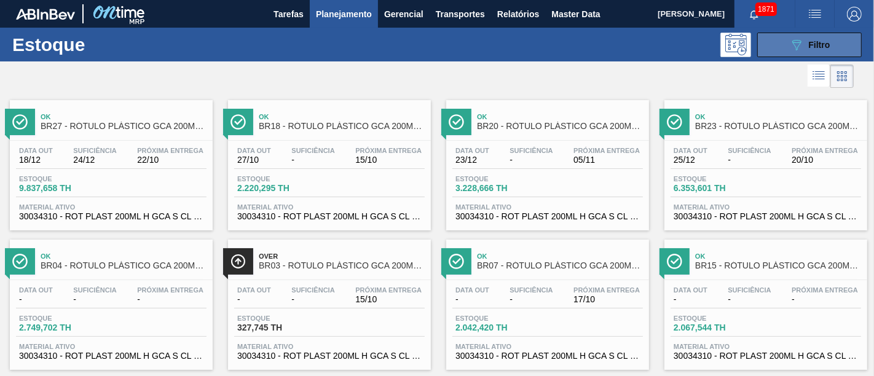
click at [841, 47] on button "089F7B8B-B2A5-4AFE-B5C0-19BA573D28AC Filtro" at bounding box center [809, 45] width 105 height 25
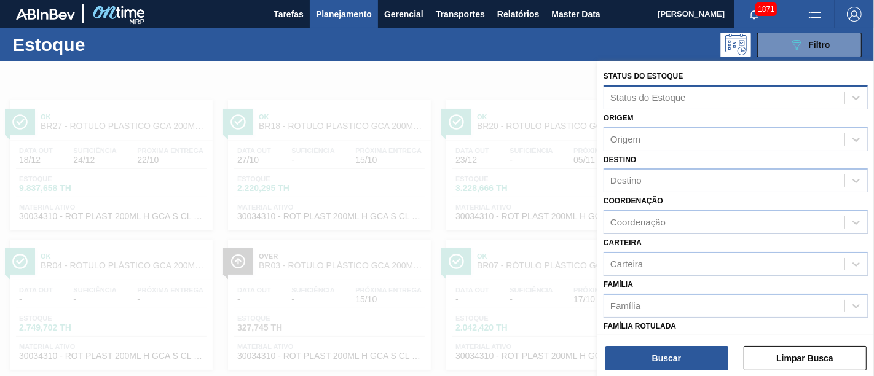
click at [637, 98] on div "Status do Estoque" at bounding box center [648, 97] width 76 height 10
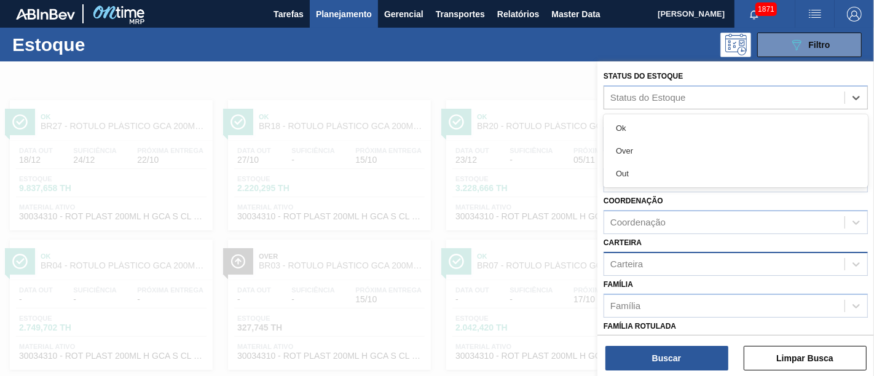
scroll to position [68, 0]
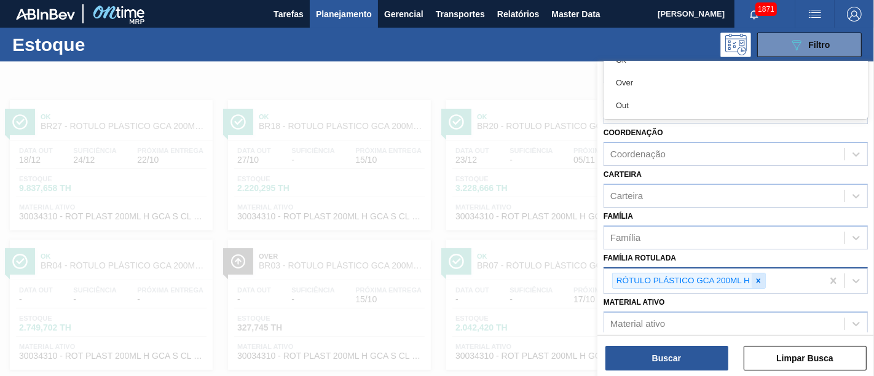
click at [755, 274] on div at bounding box center [759, 281] width 14 height 15
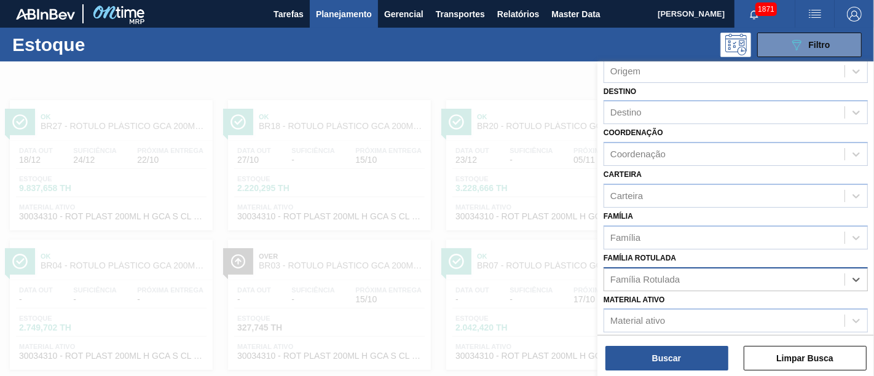
paste Rotulada "OT PLAST 200ML H SUK UVA NIV24"
click at [610, 275] on Rotulada "OT PLAST 200ML H SUK UVA NIV24" at bounding box center [687, 279] width 155 height 10
type Rotulada "ROT PLAST 200ML H SUK UVA NIV24"
click at [787, 273] on div "Família Rotulada" at bounding box center [724, 279] width 240 height 18
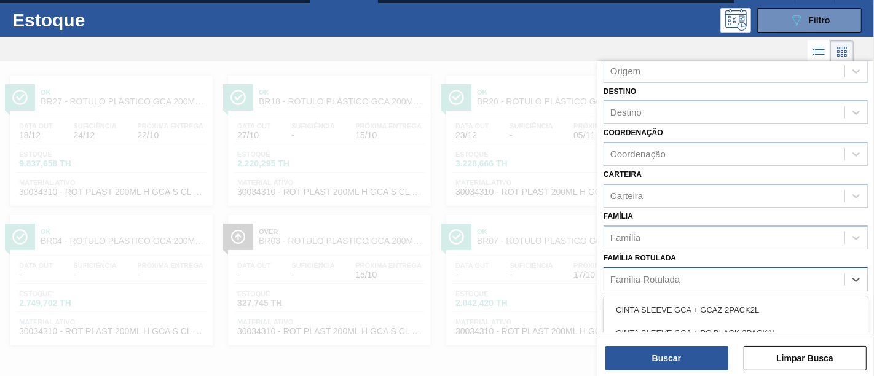
click at [787, 273] on div "Família Rotulada" at bounding box center [724, 279] width 240 height 18
paste Rotulada "OT PLAST 200ML H SUK UVA NIV24"
drag, startPoint x: 657, startPoint y: 276, endPoint x: 607, endPoint y: 275, distance: 49.2
click at [607, 275] on div "OT PLAST 200ML H SUK UVA NIV24 OT PLAST 200ML H SUK UVA NIV24" at bounding box center [724, 279] width 240 height 18
type Rotulada "200ML H SUK UVA NIV24"
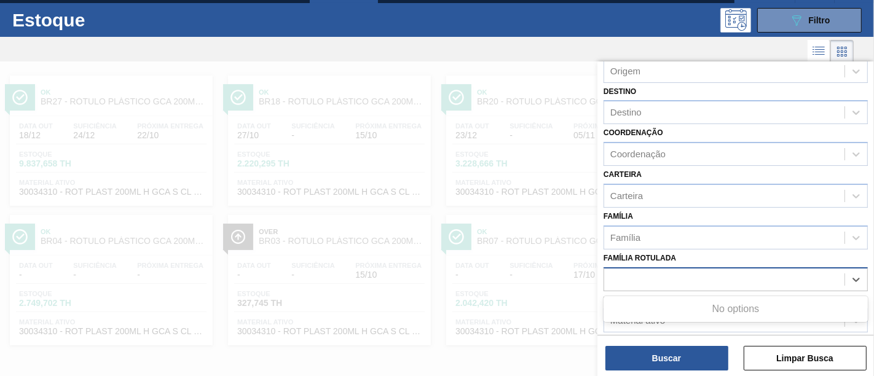
click at [771, 278] on div "200ML H SUK UVA NIV24" at bounding box center [724, 279] width 240 height 18
paste Rotulada "ROT PLAST 200ML H SUK UVA NIV24"
type Rotulada "ROT PLAST 200ML H SUK UVA NIV24"
click at [799, 66] on div "Ok BR27 - RÓTULO PLÁSTICO GCA 200ML H Data out 18/12 Suficiência 24/12 Próxima …" at bounding box center [437, 205] width 874 height 279
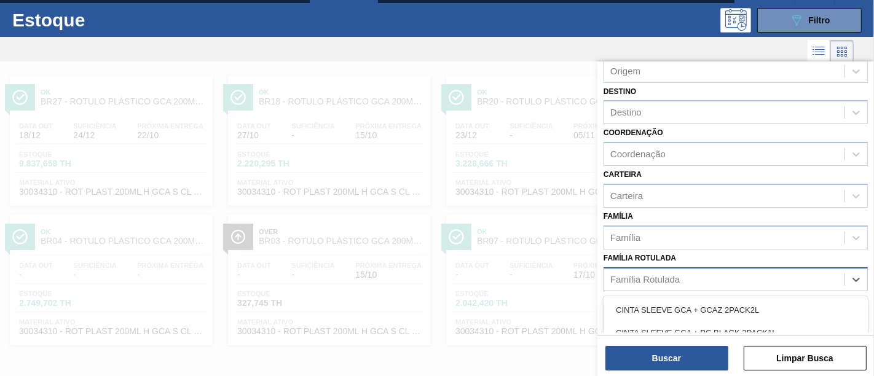
click at [699, 277] on div "Família Rotulada" at bounding box center [724, 279] width 240 height 18
paste Rotulada "ROTULO PEPSI 200ML"
type Rotulada "ROTULO PEPSI 200ML"
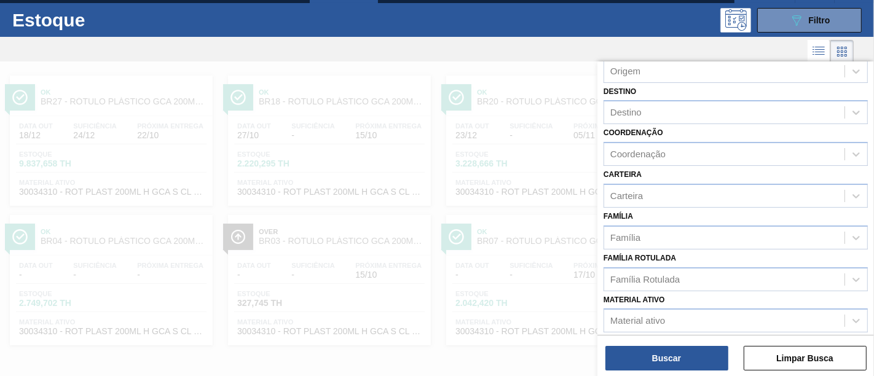
click at [361, 82] on div at bounding box center [437, 249] width 874 height 376
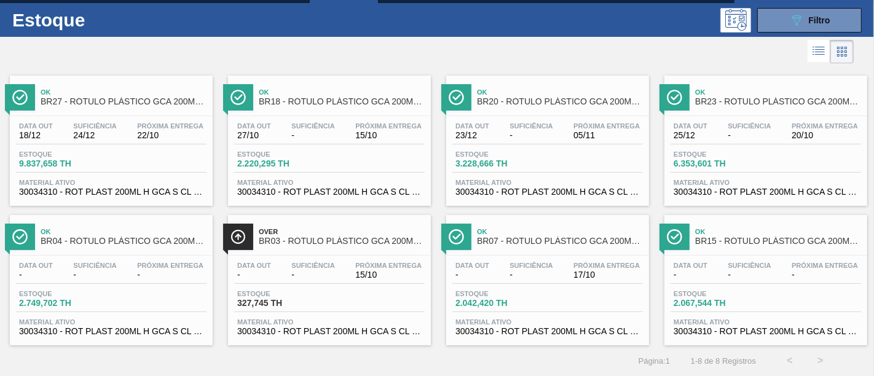
scroll to position [0, 0]
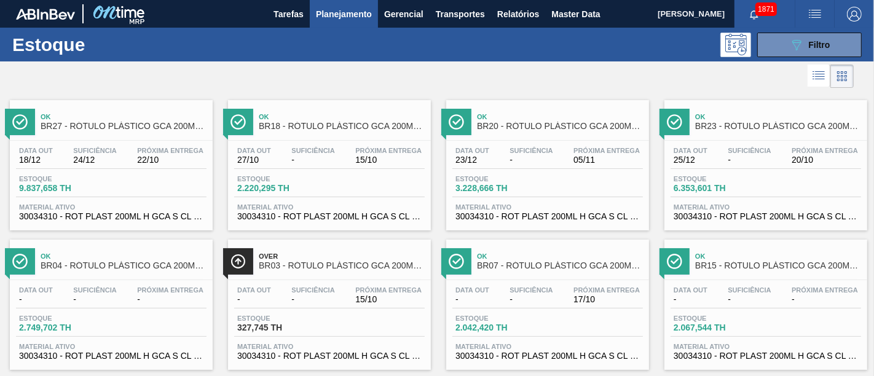
click at [347, 12] on span "Planejamento" at bounding box center [344, 14] width 56 height 15
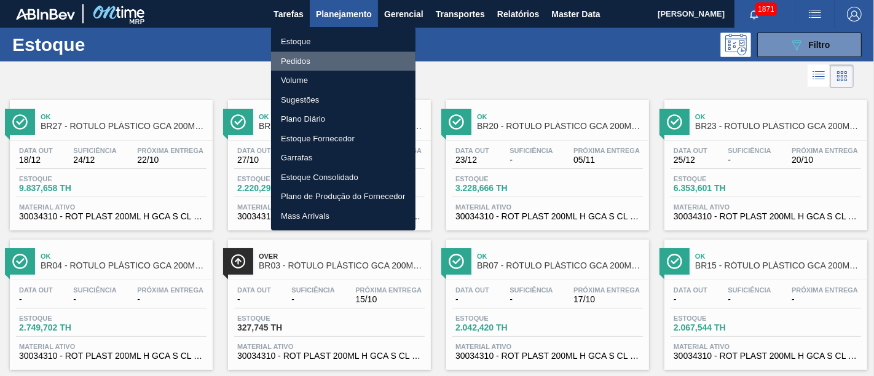
click at [347, 60] on li "Pedidos" at bounding box center [343, 62] width 144 height 20
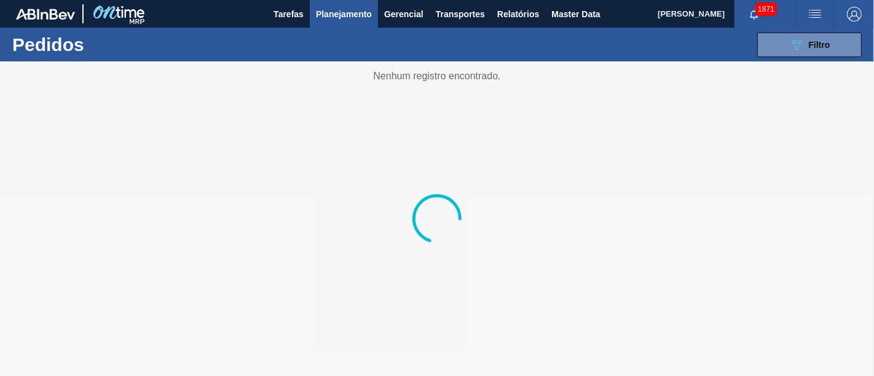
click at [343, 15] on span "Planejamento" at bounding box center [344, 14] width 56 height 15
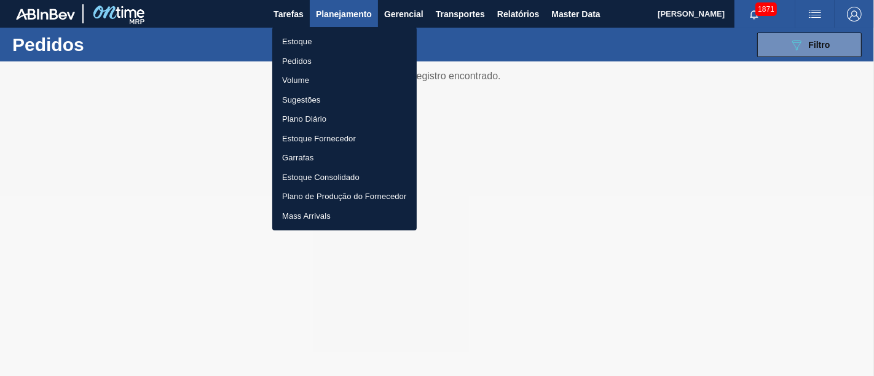
click at [341, 42] on li "Estoque" at bounding box center [344, 42] width 144 height 20
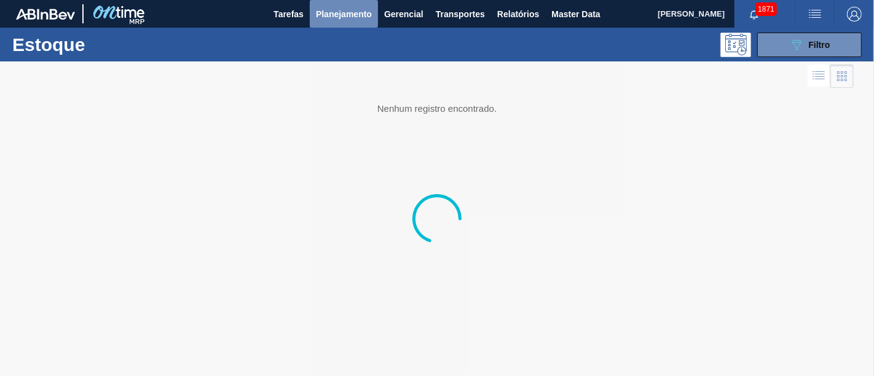
click at [341, 16] on span "Planejamento" at bounding box center [344, 14] width 56 height 15
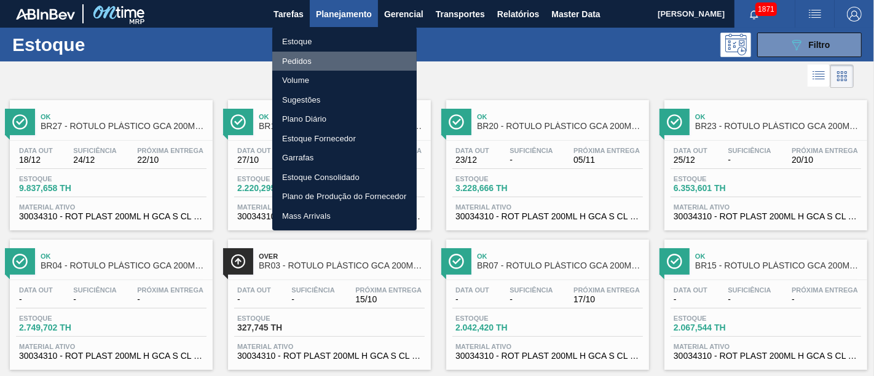
click at [331, 53] on li "Pedidos" at bounding box center [344, 62] width 144 height 20
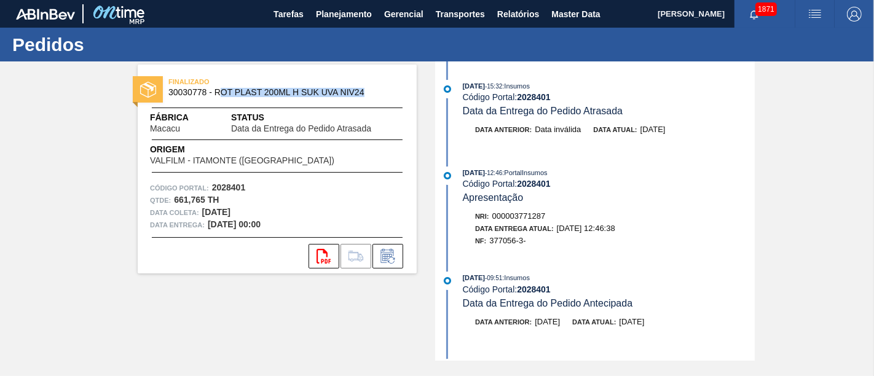
drag, startPoint x: 218, startPoint y: 92, endPoint x: 363, endPoint y: 95, distance: 145.1
click at [363, 95] on span "30030778 - ROT PLAST 200ML H SUK UVA NIV24" at bounding box center [279, 92] width 223 height 9
copy span "OT PLAST 200ML H SUK UVA NIV24"
click at [407, 85] on div "FINALIZADO 30030778 - ROT PLAST 200ML H SUK UVA NIV24" at bounding box center [307, 87] width 279 height 22
drag, startPoint x: 214, startPoint y: 95, endPoint x: 363, endPoint y: 99, distance: 149.4
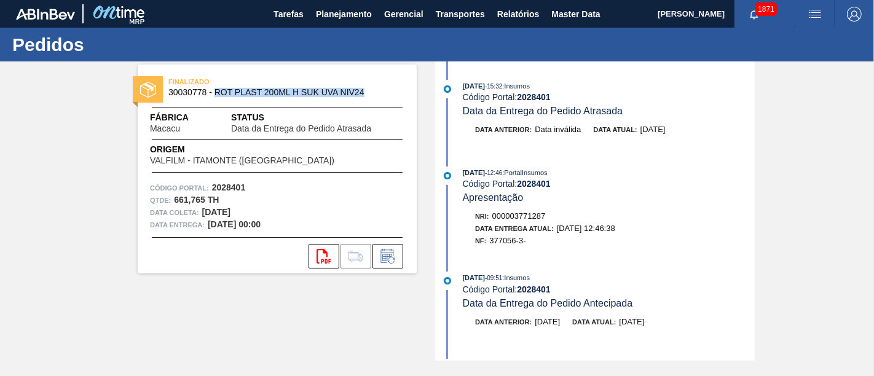
click at [363, 99] on div "FINALIZADO 30030778 - ROT PLAST 200ML H SUK UVA NIV24" at bounding box center [277, 88] width 279 height 28
copy span "ROT PLAST 200ML H SUK UVA NIV24"
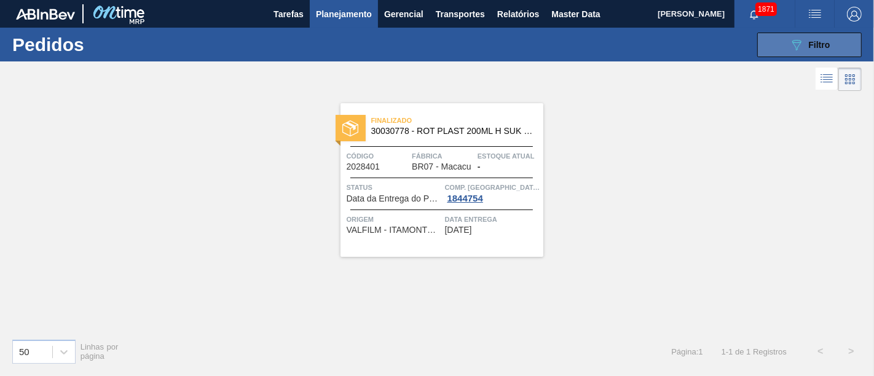
click at [773, 53] on button "089F7B8B-B2A5-4AFE-B5C0-19BA573D28AC Filtro" at bounding box center [809, 45] width 105 height 25
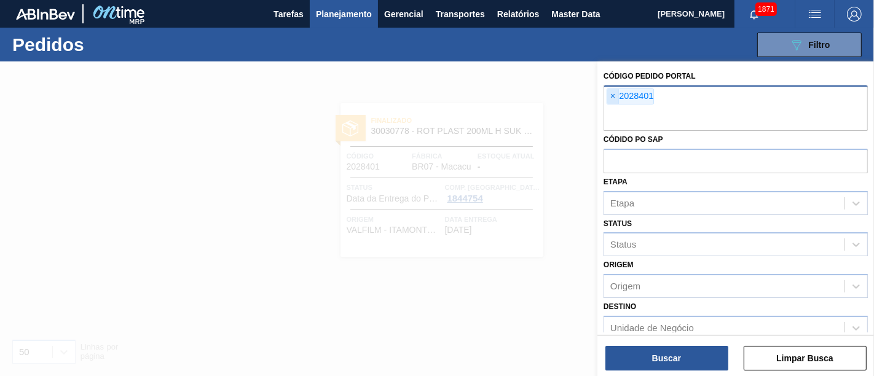
click at [609, 98] on span "×" at bounding box center [613, 96] width 12 height 15
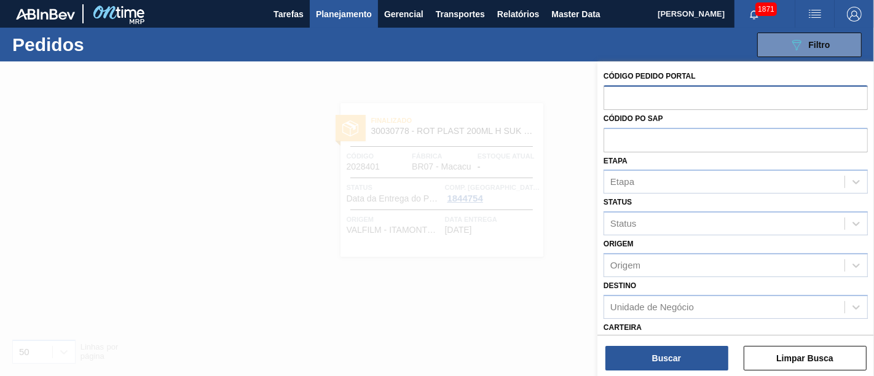
paste input "2023526"
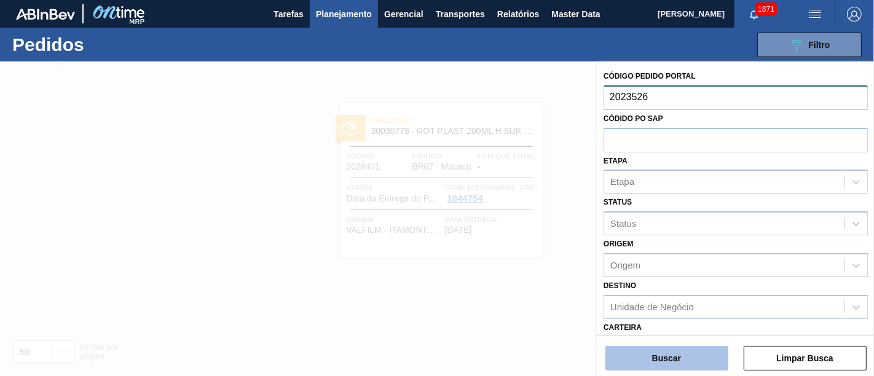
type input "2023526"
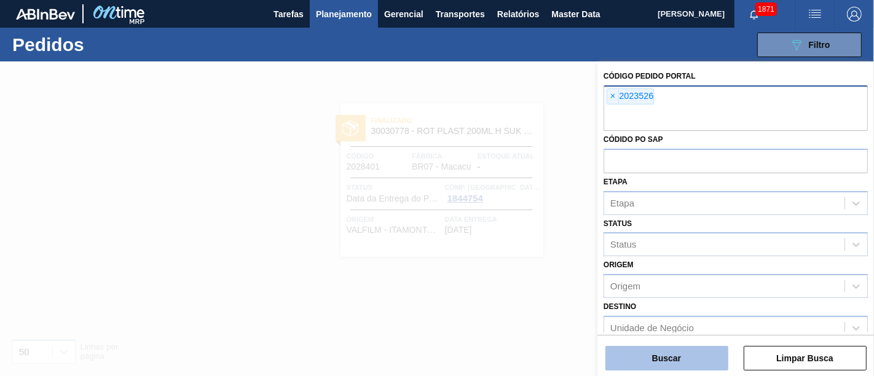
click at [701, 355] on button "Buscar" at bounding box center [667, 358] width 123 height 25
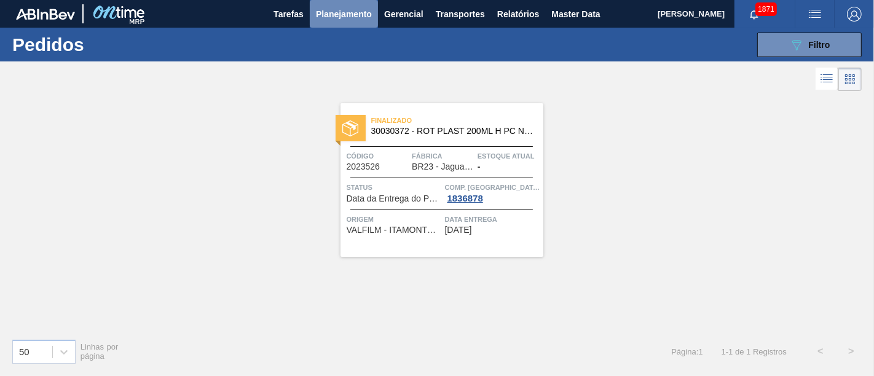
click at [371, 15] on span "Planejamento" at bounding box center [344, 14] width 56 height 15
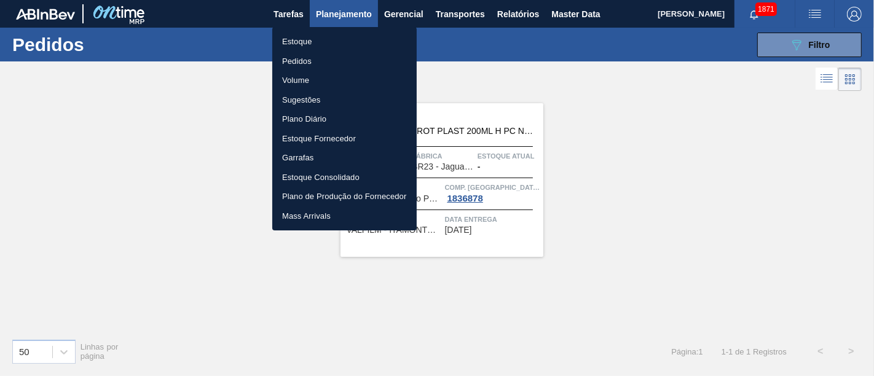
click at [360, 38] on li "Estoque" at bounding box center [344, 42] width 144 height 20
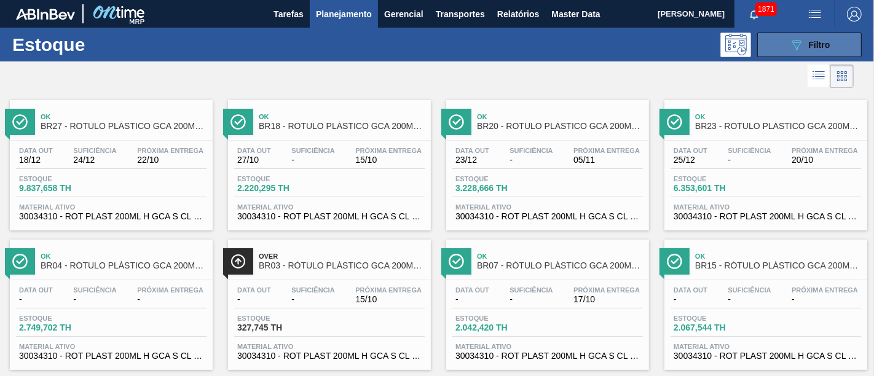
click at [789, 45] on icon "089F7B8B-B2A5-4AFE-B5C0-19BA573D28AC" at bounding box center [796, 45] width 15 height 15
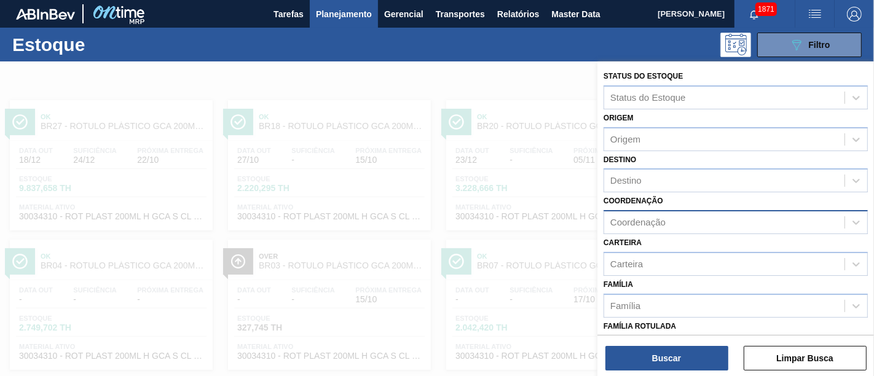
scroll to position [136, 0]
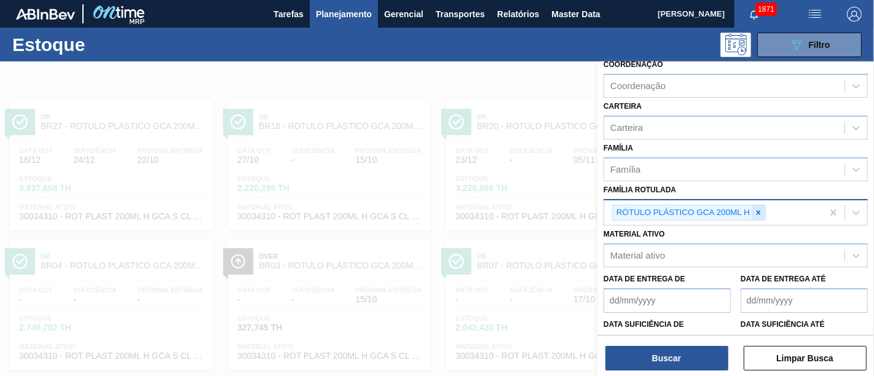
click at [753, 210] on div at bounding box center [759, 212] width 14 height 15
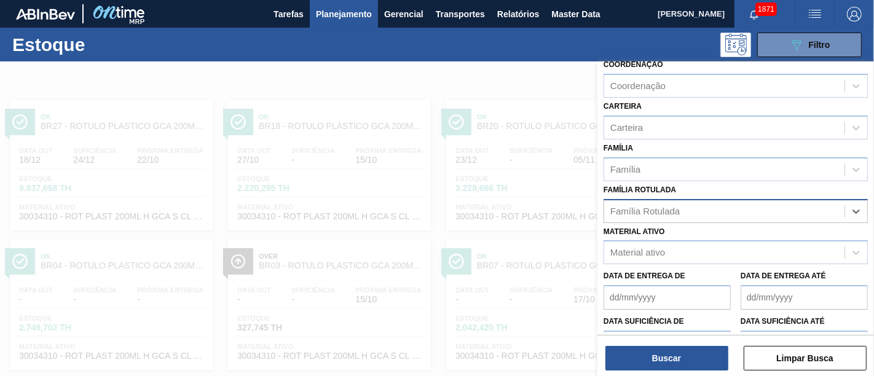
paste Rotulada "ROT PLAST 200ML H PC NIV24"
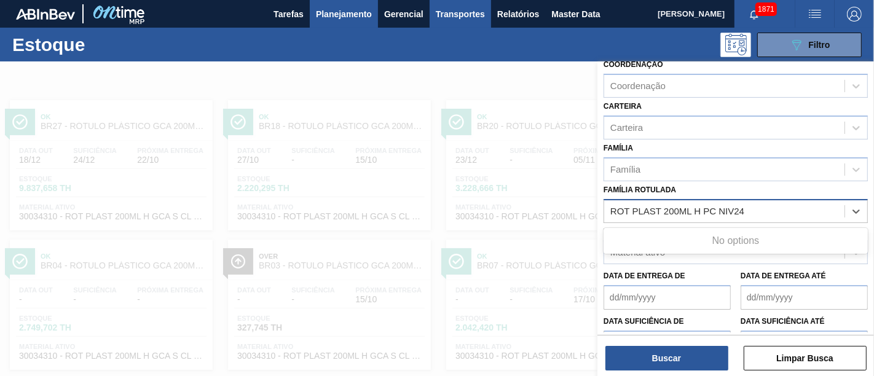
type Rotulada "ROT PLAST 200ML H PC NIV24"
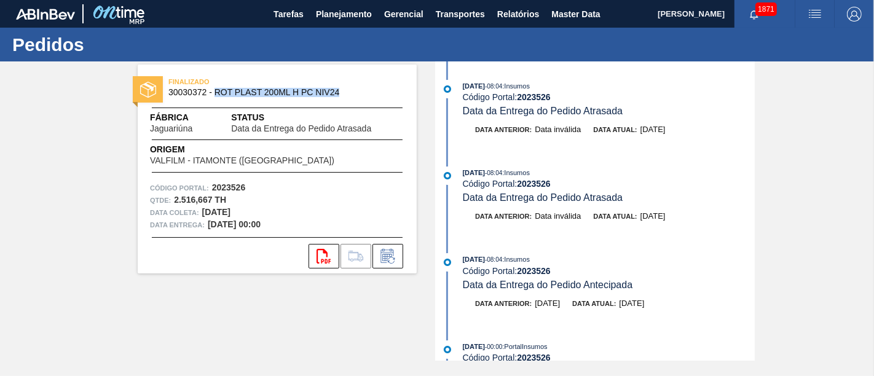
drag, startPoint x: 216, startPoint y: 93, endPoint x: 342, endPoint y: 97, distance: 126.7
click at [342, 97] on span "30030372 - ROT PLAST 200ML H PC NIV24" at bounding box center [279, 92] width 223 height 9
copy span "ROT PLAST 200ML H PC NIV24"
click at [323, 331] on div "FINALIZADO 30030372 - ROT PLAST 200ML H PC NIV24 Fábrica Jaguariúna Status Data…" at bounding box center [268, 210] width 298 height 299
